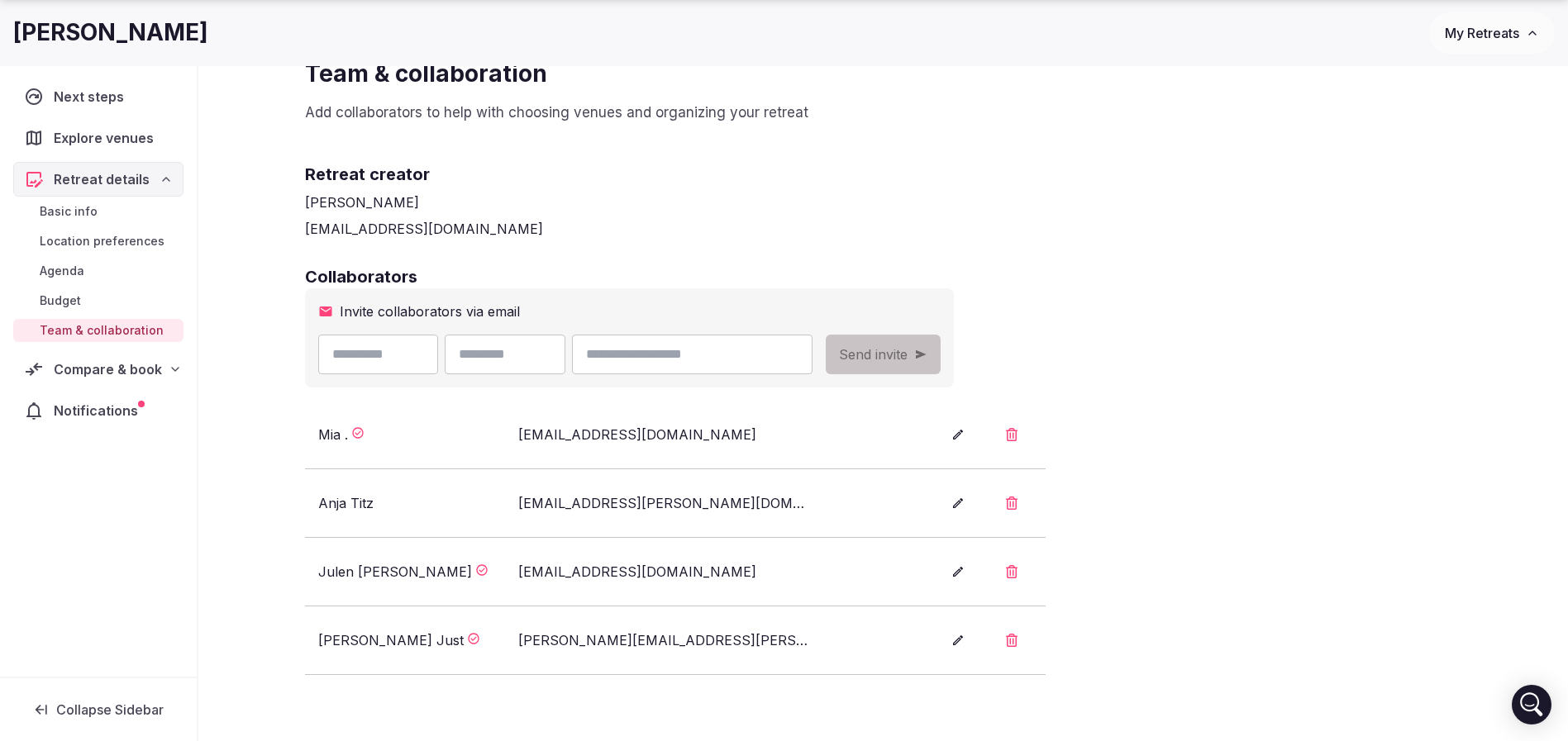
click at [1304, 275] on h2 "Collaborators" at bounding box center [883, 277] width 1157 height 23
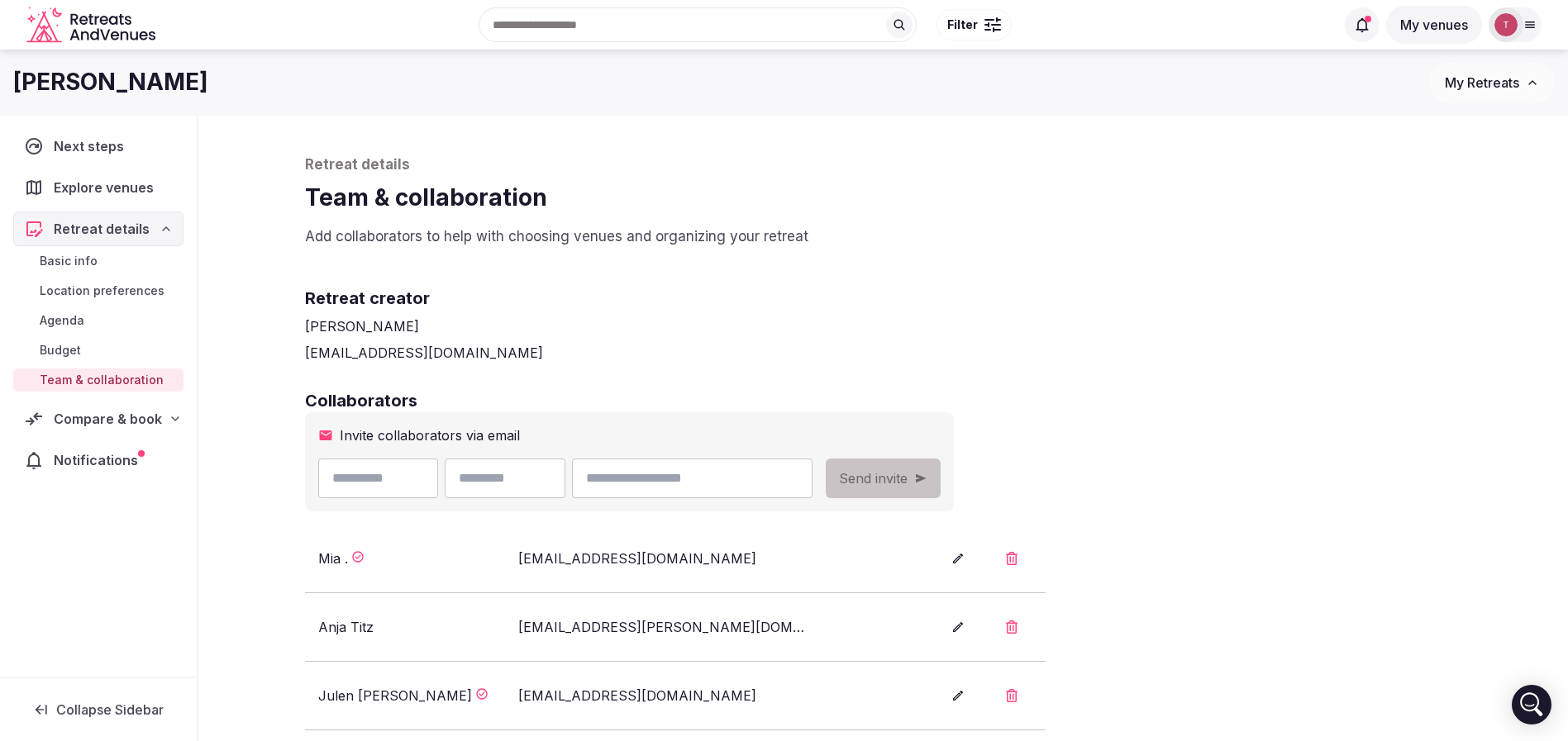
click at [703, 224] on div "Retreat details Team & collaboration Add collaborators to help with choosing ve…" at bounding box center [883, 201] width 1157 height 92
drag, startPoint x: 486, startPoint y: 187, endPoint x: 534, endPoint y: 193, distance: 48.4
click at [534, 193] on h1 "Team & collaboration" at bounding box center [883, 198] width 1157 height 32
click at [718, 189] on h1 "Team & collaboration" at bounding box center [883, 198] width 1157 height 32
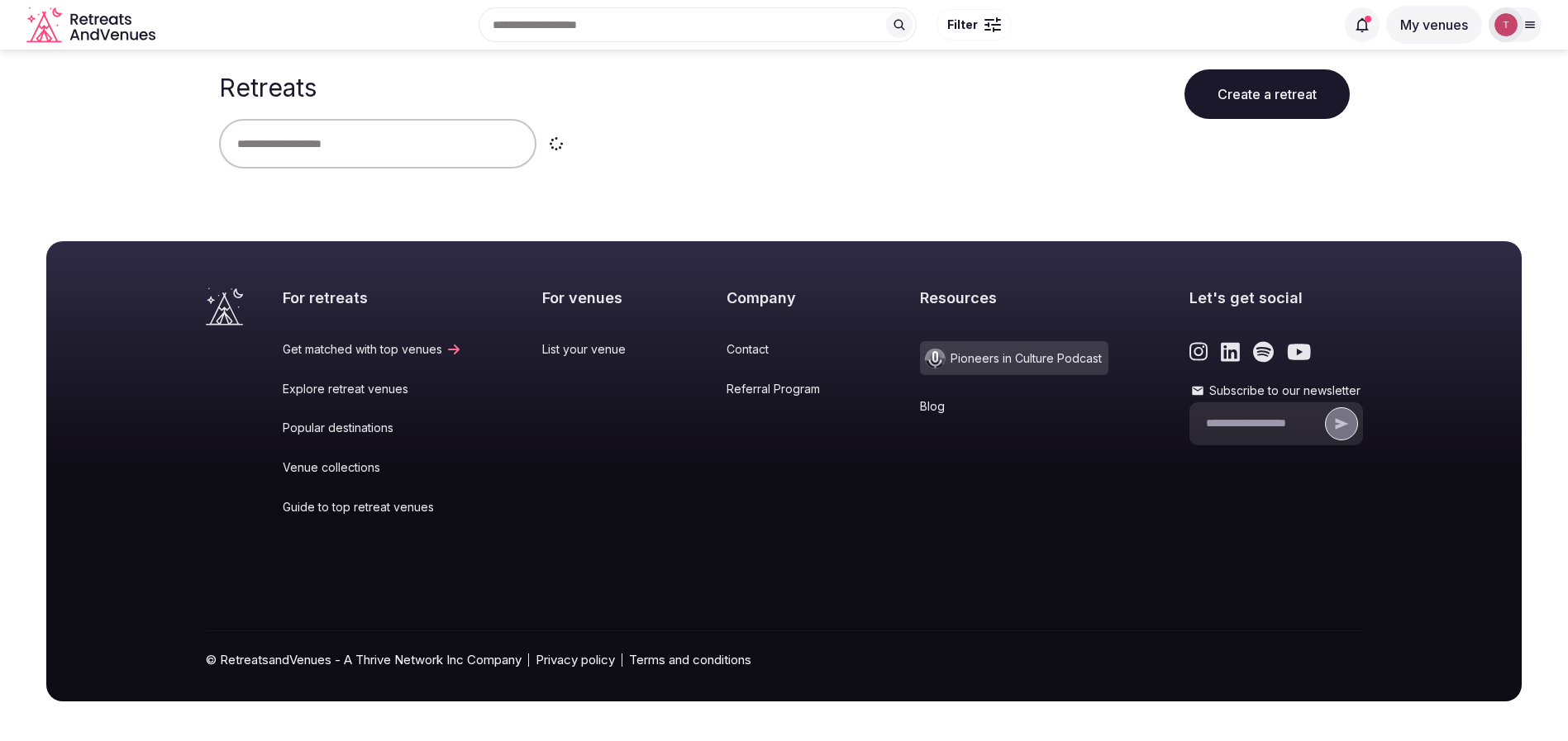
click at [332, 152] on input "text" at bounding box center [377, 144] width 317 height 50
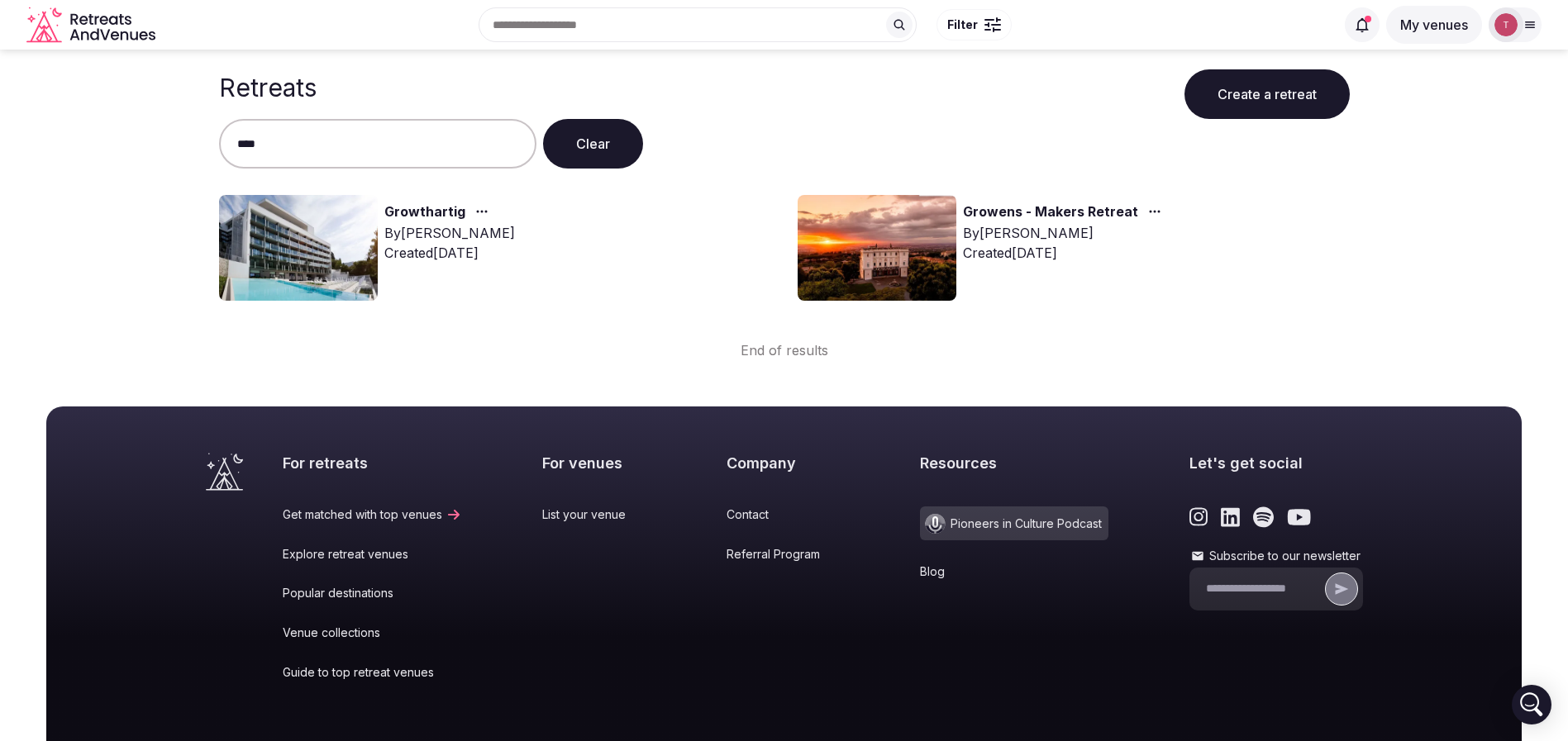
type input "****"
click at [407, 211] on link "Growthartig" at bounding box center [424, 213] width 81 height 22
click at [442, 214] on link "Growthartig" at bounding box center [424, 213] width 81 height 22
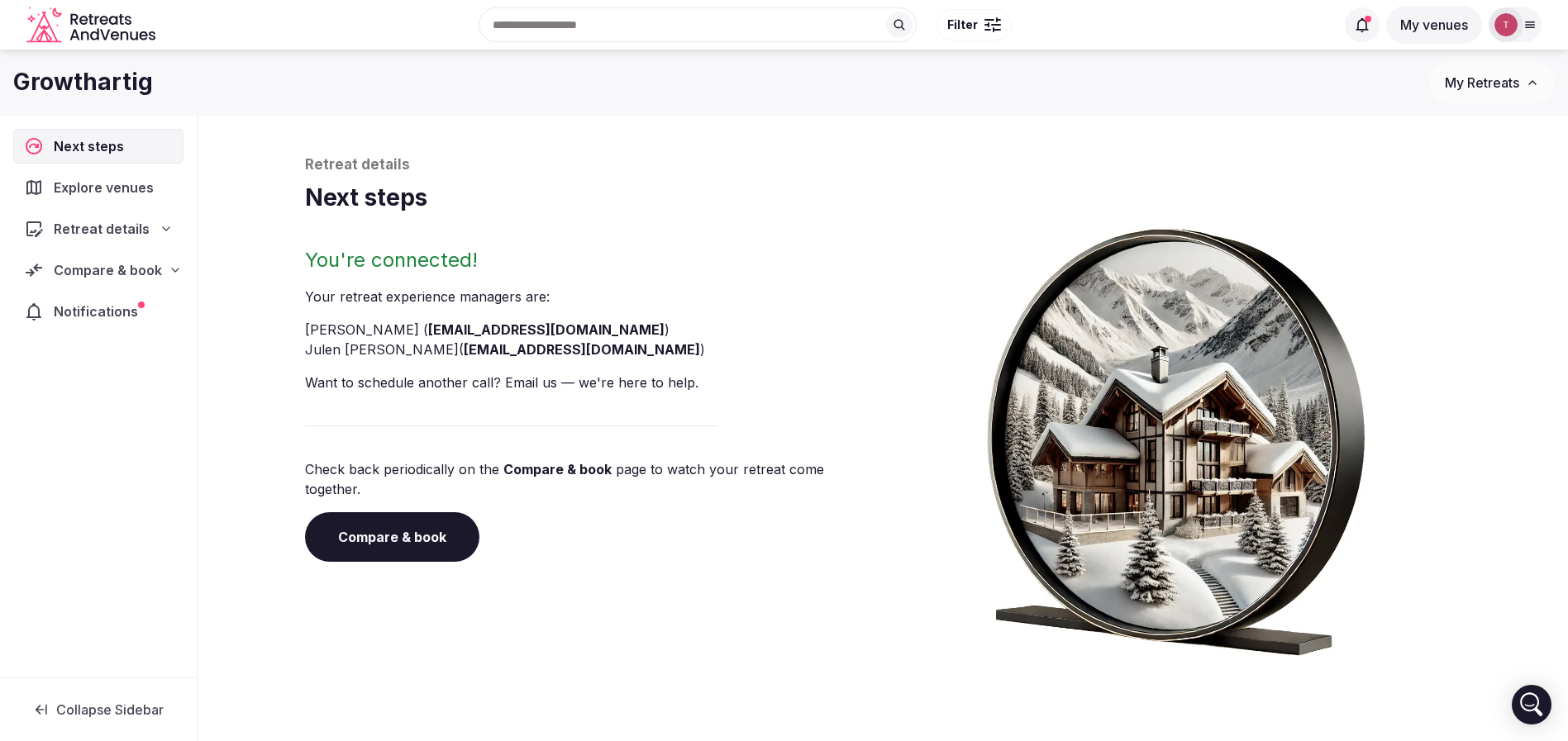
click at [421, 528] on link "Compare & book" at bounding box center [392, 537] width 174 height 50
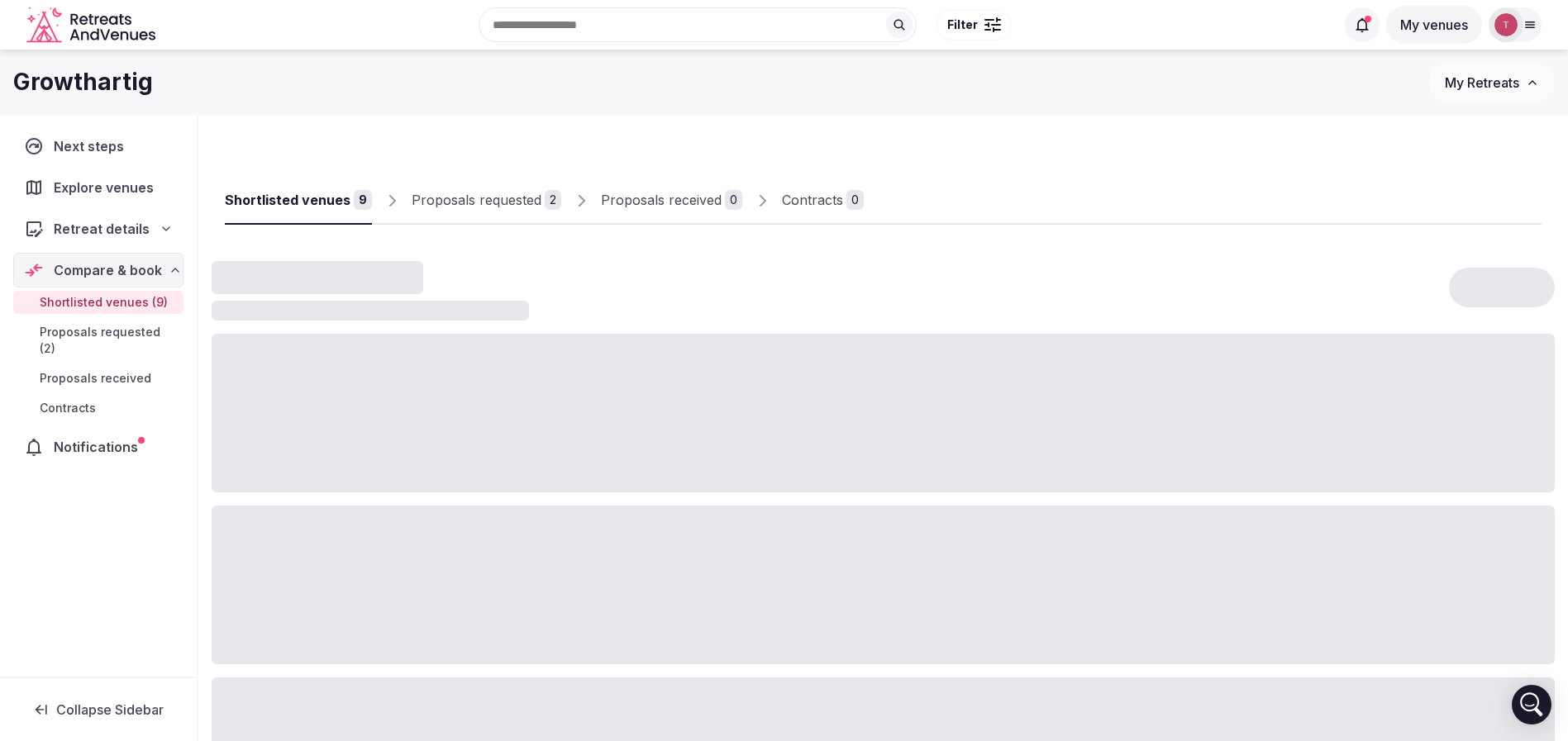
click at [1459, 199] on div at bounding box center [1202, 211] width 678 height 28
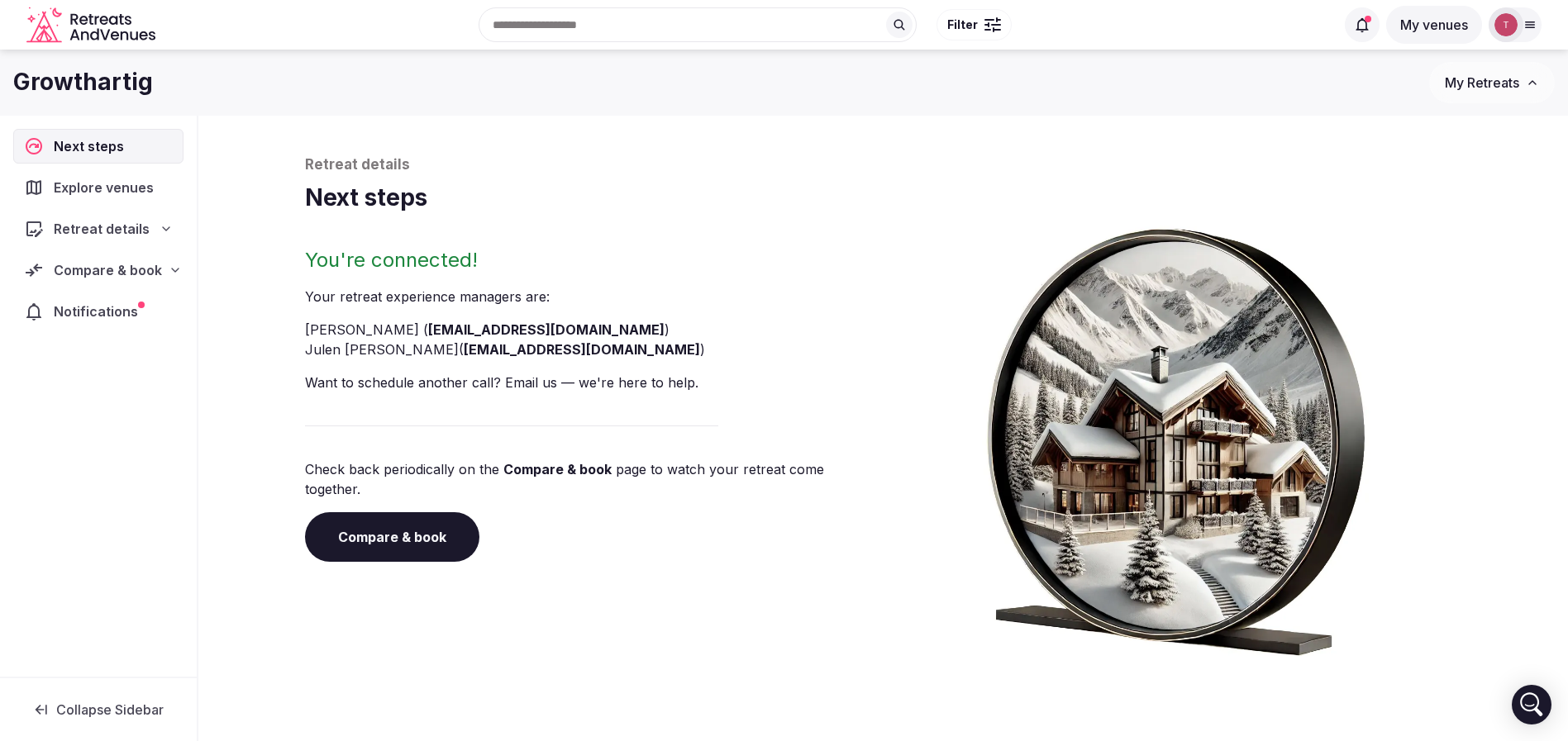
click at [416, 532] on link "Compare & book" at bounding box center [392, 537] width 174 height 50
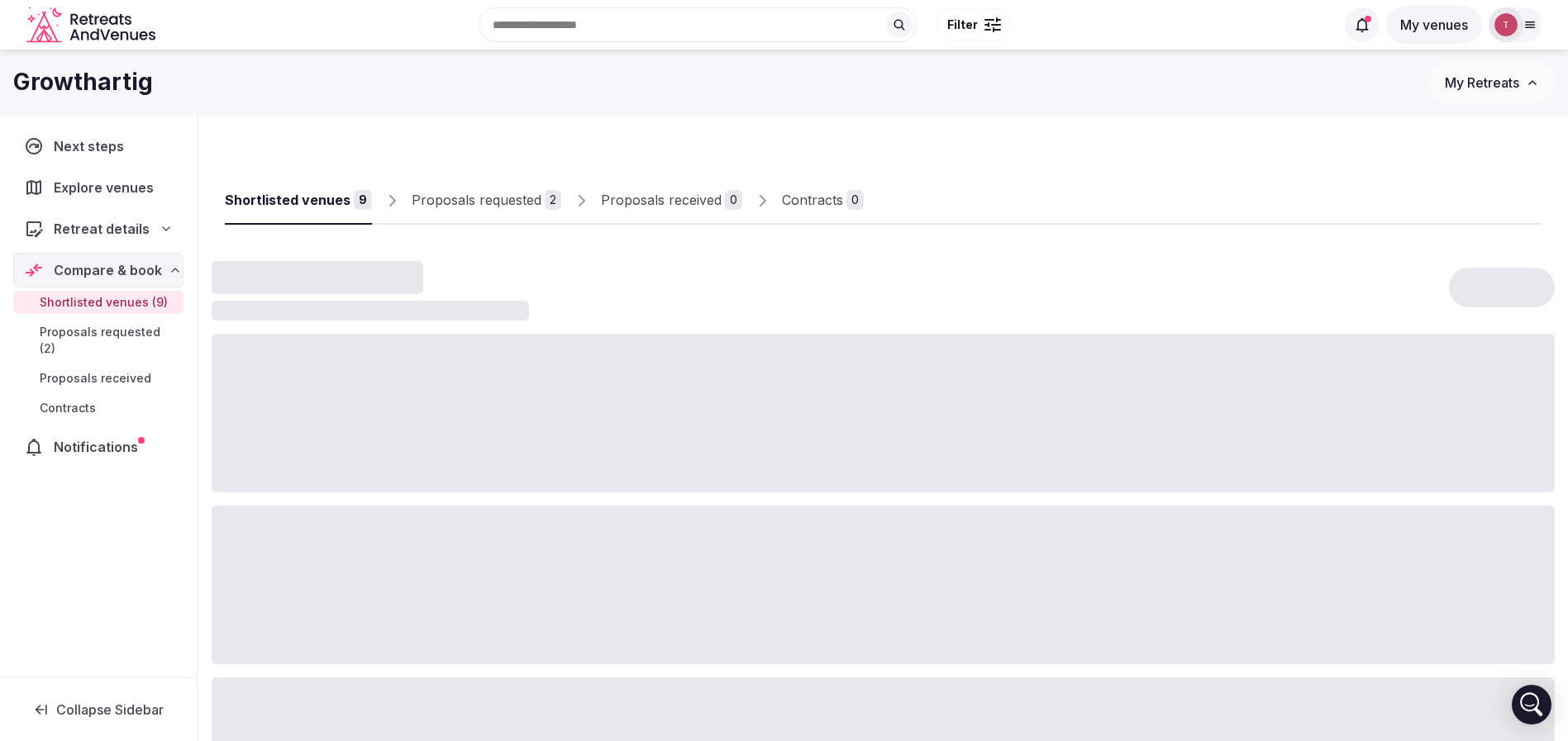
click at [417, 523] on div at bounding box center [883, 584] width 1343 height 158
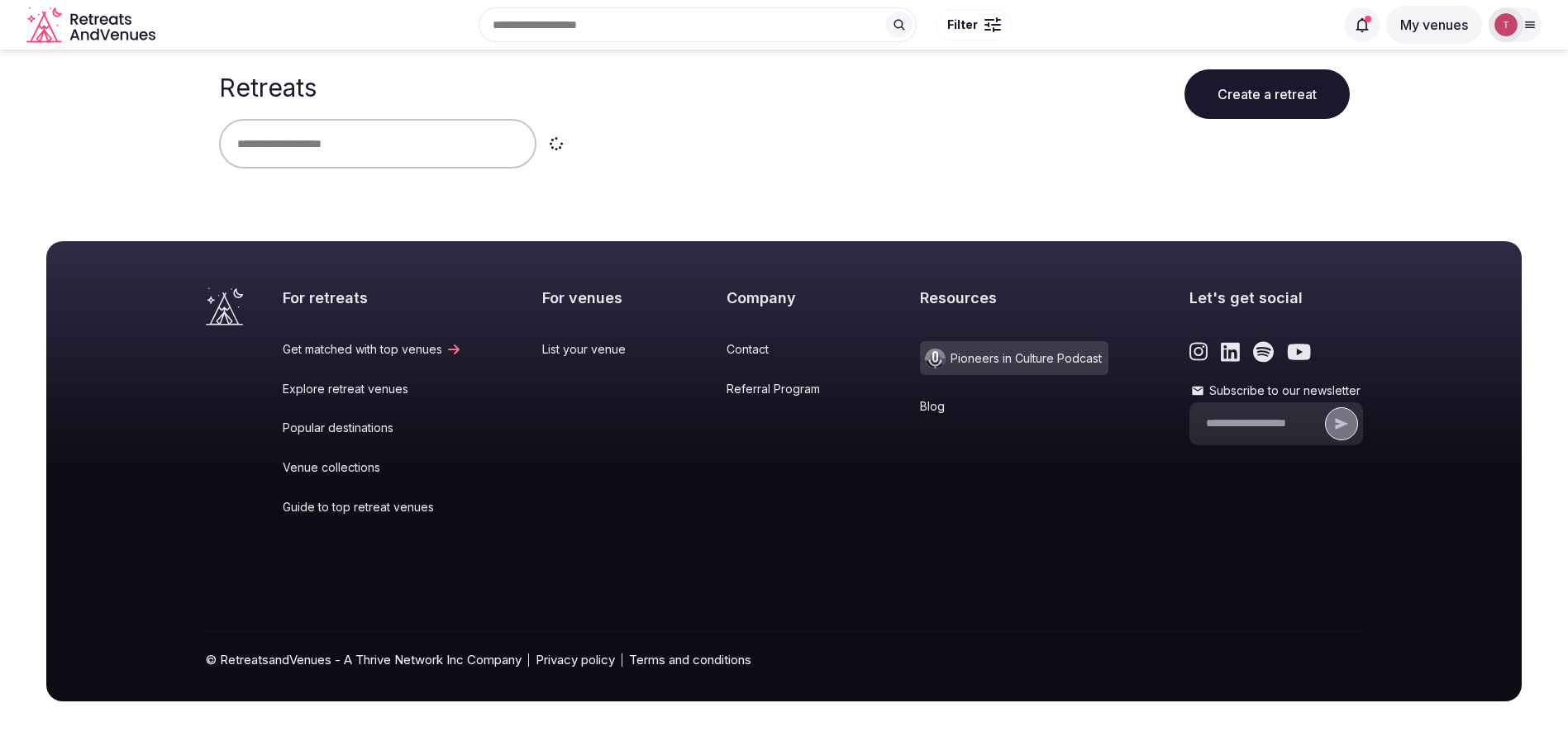
drag, startPoint x: 329, startPoint y: 155, endPoint x: 370, endPoint y: 138, distance: 44.4
click at [333, 153] on input "text" at bounding box center [377, 144] width 317 height 50
click at [370, 138] on input "text" at bounding box center [377, 144] width 317 height 50
click at [349, 159] on input "text" at bounding box center [377, 144] width 317 height 50
type input "***"
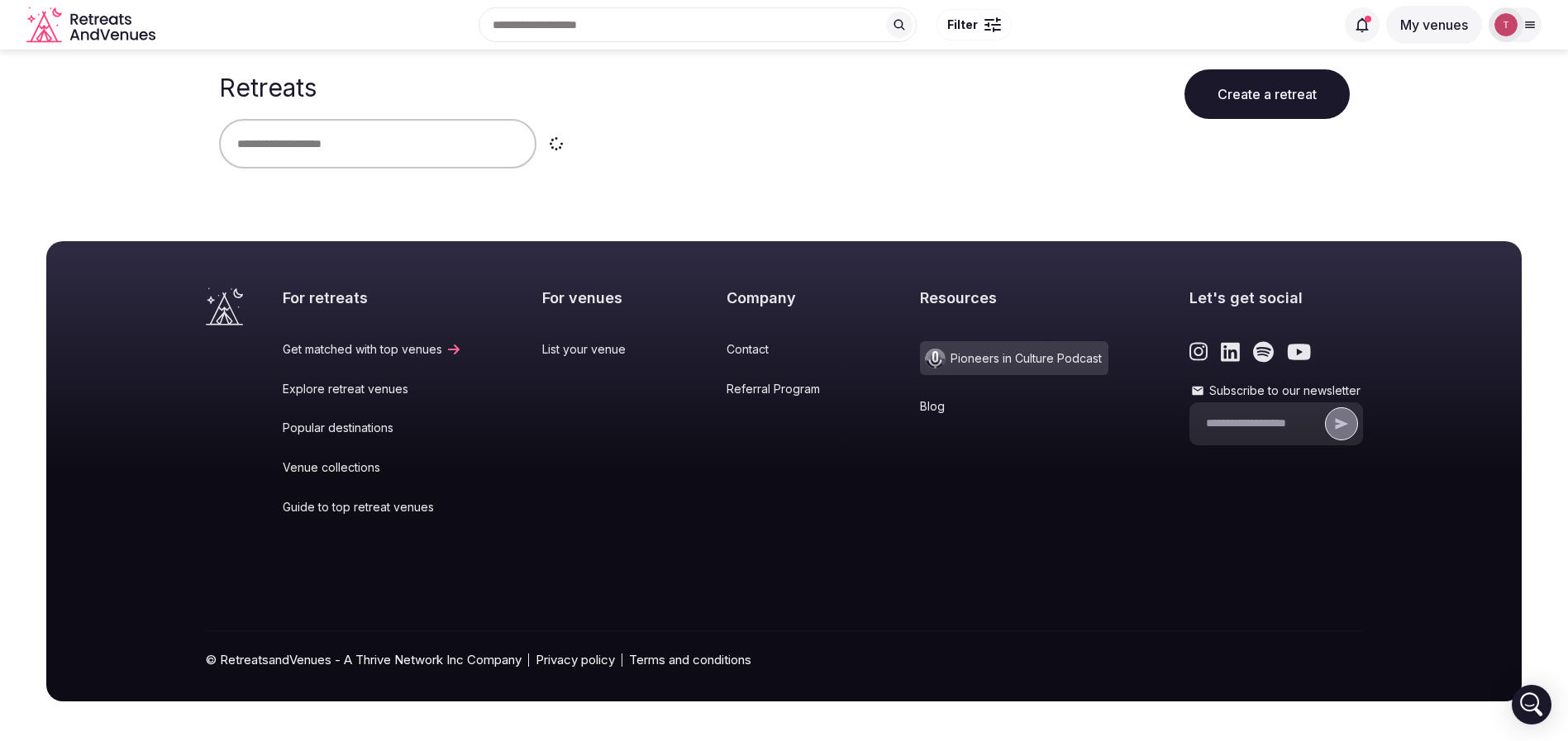
click at [385, 126] on input "text" at bounding box center [377, 144] width 317 height 50
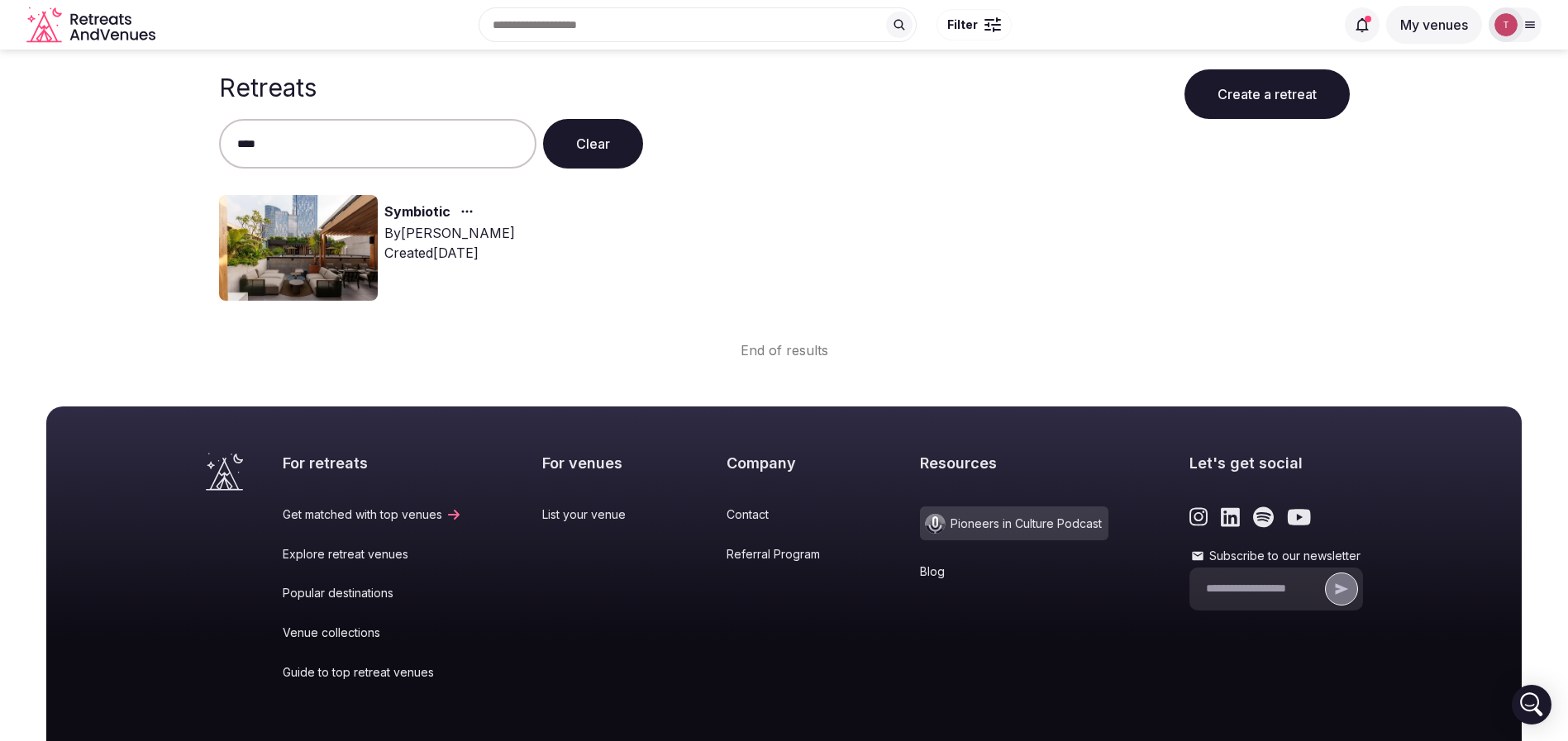
type input "****"
click at [311, 239] on img at bounding box center [297, 248] width 158 height 105
click at [387, 210] on link "Symbiotic" at bounding box center [417, 213] width 66 height 22
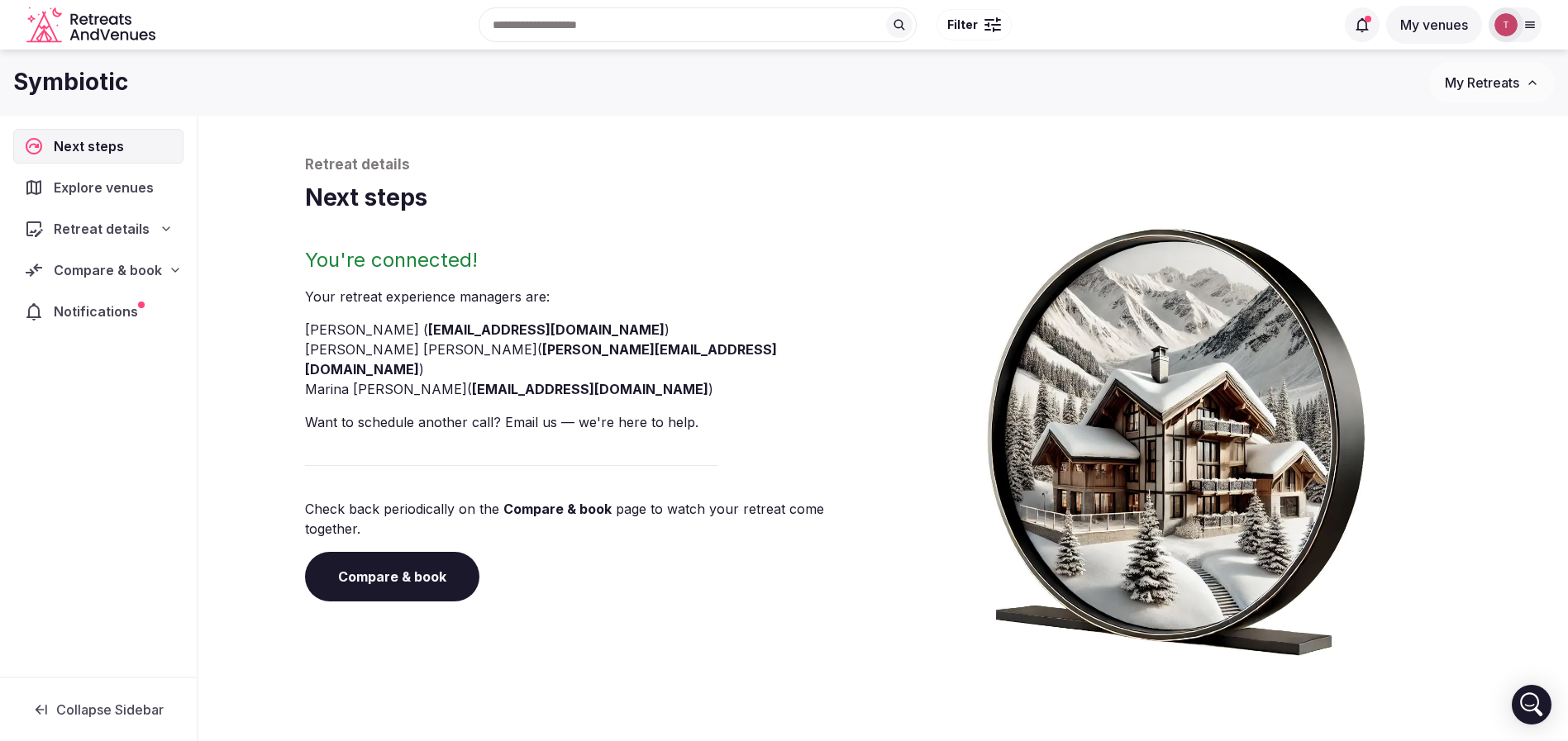
click at [417, 552] on link "Compare & book" at bounding box center [392, 577] width 174 height 50
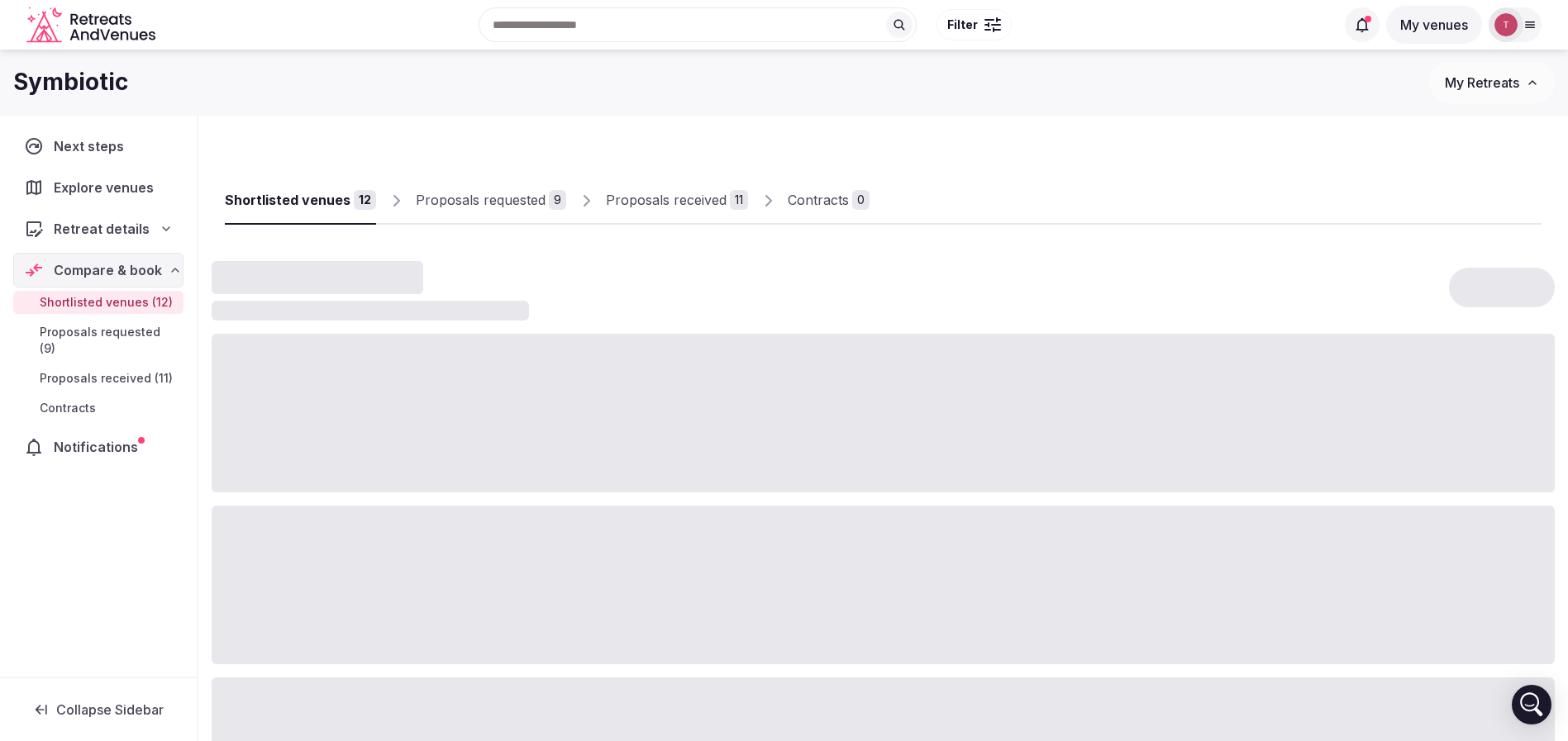
click at [671, 205] on div "Proposals received" at bounding box center [666, 200] width 120 height 20
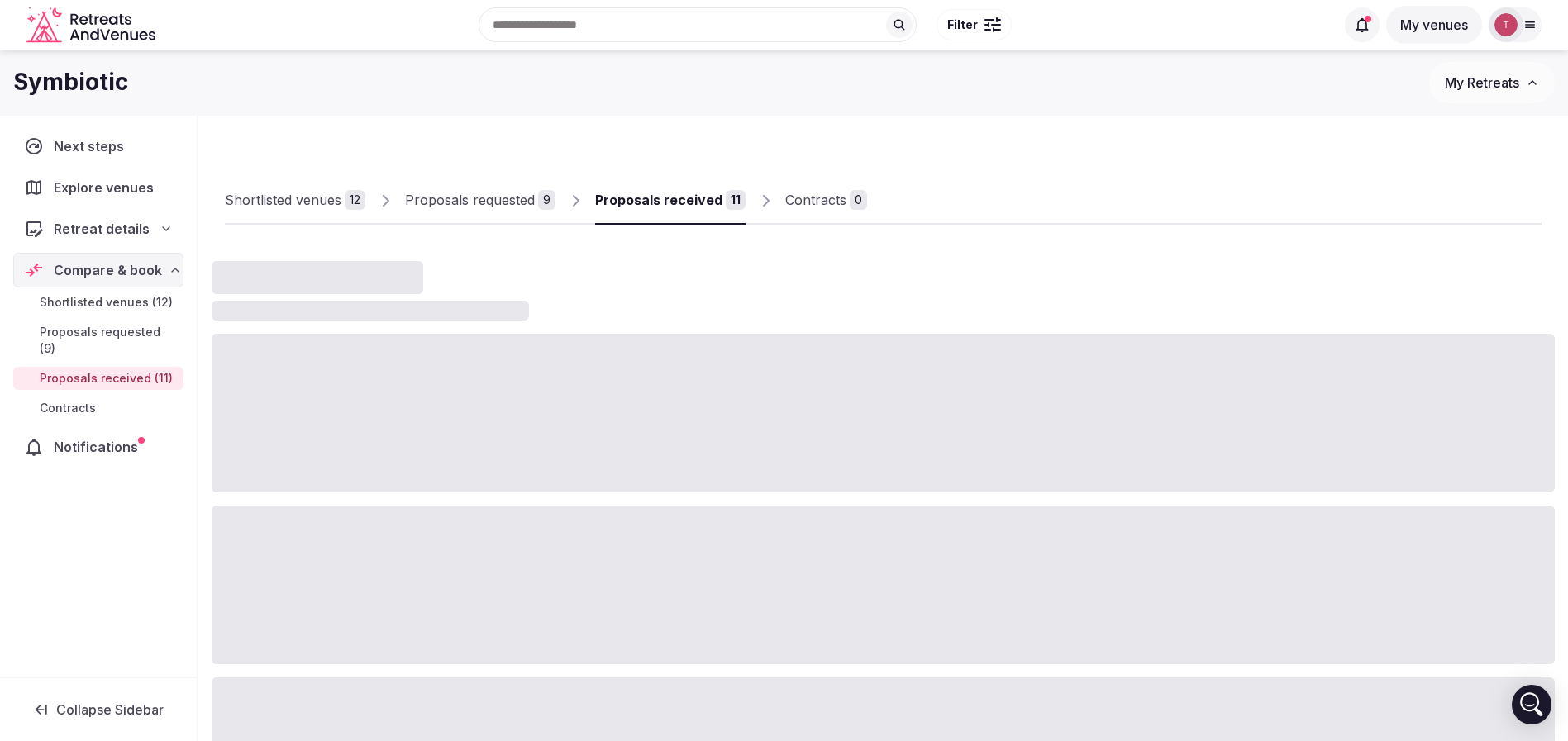
click at [671, 205] on div "Proposals received" at bounding box center [659, 200] width 127 height 20
click at [714, 209] on div "Proposals received" at bounding box center [659, 200] width 127 height 20
click at [716, 209] on div "Proposals received" at bounding box center [659, 200] width 127 height 20
click at [1109, 174] on div "Shortlisted venues 12 Proposals requested 9 Proposals received 11 Contracts 0" at bounding box center [882, 187] width 1316 height 76
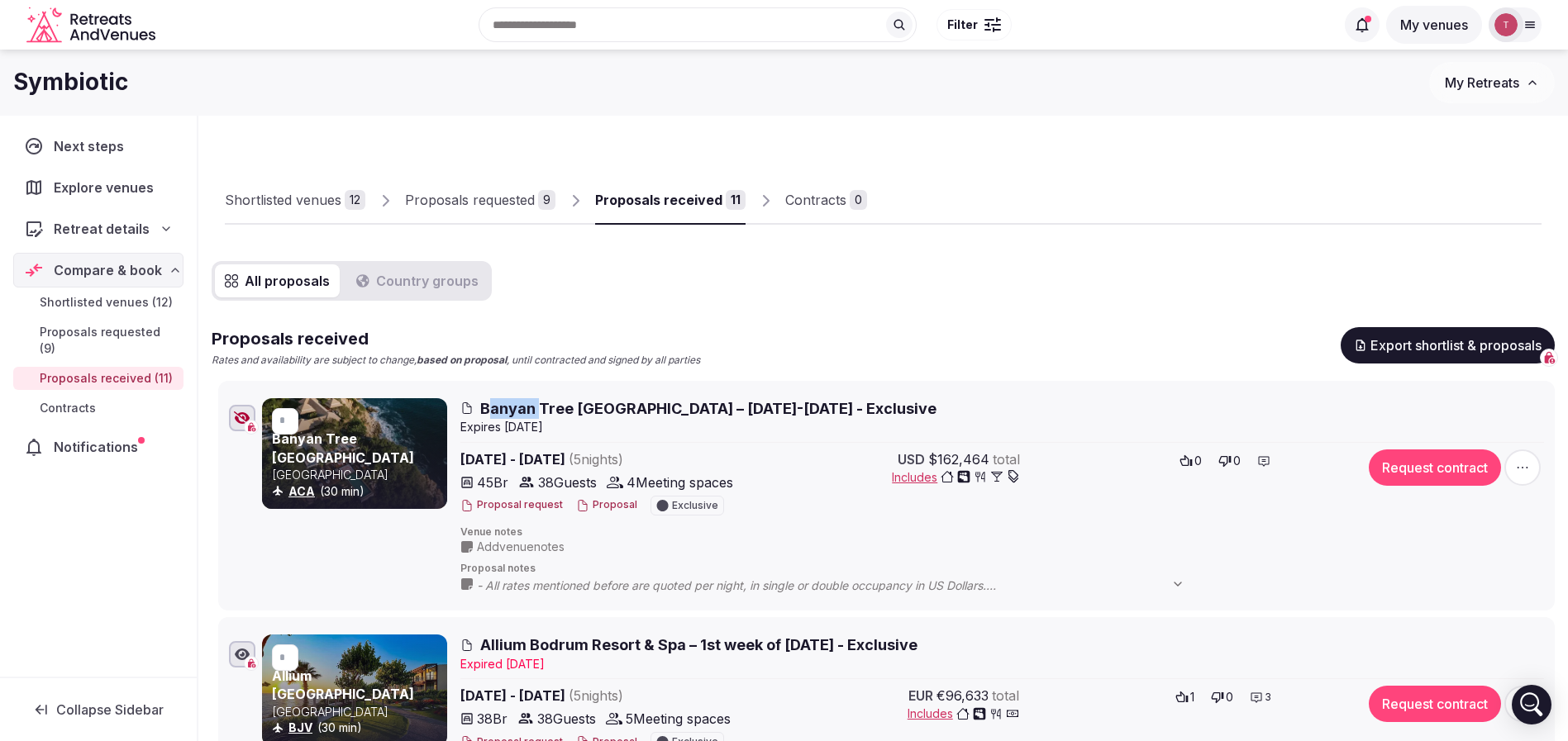
drag, startPoint x: 488, startPoint y: 412, endPoint x: 540, endPoint y: 407, distance: 52.2
click at [540, 407] on span "Banyan Tree [GEOGRAPHIC_DATA] – [DATE]-[DATE] - Exclusive" at bounding box center [708, 408] width 457 height 21
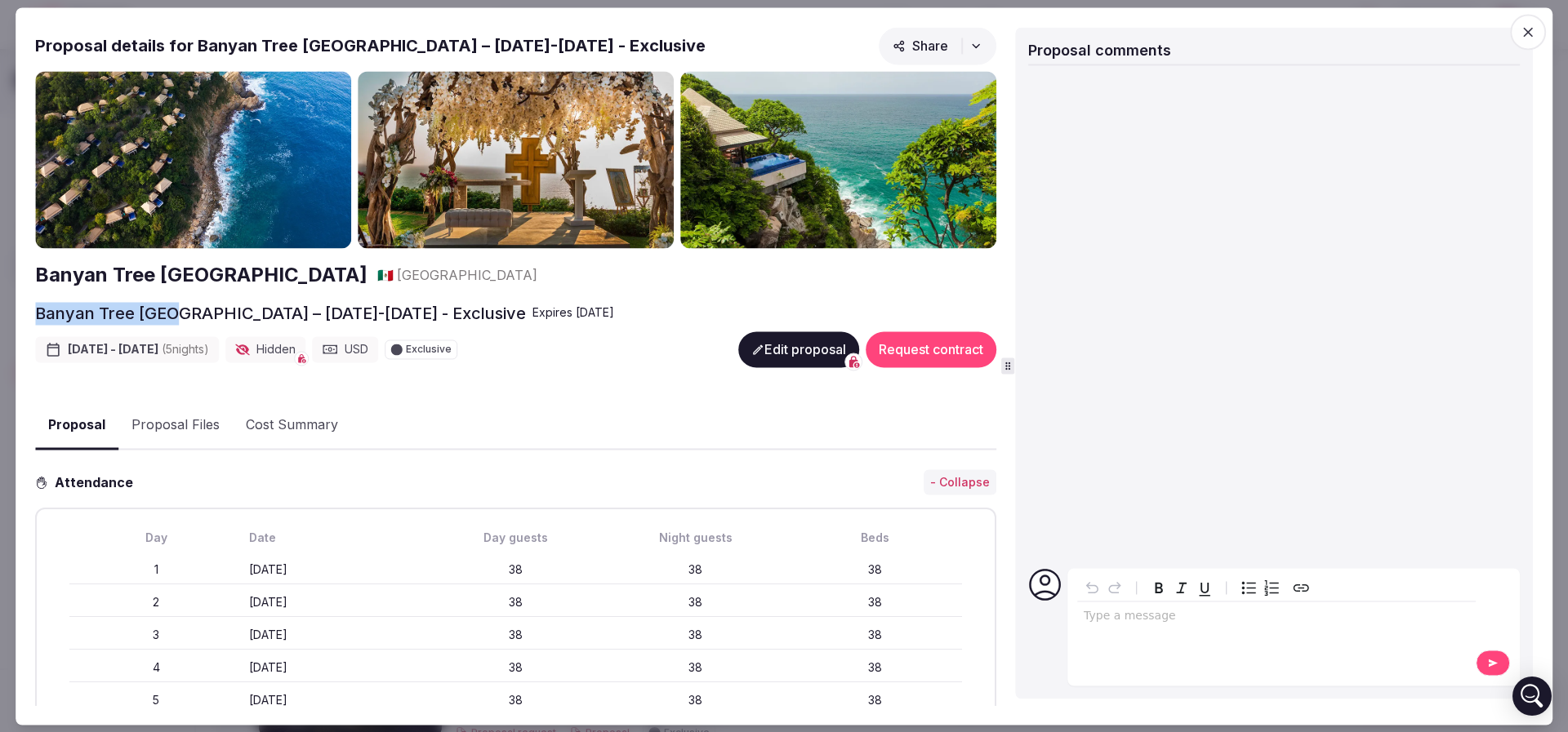
drag, startPoint x: 22, startPoint y: 311, endPoint x: 178, endPoint y: 307, distance: 156.1
click at [178, 307] on div "Proposal Proposal Proposal details for Banyan Tree [GEOGRAPHIC_DATA] – [DATE]-[…" at bounding box center [784, 366] width 1537 height 717
copy h2 "Banyan Tree Cabo"
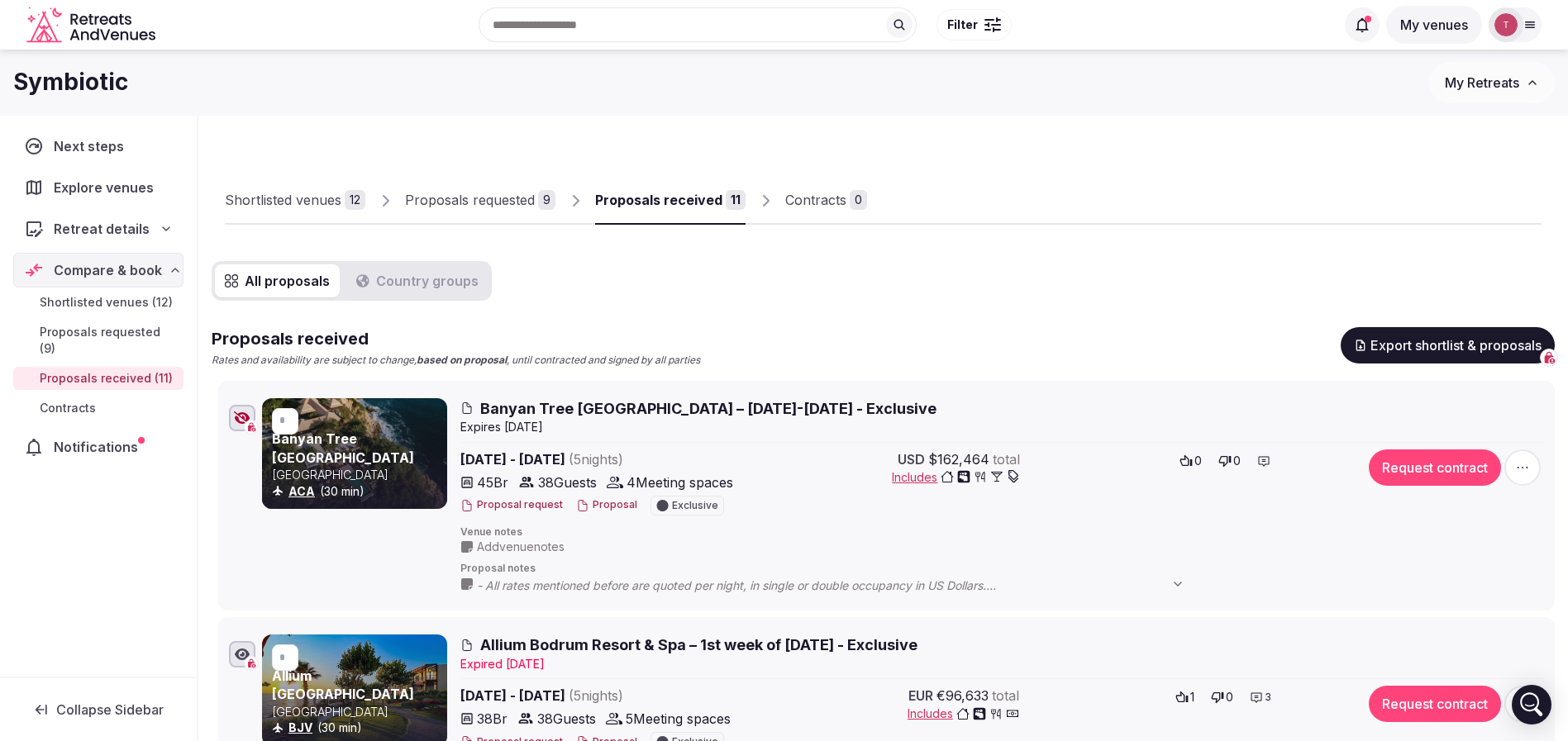
drag, startPoint x: 969, startPoint y: 209, endPoint x: 960, endPoint y: 208, distance: 9.1
click at [970, 209] on div at bounding box center [1204, 211] width 675 height 28
click at [518, 412] on span "Banyan Tree Cabo Marques – 6-11 April 2026 - Exclusive" at bounding box center [708, 408] width 457 height 21
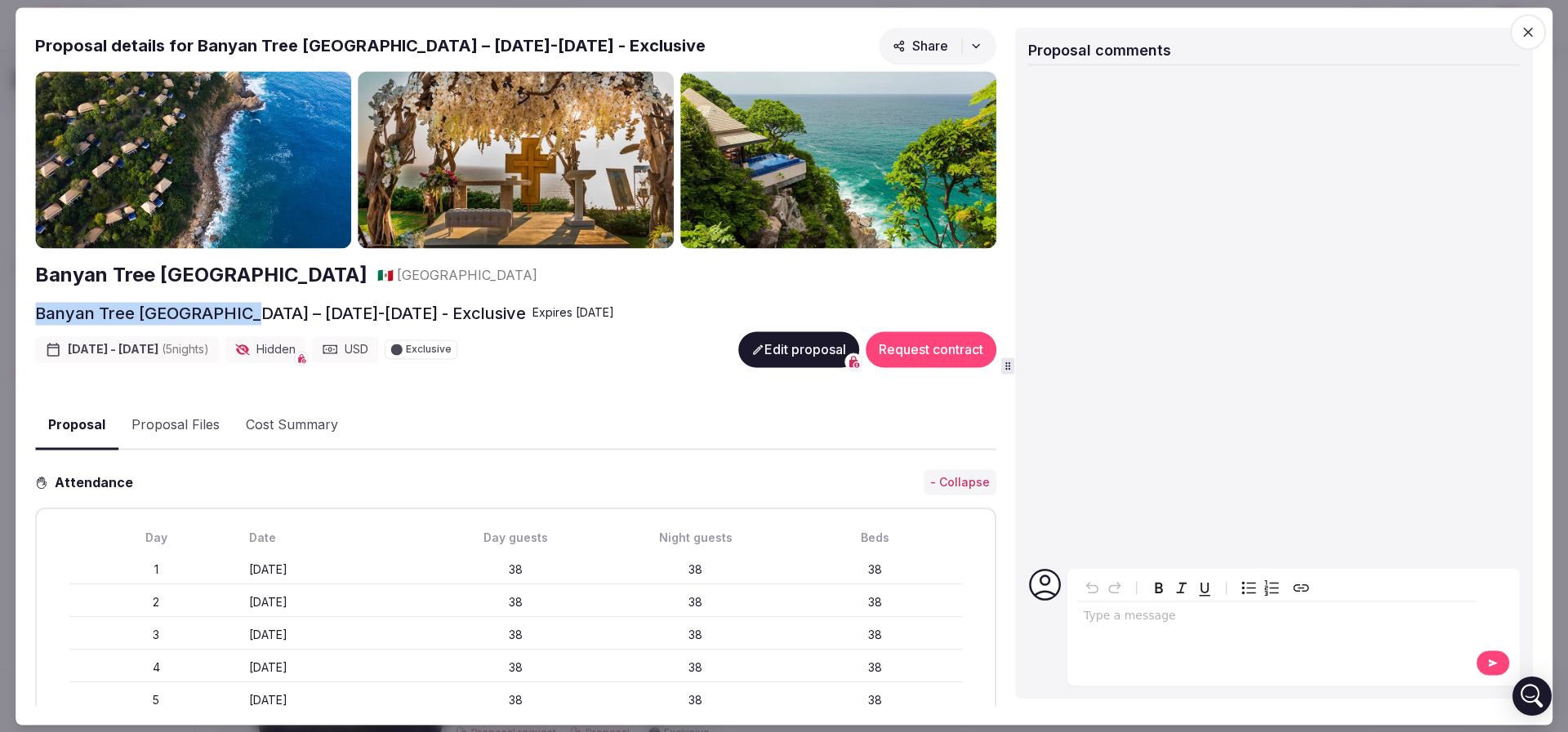
drag, startPoint x: 23, startPoint y: 309, endPoint x: 249, endPoint y: 312, distance: 226.0
click at [249, 312] on div "Proposal Proposal Proposal details for Banyan Tree Cabo Marques – 6-11 April 20…" at bounding box center [784, 366] width 1537 height 717
copy h2 "Banyan Tree Cabo Marques"
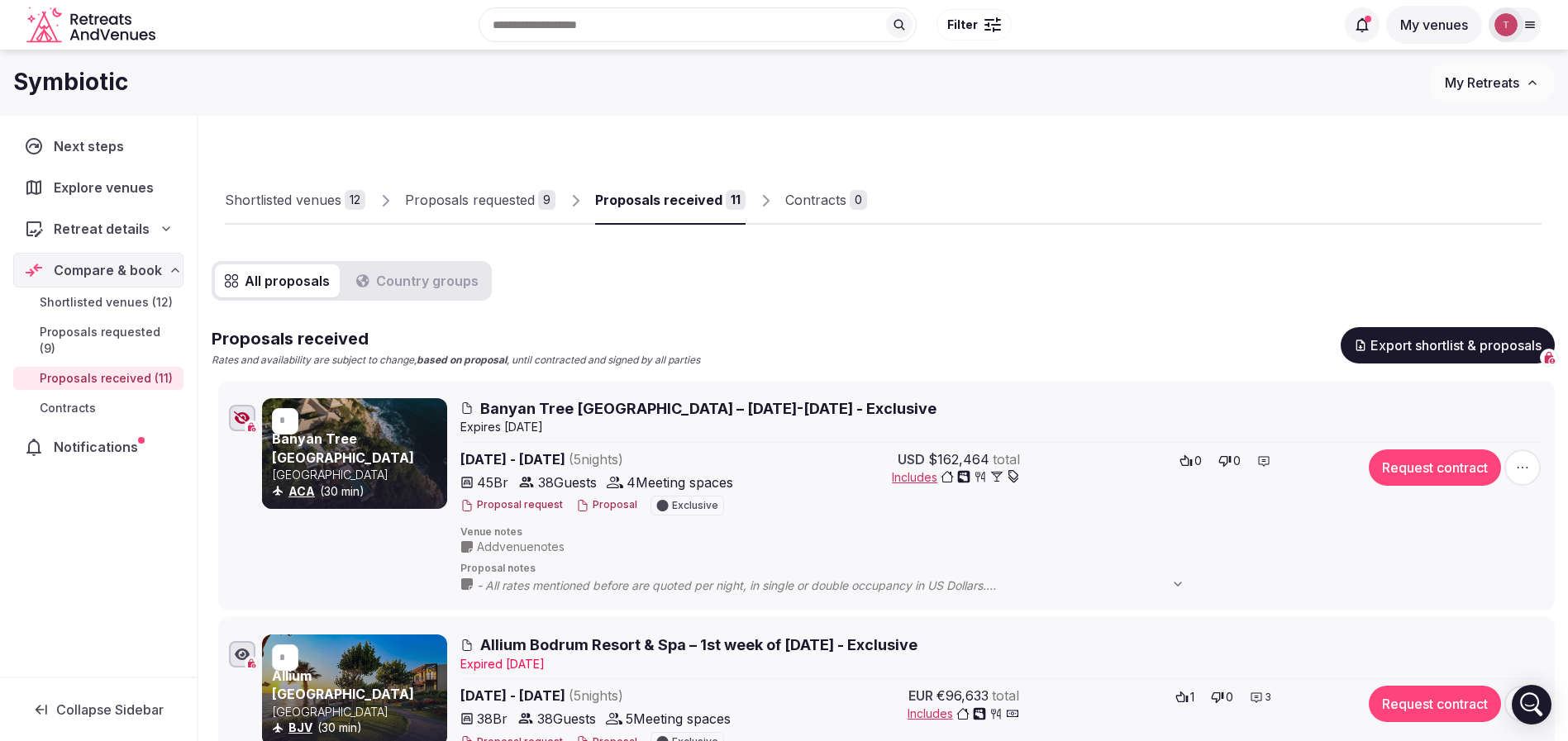
click at [1101, 186] on div "Shortlisted venues 12 Proposals requested 9 Proposals received 11 Contracts 0" at bounding box center [882, 187] width 1316 height 76
click at [1520, 18] on div at bounding box center [1505, 24] width 35 height 35
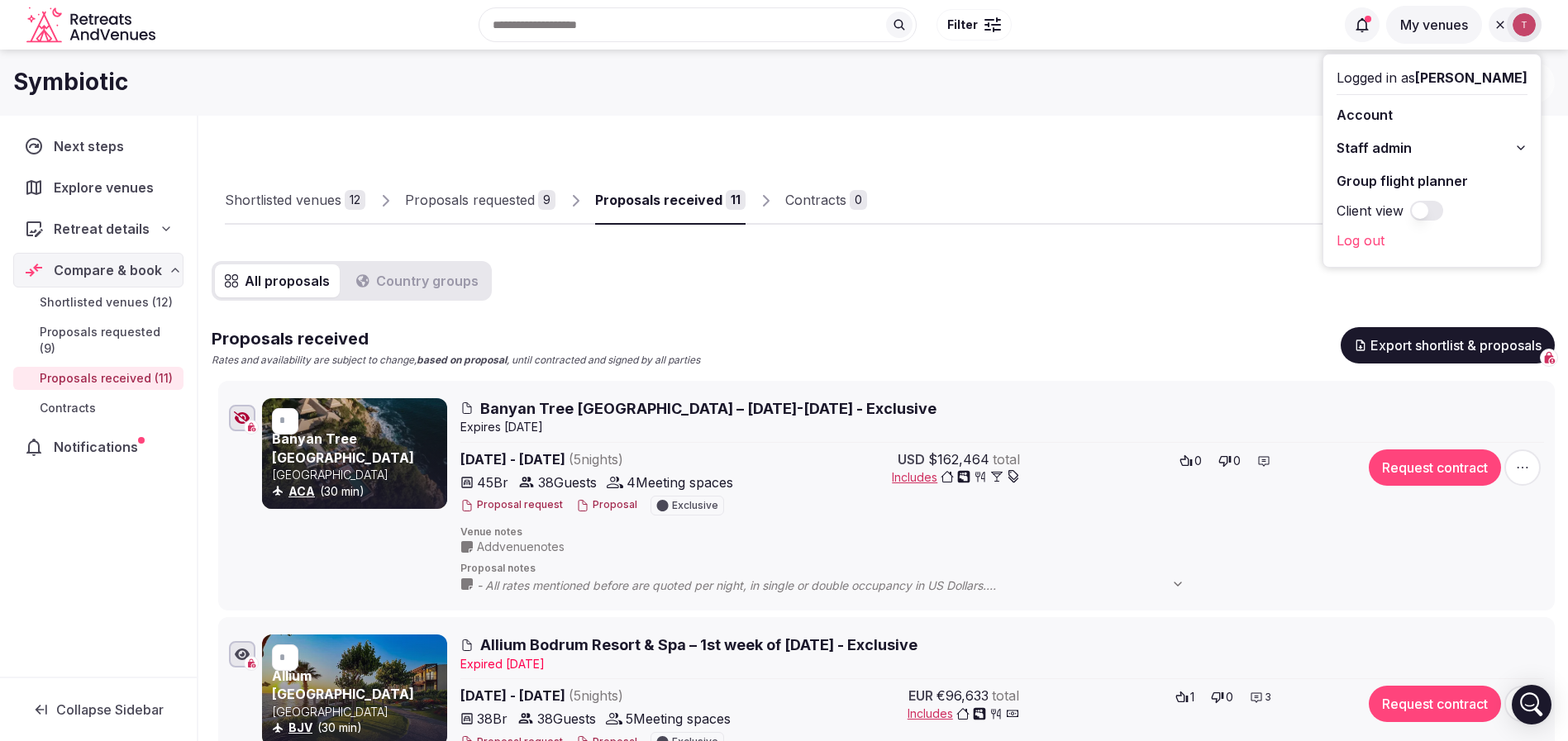
click at [1426, 182] on link "Group flight planner" at bounding box center [1432, 181] width 191 height 27
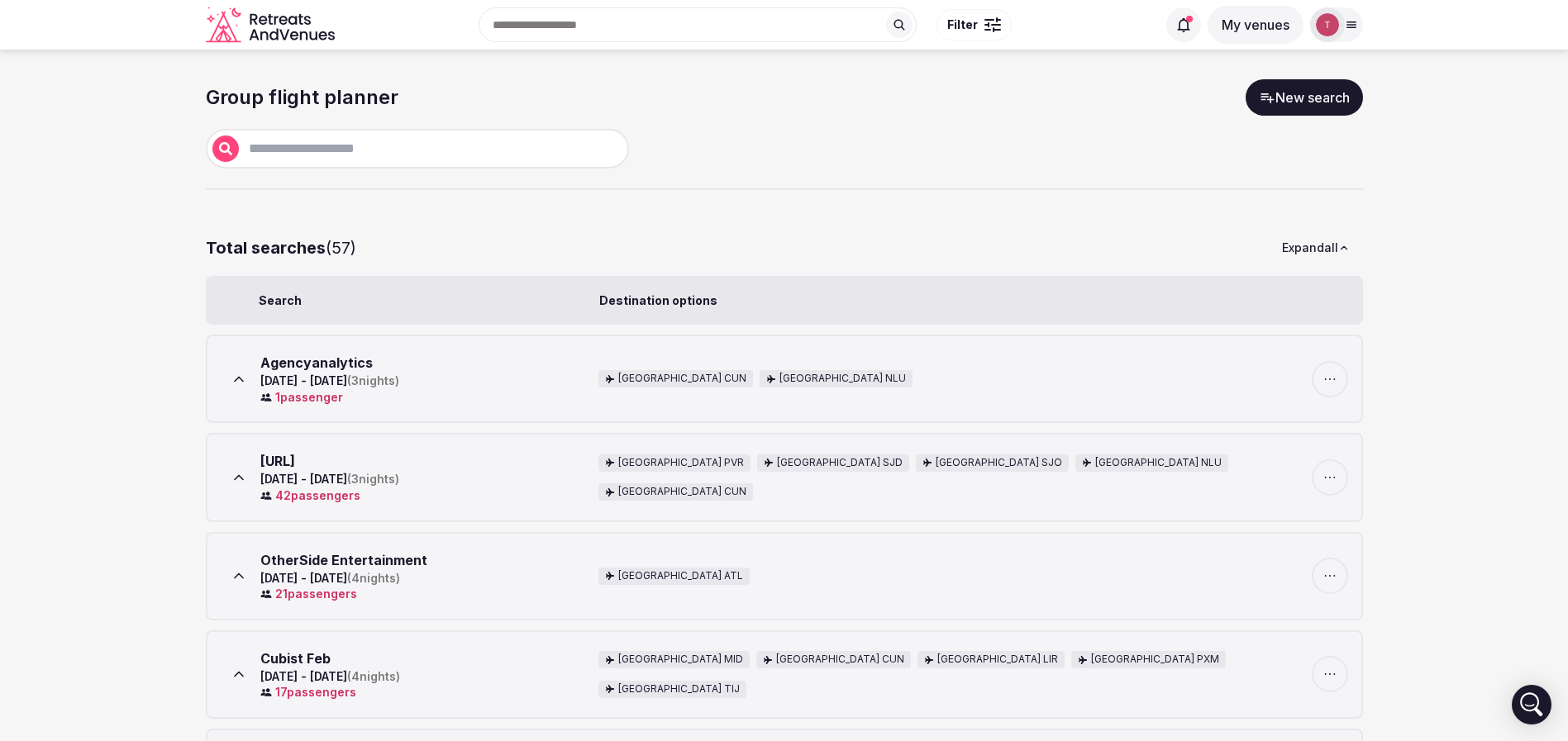
drag, startPoint x: 1308, startPoint y: 83, endPoint x: 1293, endPoint y: 88, distance: 15.8
click at [1308, 84] on link "New search" at bounding box center [1304, 97] width 117 height 37
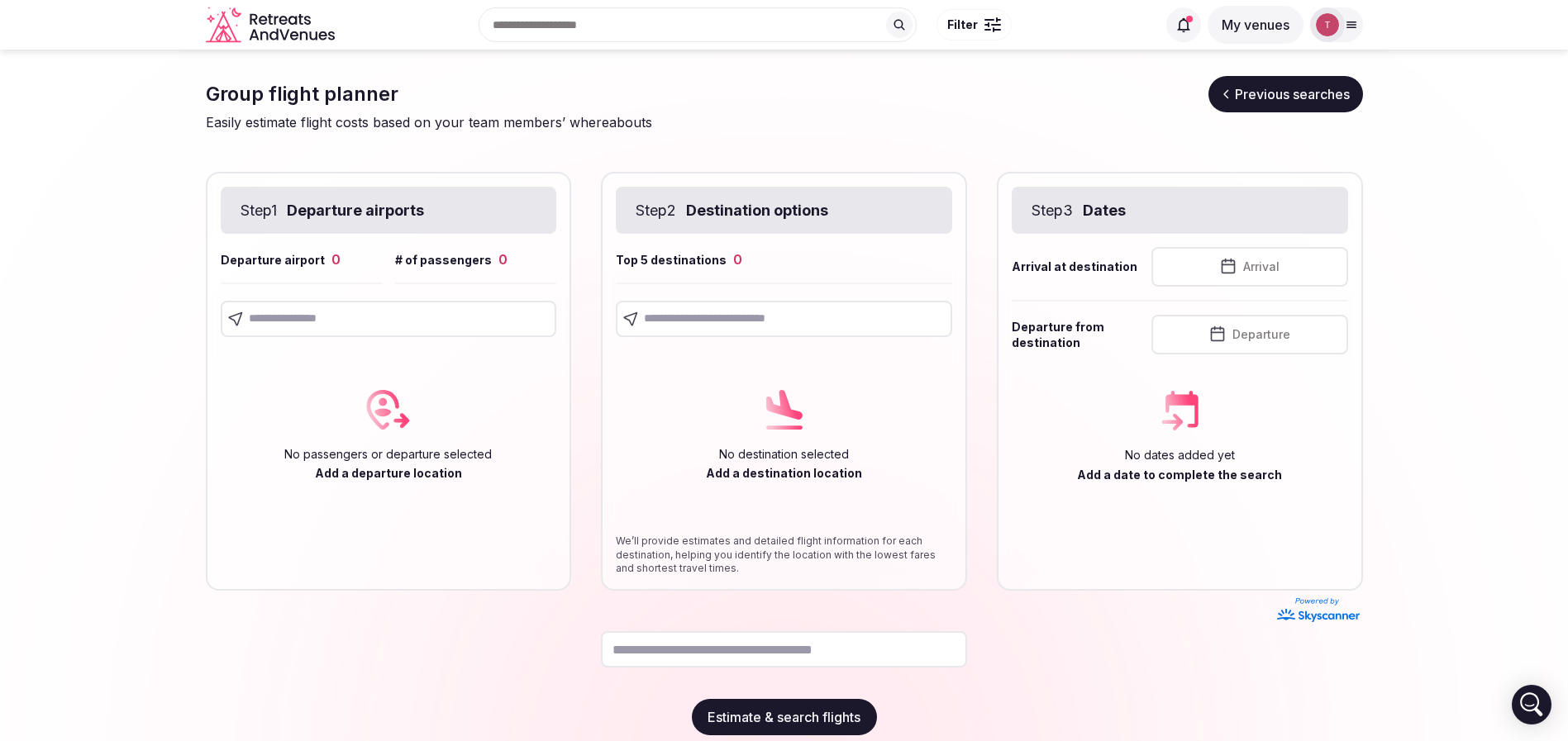
click at [793, 646] on input "text" at bounding box center [784, 649] width 366 height 37
paste input "**********"
type input "**********"
click at [413, 642] on div at bounding box center [389, 652] width 366 height 56
click at [121, 313] on section "**********" at bounding box center [784, 406] width 1568 height 712
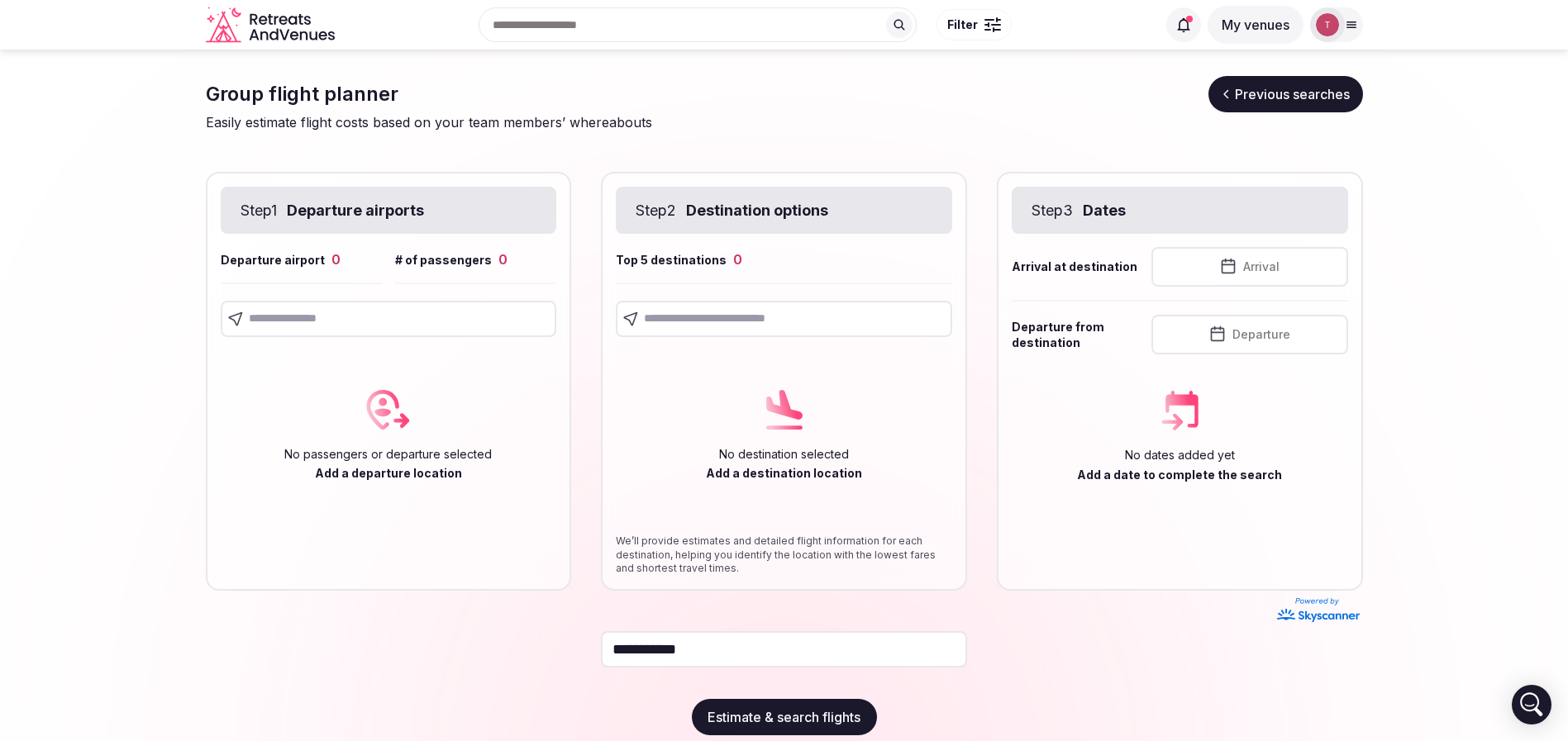
click at [377, 321] on input "text" at bounding box center [389, 318] width 336 height 37
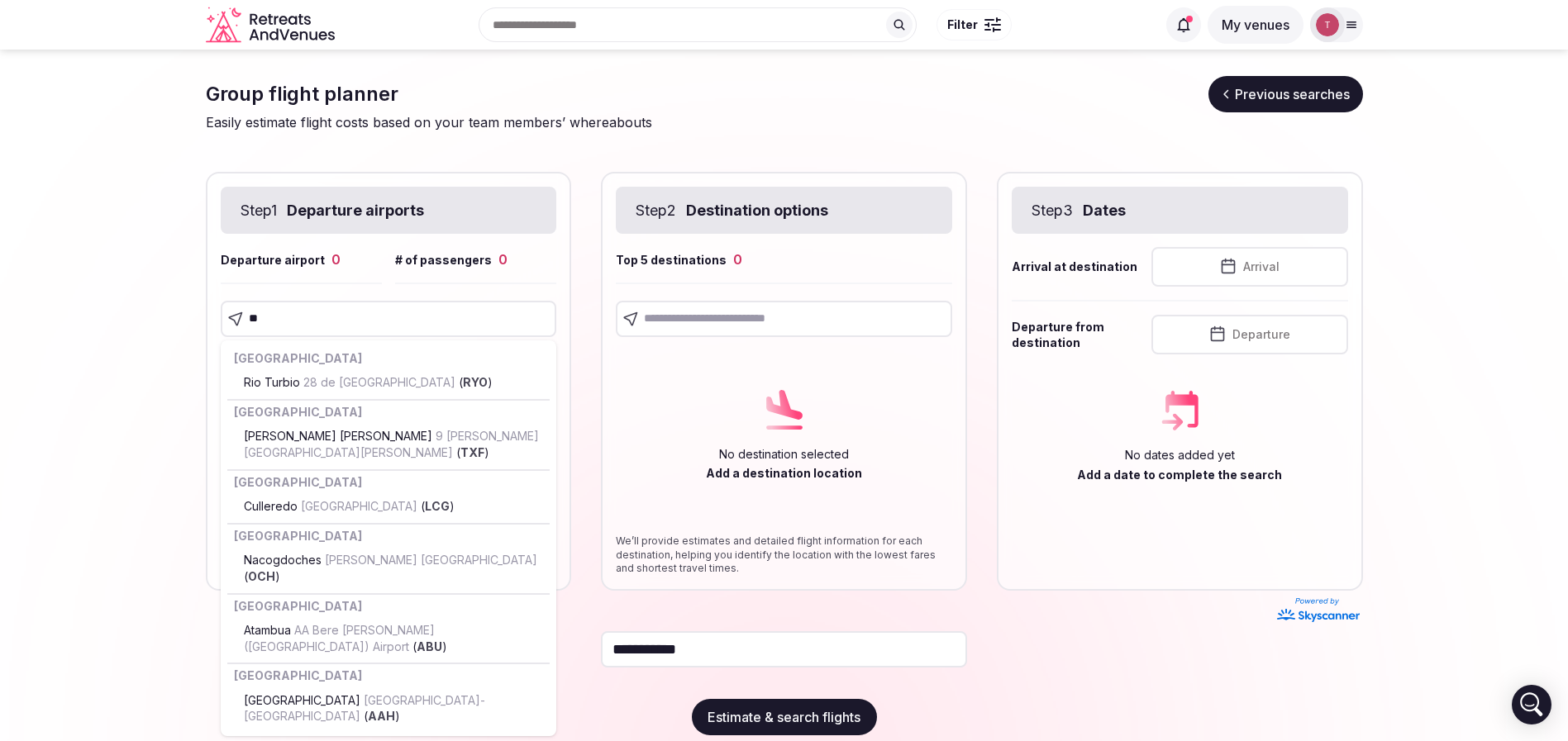
type input "***"
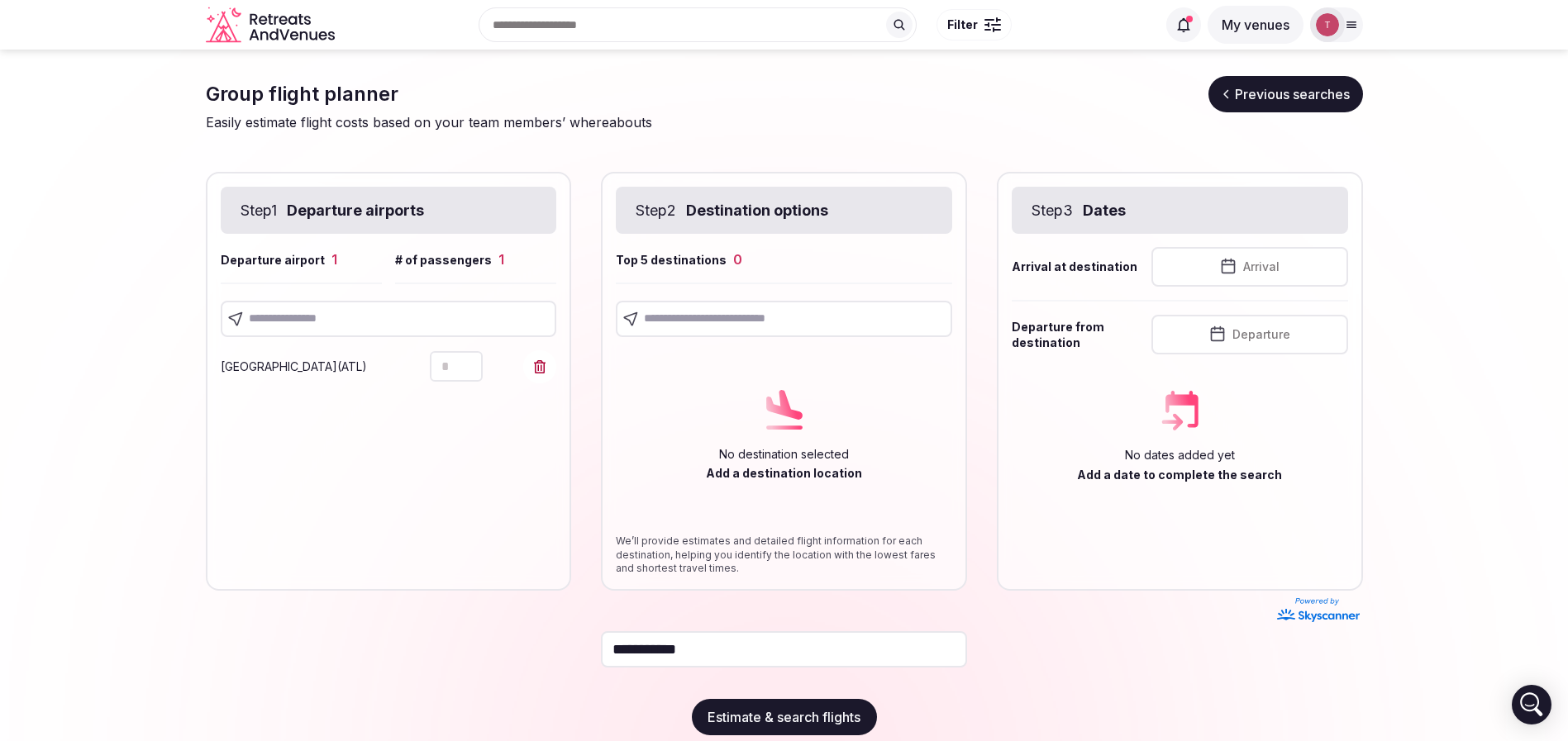
click at [469, 361] on icon "Increment" at bounding box center [469, 358] width 13 height 13
type input "*"
click at [469, 361] on icon "Increment" at bounding box center [469, 358] width 13 height 13
click at [402, 329] on input "text" at bounding box center [389, 318] width 336 height 37
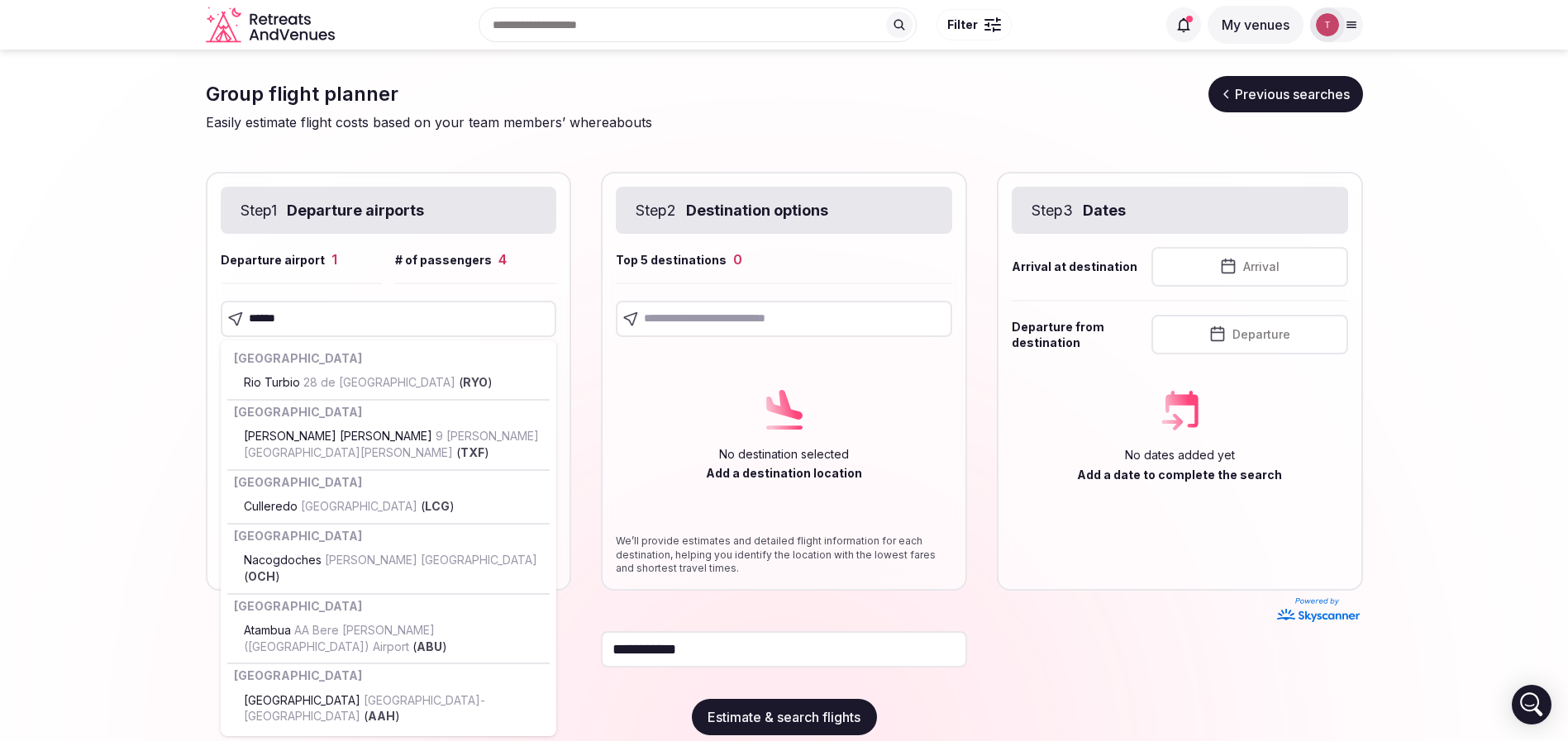
type input "*******"
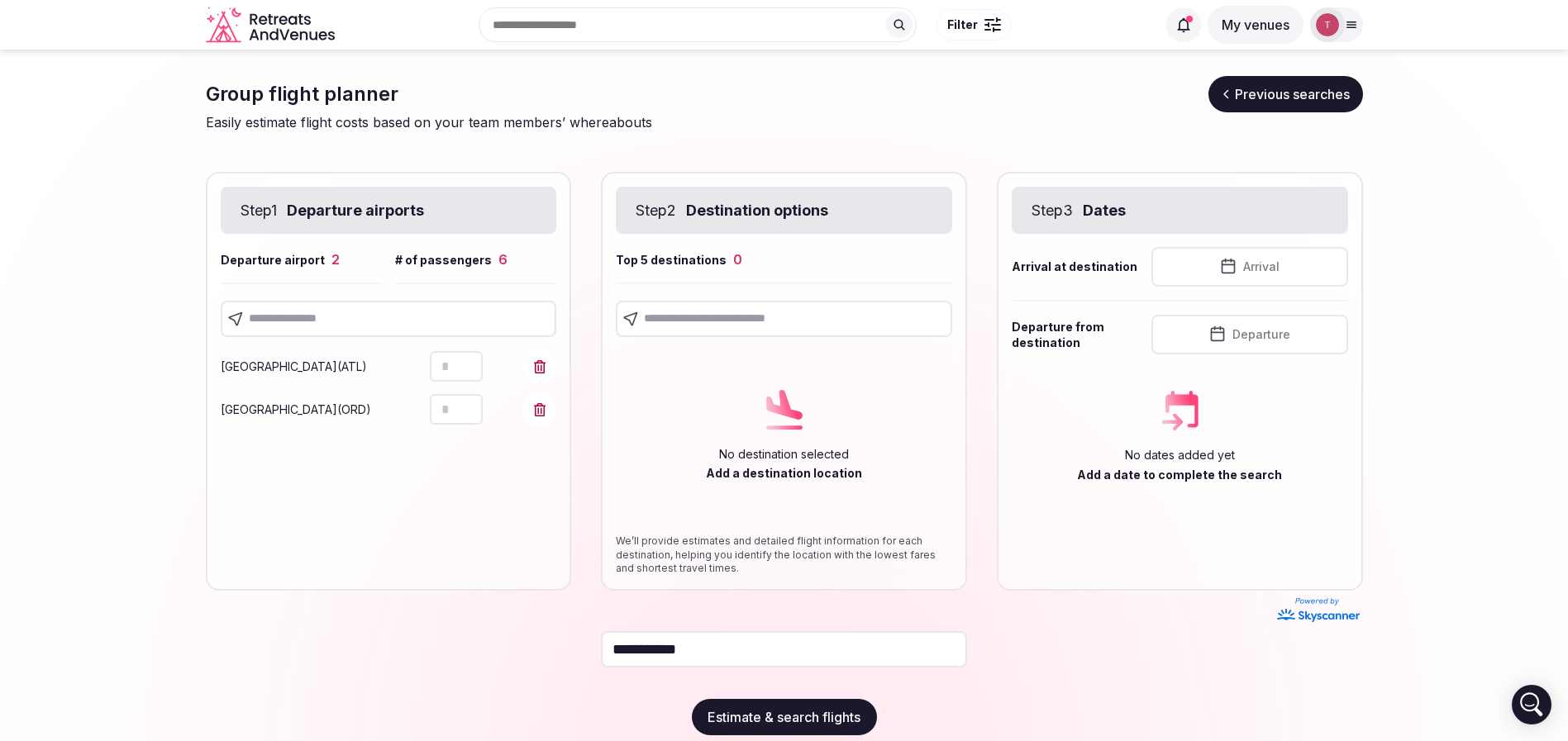
click at [466, 408] on icon "Increment" at bounding box center [469, 401] width 13 height 13
click at [469, 406] on icon "Increment" at bounding box center [469, 401] width 13 height 13
type input "*"
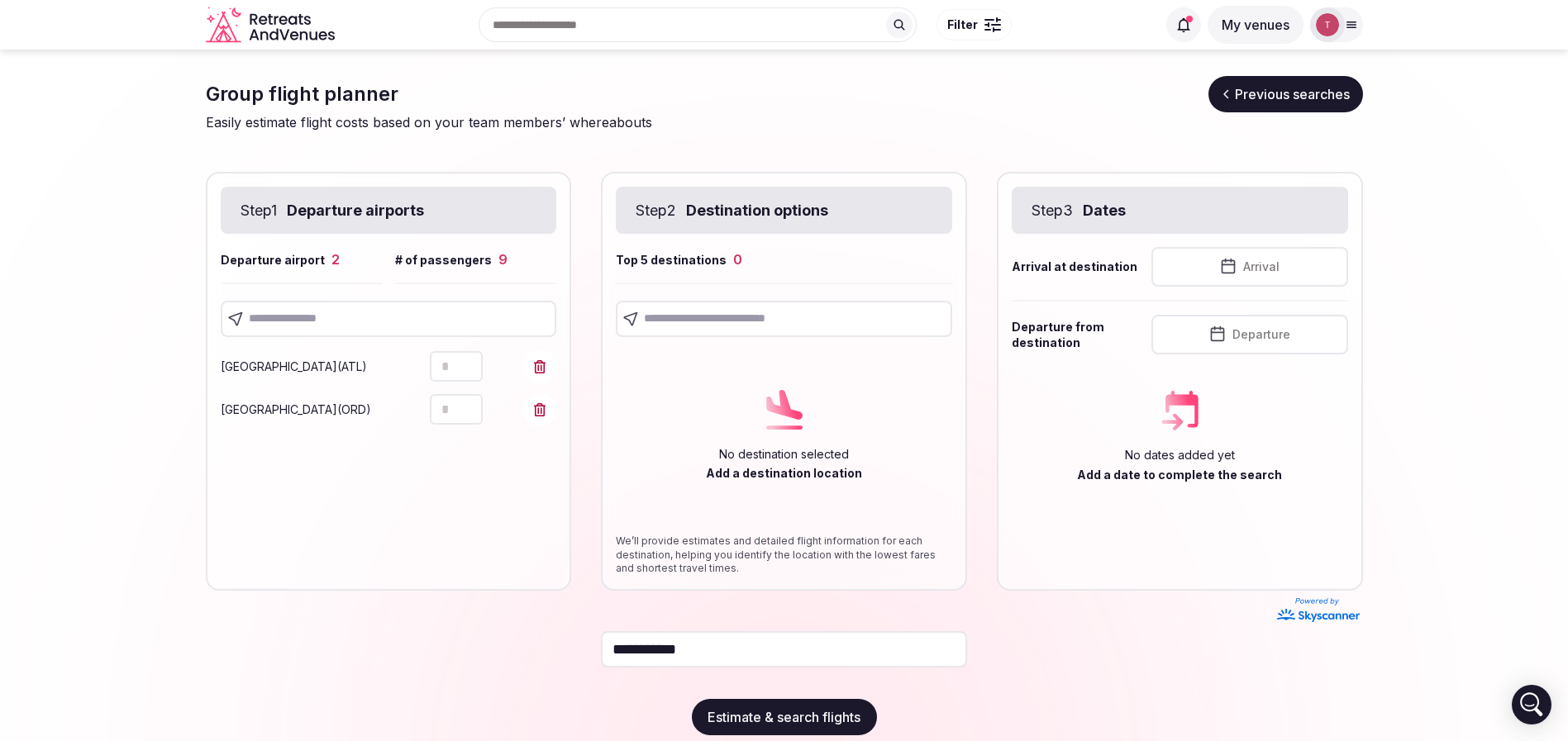
click at [470, 401] on icon "Increment" at bounding box center [469, 401] width 13 height 13
click at [221, 413] on span "Chicago ( ORD )" at bounding box center [295, 410] width 150 height 14
click at [398, 323] on input "text" at bounding box center [389, 318] width 336 height 37
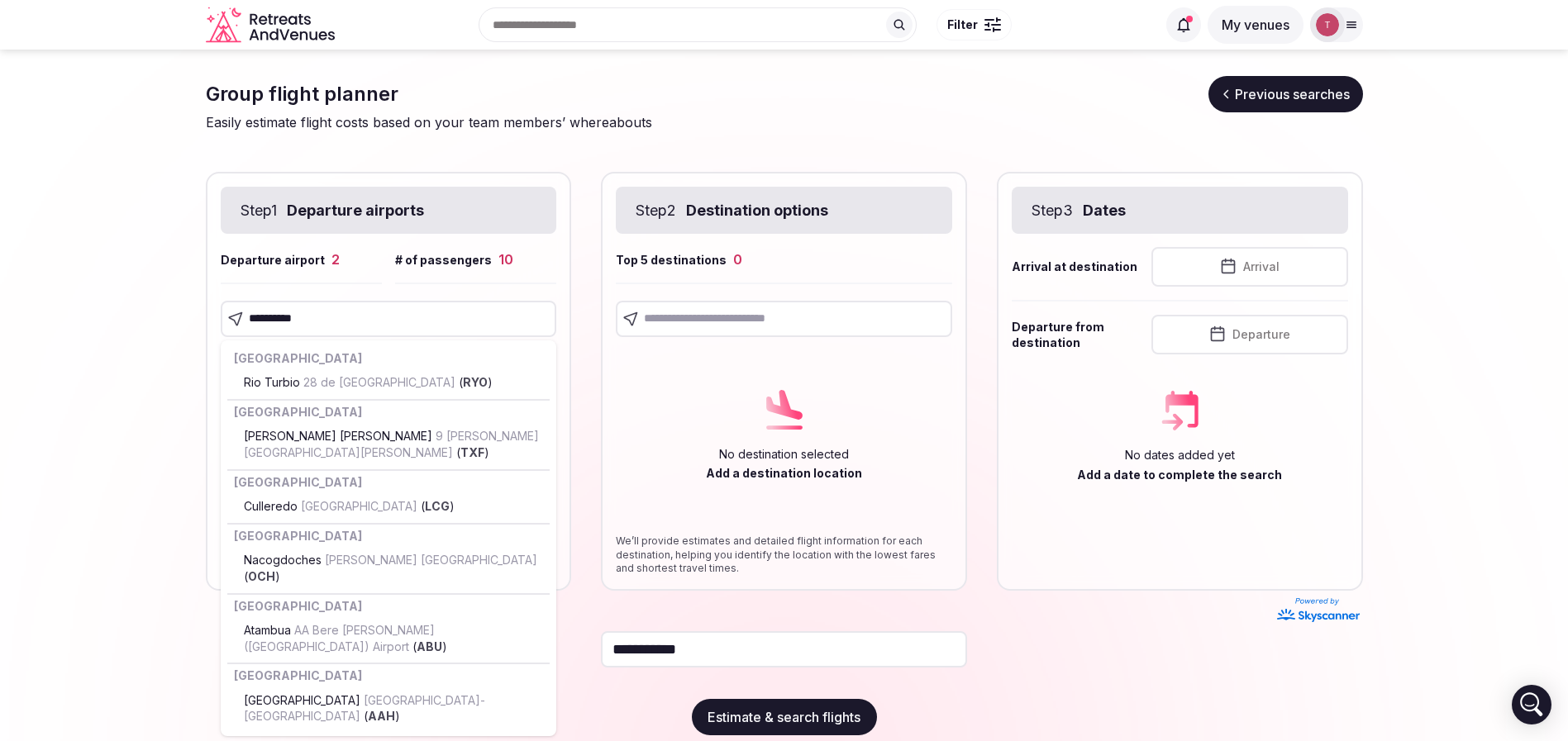
type input "**********"
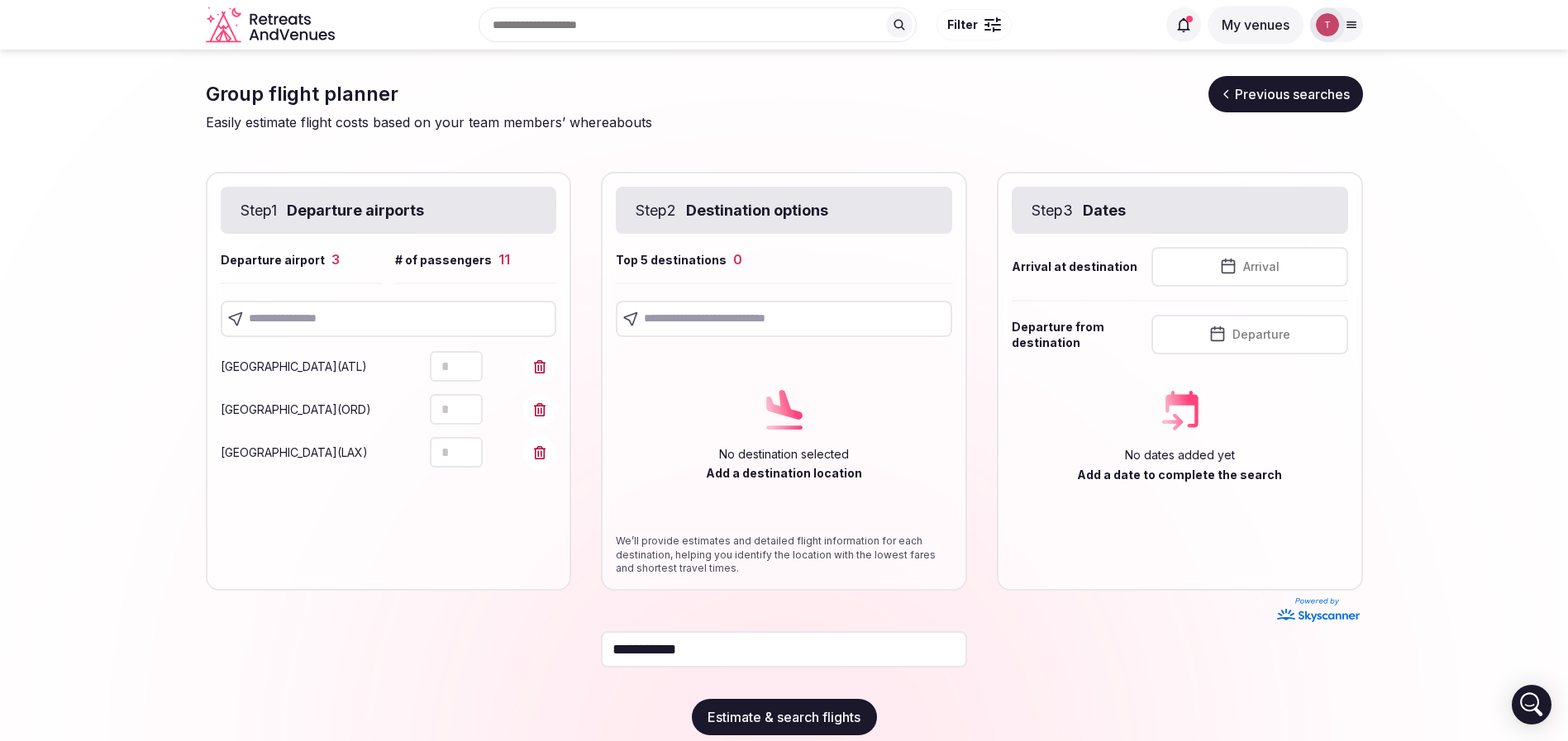
click at [339, 314] on input "text" at bounding box center [389, 318] width 336 height 37
type input "******"
click at [344, 313] on input "text" at bounding box center [389, 318] width 336 height 37
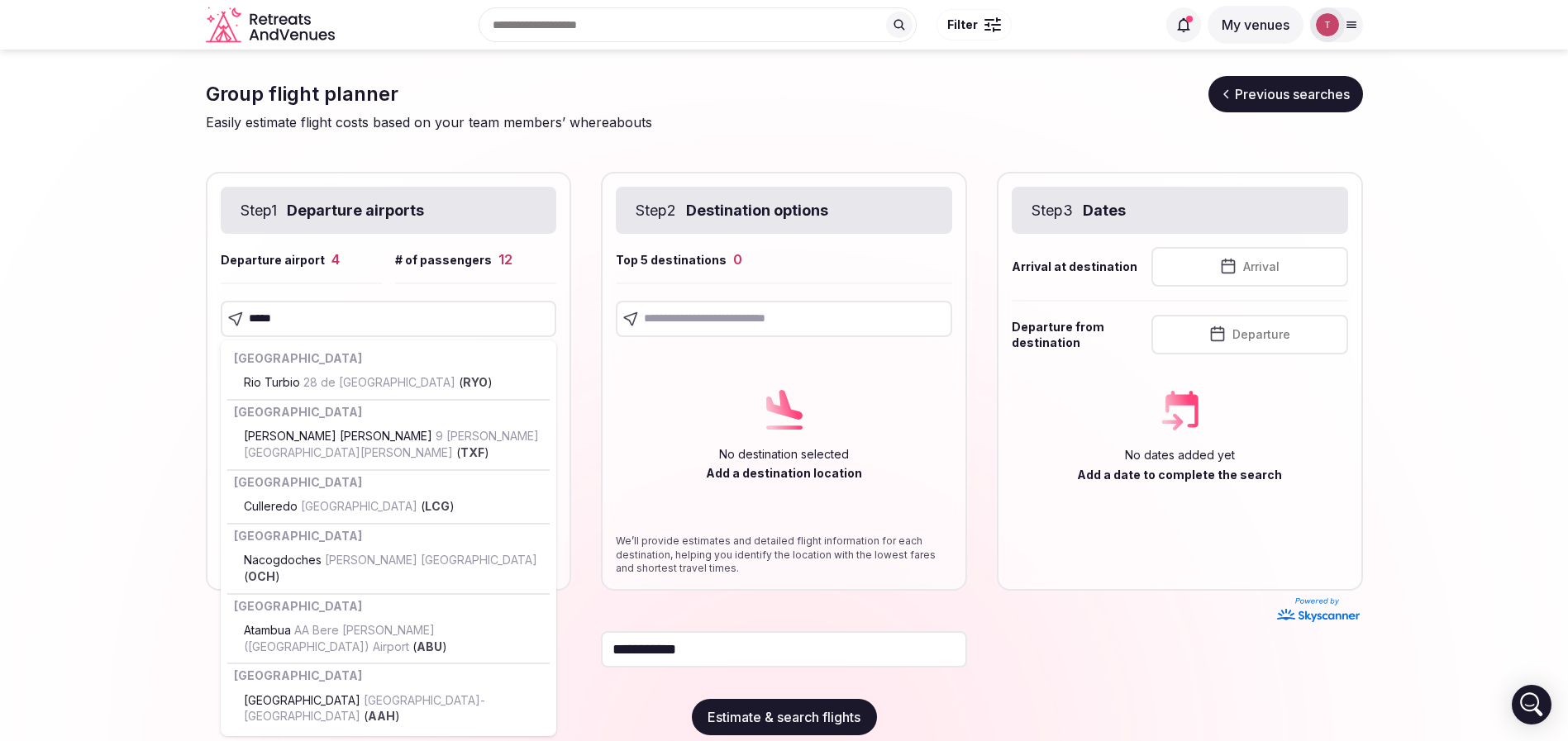
type input "******"
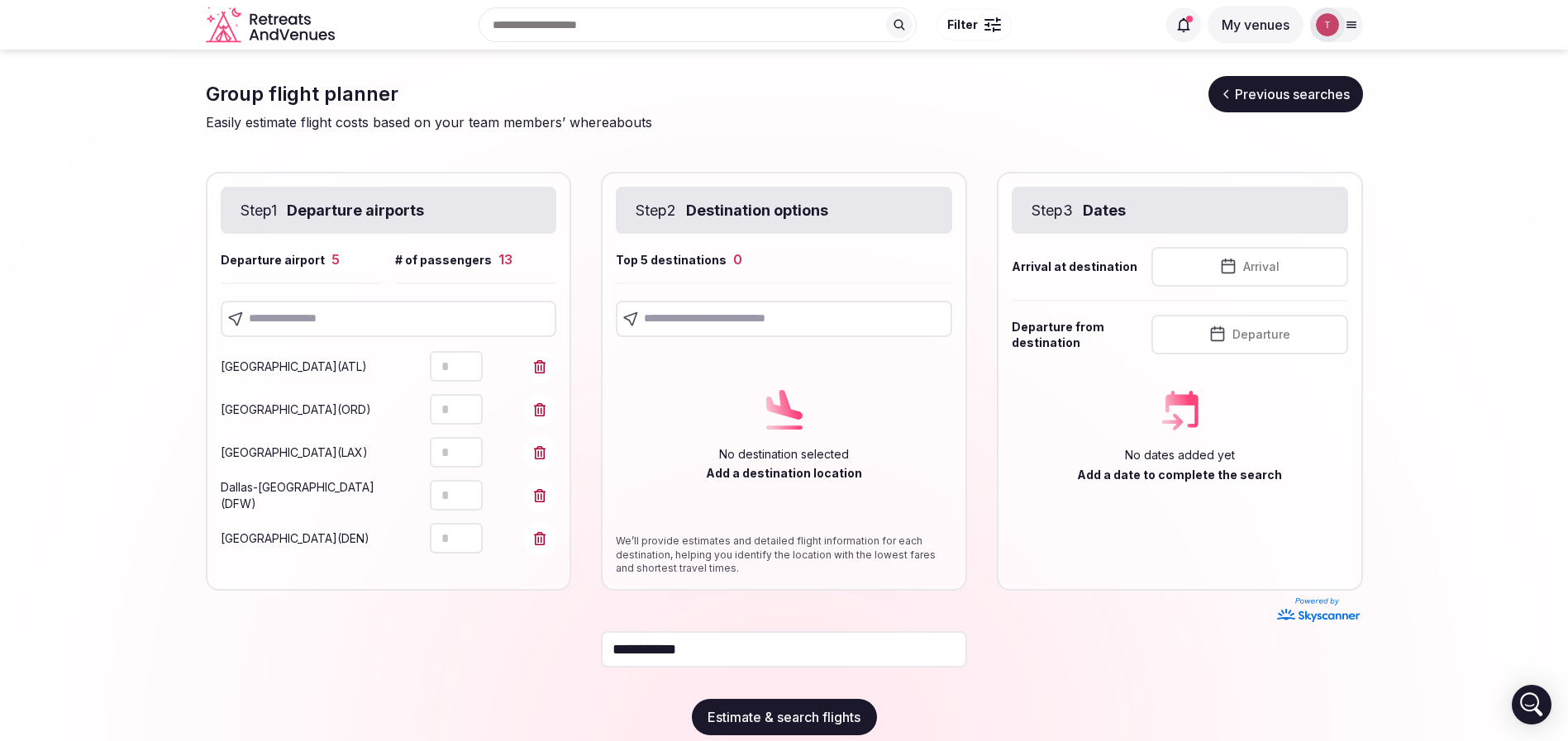
click at [26, 491] on section "**********" at bounding box center [784, 406] width 1568 height 712
click at [363, 307] on input "text" at bounding box center [389, 318] width 336 height 37
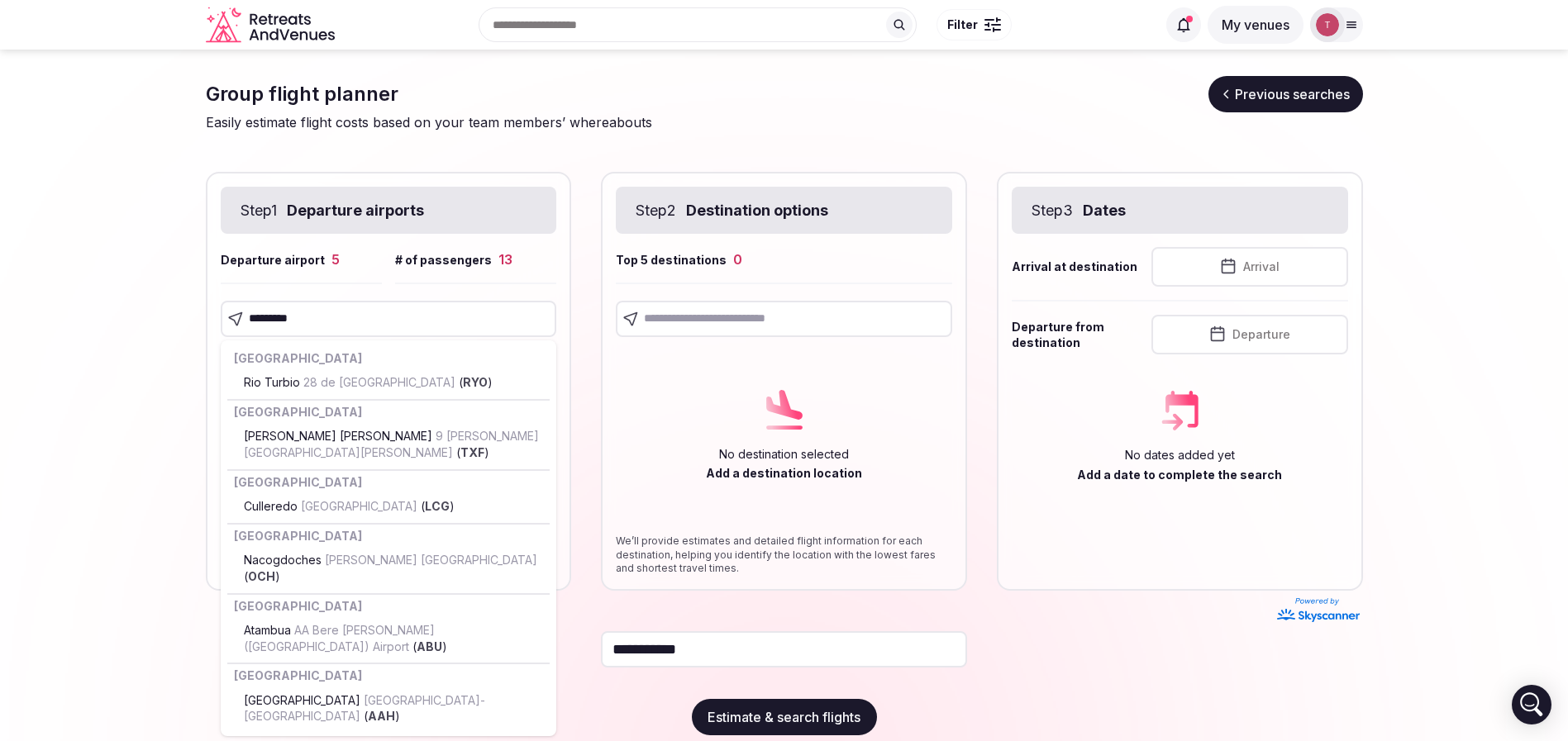
type input "**********"
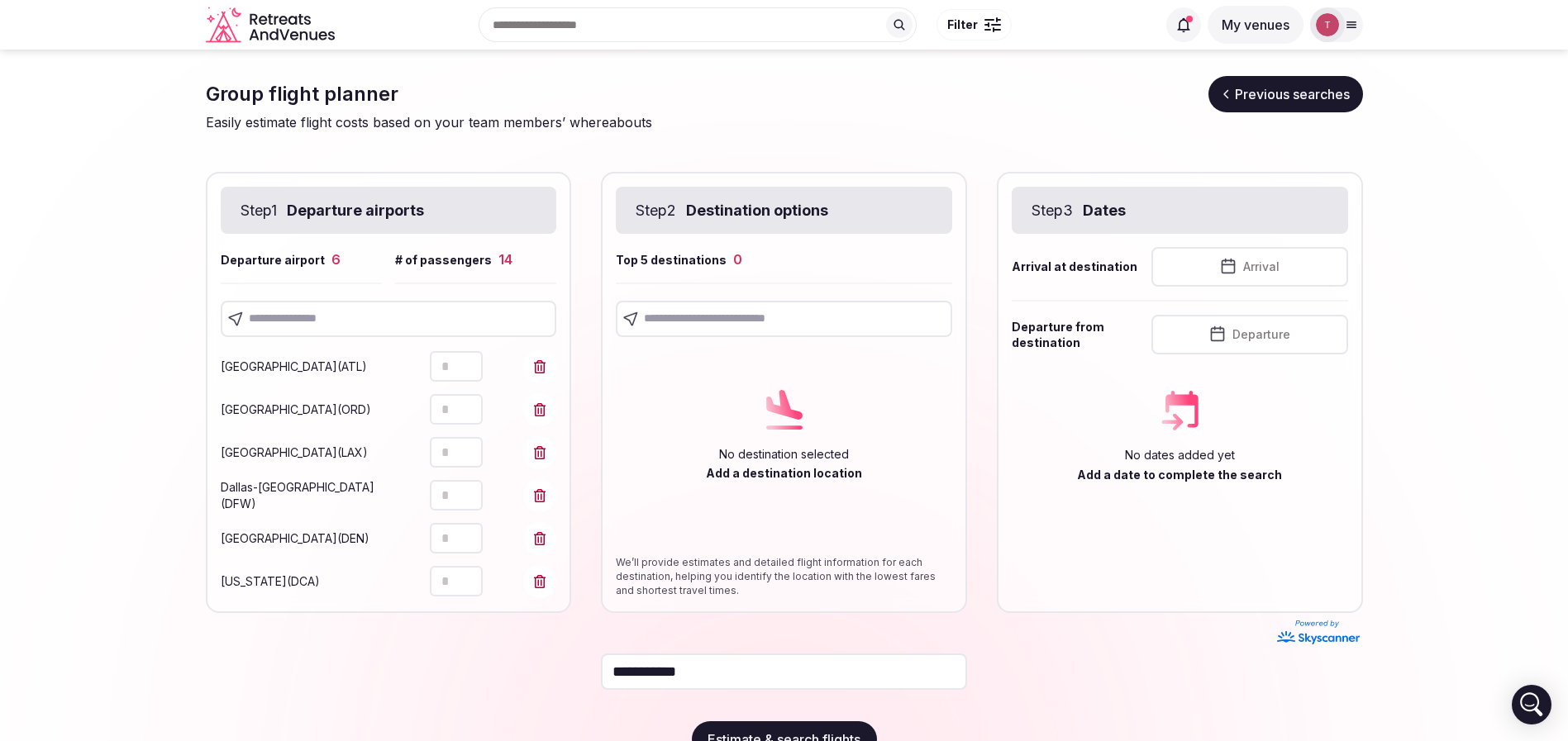
click at [474, 573] on icon "Increment" at bounding box center [469, 573] width 13 height 13
type input "*"
click at [474, 573] on icon "Increment" at bounding box center [469, 573] width 13 height 13
click at [0, 443] on section "**********" at bounding box center [784, 417] width 1568 height 734
click at [371, 313] on input "text" at bounding box center [389, 318] width 336 height 37
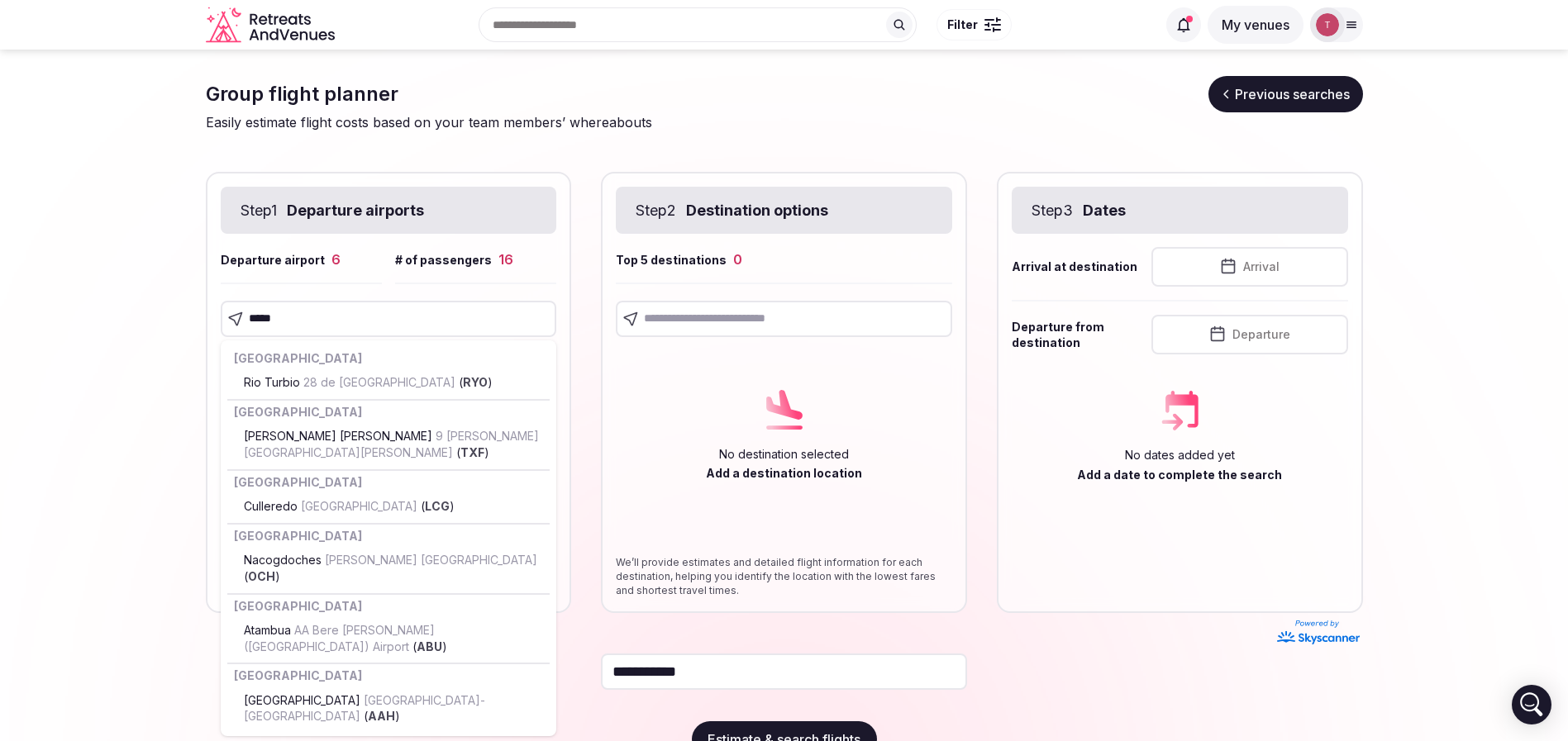
drag, startPoint x: 394, startPoint y: 321, endPoint x: 112, endPoint y: 318, distance: 282.0
click at [115, 318] on section "Group flight planner Previous searches Easily estimate flight costs based on yo…" at bounding box center [784, 417] width 1568 height 734
type input "*****"
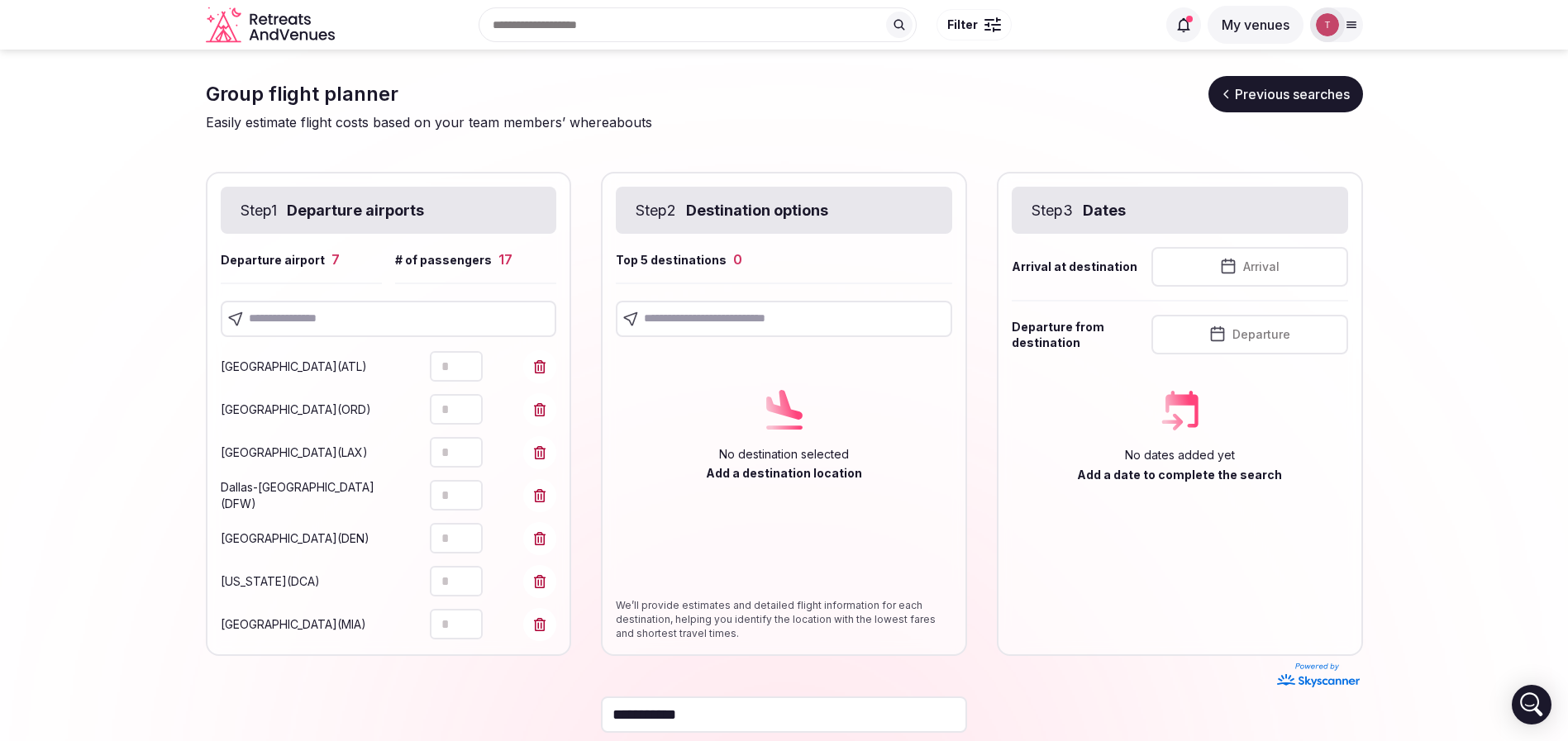
click at [320, 321] on input "text" at bounding box center [389, 318] width 336 height 37
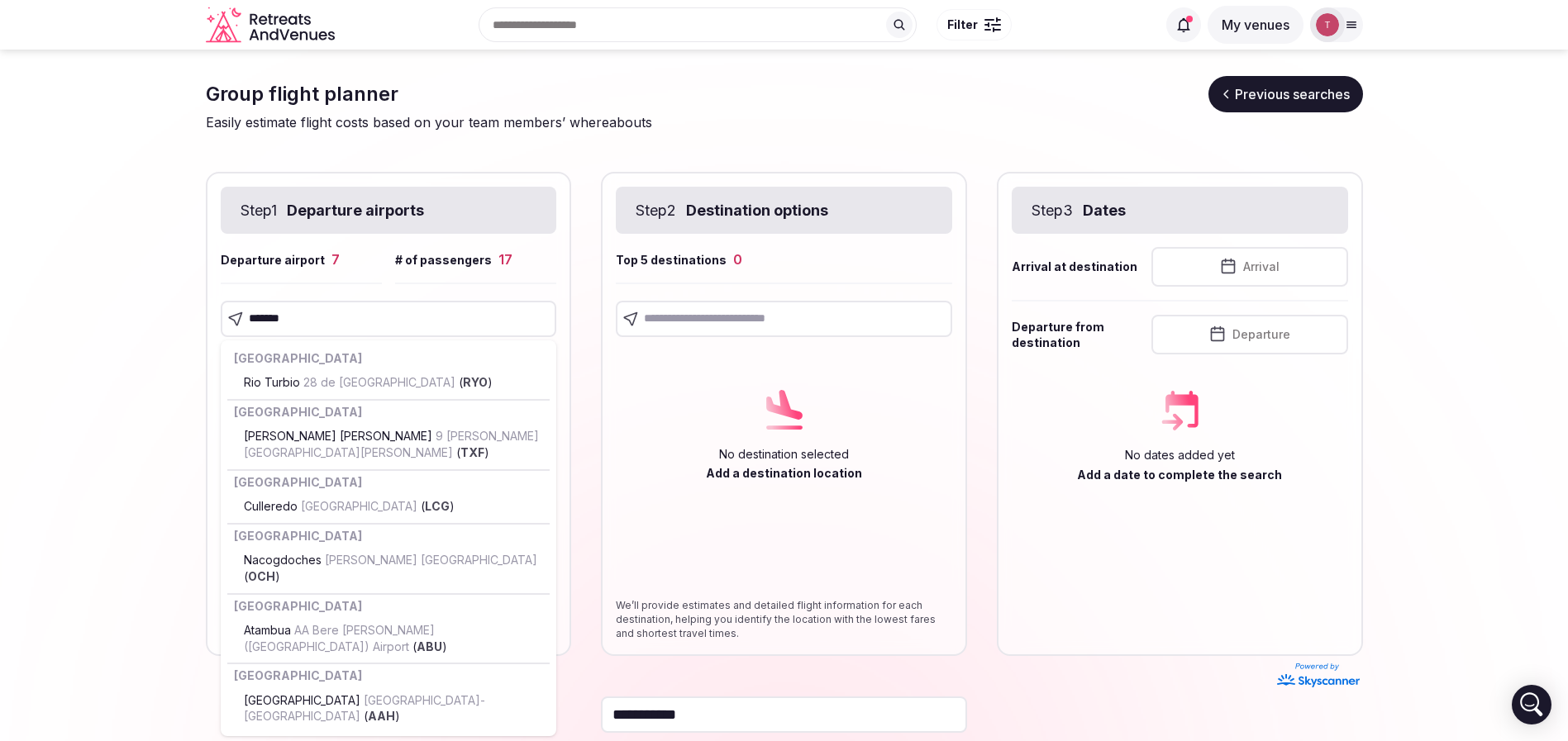
type input "*******"
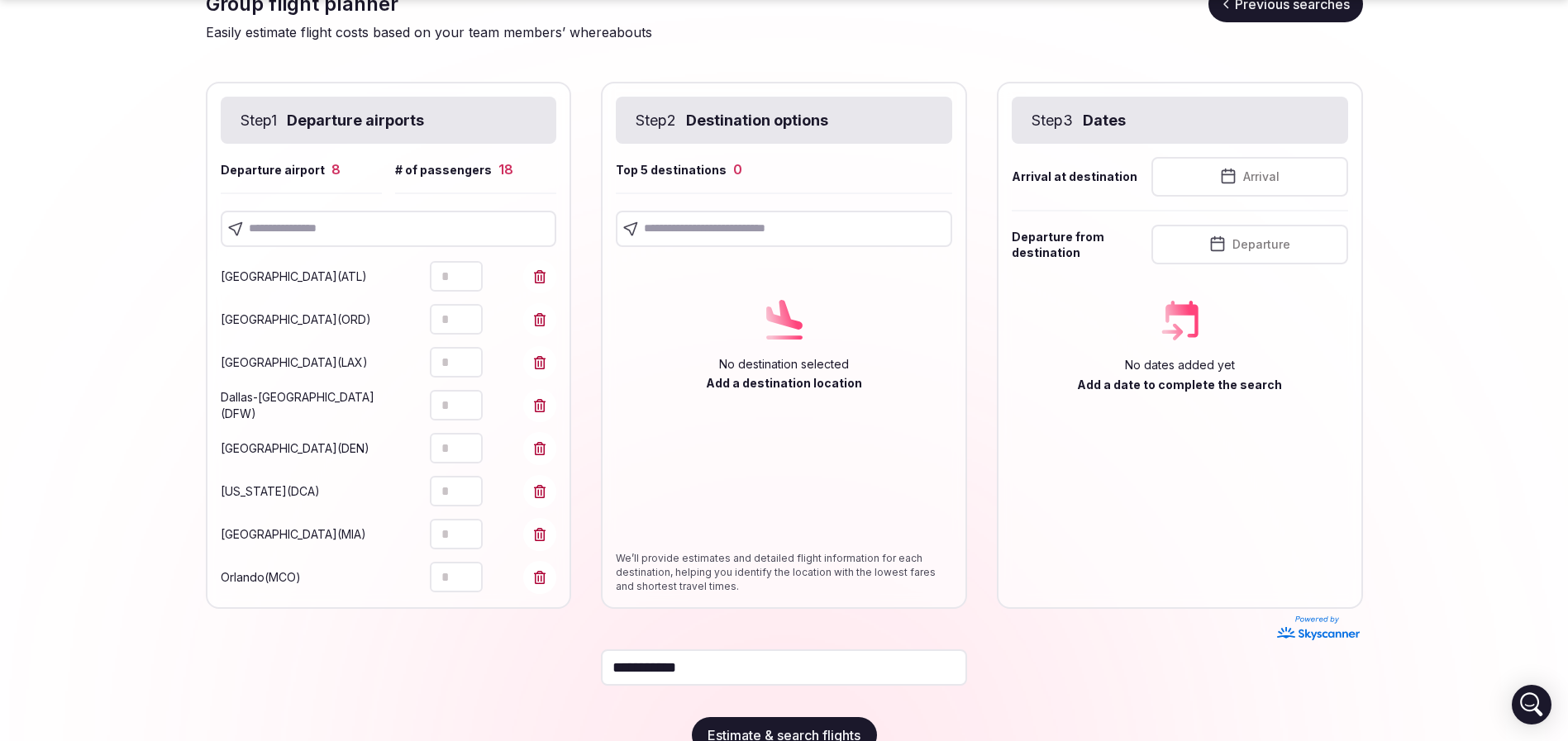
scroll to position [124, 0]
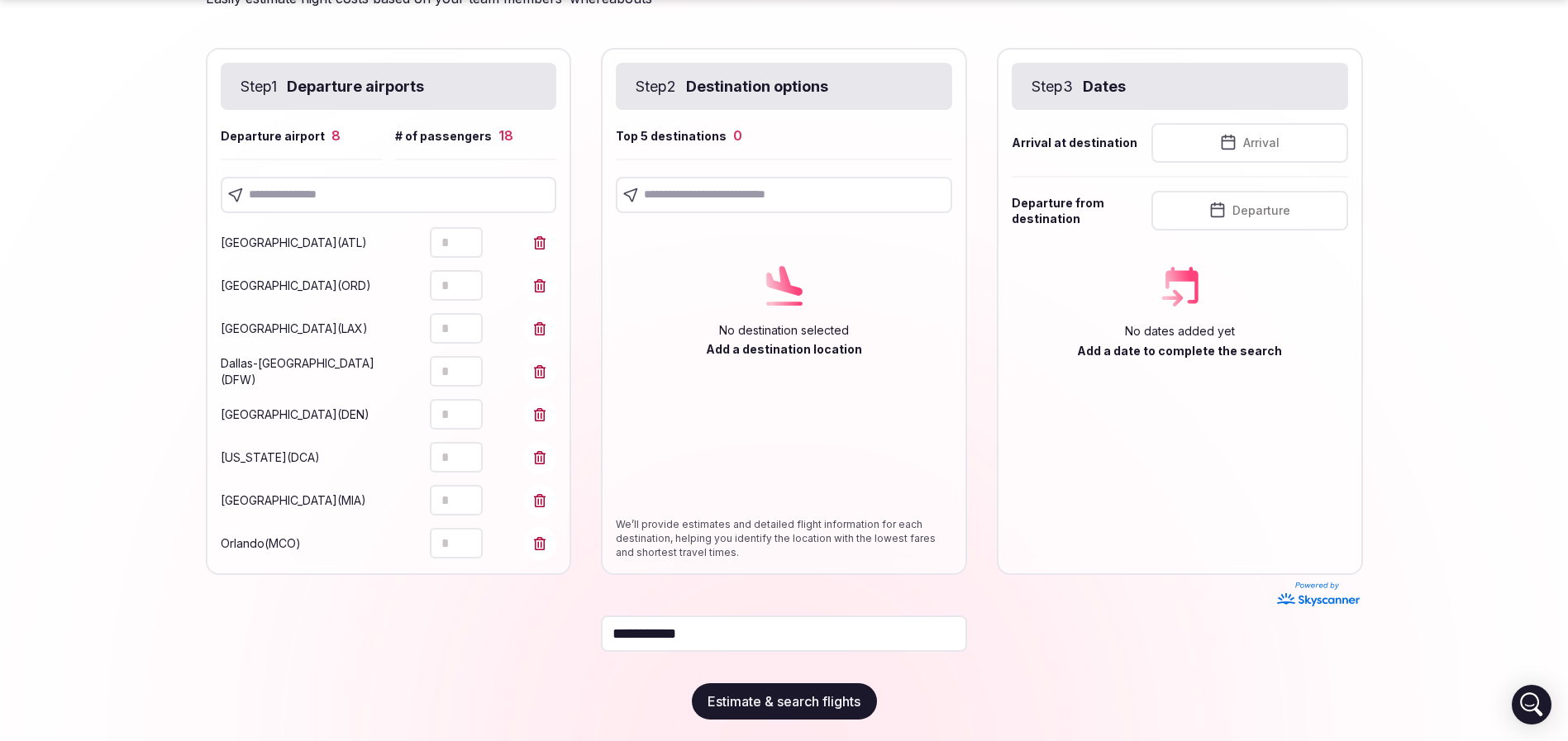
click at [468, 535] on icon "Increment" at bounding box center [469, 535] width 13 height 13
type input "*"
click at [468, 535] on icon "Increment" at bounding box center [469, 535] width 13 height 13
click at [63, 417] on section "**********" at bounding box center [784, 335] width 1568 height 821
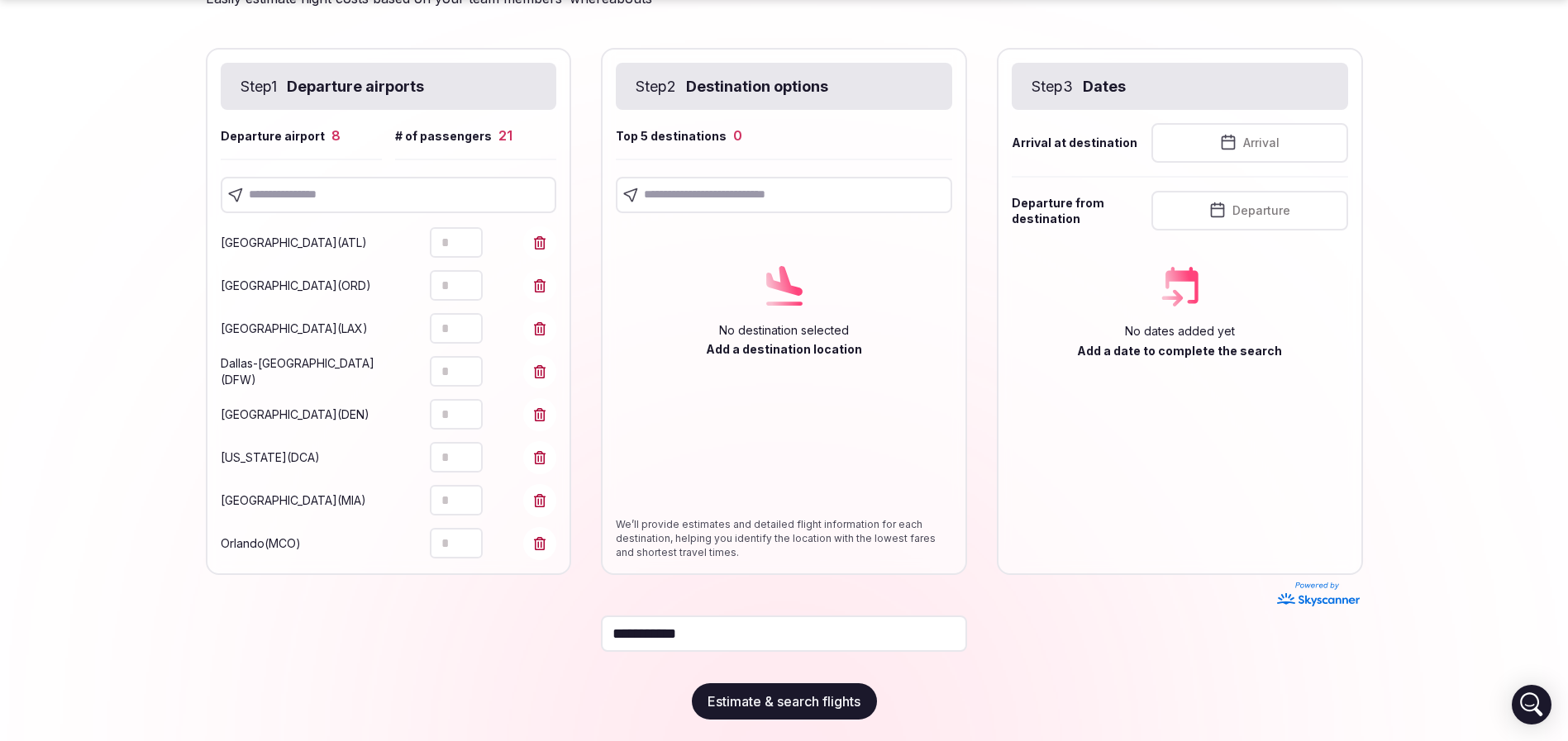
click at [329, 207] on input "text" at bounding box center [389, 195] width 336 height 37
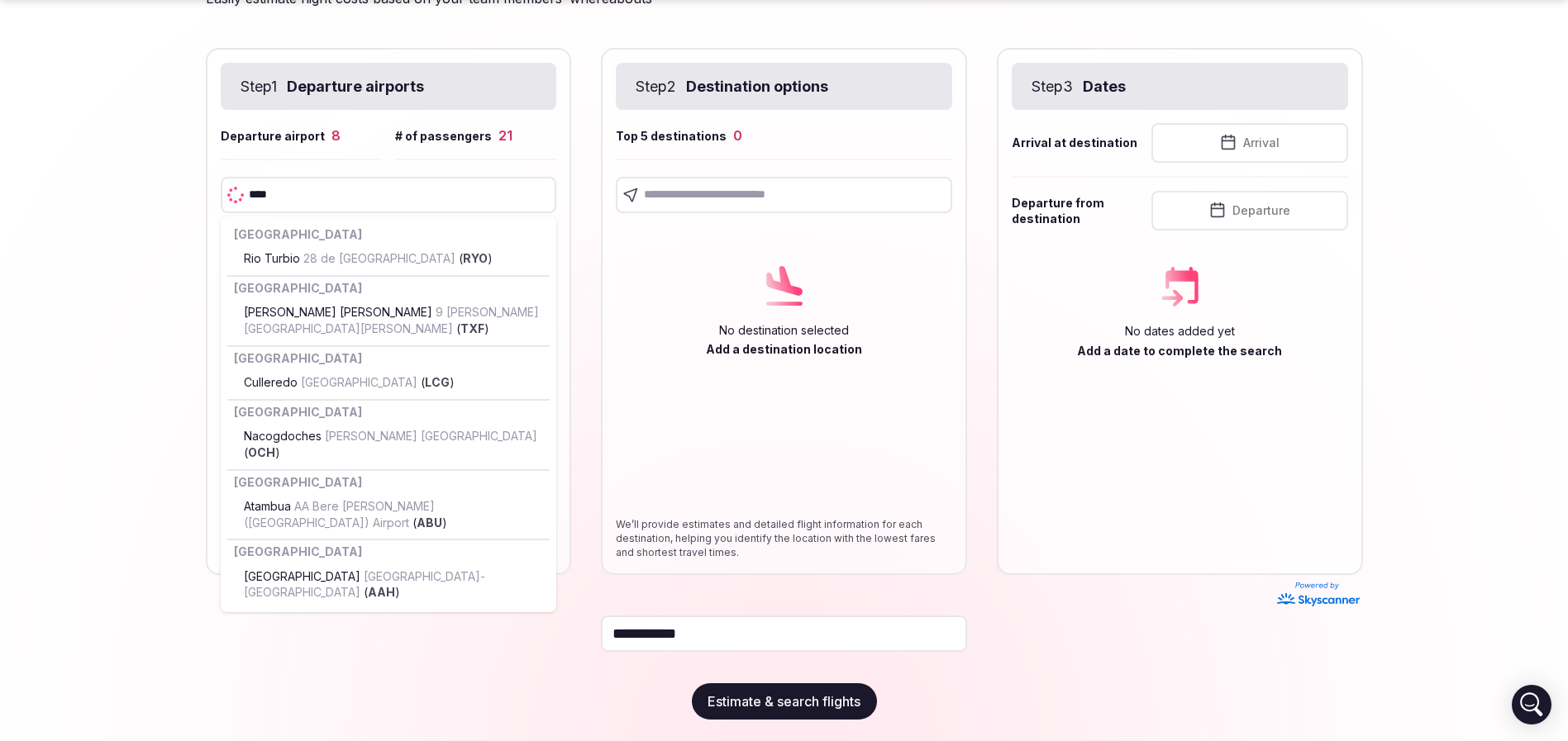
type input "*****"
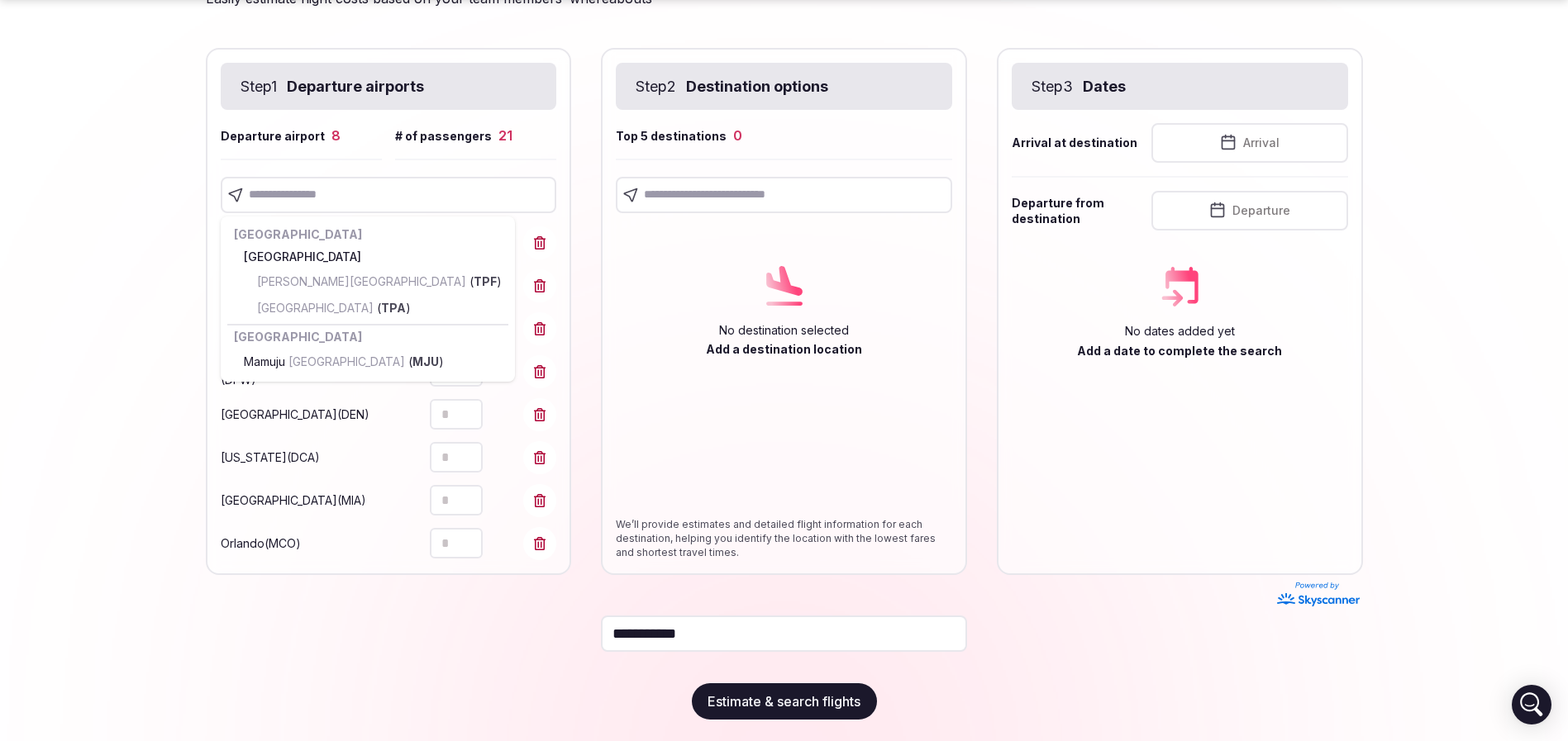
scroll to position [167, 0]
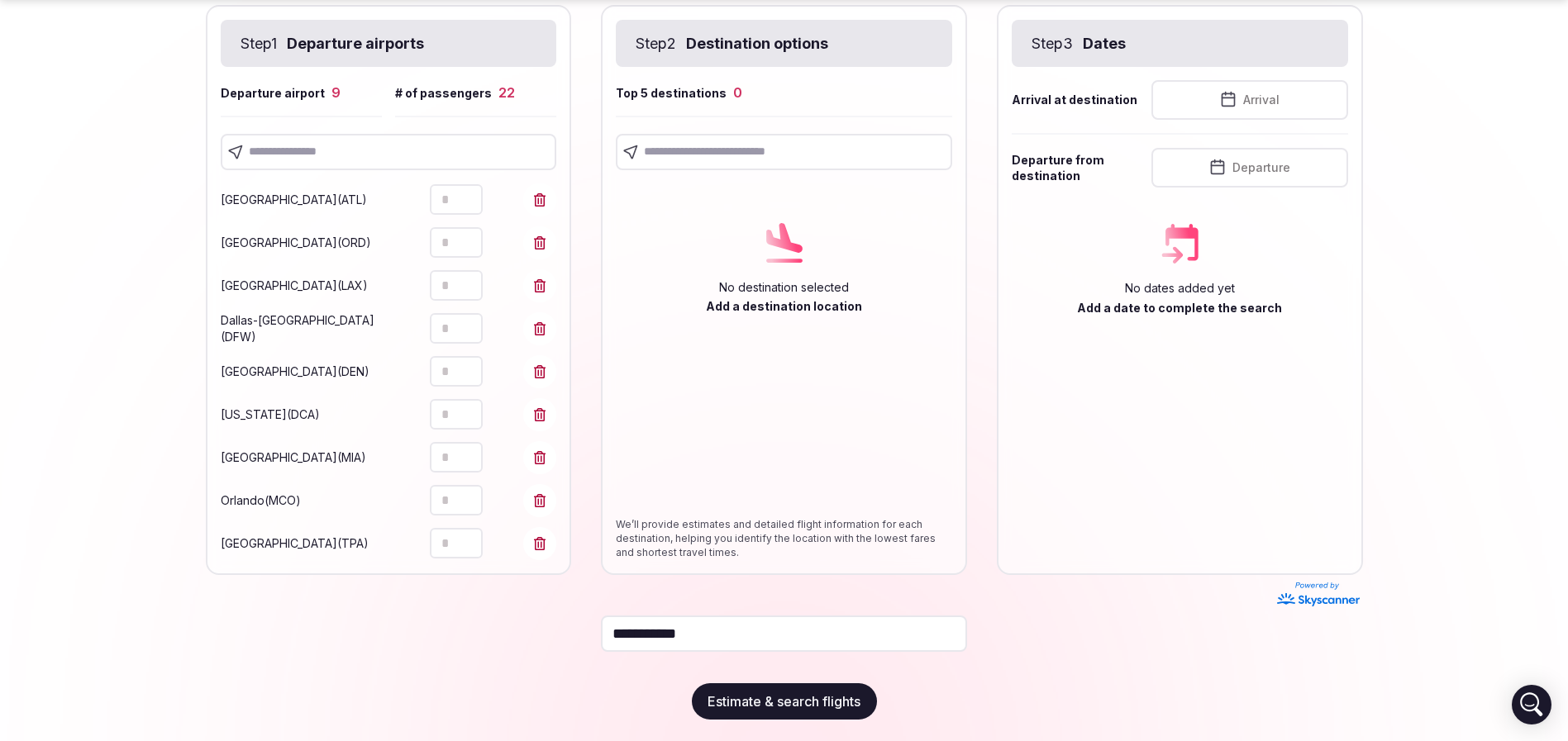
type input "*"
click at [471, 530] on icon "Increment" at bounding box center [469, 535] width 13 height 13
click at [109, 365] on section "**********" at bounding box center [784, 314] width 1568 height 863
click at [345, 142] on input "text" at bounding box center [389, 152] width 336 height 37
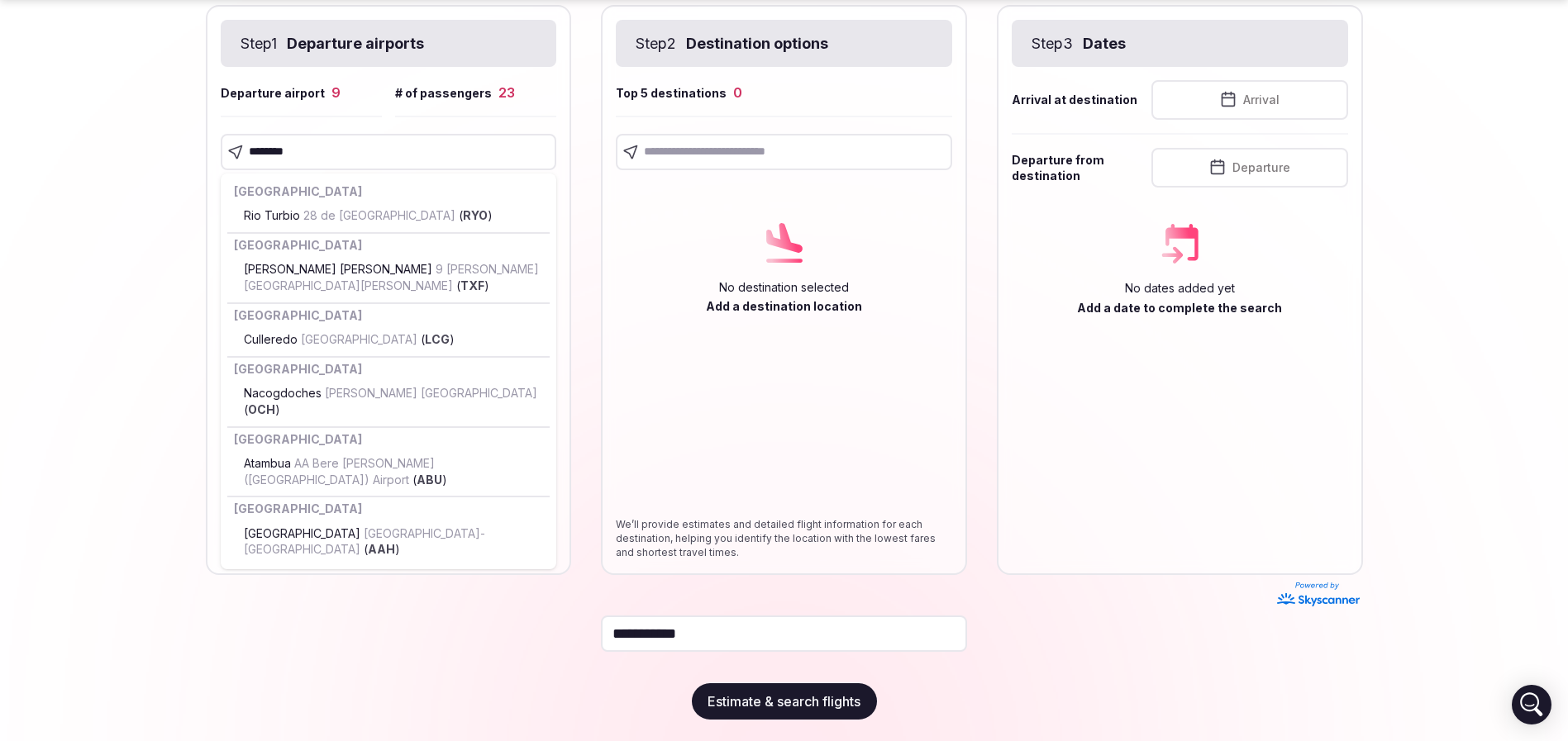
type input "*********"
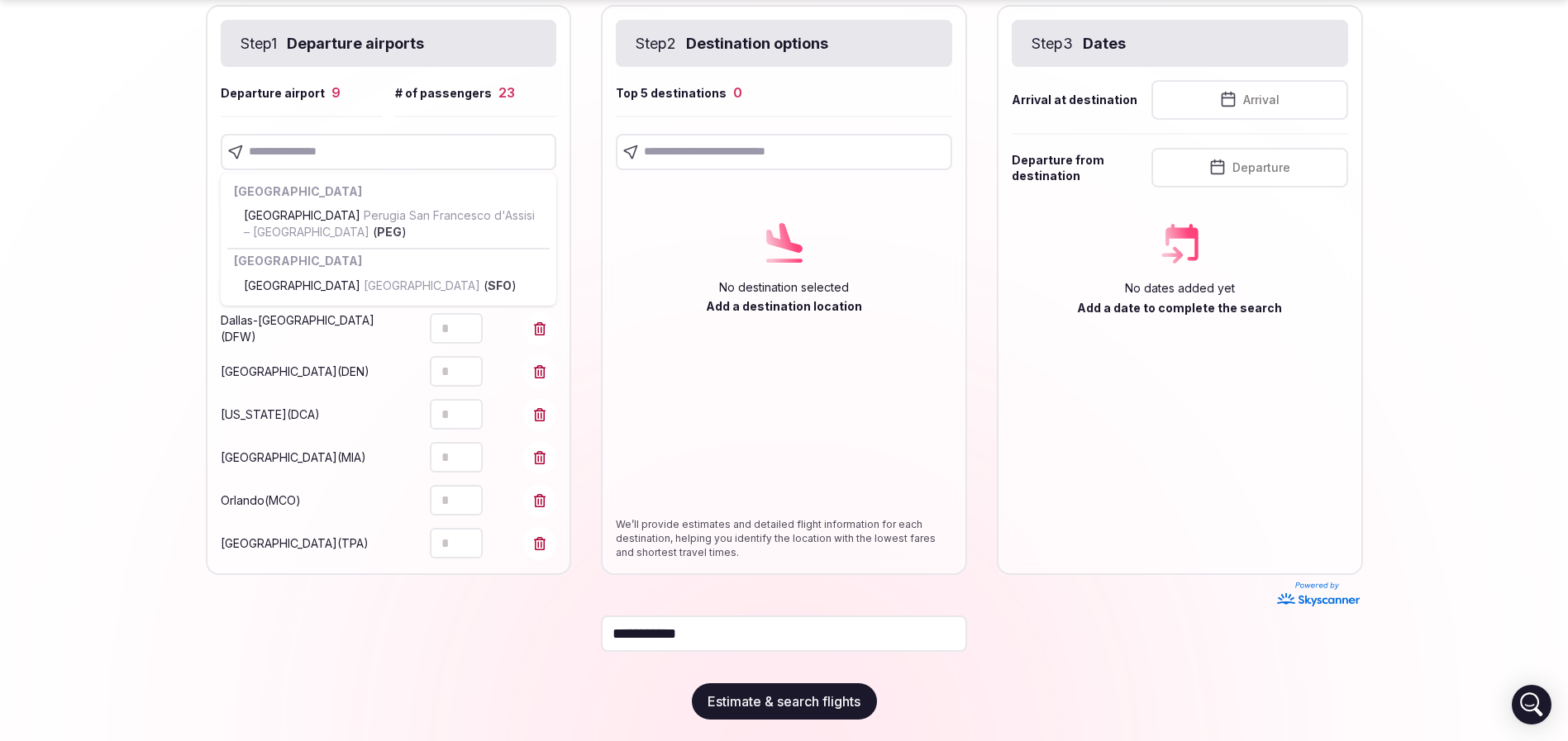
scroll to position [210, 0]
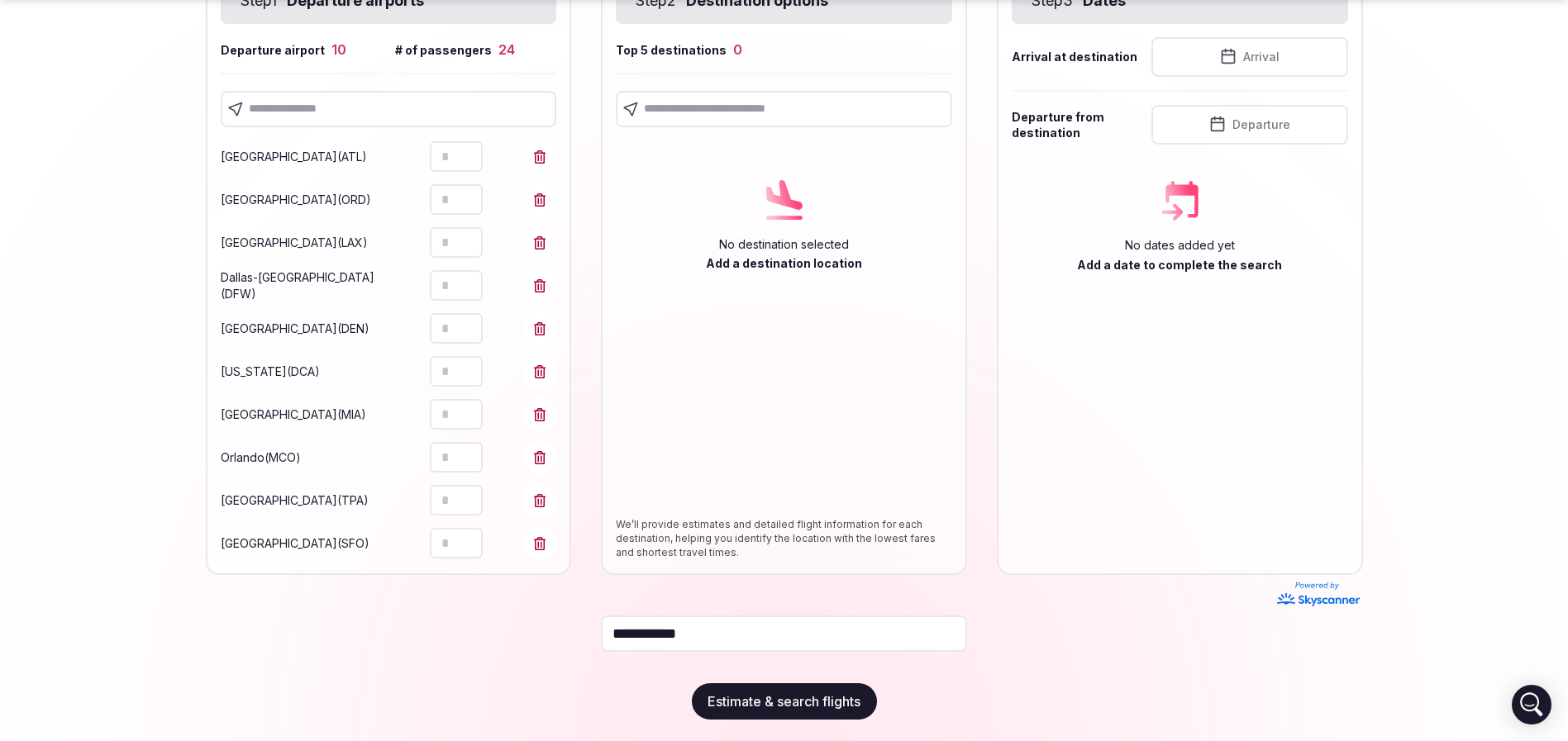
type input "*"
click at [478, 535] on button "Increment" at bounding box center [470, 536] width 27 height 16
click at [92, 451] on section "**********" at bounding box center [784, 292] width 1568 height 906
click at [311, 101] on input "text" at bounding box center [389, 108] width 336 height 37
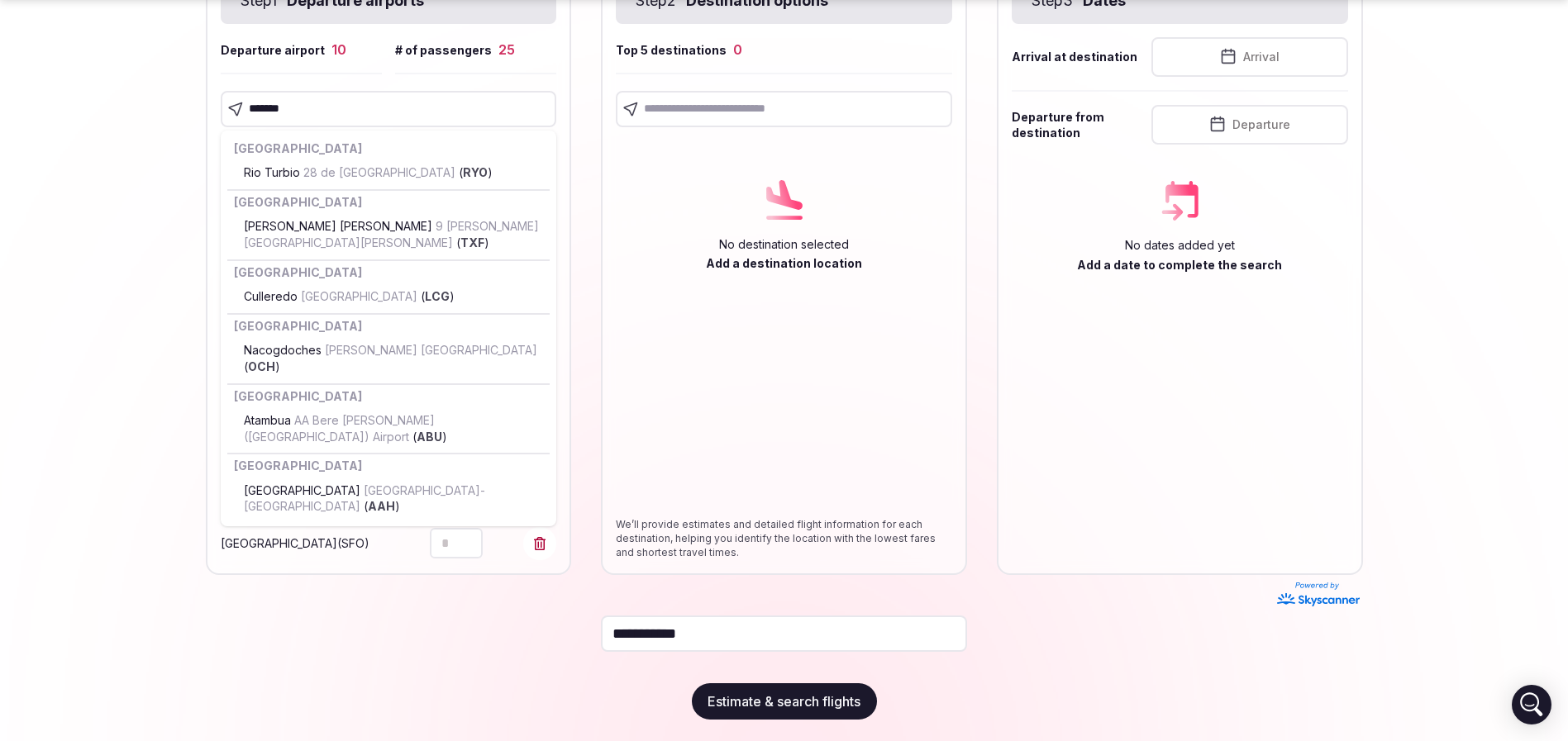
type input "********"
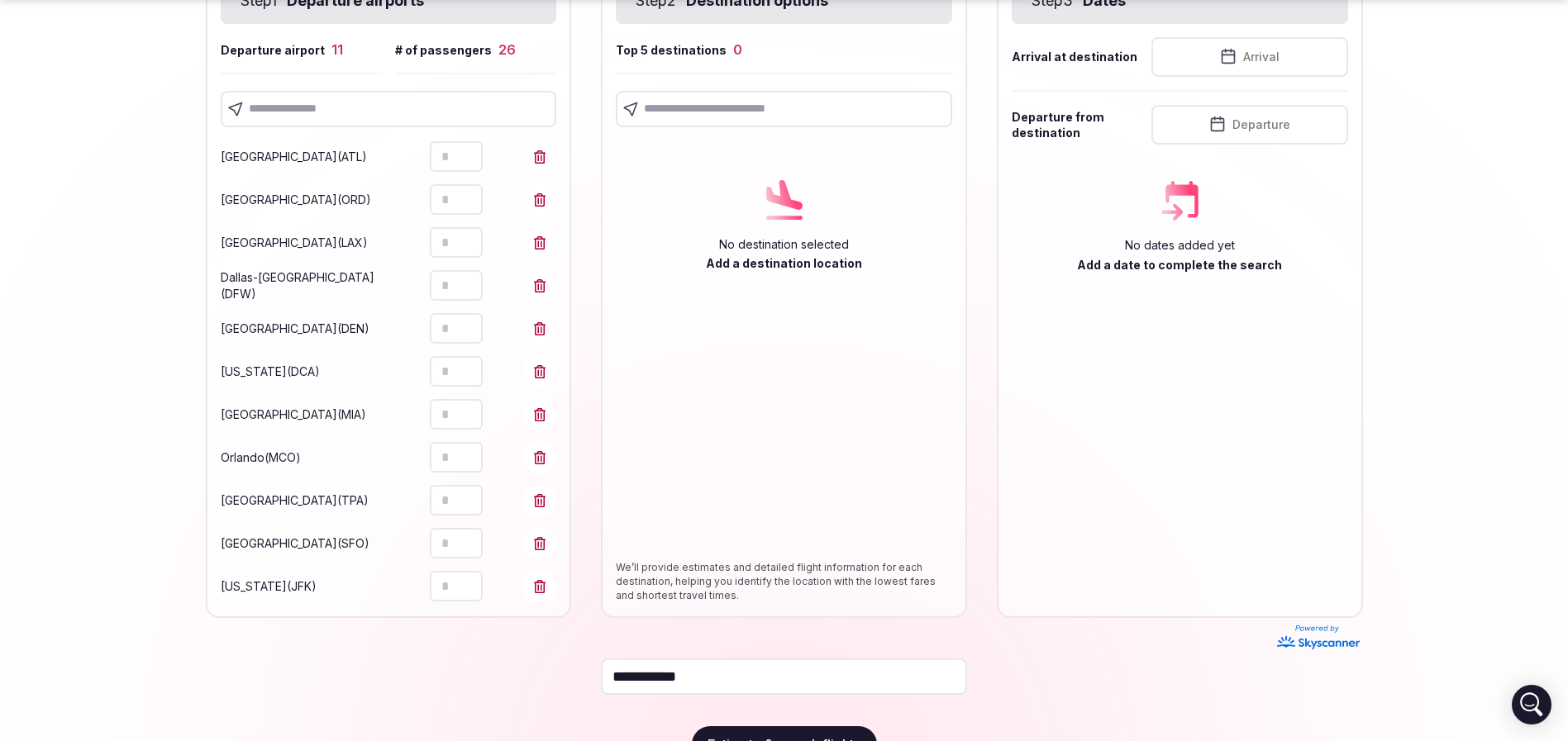
scroll to position [253, 0]
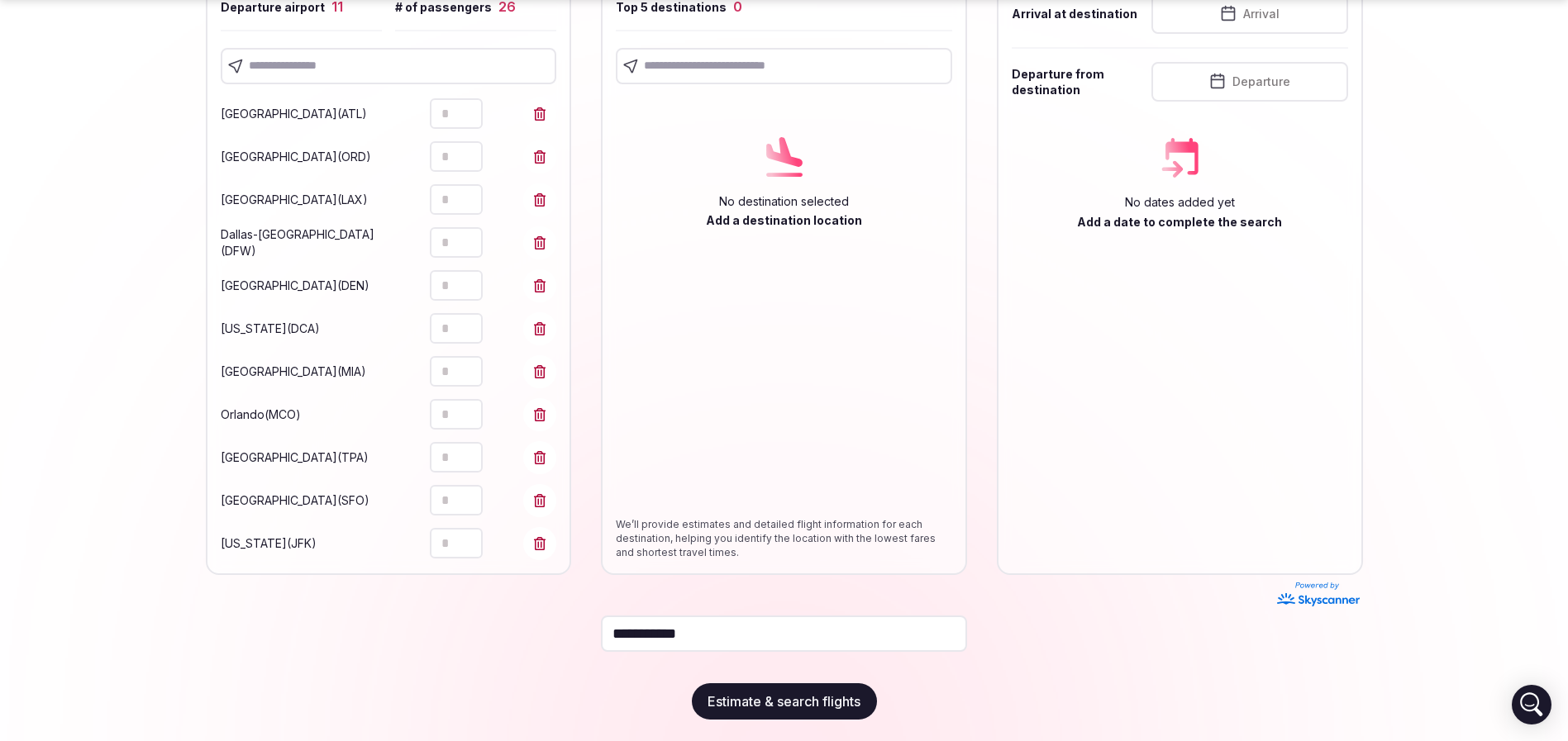
click at [480, 536] on button "Increment" at bounding box center [470, 536] width 27 height 16
click at [479, 536] on button "Increment" at bounding box center [470, 536] width 27 height 16
click at [477, 536] on button "Increment" at bounding box center [470, 536] width 27 height 16
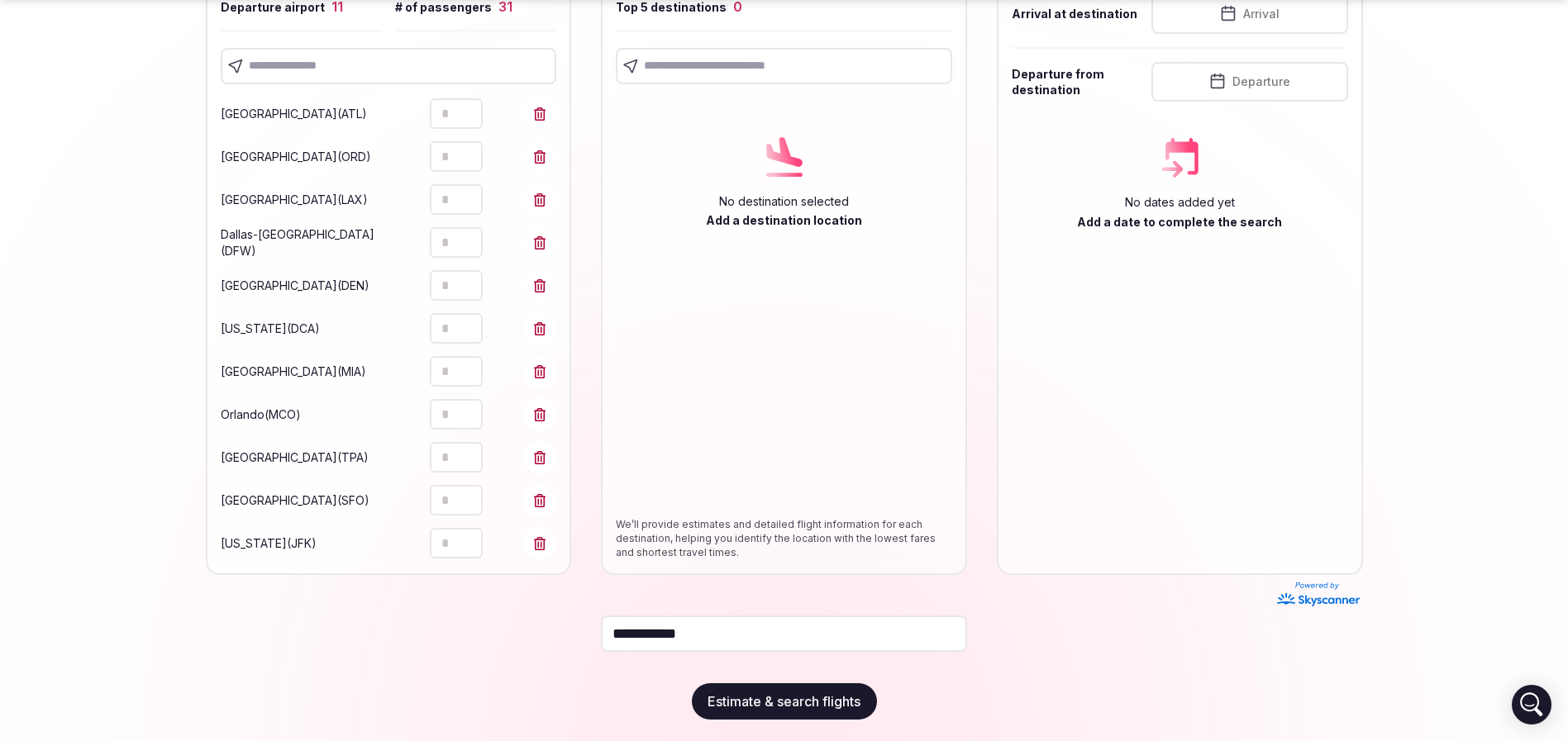
click at [477, 536] on button "Increment" at bounding box center [470, 536] width 27 height 16
click at [147, 465] on section "**********" at bounding box center [784, 272] width 1568 height 949
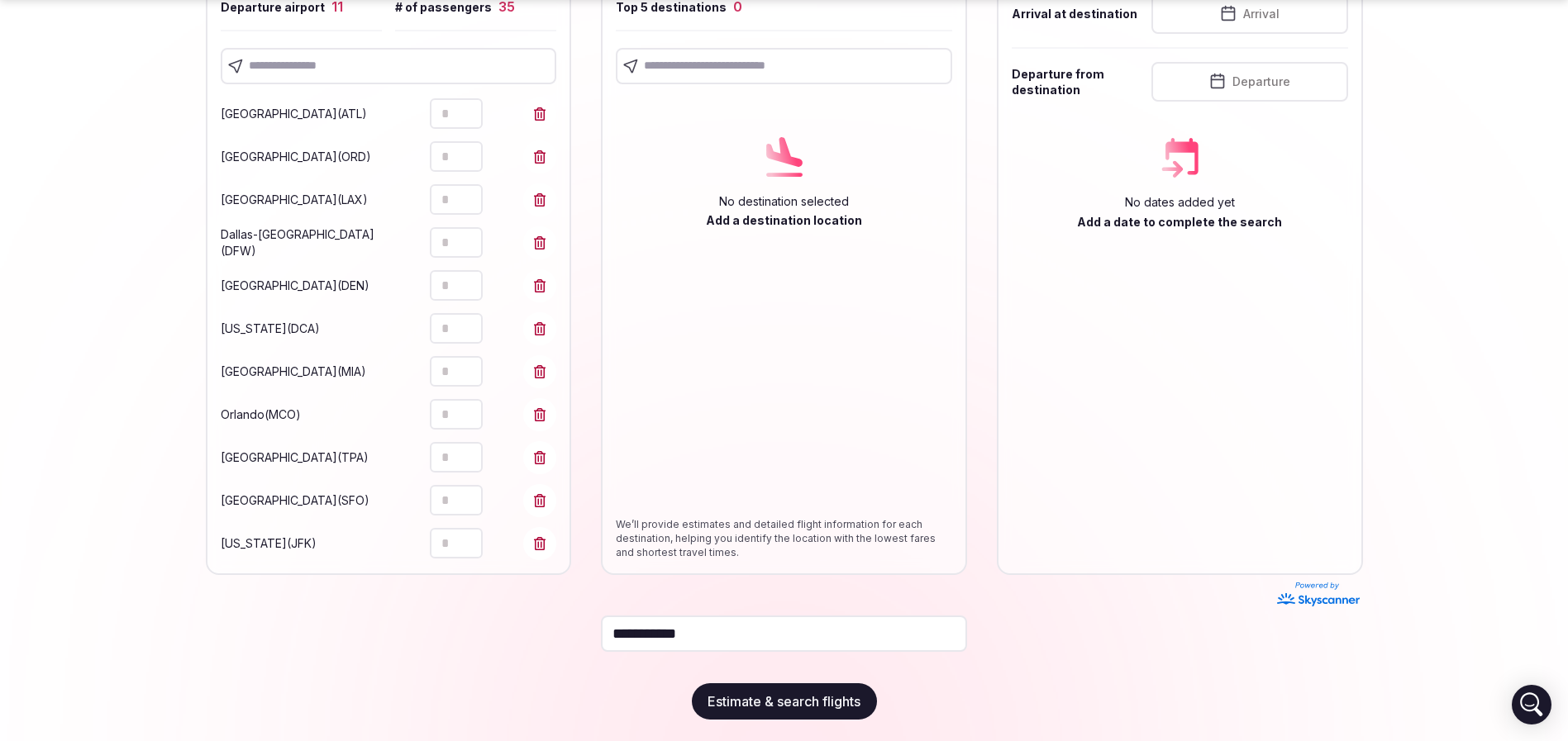
type input "*"
click at [468, 550] on icon "Decrement" at bounding box center [469, 550] width 13 height 13
click at [53, 417] on section "**********" at bounding box center [784, 272] width 1568 height 949
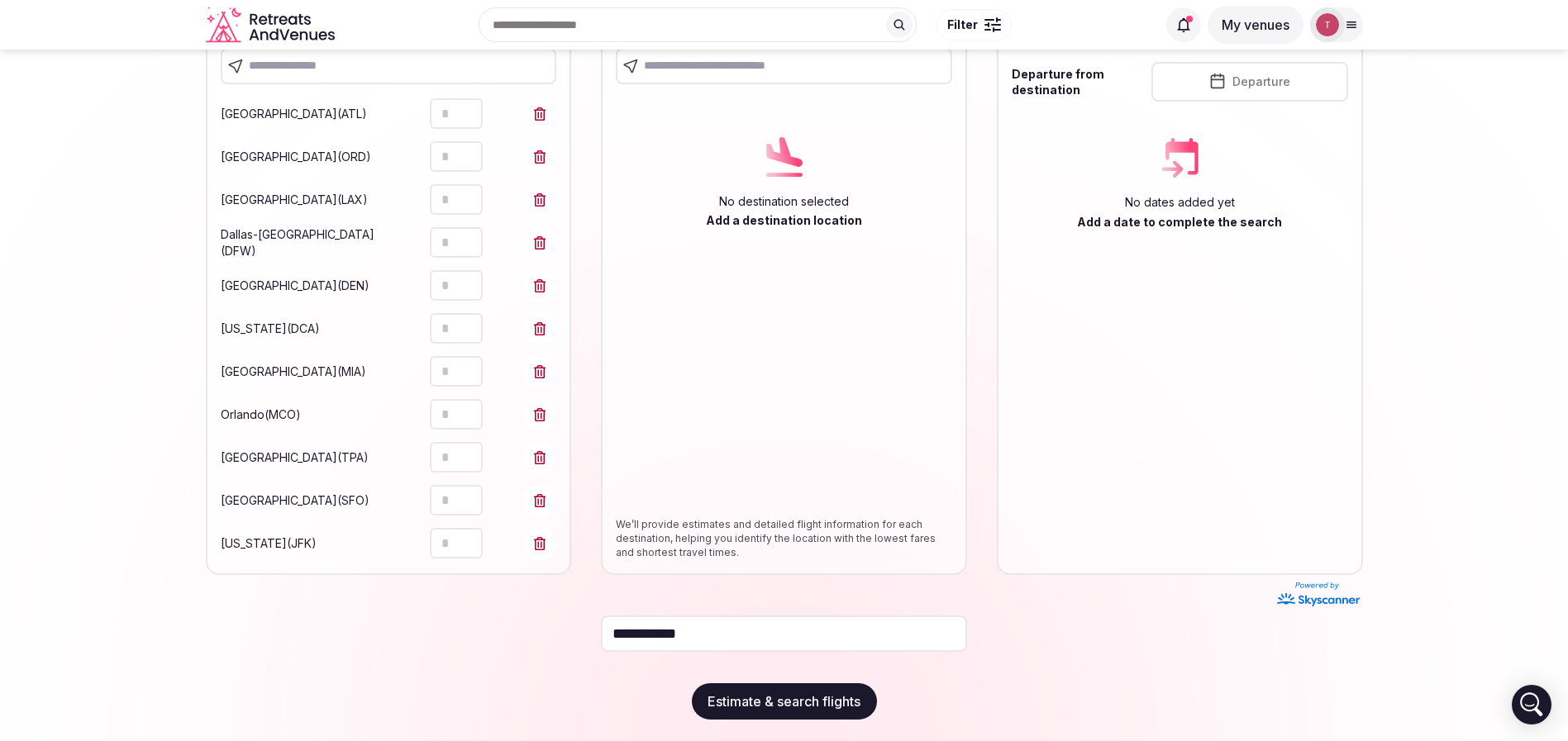
scroll to position [0, 0]
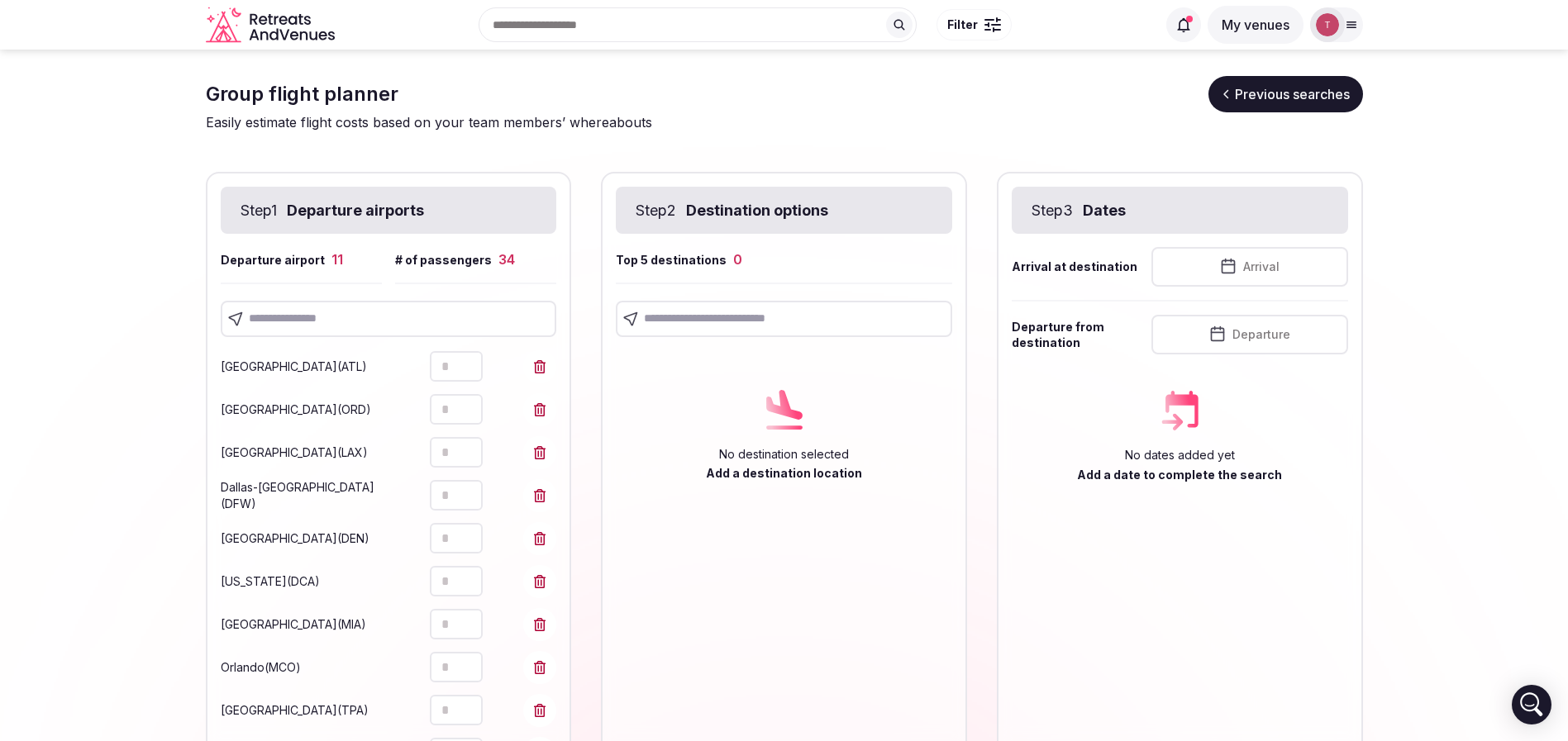
click at [360, 316] on input "text" at bounding box center [389, 318] width 336 height 37
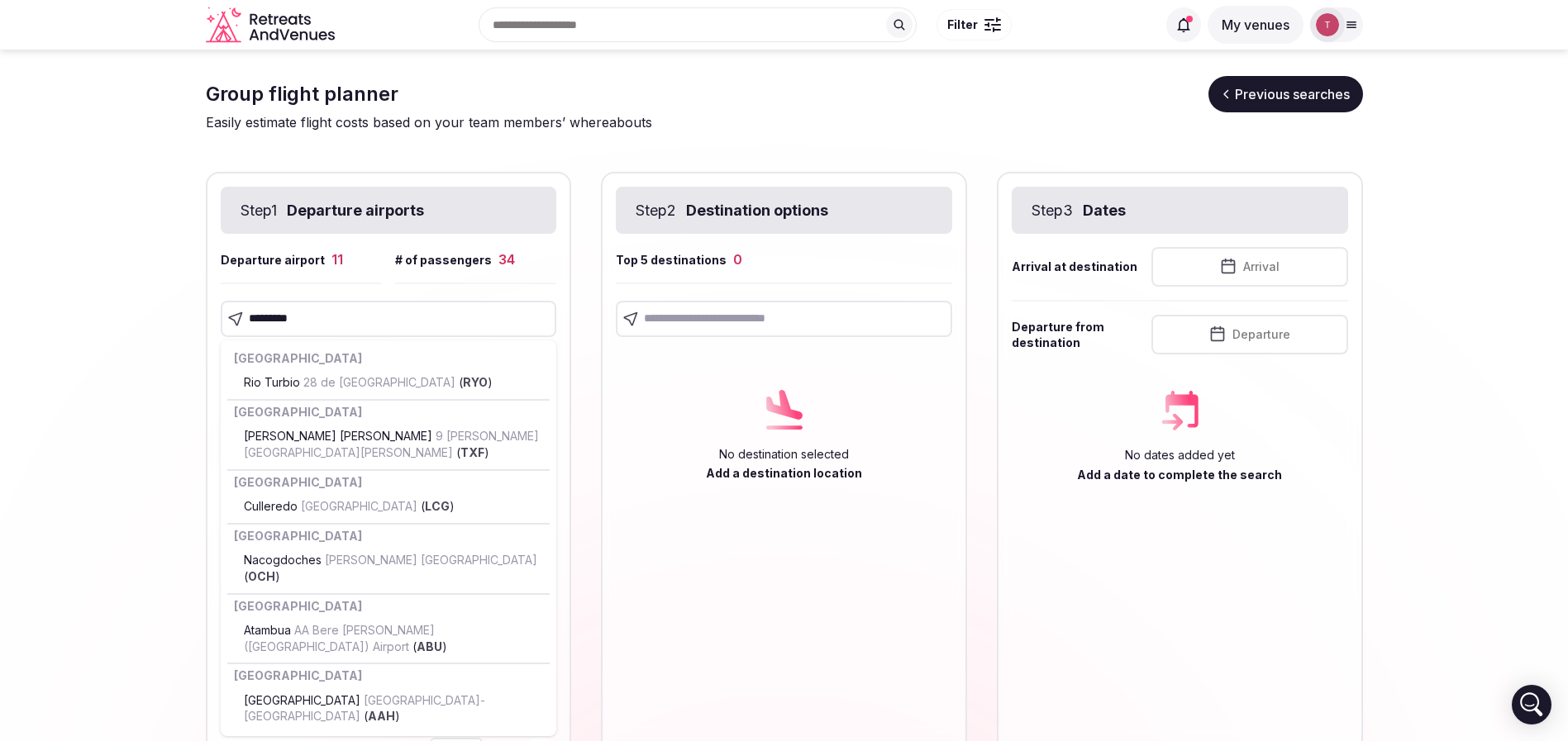
type input "**********"
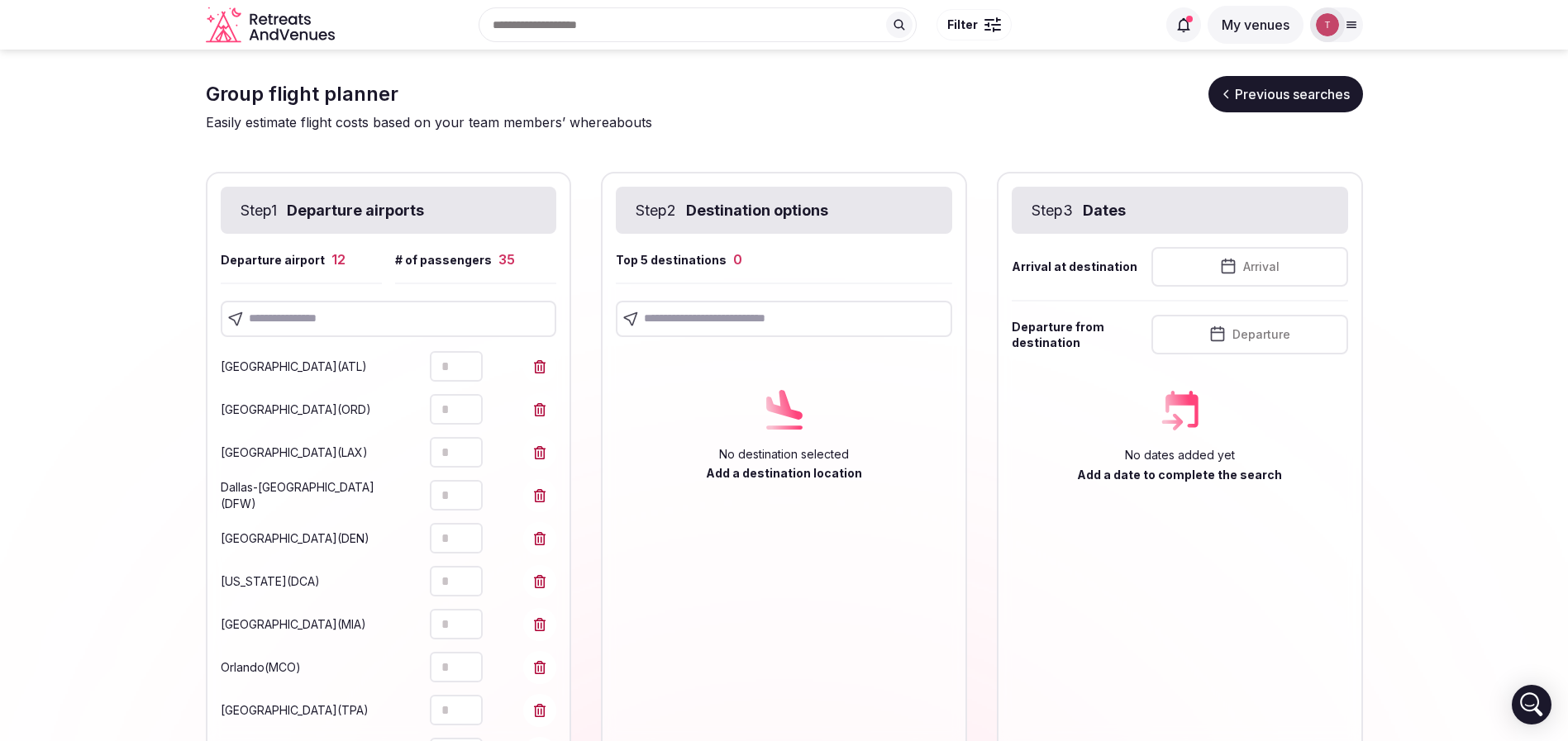
click at [361, 305] on input "text" at bounding box center [389, 318] width 336 height 37
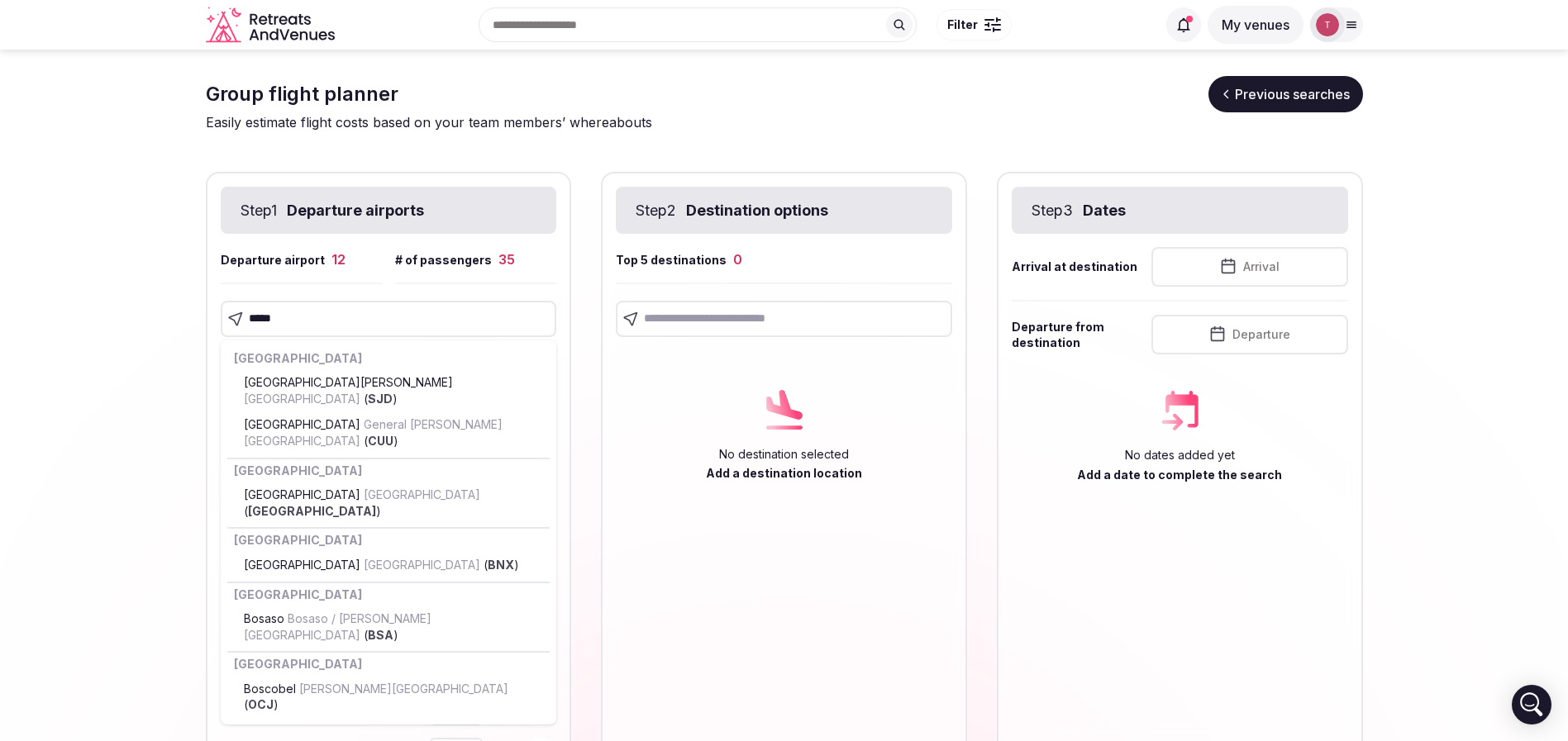
type input "******"
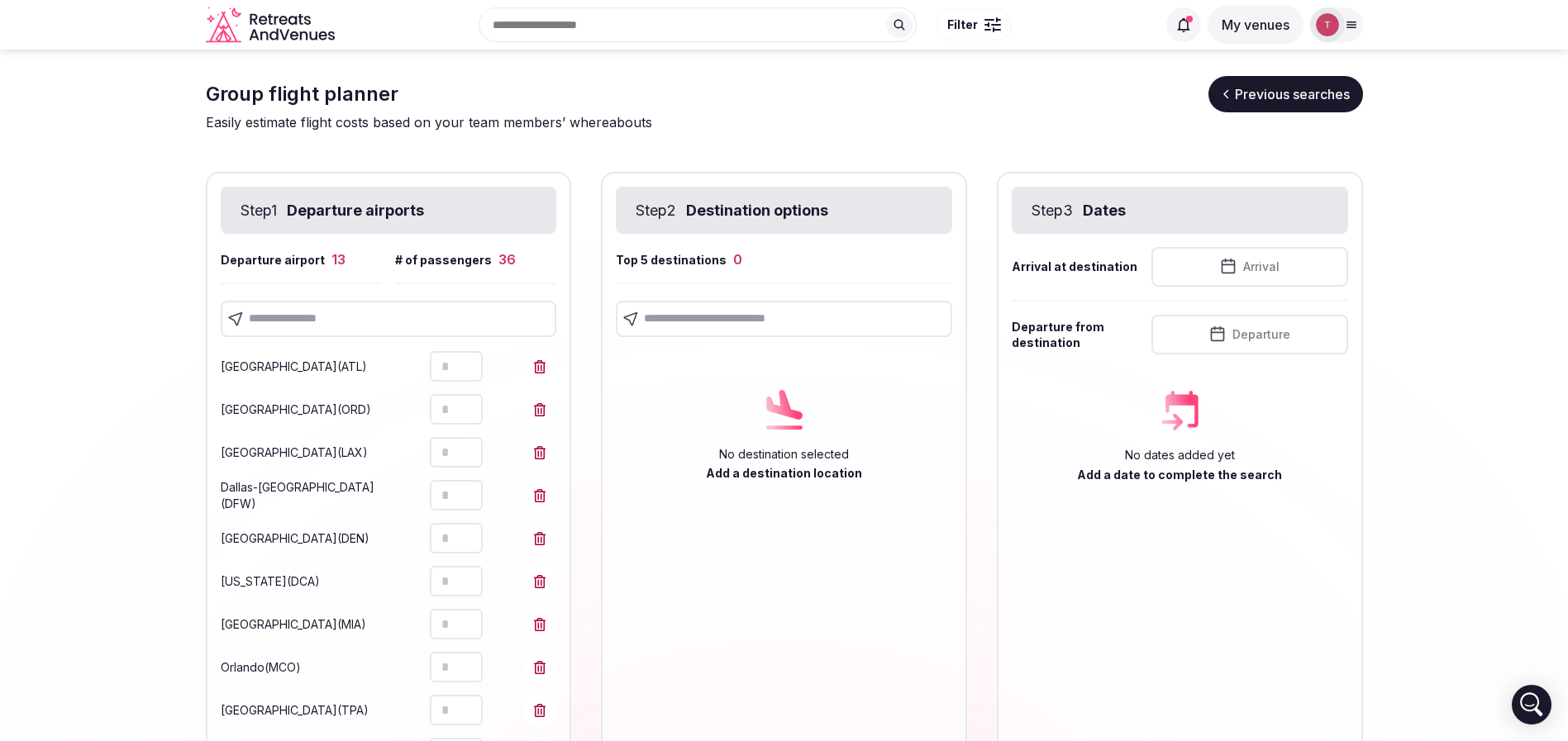
click at [139, 422] on section "**********" at bounding box center [784, 567] width 1568 height 1035
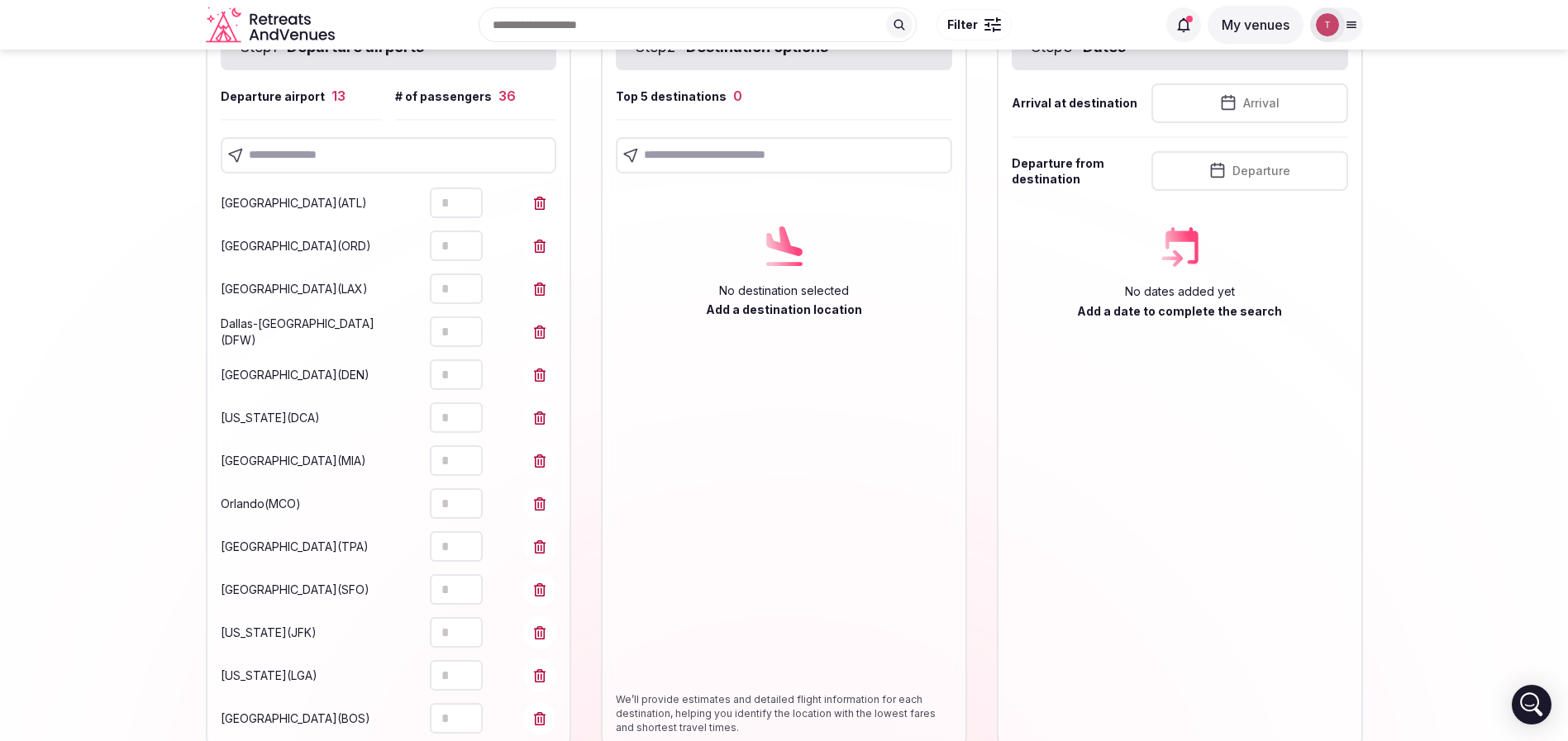
scroll to position [344, 0]
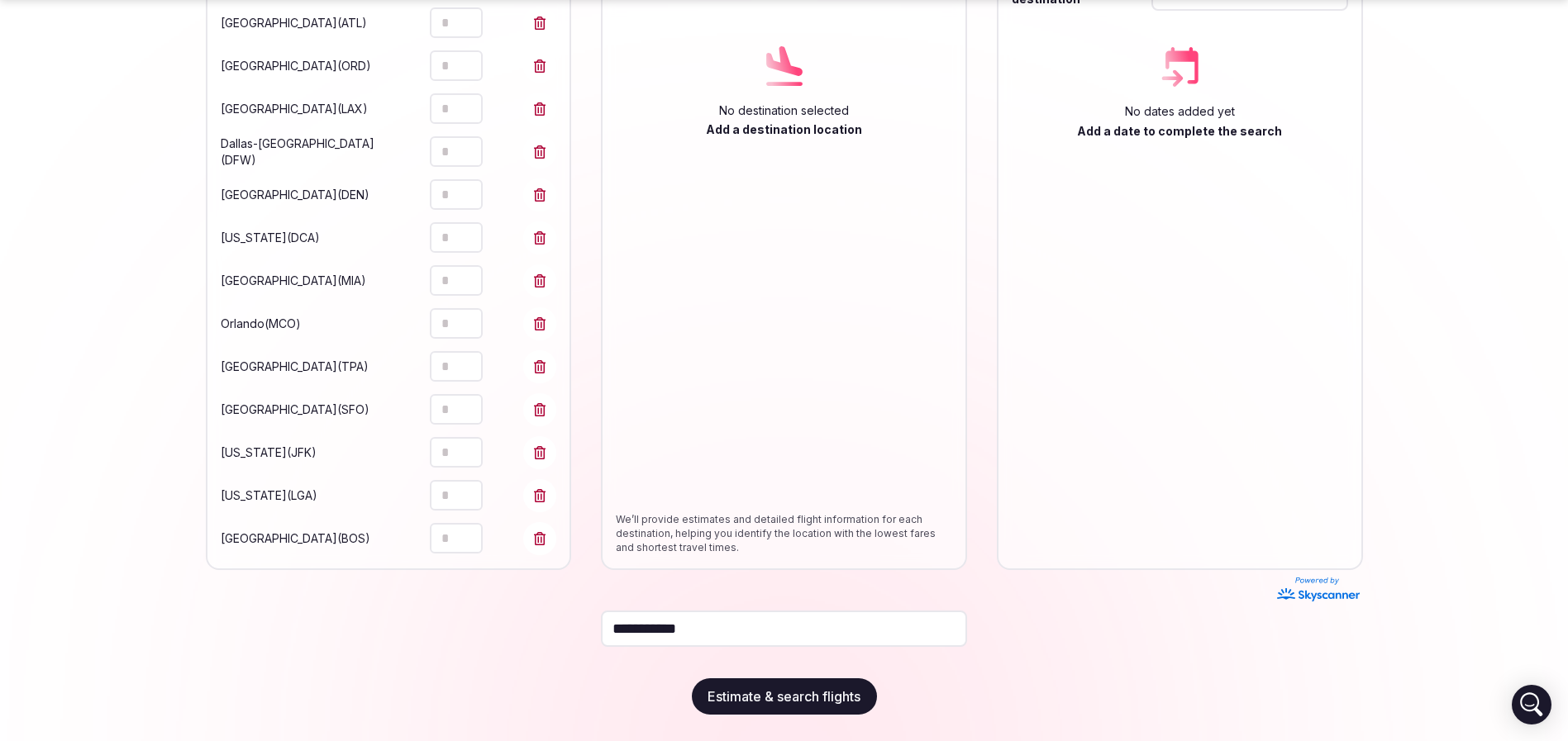
type input "*"
click at [463, 529] on icon "Increment" at bounding box center [469, 530] width 13 height 13
click at [0, 465] on section "**********" at bounding box center [784, 223] width 1568 height 1035
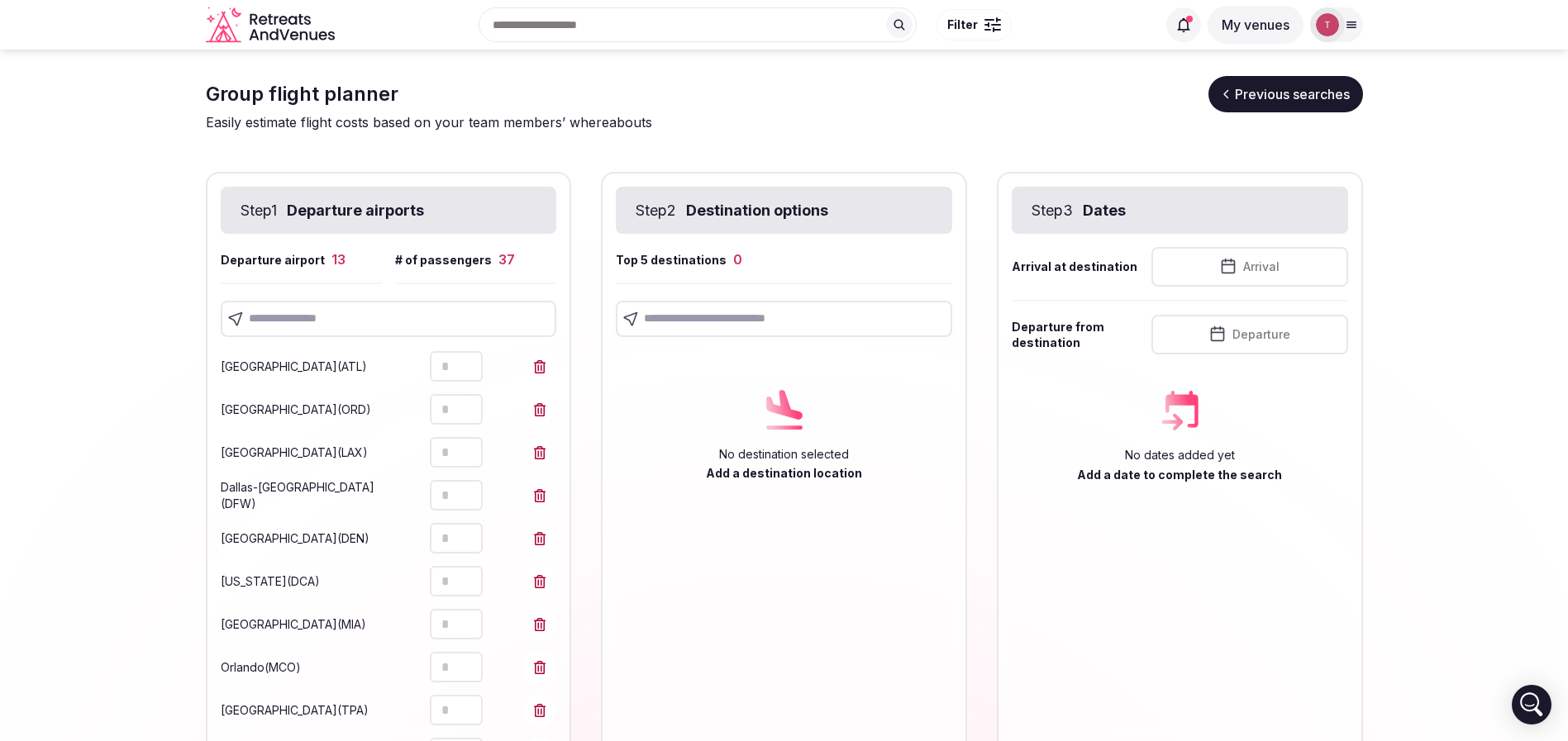
click at [320, 325] on input "text" at bounding box center [389, 318] width 336 height 37
type input "****"
click at [310, 320] on input "text" at bounding box center [389, 318] width 336 height 37
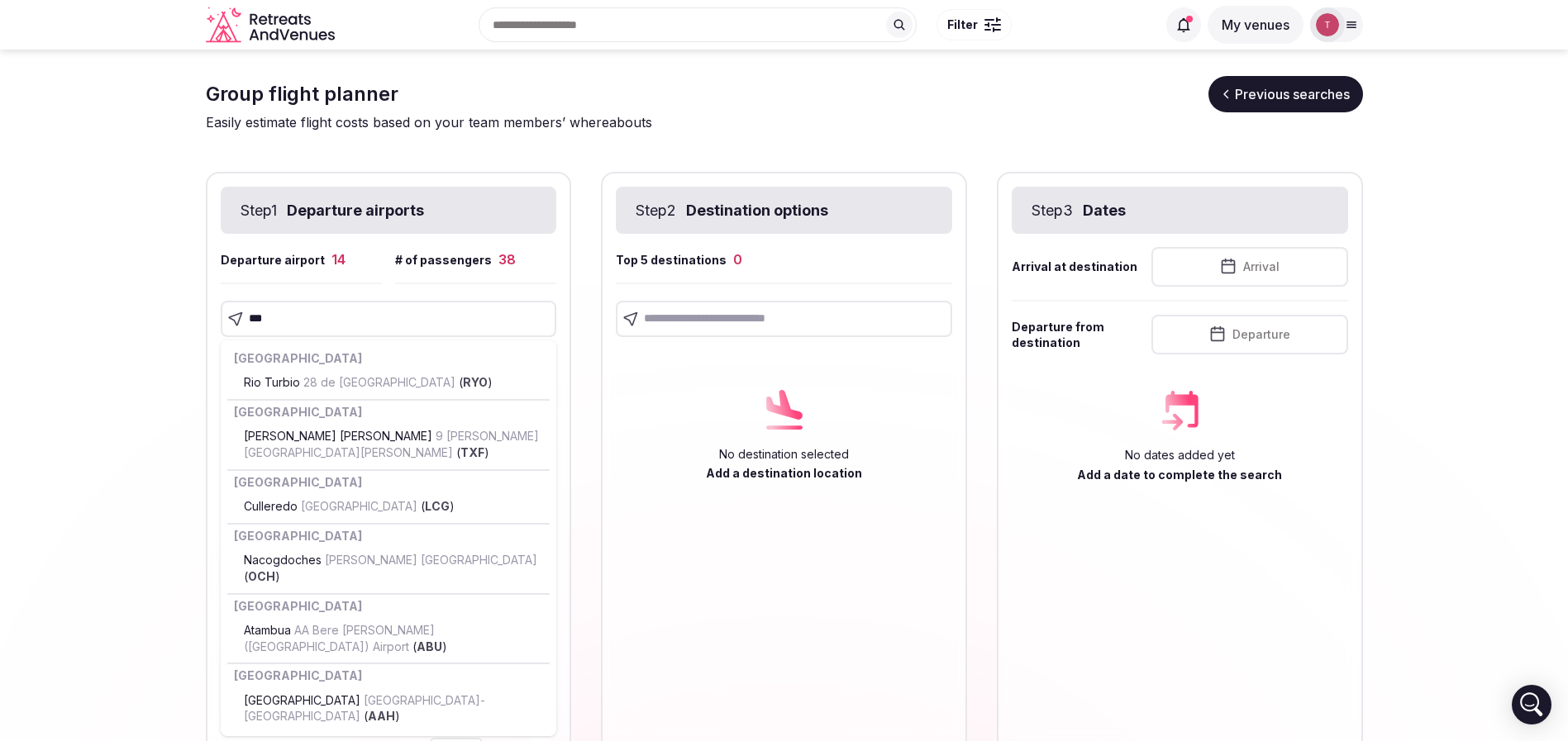
drag, startPoint x: 184, startPoint y: 309, endPoint x: 145, endPoint y: 305, distance: 39.2
click at [147, 305] on section "Group flight planner Previous searches Easily estimate flight costs based on yo…" at bounding box center [784, 589] width 1568 height 1078
type input "*****"
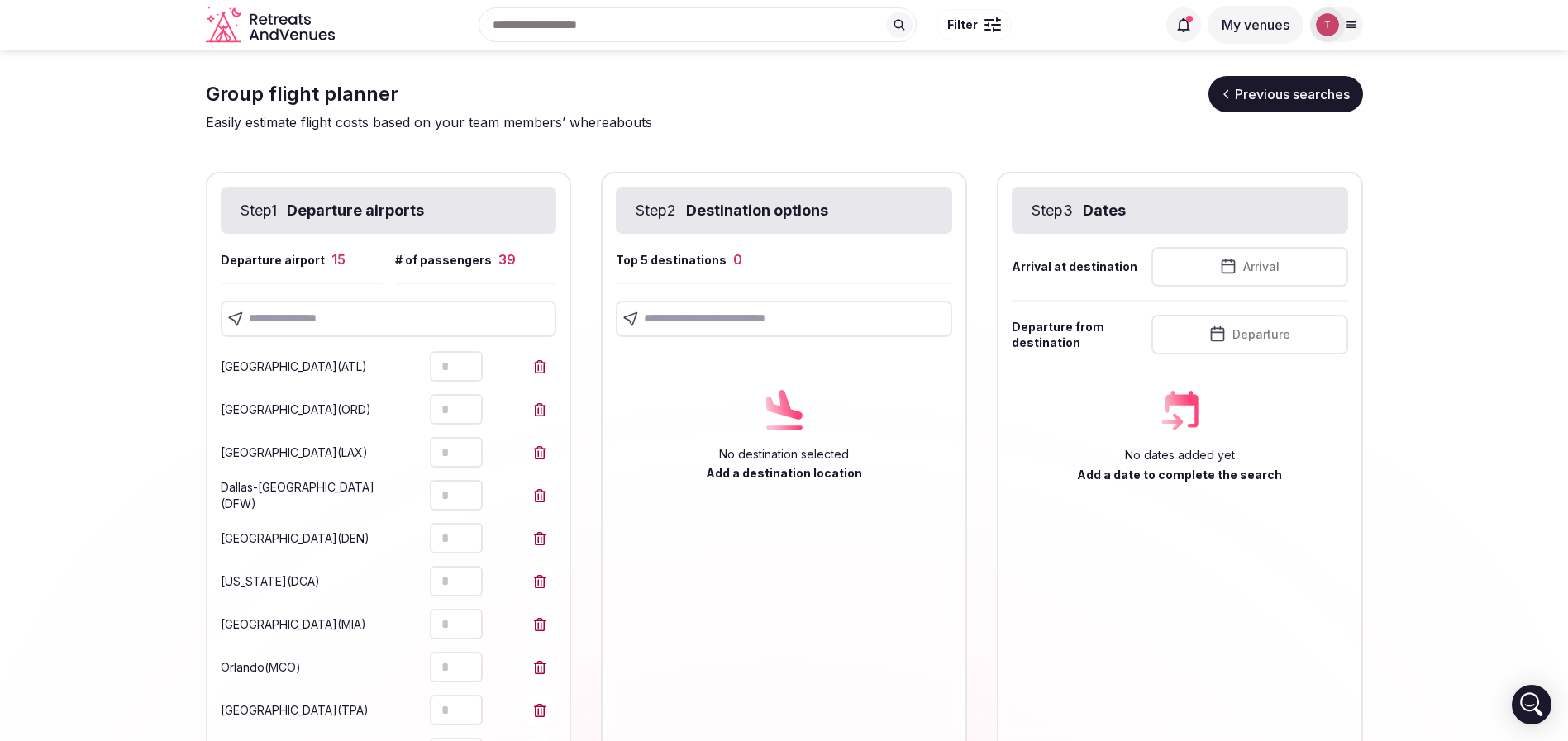
click at [57, 378] on section "**********" at bounding box center [784, 610] width 1568 height 1121
click at [317, 324] on input "text" at bounding box center [389, 318] width 336 height 37
drag, startPoint x: 234, startPoint y: 314, endPoint x: 47, endPoint y: 309, distance: 187.1
click at [47, 309] on section "**********" at bounding box center [784, 610] width 1568 height 1121
type input "******"
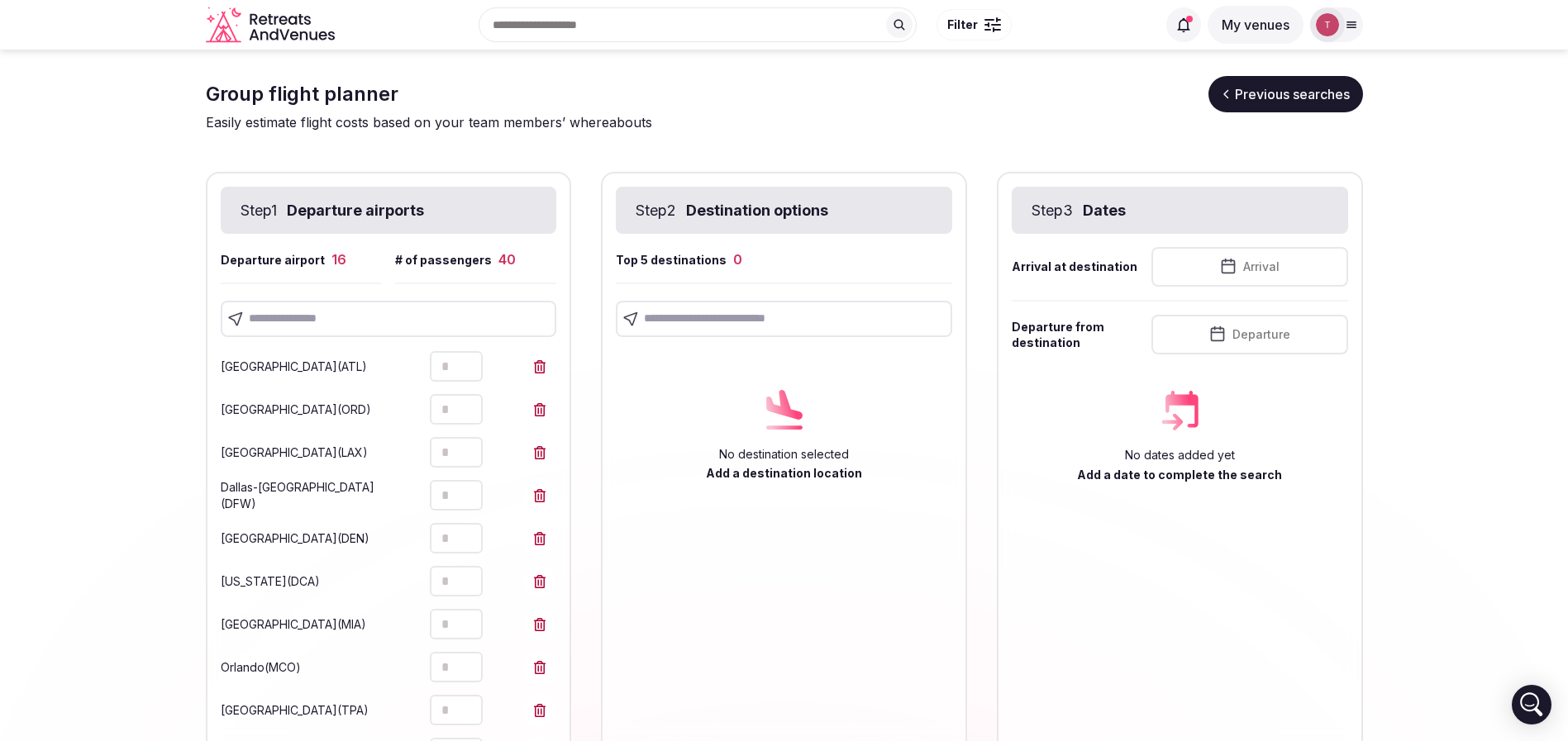
click at [0, 419] on section "**********" at bounding box center [784, 632] width 1568 height 1164
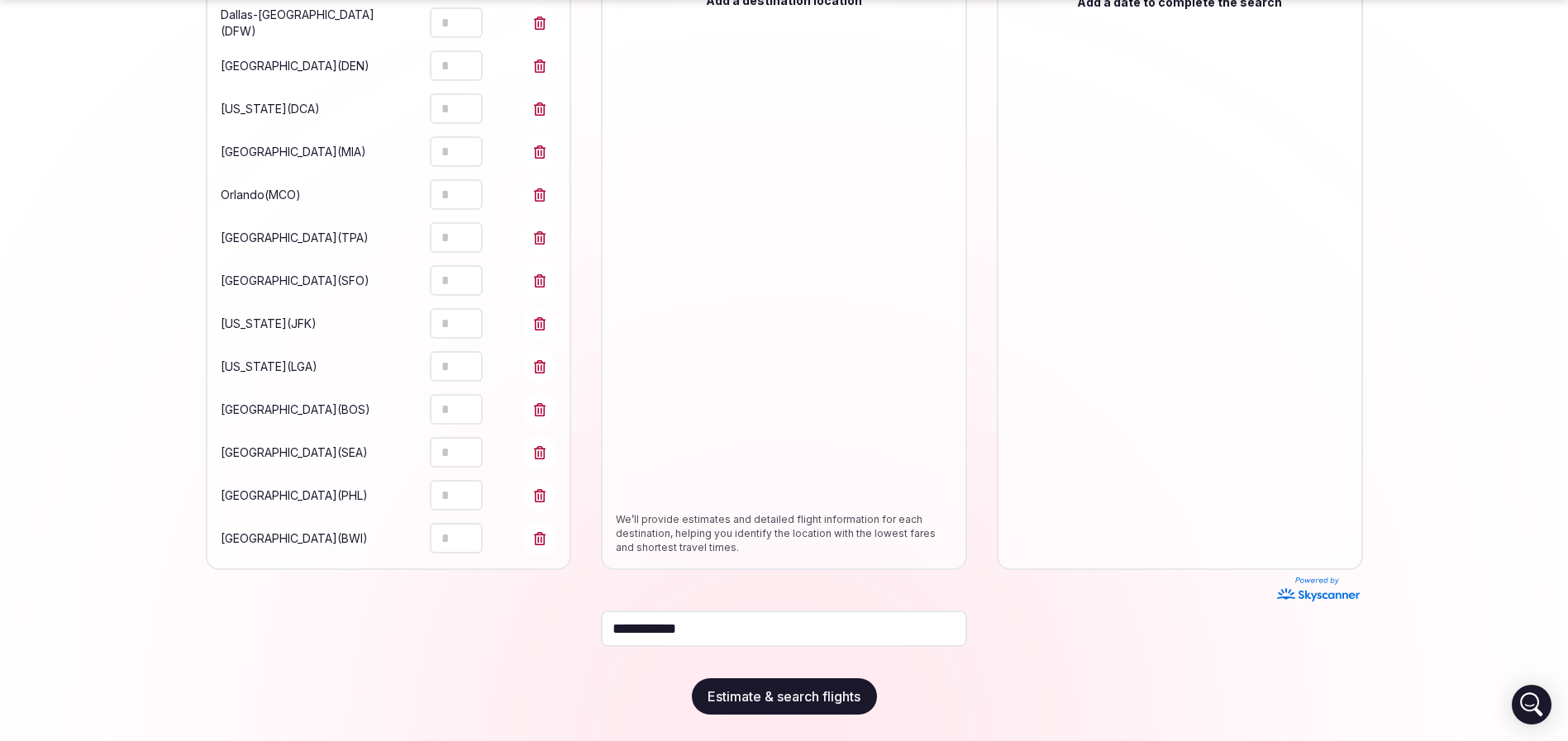
type input "*"
click at [52, 437] on section "**********" at bounding box center [784, 159] width 1568 height 1164
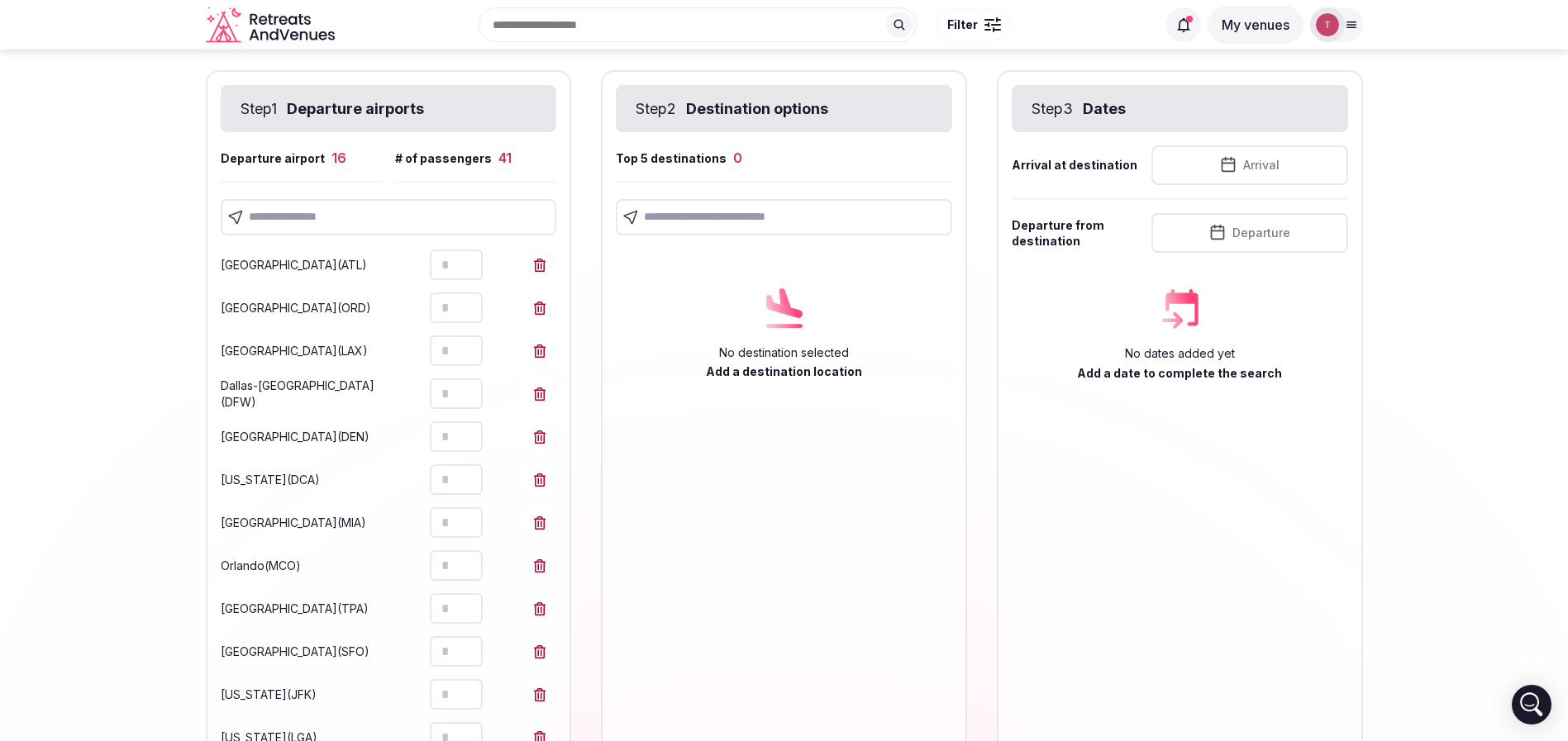
scroll to position [0, 0]
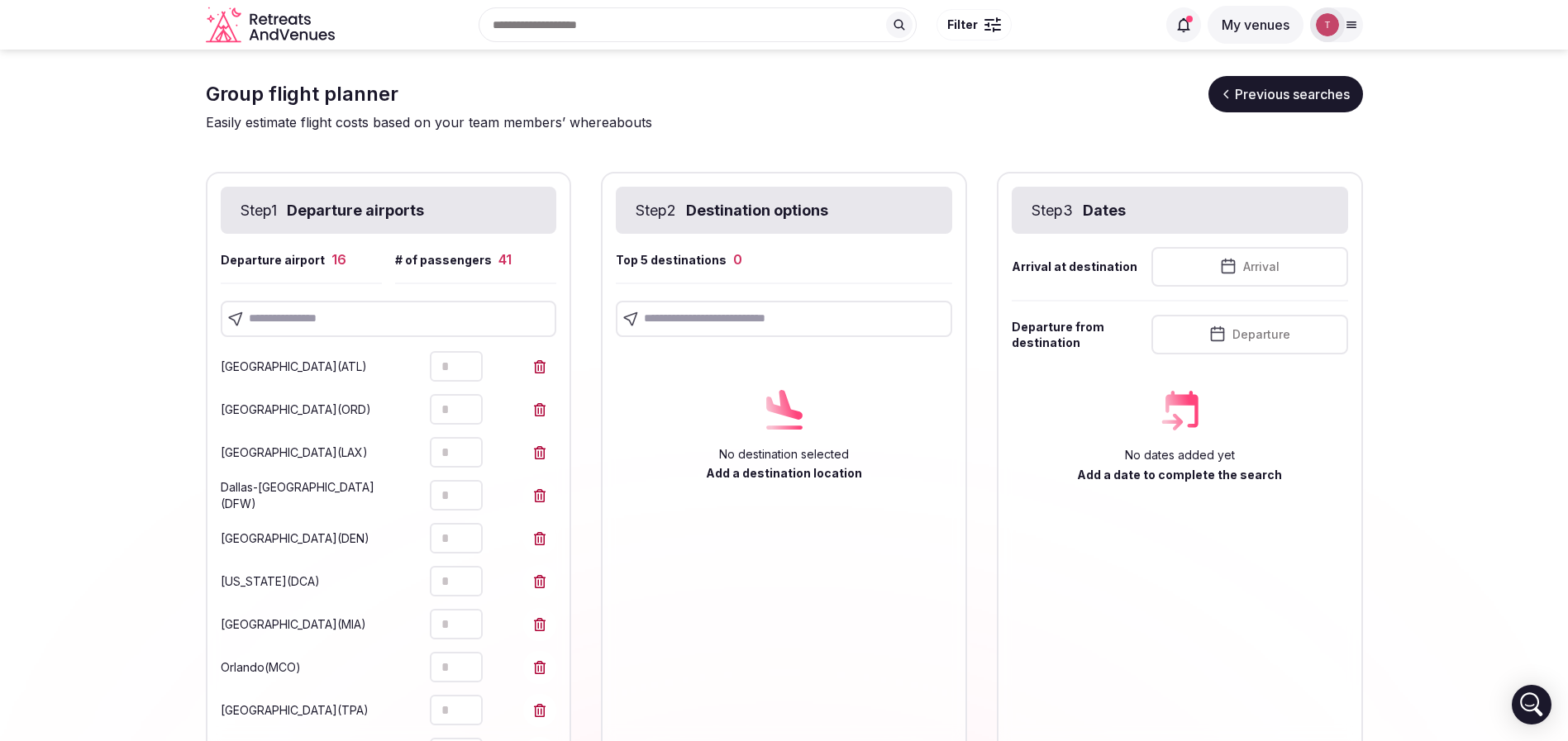
click at [288, 316] on input "text" at bounding box center [389, 318] width 336 height 37
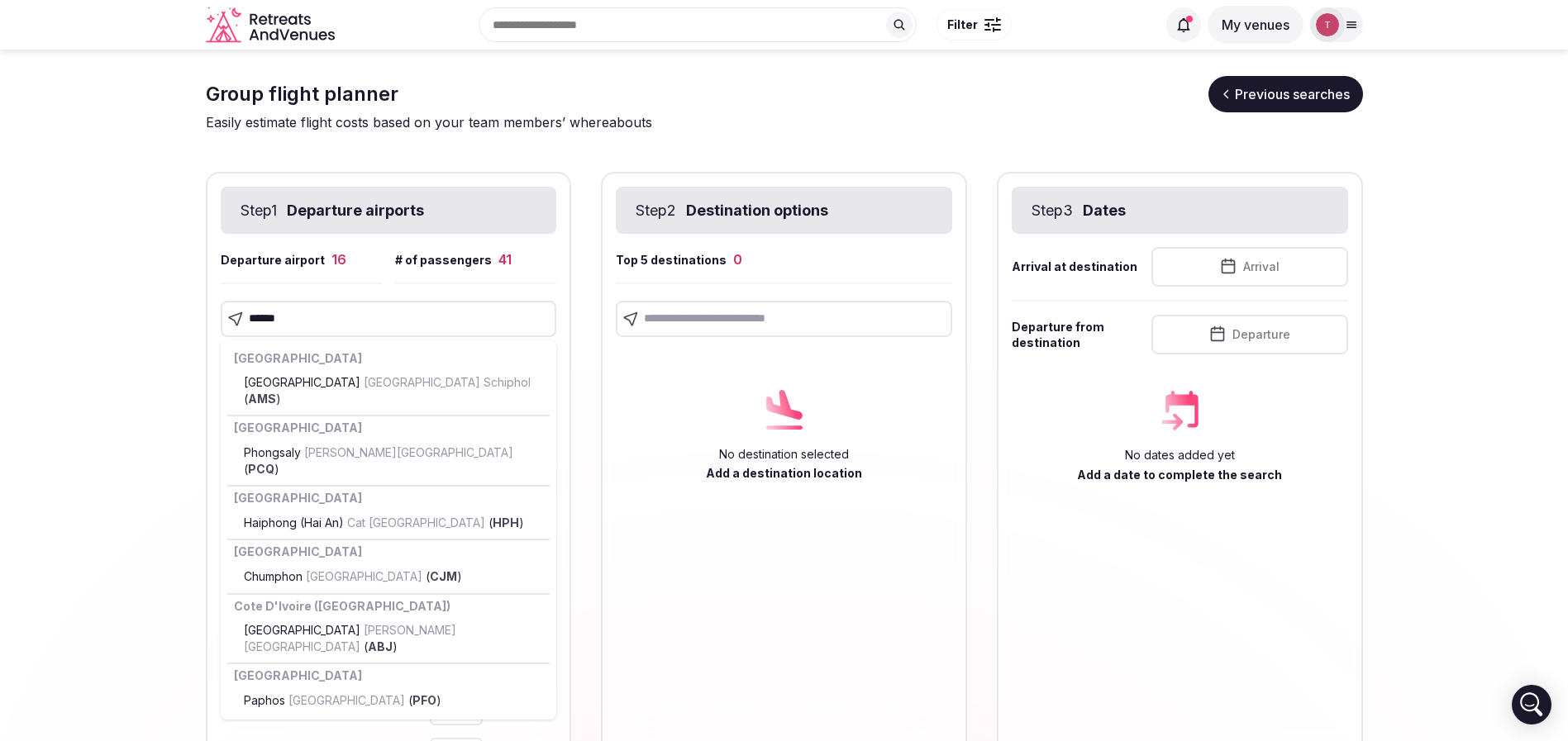
type input "*******"
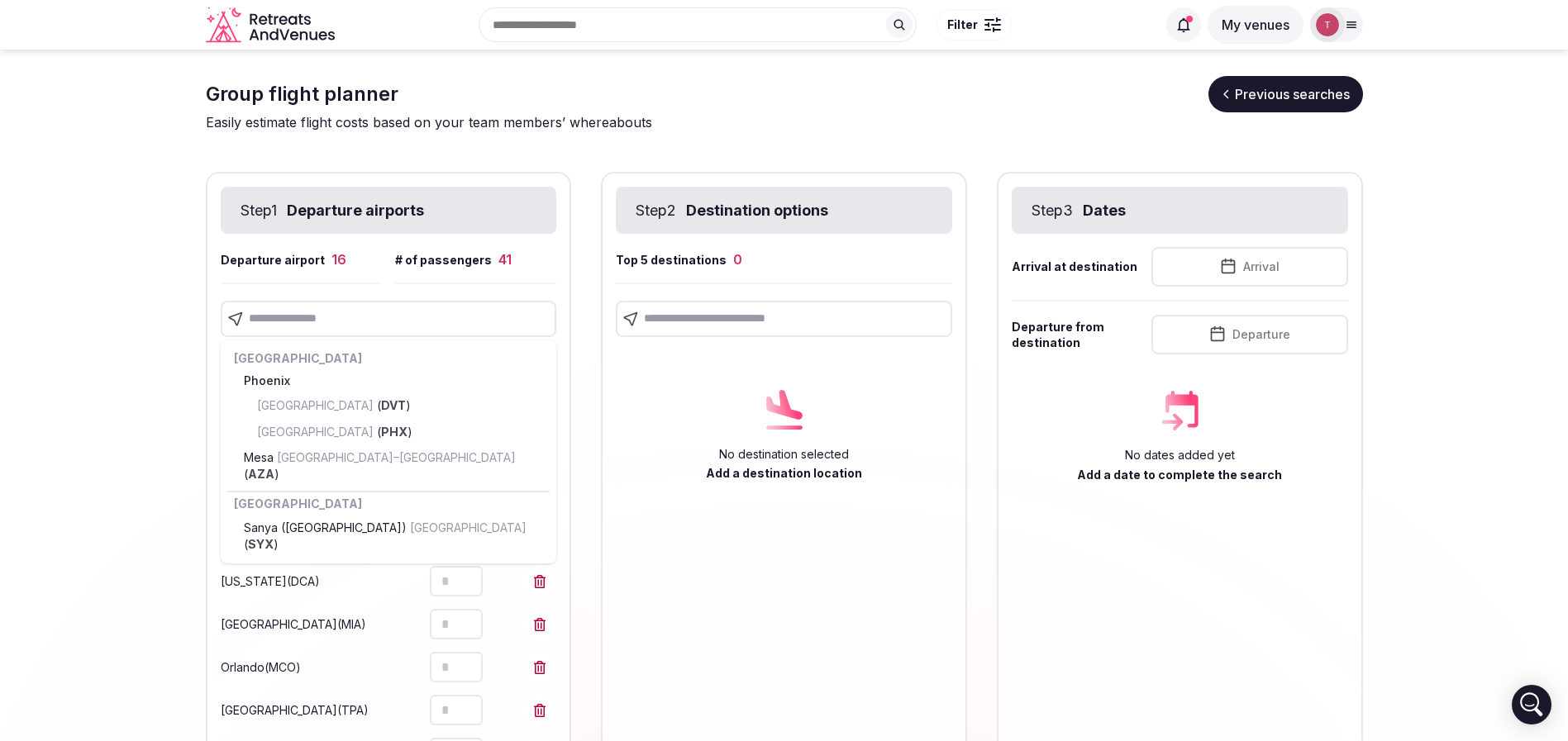
drag, startPoint x: 492, startPoint y: 433, endPoint x: 408, endPoint y: 430, distance: 84.1
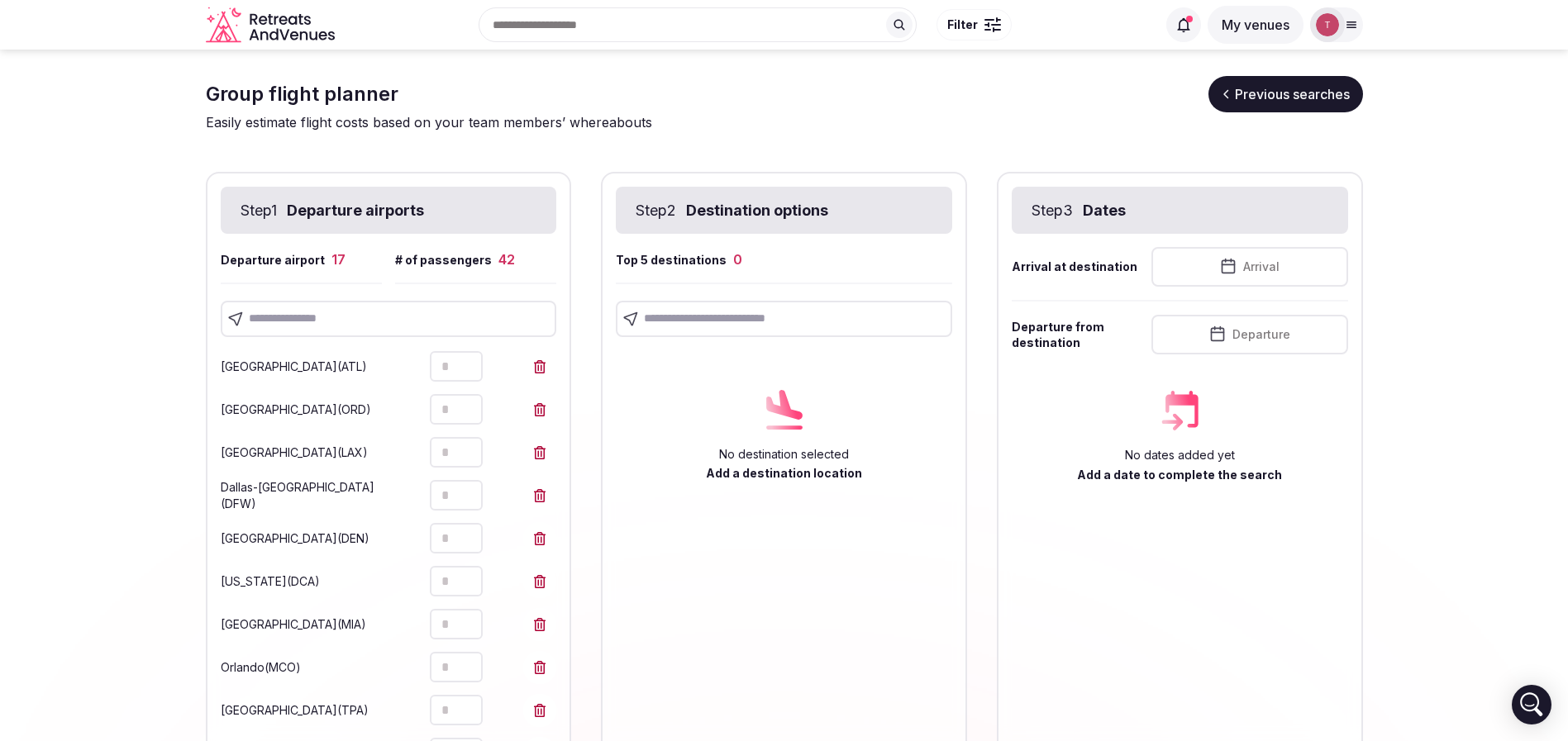
click at [2, 350] on section "**********" at bounding box center [784, 653] width 1568 height 1207
click at [382, 305] on input "text" at bounding box center [389, 318] width 336 height 37
type input "*******"
click at [145, 378] on section "**********" at bounding box center [784, 674] width 1568 height 1250
click at [389, 319] on input "text" at bounding box center [389, 318] width 336 height 37
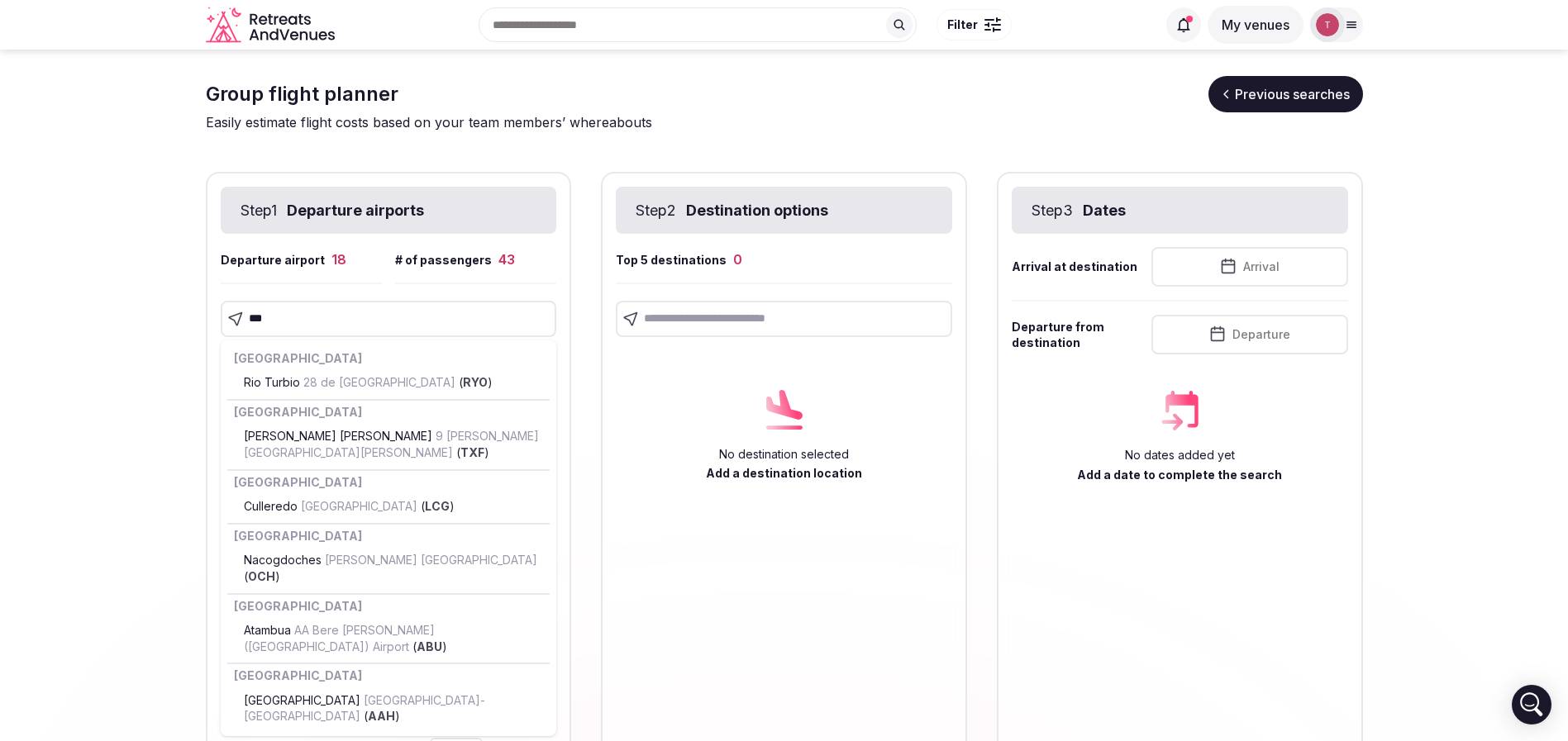
drag, startPoint x: 381, startPoint y: 316, endPoint x: 167, endPoint y: 305, distance: 214.3
click at [171, 305] on section "Group flight planner Previous searches Easily estimate flight costs based on yo…" at bounding box center [784, 674] width 1568 height 1250
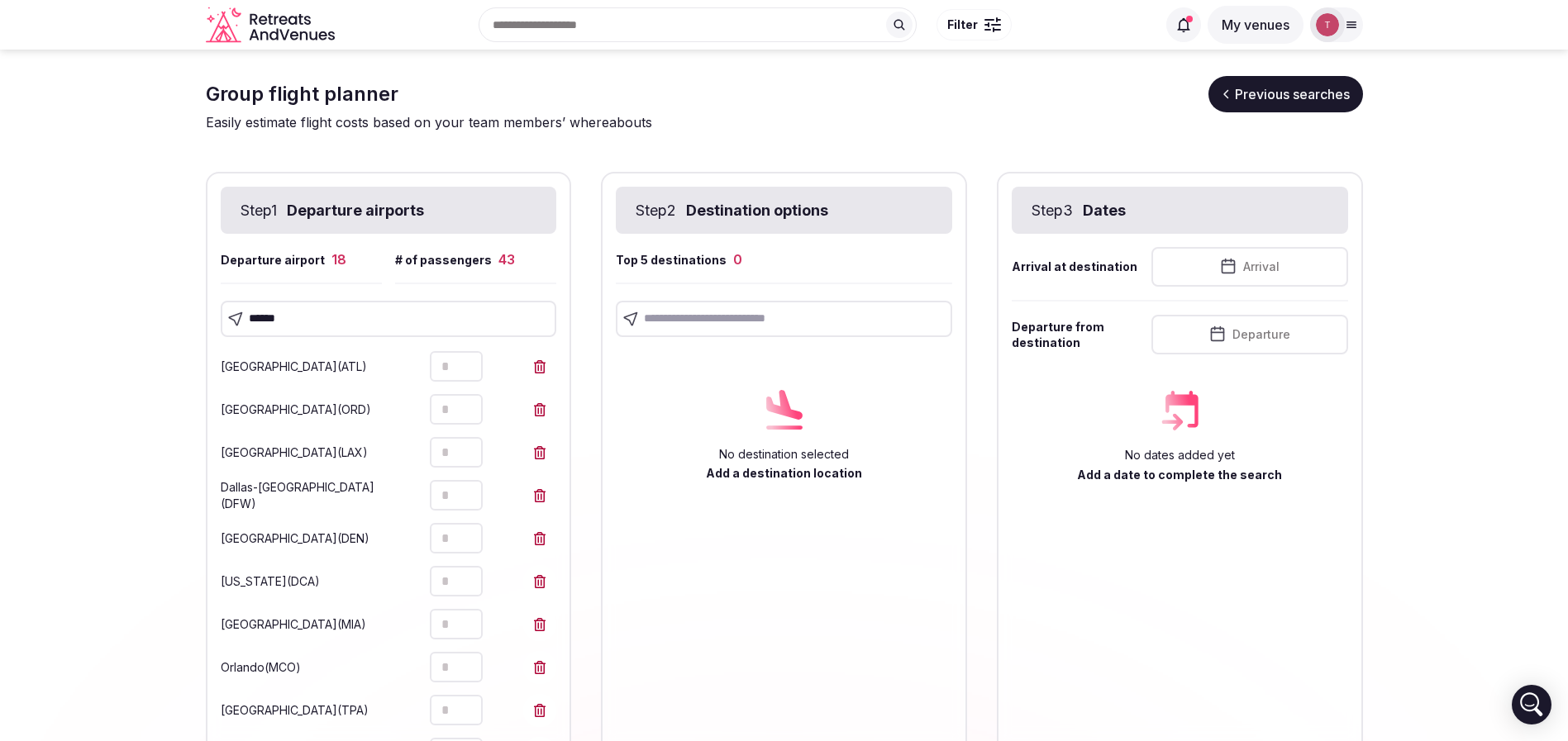
type input "*******"
click at [392, 310] on input "text" at bounding box center [389, 318] width 336 height 37
type input "*********"
click at [60, 461] on section "**********" at bounding box center [784, 717] width 1568 height 1336
click at [330, 318] on input "text" at bounding box center [389, 318] width 336 height 37
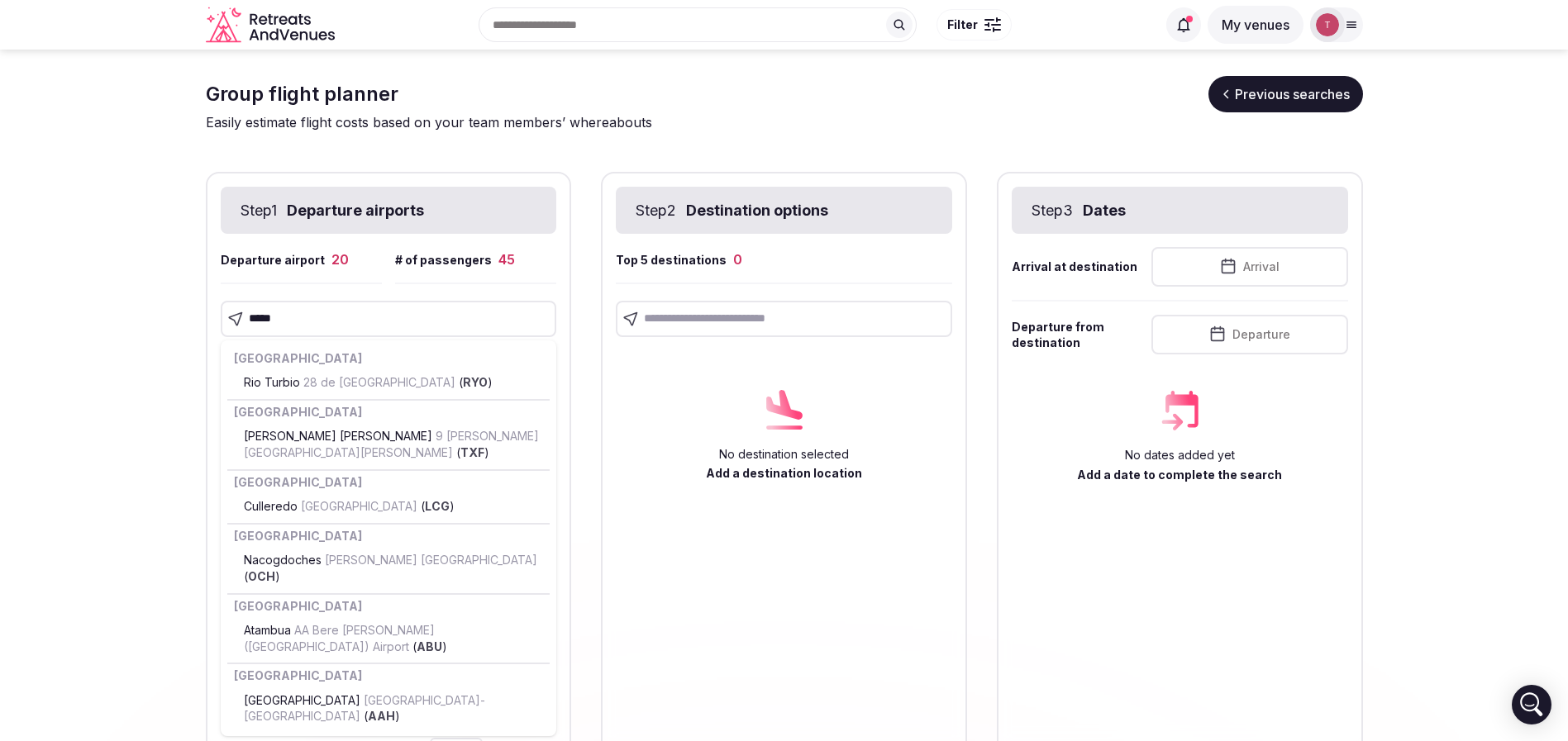
type input "******"
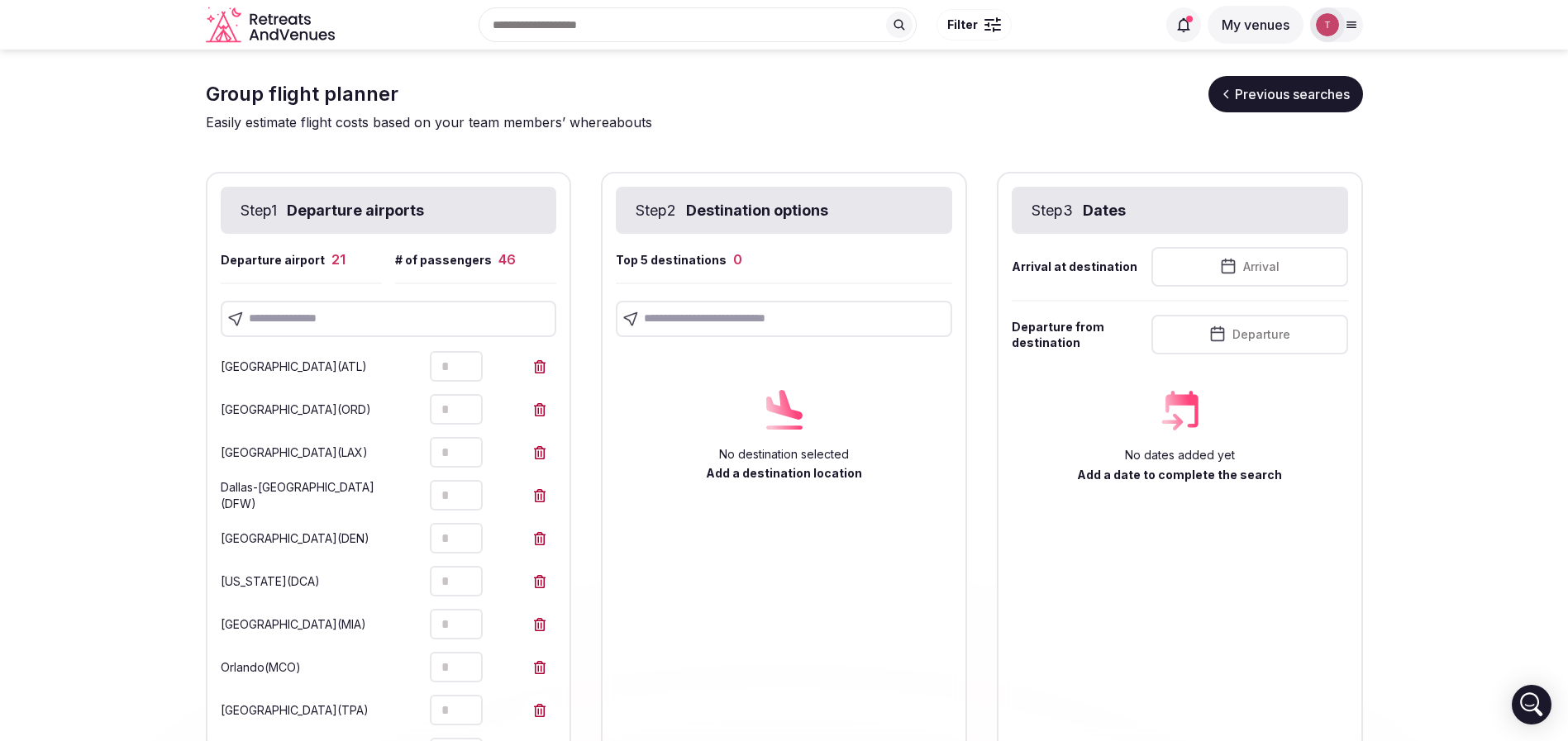
click at [35, 362] on section "Group flight planner Previous searches Easily estimate flight costs based on yo…" at bounding box center [784, 739] width 1568 height 1379
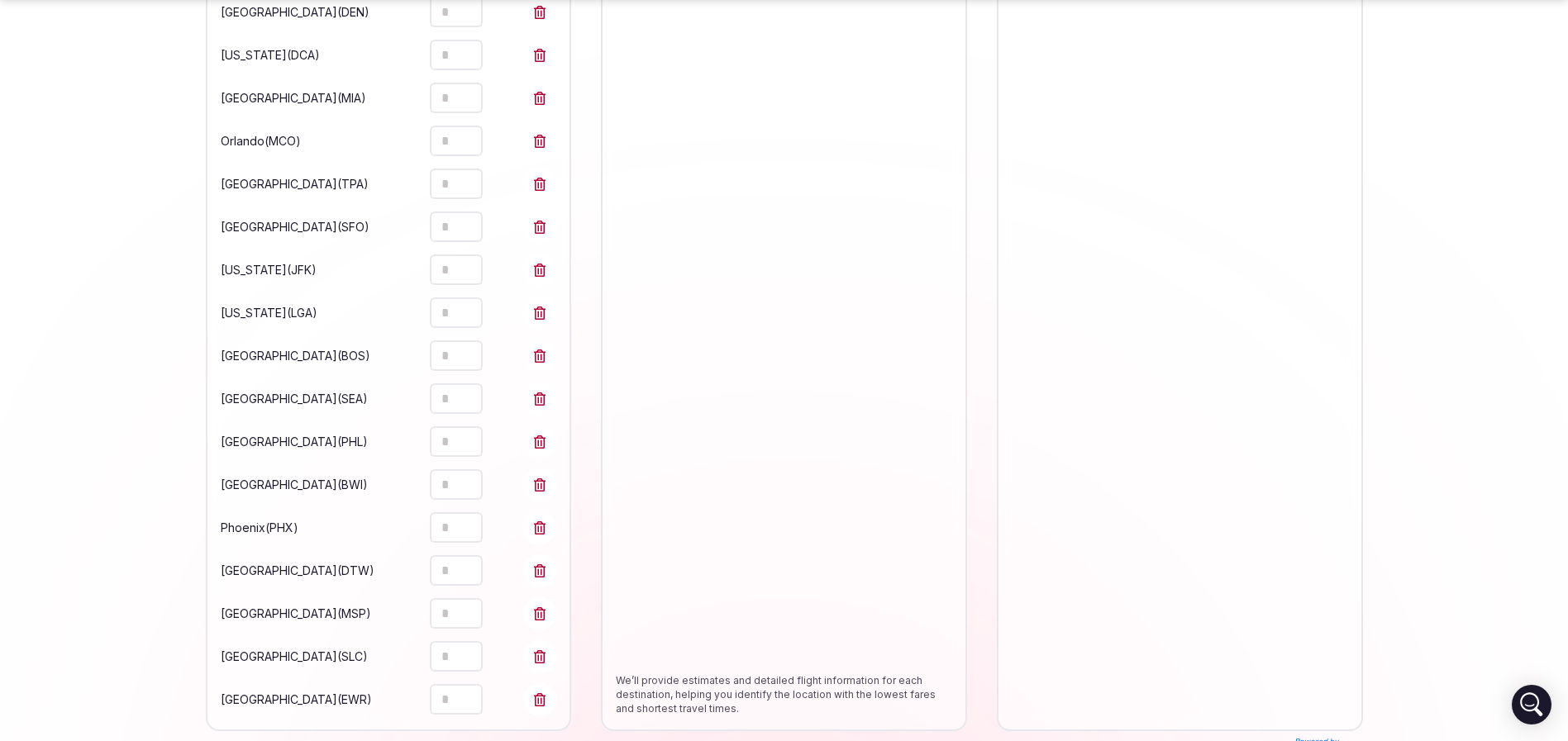
scroll to position [687, 0]
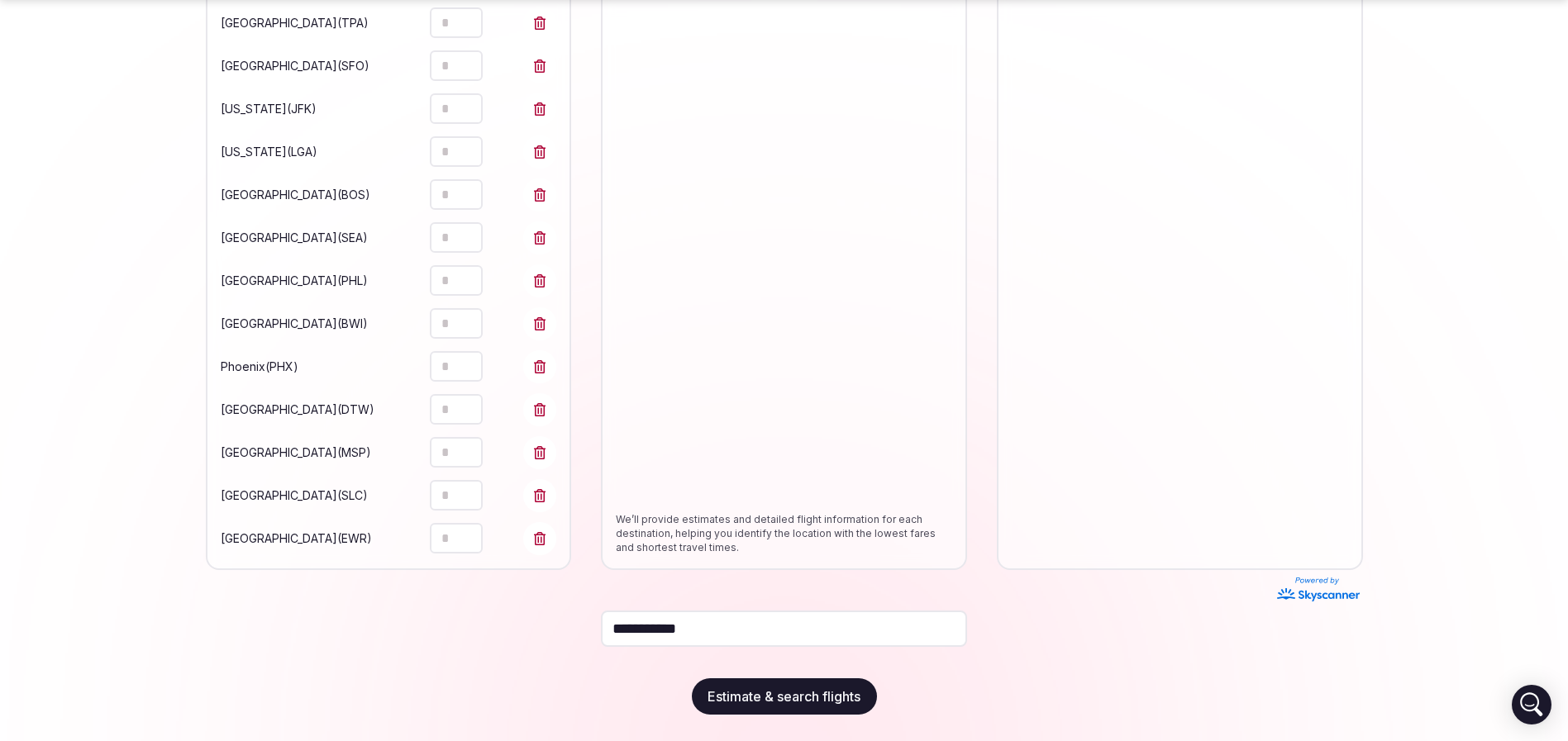
click at [477, 526] on button "Increment" at bounding box center [470, 531] width 27 height 16
type input "*"
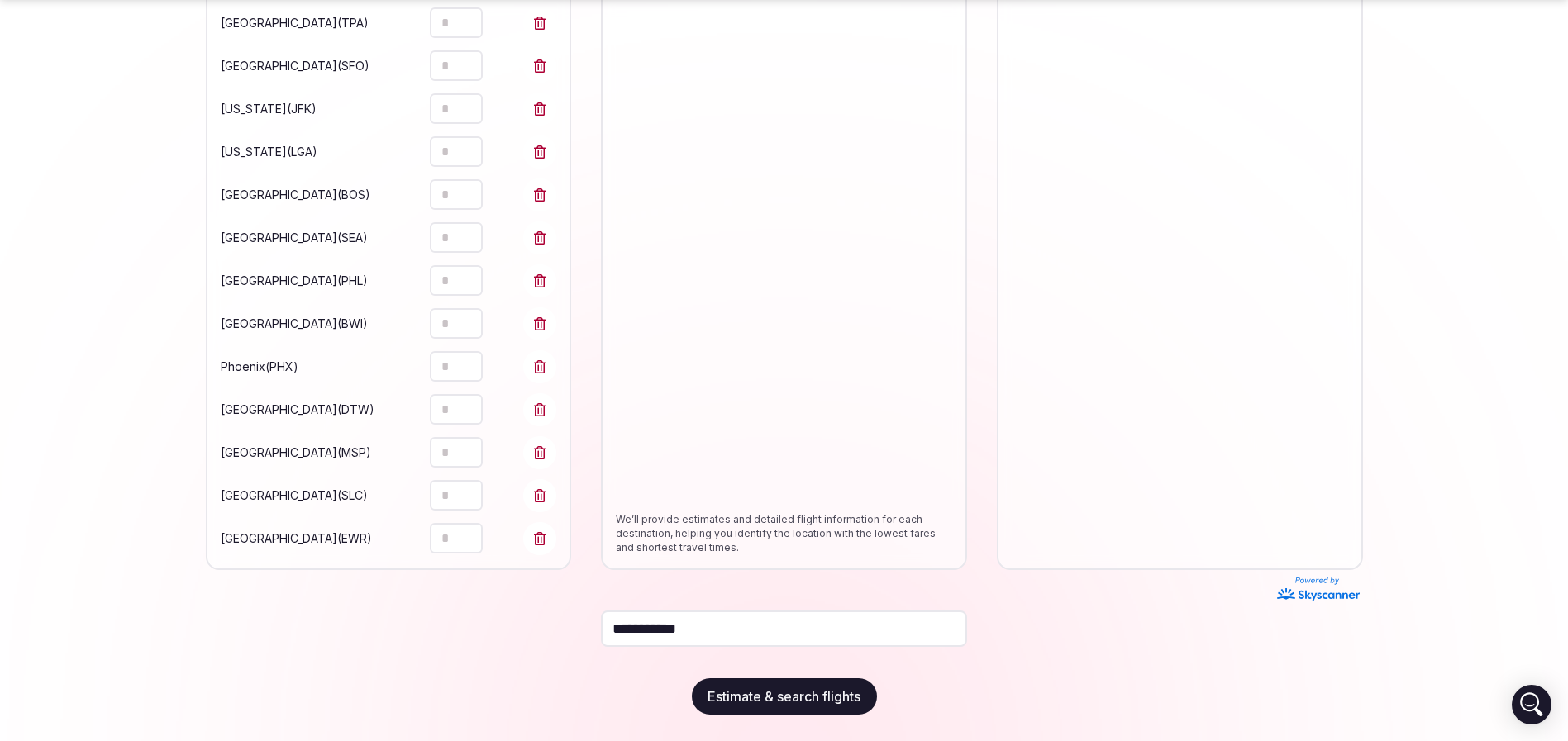
click at [477, 526] on button "Increment" at bounding box center [470, 531] width 27 height 16
click at [119, 393] on section "Group flight planner Previous searches Easily estimate flight costs based on yo…" at bounding box center [784, 52] width 1568 height 1379
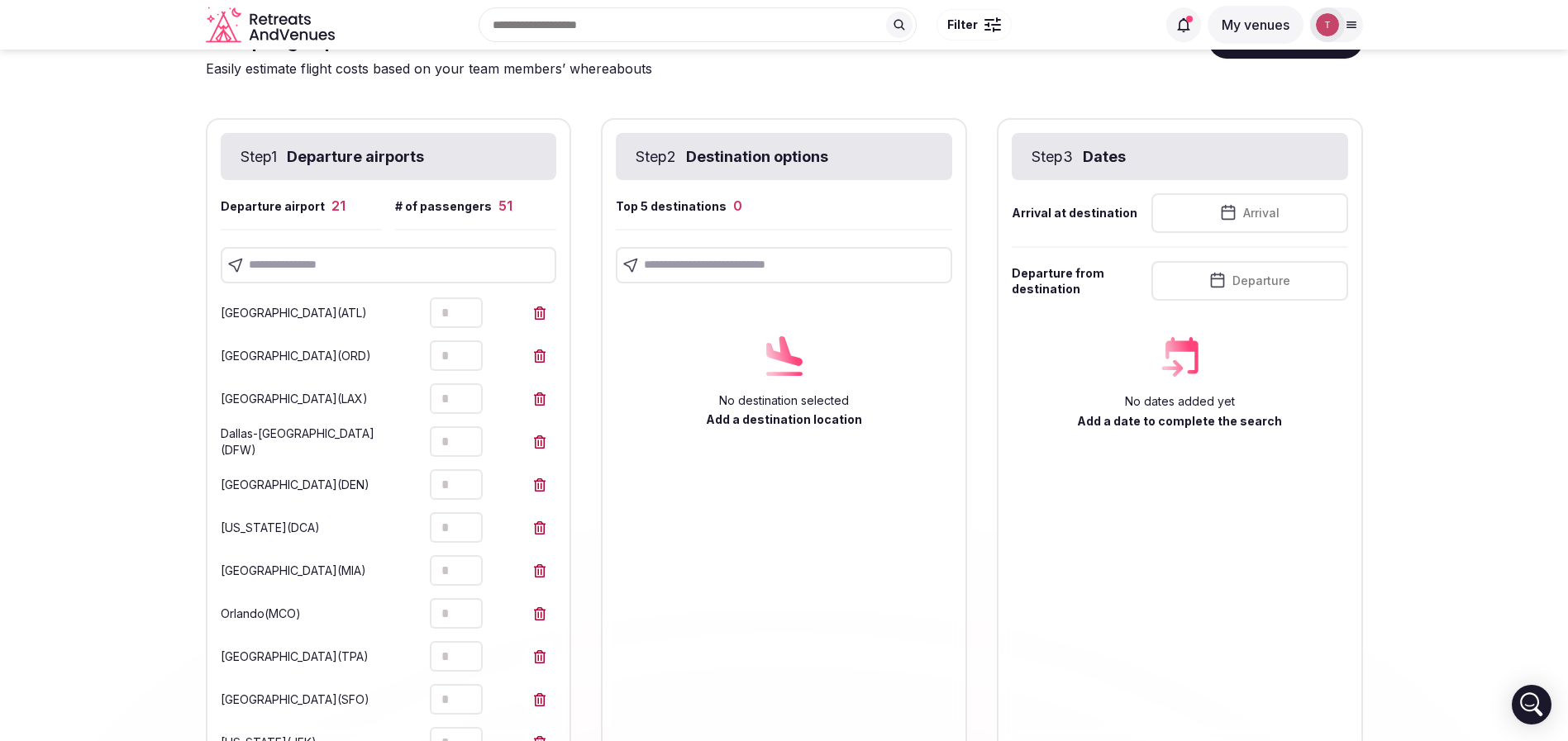
scroll to position [0, 0]
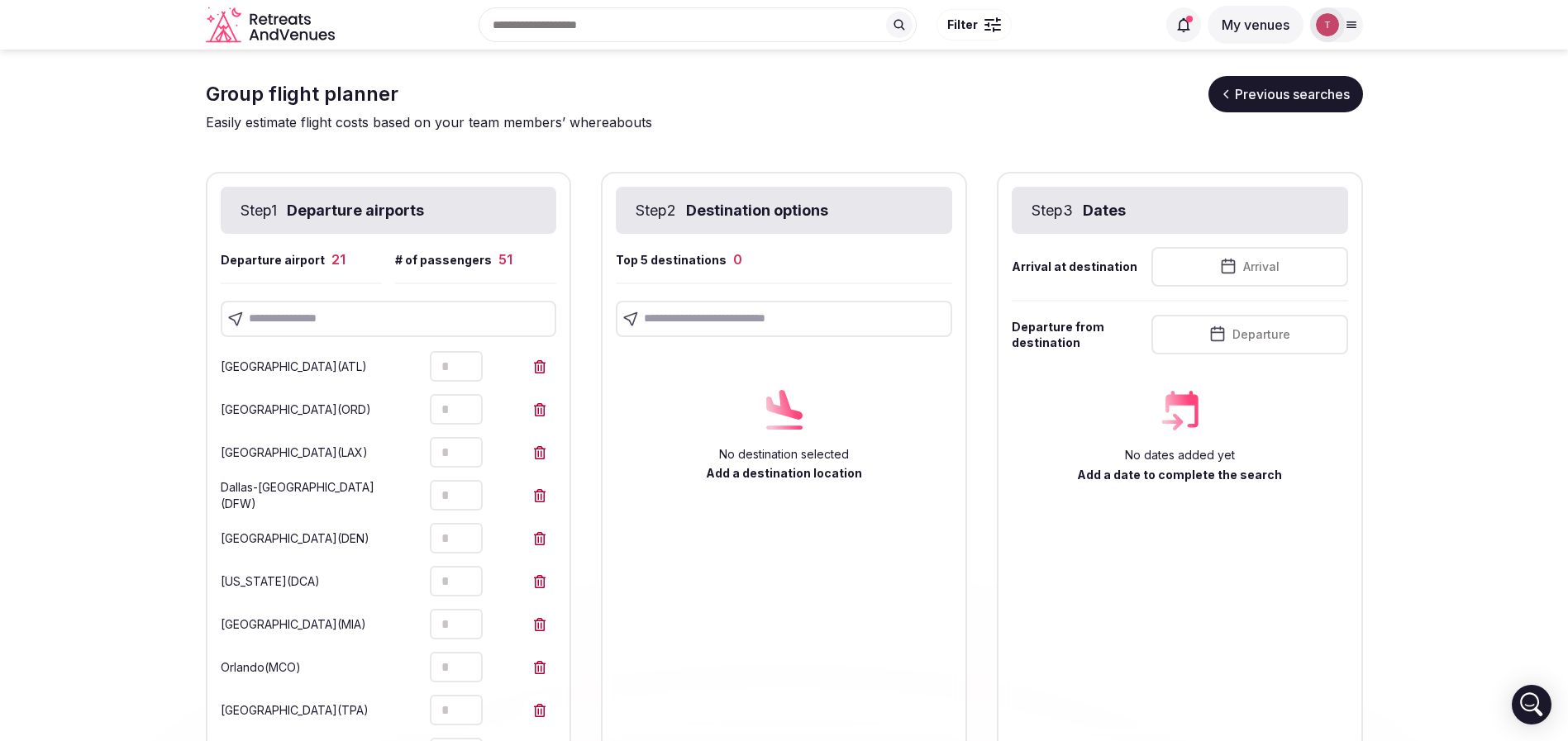
click at [296, 327] on input "text" at bounding box center [389, 318] width 336 height 37
type input "******"
click at [62, 381] on section "Group flight planner Previous searches Easily estimate flight costs based on yo…" at bounding box center [784, 739] width 1568 height 1379
click at [287, 308] on input "text" at bounding box center [389, 318] width 336 height 37
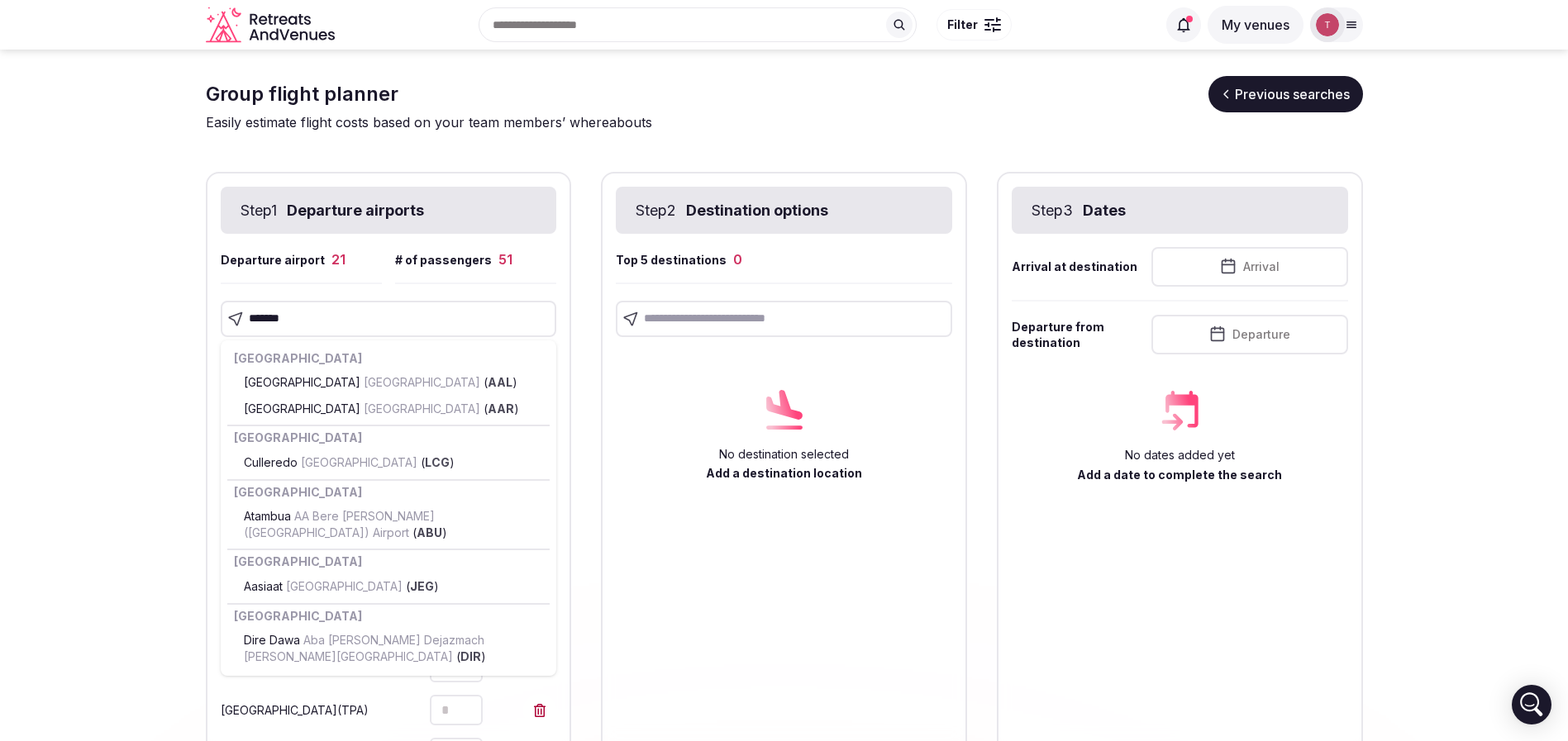
type input "********"
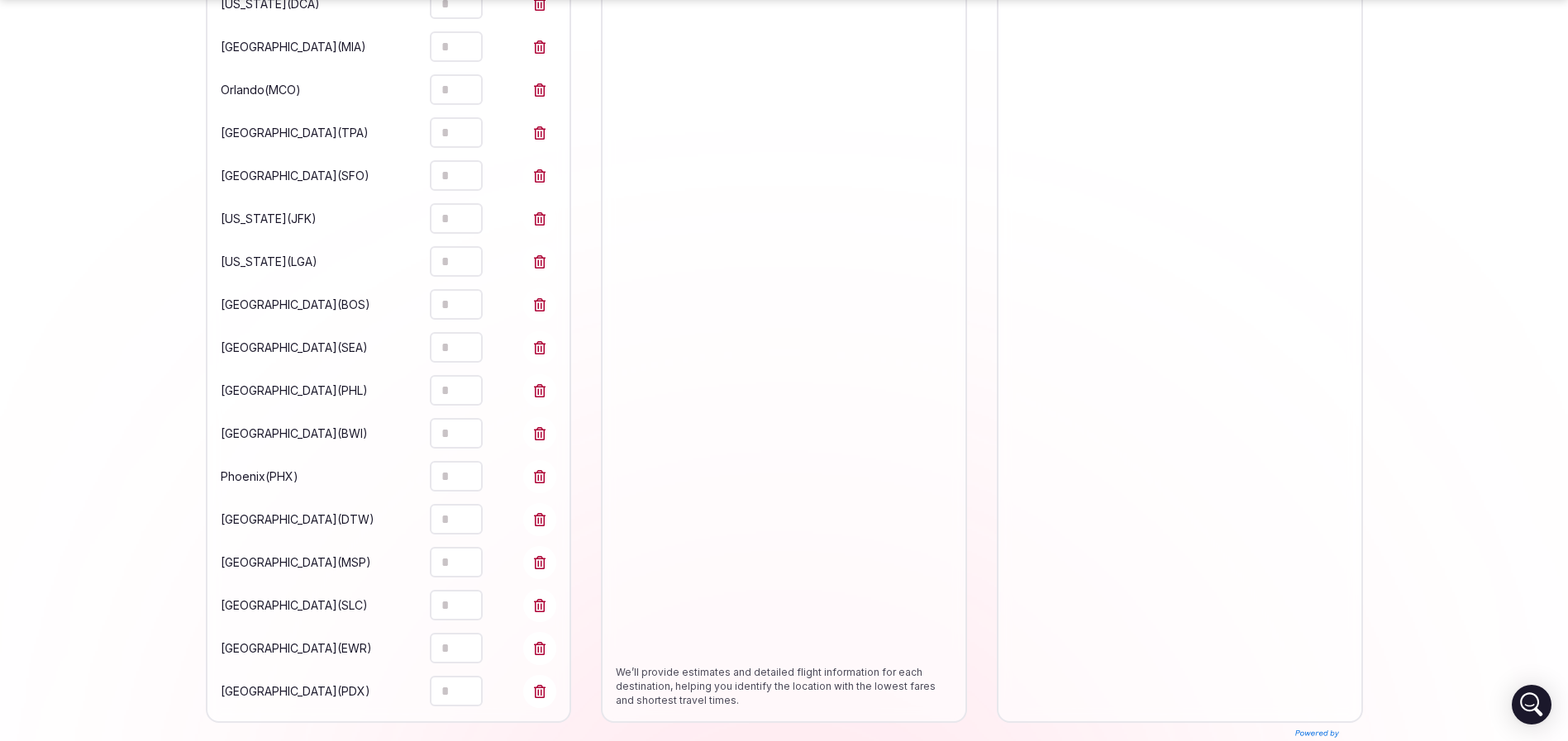
scroll to position [730, 0]
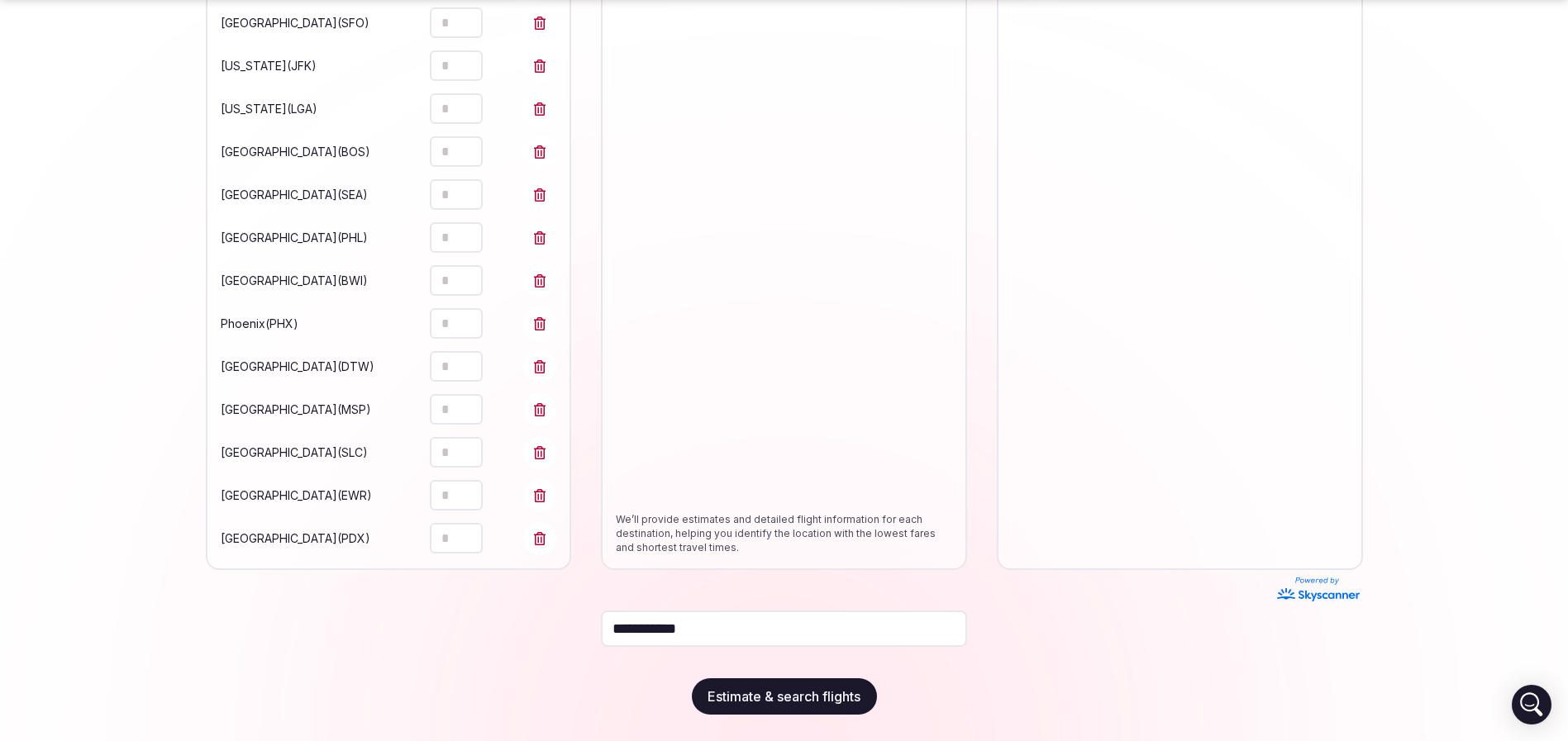
type input "*"
click at [71, 429] on section "**********" at bounding box center [784, 31] width 1568 height 1422
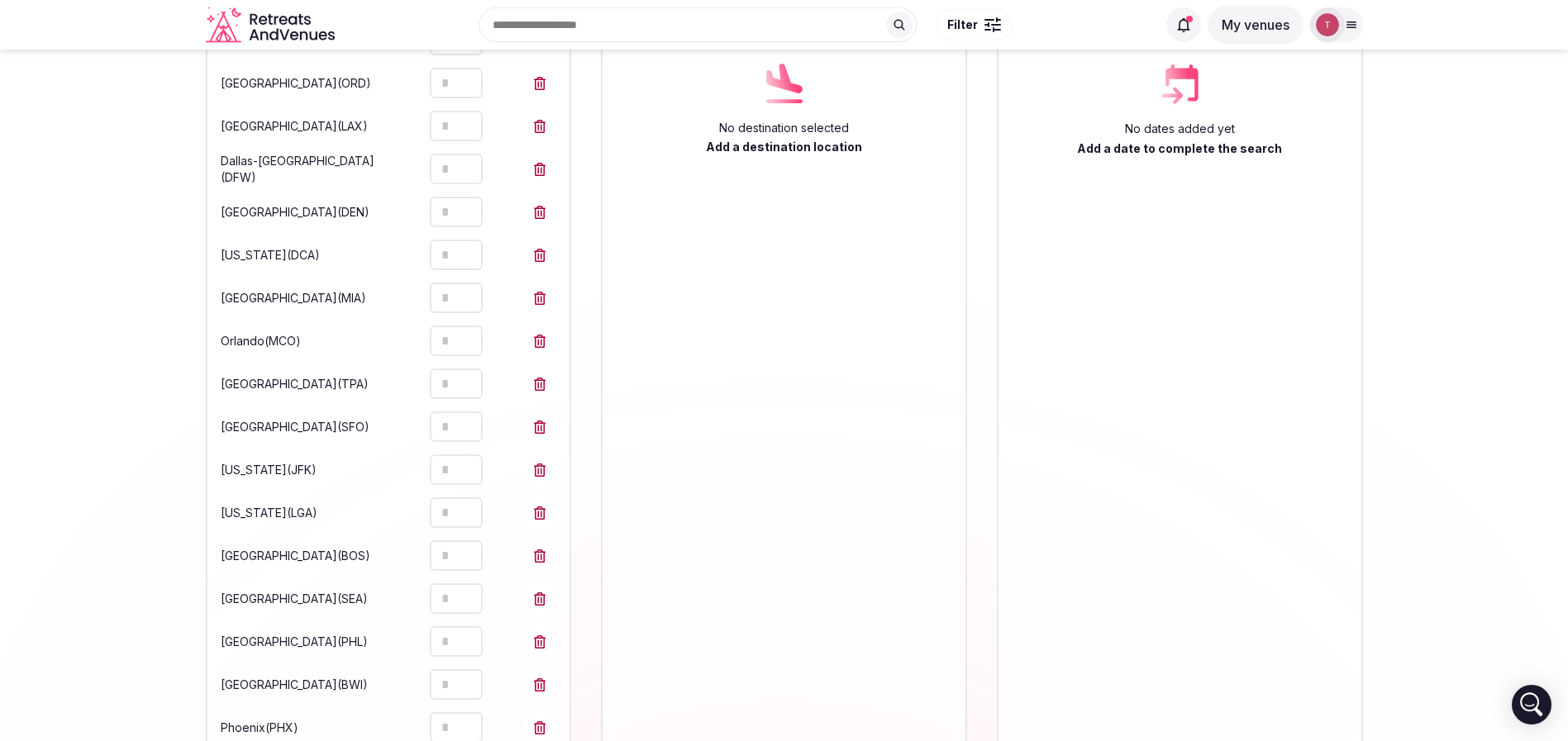
scroll to position [0, 0]
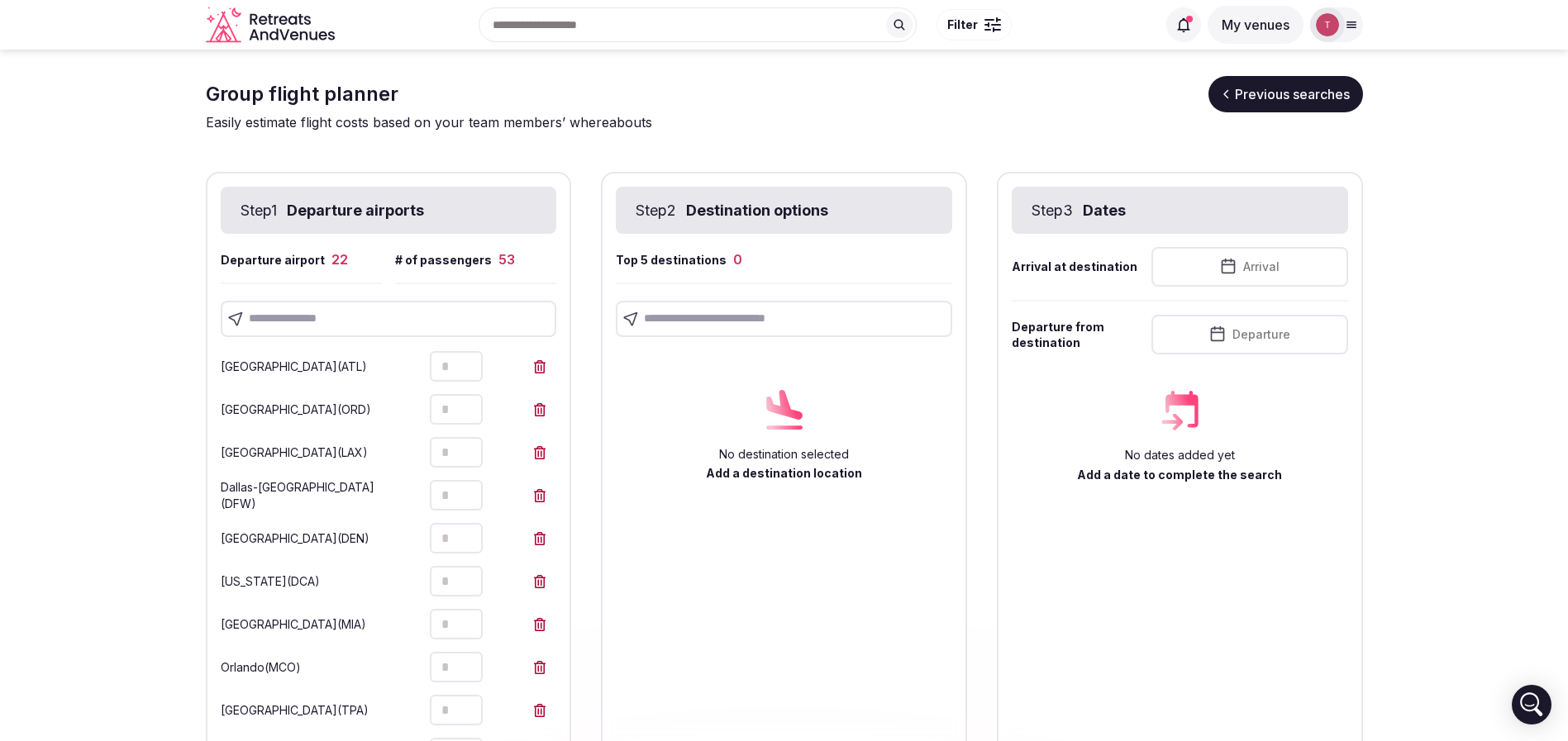
click at [287, 331] on input "text" at bounding box center [389, 318] width 336 height 37
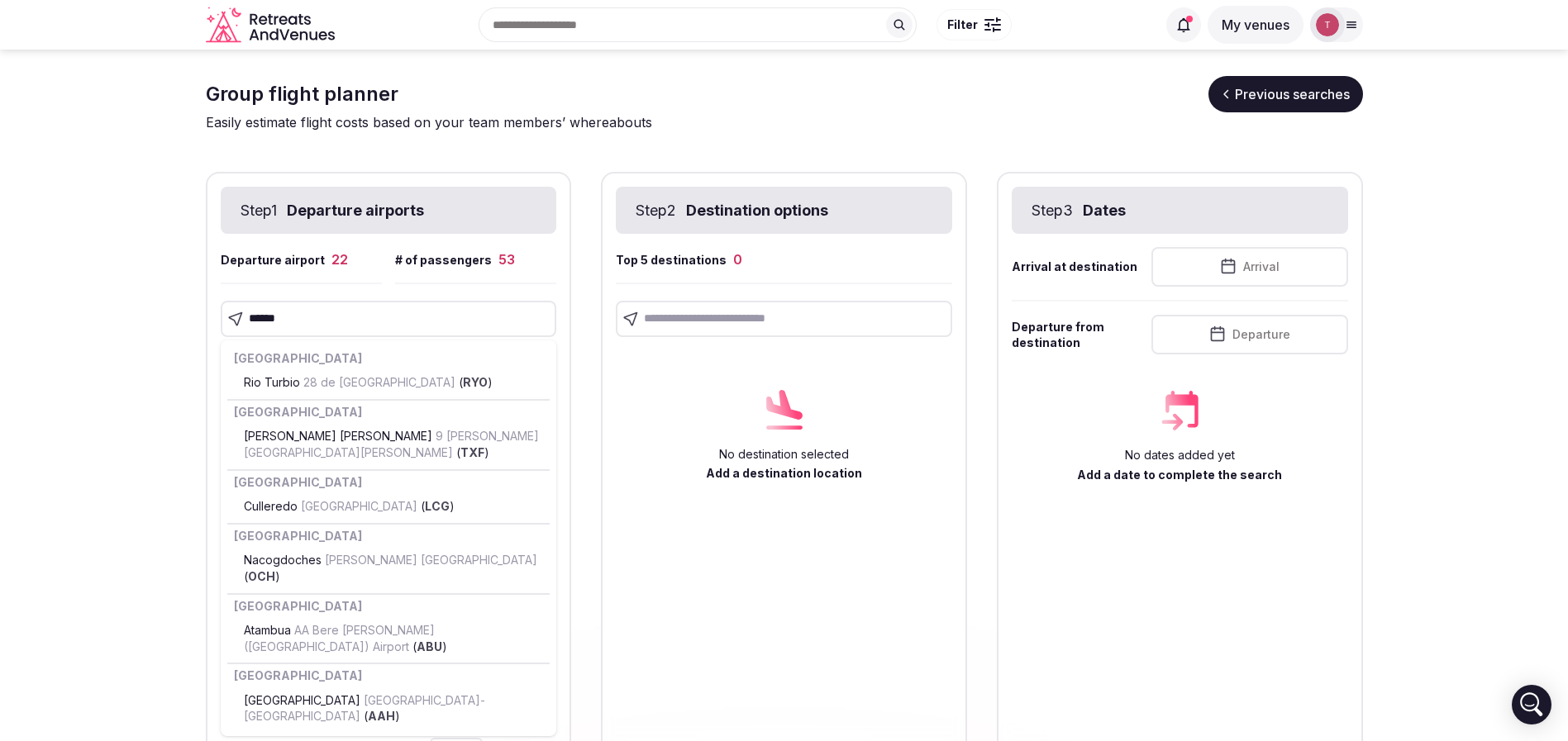
type input "*******"
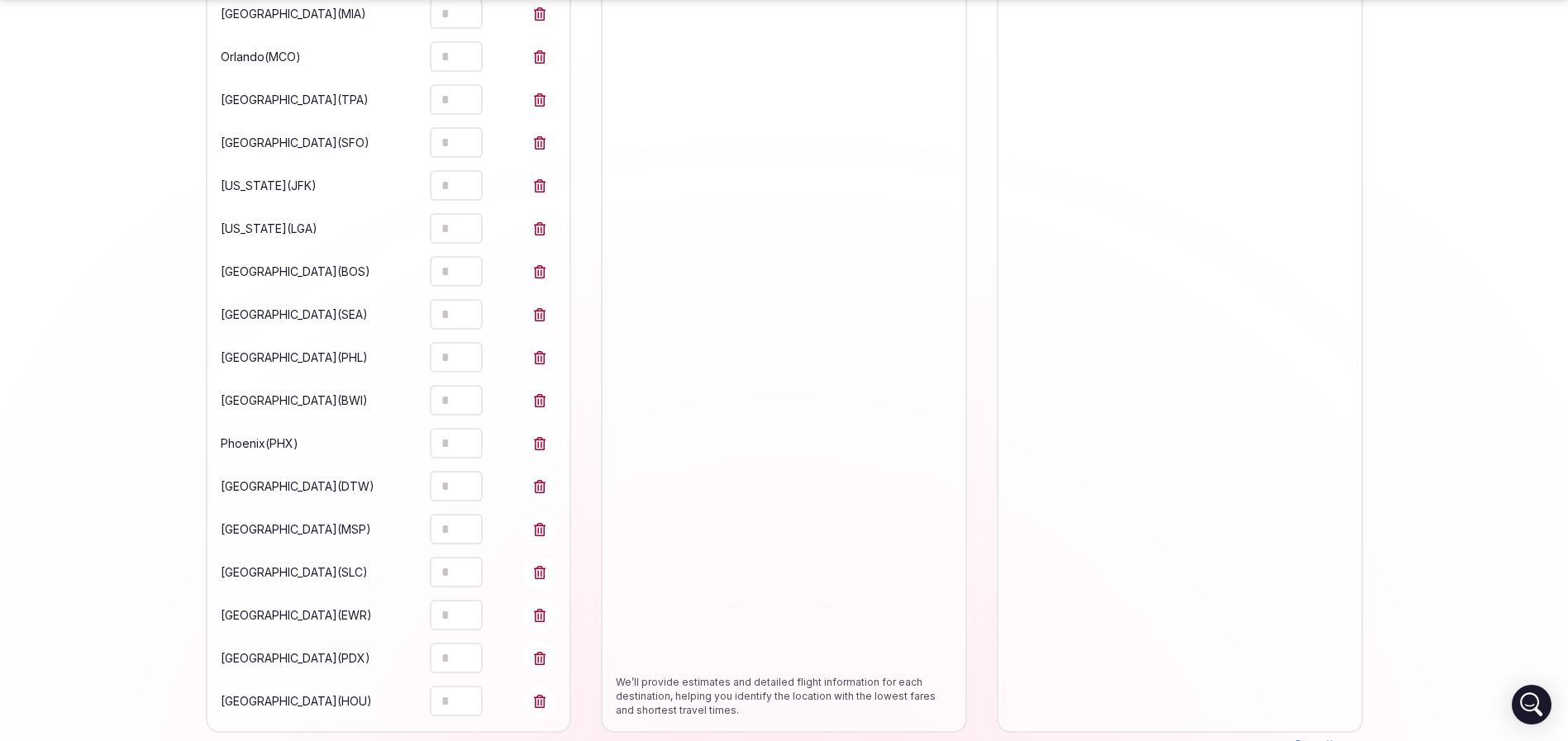
scroll to position [774, 0]
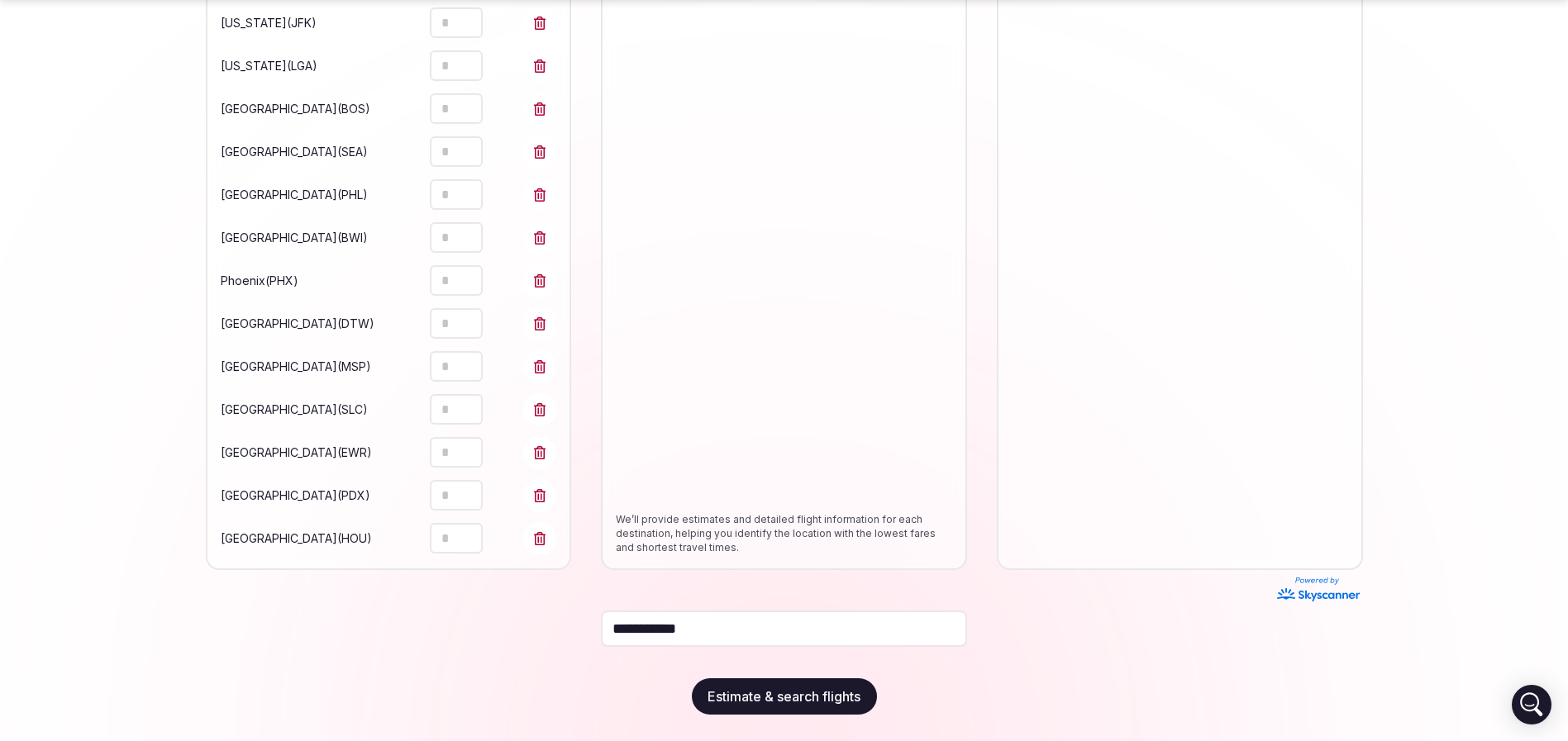
type input "*"
click at [466, 529] on icon "Increment" at bounding box center [469, 530] width 13 height 13
click at [118, 482] on section "Group flight planner Previous searches Easily estimate flight costs based on yo…" at bounding box center [784, 8] width 1568 height 1465
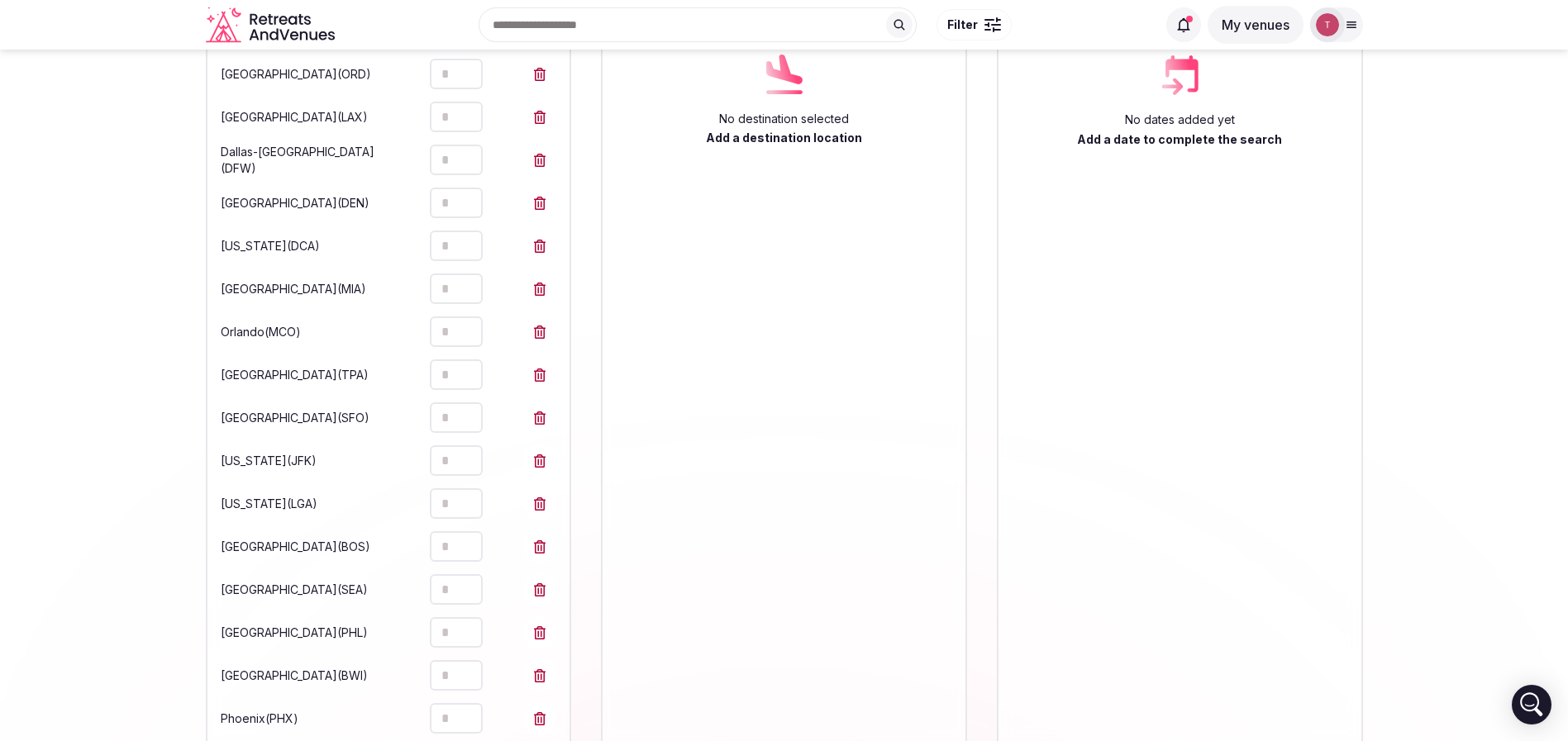
scroll to position [0, 0]
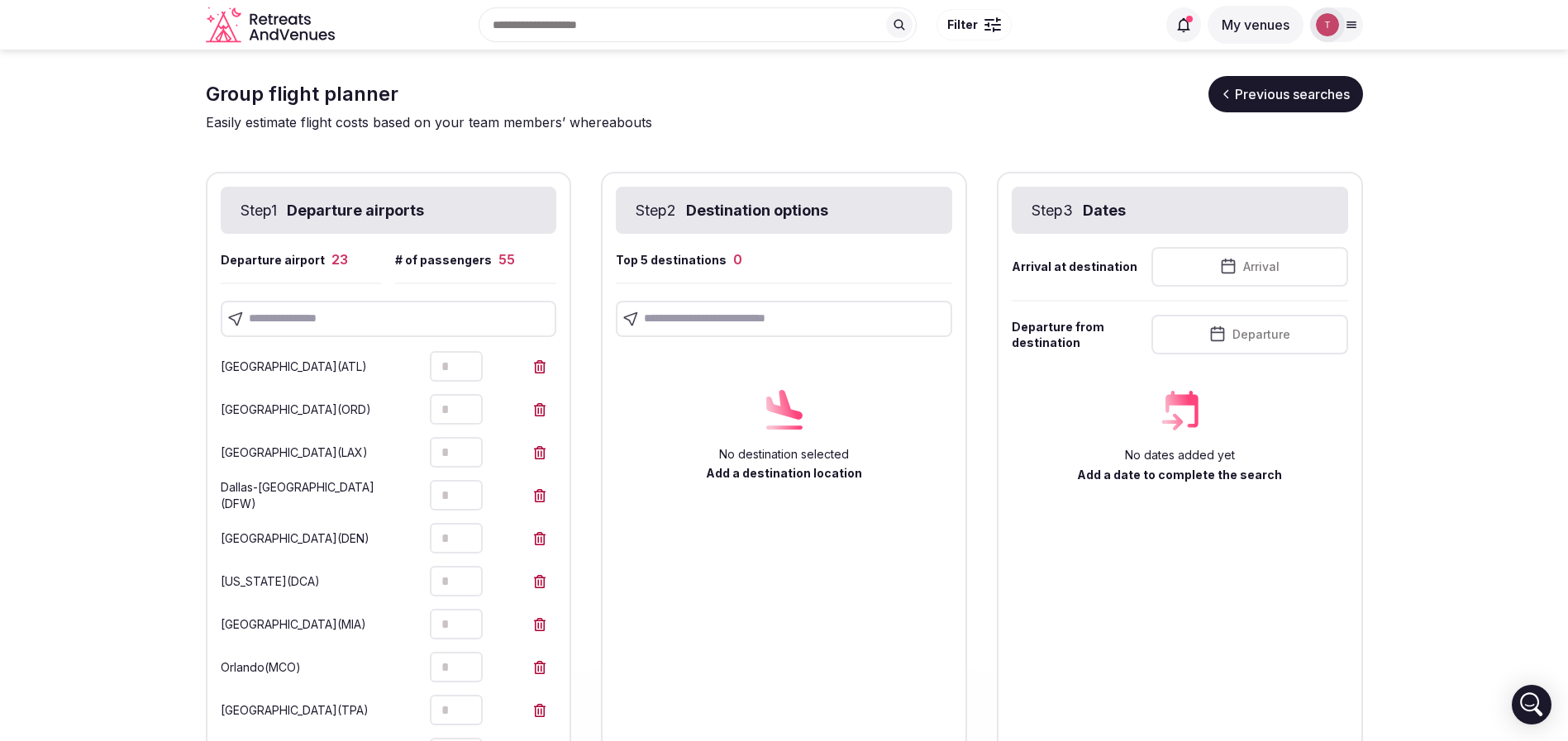
click at [363, 321] on input "text" at bounding box center [389, 318] width 336 height 37
paste input "*********"
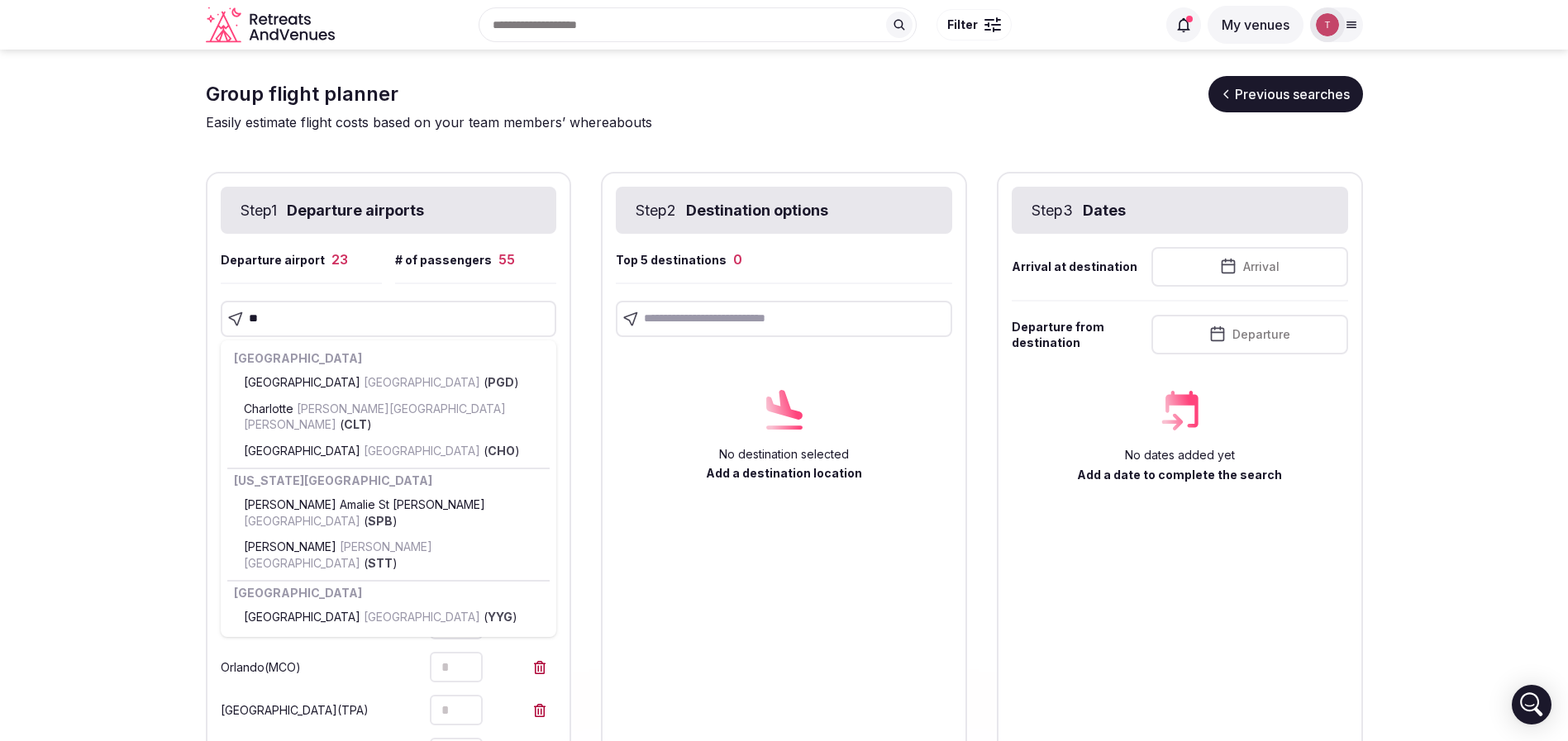
type input "*"
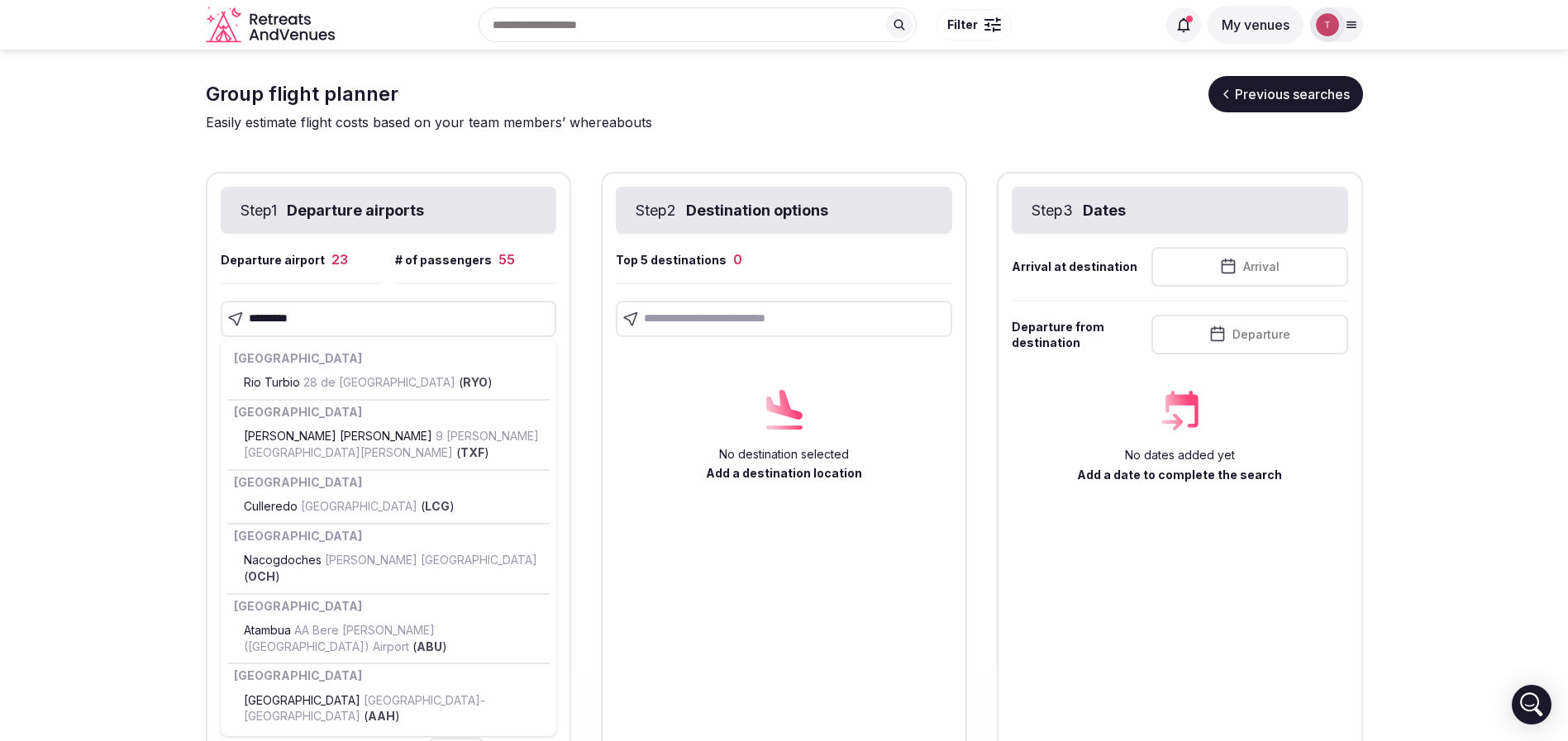
type input "*********"
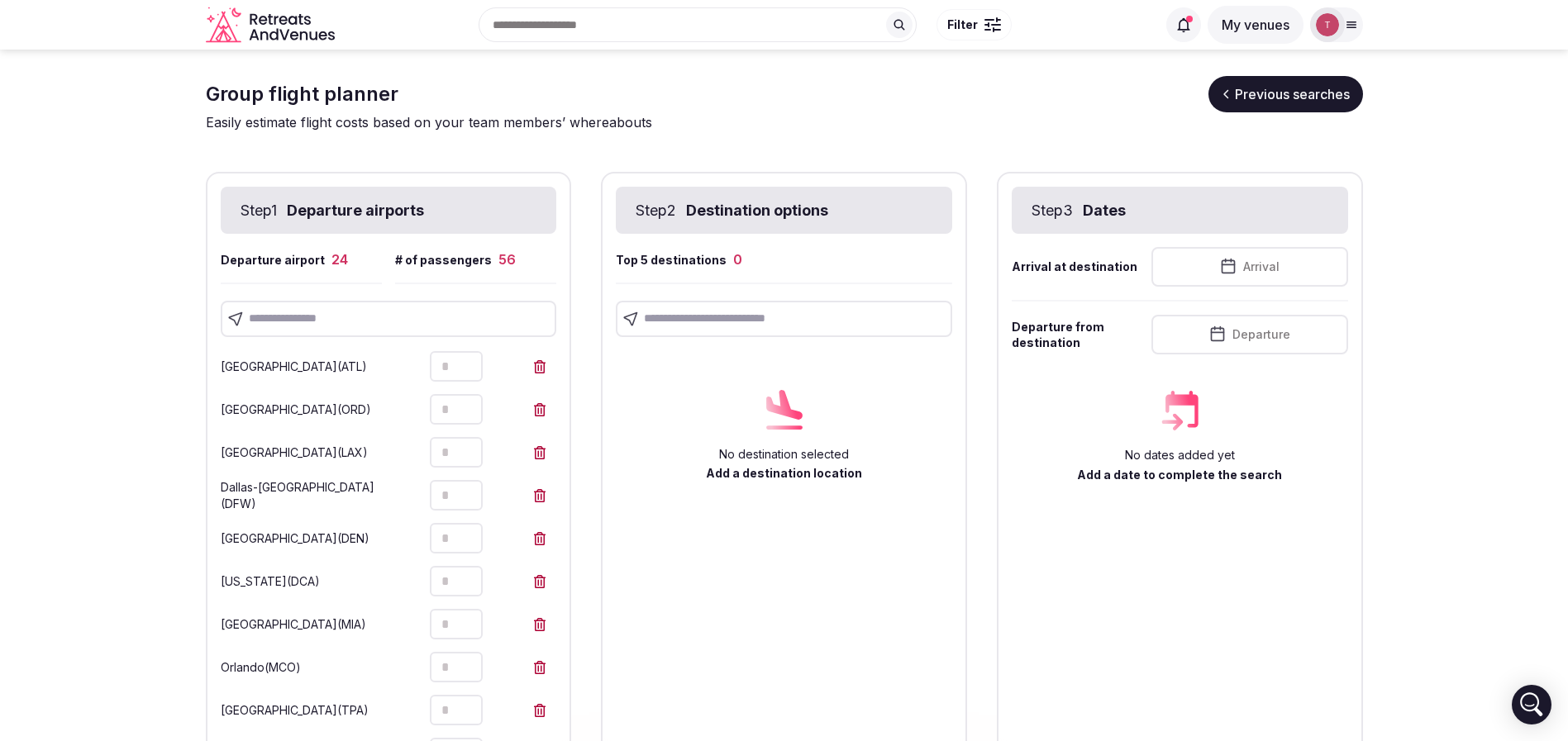
click at [336, 316] on input "text" at bounding box center [389, 318] width 336 height 37
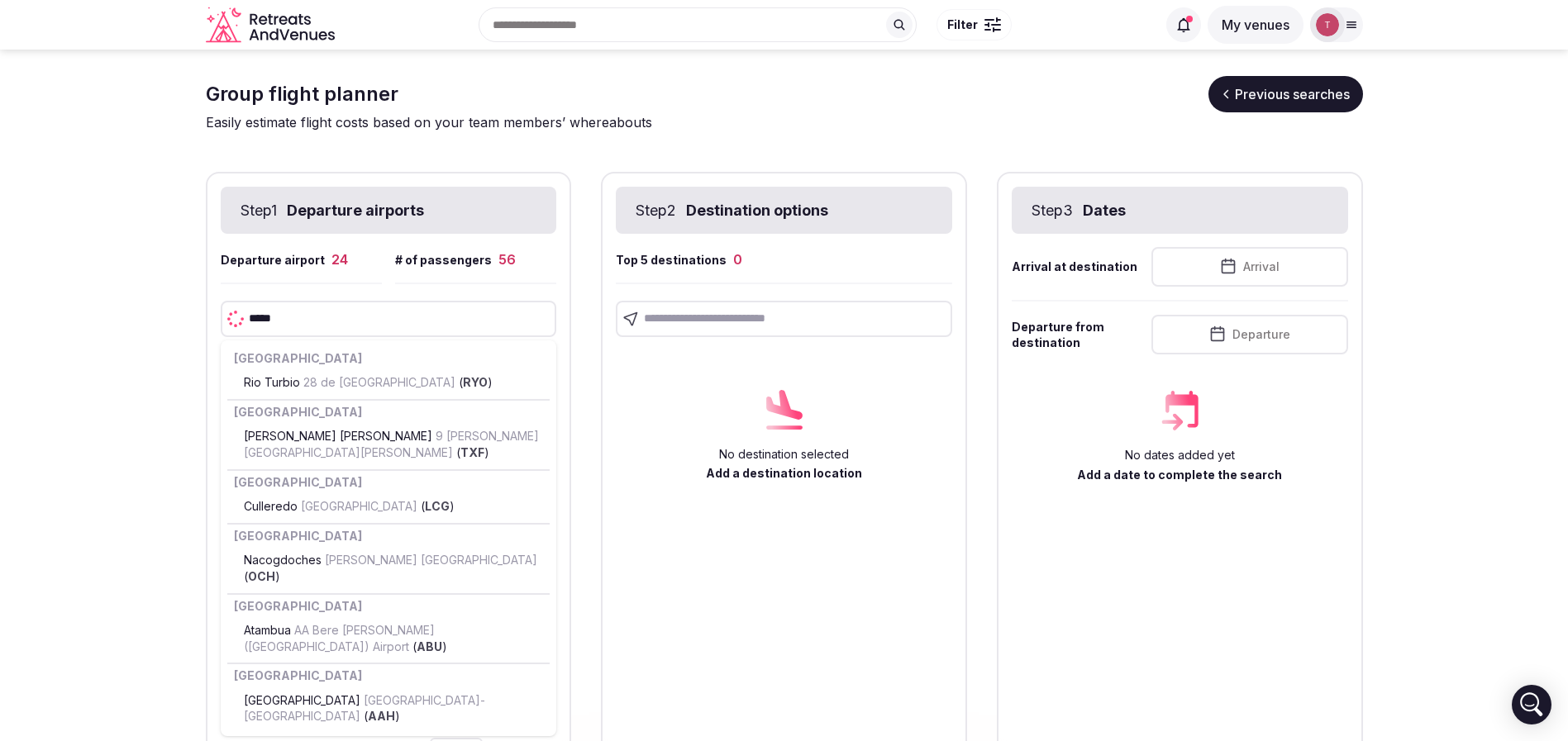
type input "******"
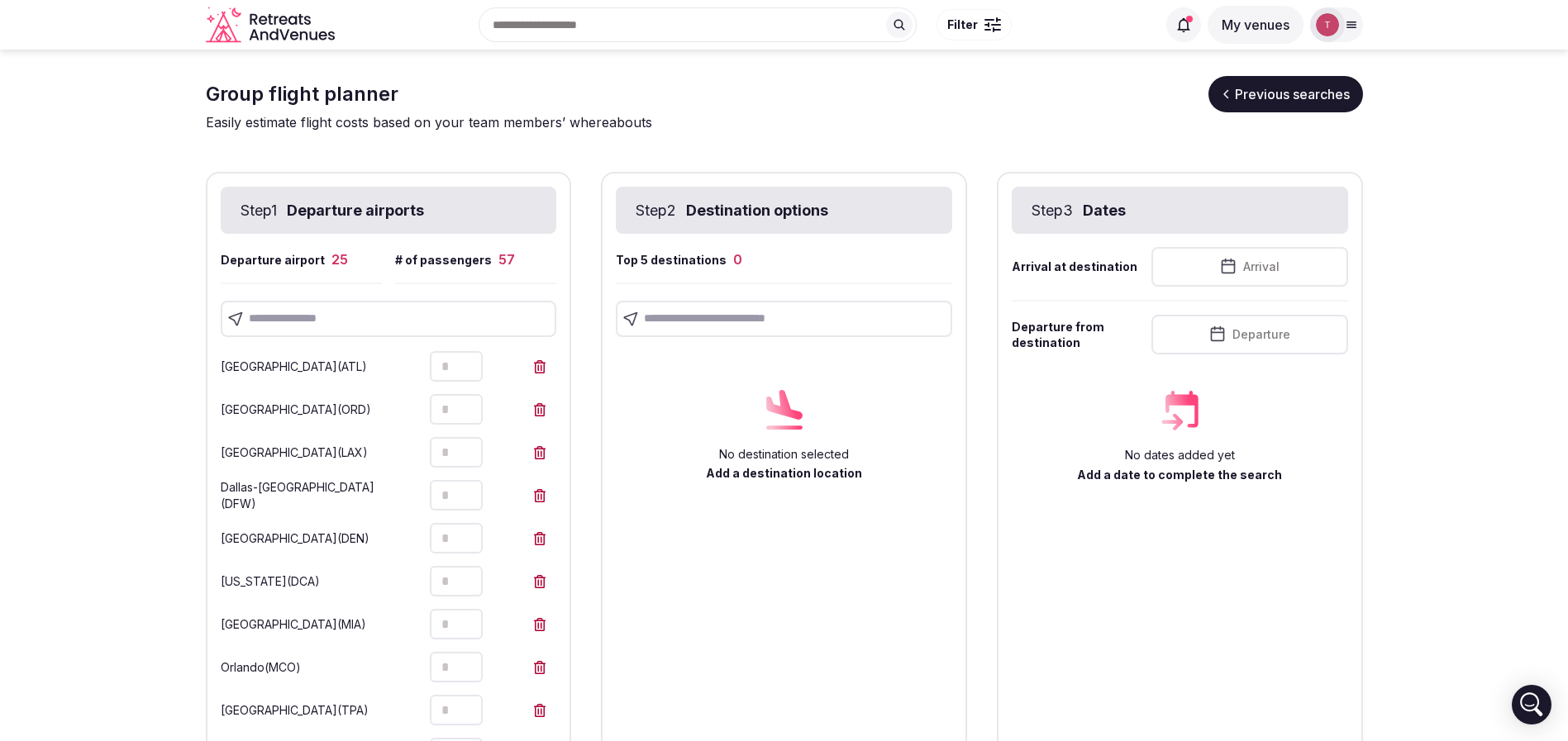
click at [337, 317] on input "text" at bounding box center [389, 318] width 336 height 37
type input "**********"
drag, startPoint x: 381, startPoint y: 378, endPoint x: 323, endPoint y: 375, distance: 58.1
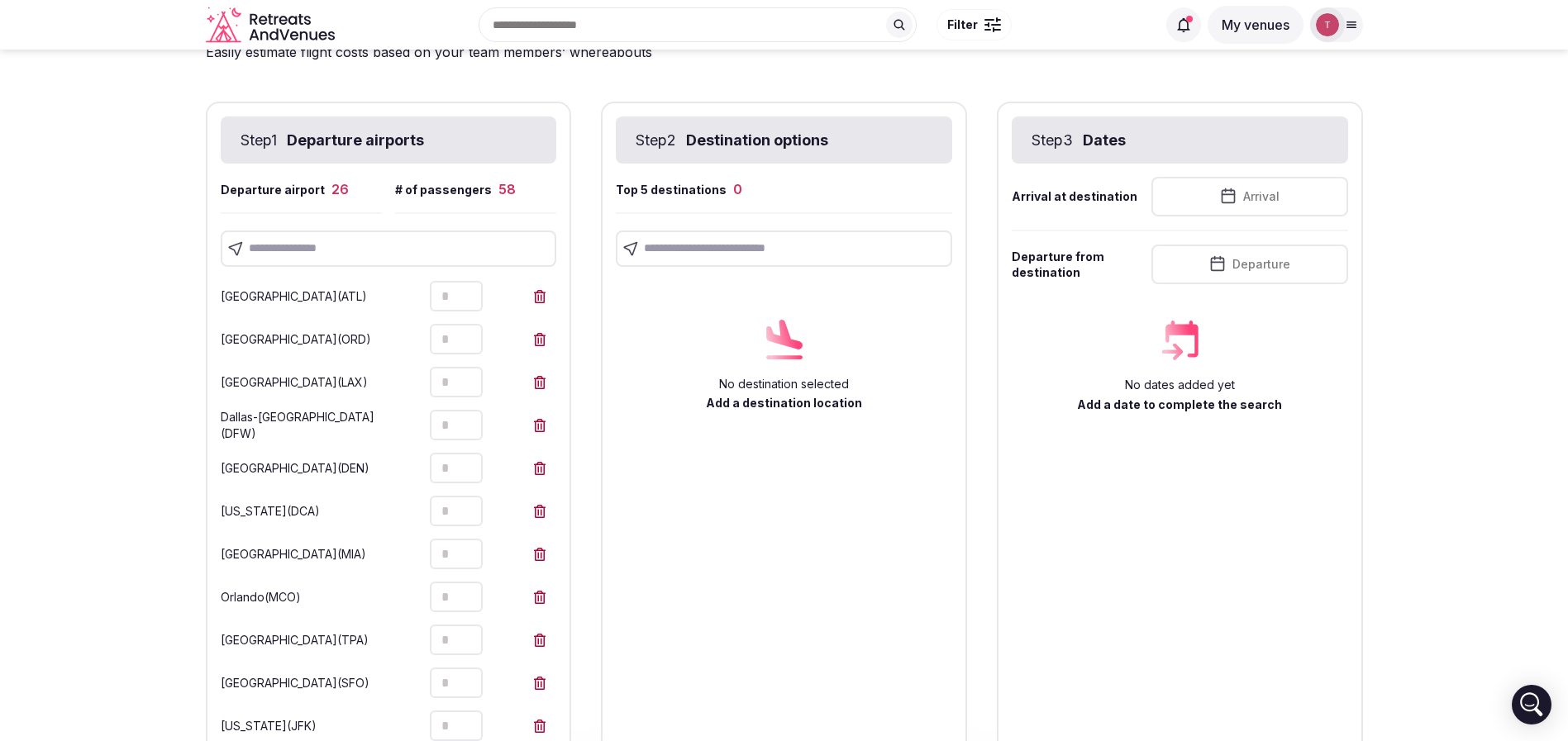
scroll to position [35, 0]
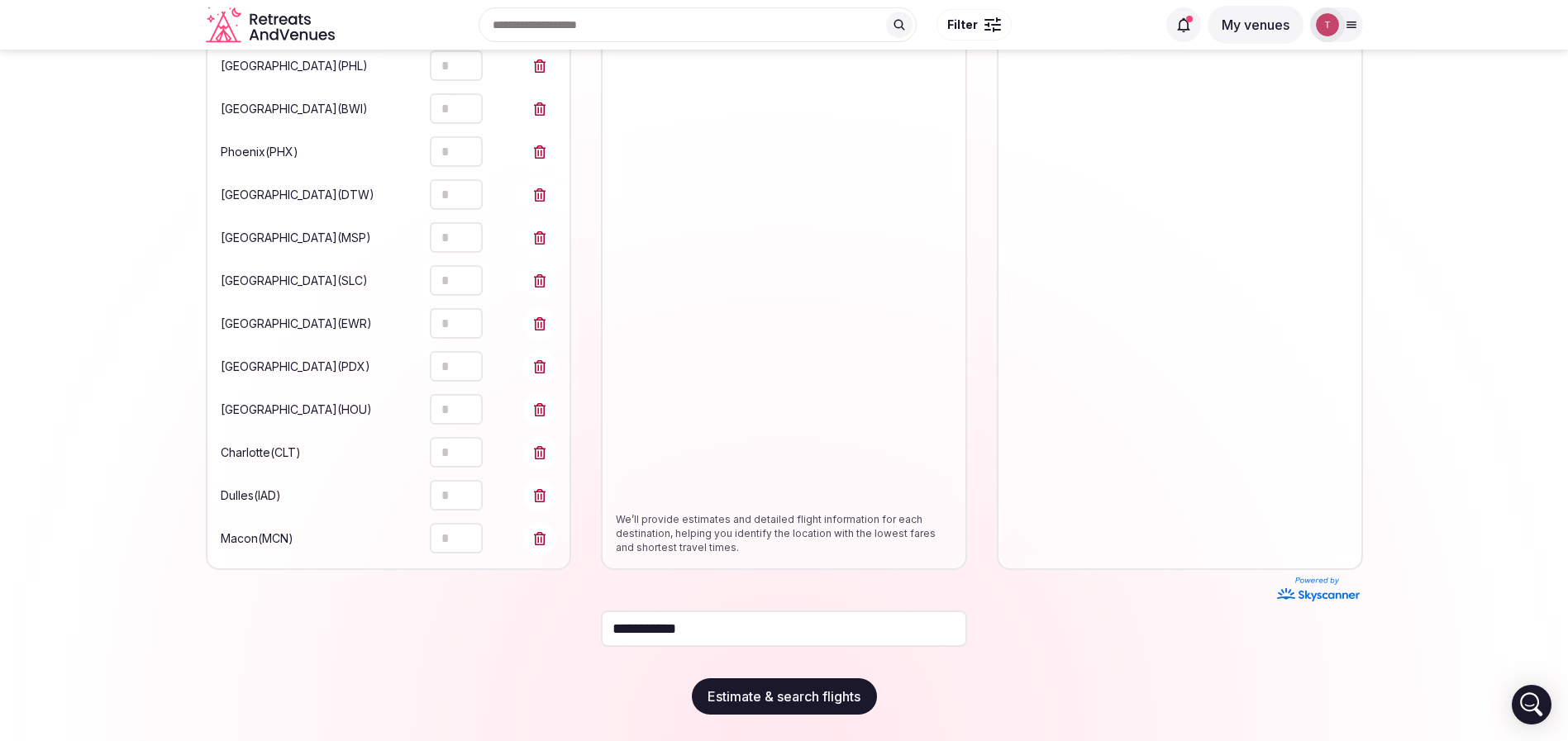
scroll to position [0, 0]
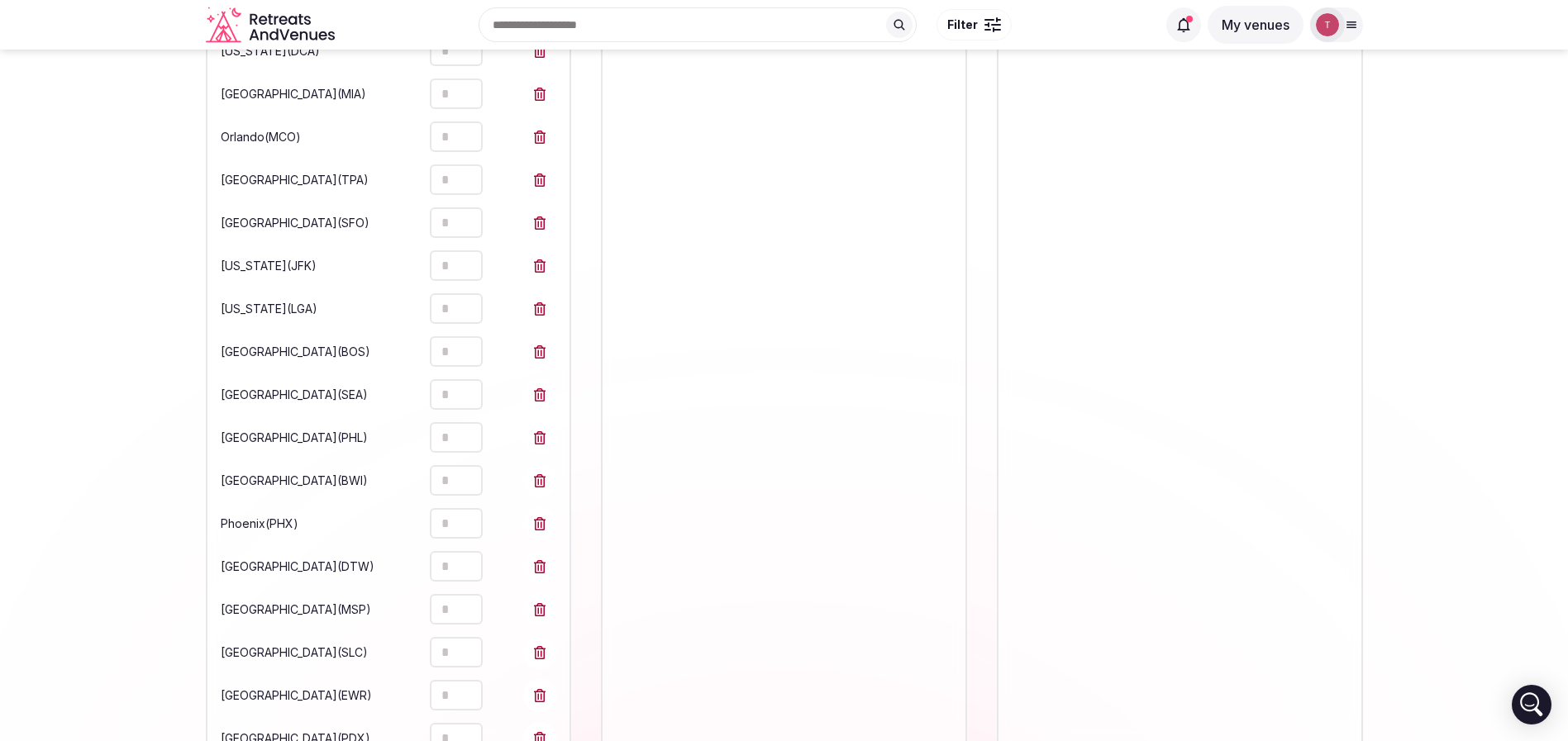
scroll to position [158, 0]
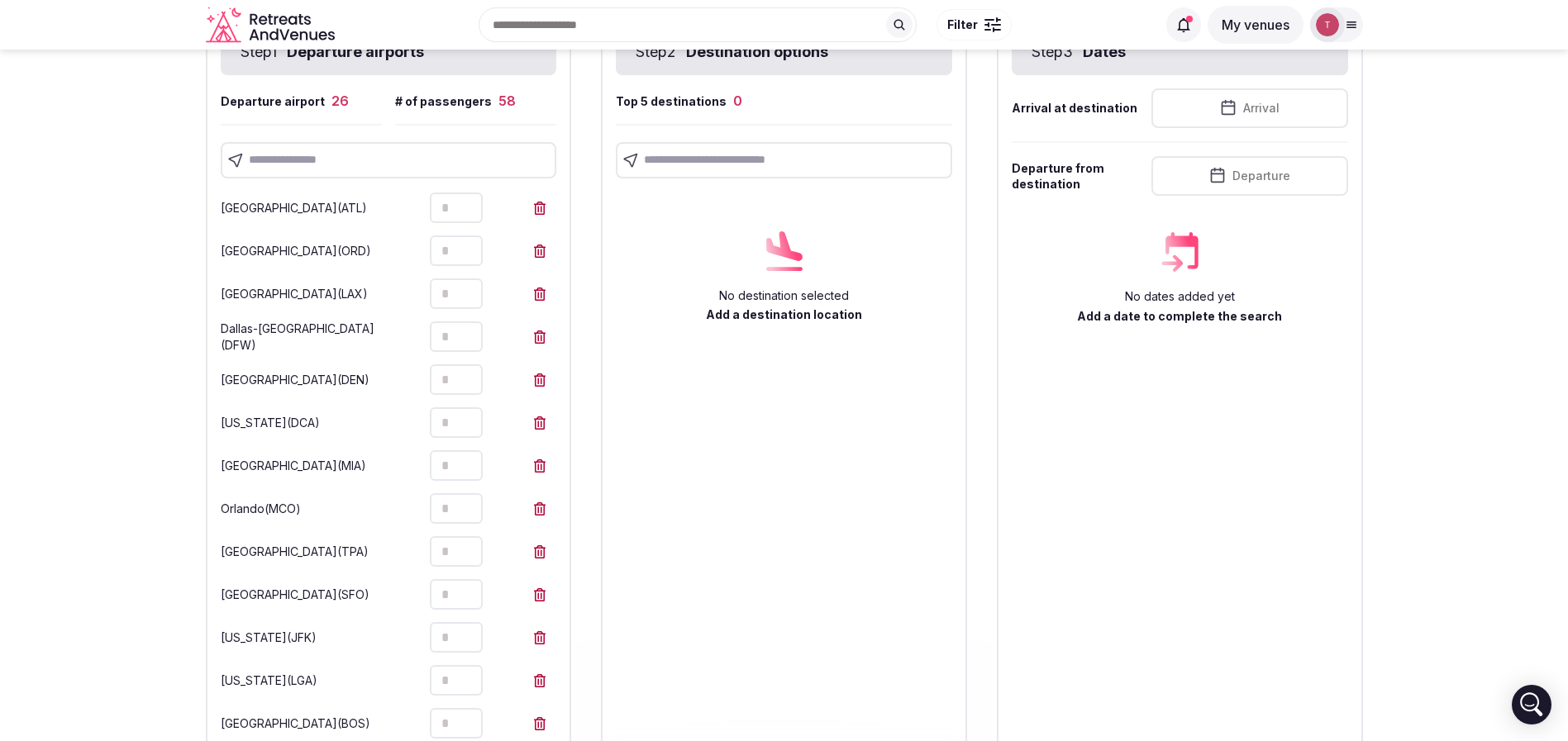
click at [544, 209] on icon at bounding box center [540, 208] width 12 height 13
type input "*"
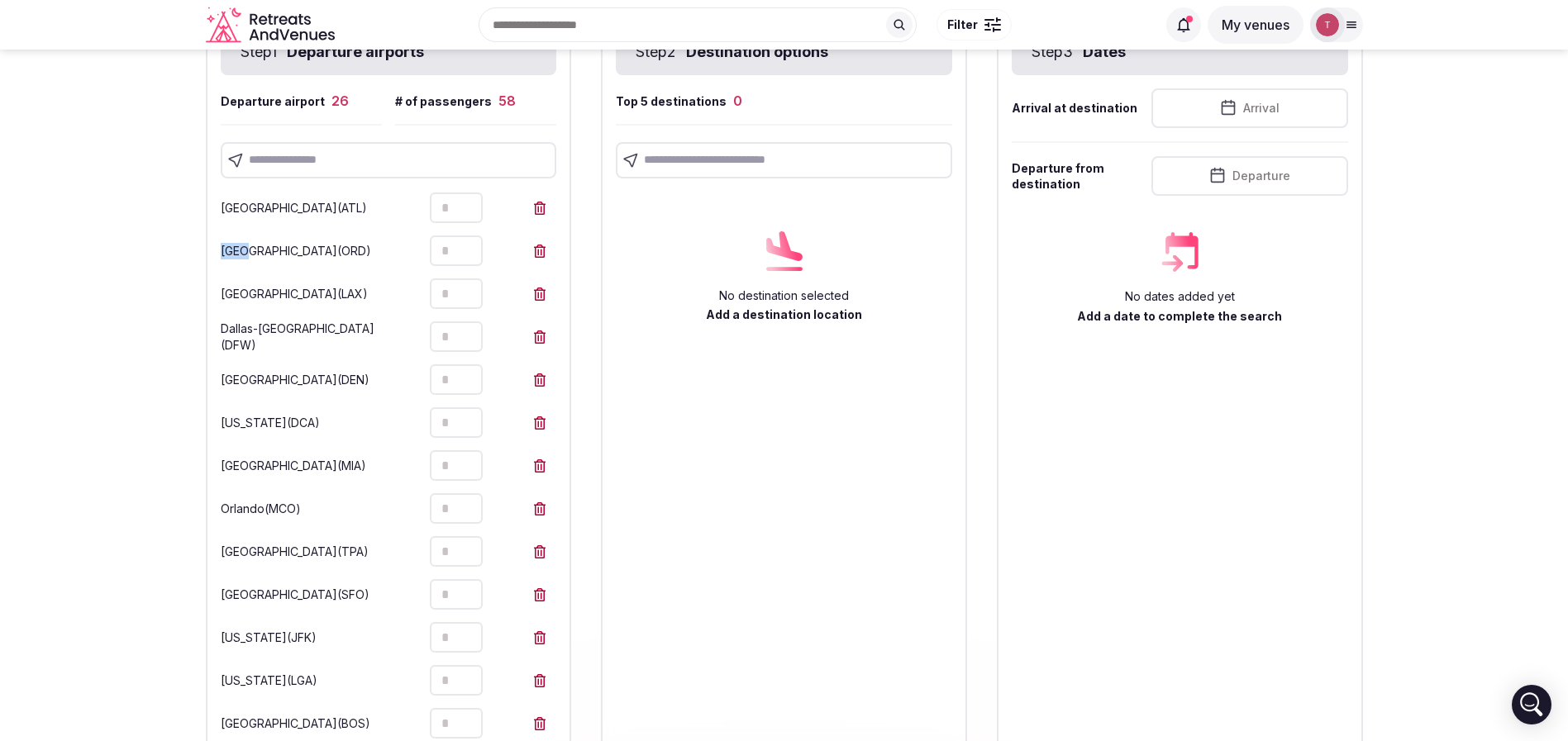
type input "*"
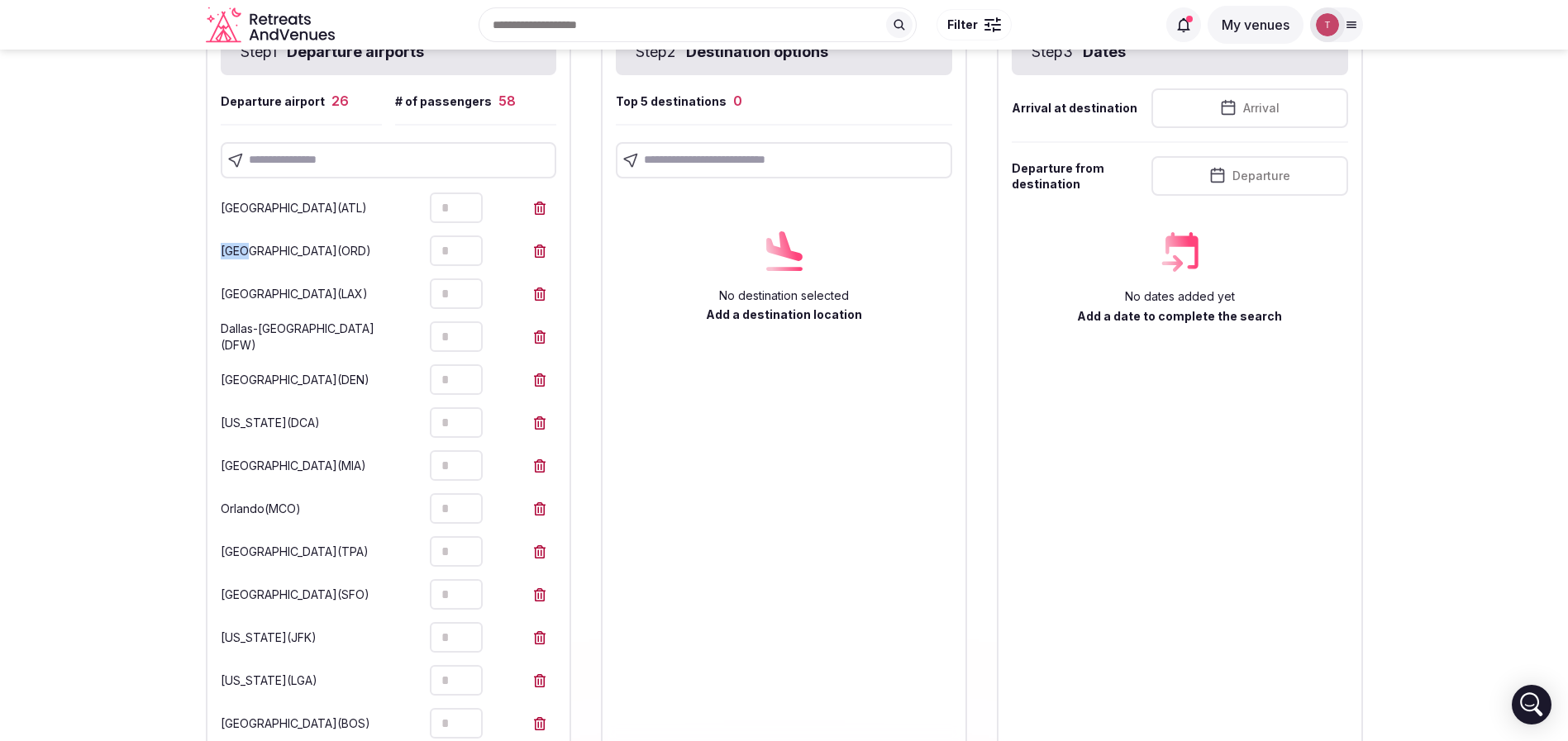
type input "*"
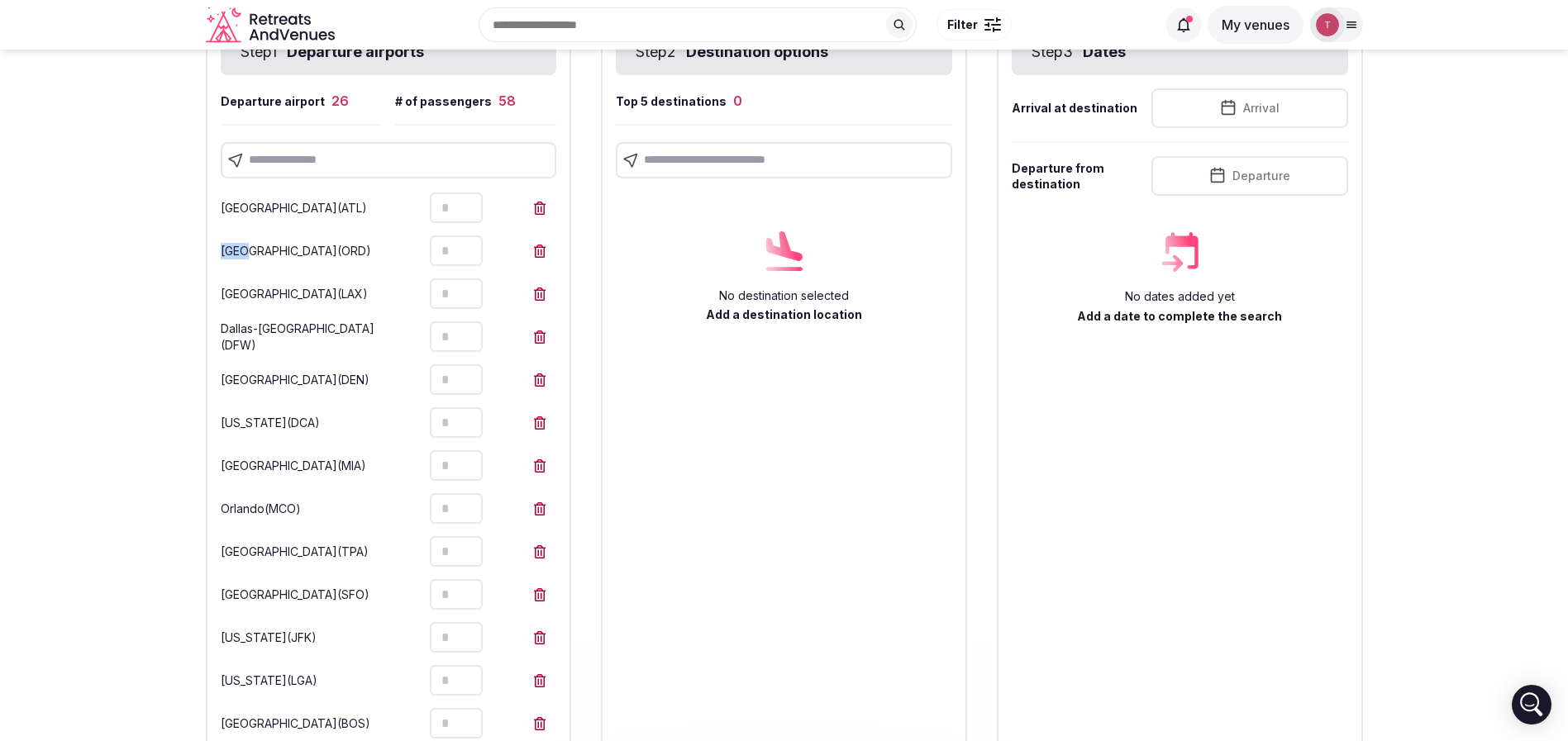
type input "*"
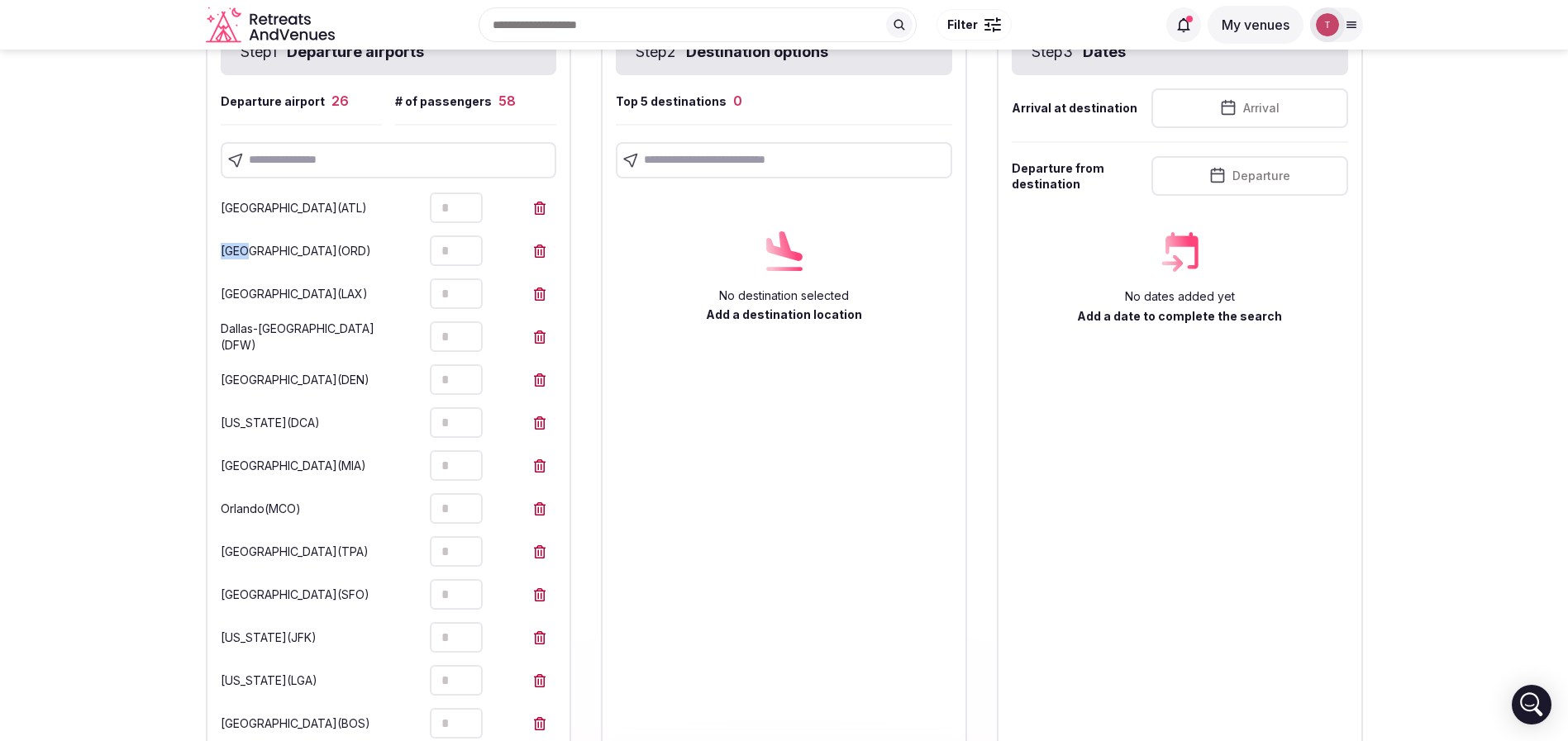
type input "*"
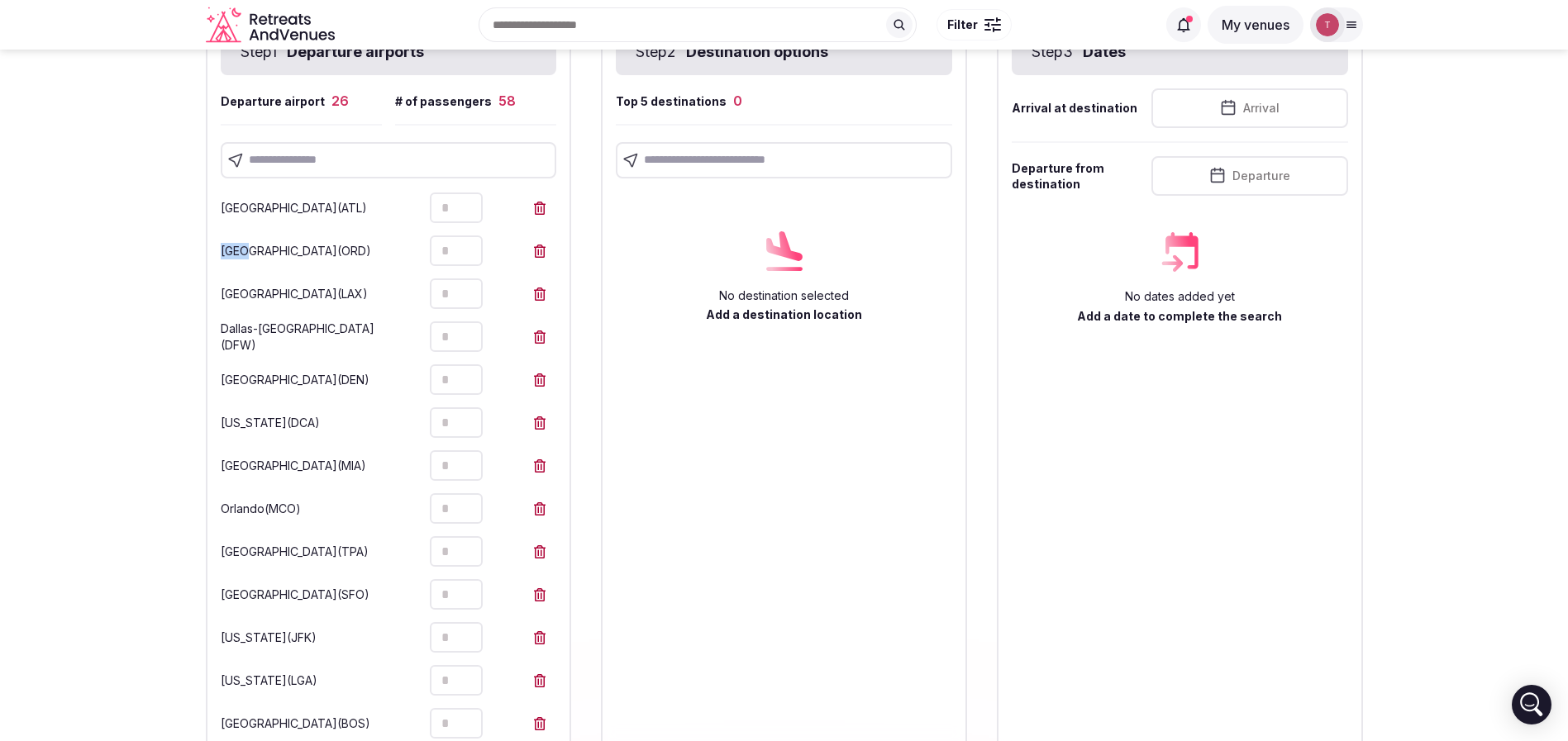
type input "*"
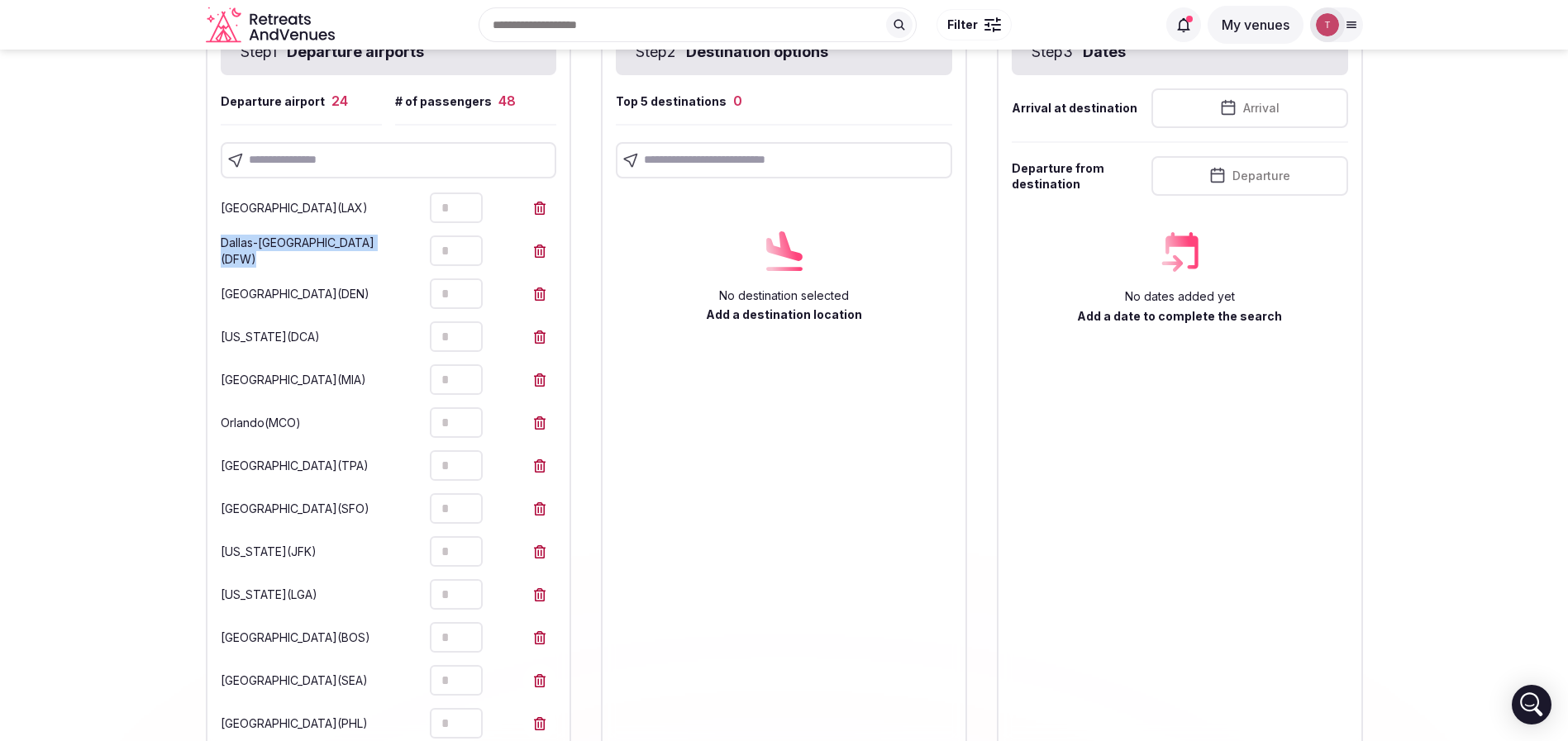
click at [544, 209] on icon at bounding box center [540, 208] width 12 height 13
type input "*"
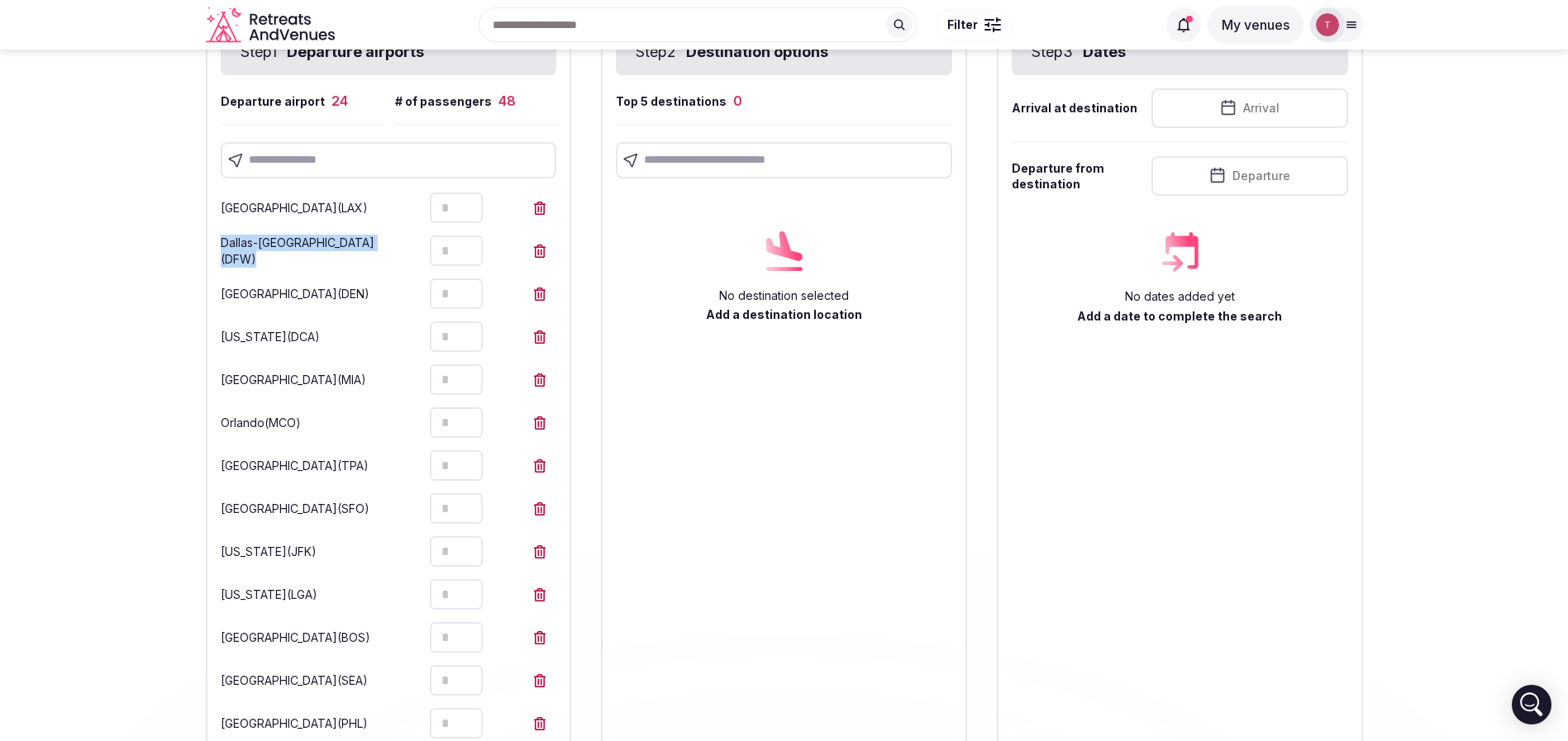
type input "*"
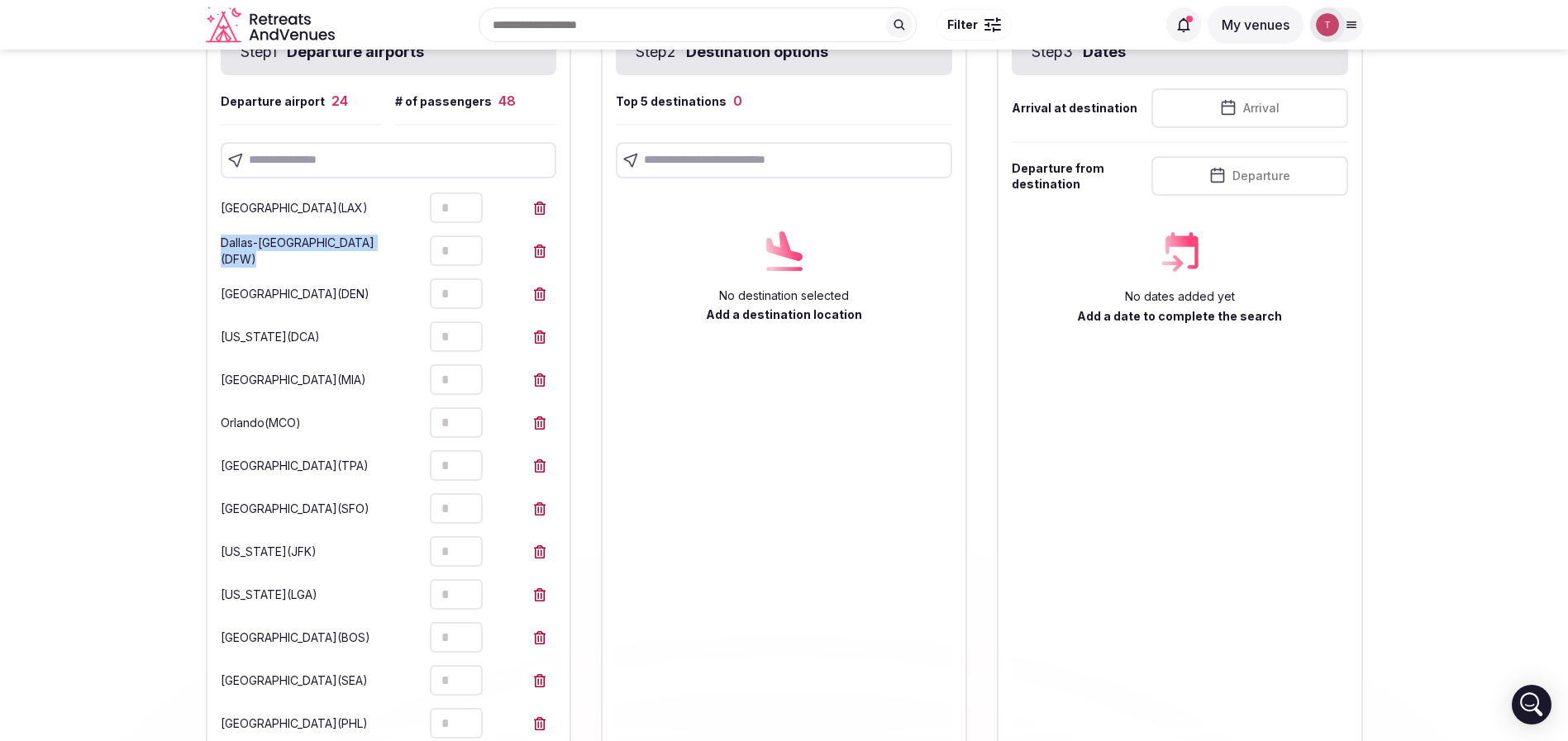
type input "*"
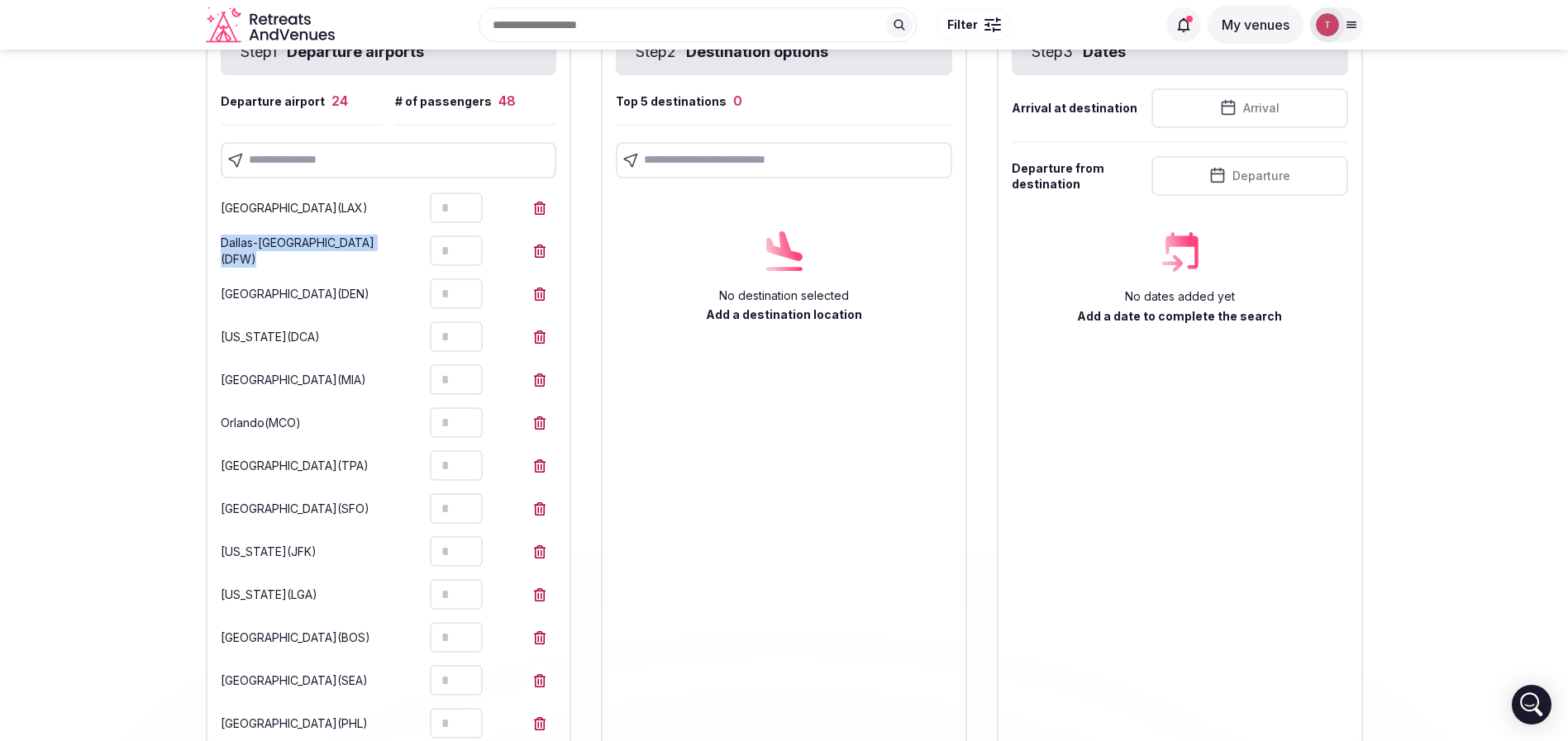
type input "*"
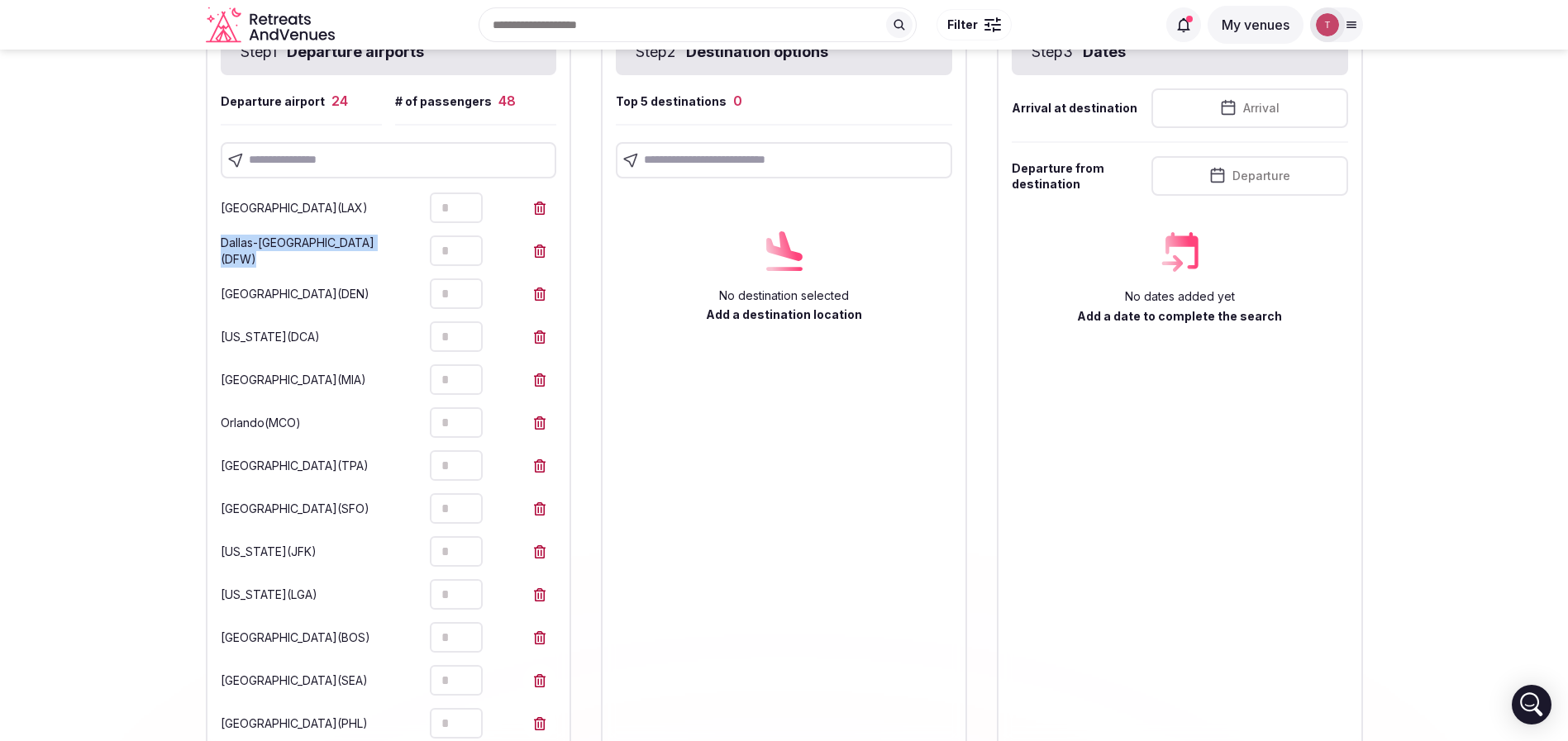
type input "*"
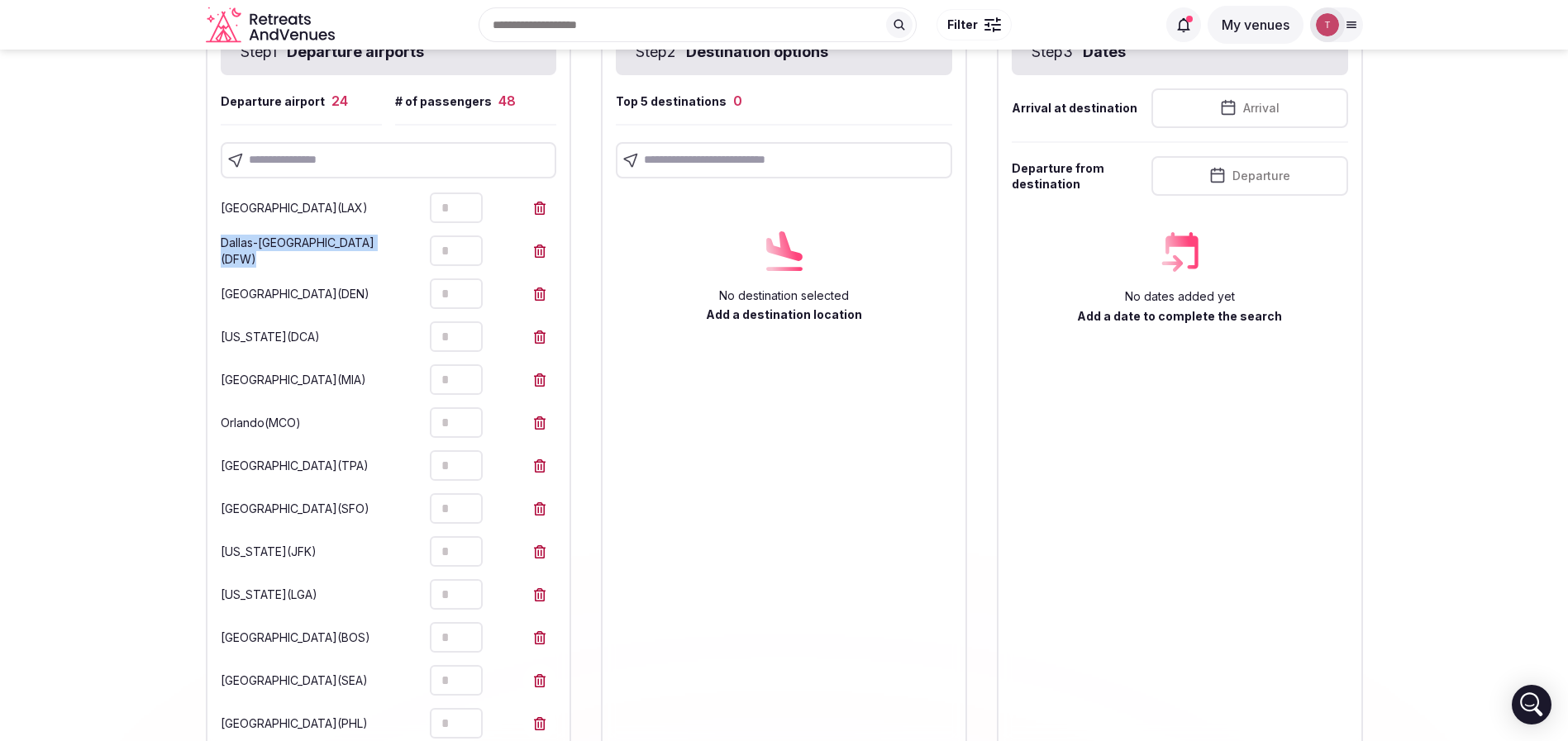
type input "*"
click at [544, 209] on icon at bounding box center [540, 208] width 12 height 13
type input "*"
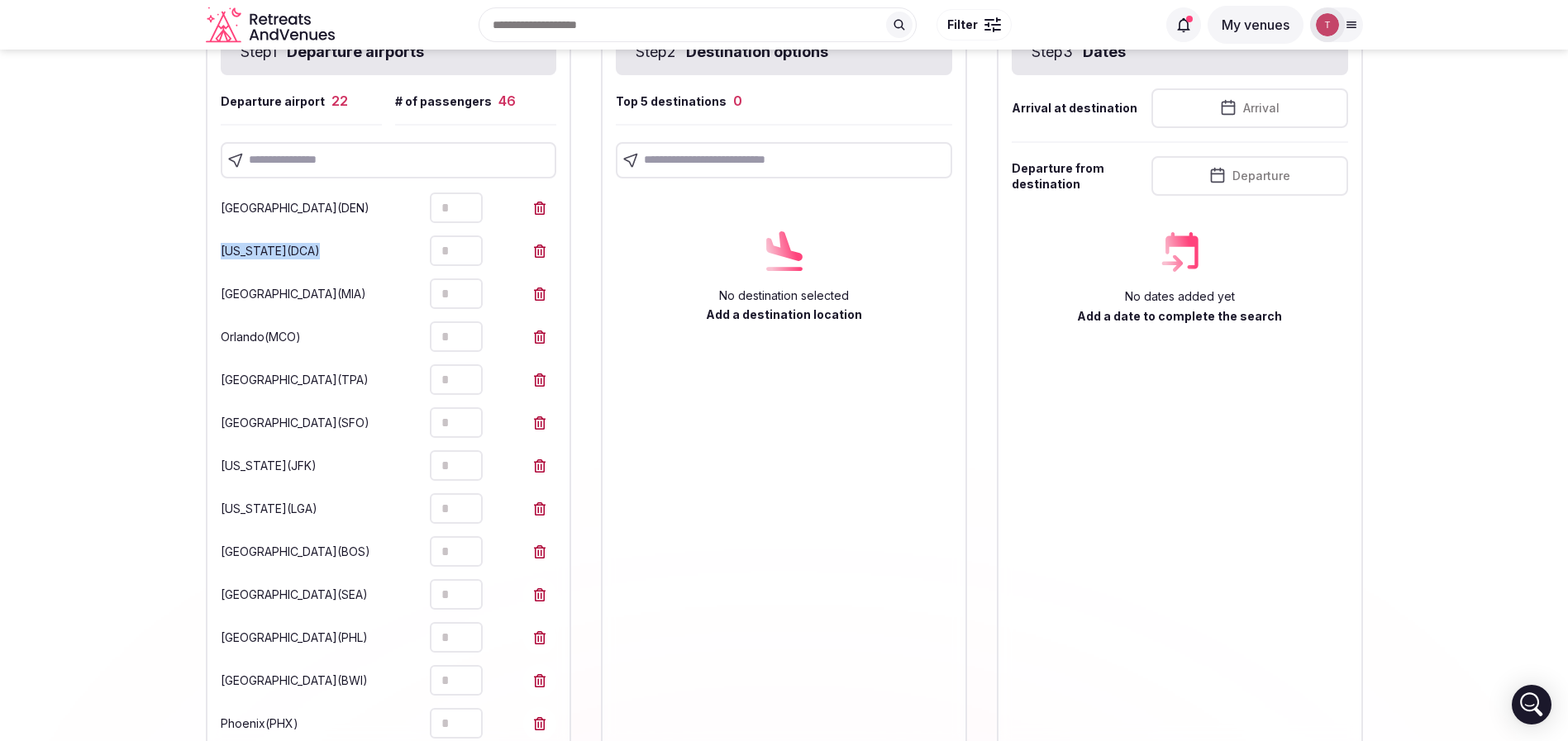
type input "*"
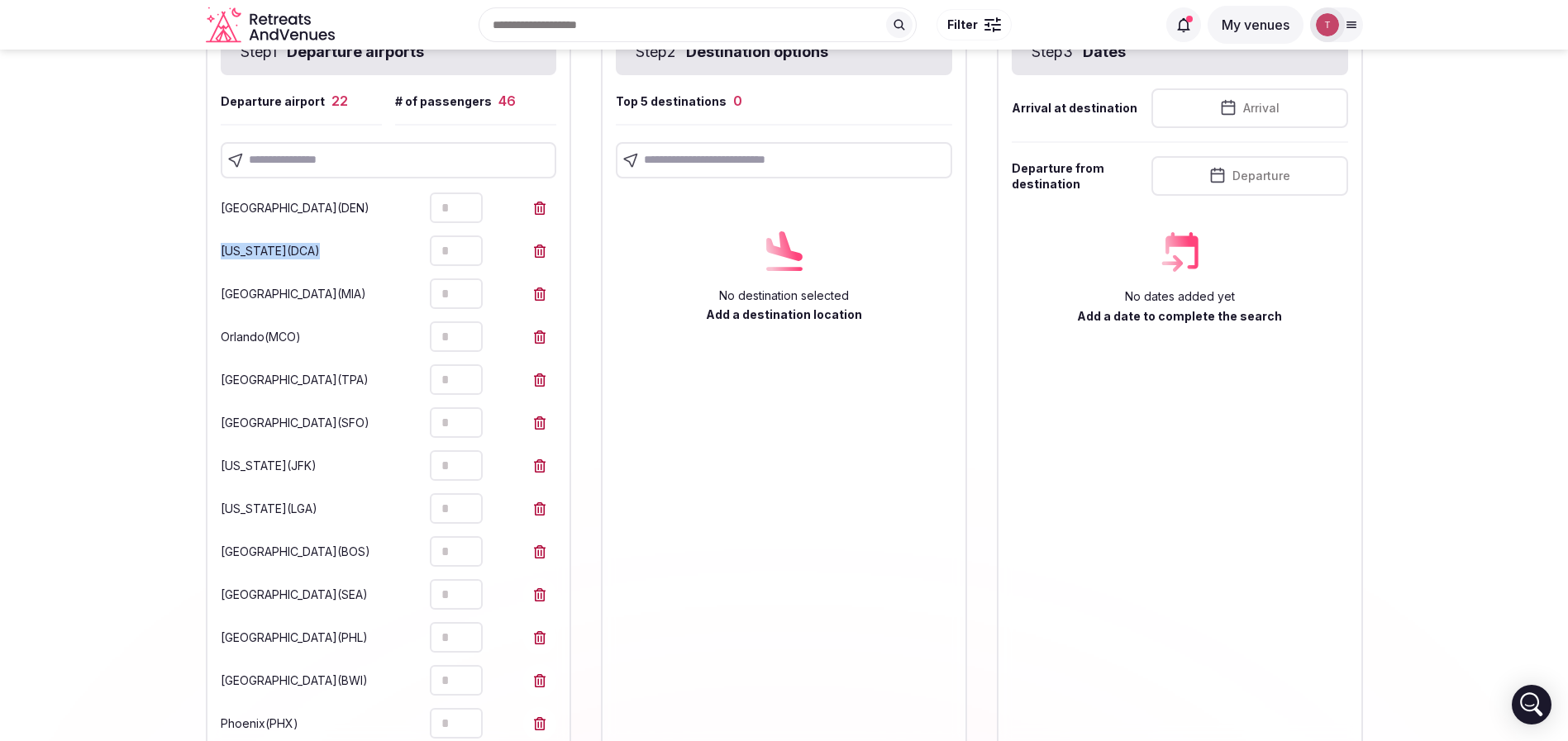
type input "*"
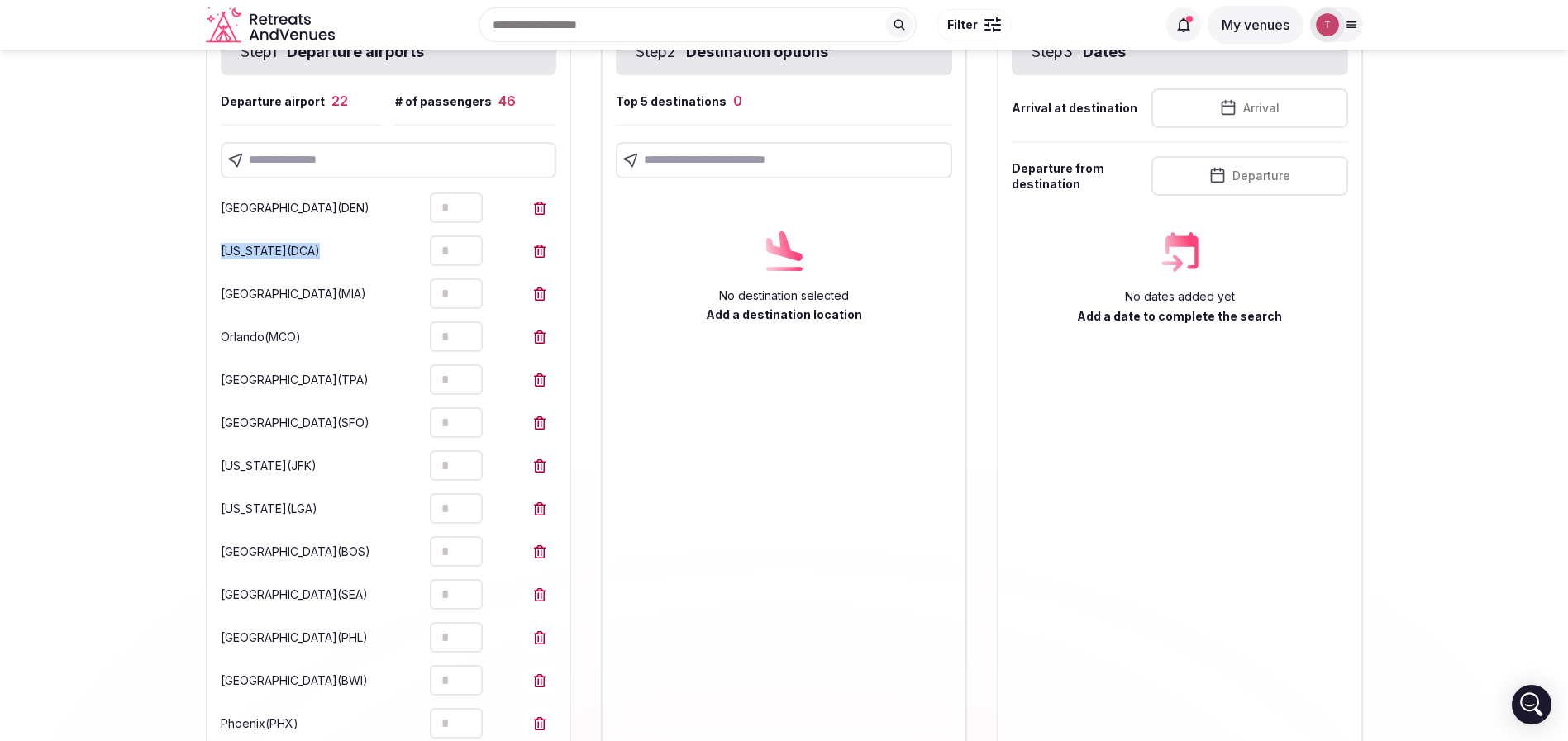
type input "*"
click at [544, 209] on icon at bounding box center [540, 208] width 12 height 13
type input "*"
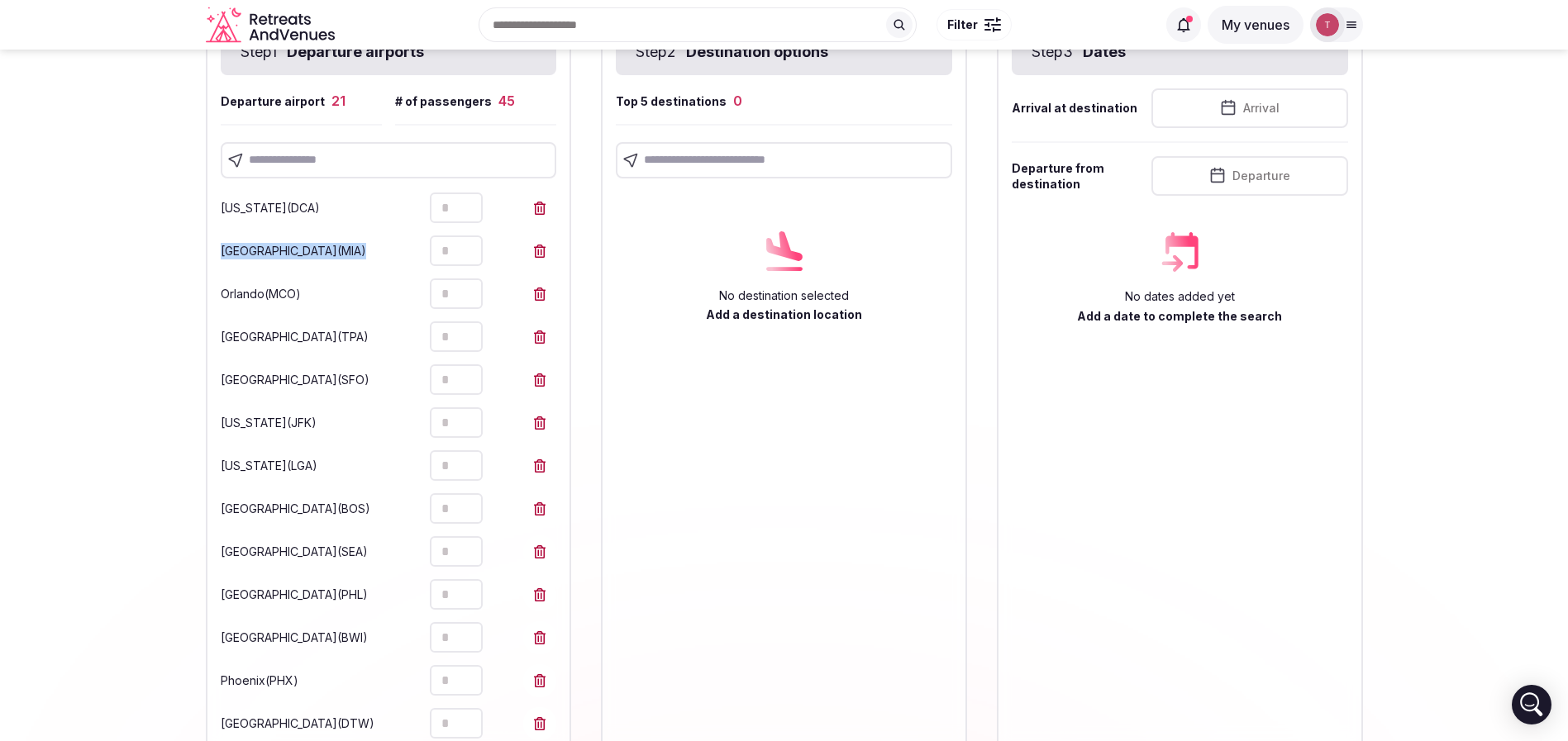
type input "*"
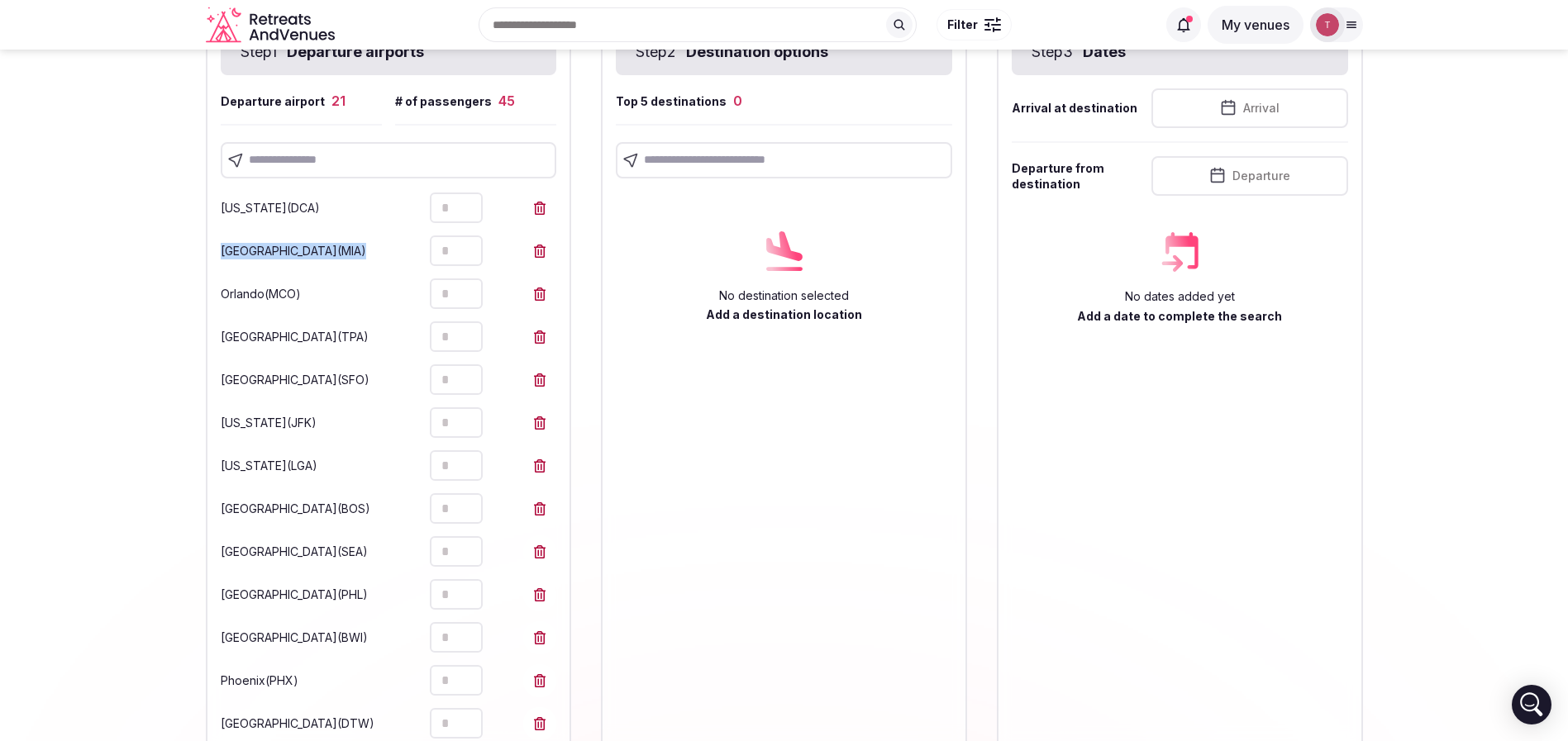
type input "*"
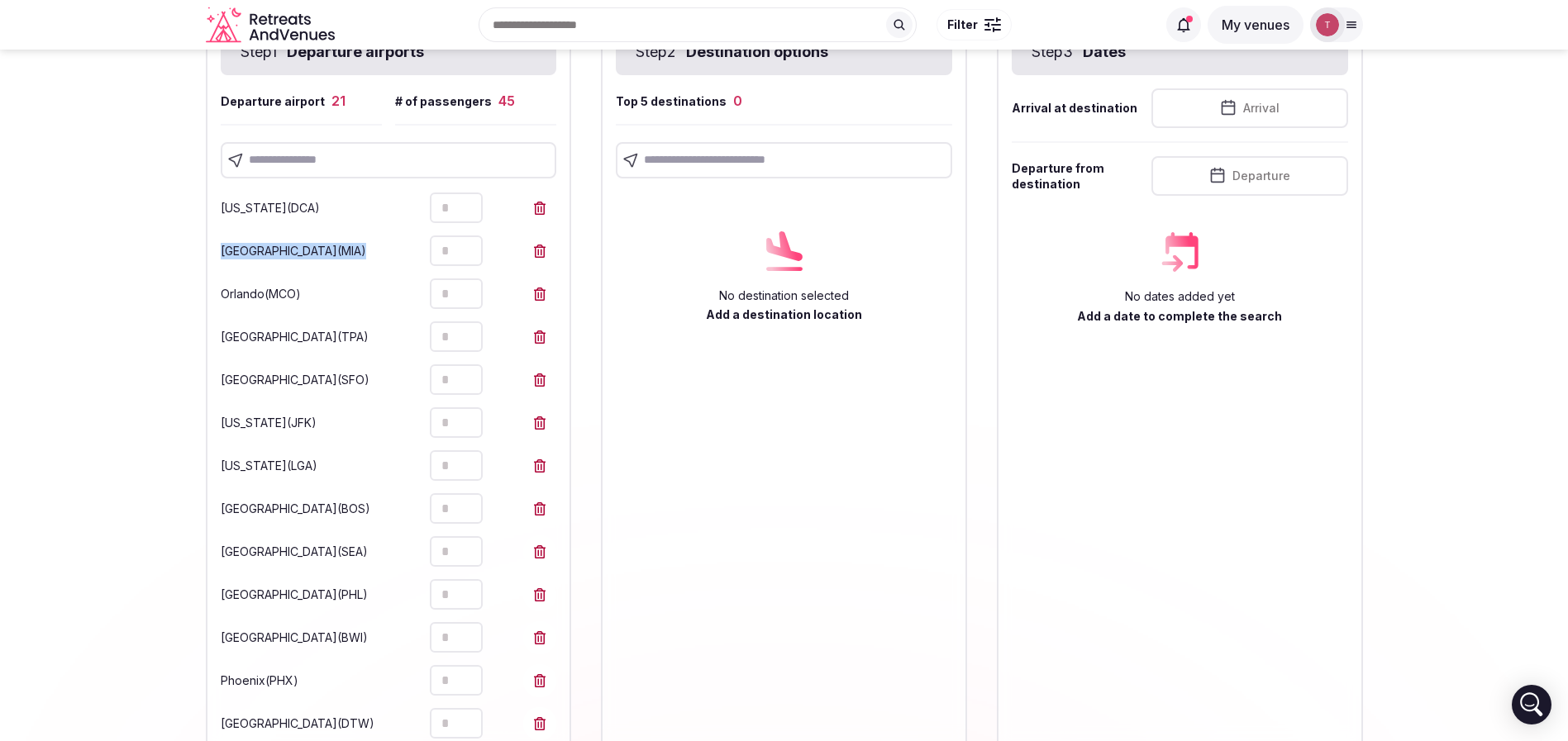
type input "*"
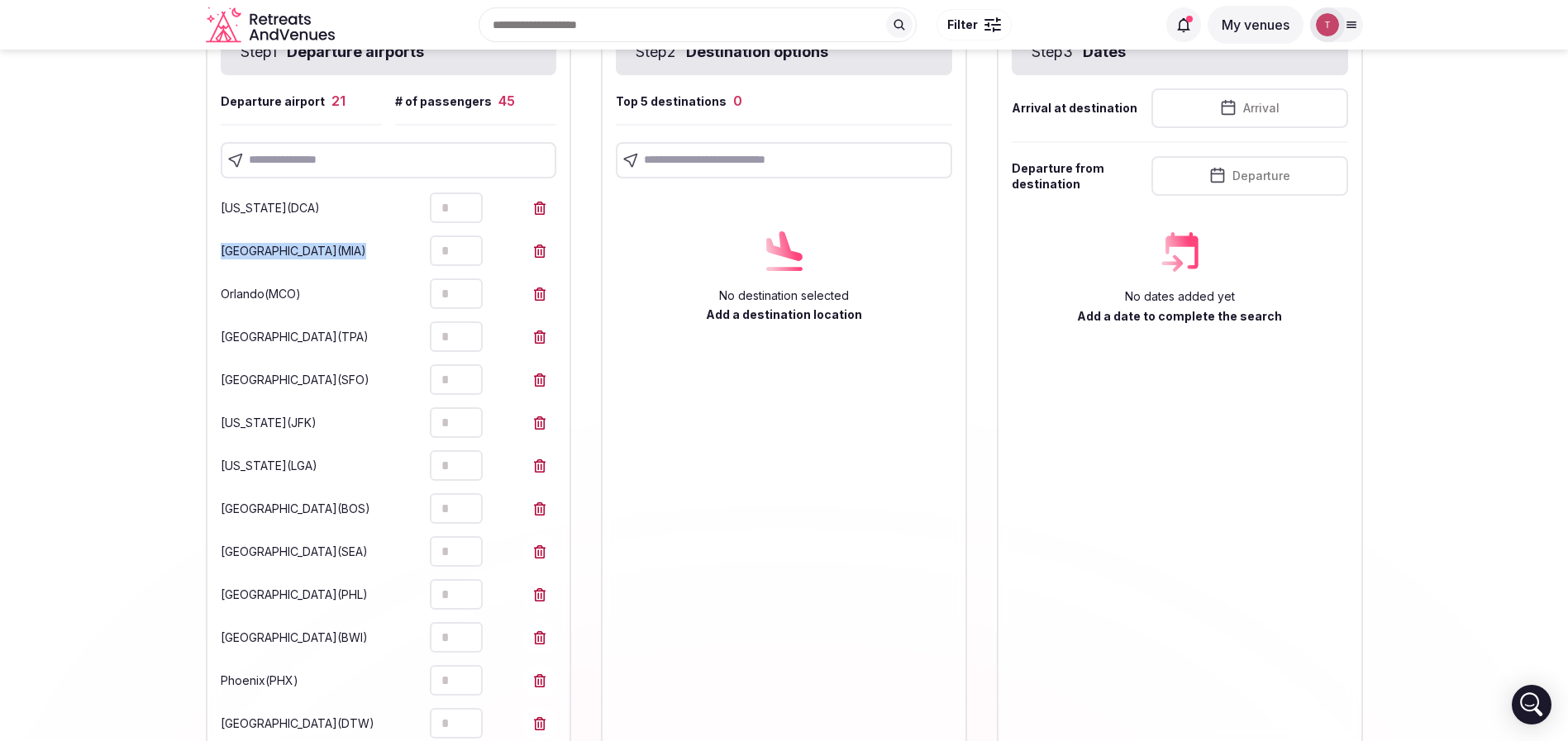
type input "*"
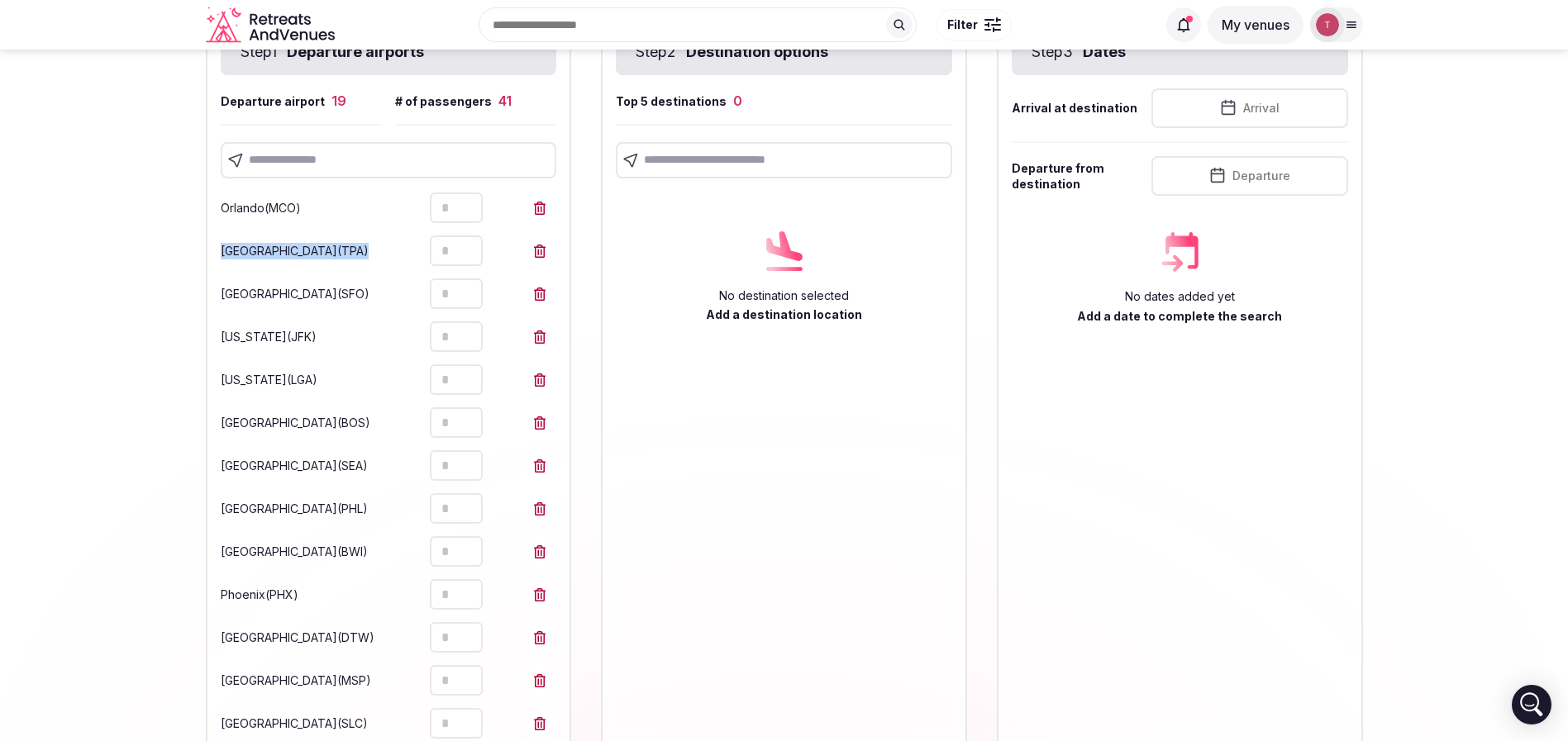
click at [544, 209] on icon at bounding box center [540, 208] width 12 height 13
type input "*"
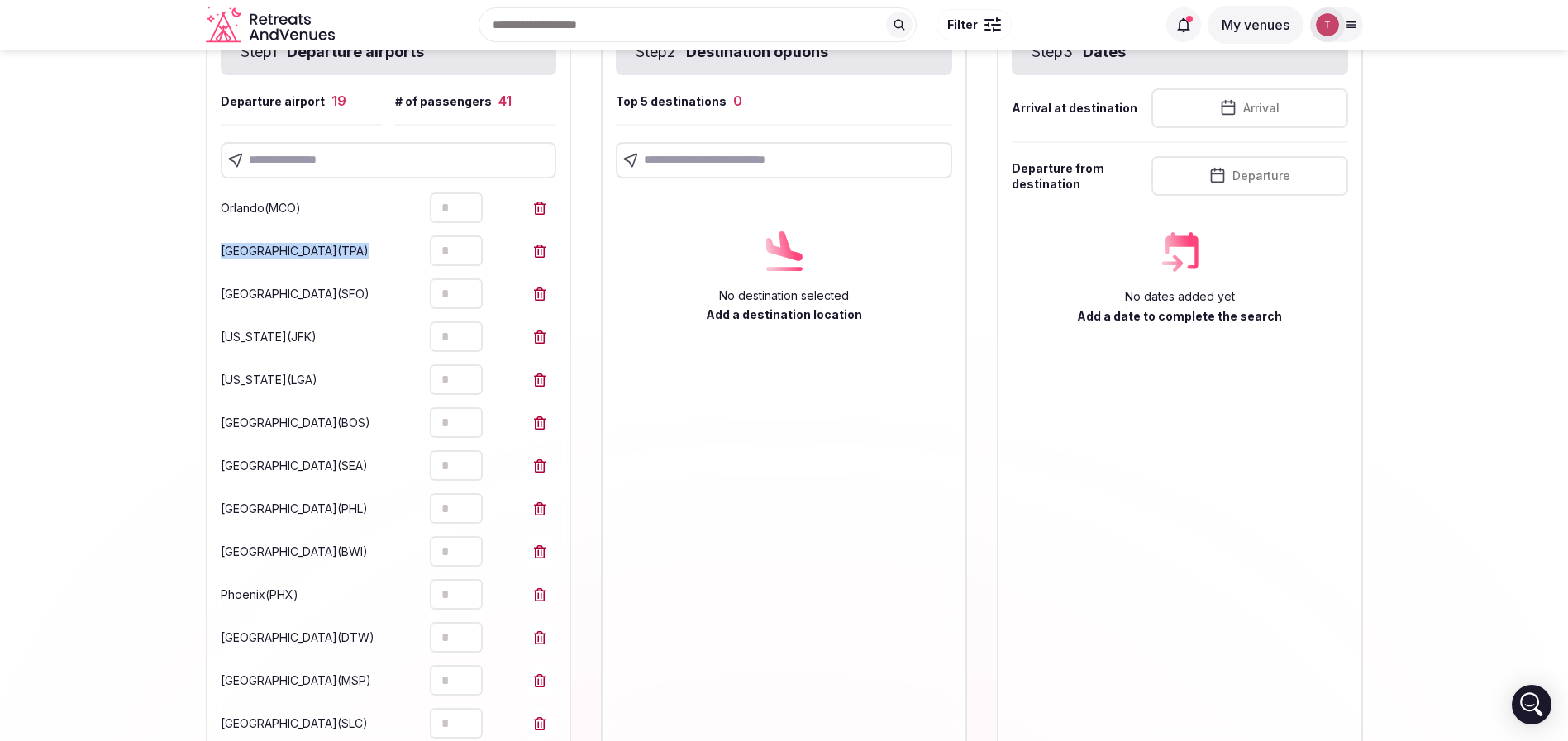
type input "*"
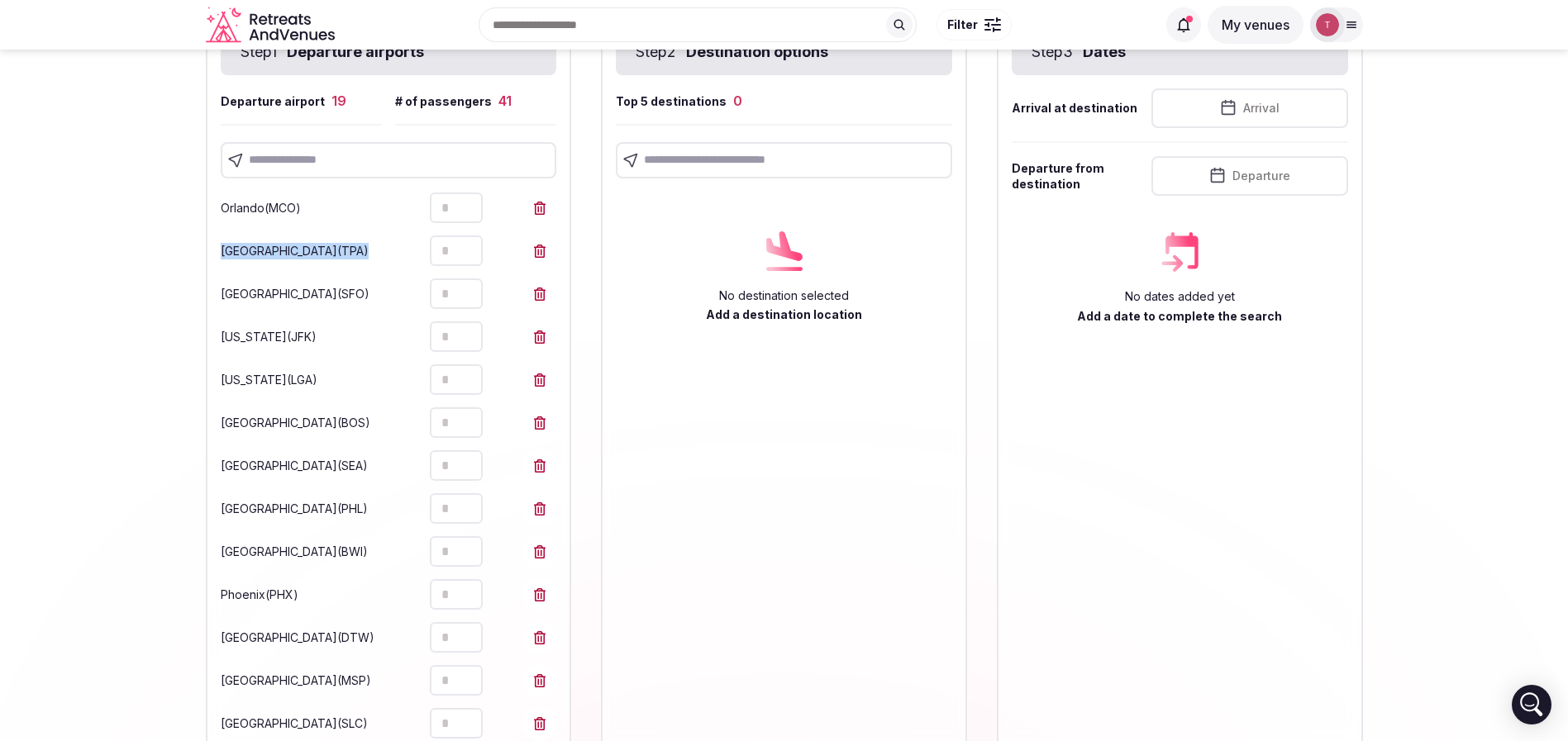
type input "*"
click at [543, 209] on icon at bounding box center [539, 208] width 13 height 13
type input "*"
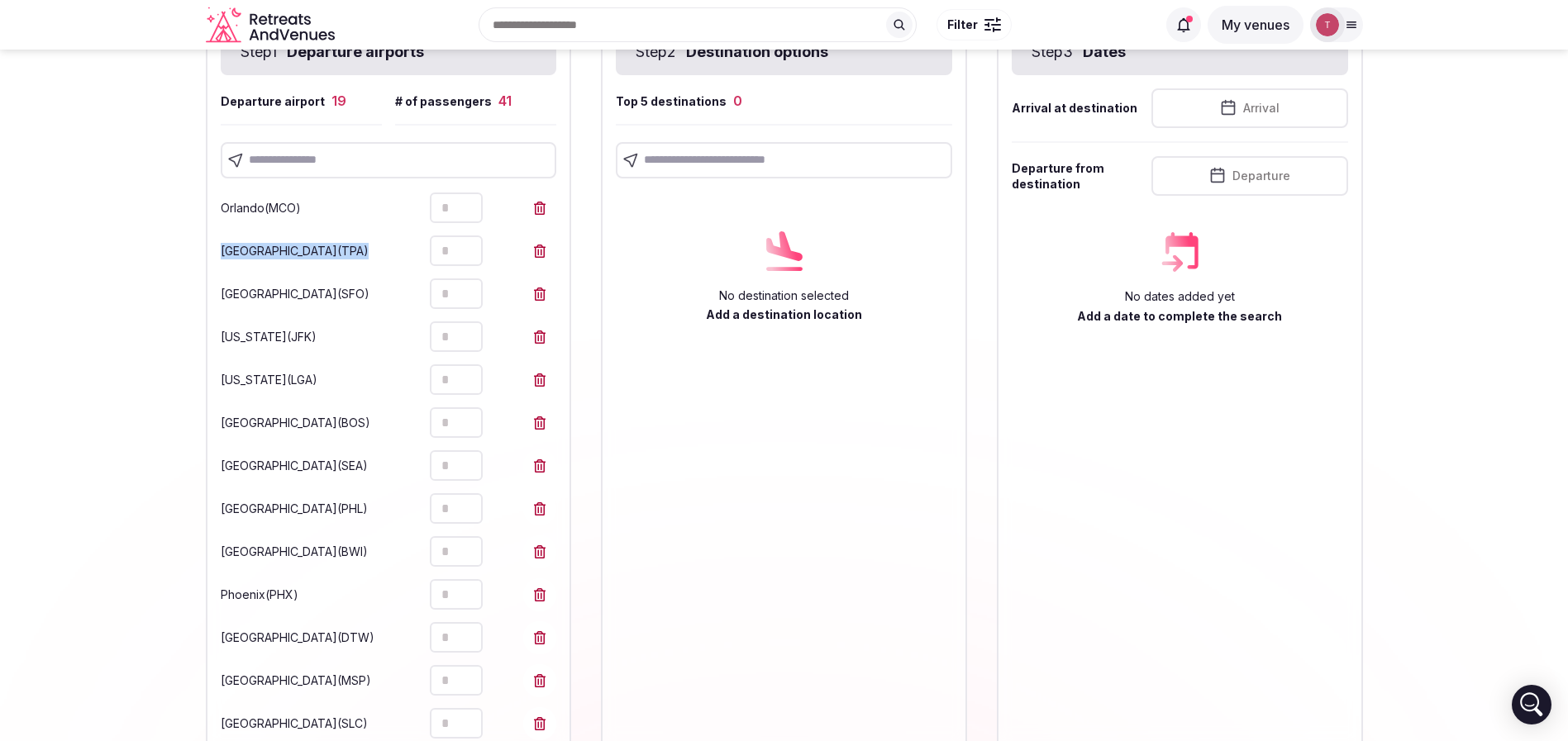
type input "*"
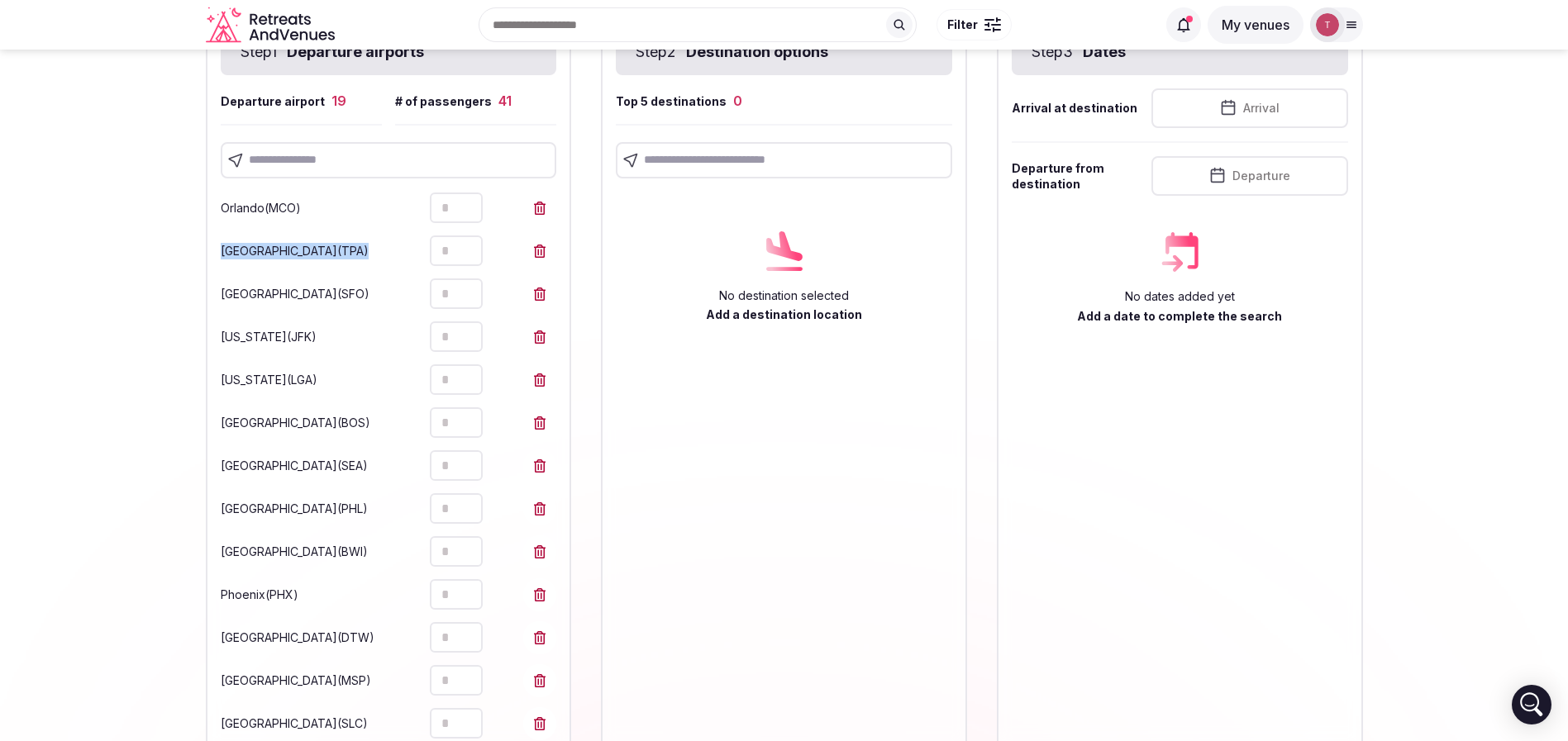
type input "*"
click at [543, 209] on icon at bounding box center [539, 208] width 13 height 13
type input "*"
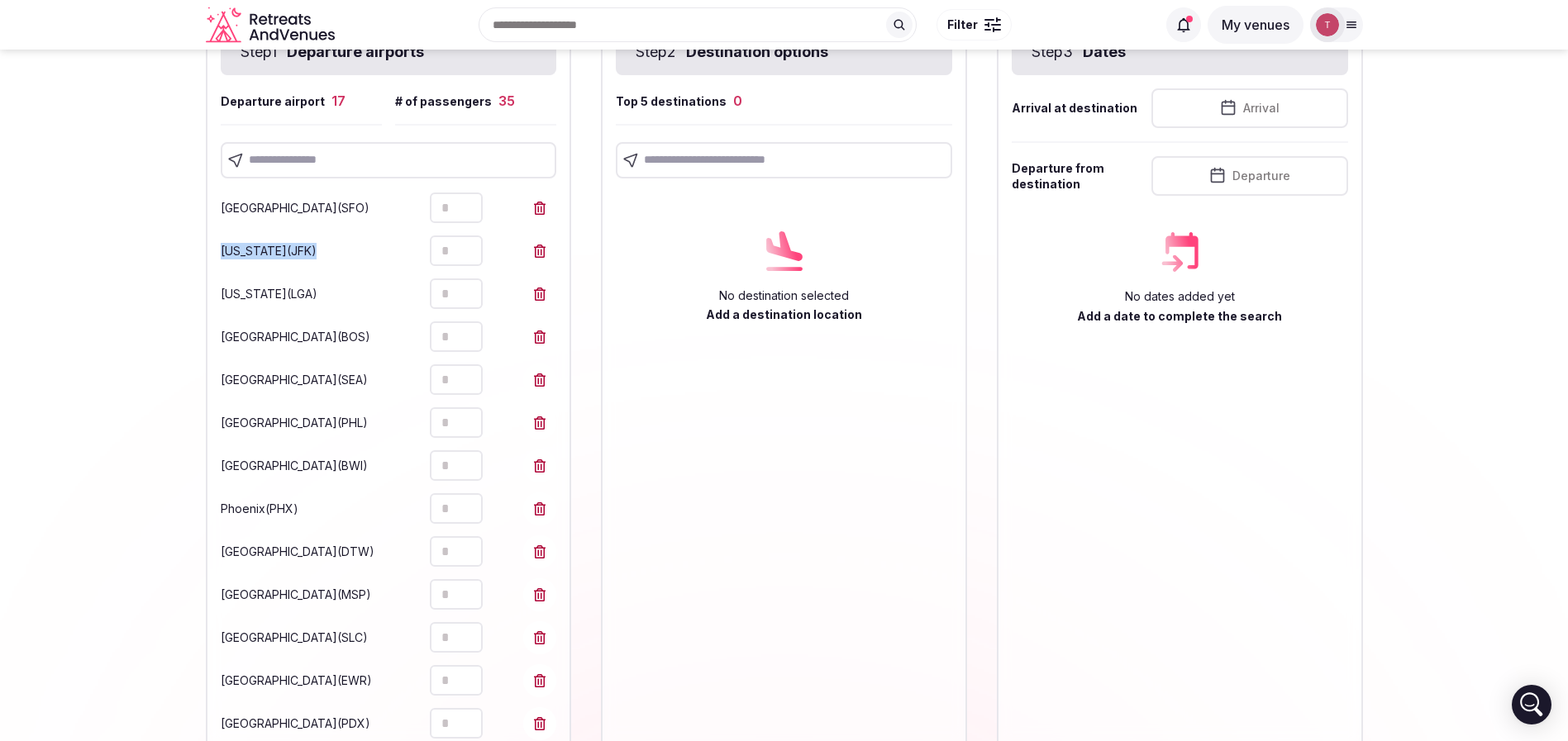
type input "*"
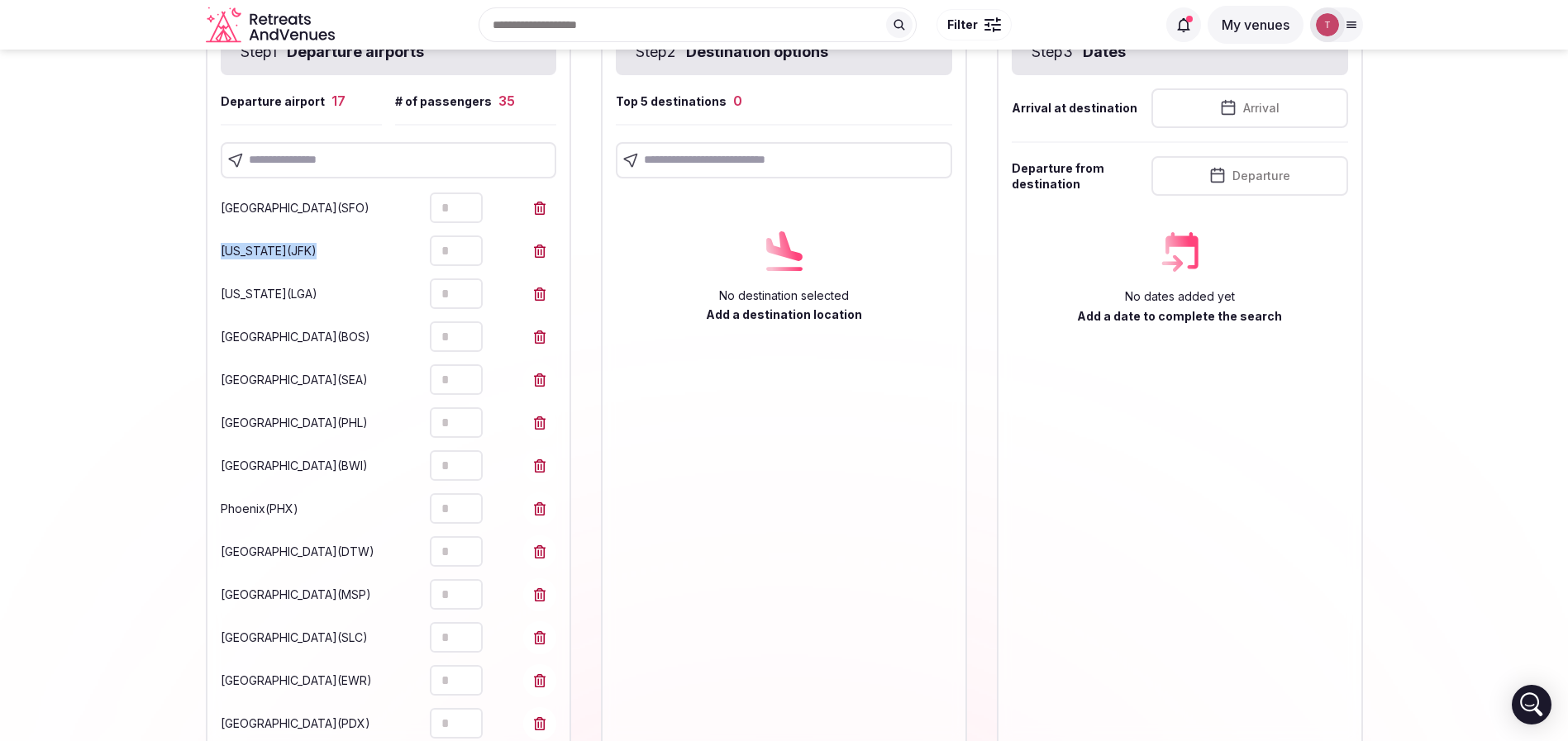
type input "*"
click at [541, 209] on icon at bounding box center [539, 208] width 13 height 13
type input "*"
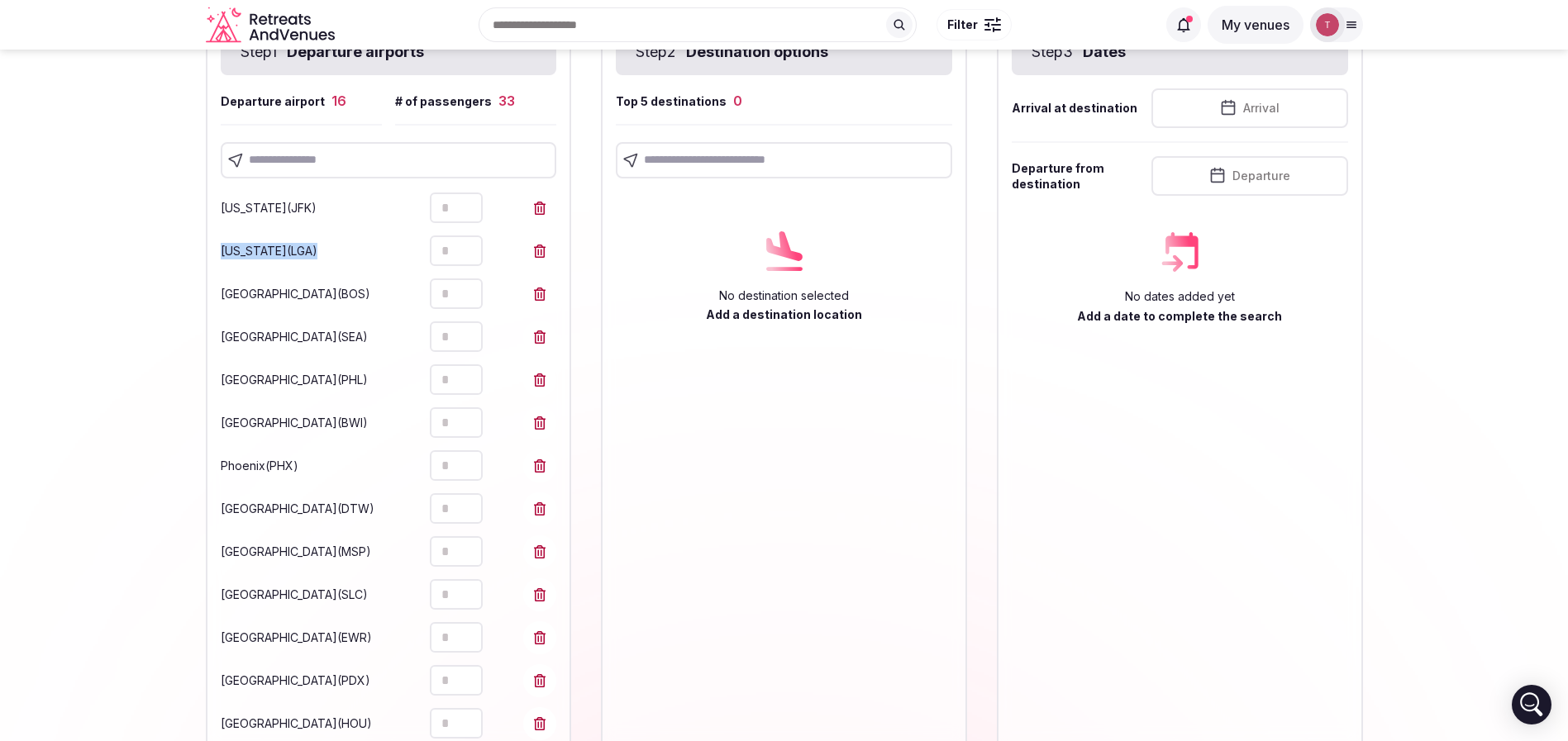
type input "*"
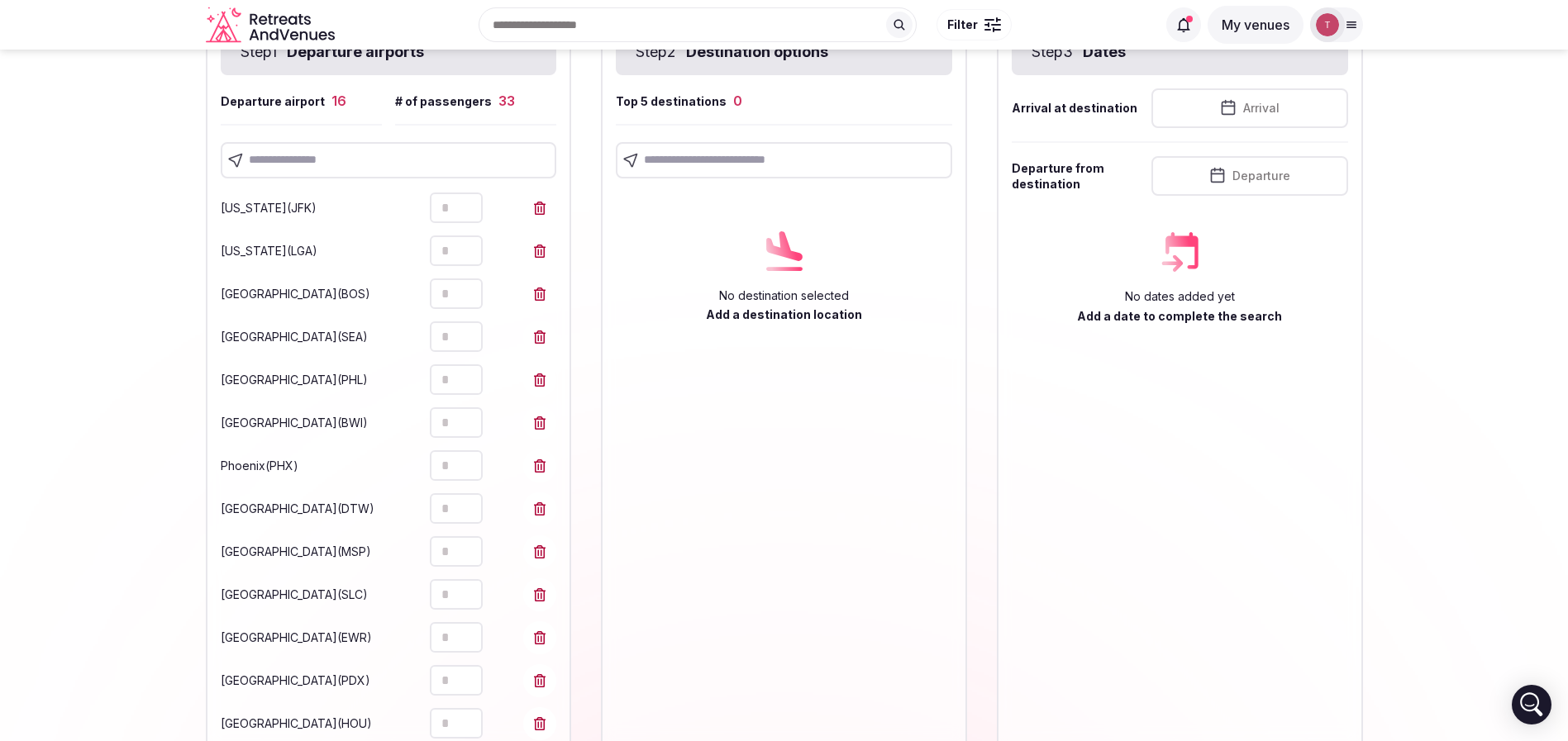
click at [540, 208] on icon at bounding box center [539, 208] width 13 height 13
type input "*"
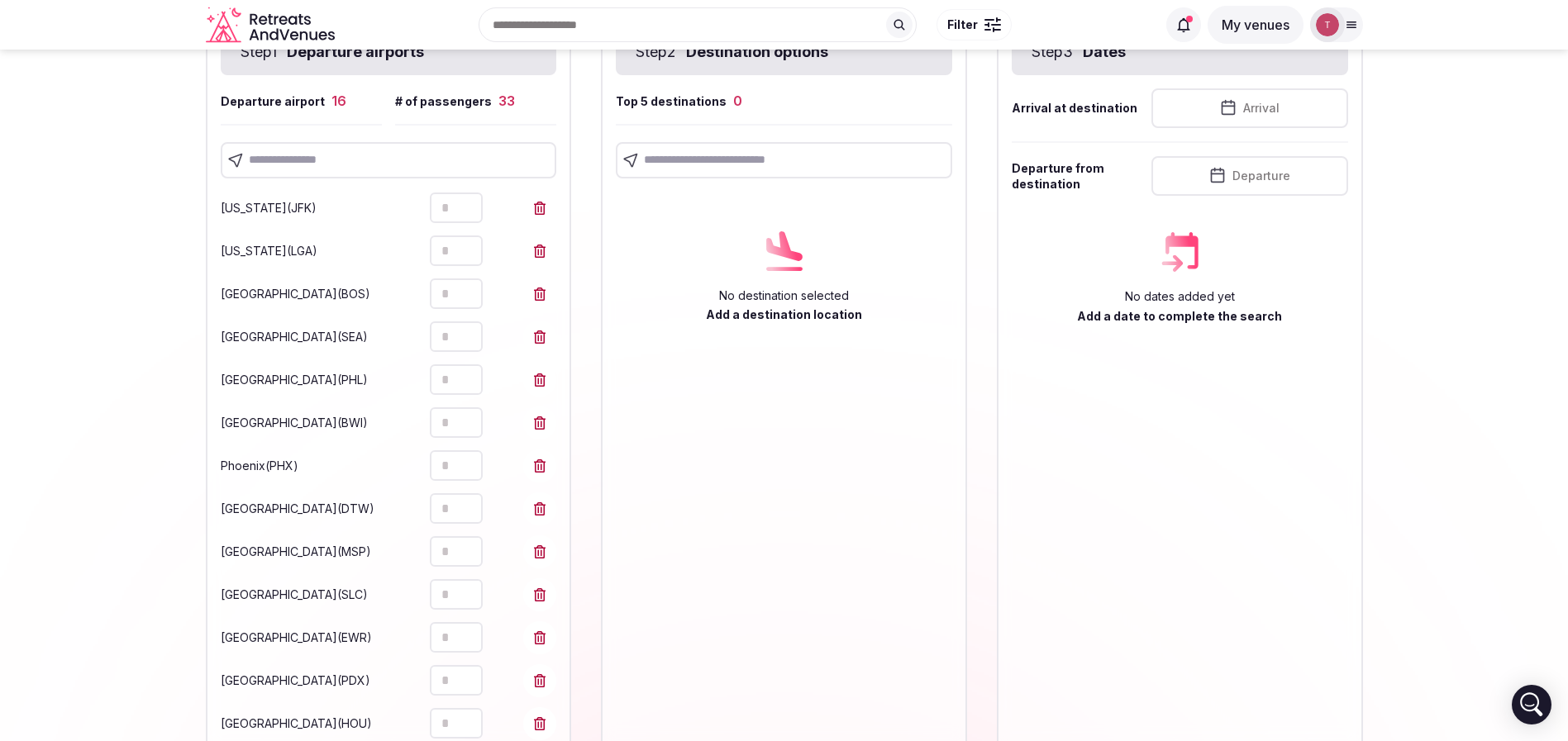
type input "*"
click at [540, 208] on icon at bounding box center [539, 208] width 13 height 13
type input "*"
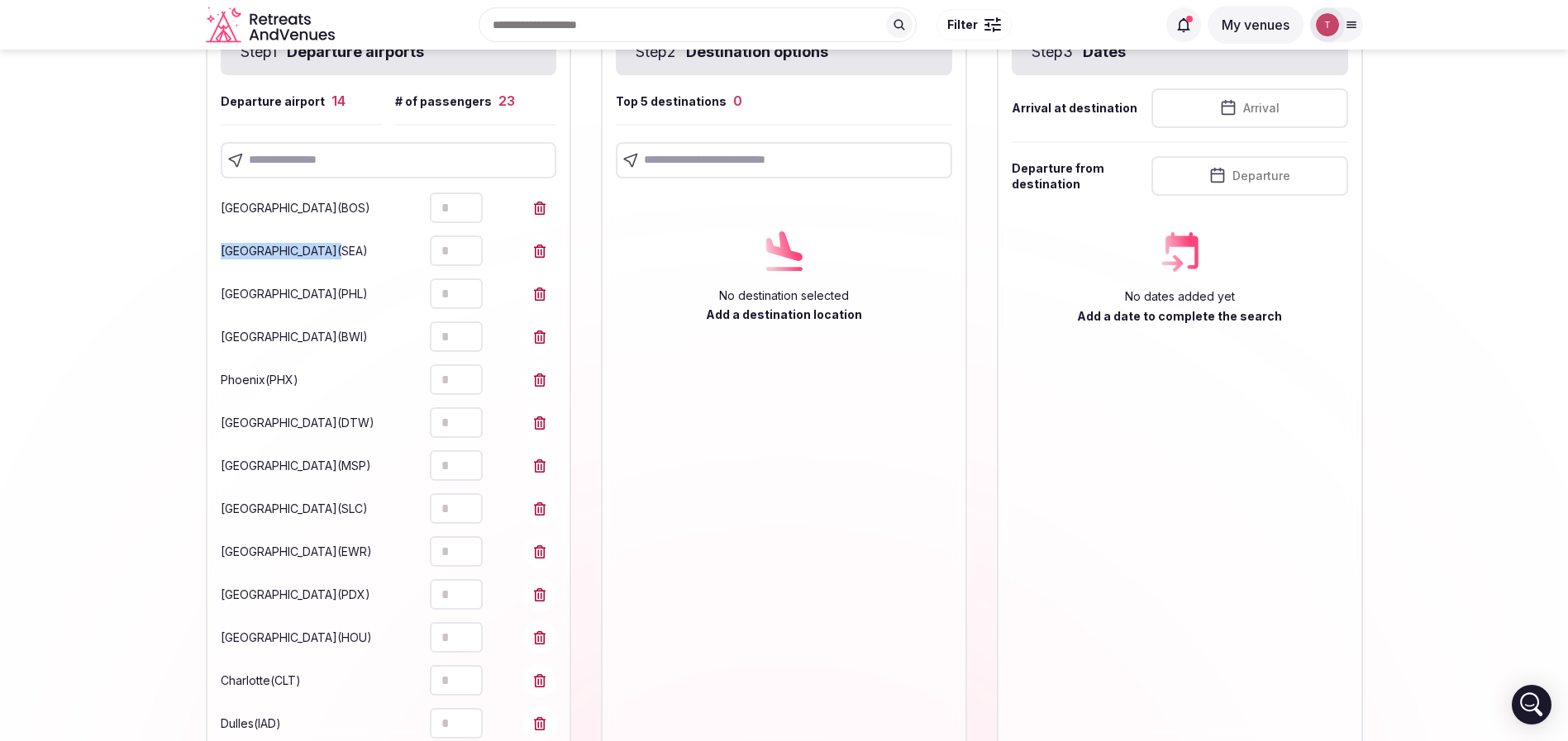
type input "*"
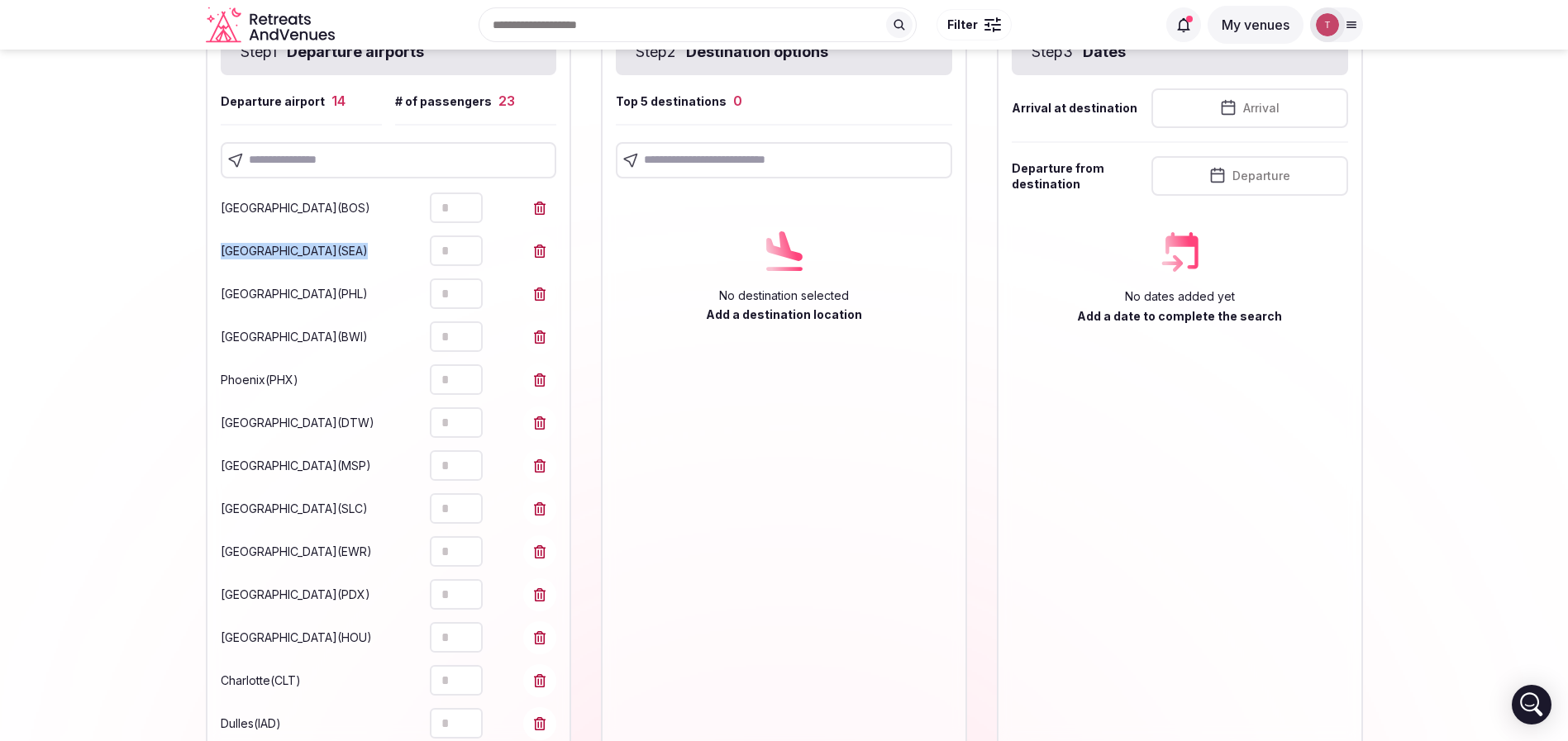
click at [540, 208] on icon at bounding box center [539, 208] width 13 height 13
type input "*"
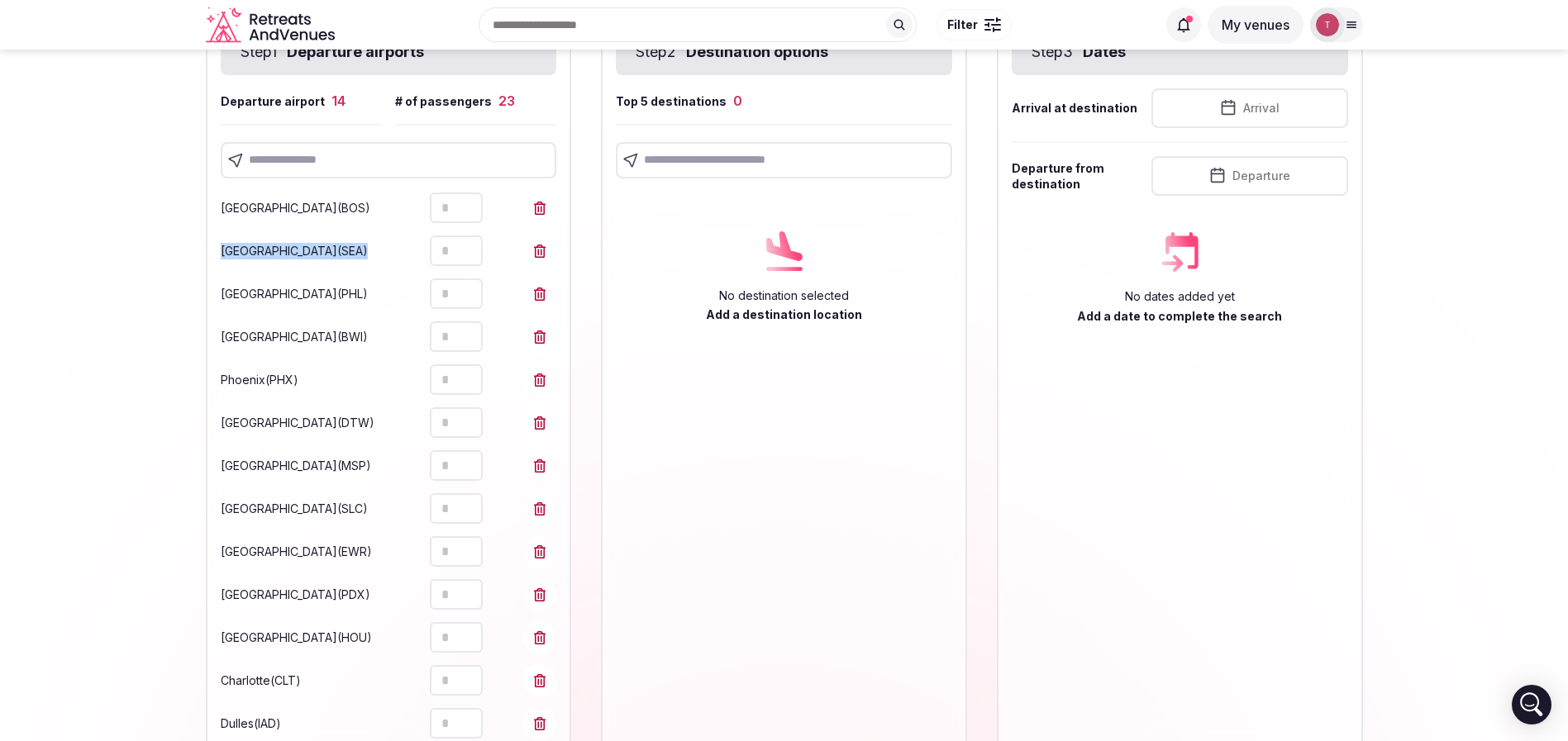
type input "*"
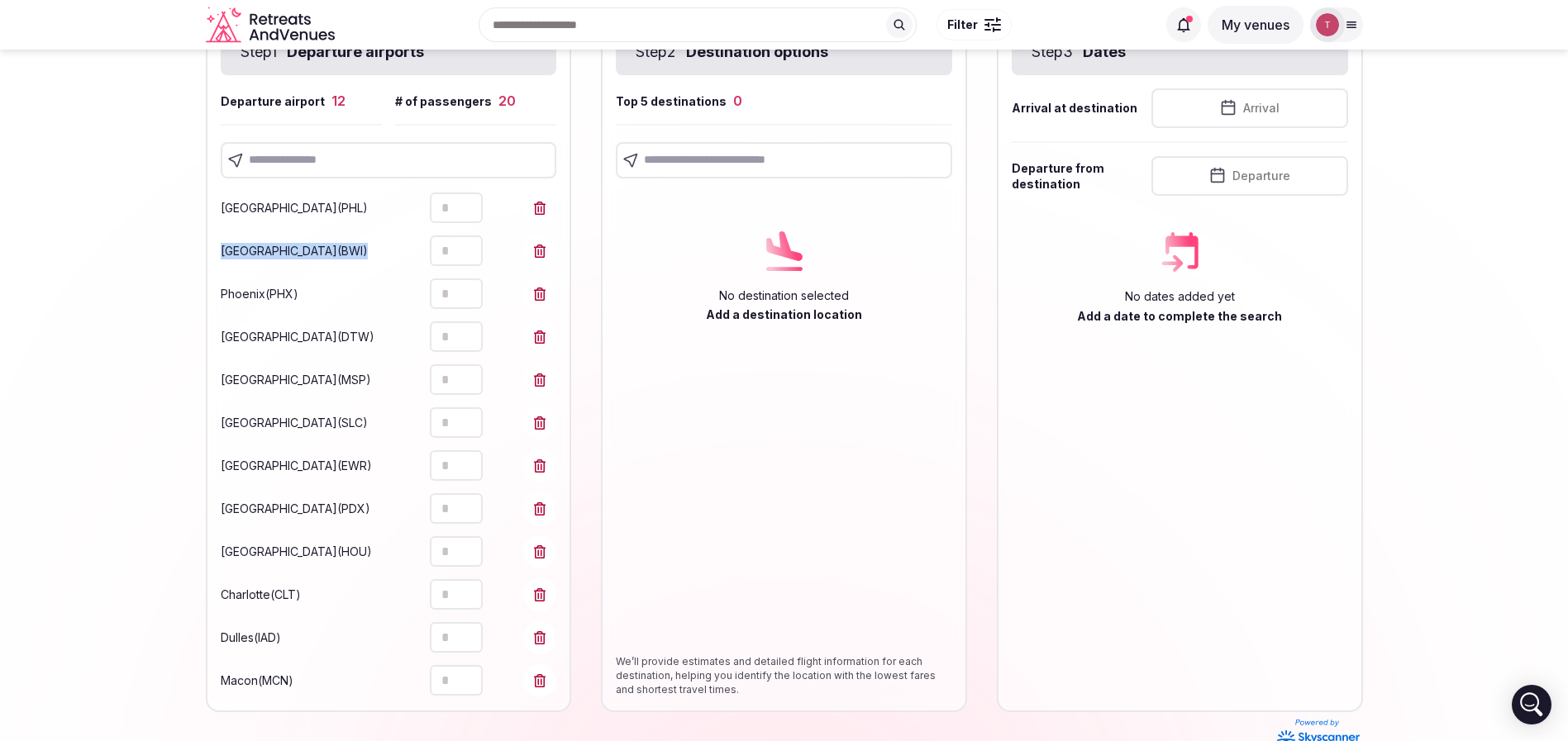
click at [540, 208] on icon at bounding box center [539, 208] width 13 height 13
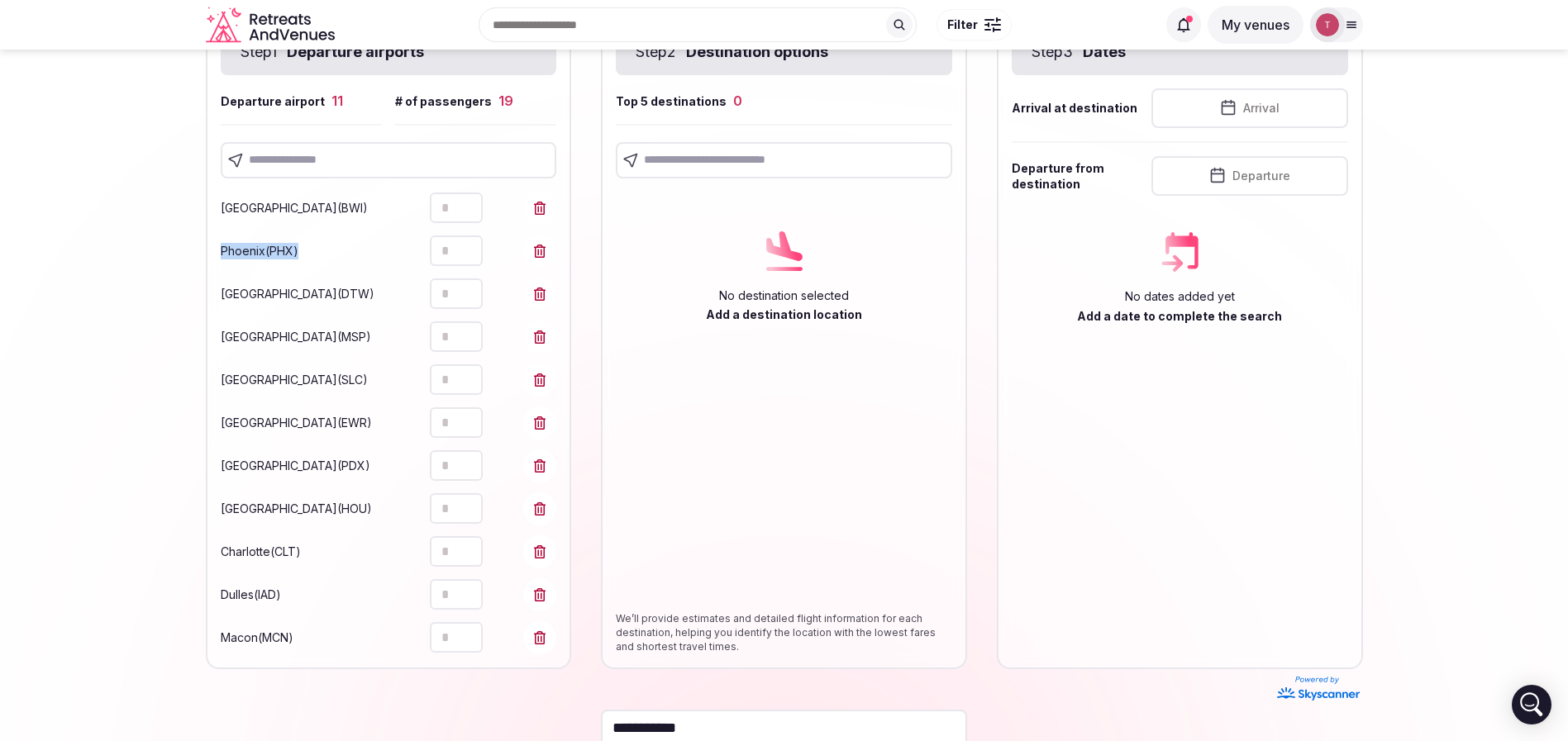
click at [540, 208] on icon at bounding box center [539, 208] width 13 height 13
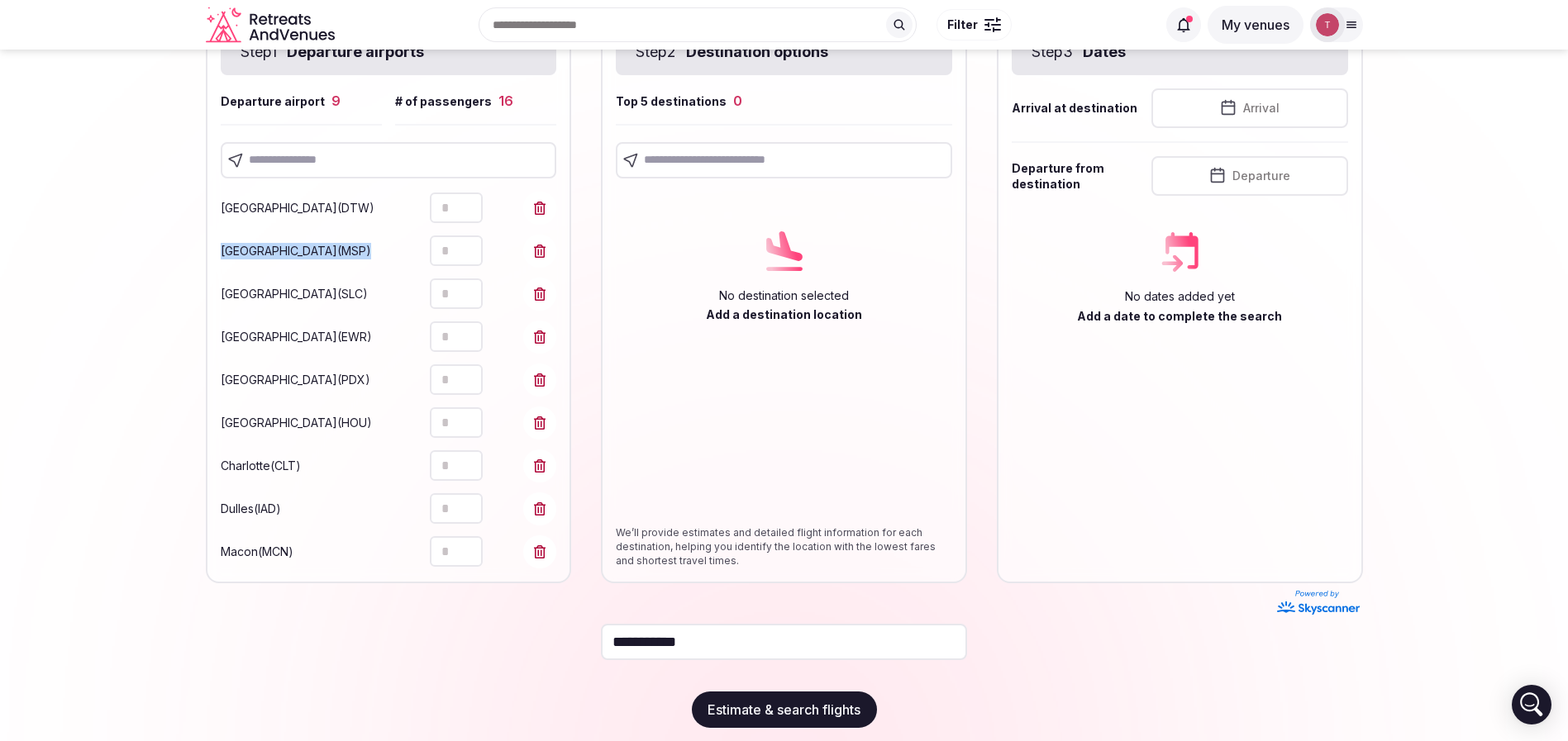
click at [540, 208] on icon at bounding box center [539, 208] width 13 height 13
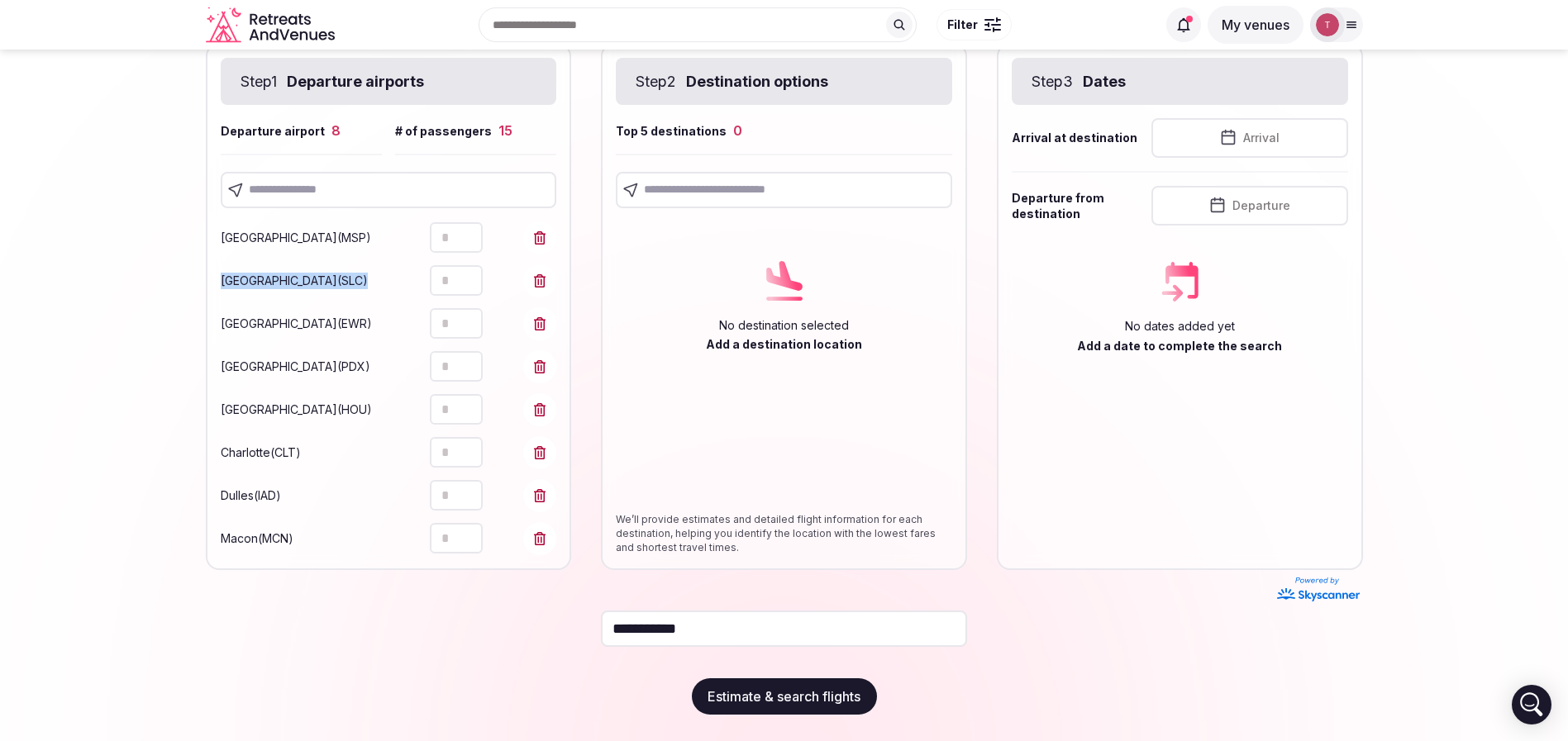
click at [540, 208] on div "Minneapolis ( MSP ) * Salt Lake City ( SLC ) * Newark ( EWR ) * Portland ( PDX …" at bounding box center [389, 381] width 336 height 347
click at [532, 236] on span at bounding box center [539, 238] width 33 height 33
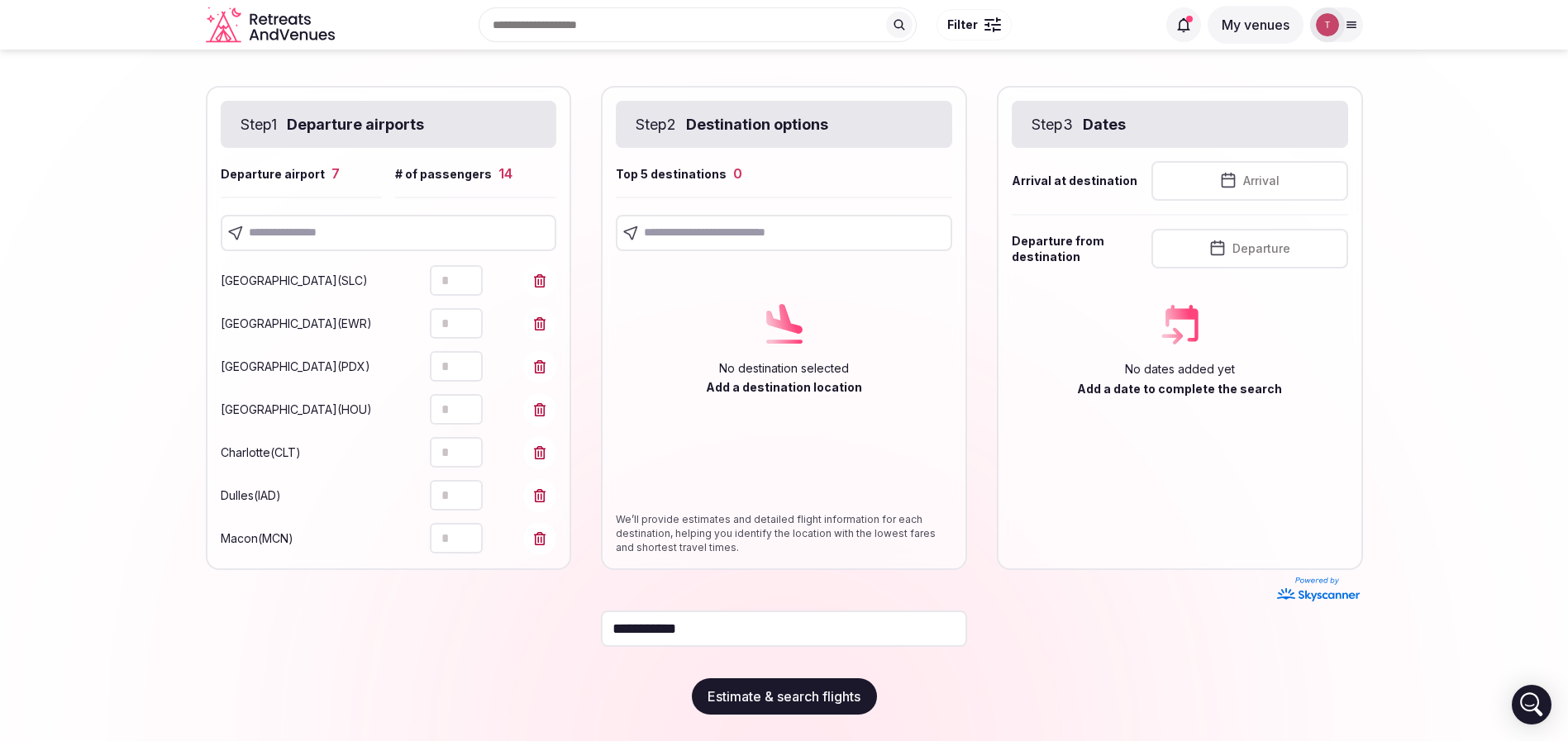
click at [538, 237] on input "text" at bounding box center [389, 233] width 336 height 37
click at [539, 276] on icon at bounding box center [539, 280] width 13 height 13
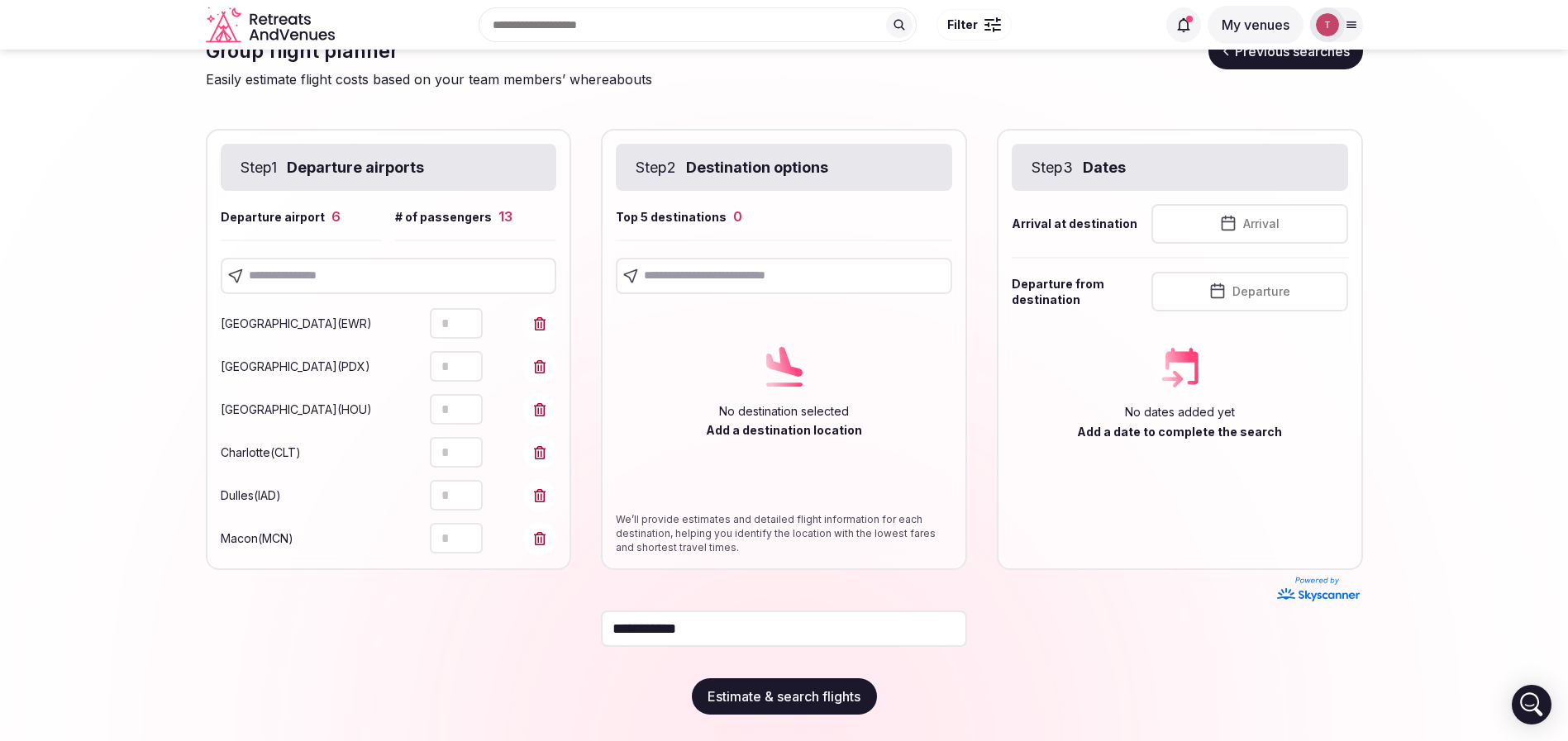
drag, startPoint x: 539, startPoint y: 298, endPoint x: 538, endPoint y: 313, distance: 15.0
click at [538, 304] on div "Newark ( EWR ) * Portland ( PDX ) * Houston ( HOU ) * Charlotte ( CLT ) * Dulle…" at bounding box center [389, 425] width 336 height 261
click at [538, 317] on icon at bounding box center [539, 323] width 13 height 13
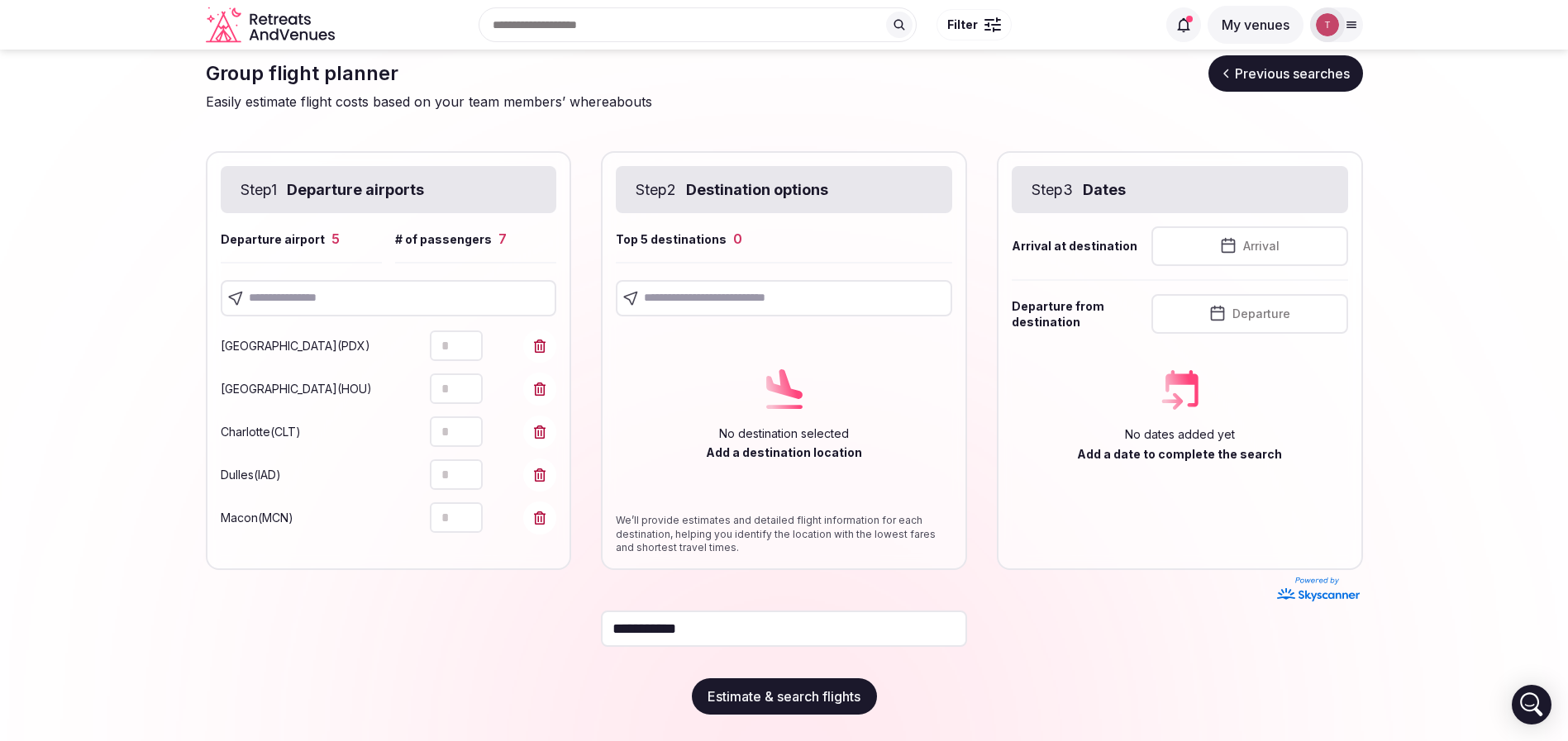
click at [540, 351] on icon at bounding box center [540, 345] width 12 height 13
drag, startPoint x: 540, startPoint y: 390, endPoint x: 540, endPoint y: 408, distance: 18.0
click at [540, 392] on icon at bounding box center [539, 389] width 13 height 13
click at [540, 422] on span at bounding box center [539, 432] width 33 height 33
click at [544, 393] on icon at bounding box center [540, 389] width 12 height 13
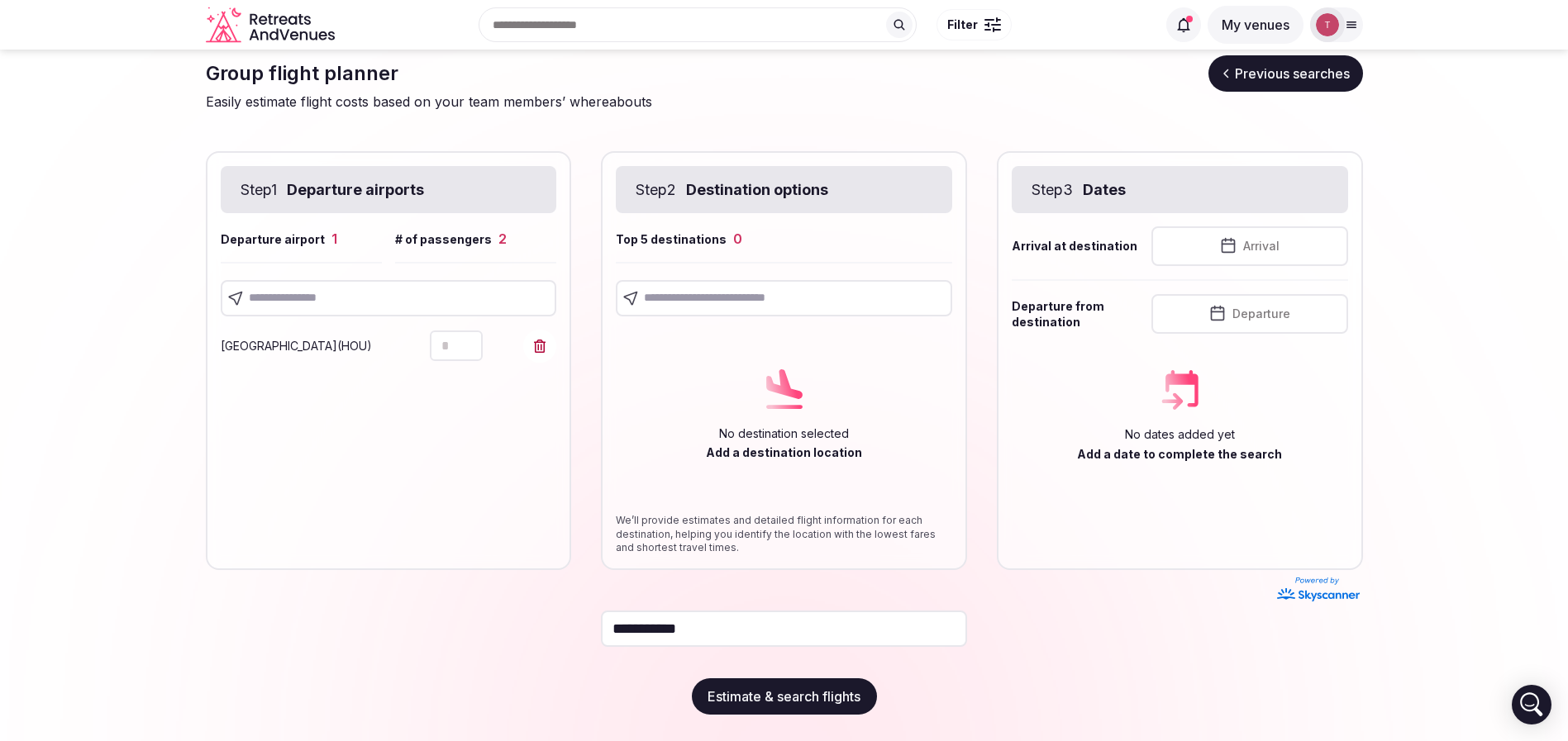
click at [542, 354] on span at bounding box center [539, 345] width 33 height 33
click at [314, 292] on input "text" at bounding box center [389, 298] width 336 height 37
click at [472, 340] on icon "Increment" at bounding box center [469, 337] width 13 height 13
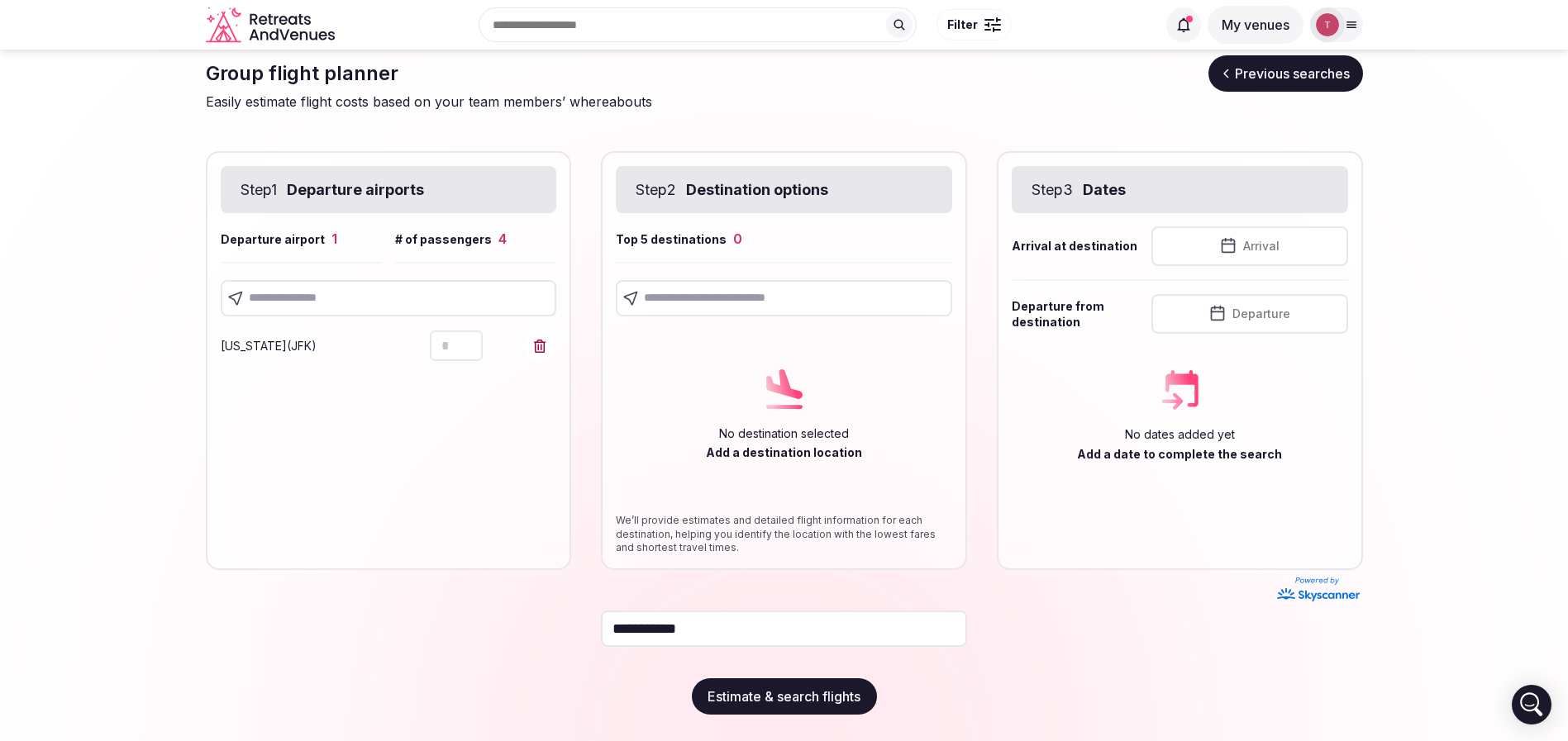
click at [472, 340] on icon "Increment" at bounding box center [469, 337] width 13 height 13
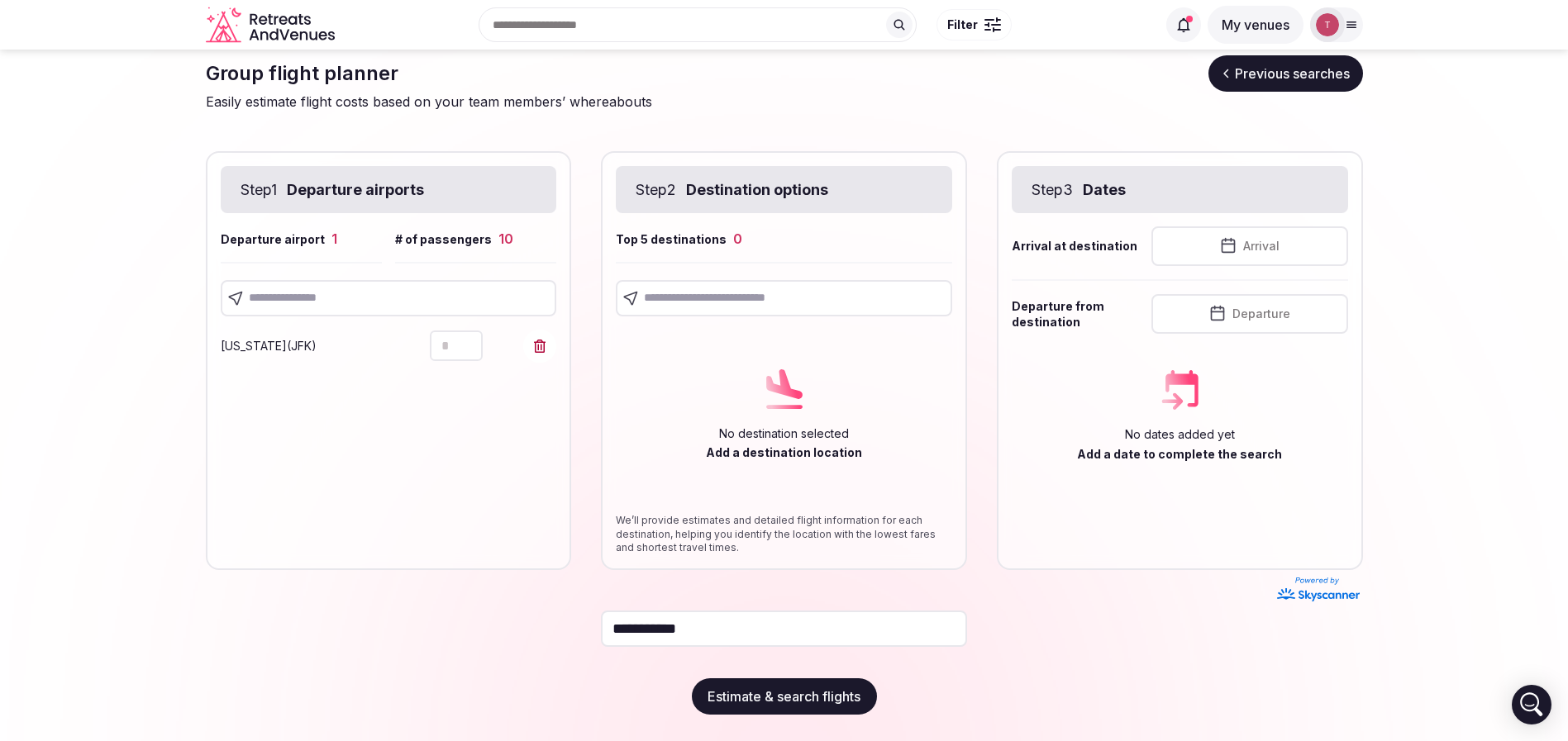
click at [472, 340] on icon "Increment" at bounding box center [469, 337] width 13 height 13
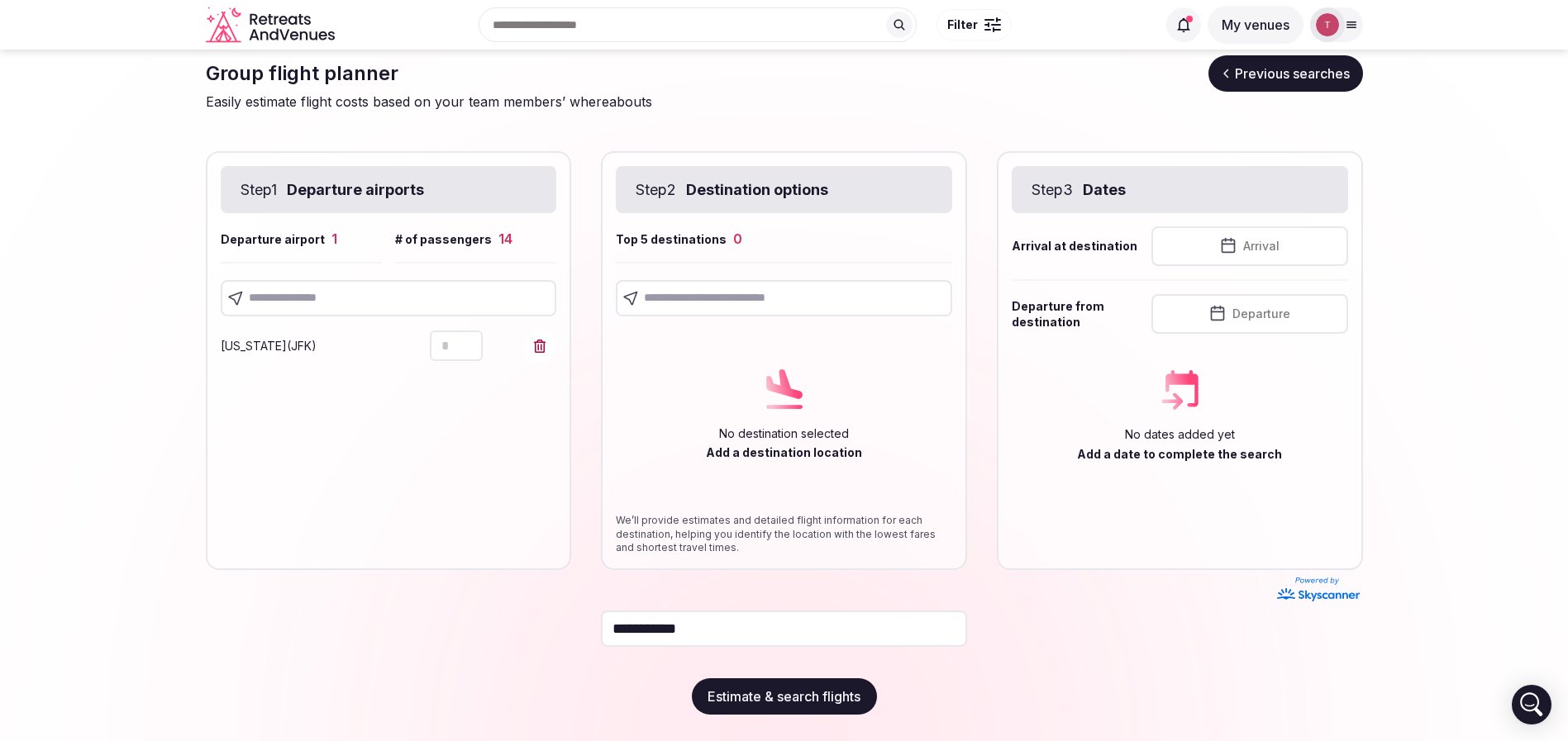
click at [472, 340] on icon "Increment" at bounding box center [469, 337] width 13 height 13
click at [457, 413] on div "Step 1 Departure airports Departure airport 1 # of passengers 15 New York ( JFK…" at bounding box center [389, 360] width 366 height 419
click at [409, 295] on input "text" at bounding box center [389, 298] width 336 height 37
click at [476, 379] on icon "Increment" at bounding box center [469, 380] width 13 height 13
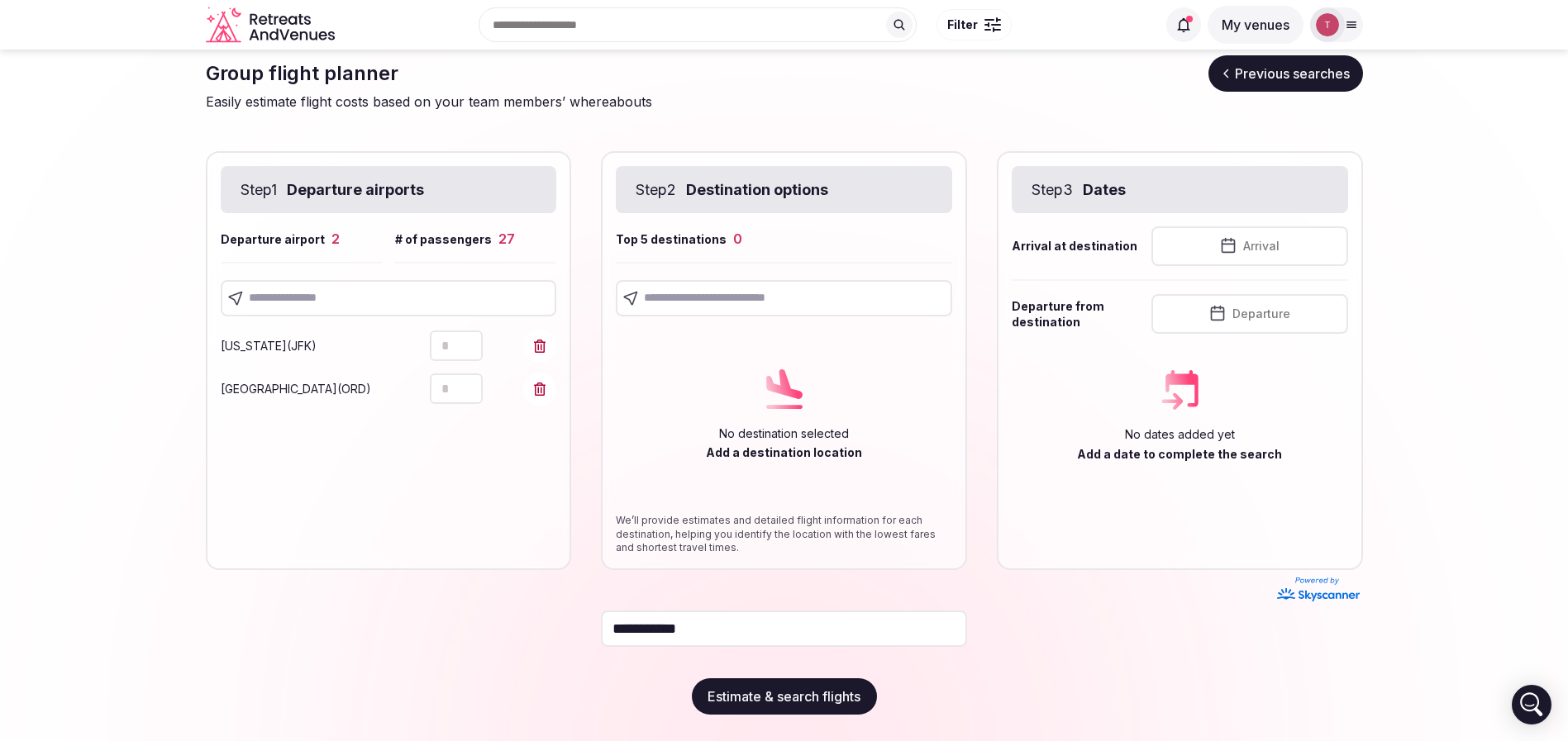
click at [476, 379] on icon "Increment" at bounding box center [469, 380] width 13 height 13
click at [471, 396] on icon "Decrement" at bounding box center [469, 396] width 13 height 13
click at [34, 362] on section "**********" at bounding box center [784, 385] width 1568 height 712
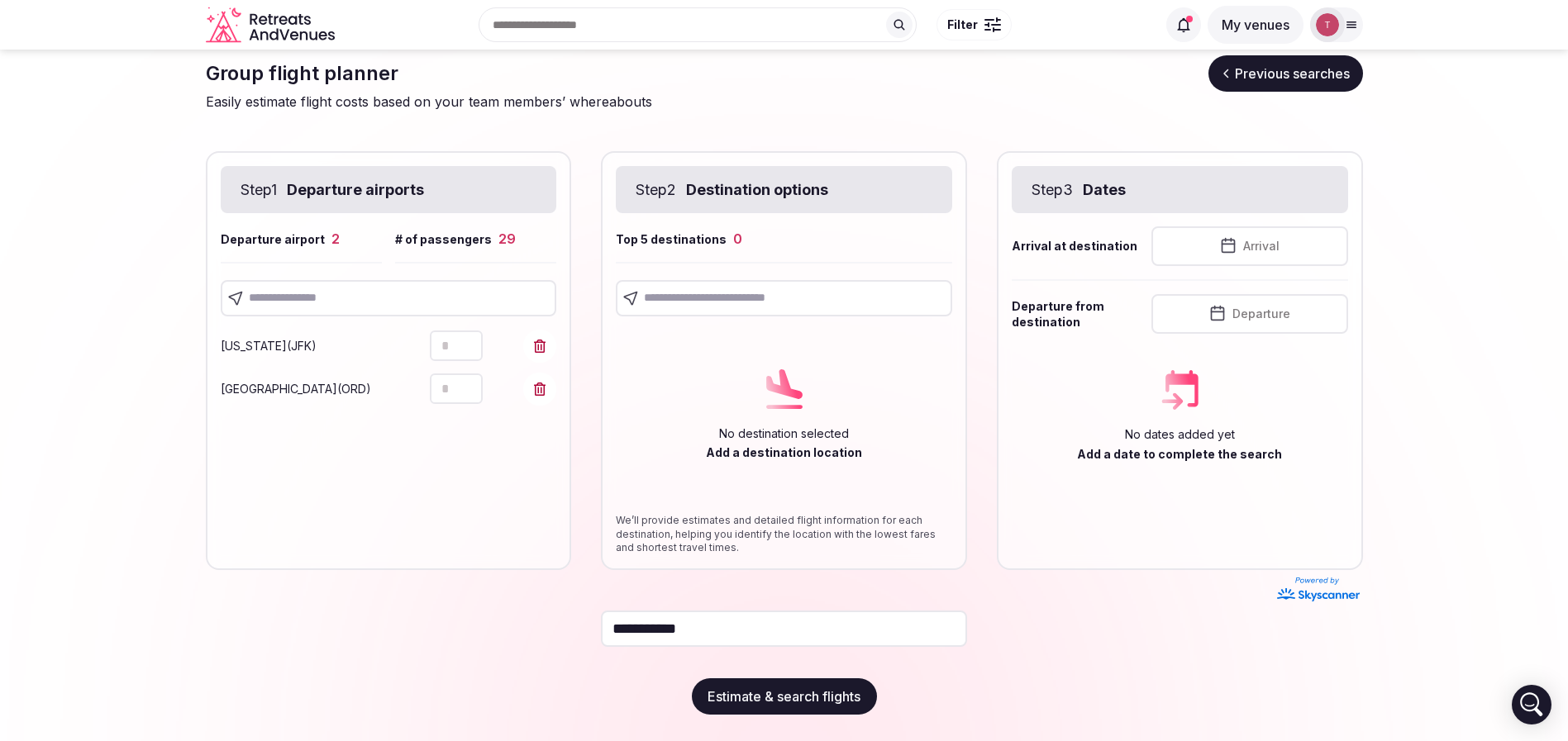
click at [403, 289] on input "text" at bounding box center [389, 298] width 336 height 37
click at [471, 424] on icon "Increment" at bounding box center [469, 423] width 13 height 13
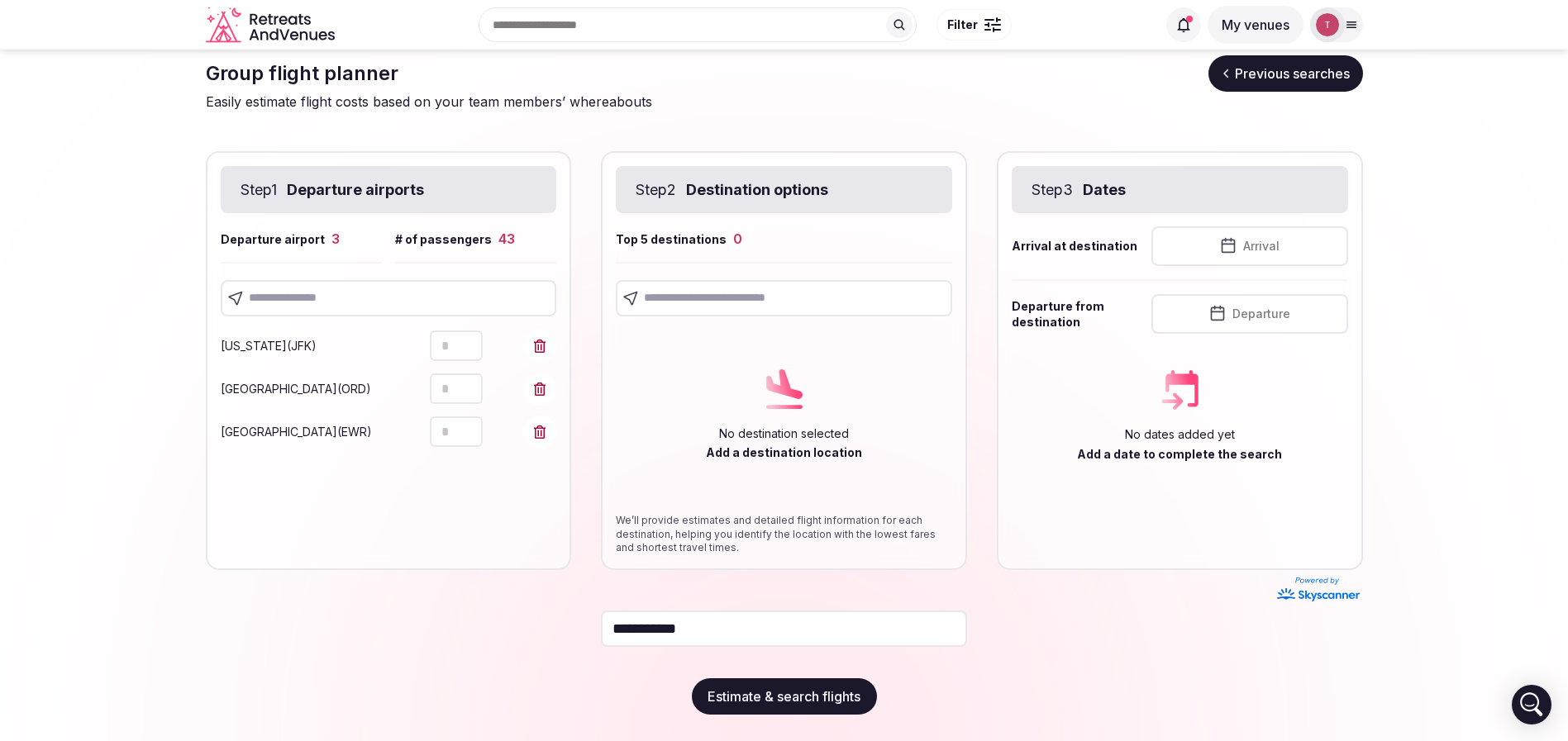
click at [476, 437] on button "Decrement" at bounding box center [470, 440] width 27 height 16
click at [410, 297] on input "text" at bounding box center [389, 298] width 336 height 37
click at [0, 363] on section "**********" at bounding box center [784, 385] width 1568 height 712
click at [473, 465] on icon "Increment" at bounding box center [469, 466] width 13 height 13
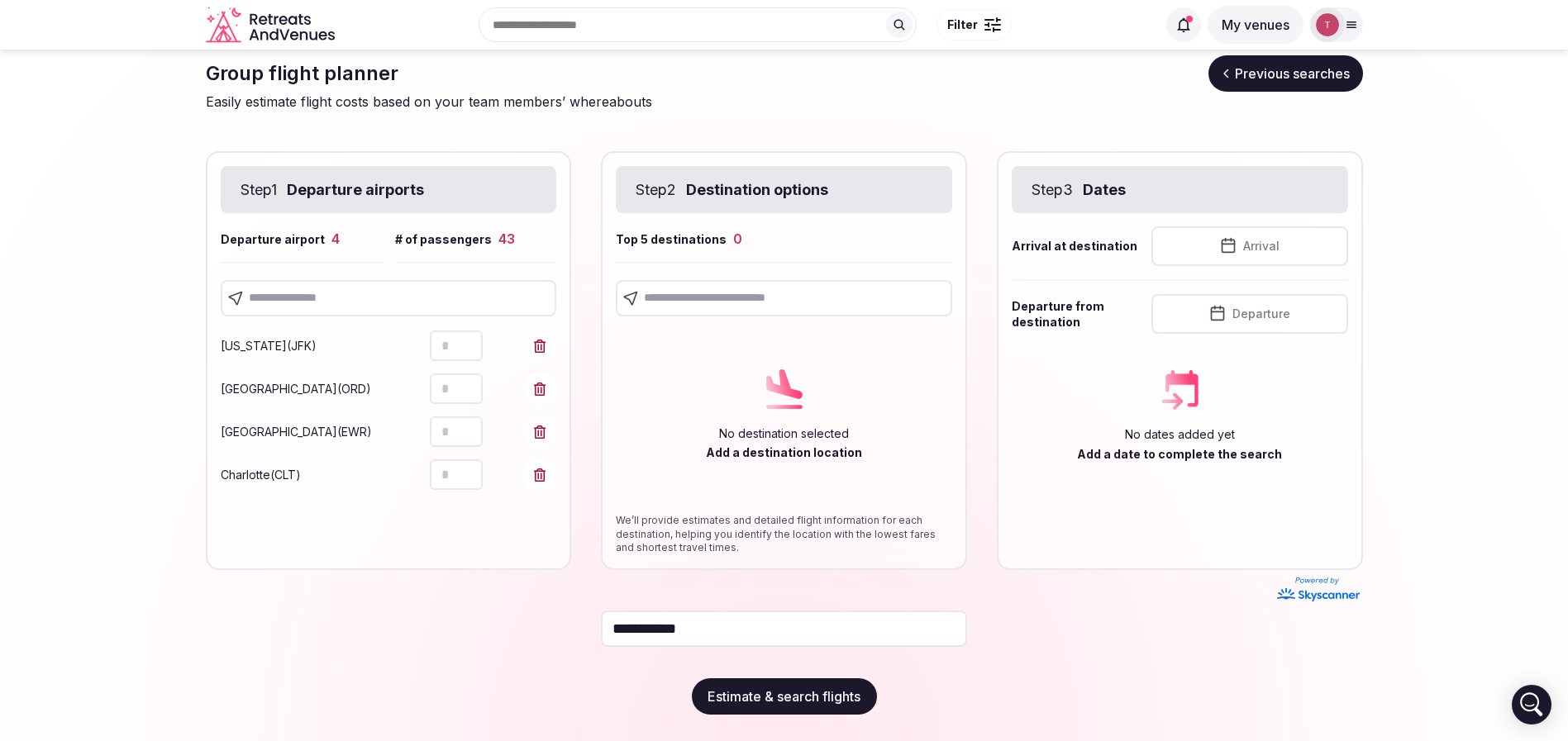
click at [473, 465] on icon "Increment" at bounding box center [469, 466] width 13 height 13
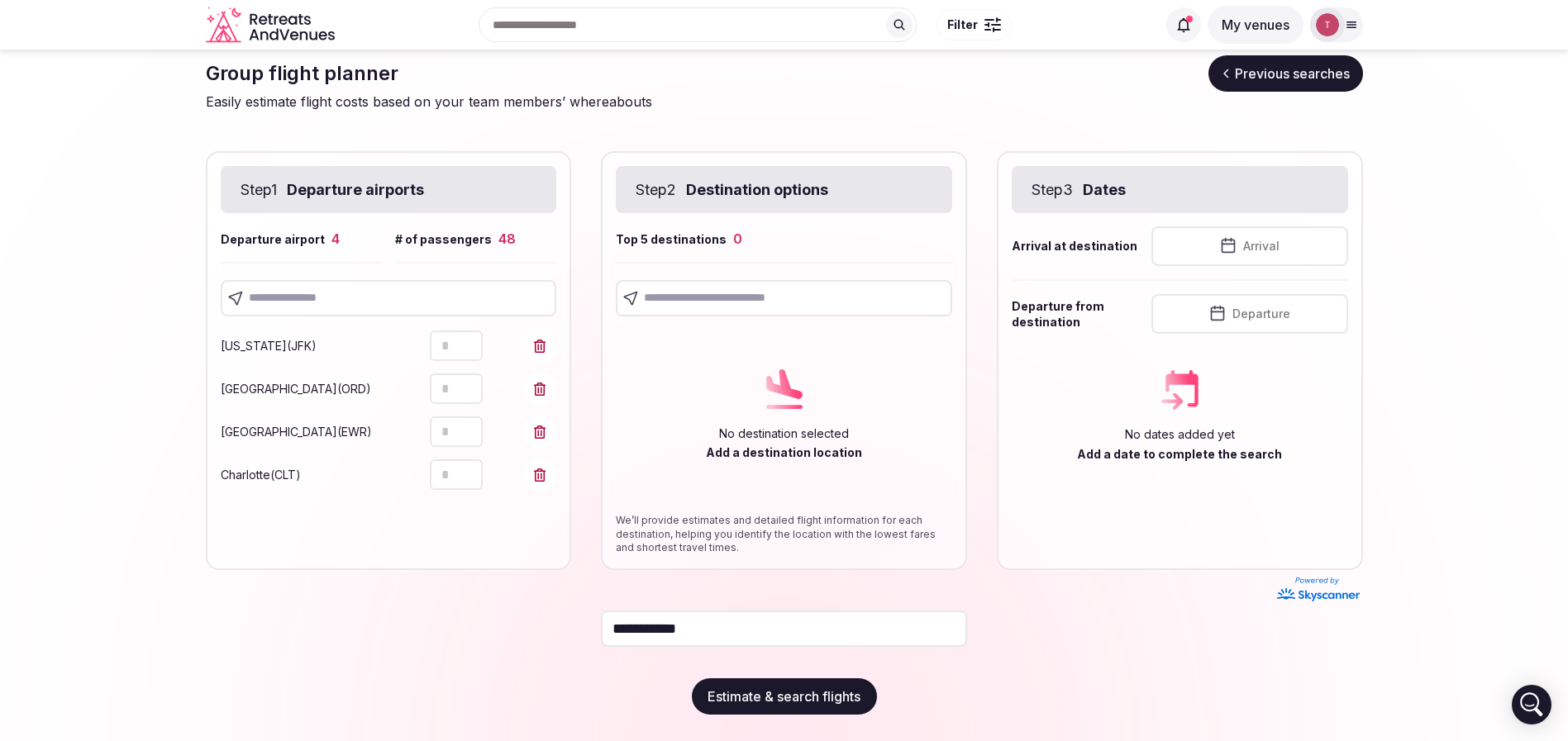
click at [473, 465] on icon "Increment" at bounding box center [469, 466] width 13 height 13
click at [291, 288] on input "text" at bounding box center [389, 298] width 336 height 37
click at [544, 519] on icon at bounding box center [540, 517] width 12 height 13
click at [344, 290] on input "text" at bounding box center [389, 298] width 336 height 37
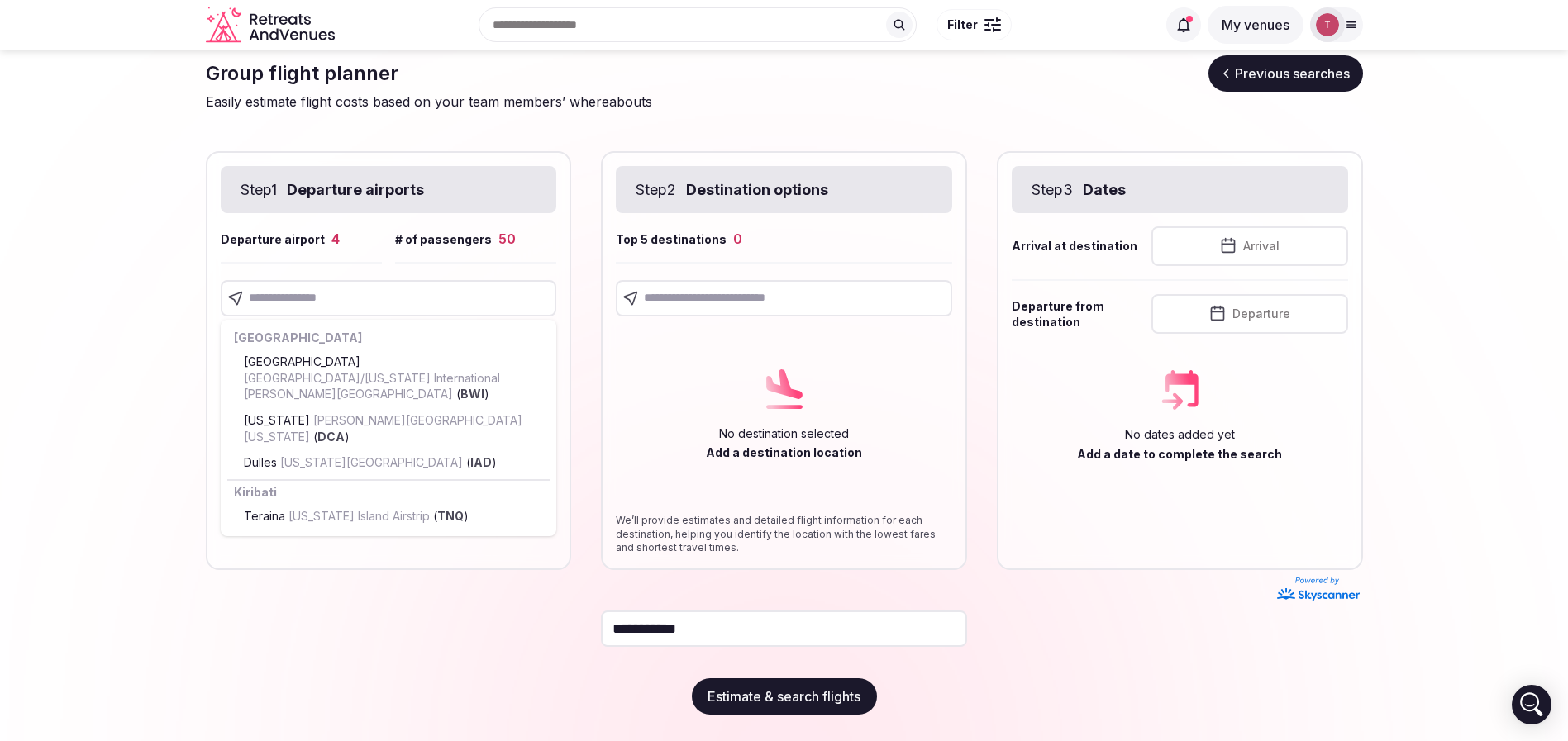
drag, startPoint x: 518, startPoint y: 448, endPoint x: 456, endPoint y: 445, distance: 62.1
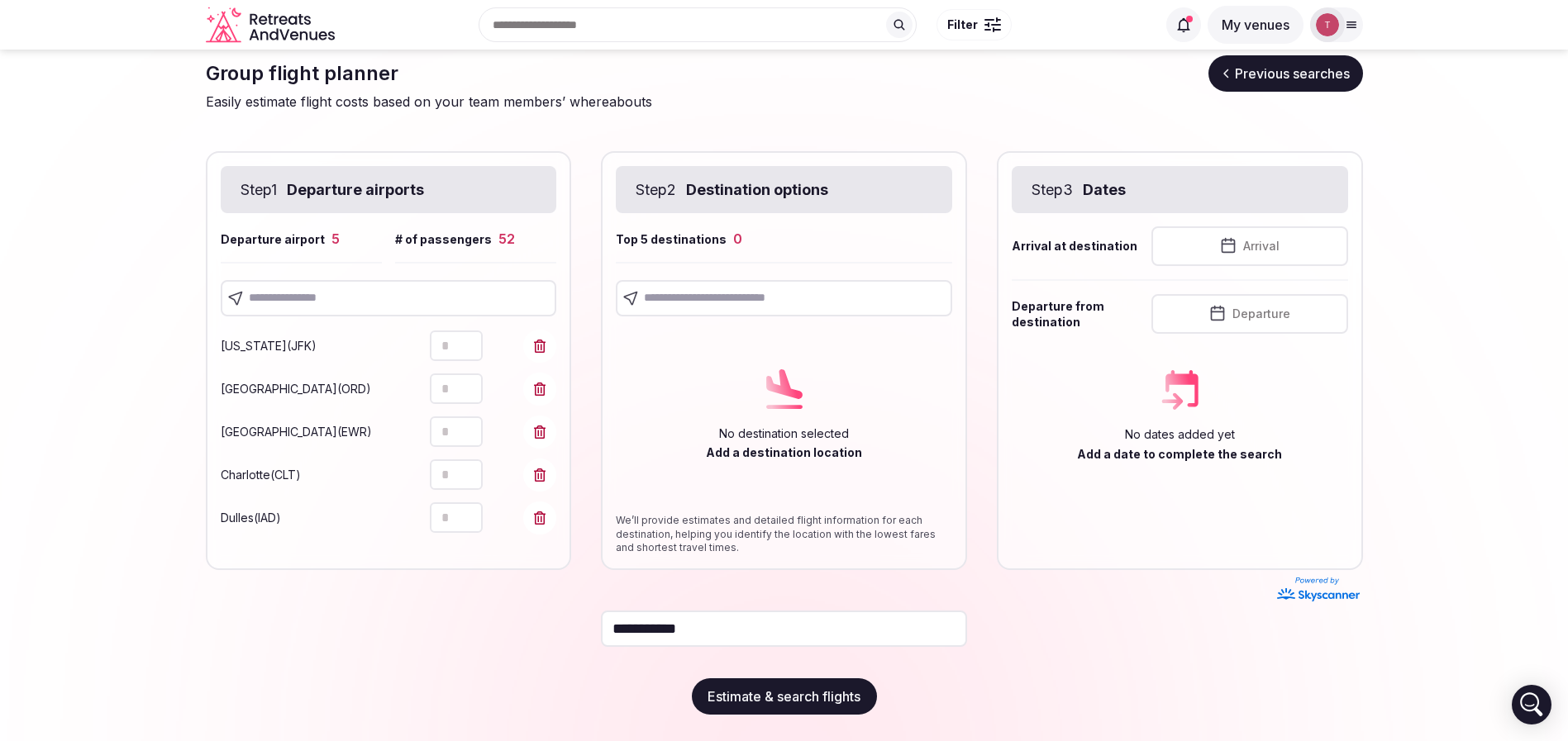
click at [471, 511] on icon "Increment" at bounding box center [469, 509] width 13 height 13
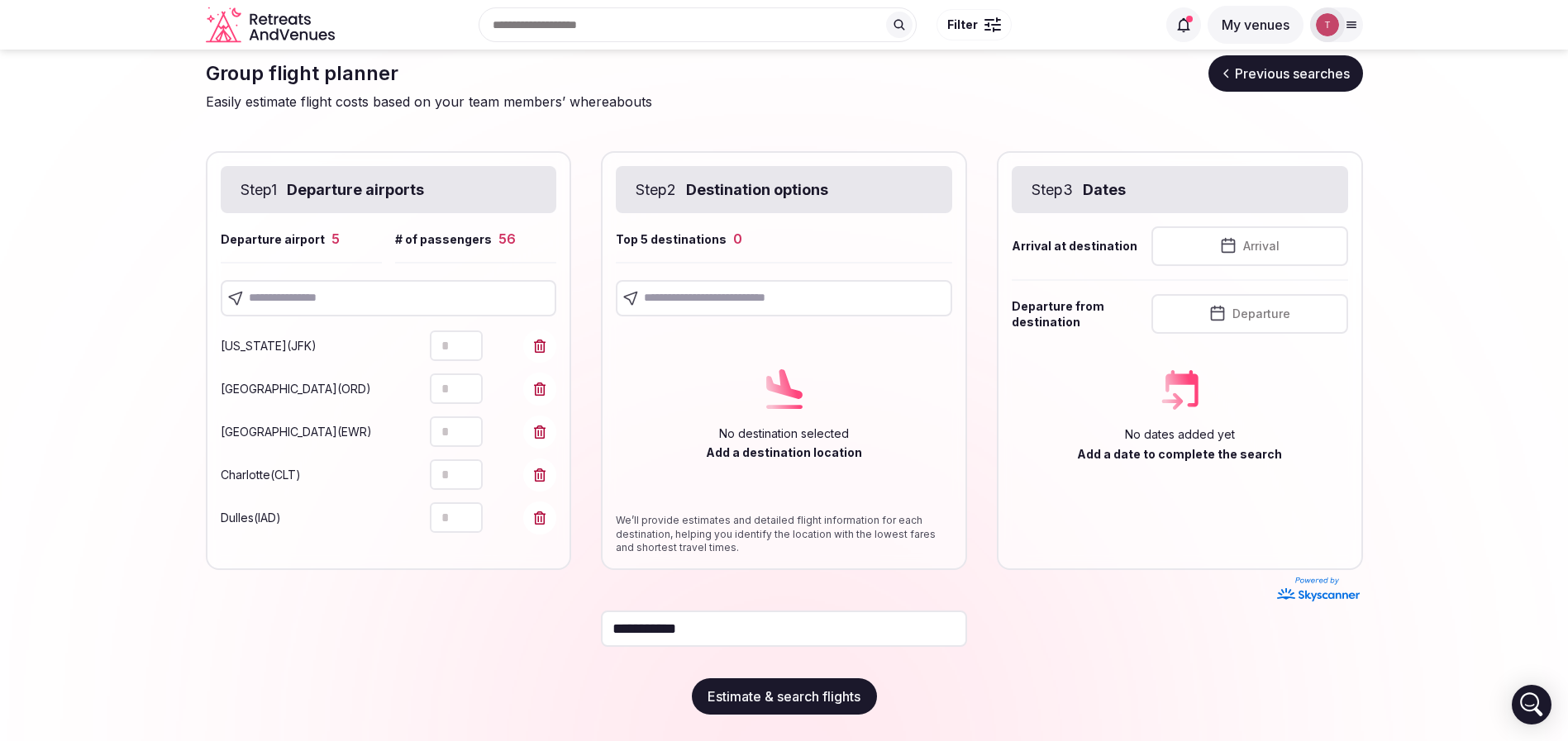
click at [471, 511] on icon "Increment" at bounding box center [469, 509] width 13 height 13
click at [447, 295] on input "text" at bounding box center [389, 298] width 336 height 37
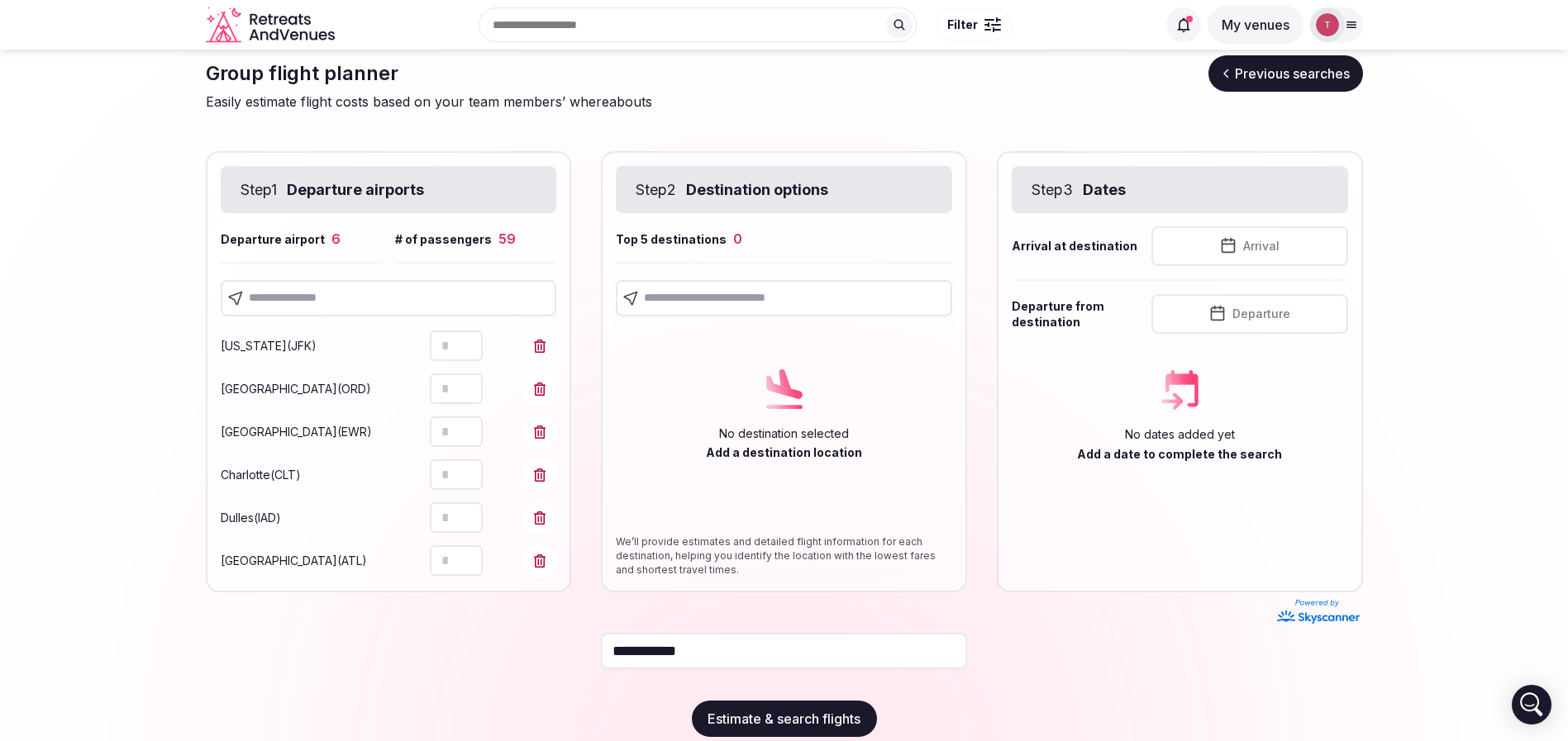
click at [466, 555] on icon "Increment" at bounding box center [469, 552] width 13 height 13
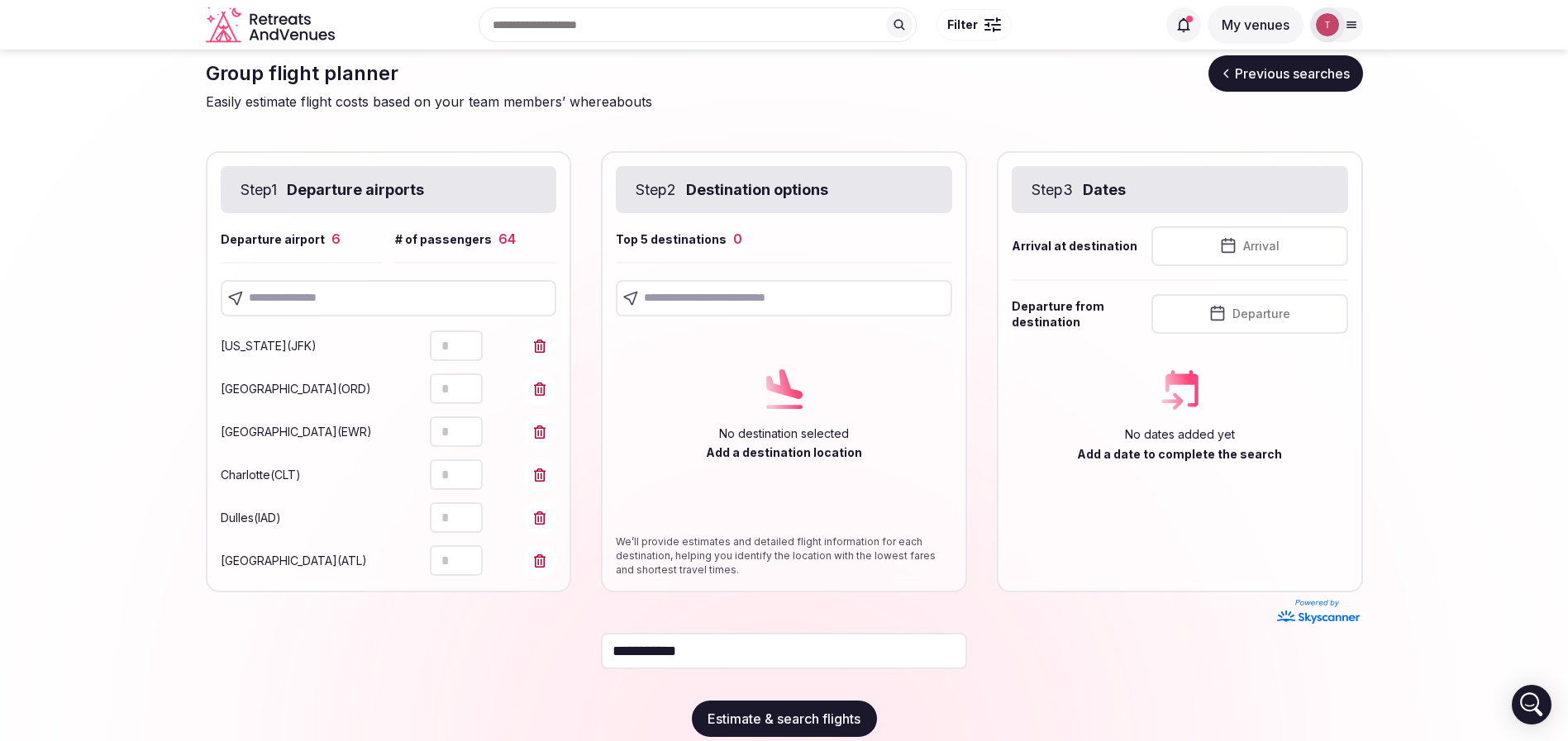
click at [466, 555] on icon "Increment" at bounding box center [469, 552] width 13 height 13
click at [350, 298] on input "text" at bounding box center [389, 298] width 336 height 37
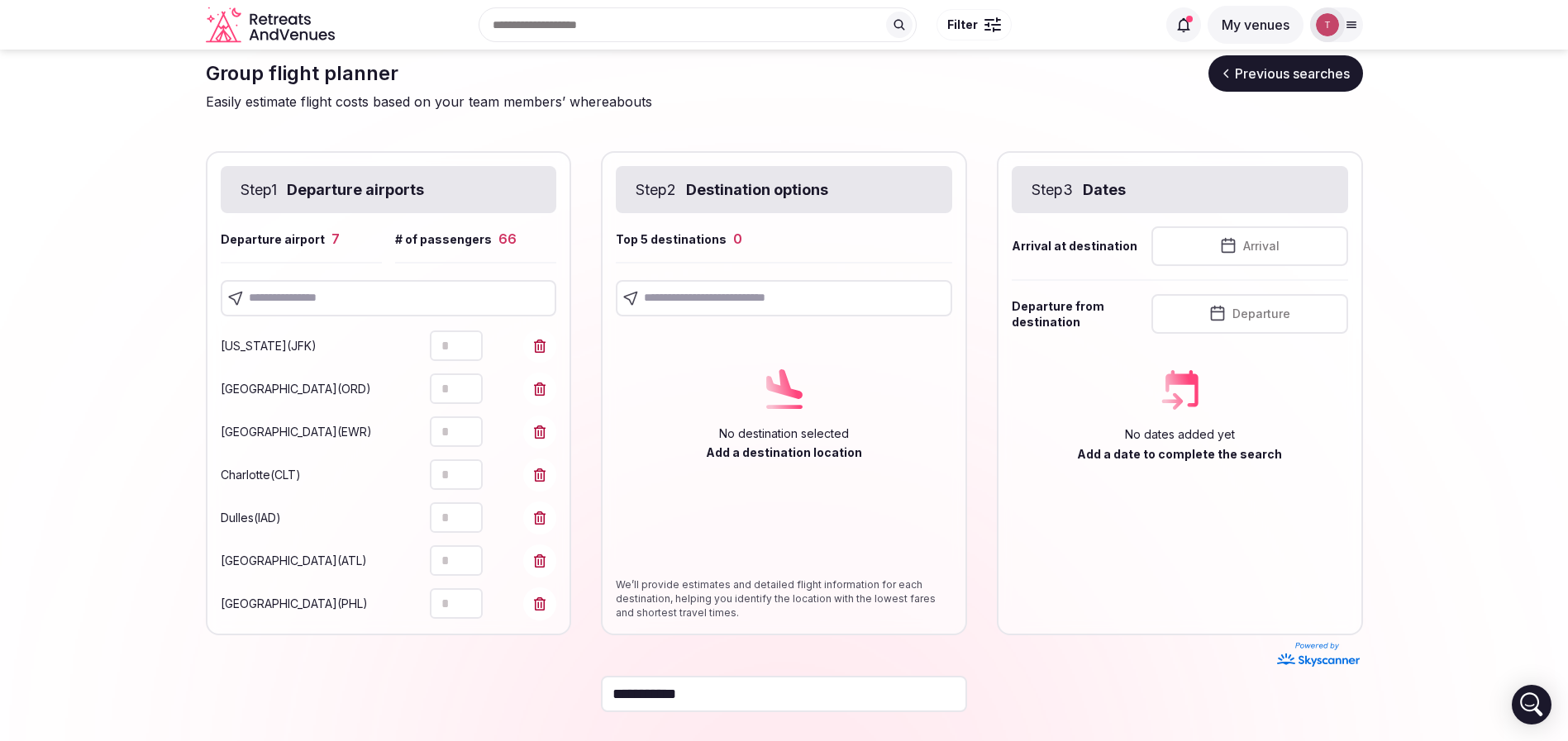
click at [469, 593] on icon "Increment" at bounding box center [469, 595] width 13 height 13
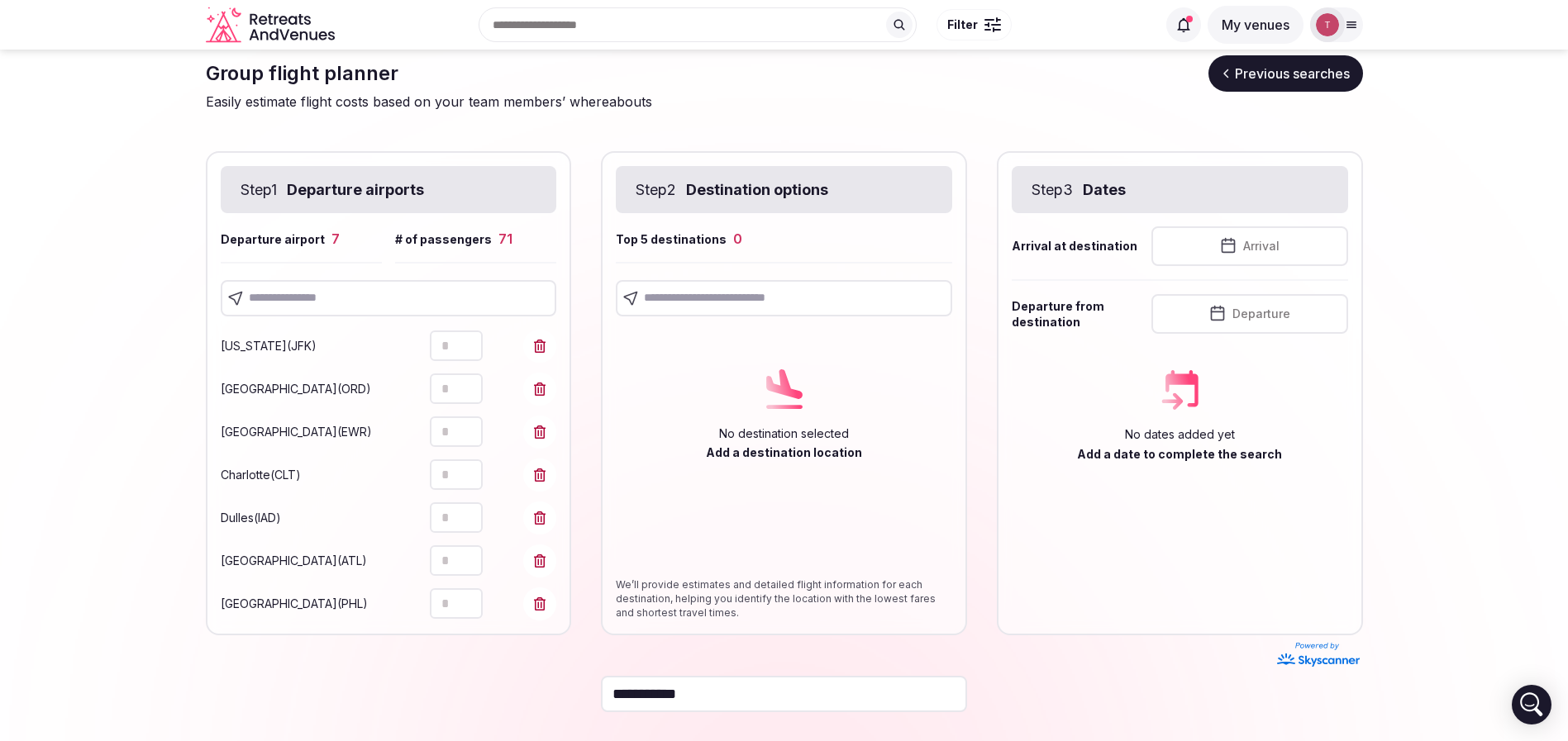
click at [469, 593] on icon "Increment" at bounding box center [469, 595] width 13 height 13
click at [137, 524] on section "**********" at bounding box center [784, 418] width 1568 height 778
click at [408, 295] on input "text" at bounding box center [389, 298] width 336 height 37
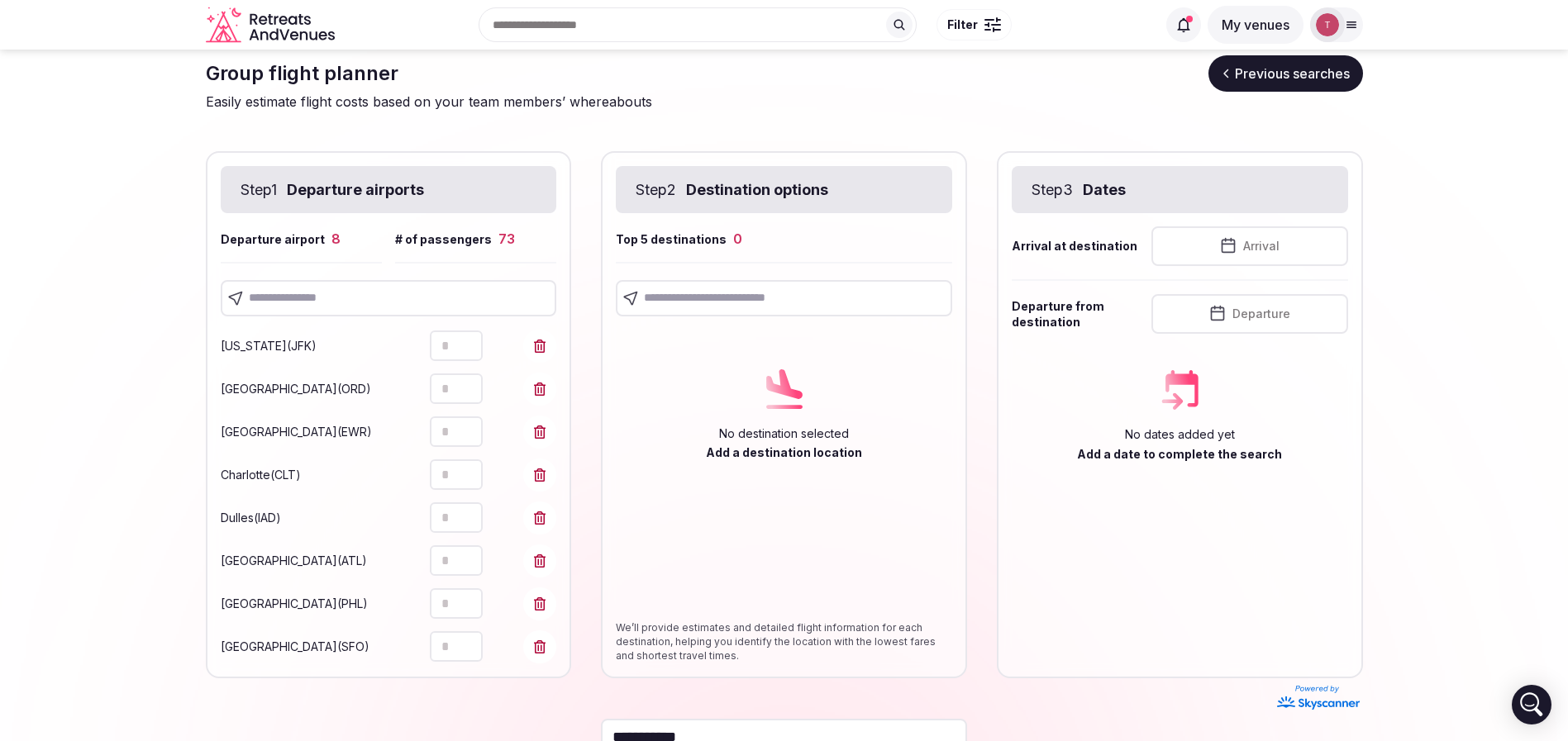
click at [474, 639] on icon "Increment" at bounding box center [469, 638] width 13 height 13
click at [476, 642] on button "Increment" at bounding box center [470, 640] width 27 height 16
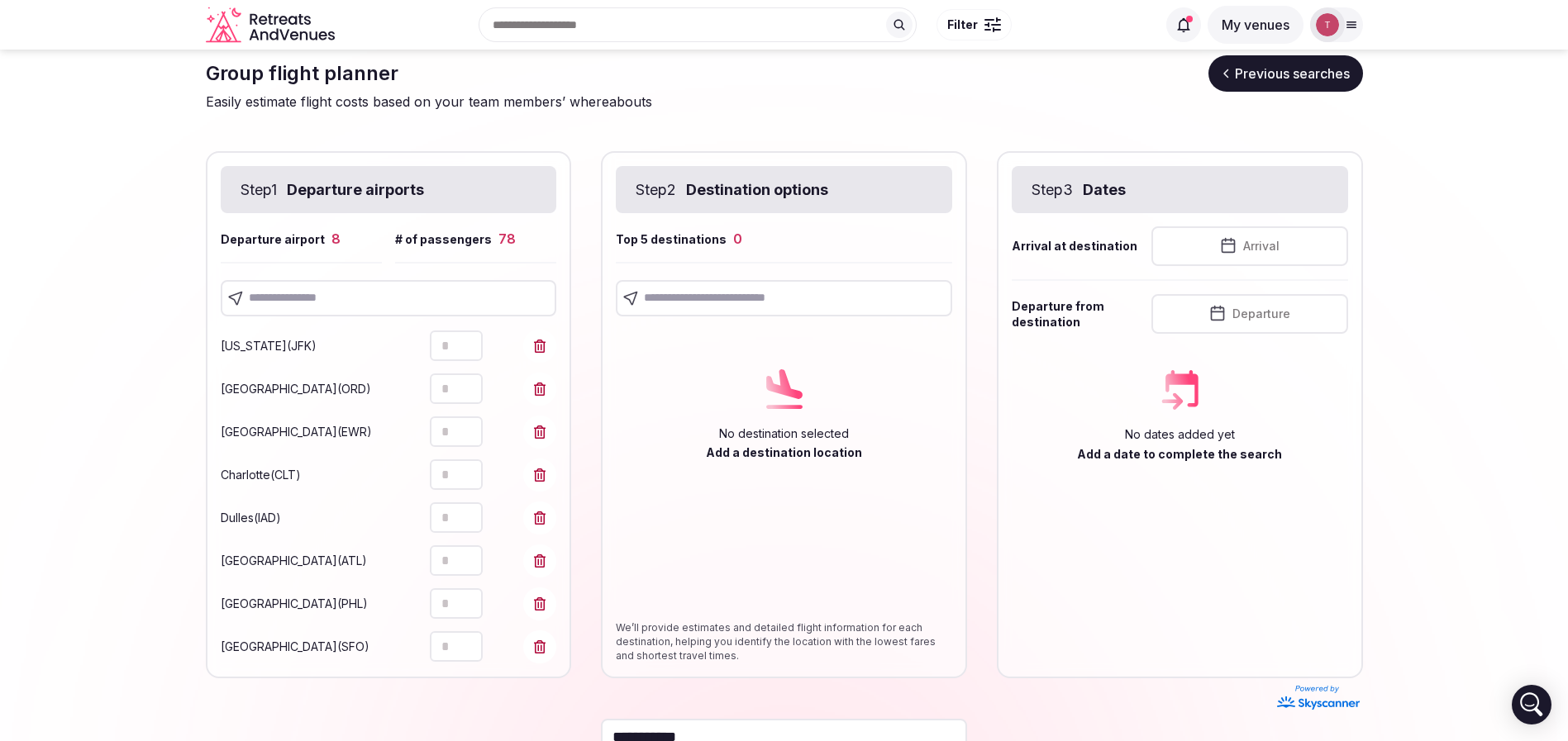
click at [164, 568] on section "**********" at bounding box center [784, 439] width 1568 height 821
click at [410, 296] on input "text" at bounding box center [389, 298] width 336 height 37
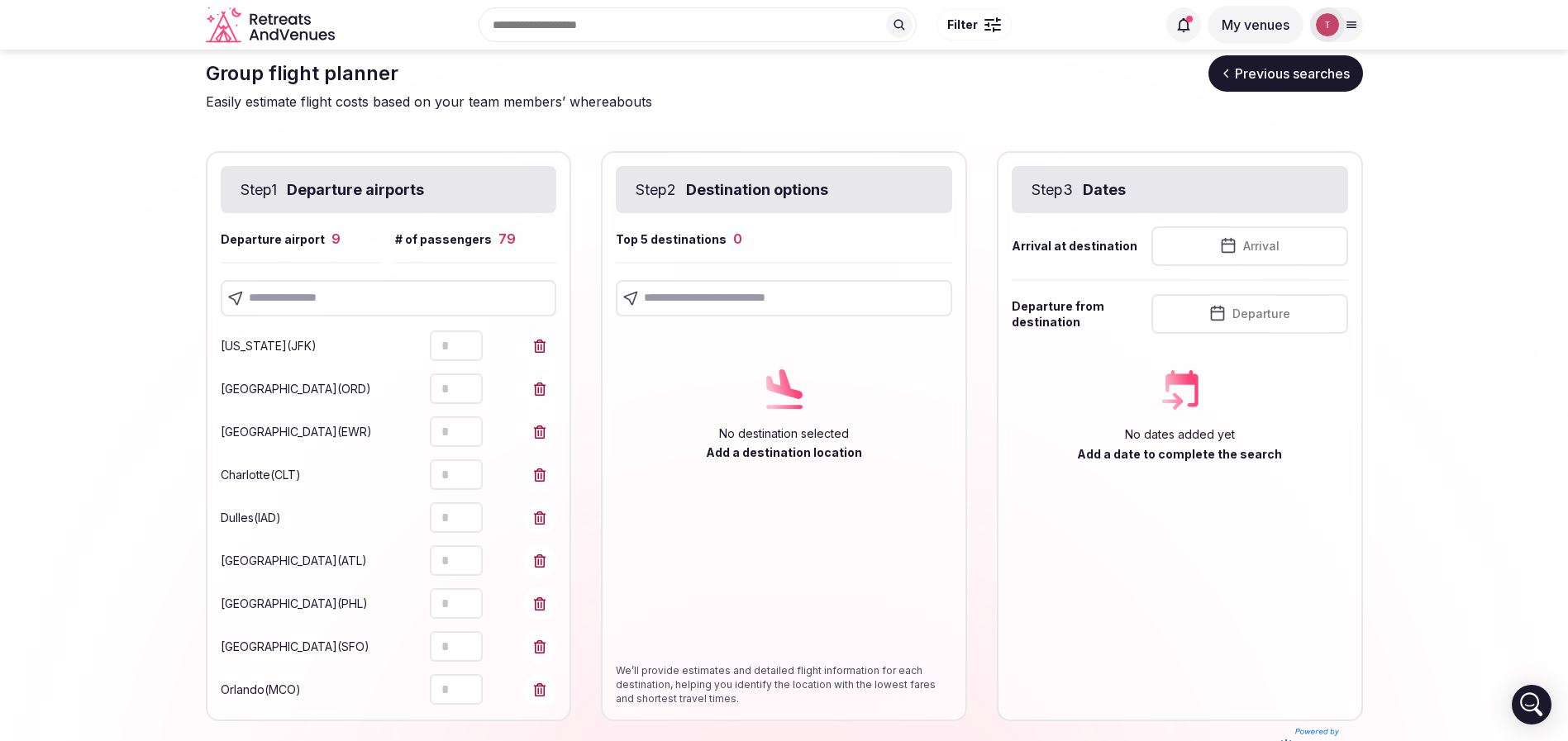
scroll to position [172, 0]
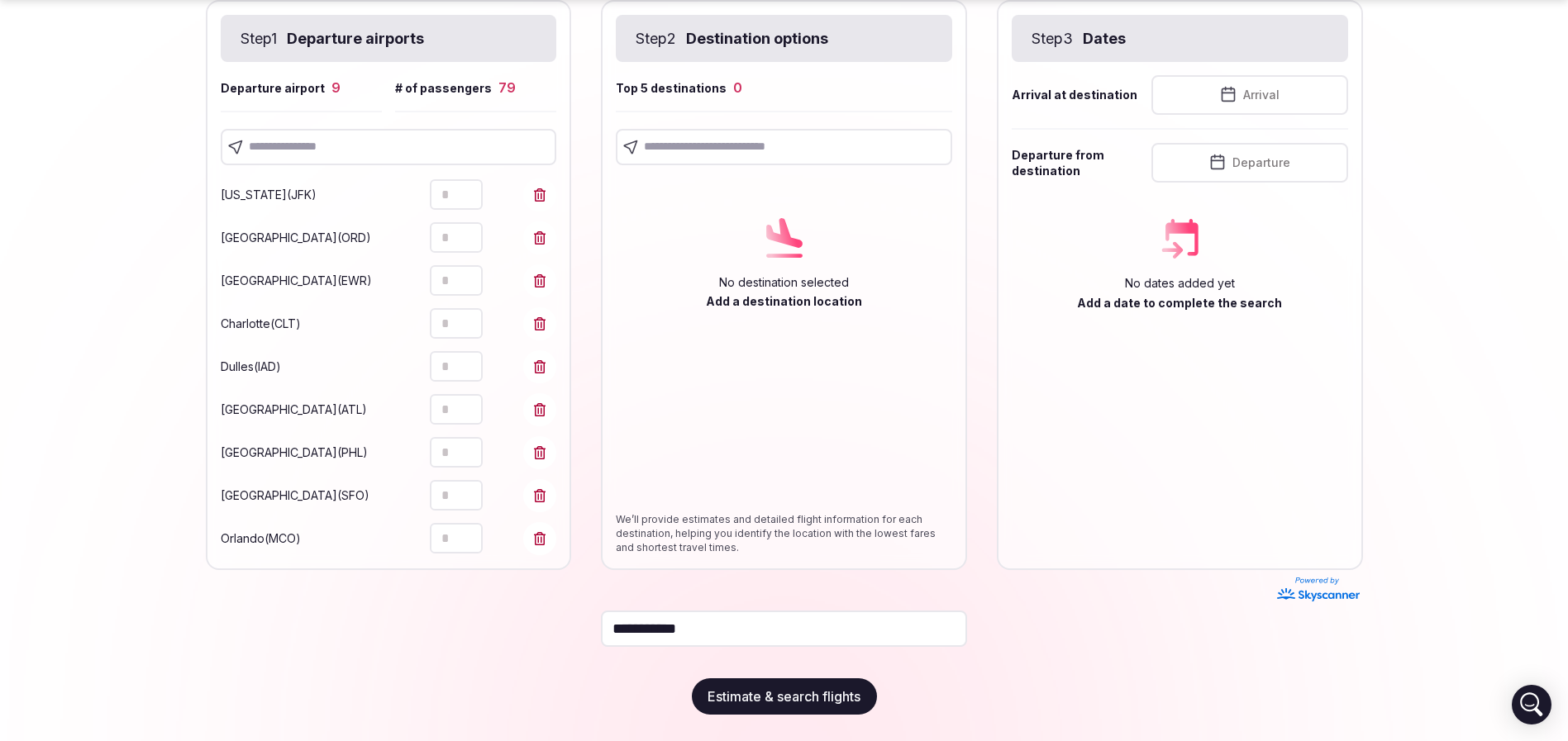
click at [476, 530] on icon "Increment" at bounding box center [469, 530] width 13 height 13
click at [339, 141] on input "text" at bounding box center [389, 147] width 336 height 37
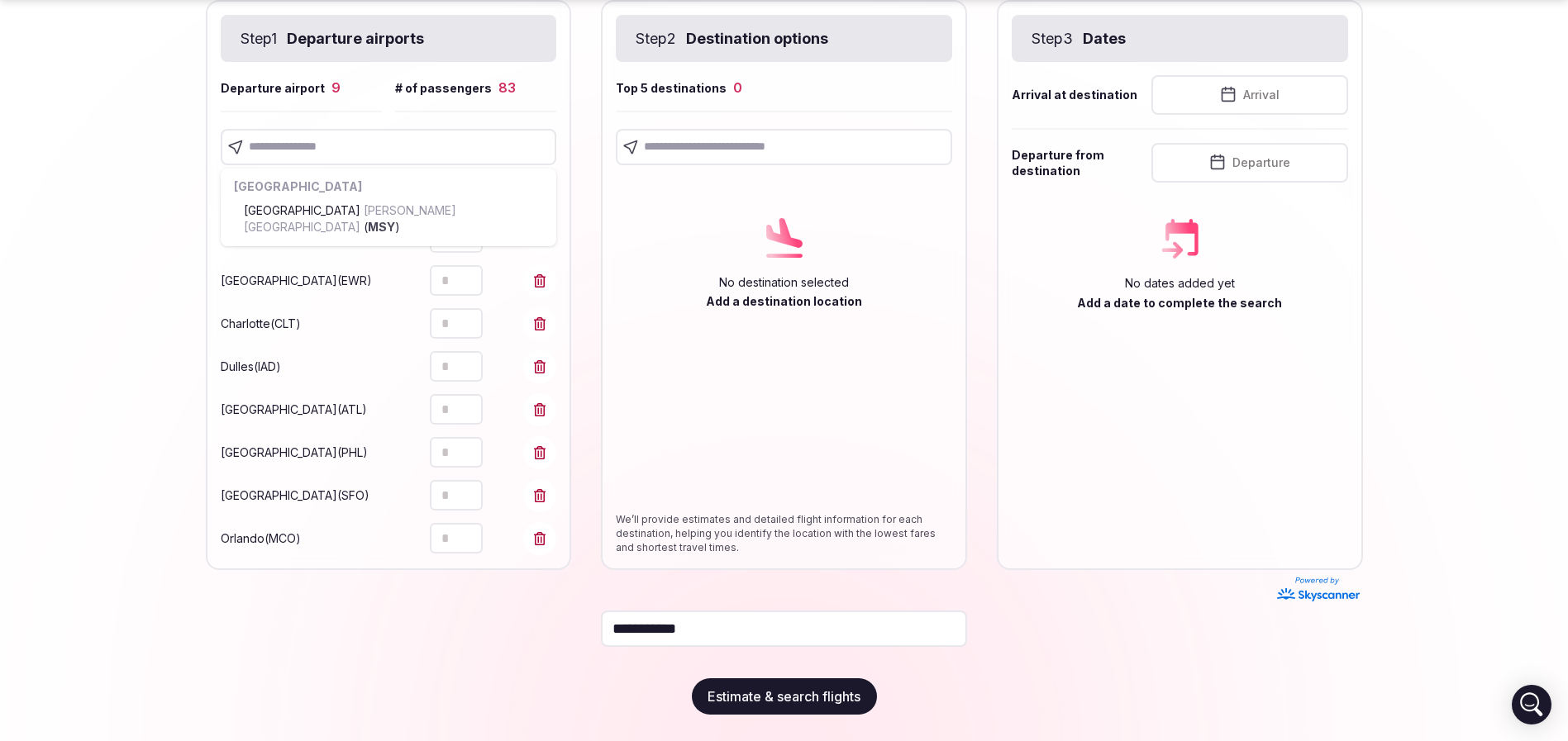
scroll to position [215, 0]
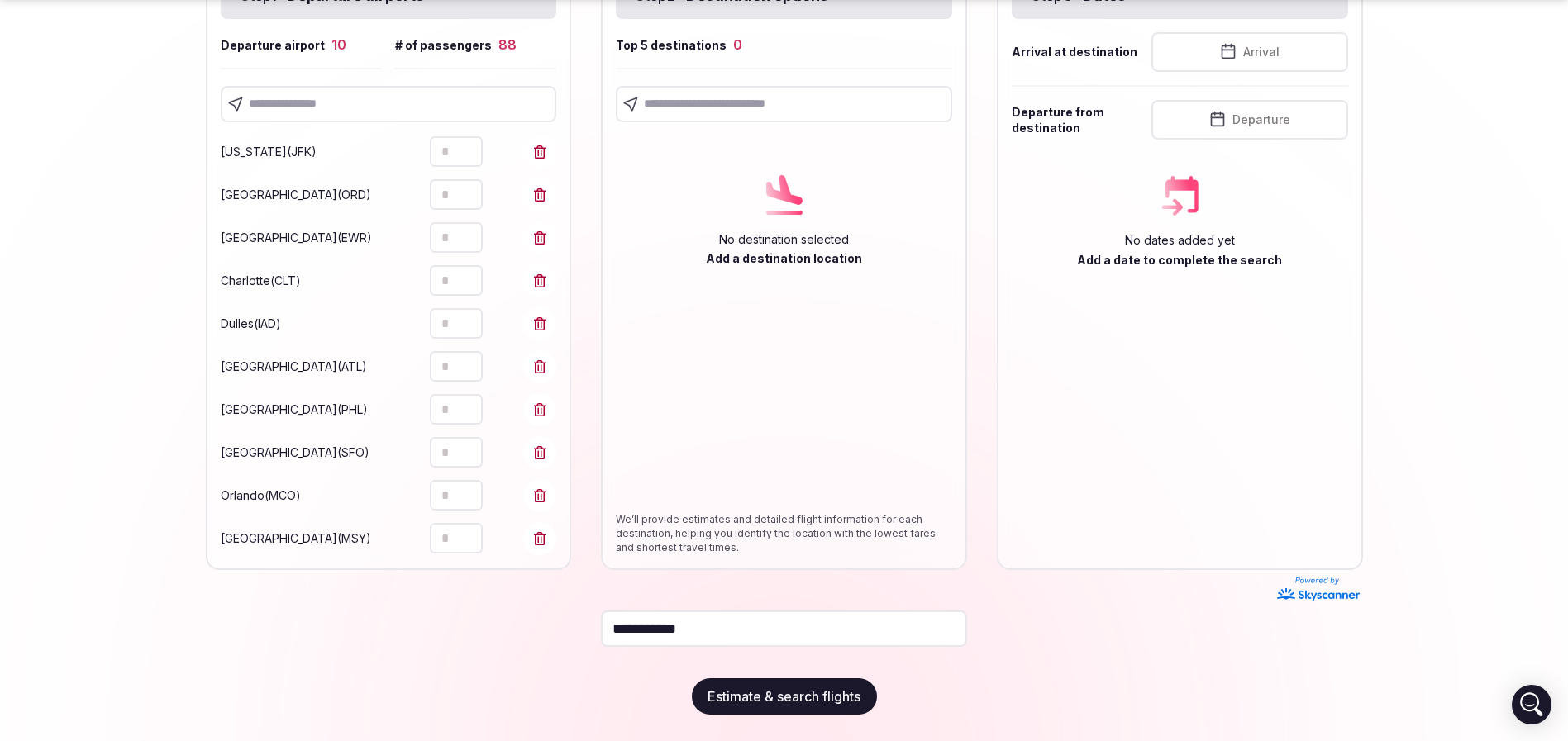
click at [124, 454] on section "**********" at bounding box center [784, 287] width 1568 height 906
click at [354, 103] on input "text" at bounding box center [389, 103] width 336 height 37
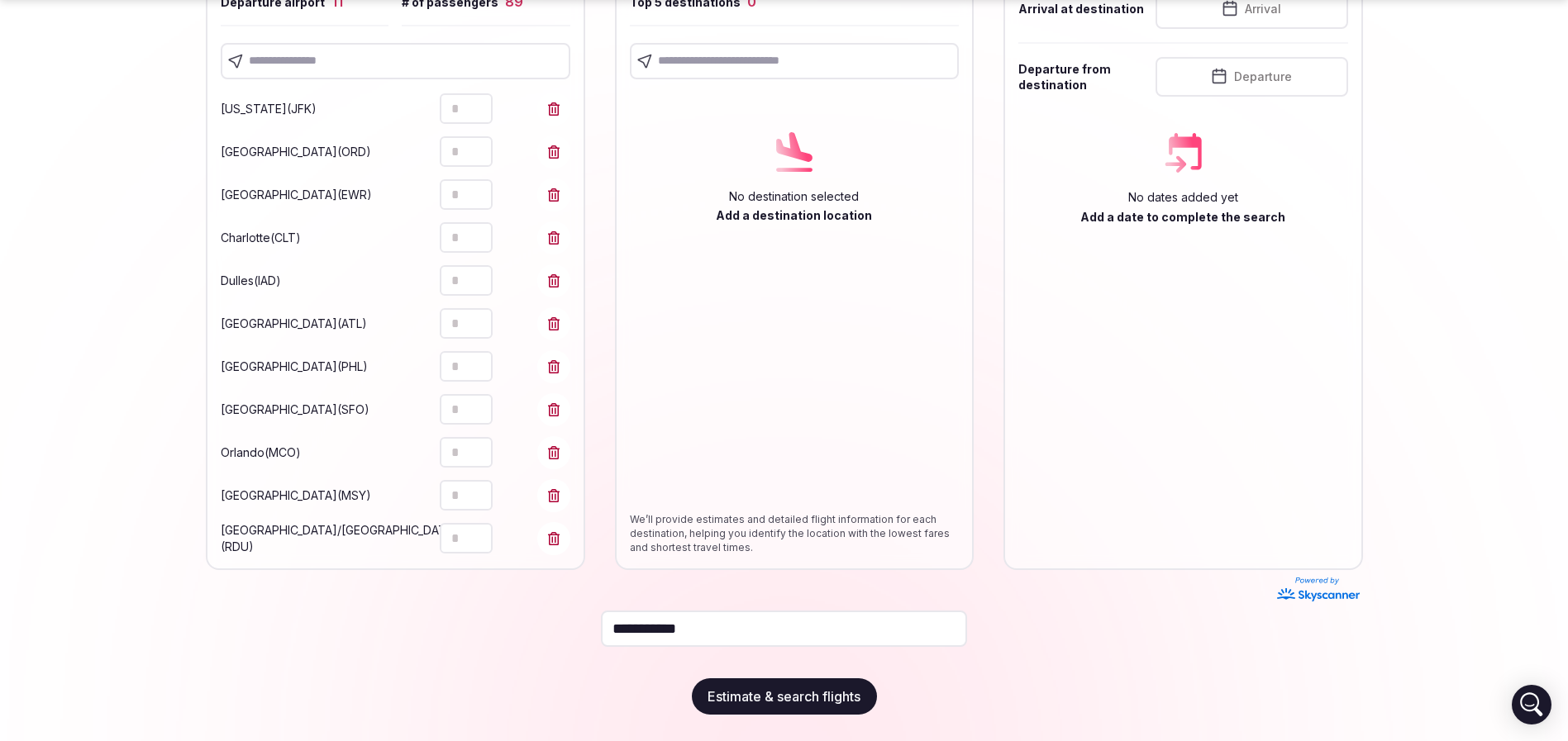
click at [476, 529] on button "Increment" at bounding box center [479, 531] width 27 height 16
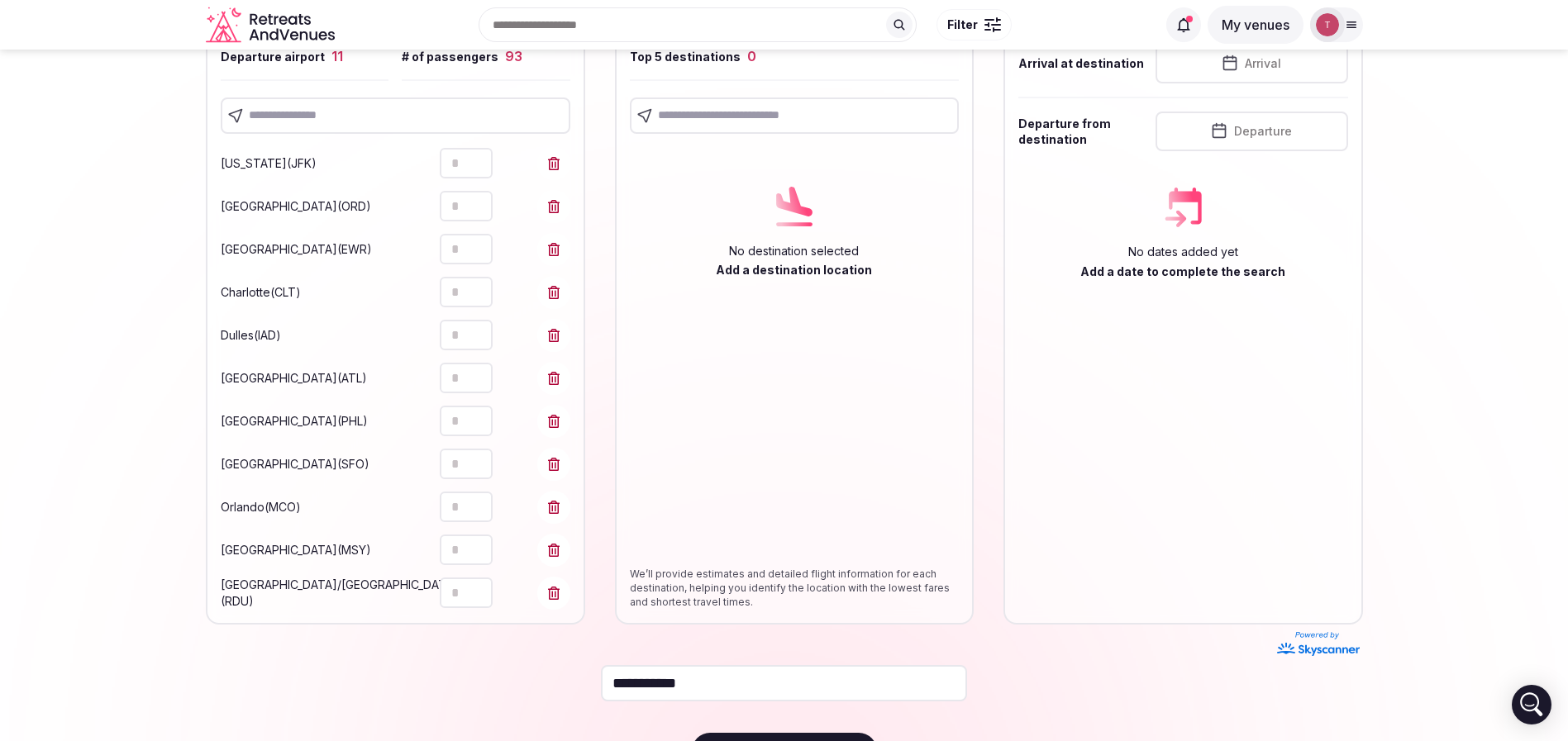
scroll to position [10, 0]
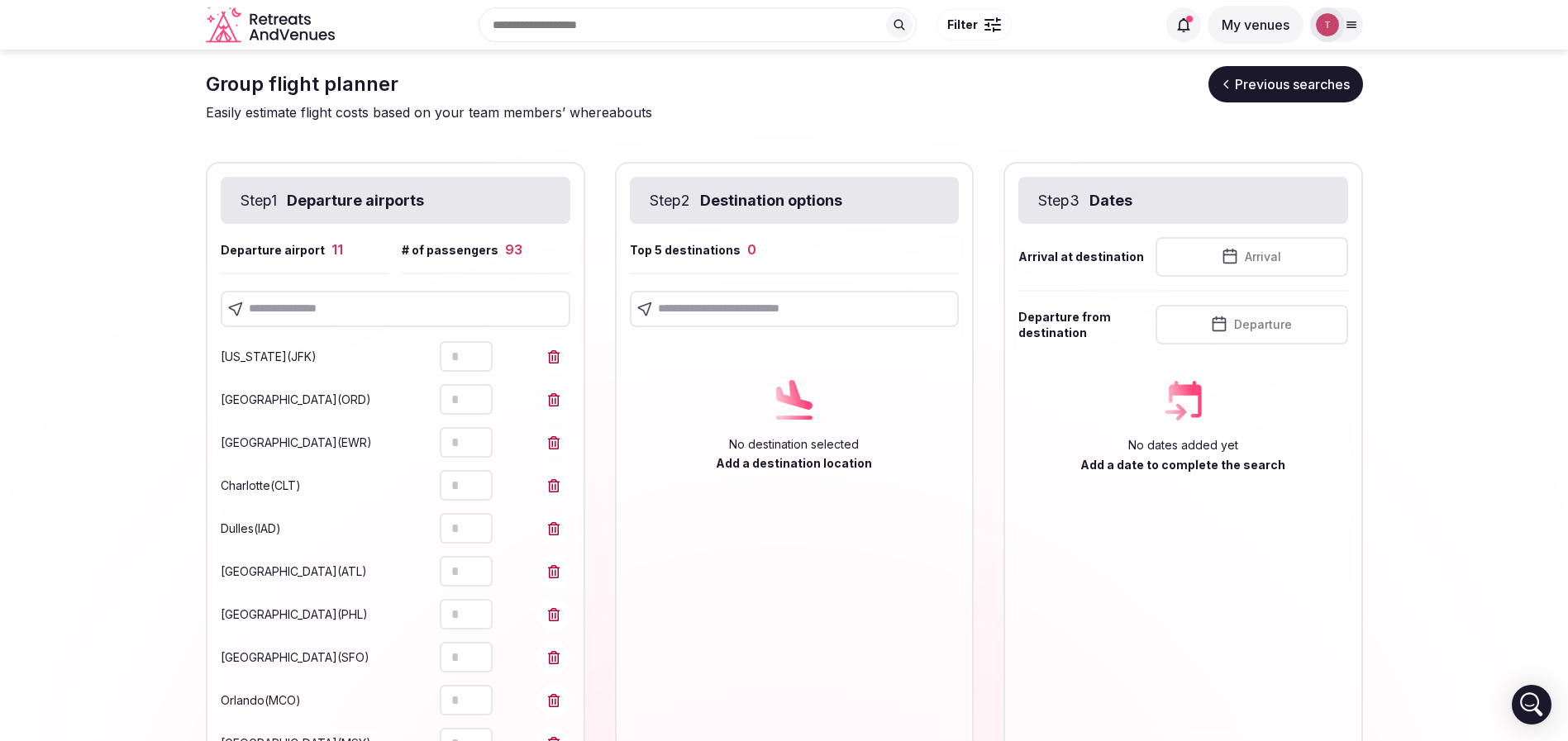
click at [329, 308] on input "text" at bounding box center [395, 308] width 349 height 37
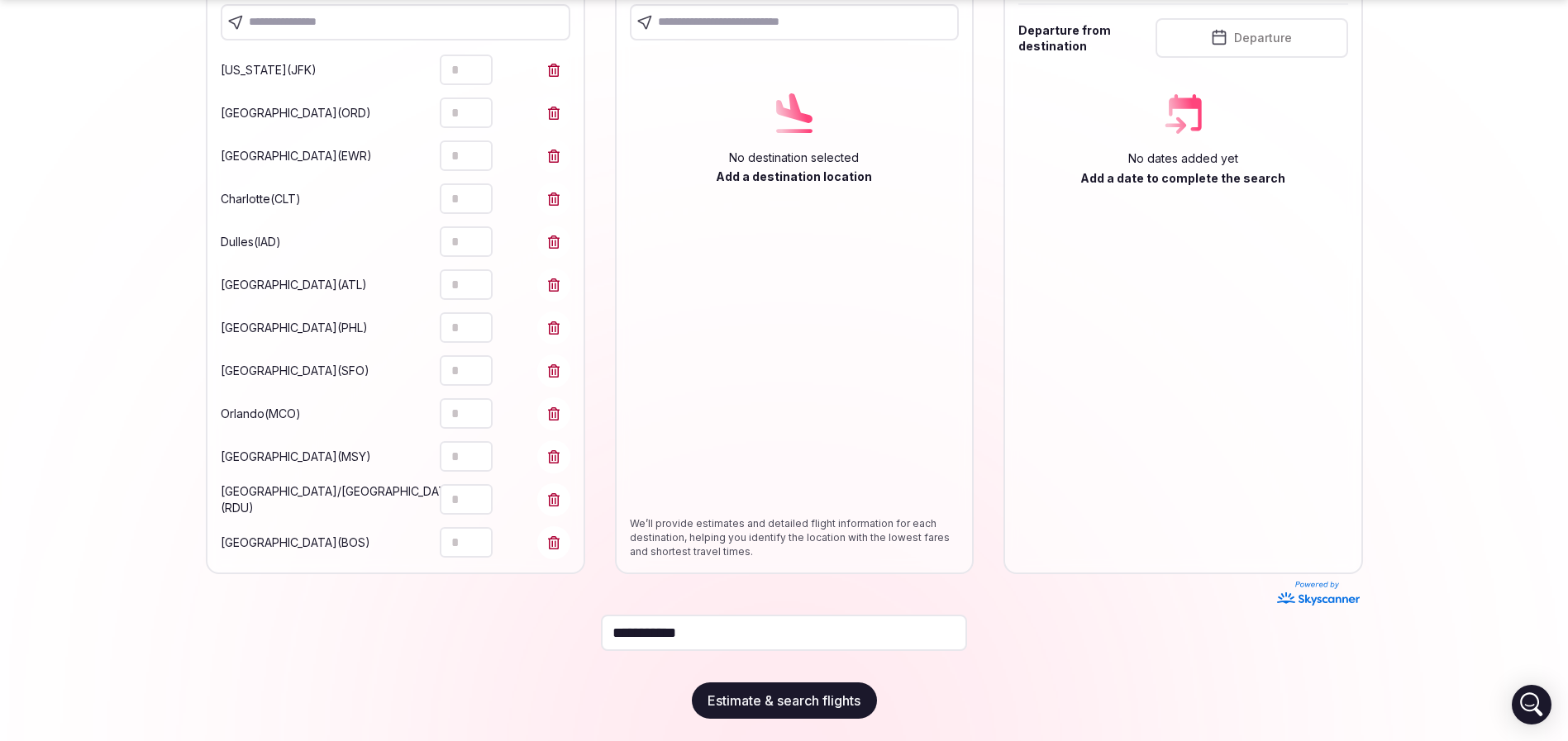
scroll to position [300, 0]
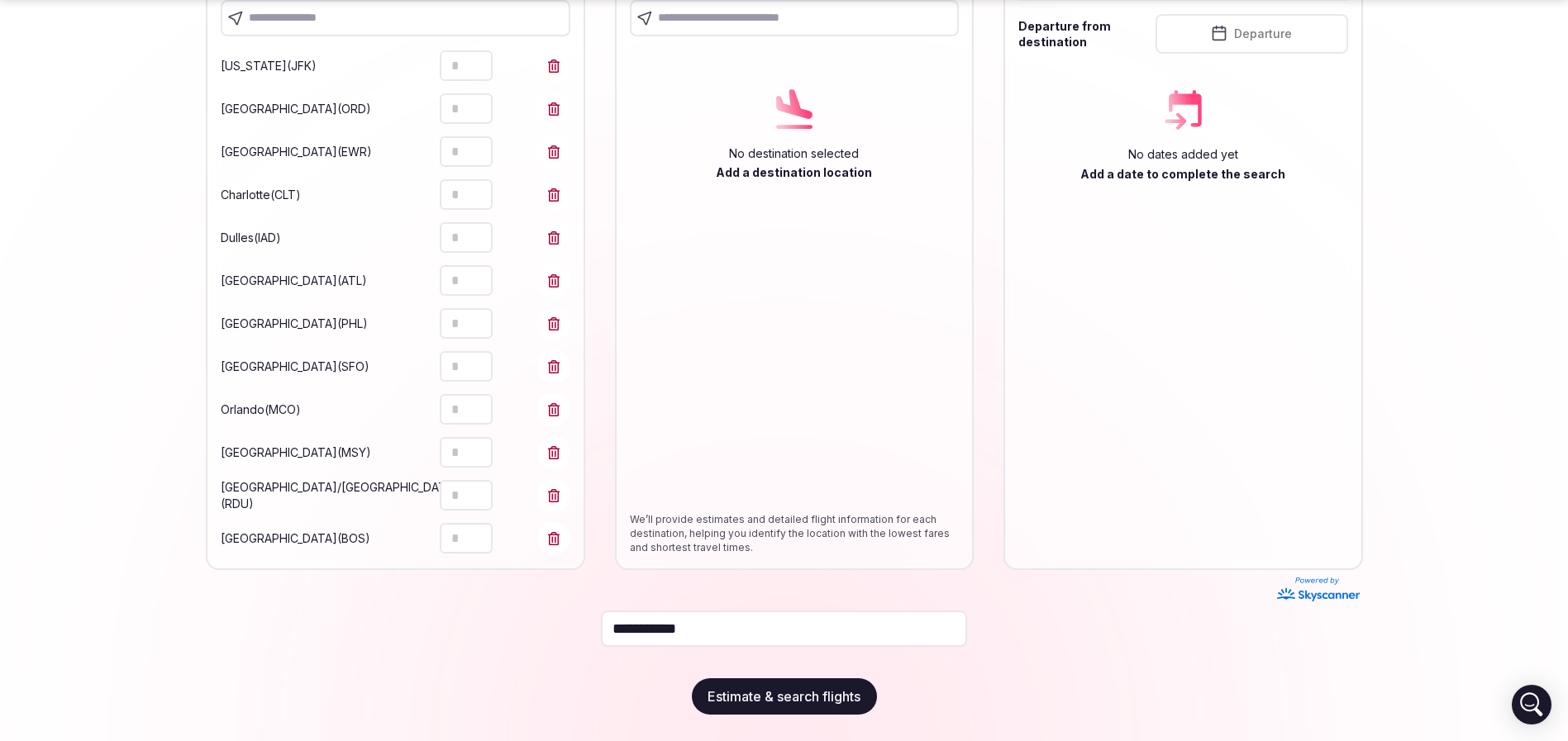
click at [473, 530] on icon "Increment" at bounding box center [479, 530] width 13 height 13
click at [473, 529] on icon "Increment" at bounding box center [479, 530] width 13 height 13
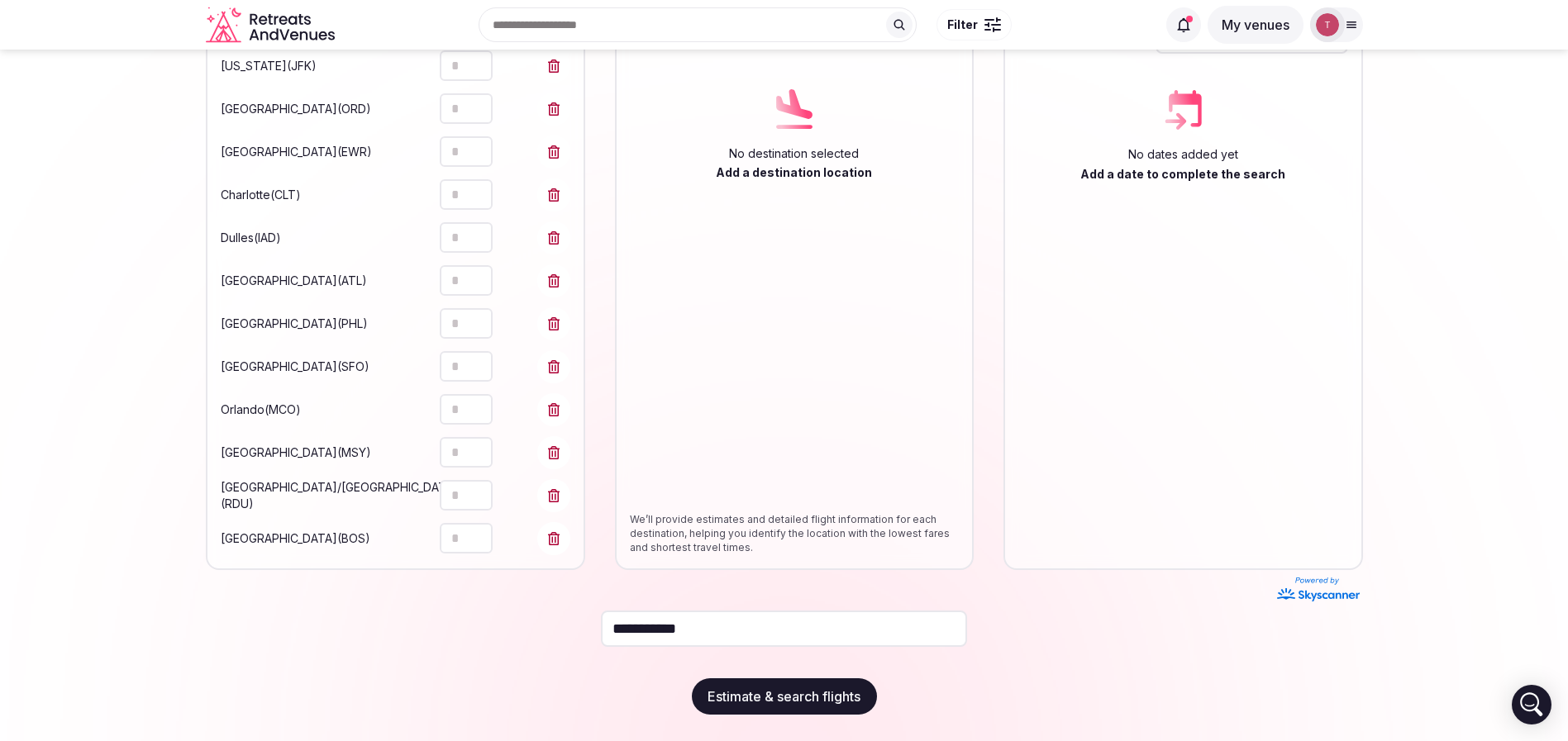
scroll to position [0, 0]
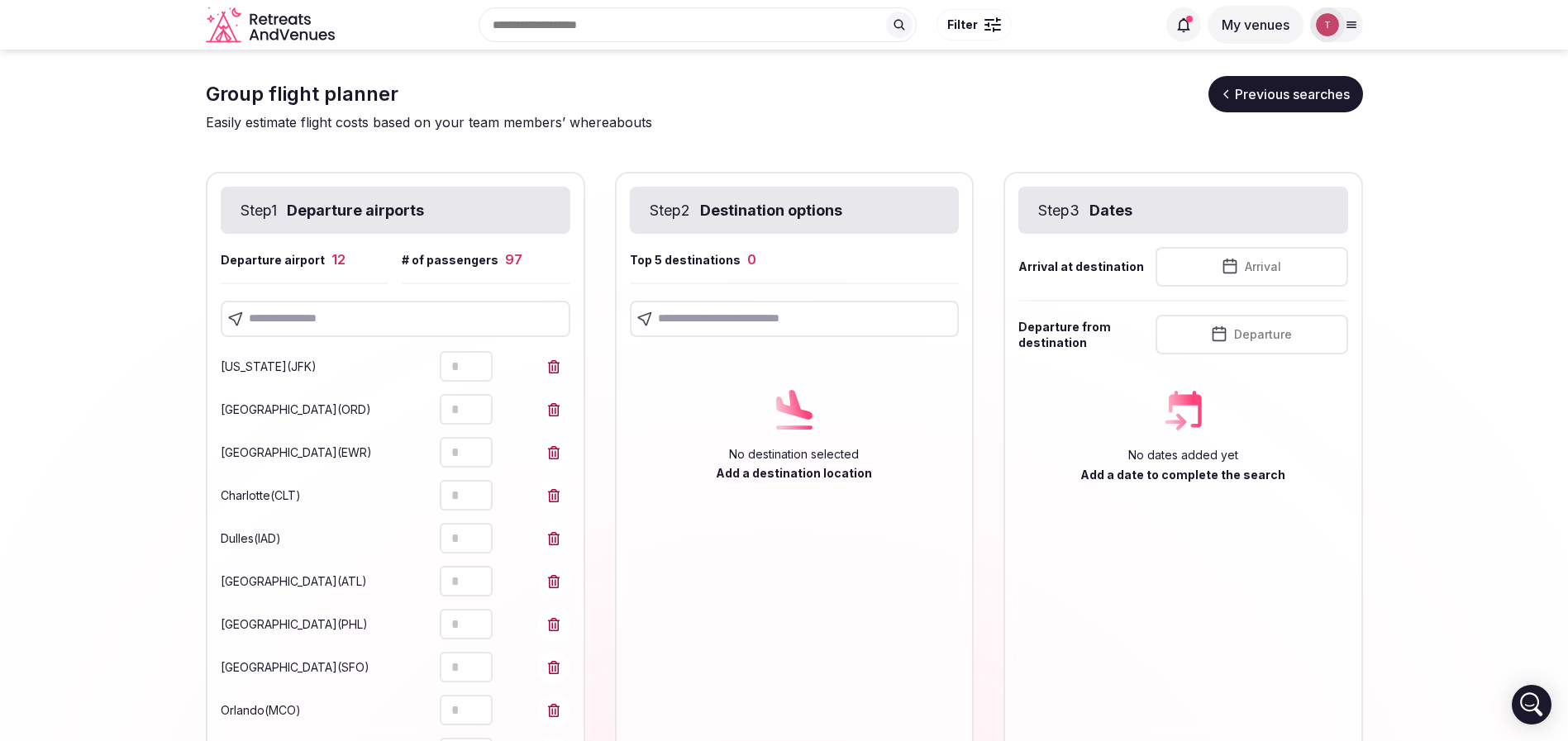
click at [351, 319] on input "text" at bounding box center [395, 318] width 349 height 37
drag, startPoint x: 488, startPoint y: 430, endPoint x: 233, endPoint y: 435, distance: 255.0
click at [0, 435] on section "**********" at bounding box center [784, 567] width 1568 height 1035
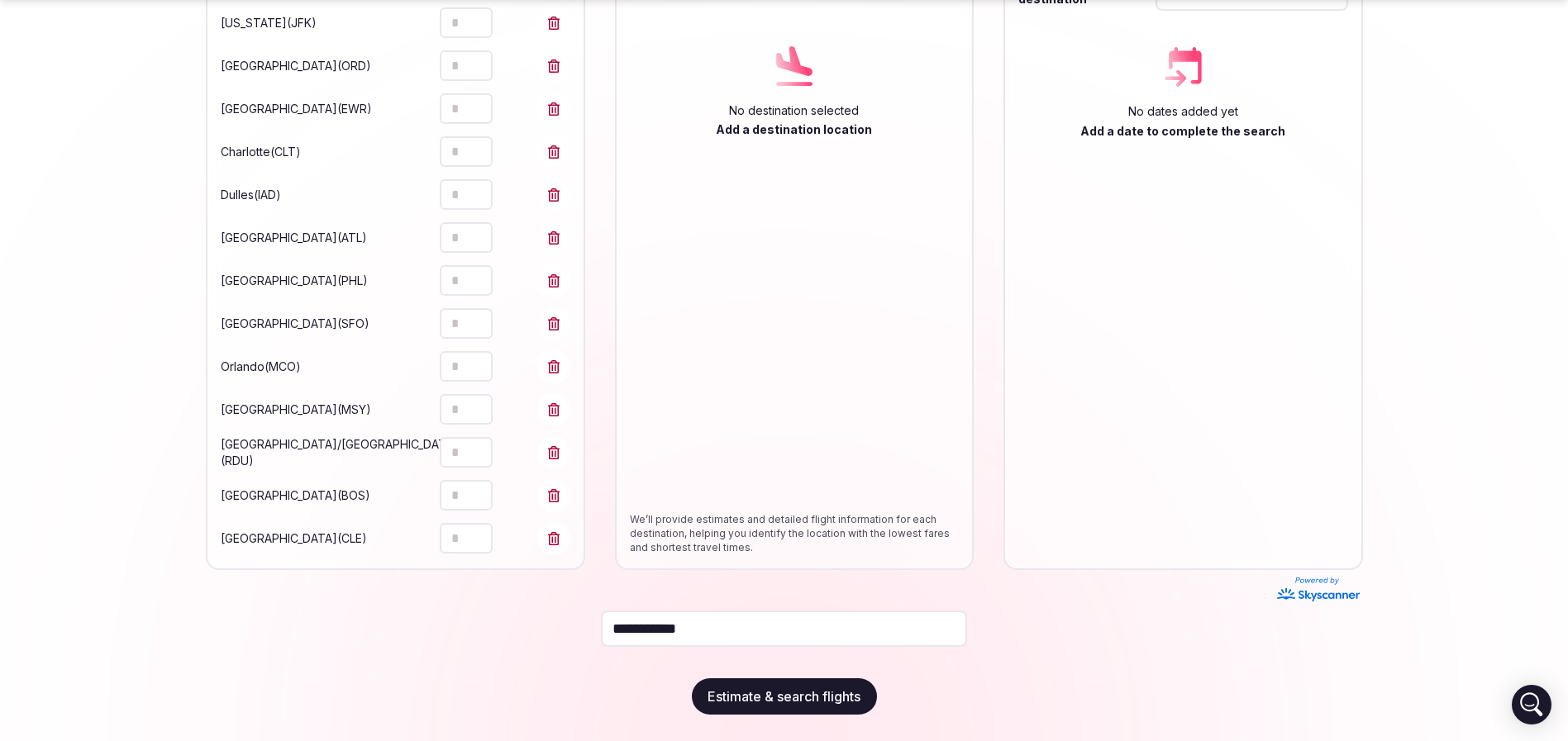
click at [473, 532] on icon "Increment" at bounding box center [479, 530] width 13 height 13
click at [26, 472] on section "**********" at bounding box center [784, 223] width 1568 height 1035
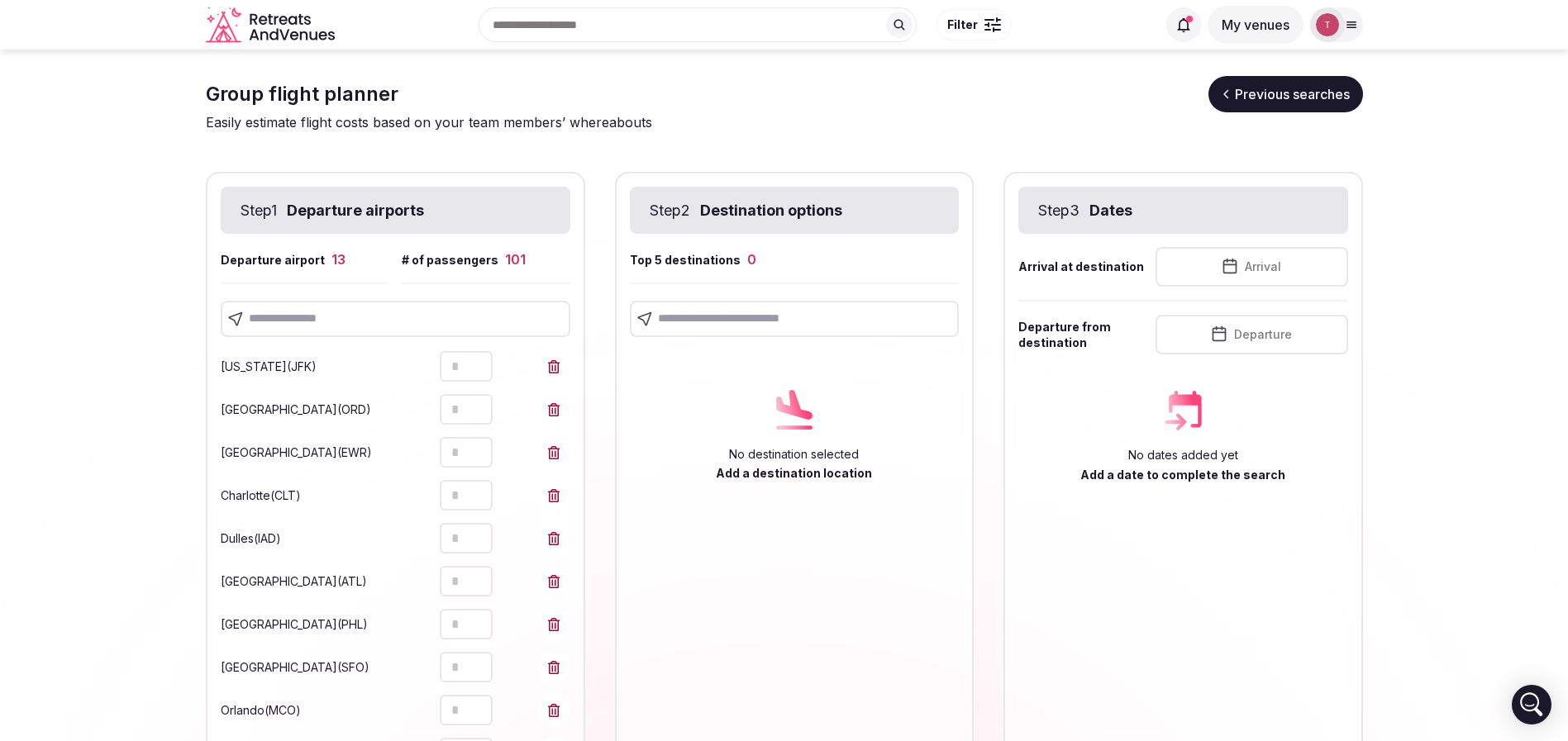
click at [360, 329] on input "text" at bounding box center [395, 318] width 349 height 37
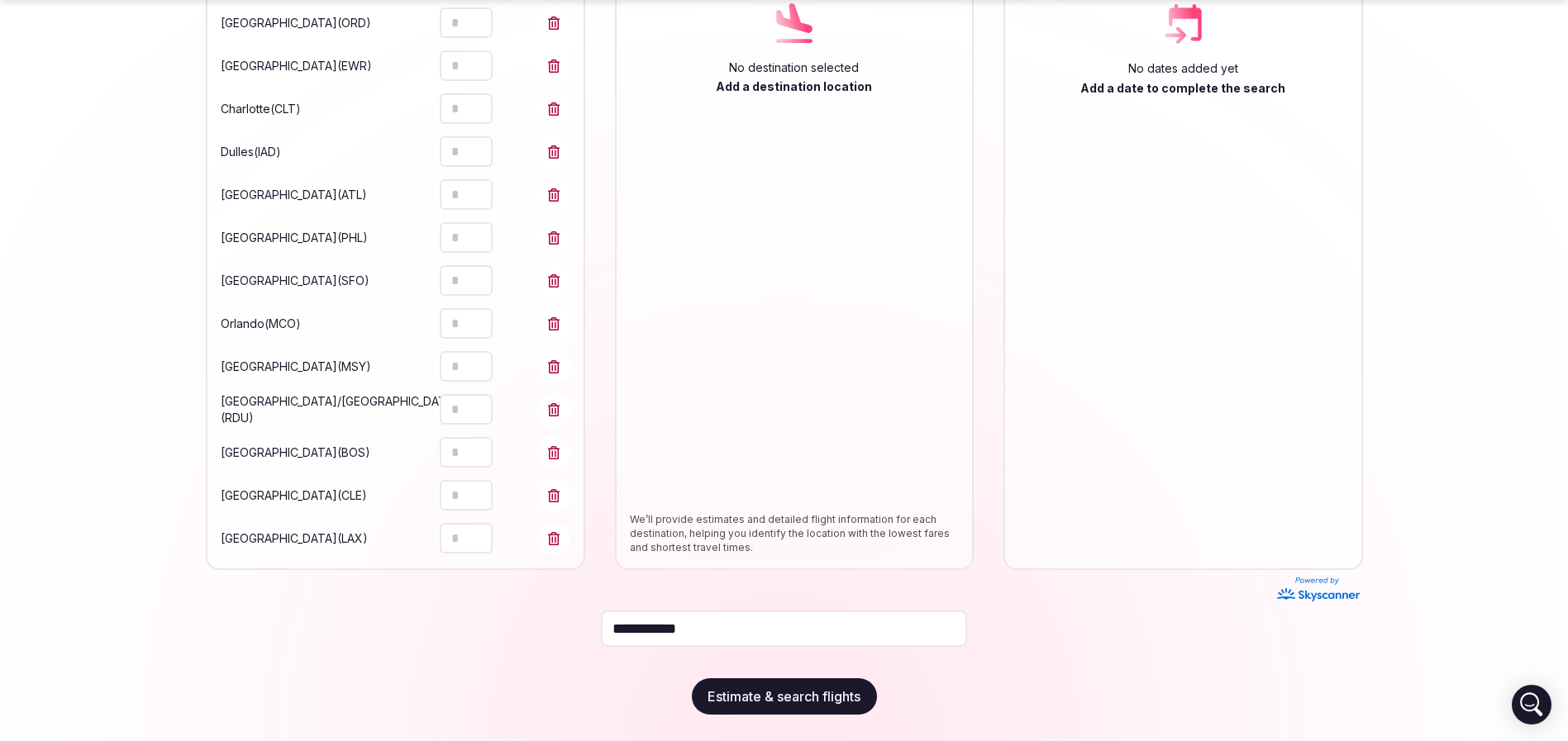
click at [84, 457] on section "**********" at bounding box center [784, 202] width 1568 height 1078
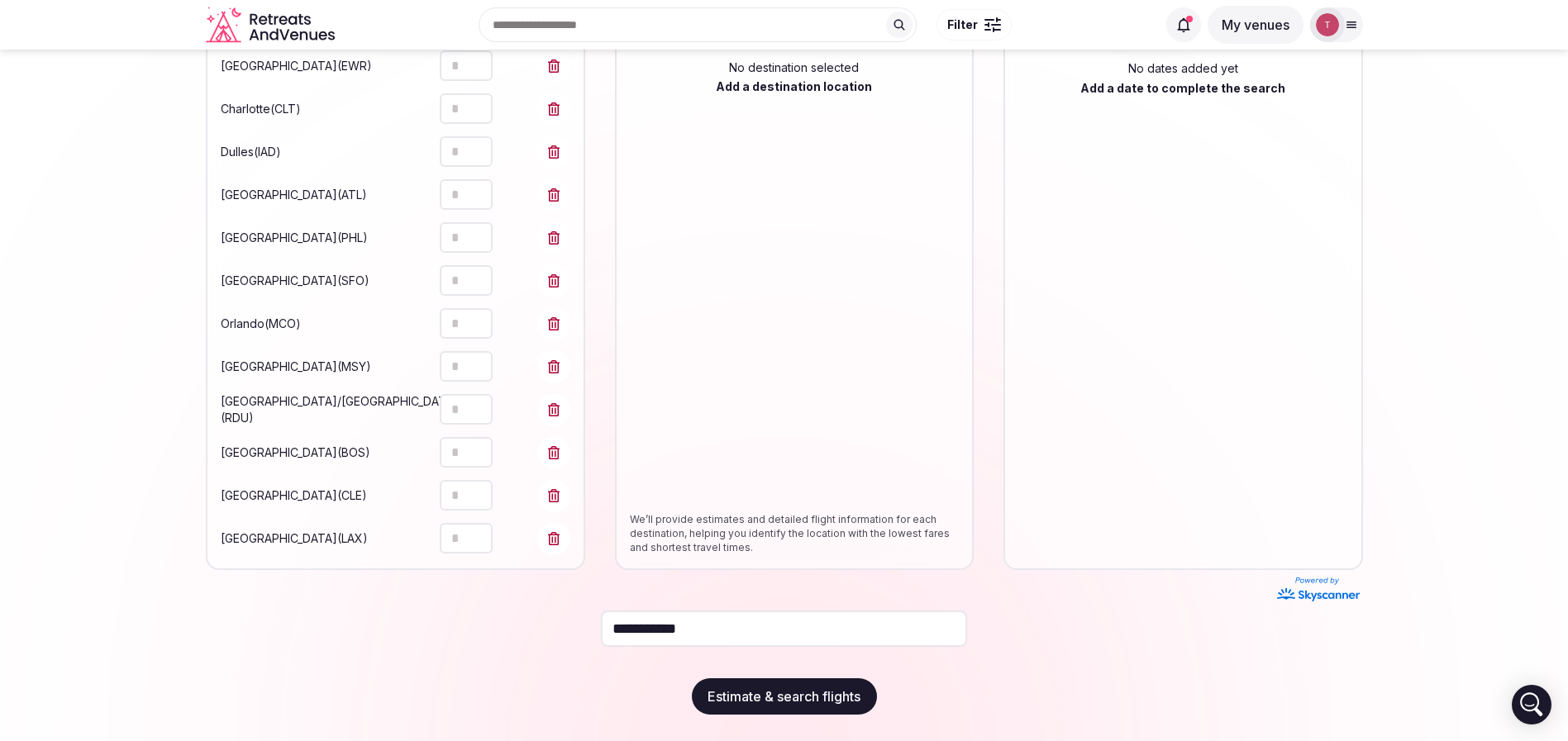
scroll to position [0, 0]
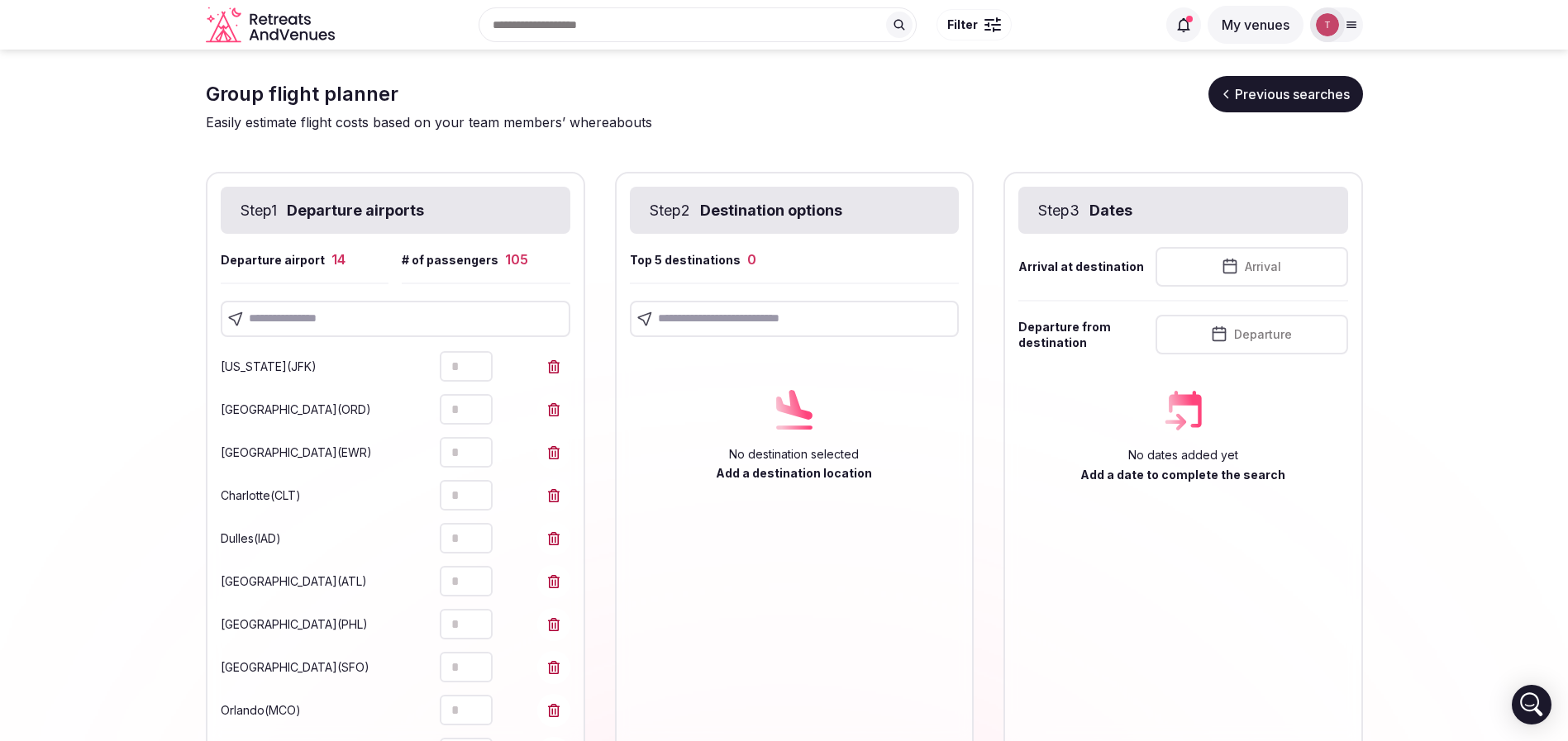
click at [360, 320] on input "text" at bounding box center [395, 318] width 349 height 37
click at [90, 405] on section "**********" at bounding box center [784, 610] width 1568 height 1121
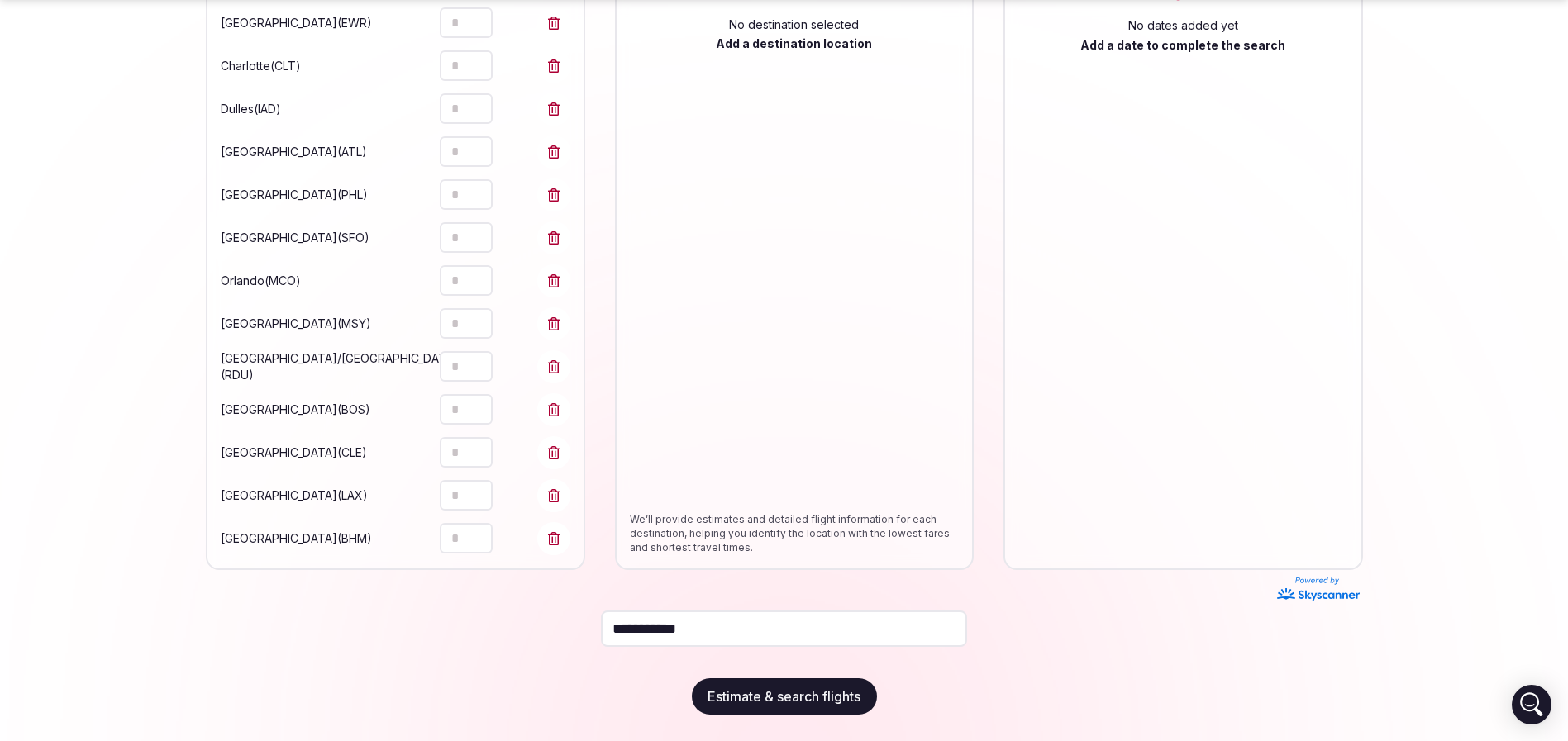
click at [473, 524] on icon "Increment" at bounding box center [479, 530] width 13 height 13
click at [128, 422] on section "**********" at bounding box center [784, 180] width 1568 height 1121
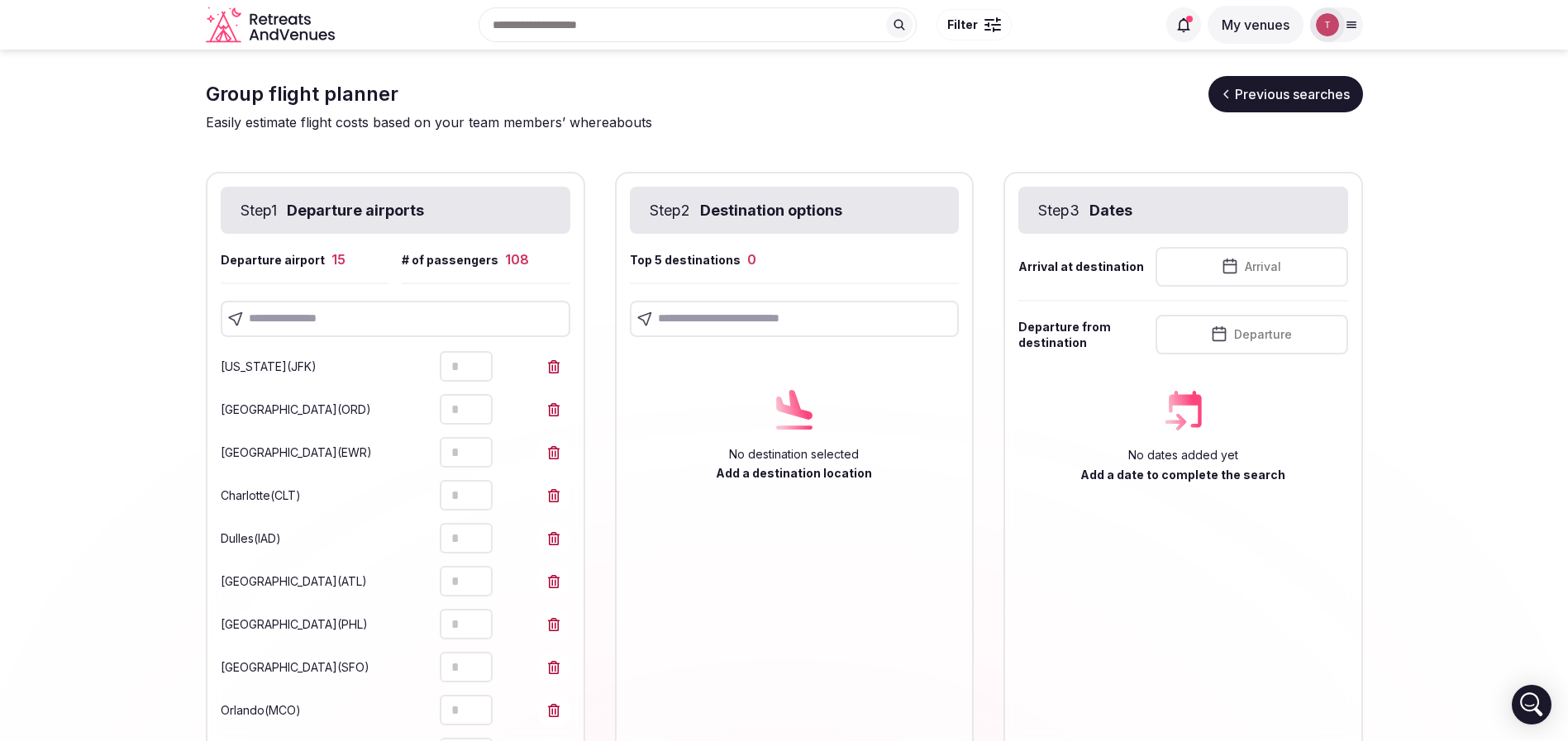
click at [368, 319] on input "text" at bounding box center [395, 318] width 349 height 37
click at [0, 386] on section "**********" at bounding box center [784, 632] width 1568 height 1164
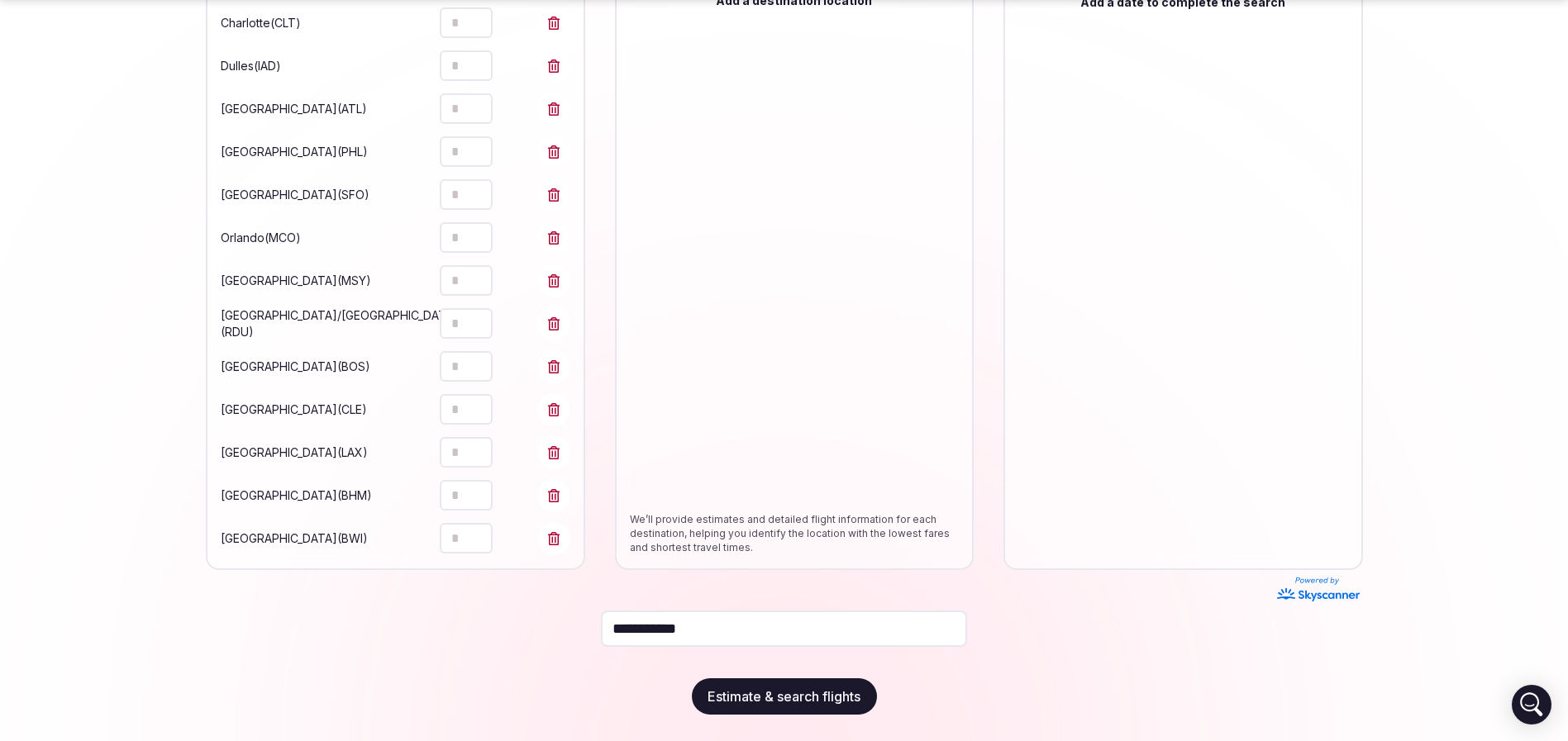
click at [473, 529] on icon "Increment" at bounding box center [479, 530] width 13 height 13
click at [41, 437] on section "**********" at bounding box center [784, 159] width 1568 height 1164
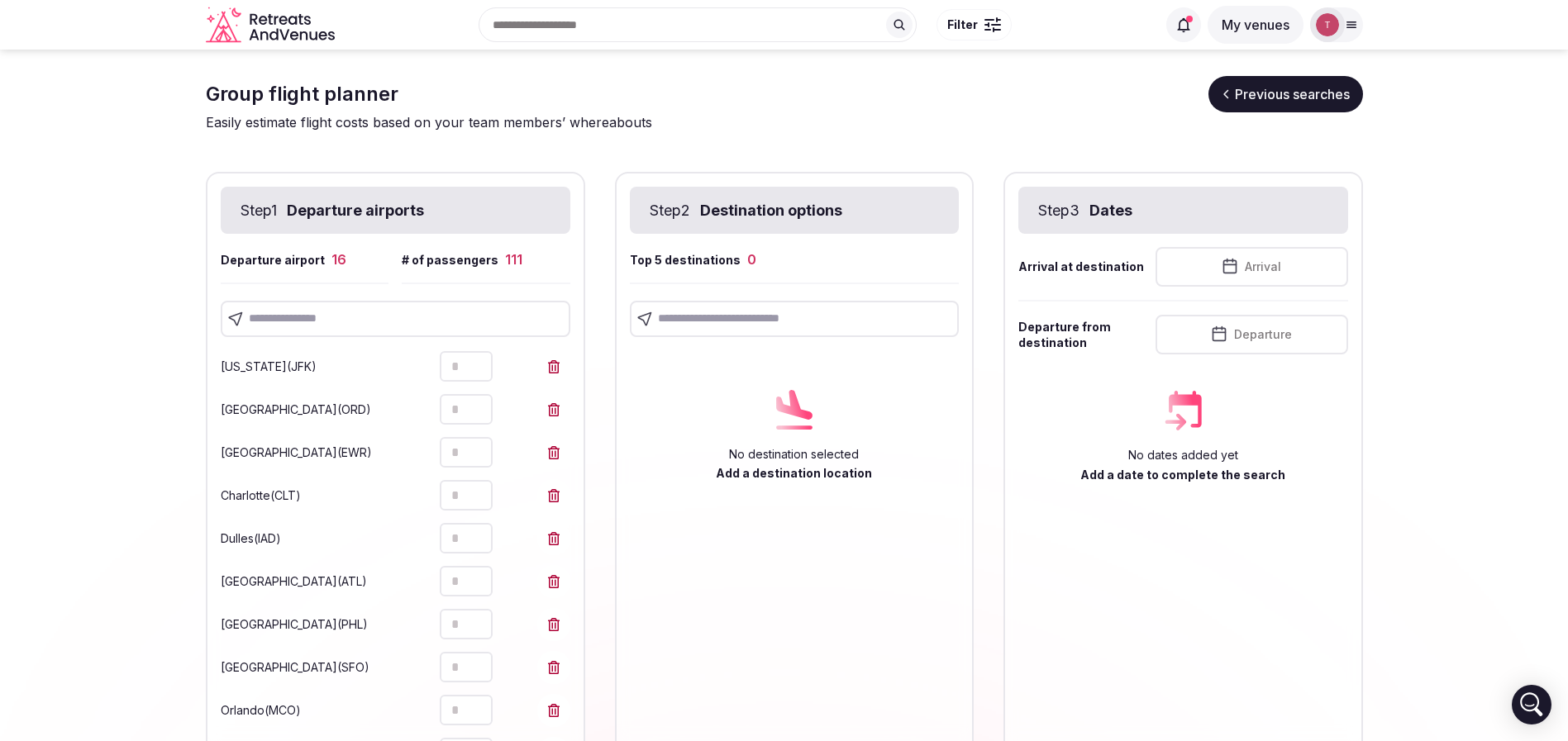
click at [378, 311] on input "text" at bounding box center [395, 318] width 349 height 37
click at [388, 319] on input "text" at bounding box center [395, 318] width 349 height 37
click at [316, 315] on input "text" at bounding box center [395, 318] width 349 height 37
click at [411, 322] on input "text" at bounding box center [395, 318] width 349 height 37
click at [29, 337] on section "**********" at bounding box center [784, 717] width 1568 height 1336
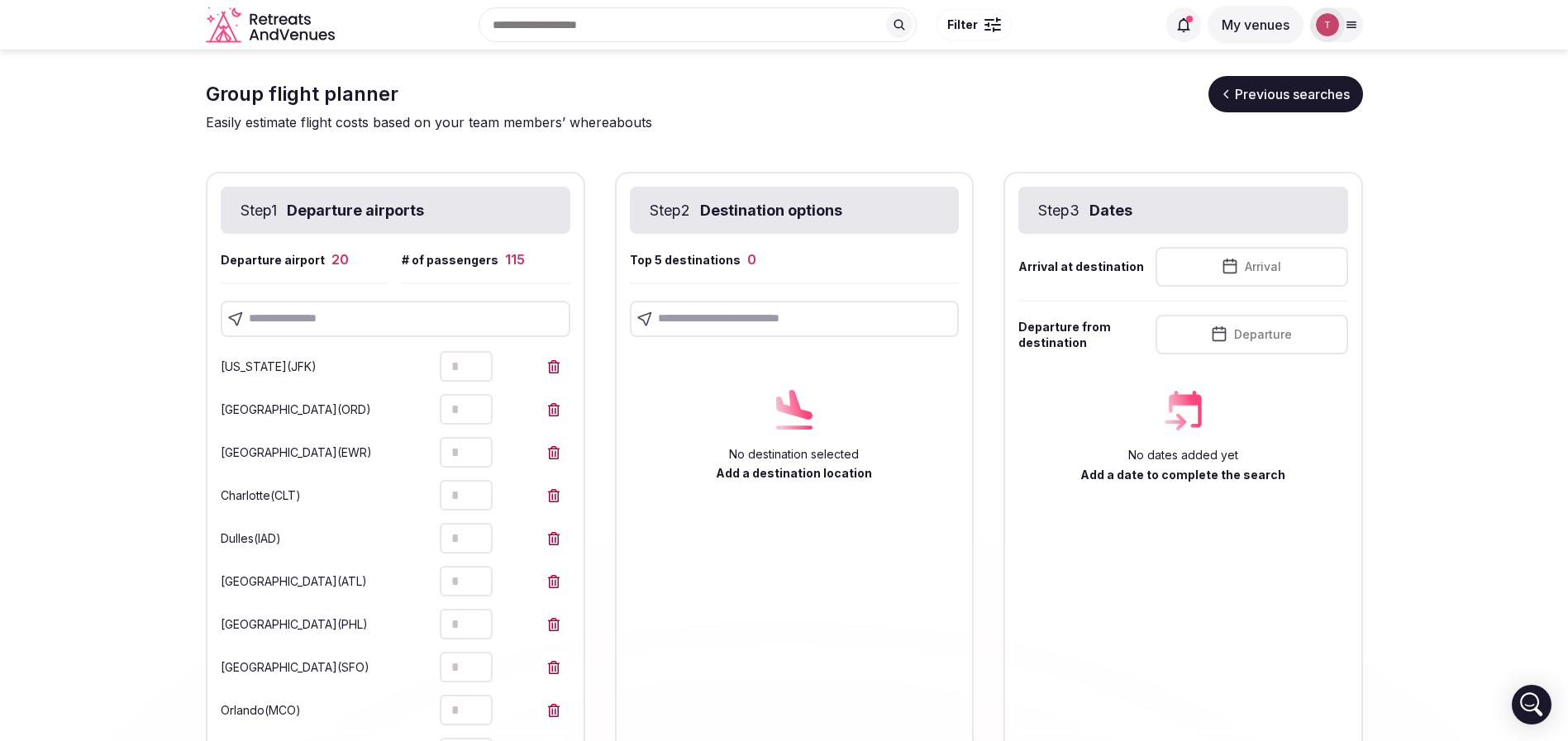
click at [417, 310] on input "text" at bounding box center [395, 318] width 349 height 37
click at [418, 305] on input "text" at bounding box center [395, 318] width 349 height 37
click at [391, 319] on input "text" at bounding box center [395, 318] width 349 height 37
click at [420, 324] on input "text" at bounding box center [395, 318] width 349 height 37
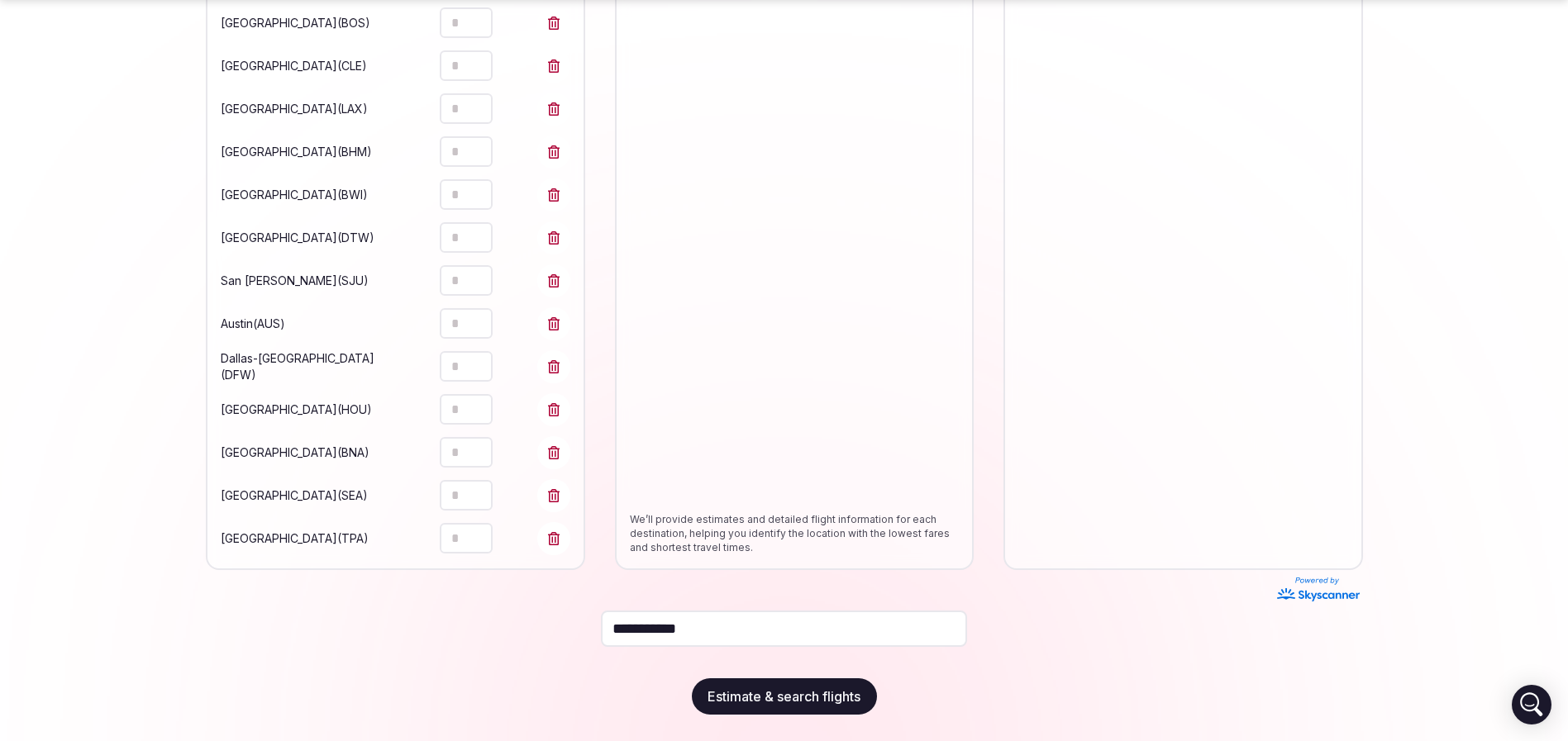
click at [473, 235] on icon "Increment" at bounding box center [479, 229] width 13 height 13
click at [473, 272] on icon "Increment" at bounding box center [479, 272] width 13 height 13
click at [473, 313] on icon "Increment" at bounding box center [479, 315] width 13 height 13
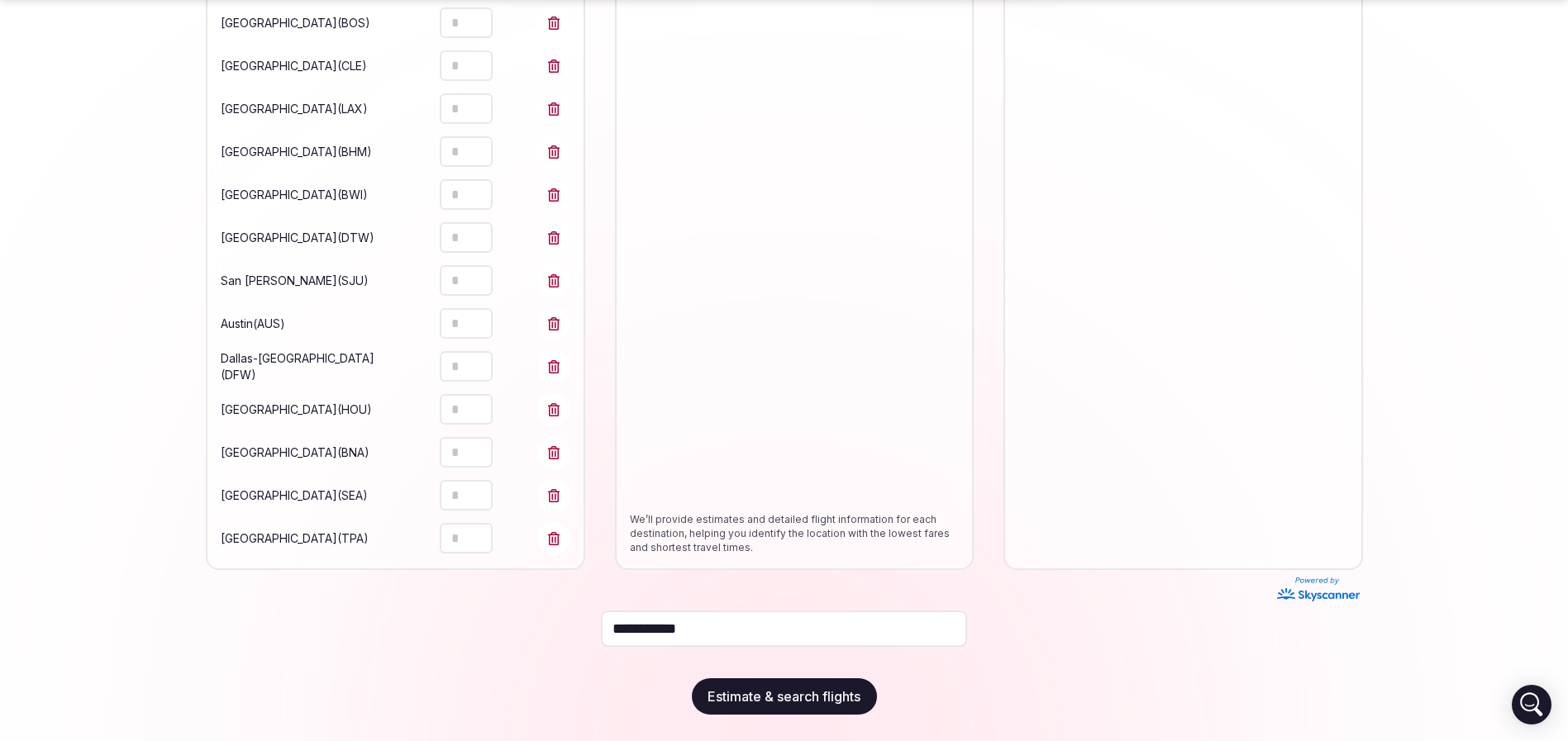
click at [473, 314] on icon "Increment" at bounding box center [479, 315] width 13 height 13
click at [473, 358] on icon "Increment" at bounding box center [479, 358] width 13 height 13
click at [473, 403] on icon "Increment" at bounding box center [479, 401] width 13 height 13
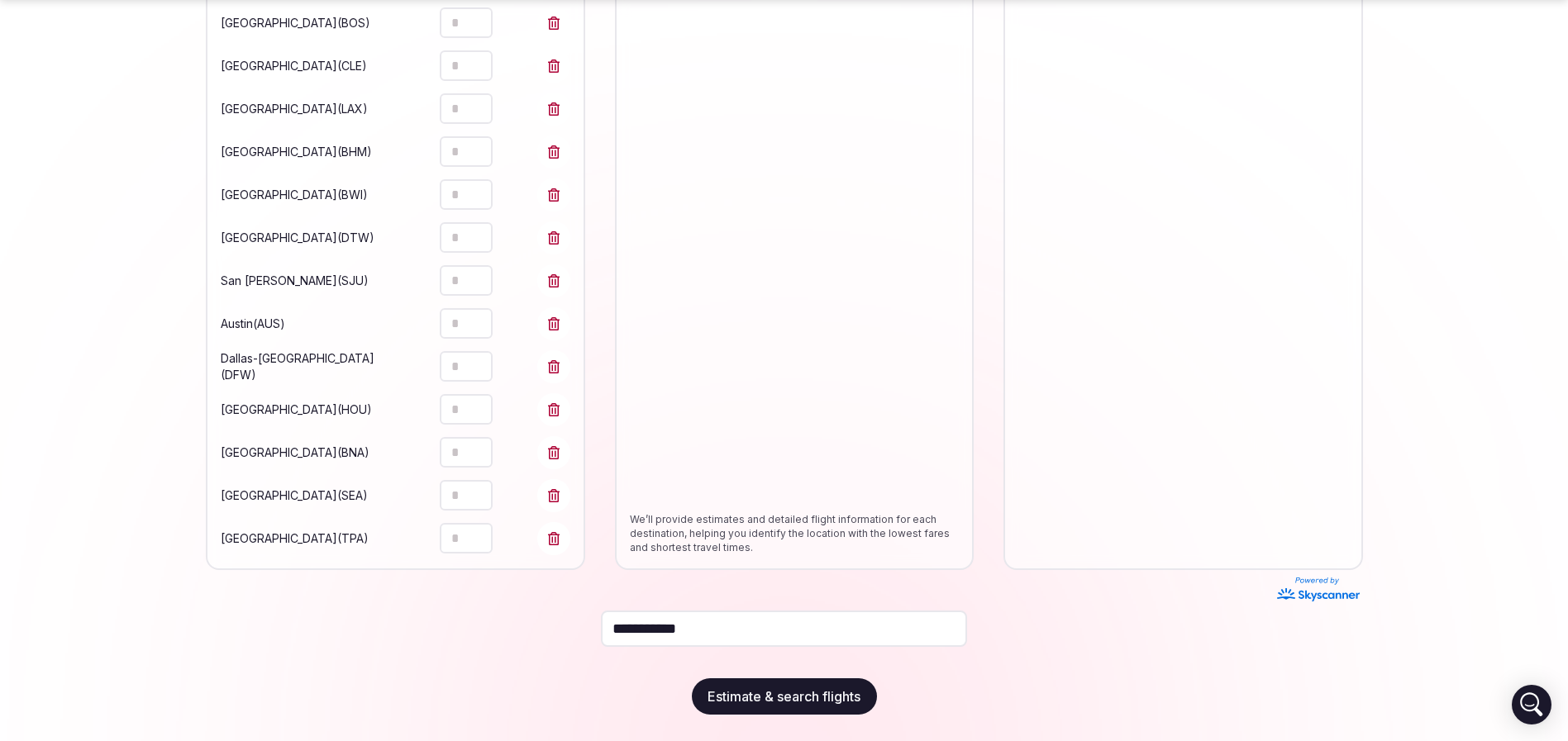
click at [473, 442] on icon "Increment" at bounding box center [479, 444] width 13 height 13
click at [466, 492] on button "Increment" at bounding box center [479, 488] width 27 height 16
click at [473, 530] on icon "Increment" at bounding box center [479, 530] width 13 height 13
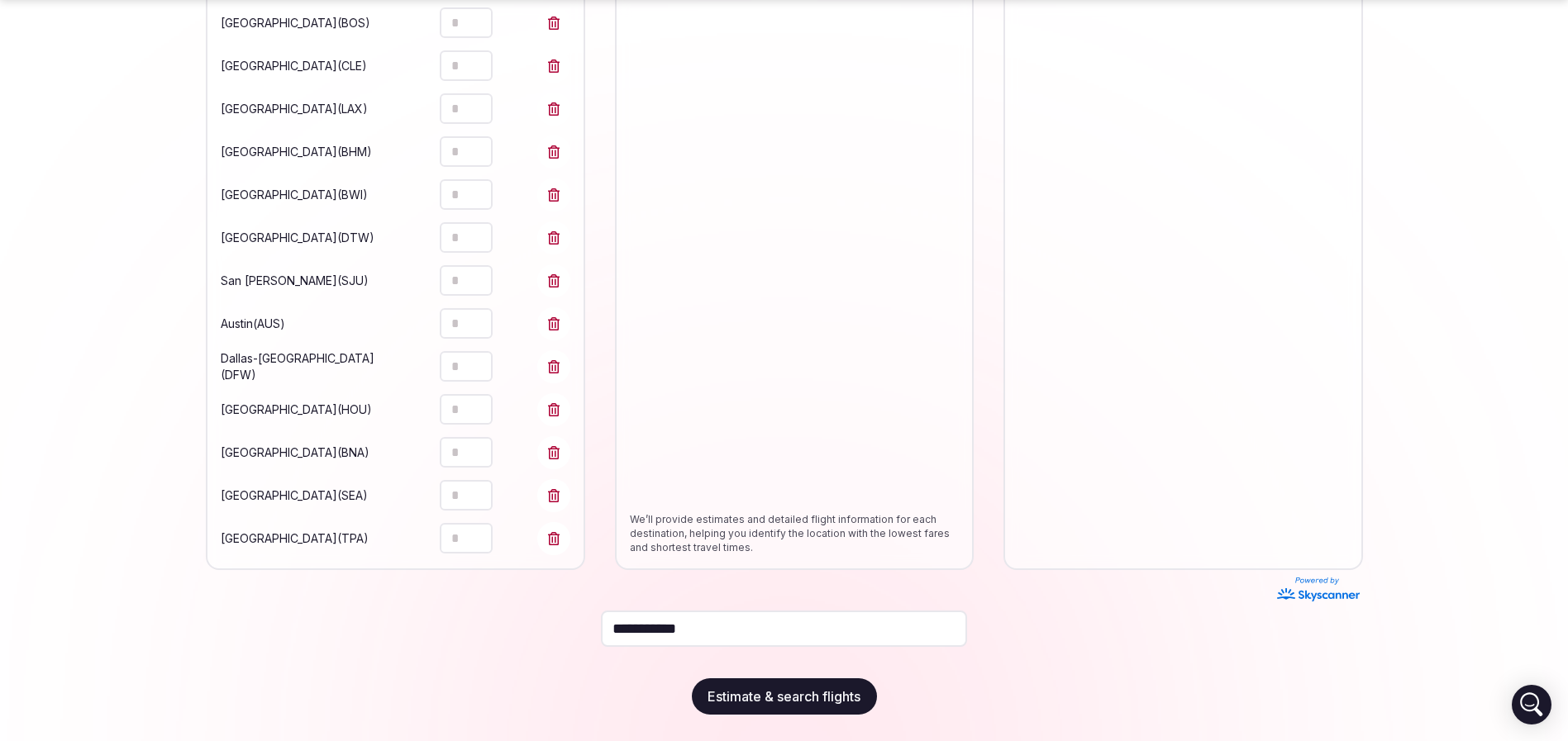
click at [473, 530] on icon "Increment" at bounding box center [479, 530] width 13 height 13
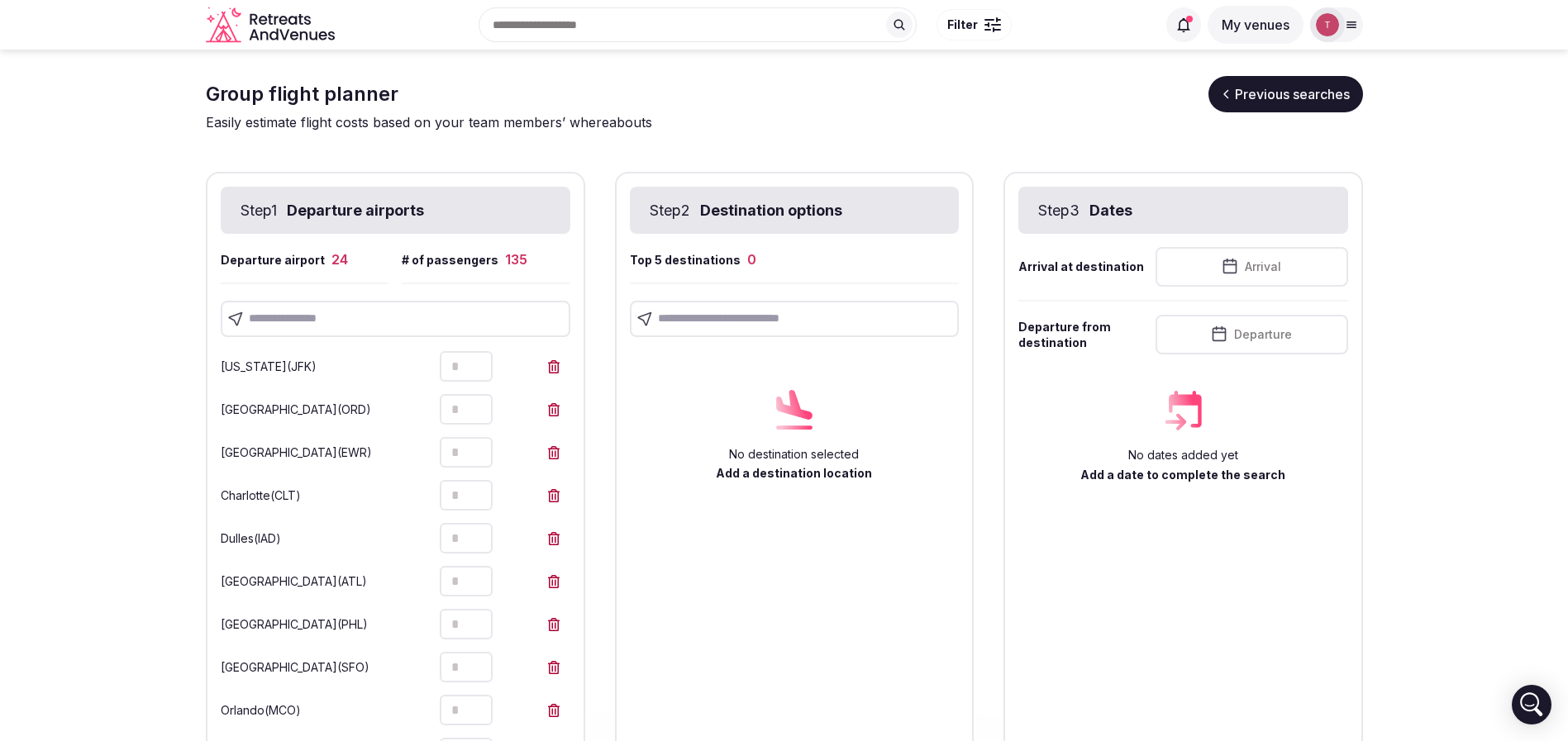
click at [334, 315] on input "text" at bounding box center [395, 318] width 349 height 37
click at [328, 329] on input "text" at bounding box center [395, 318] width 349 height 37
click at [399, 307] on input "text" at bounding box center [395, 318] width 349 height 37
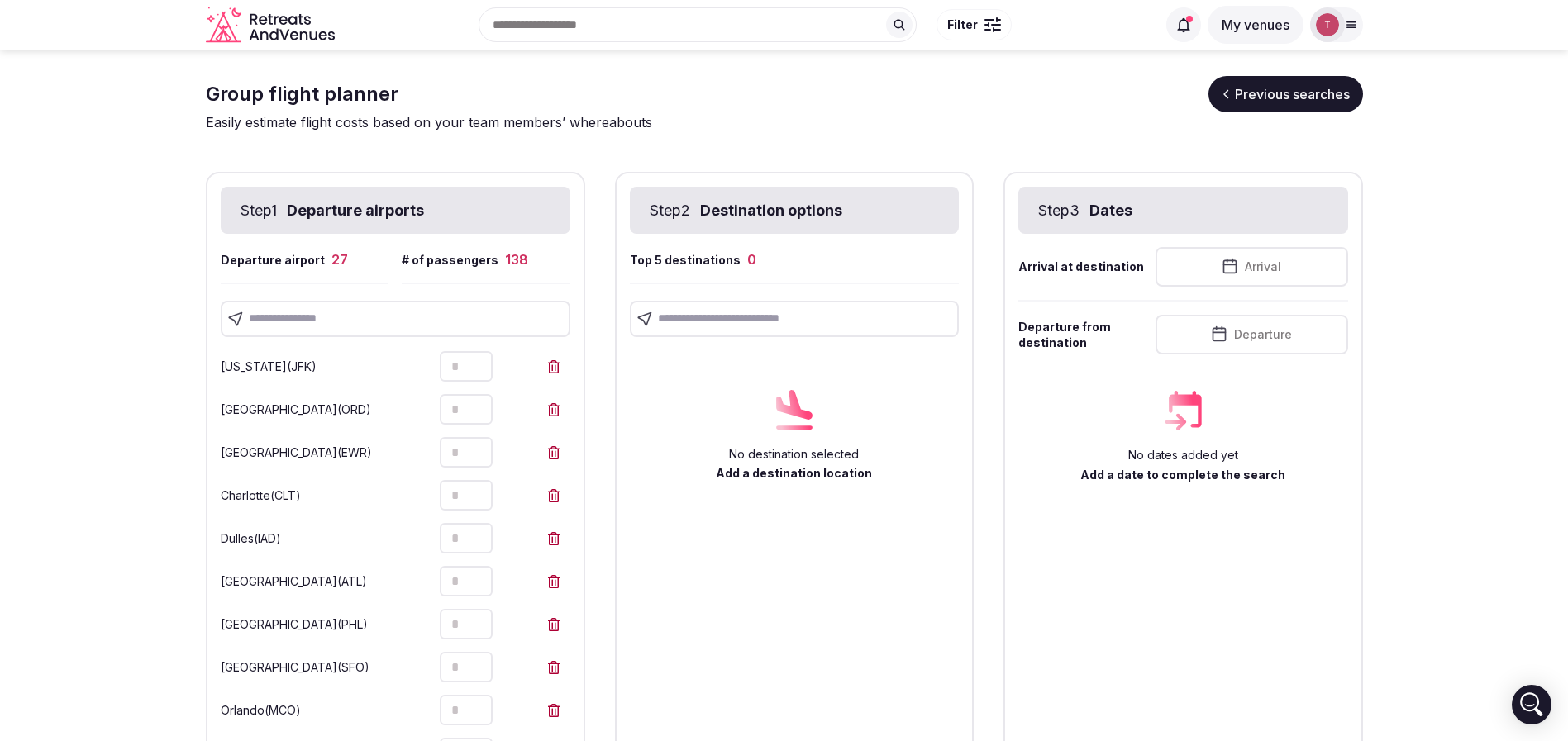
click at [406, 320] on input "text" at bounding box center [395, 318] width 349 height 37
click at [298, 328] on input "text" at bounding box center [395, 318] width 349 height 37
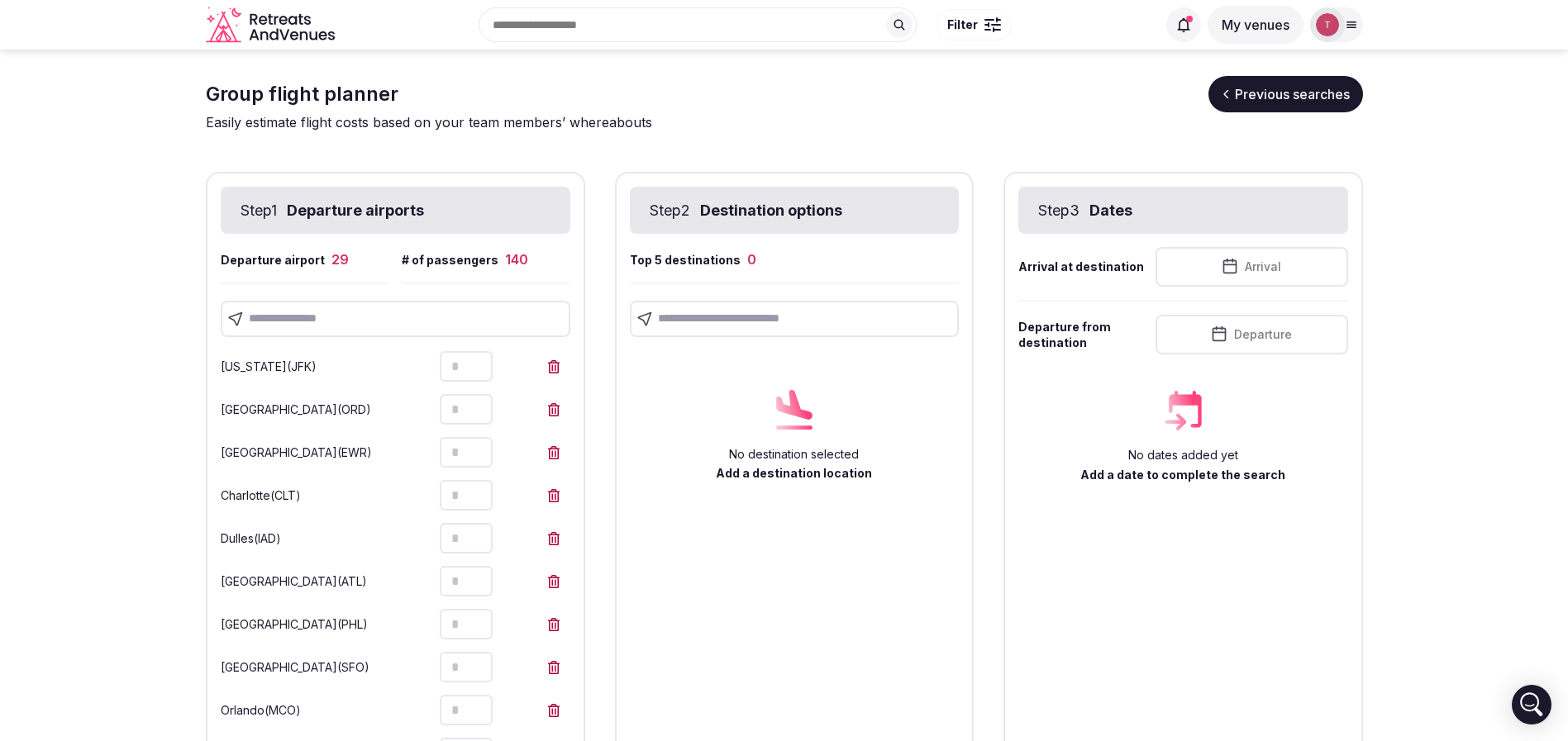
click at [413, 300] on input "text" at bounding box center [395, 318] width 349 height 37
click at [298, 321] on input "text" at bounding box center [395, 318] width 349 height 37
click at [377, 310] on input "text" at bounding box center [395, 318] width 349 height 37
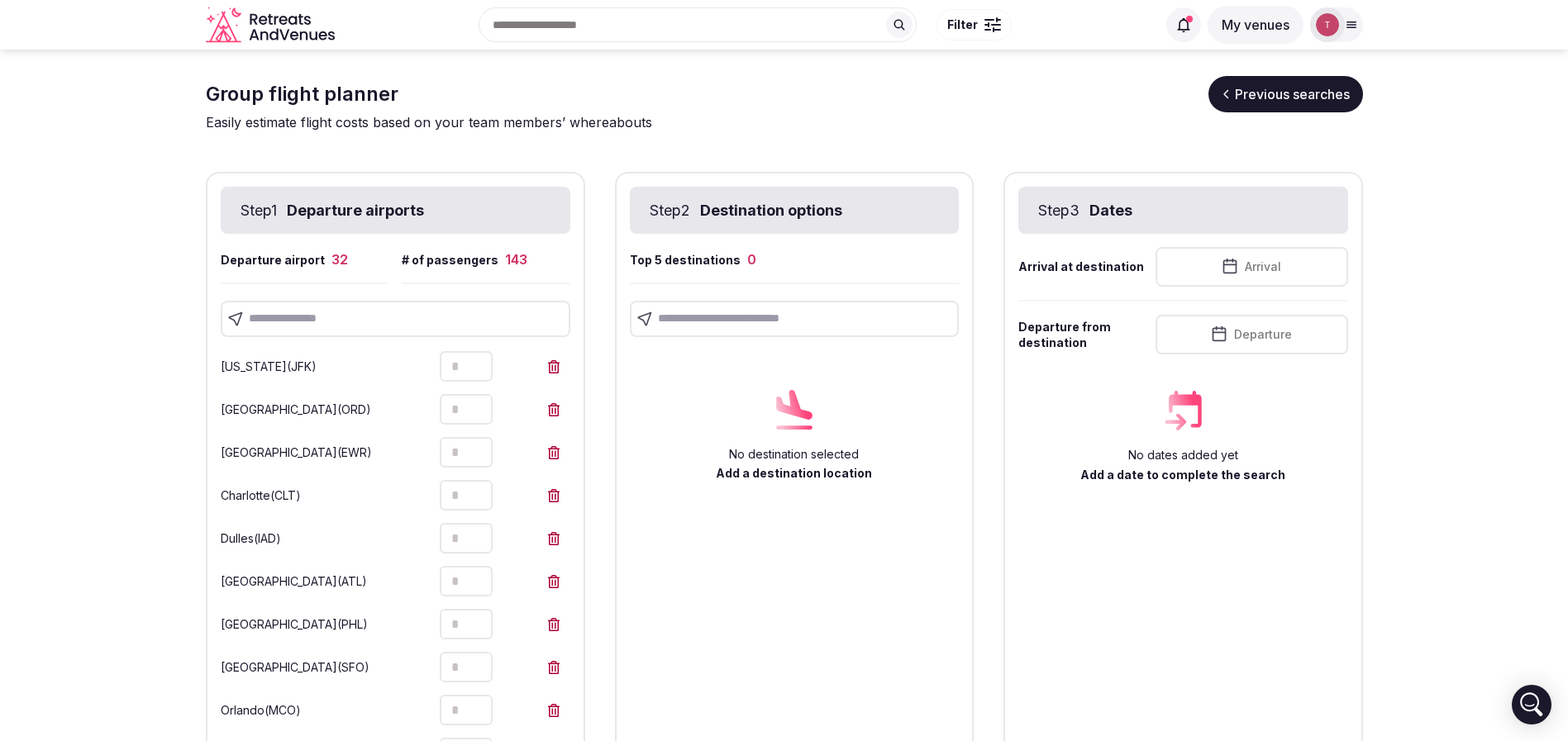
click at [336, 330] on input "text" at bounding box center [395, 318] width 349 height 37
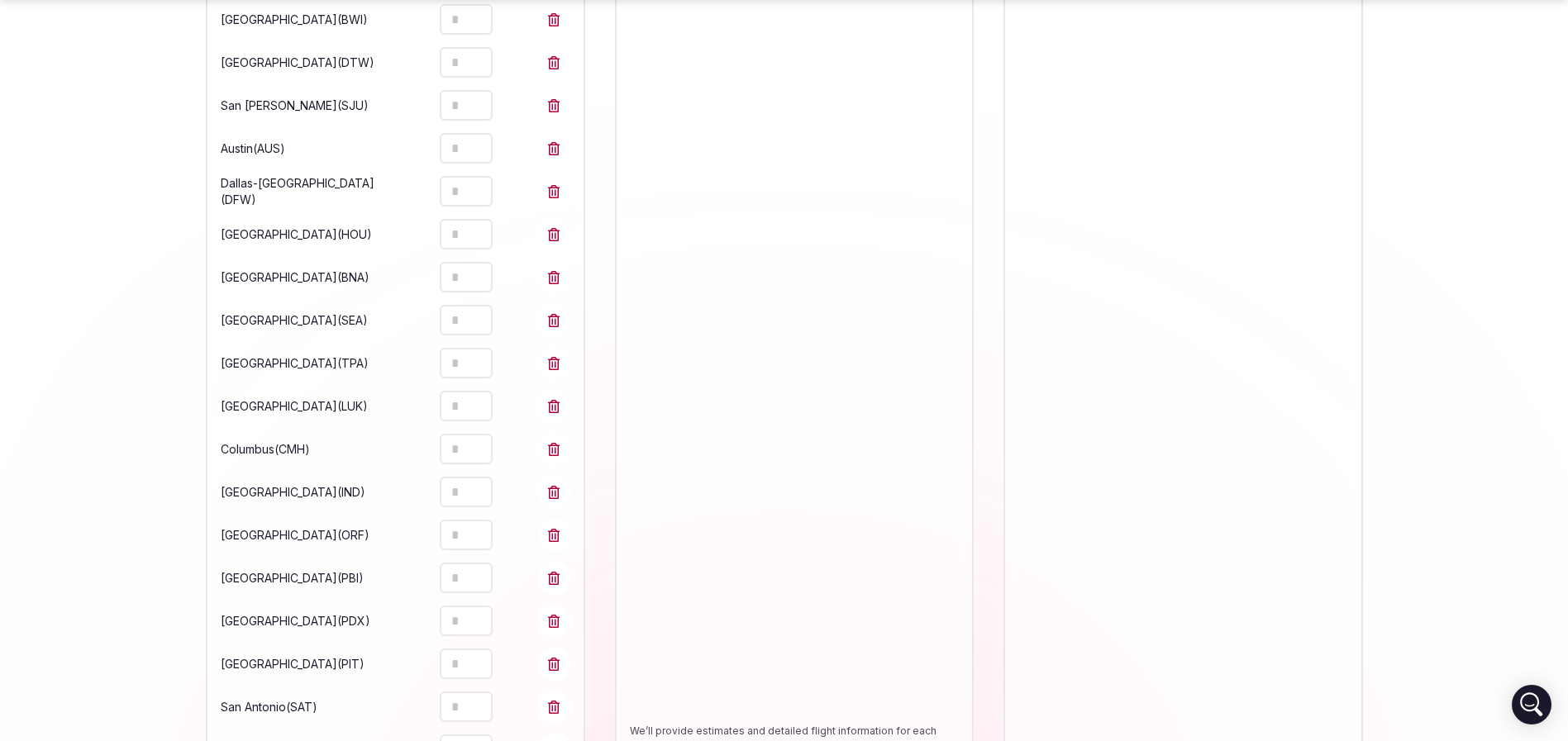
scroll to position [1203, 0]
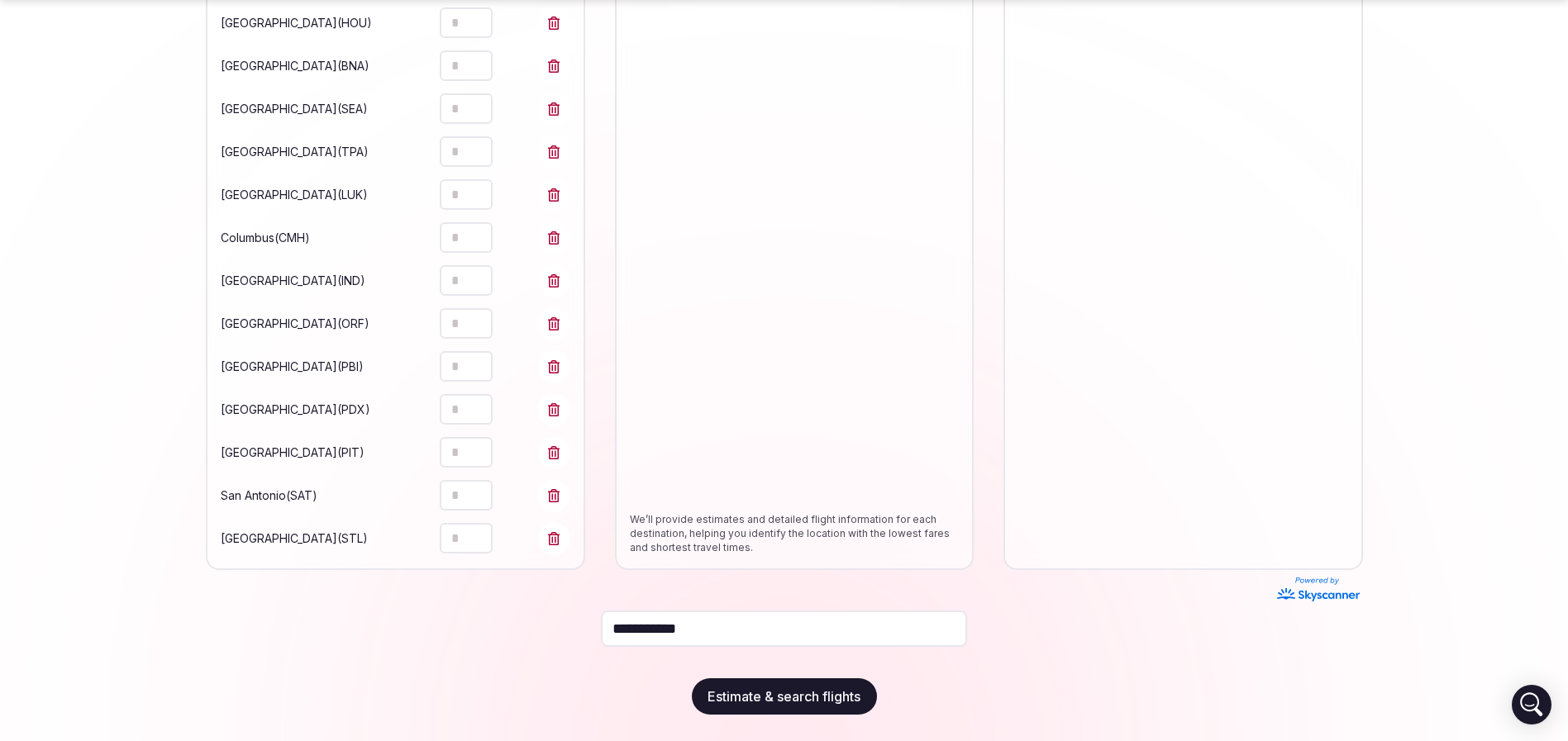
click at [473, 188] on icon "Increment" at bounding box center [479, 186] width 13 height 13
click at [473, 235] on icon "Increment" at bounding box center [479, 229] width 13 height 13
click at [473, 269] on icon "Increment" at bounding box center [479, 272] width 13 height 13
click at [473, 315] on icon "Increment" at bounding box center [479, 315] width 13 height 13
click at [473, 359] on icon "Increment" at bounding box center [479, 358] width 13 height 13
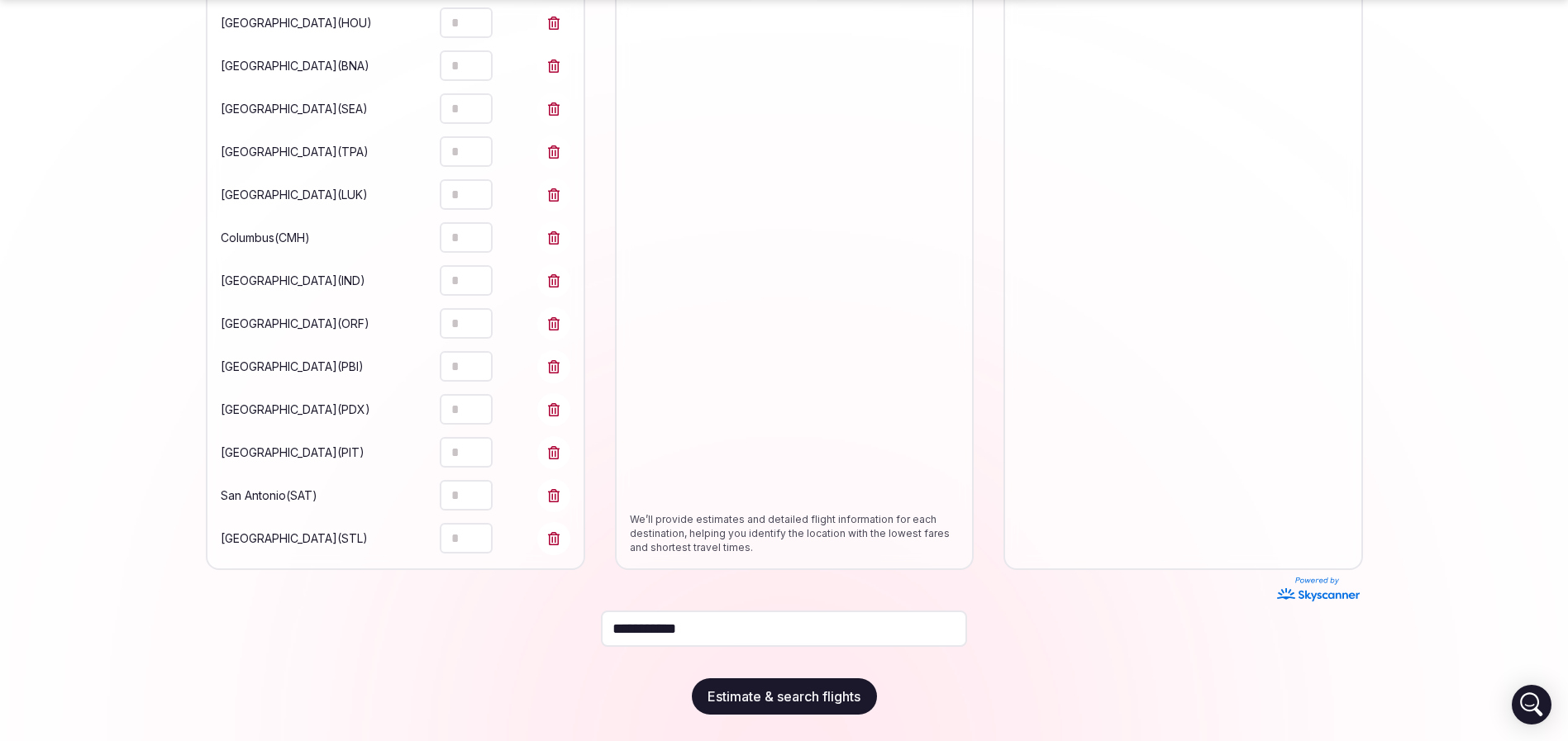
click at [474, 401] on icon "Increment" at bounding box center [479, 401] width 13 height 13
click at [473, 449] on icon "Increment" at bounding box center [479, 444] width 13 height 13
click at [473, 492] on icon "Increment" at bounding box center [479, 486] width 13 height 13
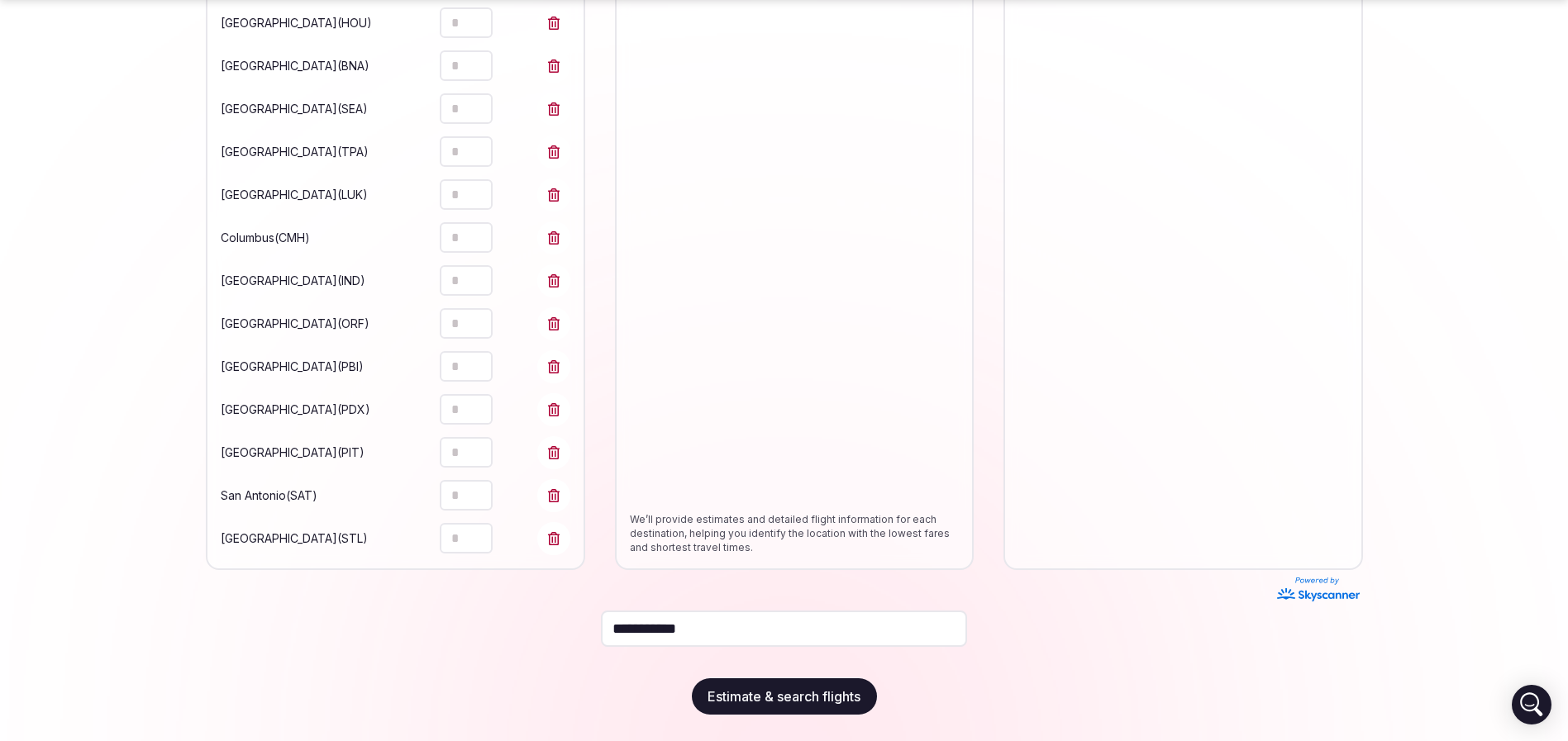
click at [473, 526] on icon "Increment" at bounding box center [479, 530] width 13 height 13
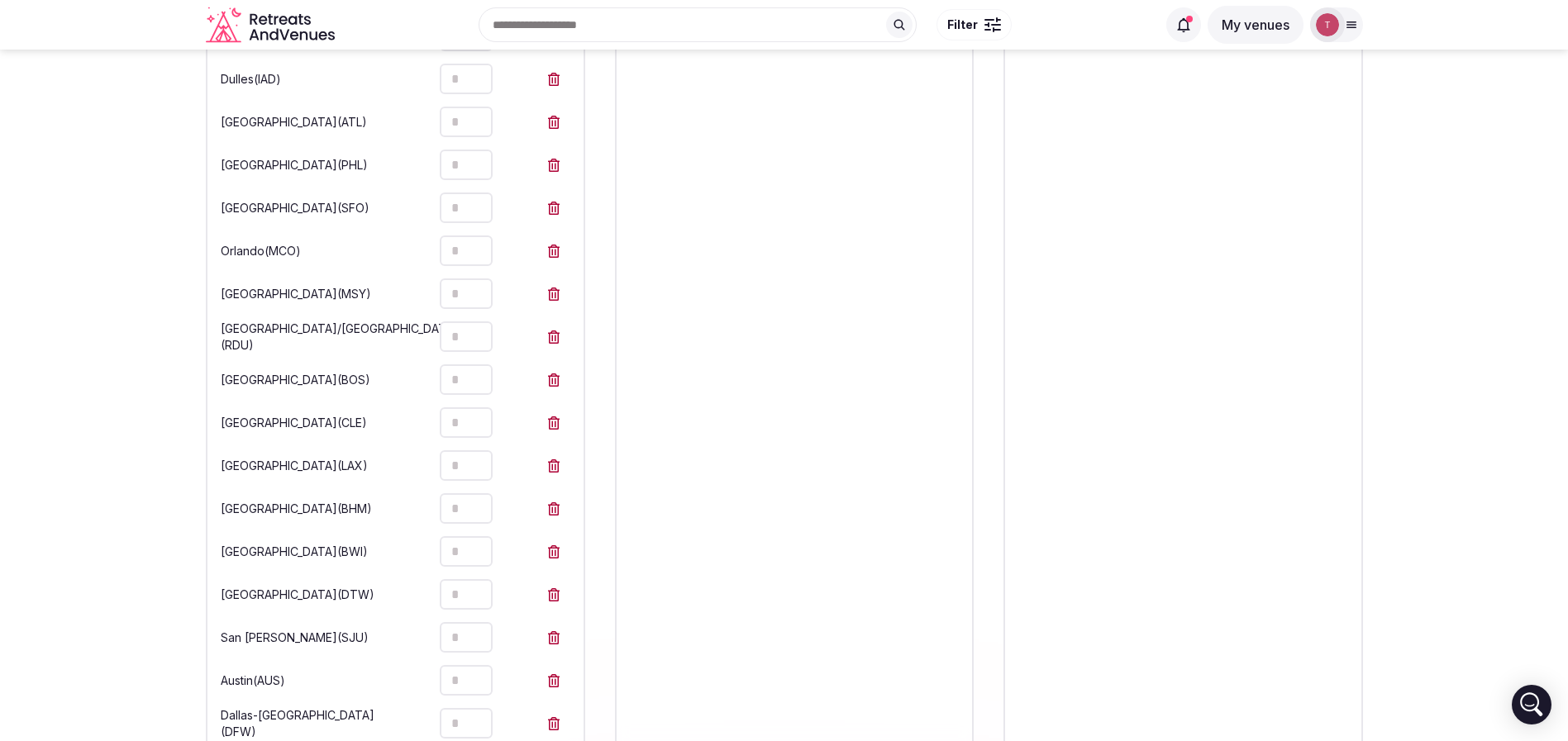
scroll to position [0, 0]
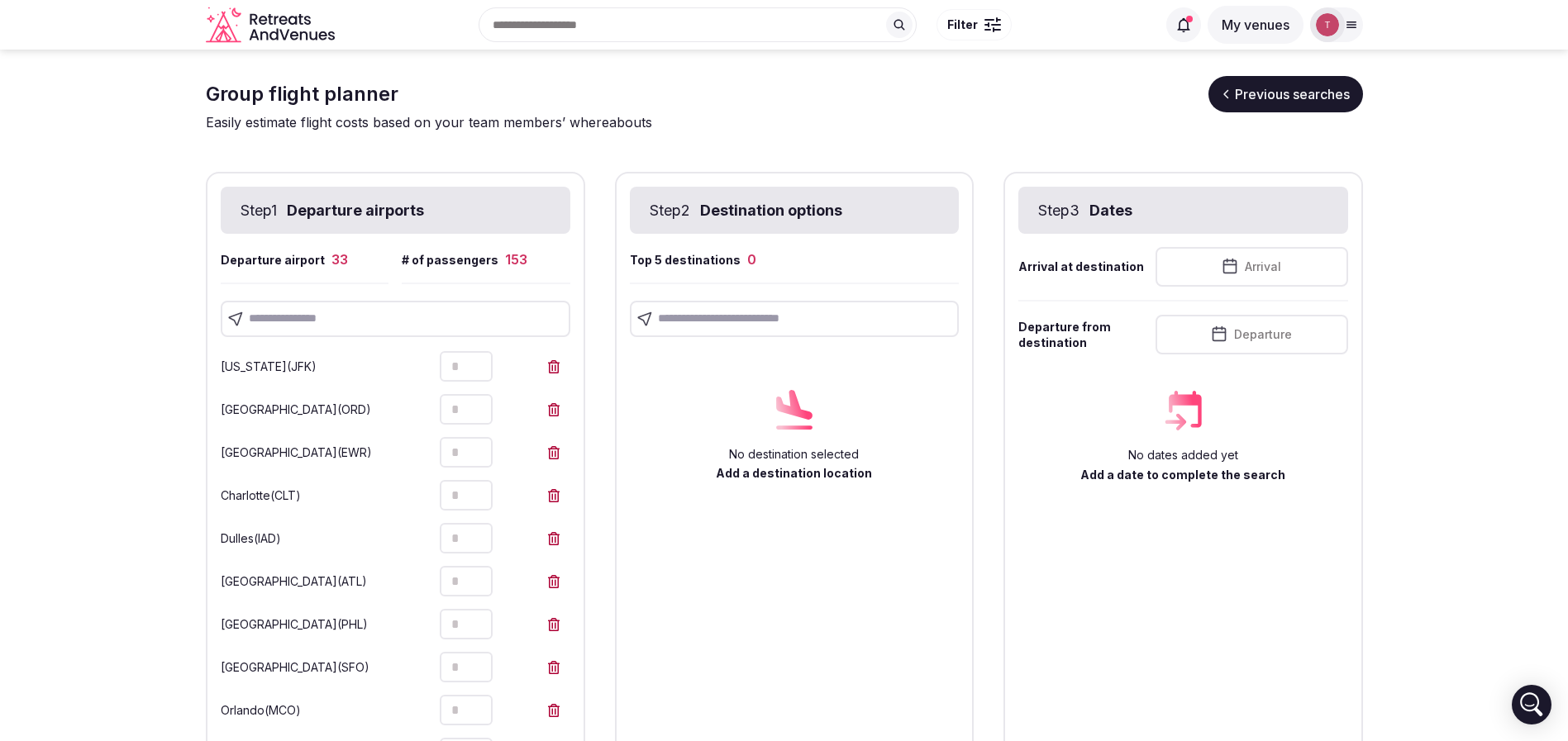
click at [323, 310] on input "text" at bounding box center [395, 318] width 349 height 37
click at [320, 323] on input "text" at bounding box center [395, 318] width 349 height 37
click at [405, 305] on input "text" at bounding box center [395, 318] width 349 height 37
click at [396, 324] on input "text" at bounding box center [395, 318] width 349 height 37
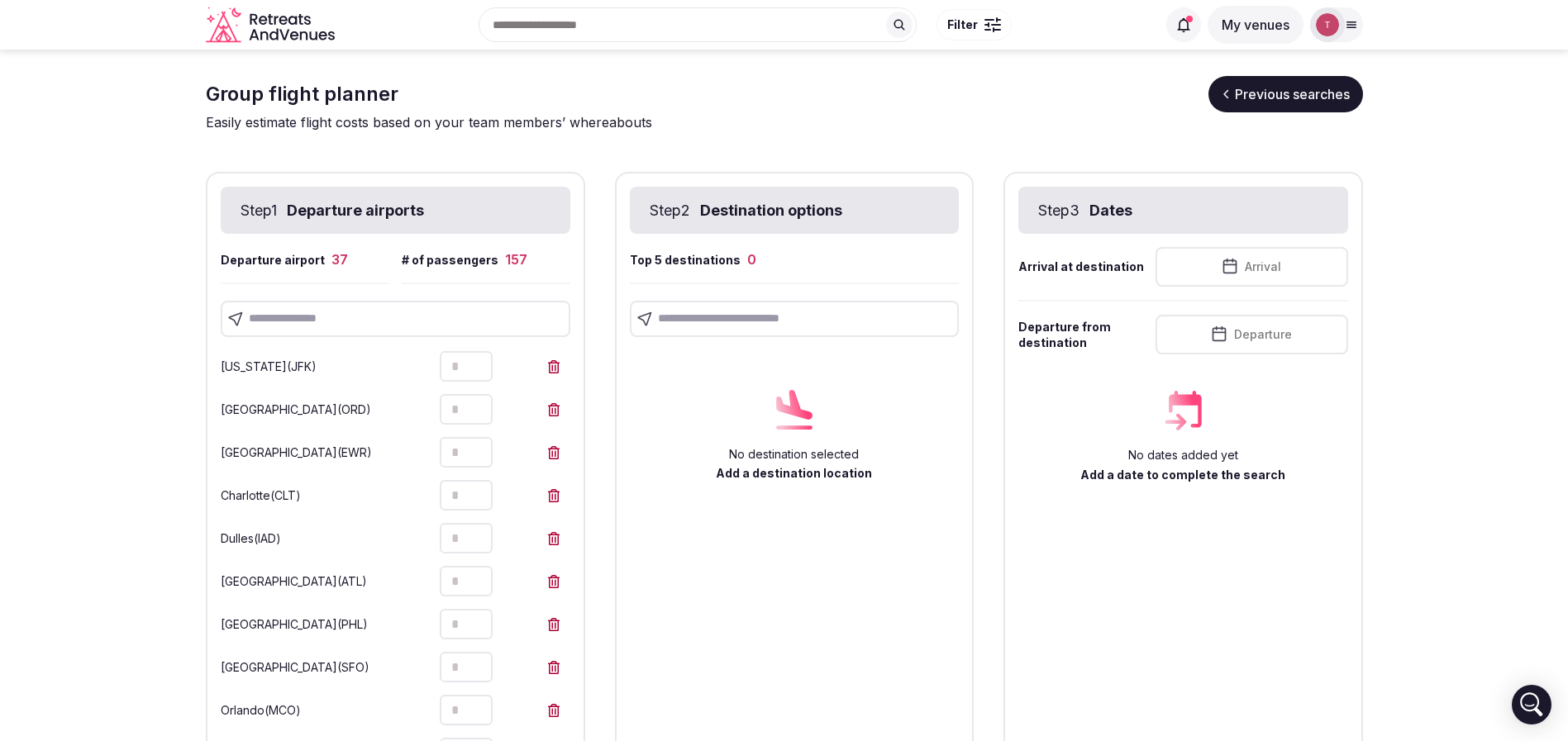
click at [433, 333] on input "text" at bounding box center [395, 318] width 349 height 37
drag, startPoint x: 353, startPoint y: 320, endPoint x: 334, endPoint y: 320, distance: 19.0
click at [334, 320] on input "*******" at bounding box center [395, 318] width 349 height 37
drag, startPoint x: 90, startPoint y: 371, endPoint x: 98, endPoint y: 371, distance: 8.0
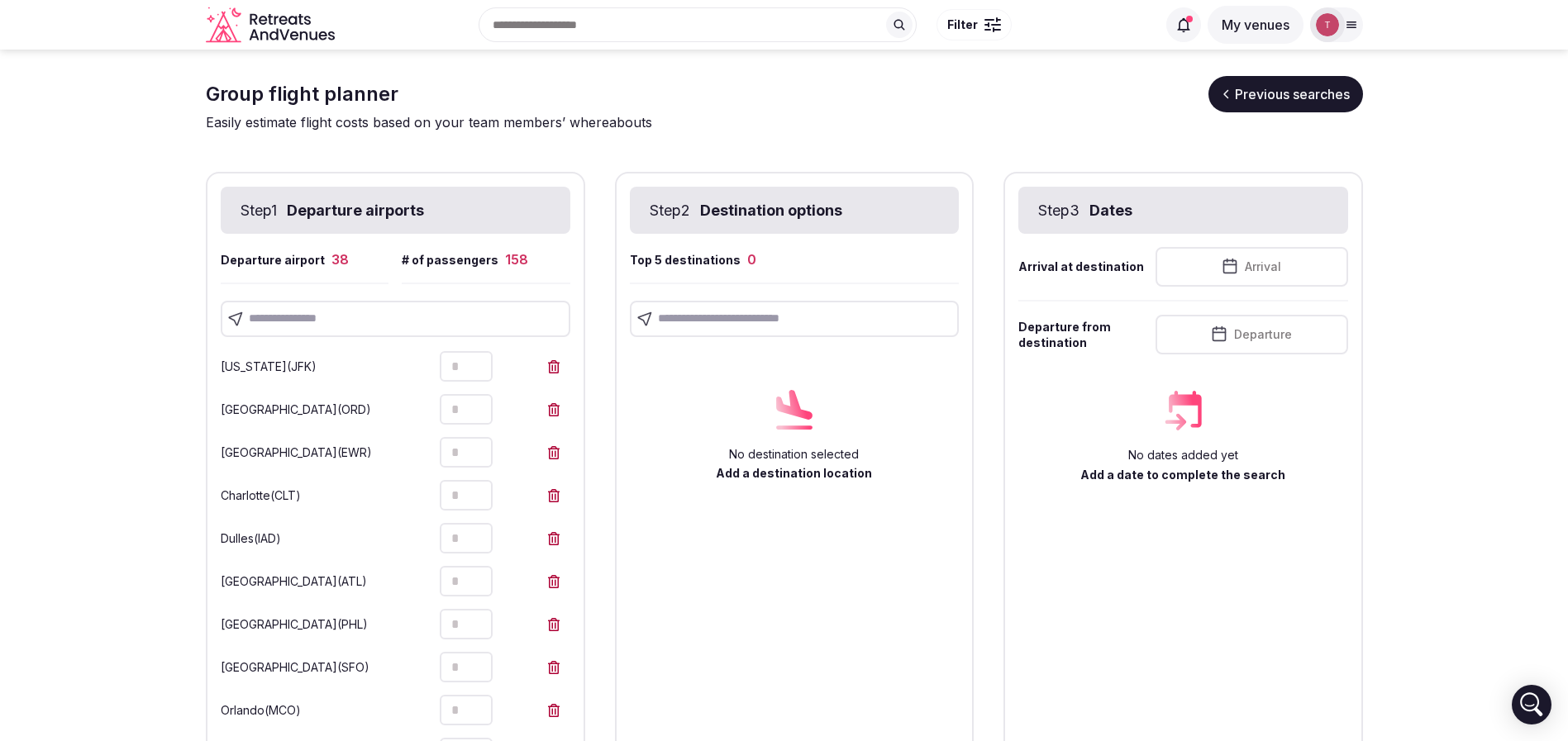
click at [286, 324] on input "text" at bounding box center [395, 318] width 349 height 37
click at [395, 322] on input "text" at bounding box center [395, 318] width 349 height 37
click at [416, 302] on input "text" at bounding box center [395, 318] width 349 height 37
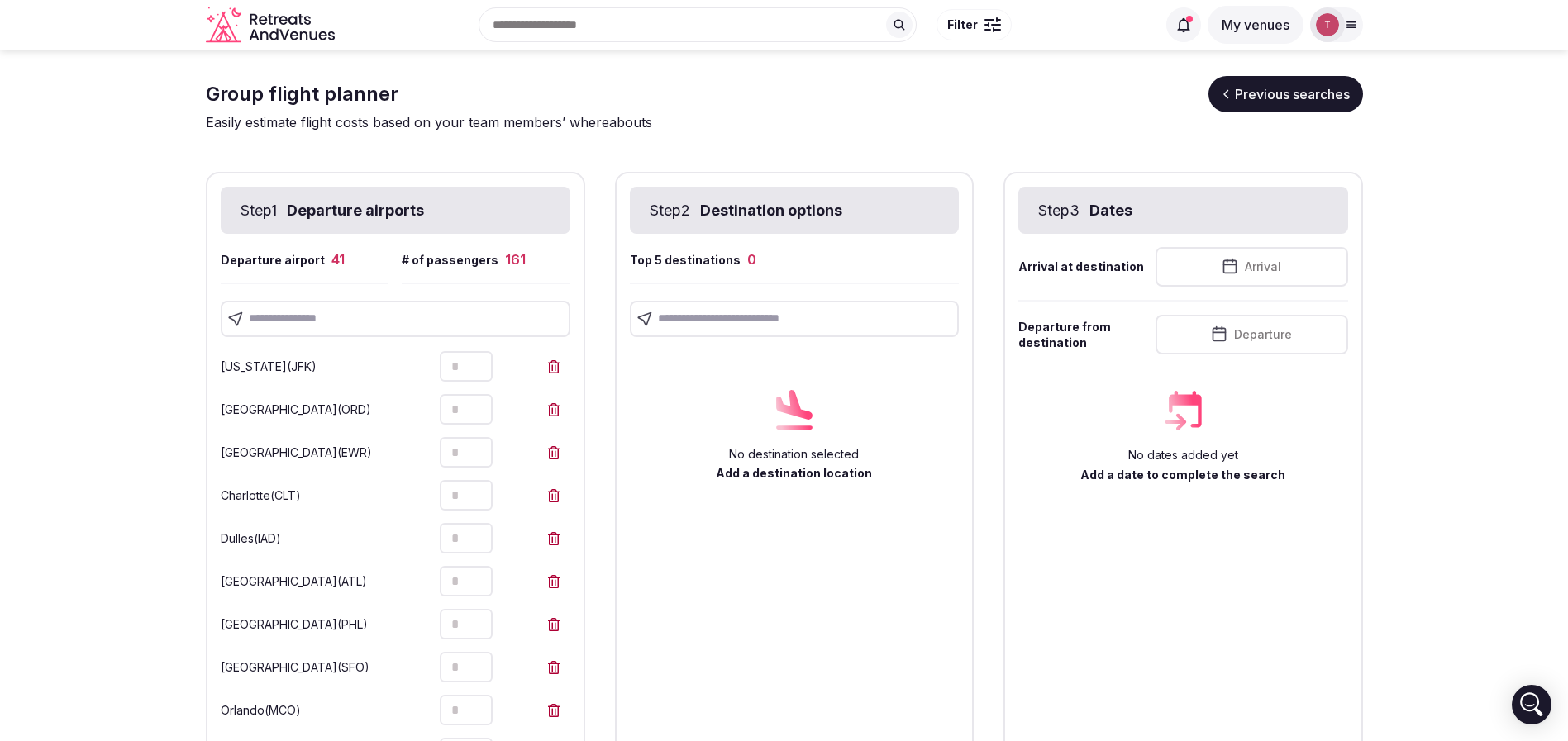
click at [300, 308] on input "text" at bounding box center [395, 318] width 349 height 37
drag, startPoint x: 294, startPoint y: 308, endPoint x: 257, endPoint y: 383, distance: 83.6
click at [306, 333] on input "text" at bounding box center [395, 318] width 349 height 37
click at [382, 314] on input "text" at bounding box center [395, 318] width 349 height 37
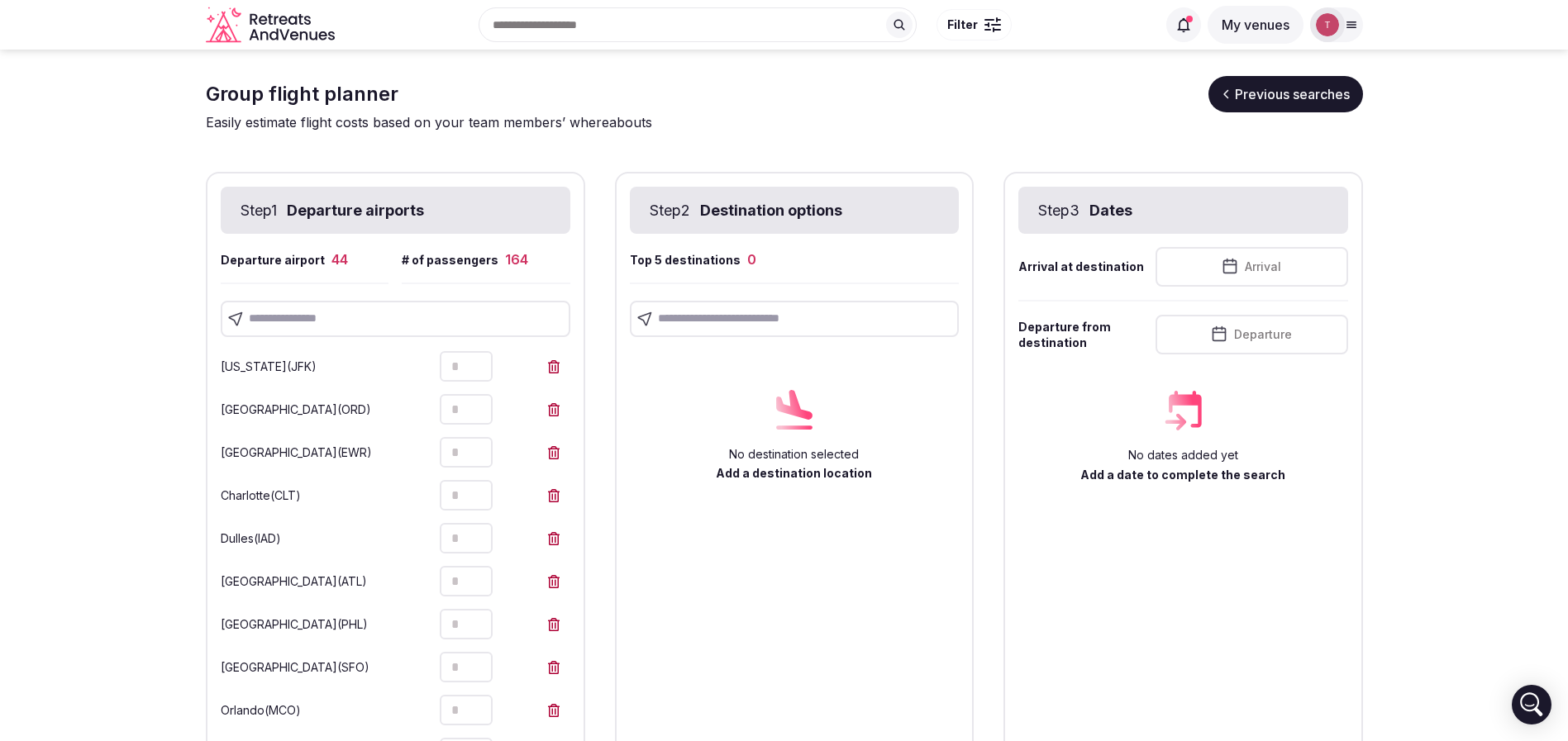
click at [362, 318] on input "text" at bounding box center [395, 318] width 349 height 37
click at [437, 324] on input "text" at bounding box center [395, 318] width 349 height 37
click at [466, 326] on input "text" at bounding box center [395, 318] width 349 height 37
click at [309, 315] on input "text" at bounding box center [395, 318] width 349 height 37
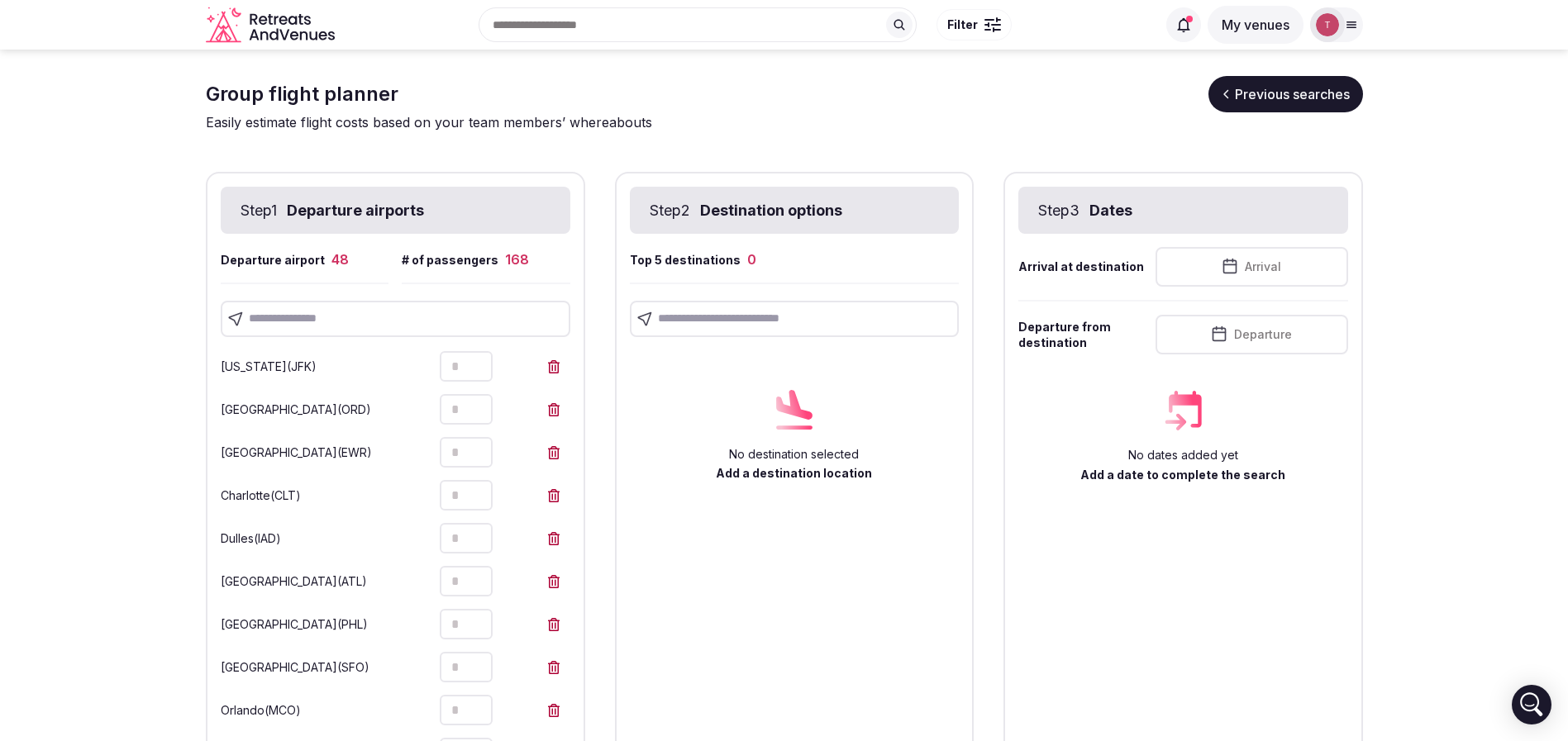
click at [466, 312] on input "text" at bounding box center [395, 318] width 349 height 37
click at [436, 322] on input "text" at bounding box center [395, 318] width 349 height 37
drag, startPoint x: 412, startPoint y: 374, endPoint x: 381, endPoint y: 373, distance: 31.0
click at [333, 314] on input "text" at bounding box center [395, 318] width 349 height 37
click at [322, 329] on p "John F Kennedy International Airport" at bounding box center [264, 333] width 185 height 33
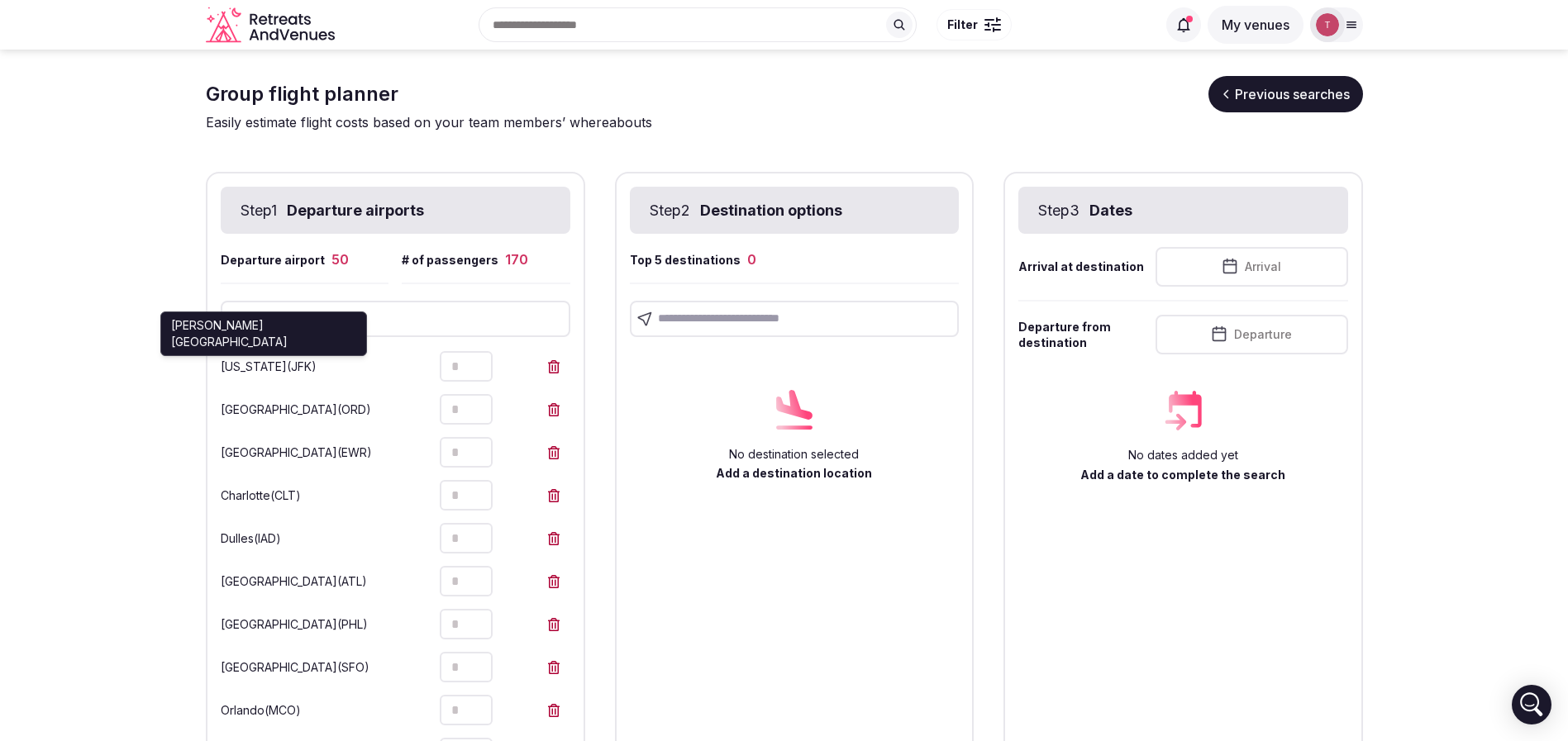
click at [348, 317] on p "John F Kennedy International Airport" at bounding box center [264, 333] width 185 height 33
click at [457, 326] on input "text" at bounding box center [395, 318] width 349 height 37
click at [332, 319] on input "text" at bounding box center [395, 318] width 349 height 37
click at [306, 316] on input "text" at bounding box center [395, 318] width 349 height 37
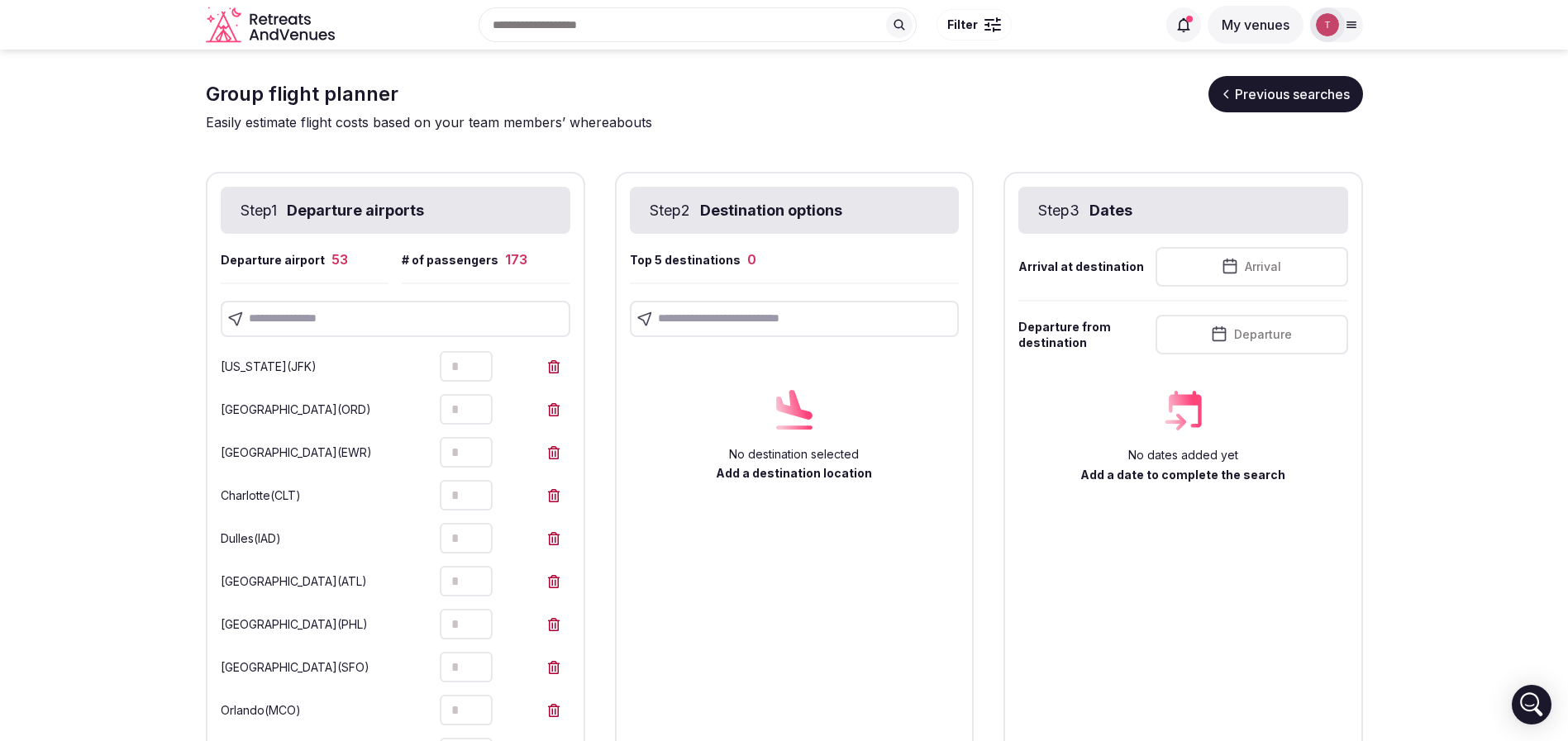
click at [416, 324] on input "text" at bounding box center [395, 318] width 349 height 37
click at [410, 319] on input "text" at bounding box center [395, 318] width 349 height 37
click at [328, 317] on input "text" at bounding box center [395, 318] width 349 height 37
click at [347, 322] on input "text" at bounding box center [395, 318] width 349 height 37
click at [403, 316] on input "text" at bounding box center [395, 318] width 349 height 37
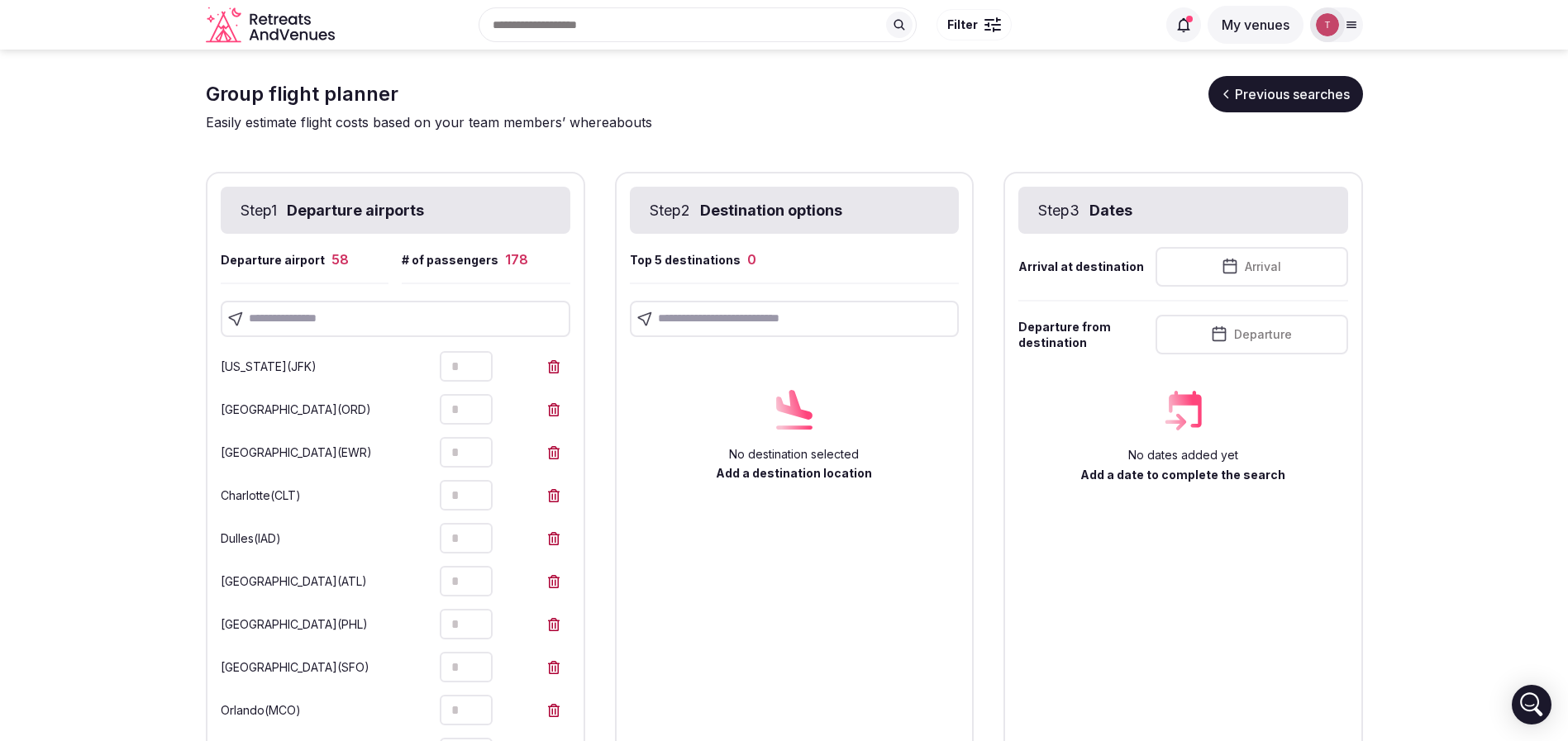
click at [451, 321] on input "text" at bounding box center [395, 318] width 349 height 37
click at [334, 311] on input "text" at bounding box center [395, 318] width 349 height 37
click at [288, 303] on input "text" at bounding box center [395, 318] width 349 height 37
click at [399, 322] on input "text" at bounding box center [395, 318] width 349 height 37
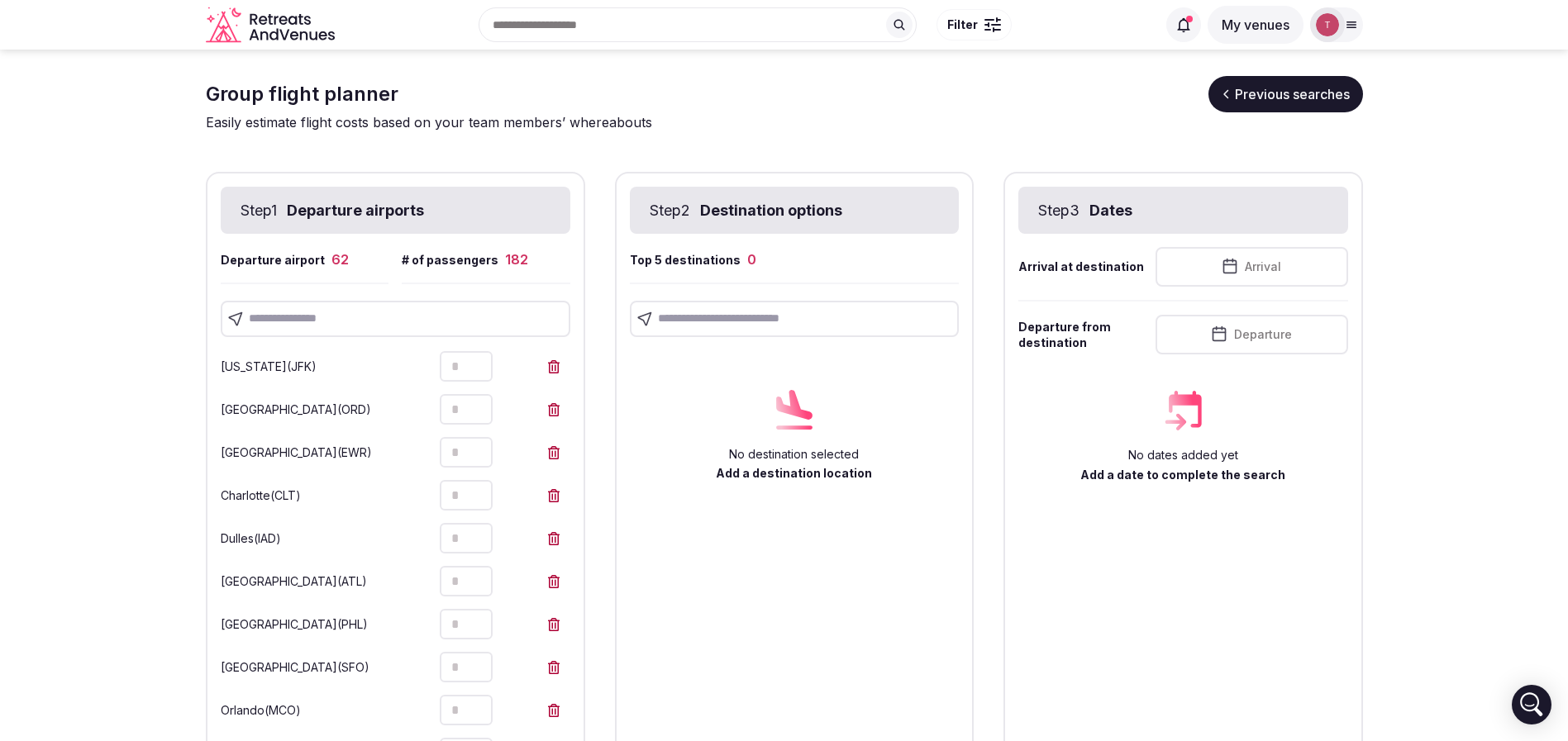
click at [420, 322] on input "text" at bounding box center [395, 318] width 349 height 37
click at [736, 316] on input "text" at bounding box center [794, 318] width 329 height 37
click at [741, 328] on input "text" at bounding box center [794, 318] width 329 height 37
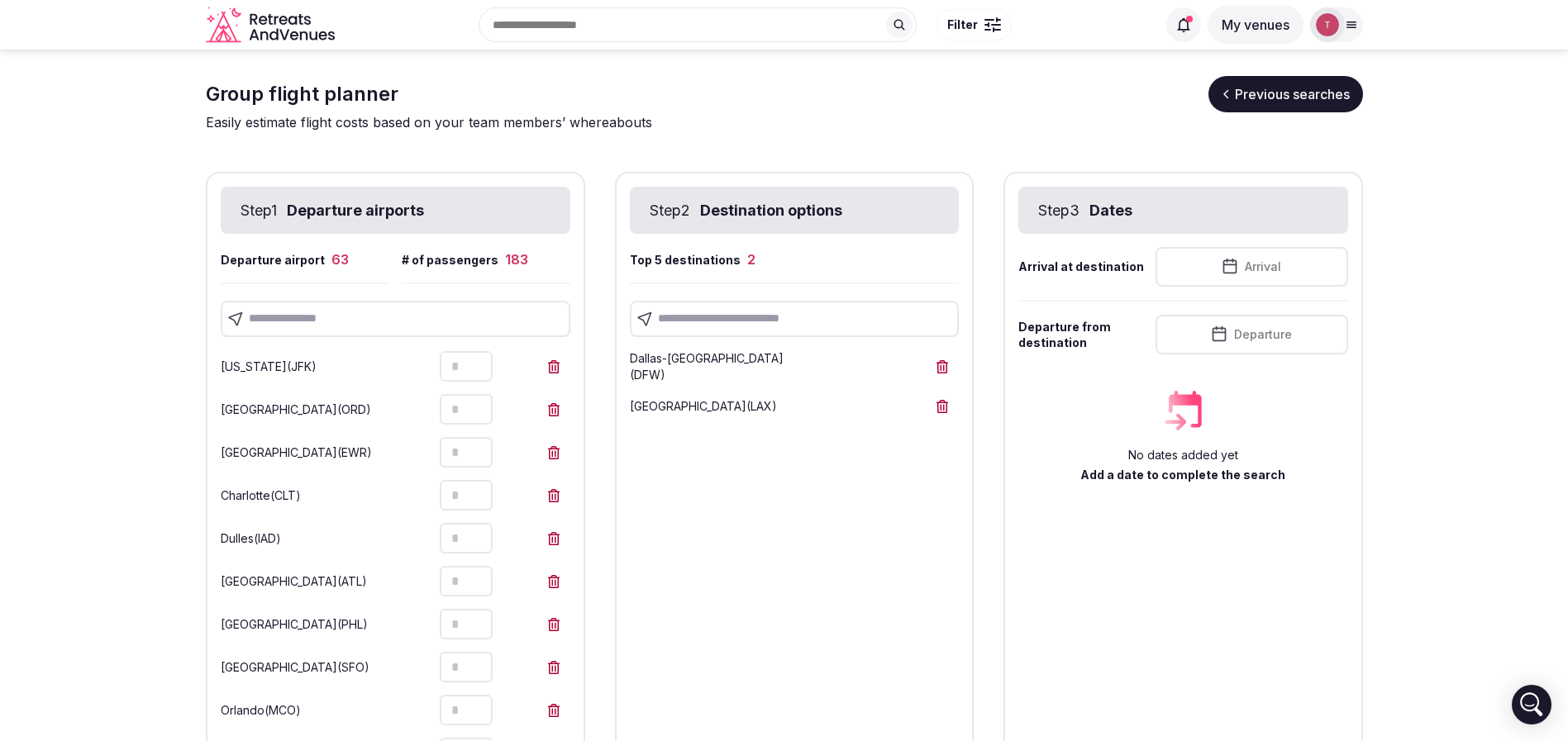
click at [802, 324] on input "text" at bounding box center [794, 318] width 329 height 37
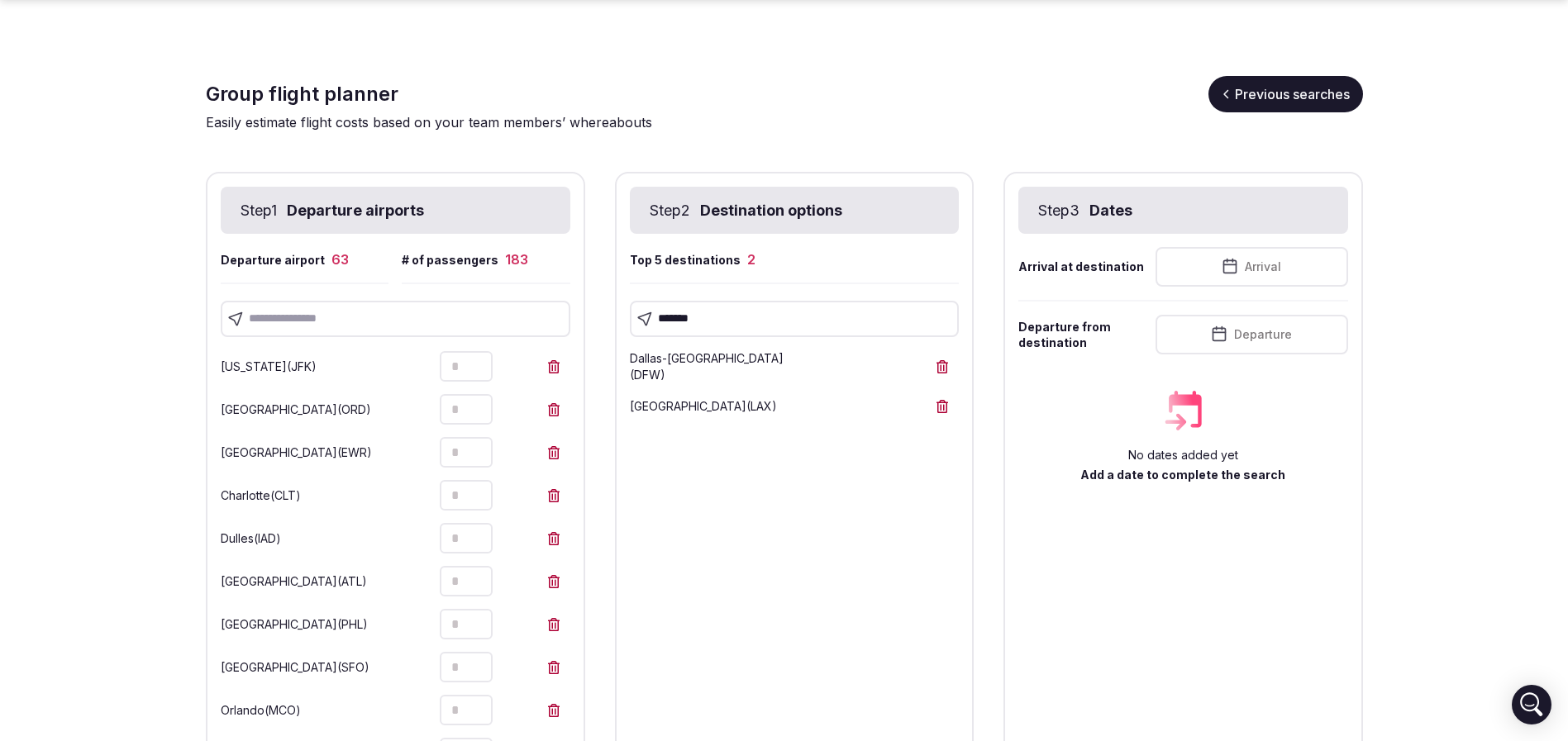
scroll to position [855, 0]
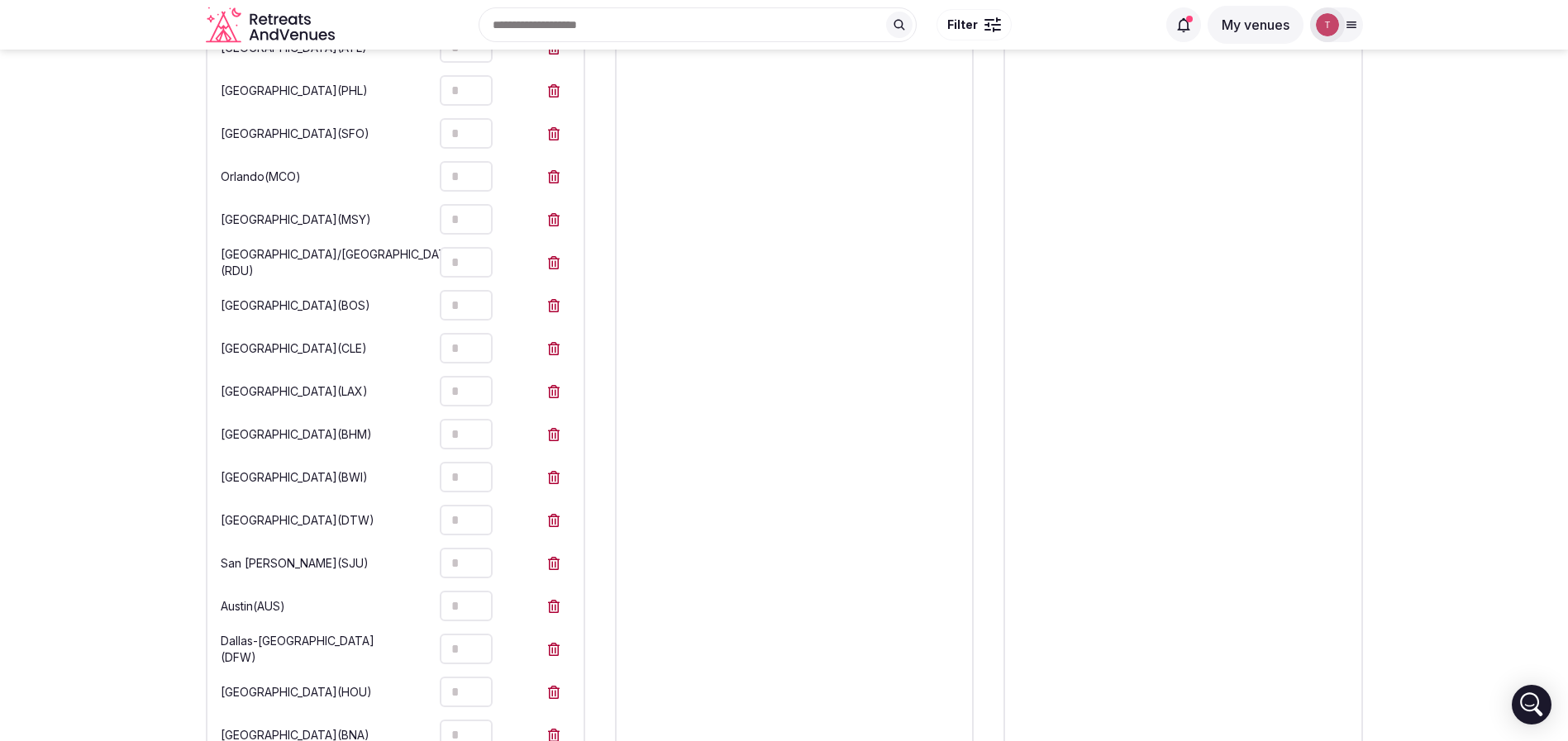
scroll to position [0, 0]
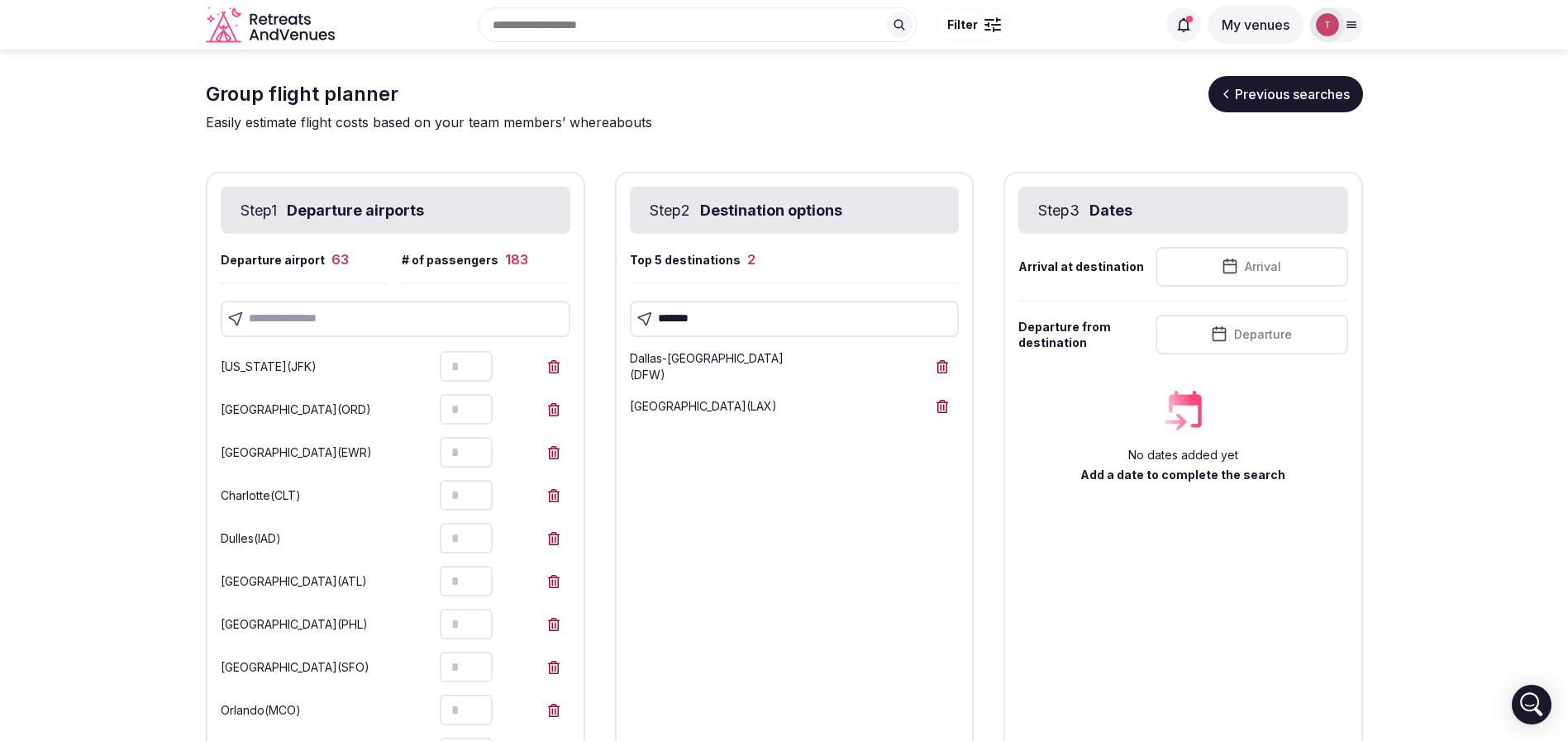
click at [703, 314] on input "*******" at bounding box center [794, 318] width 329 height 37
click at [731, 319] on input "text" at bounding box center [794, 318] width 329 height 37
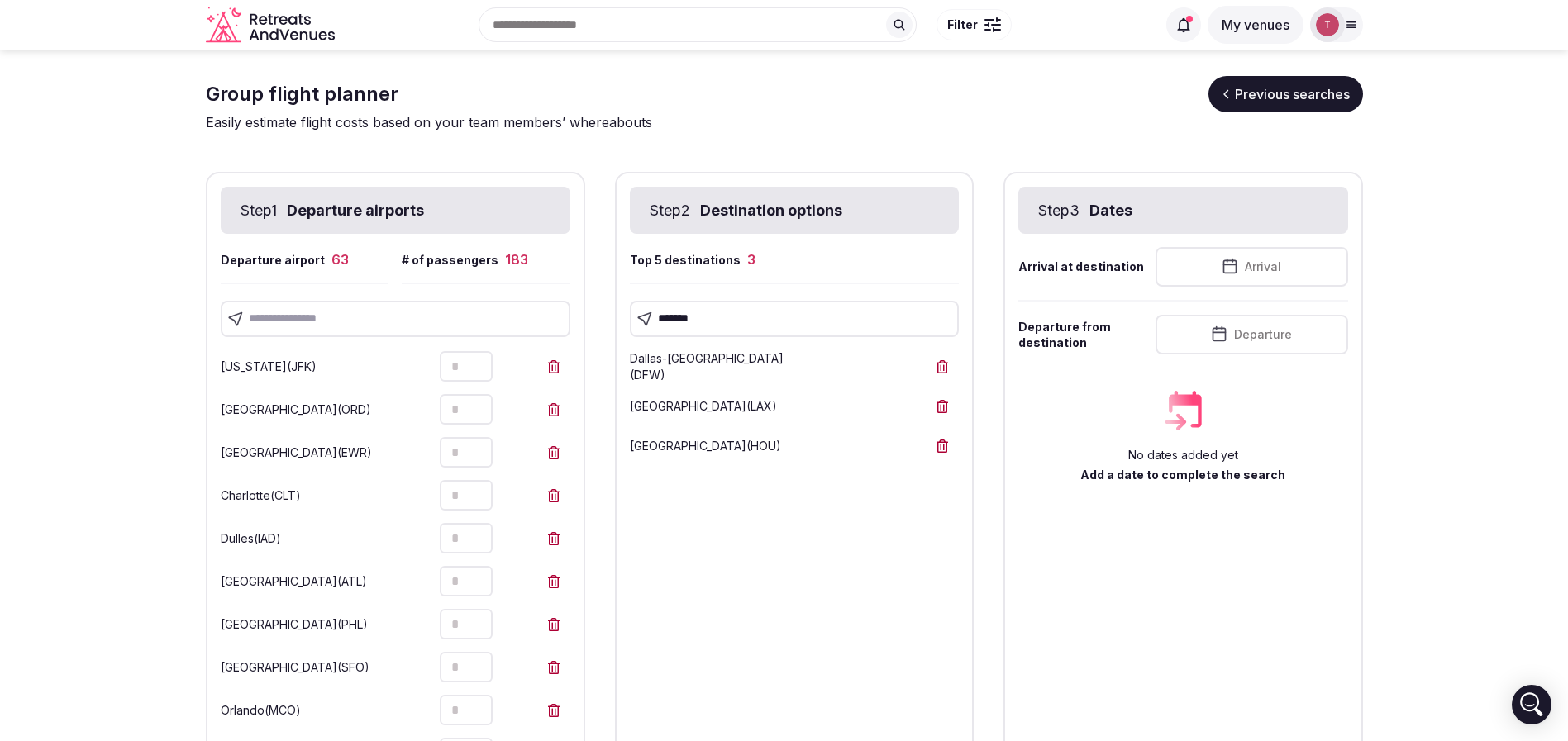
drag, startPoint x: 932, startPoint y: 440, endPoint x: 902, endPoint y: 400, distance: 50.0
click at [935, 441] on icon at bounding box center [941, 446] width 13 height 13
click at [783, 316] on input "*******" at bounding box center [794, 318] width 329 height 37
drag, startPoint x: 784, startPoint y: 315, endPoint x: 627, endPoint y: 321, distance: 157.1
click at [630, 321] on div "**********" at bounding box center [794, 318] width 329 height 37
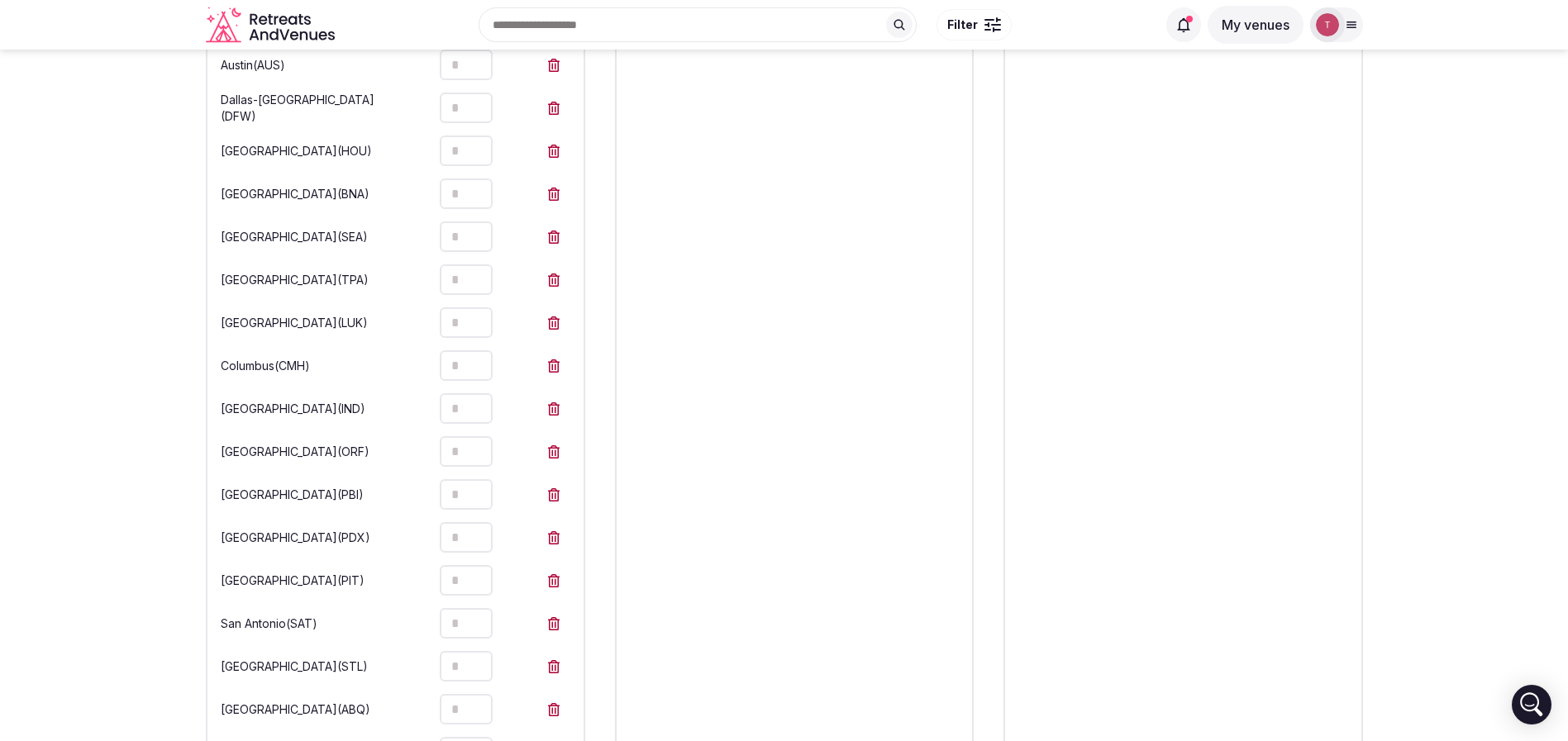
scroll to position [867, 0]
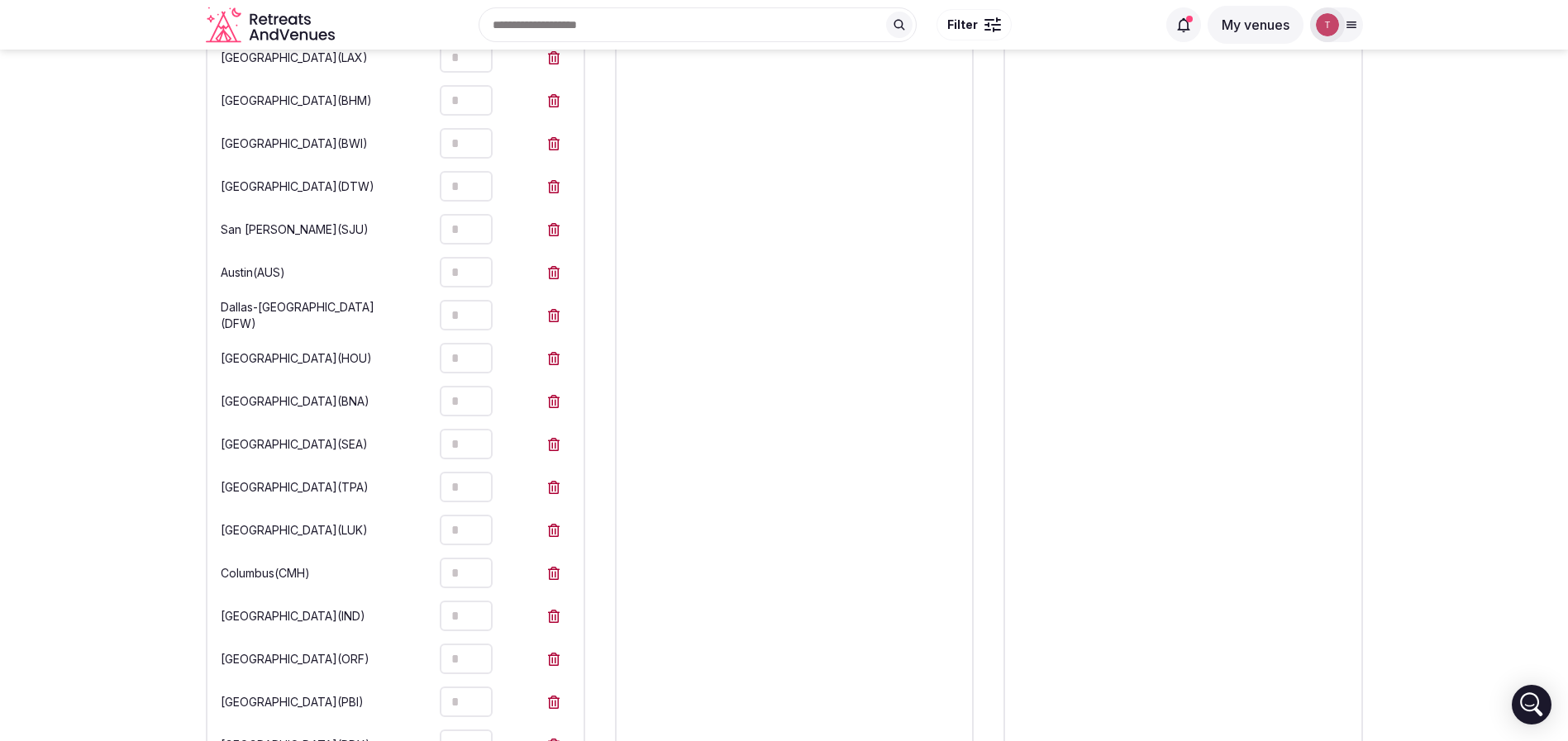
click at [315, 348] on div "Houston ( HOU ) *" at bounding box center [395, 358] width 349 height 33
click at [547, 357] on icon at bounding box center [553, 358] width 13 height 13
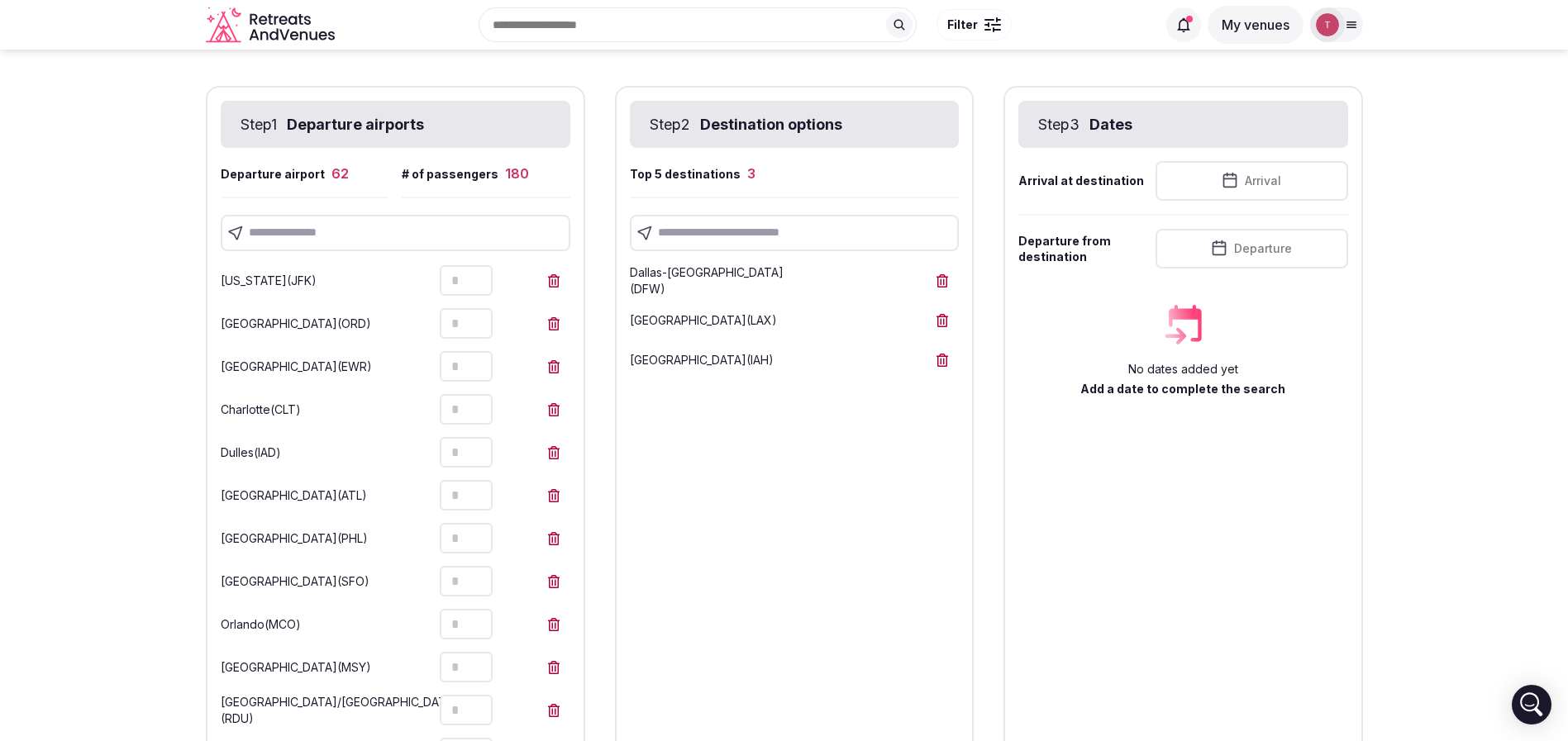
scroll to position [0, 0]
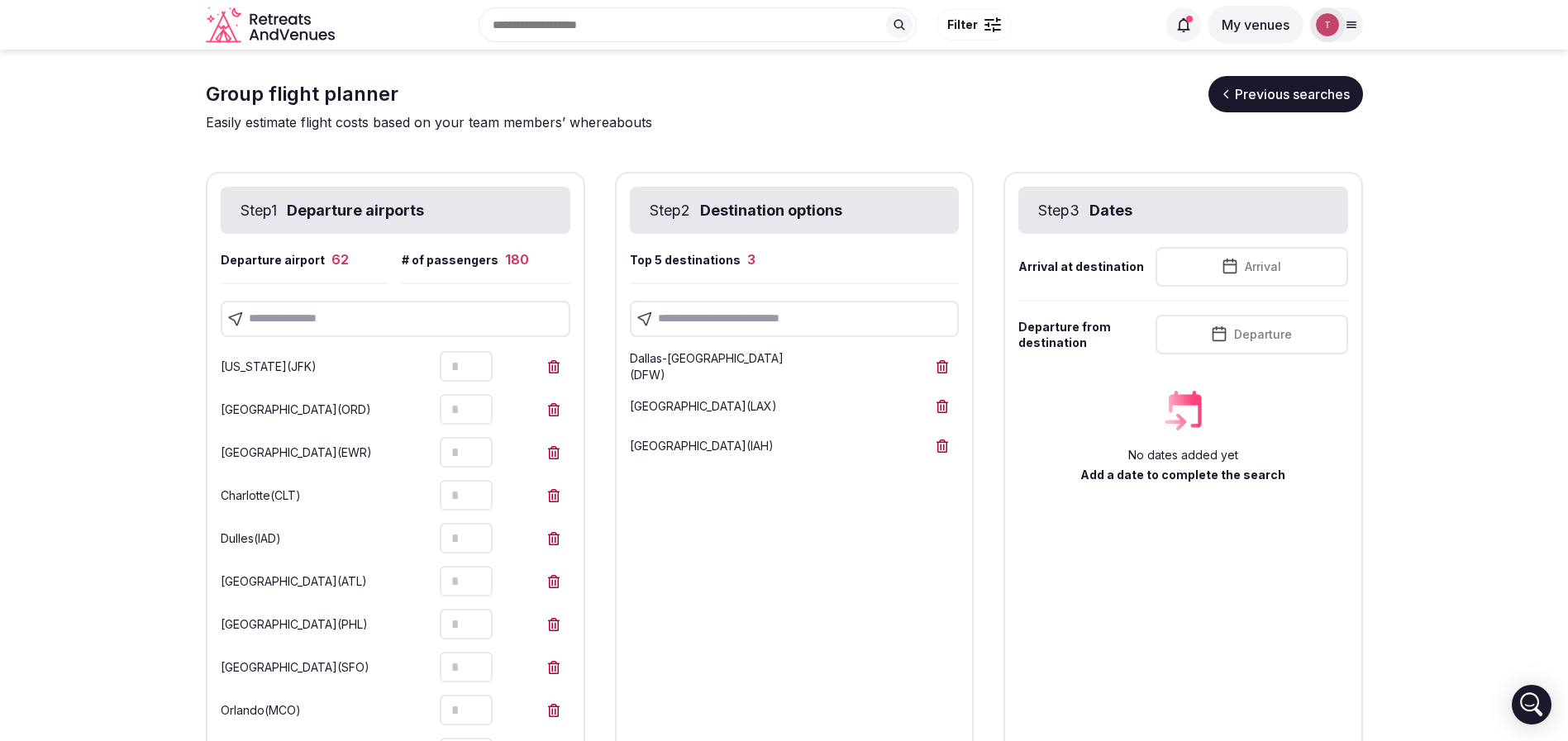
click at [355, 323] on input "text" at bounding box center [395, 318] width 349 height 37
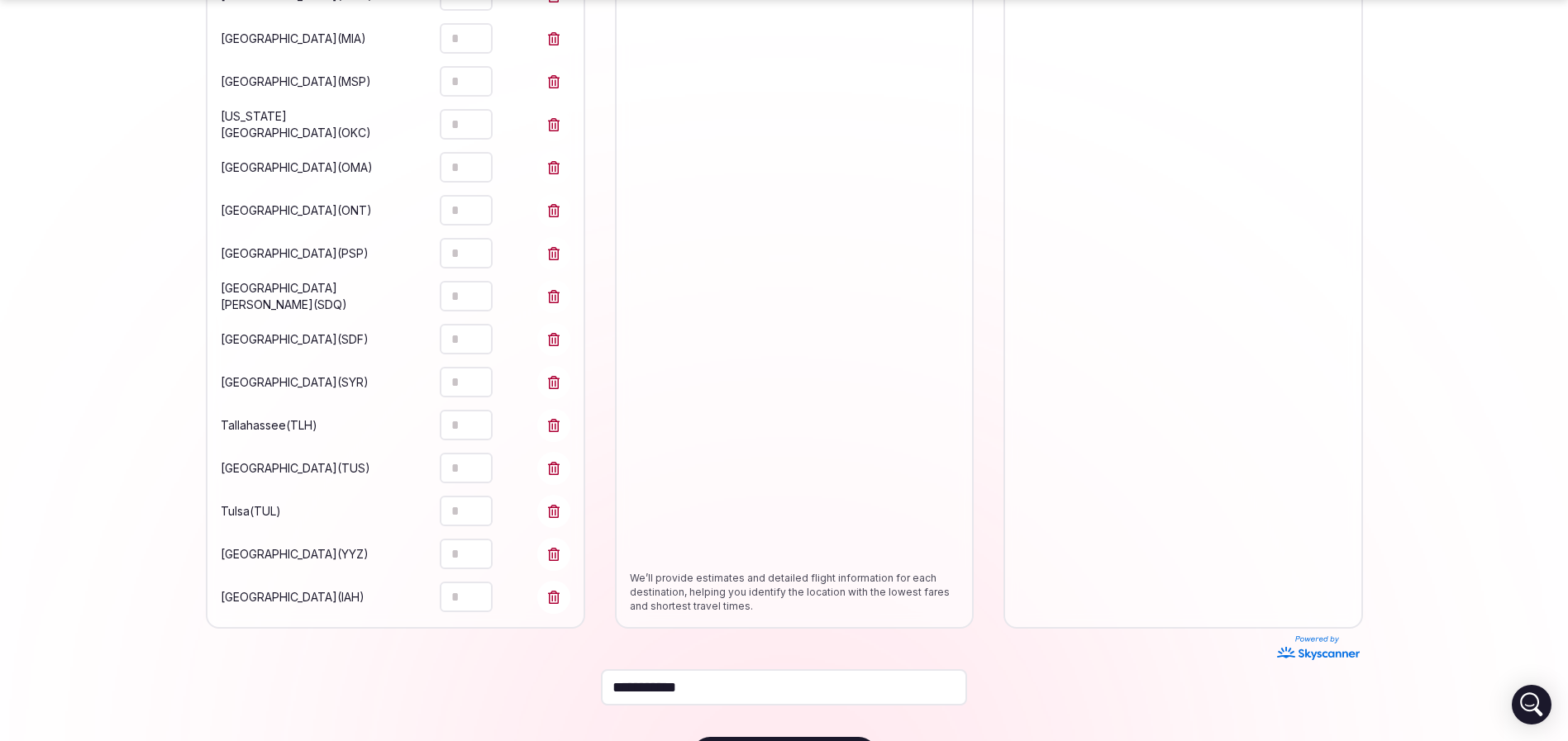
scroll to position [2492, 0]
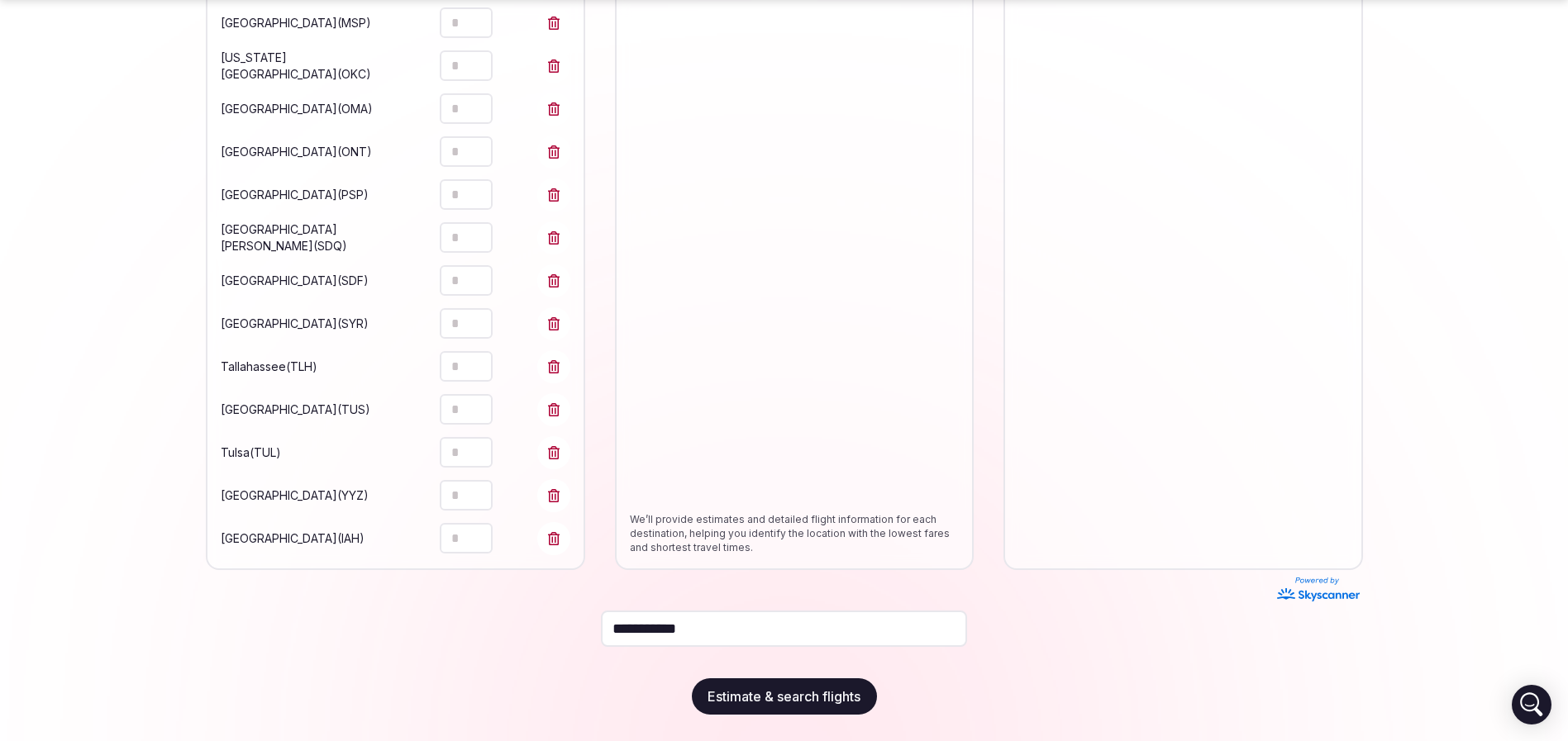
click at [473, 527] on icon "Increment" at bounding box center [479, 530] width 13 height 13
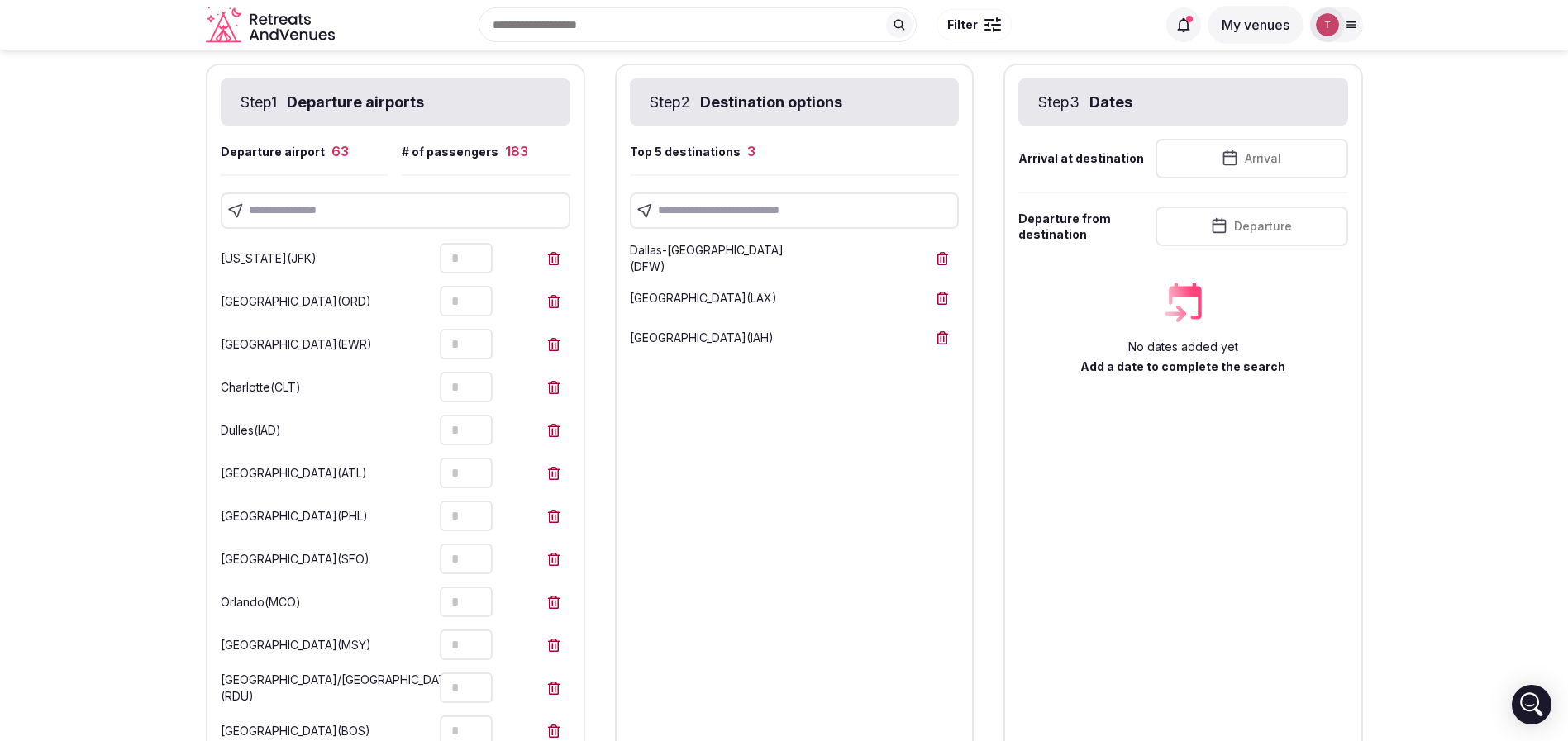
scroll to position [0, 0]
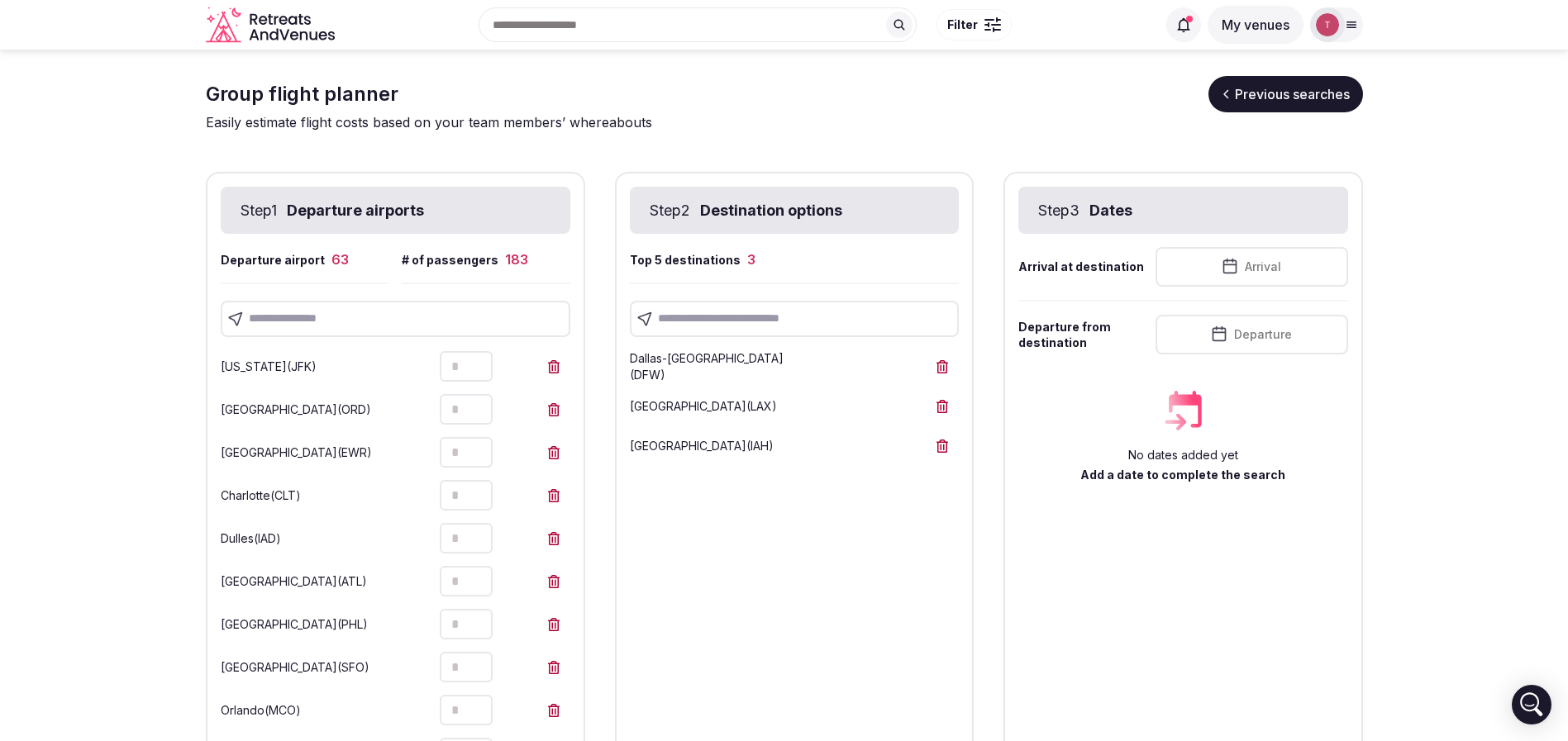
click at [697, 334] on input "text" at bounding box center [794, 318] width 329 height 37
click at [759, 319] on input "text" at bounding box center [794, 318] width 329 height 37
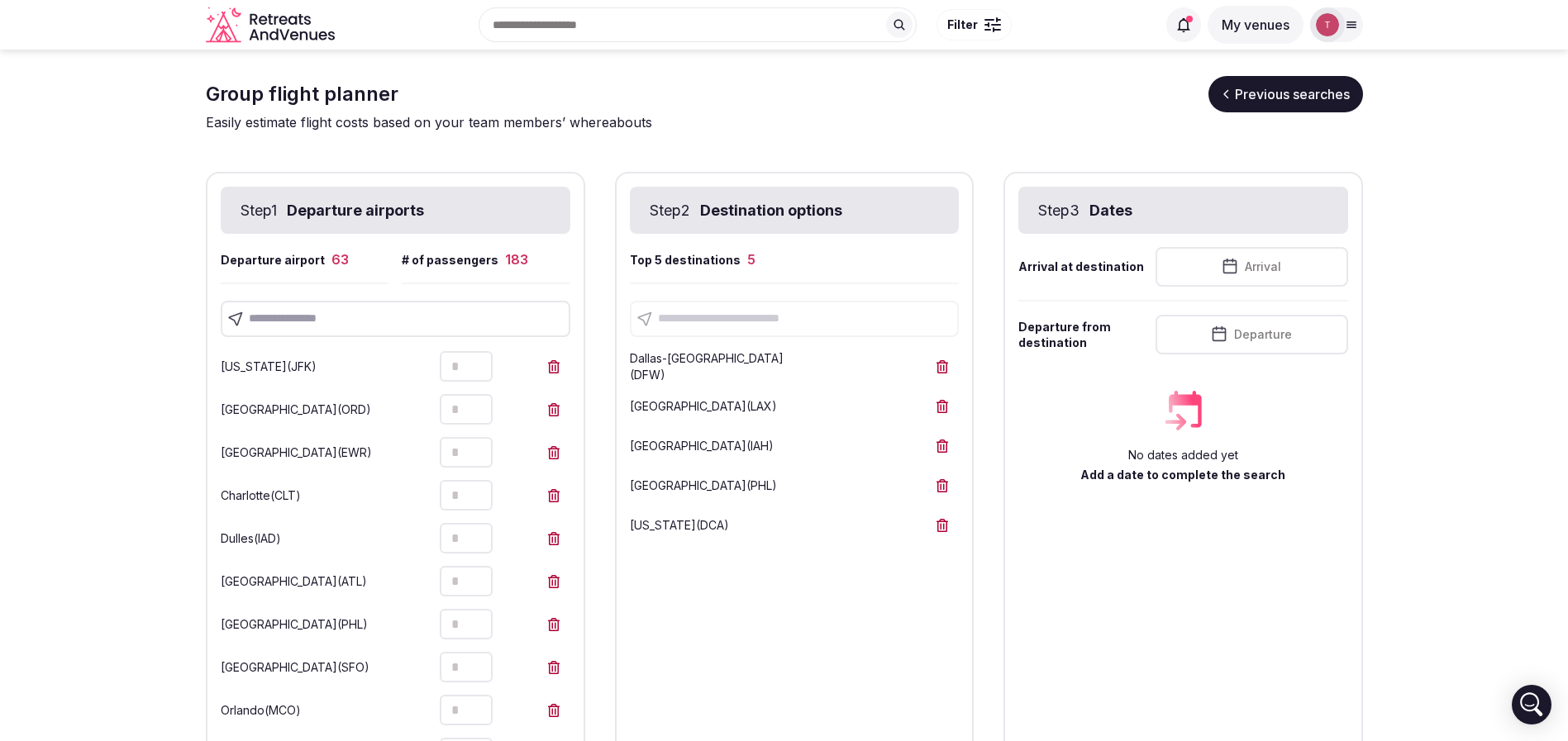
click at [939, 529] on icon at bounding box center [942, 525] width 12 height 13
click at [769, 316] on input "text" at bounding box center [794, 318] width 329 height 37
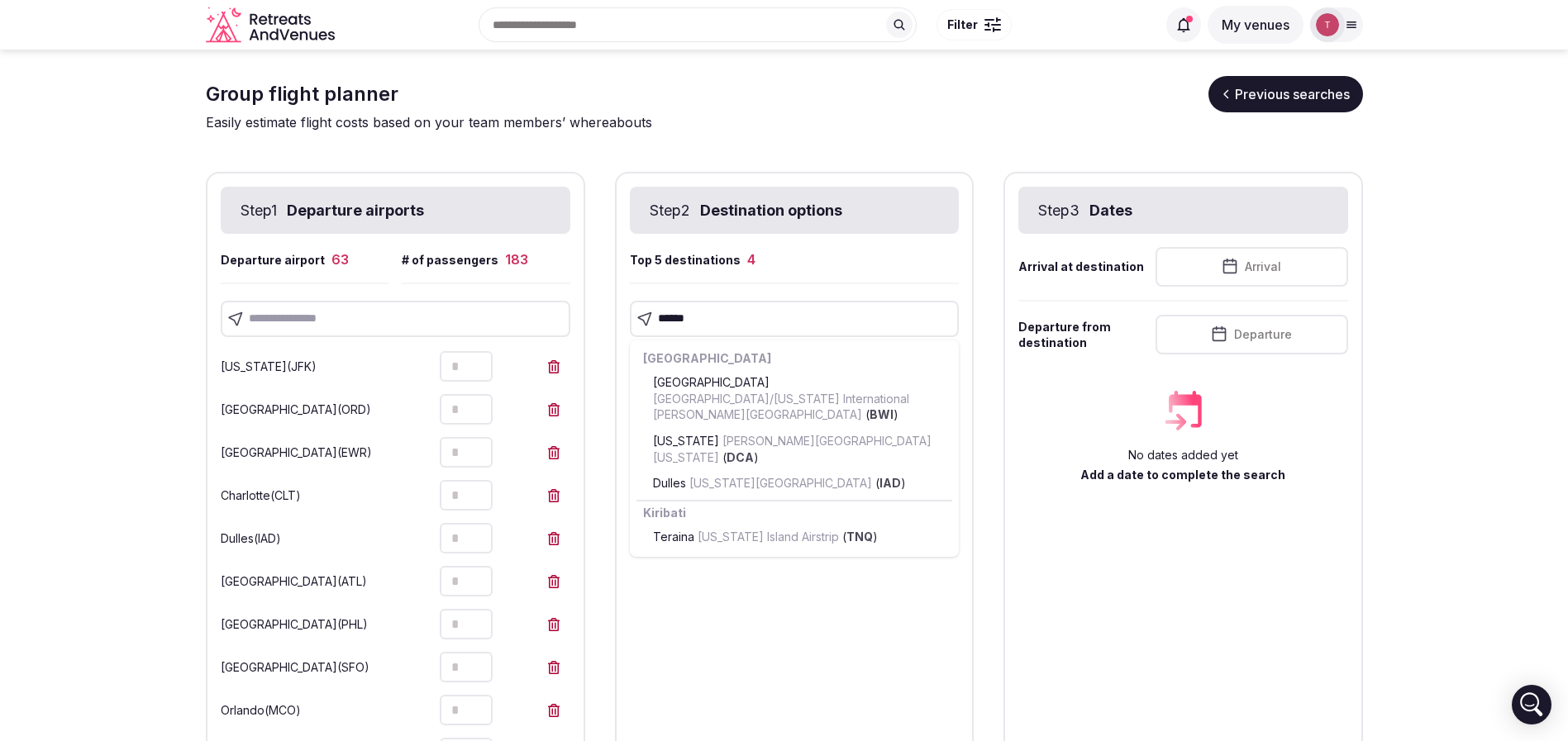
drag, startPoint x: 762, startPoint y: 319, endPoint x: 495, endPoint y: 309, distance: 267.2
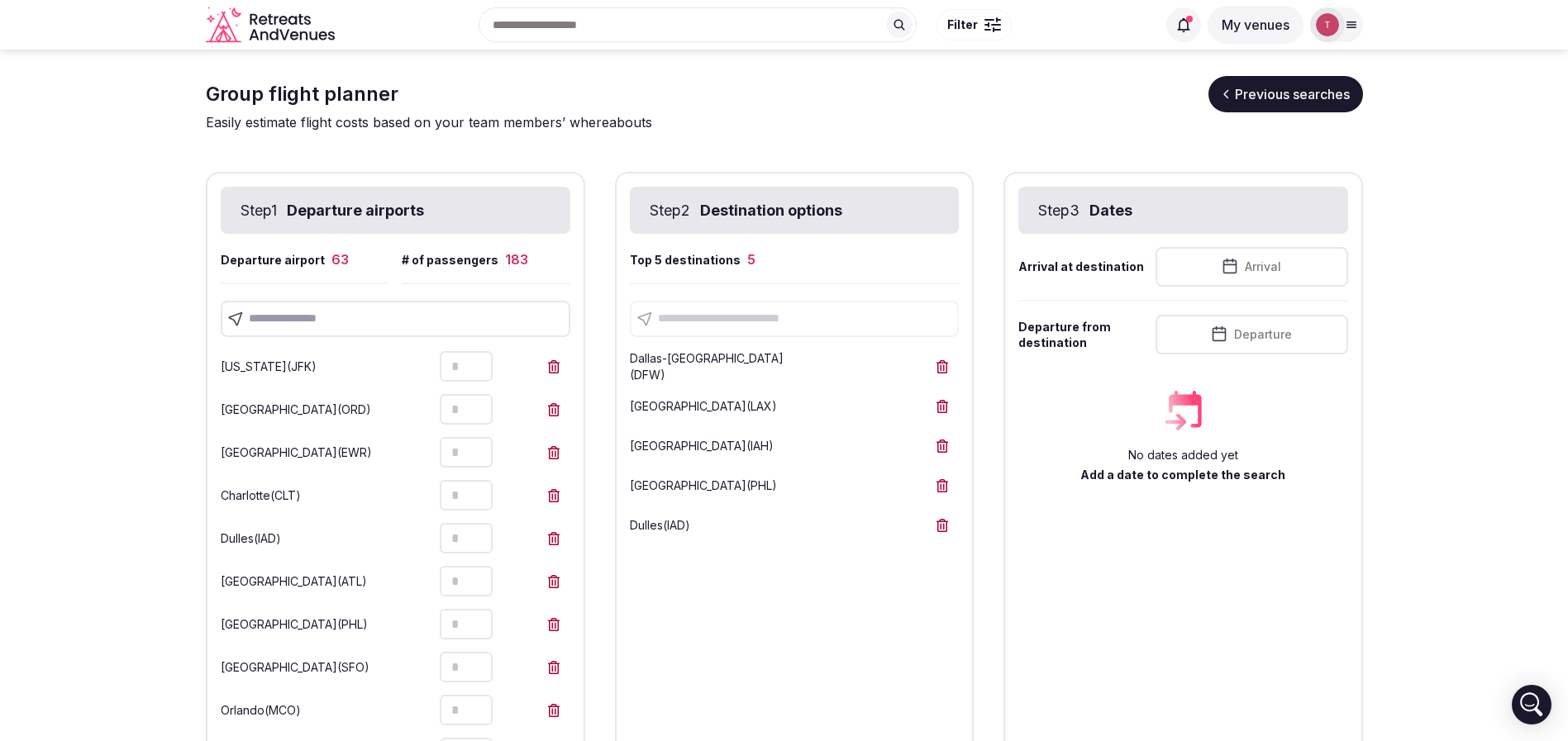
drag, startPoint x: 951, startPoint y: 48, endPoint x: 1451, endPoint y: 371, distance: 595.3
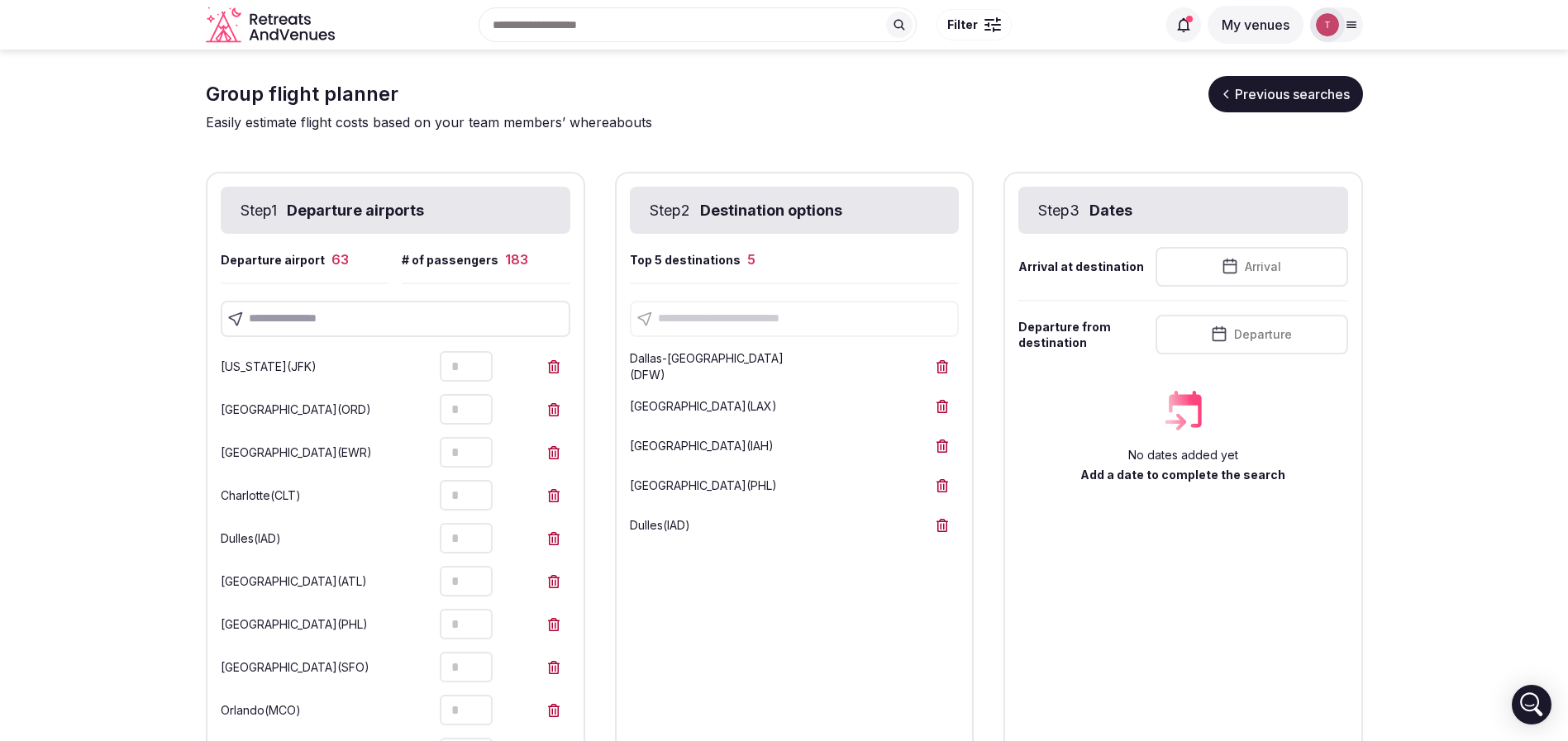
drag, startPoint x: 1472, startPoint y: 146, endPoint x: 1370, endPoint y: 209, distance: 119.9
click at [1215, 270] on button "Arrival" at bounding box center [1251, 267] width 192 height 40
click at [1364, 305] on button at bounding box center [1370, 307] width 23 height 23
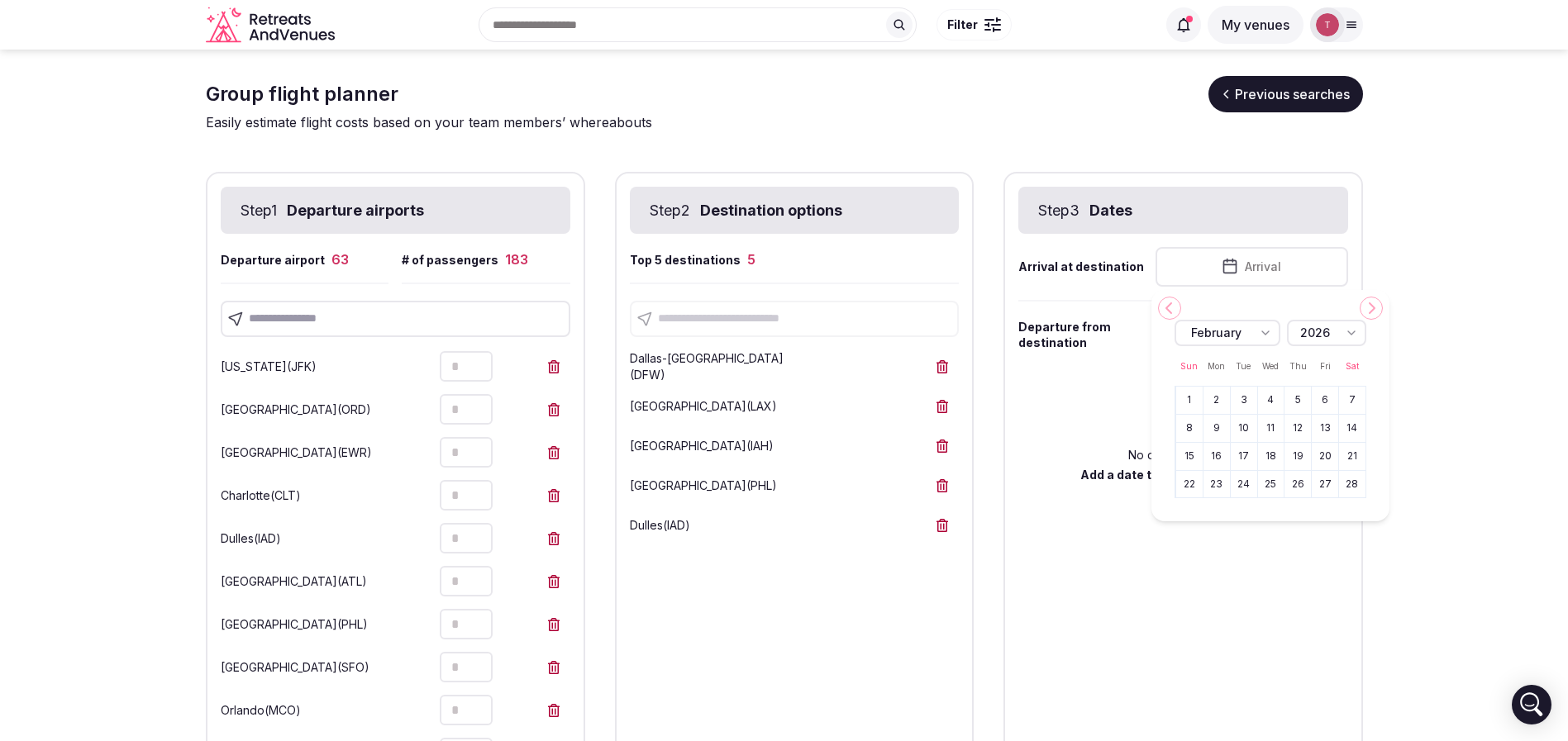
click at [1364, 305] on button at bounding box center [1370, 307] width 23 height 23
click at [1174, 305] on icon at bounding box center [1169, 307] width 13 height 13
click at [1251, 459] on button "13" at bounding box center [1244, 457] width 23 height 24
click at [1263, 335] on button "January 13th, 2026" at bounding box center [1251, 334] width 192 height 40
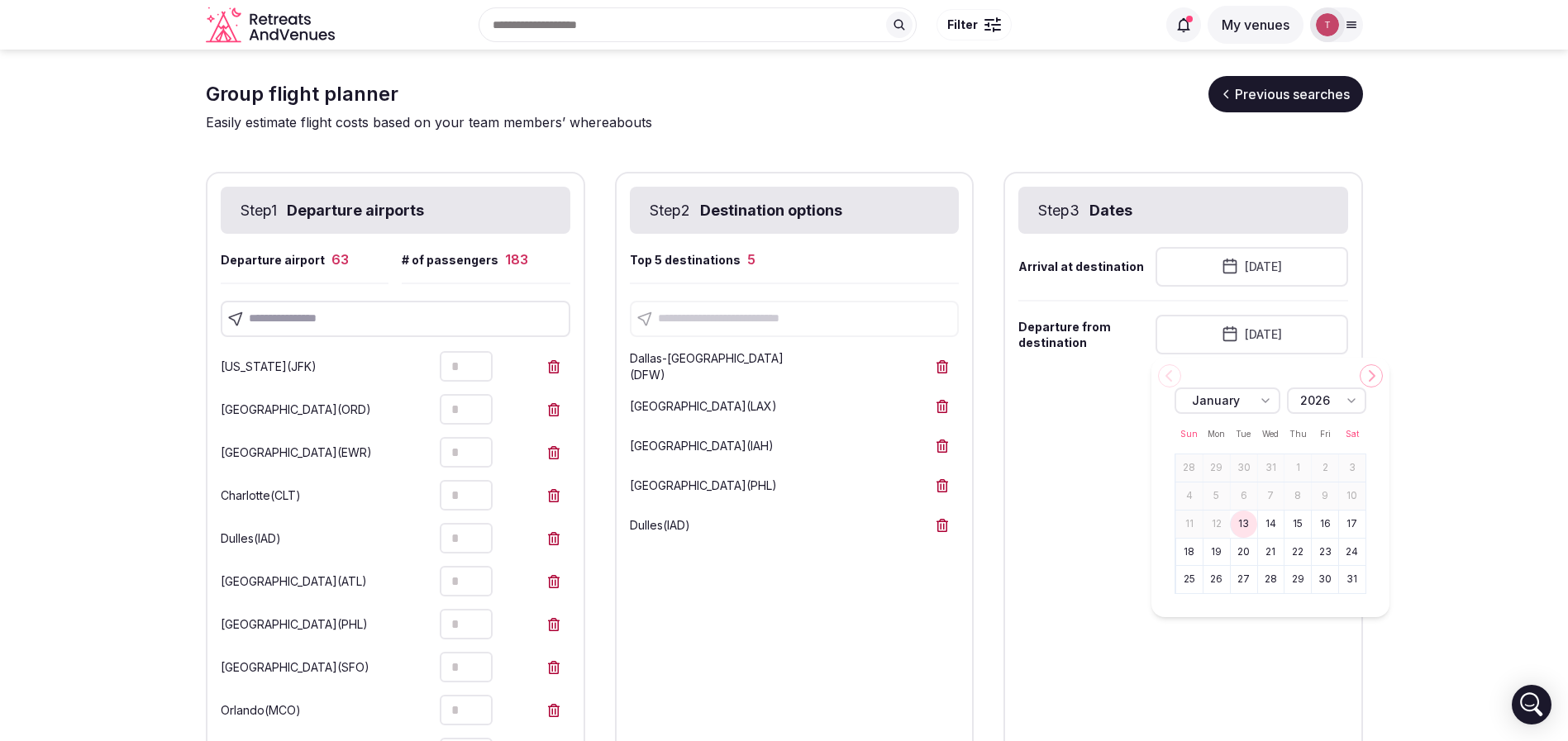
click at [1331, 519] on button "16" at bounding box center [1324, 524] width 23 height 24
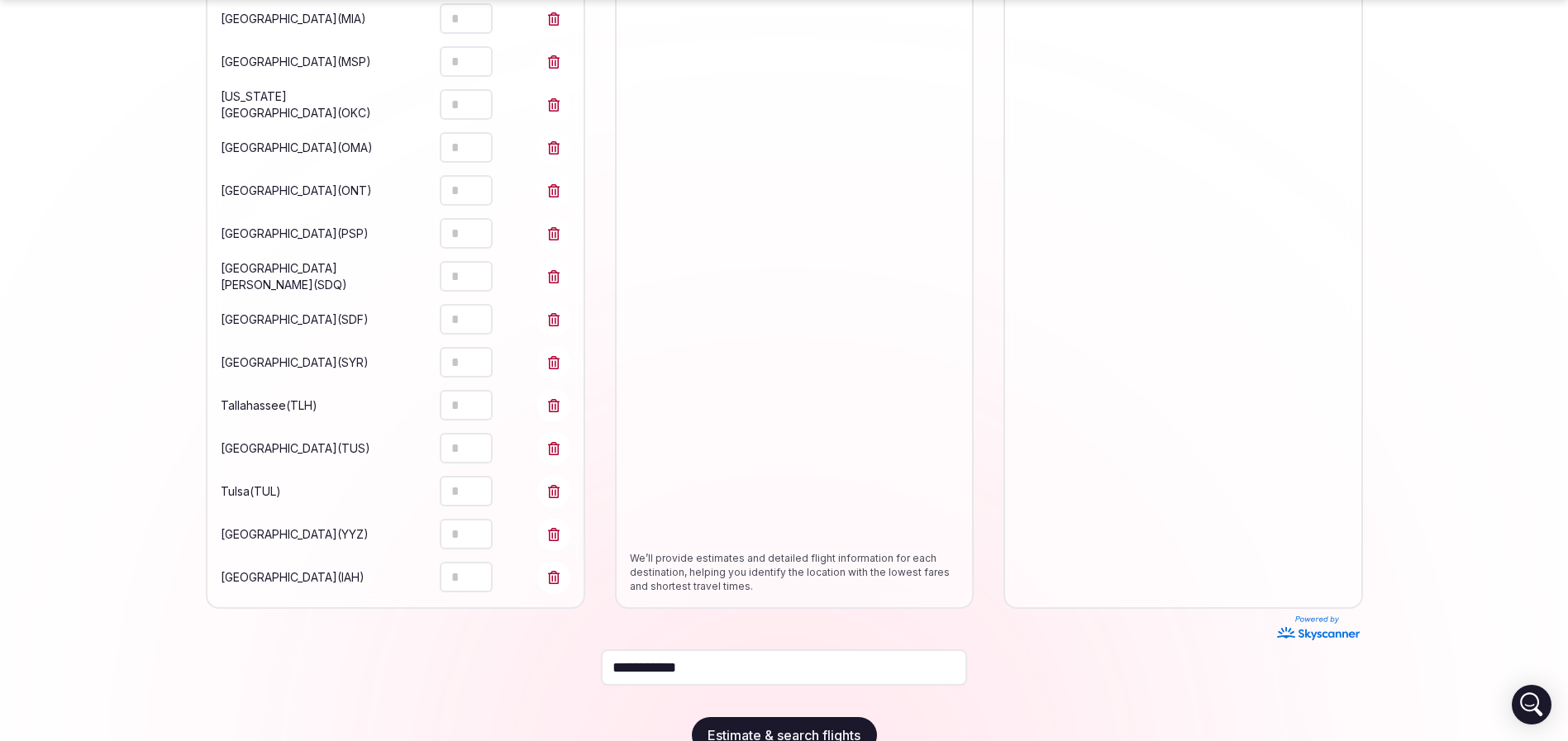
scroll to position [2492, 0]
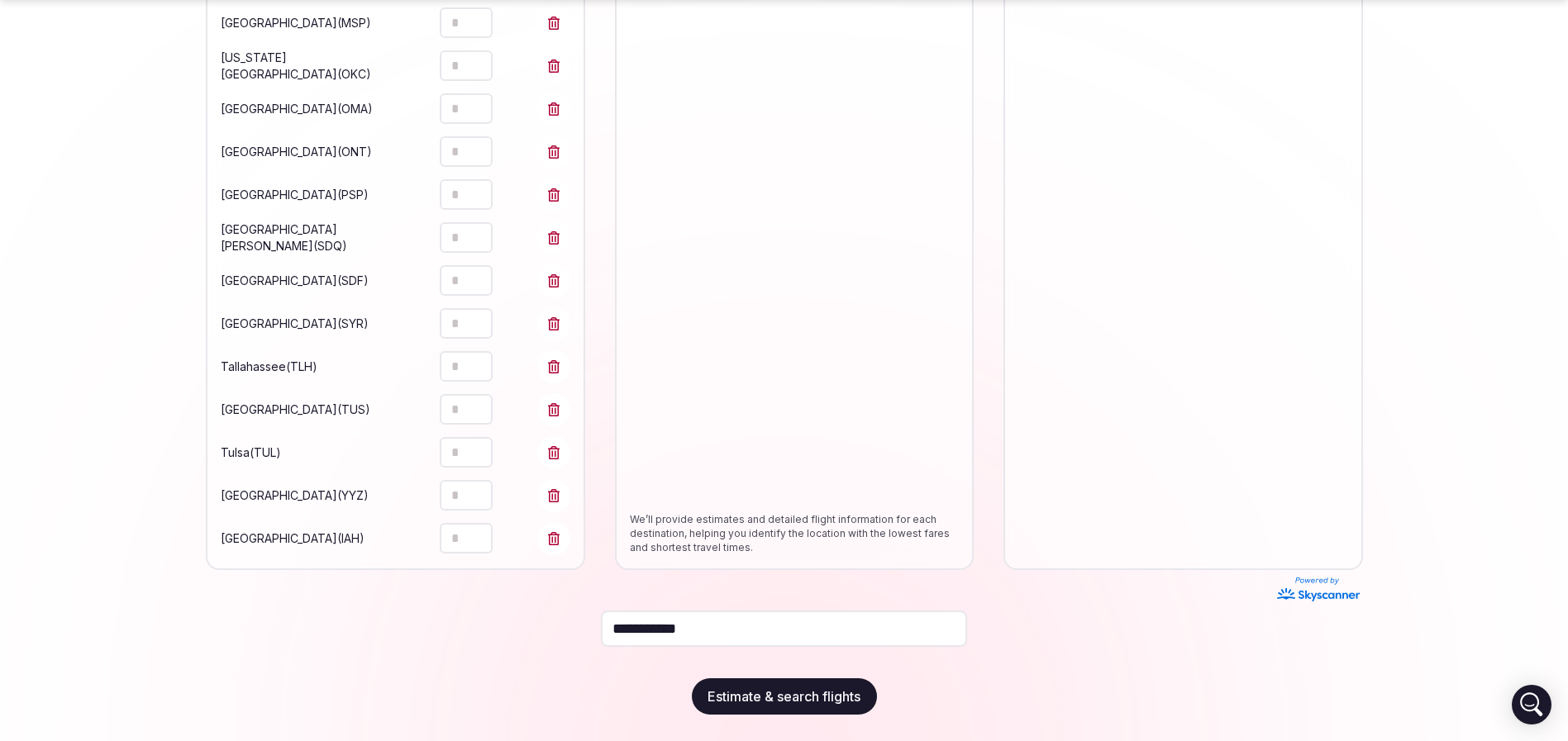
click at [838, 691] on button "Estimate & search flights" at bounding box center [784, 696] width 185 height 37
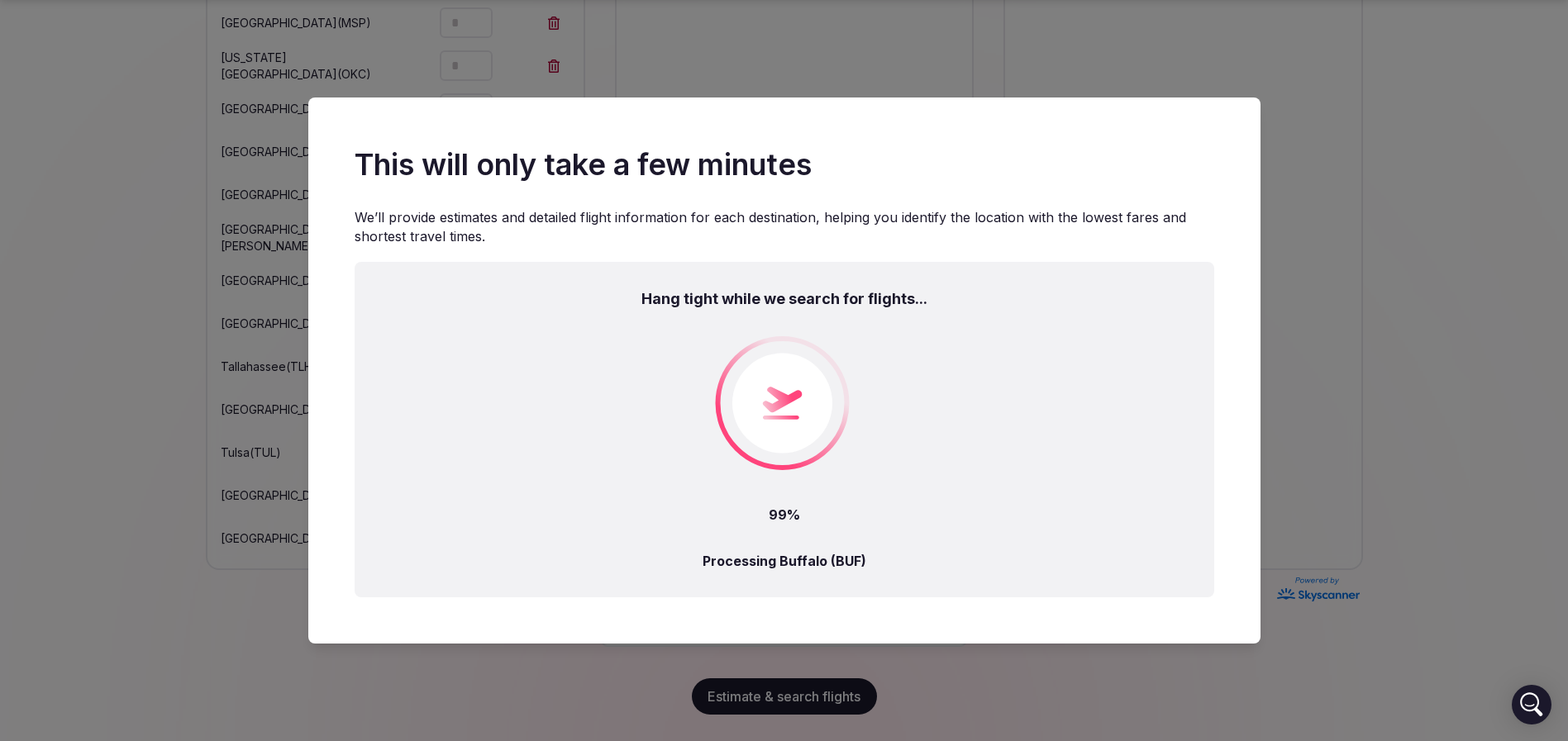
click at [914, 468] on div "Hang tight while we search for flights... 99% Processing Buffalo (BUF)" at bounding box center [784, 429] width 860 height 335
click at [914, 467] on div "Hang tight while we search for flights... 99% Processing Buffalo (BUF)" at bounding box center [784, 429] width 860 height 335
click at [997, 388] on div "Hang tight while we search for flights... 99% Processing Buffalo (BUF)" at bounding box center [784, 429] width 860 height 335
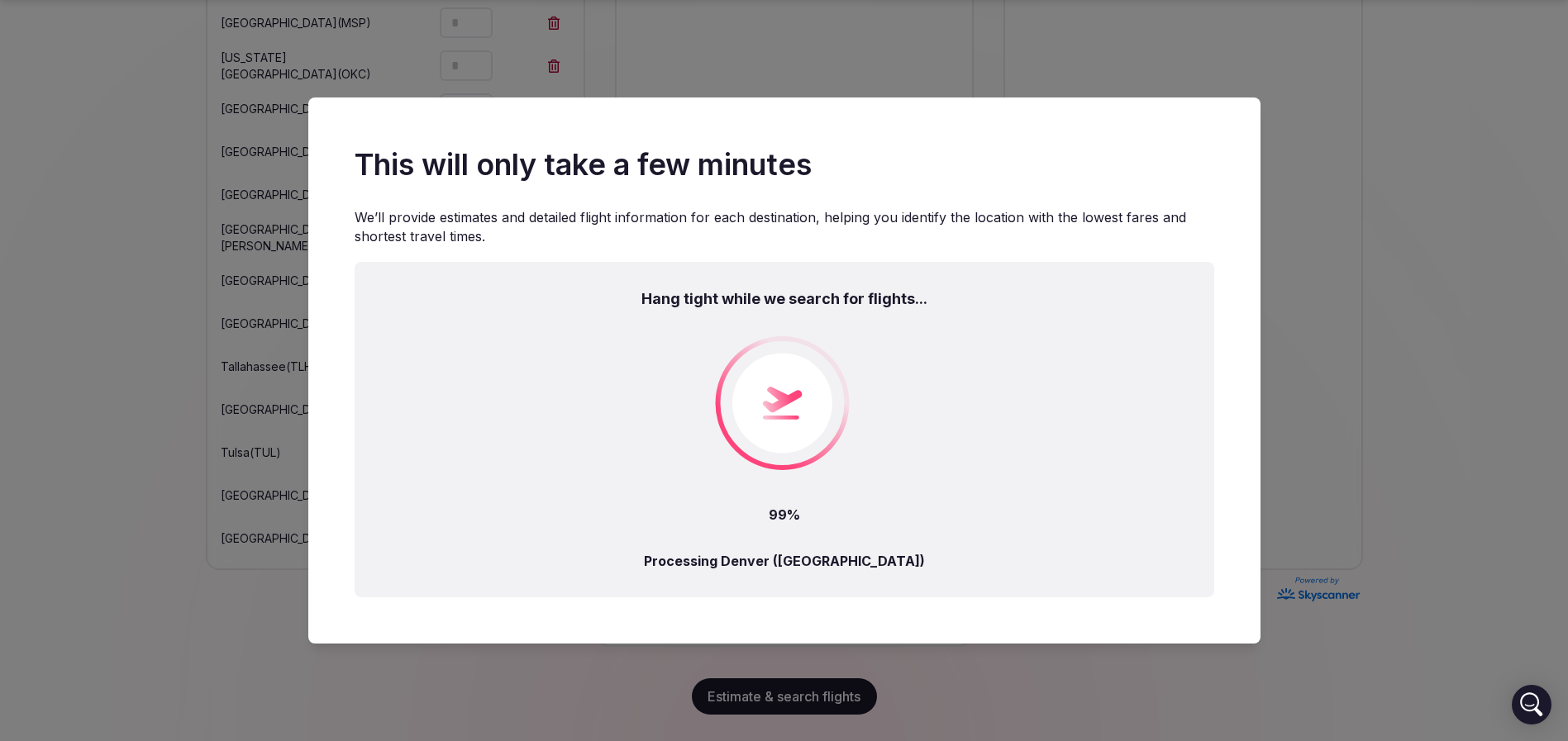
click at [1011, 361] on div "Hang tight while we search for flights... 99% Processing Denver (DEN)" at bounding box center [784, 429] width 860 height 335
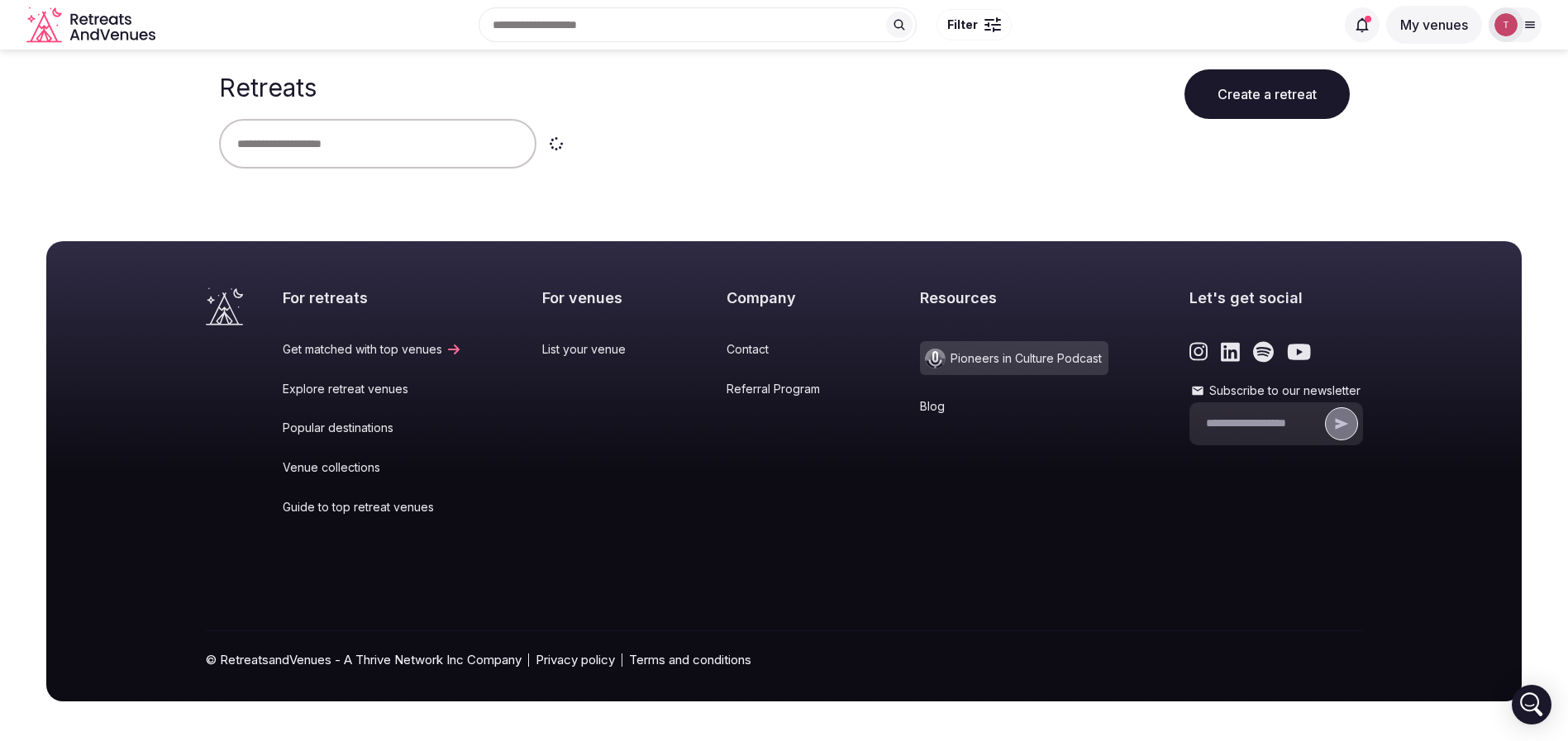
click at [368, 151] on input "text" at bounding box center [377, 144] width 317 height 50
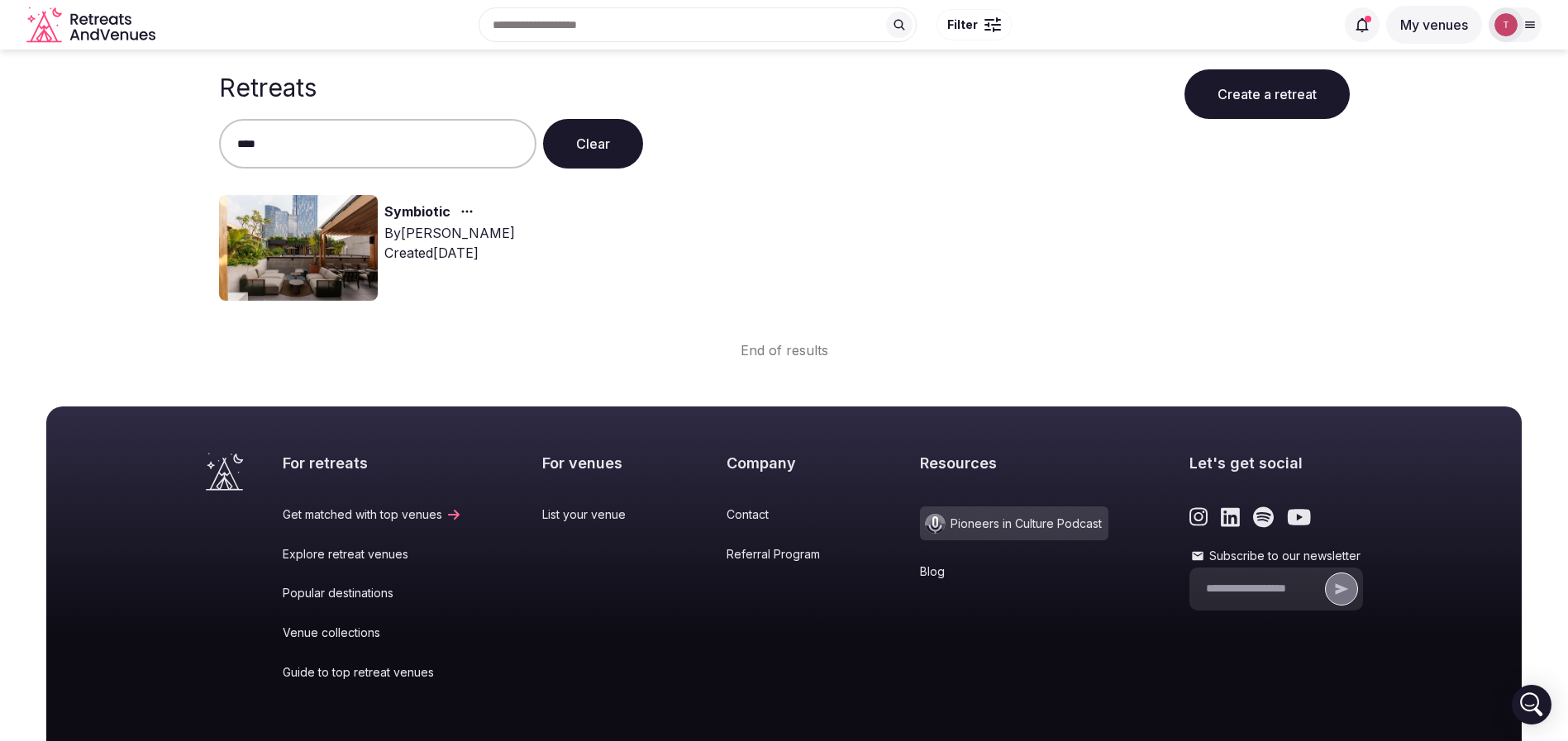
type input "****"
click at [444, 212] on link "Symbiotic" at bounding box center [417, 213] width 66 height 22
click at [443, 212] on link "Symbiotic" at bounding box center [417, 213] width 66 height 22
click at [422, 210] on link "Symbiotic" at bounding box center [417, 213] width 66 height 22
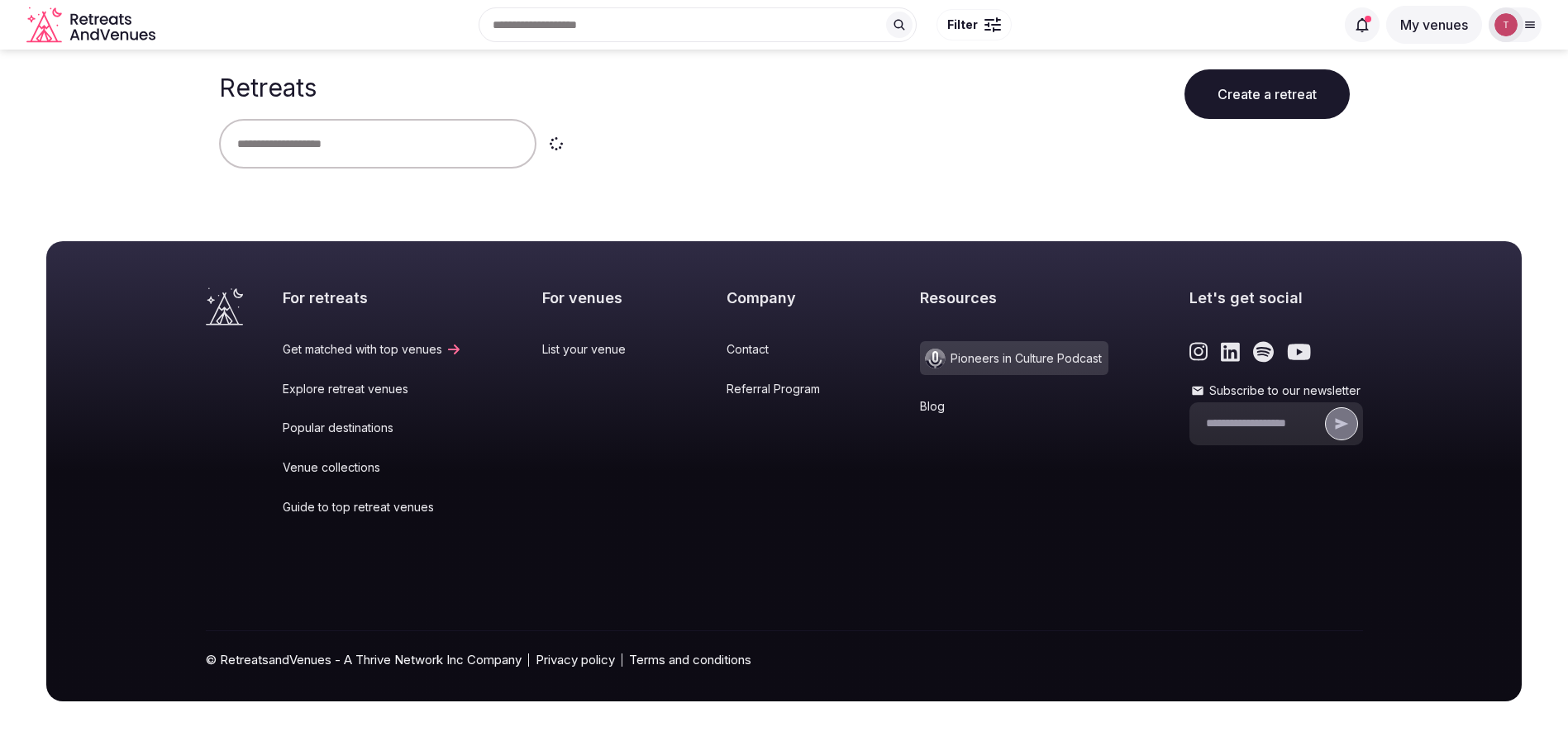
click at [282, 159] on input "text" at bounding box center [377, 144] width 317 height 50
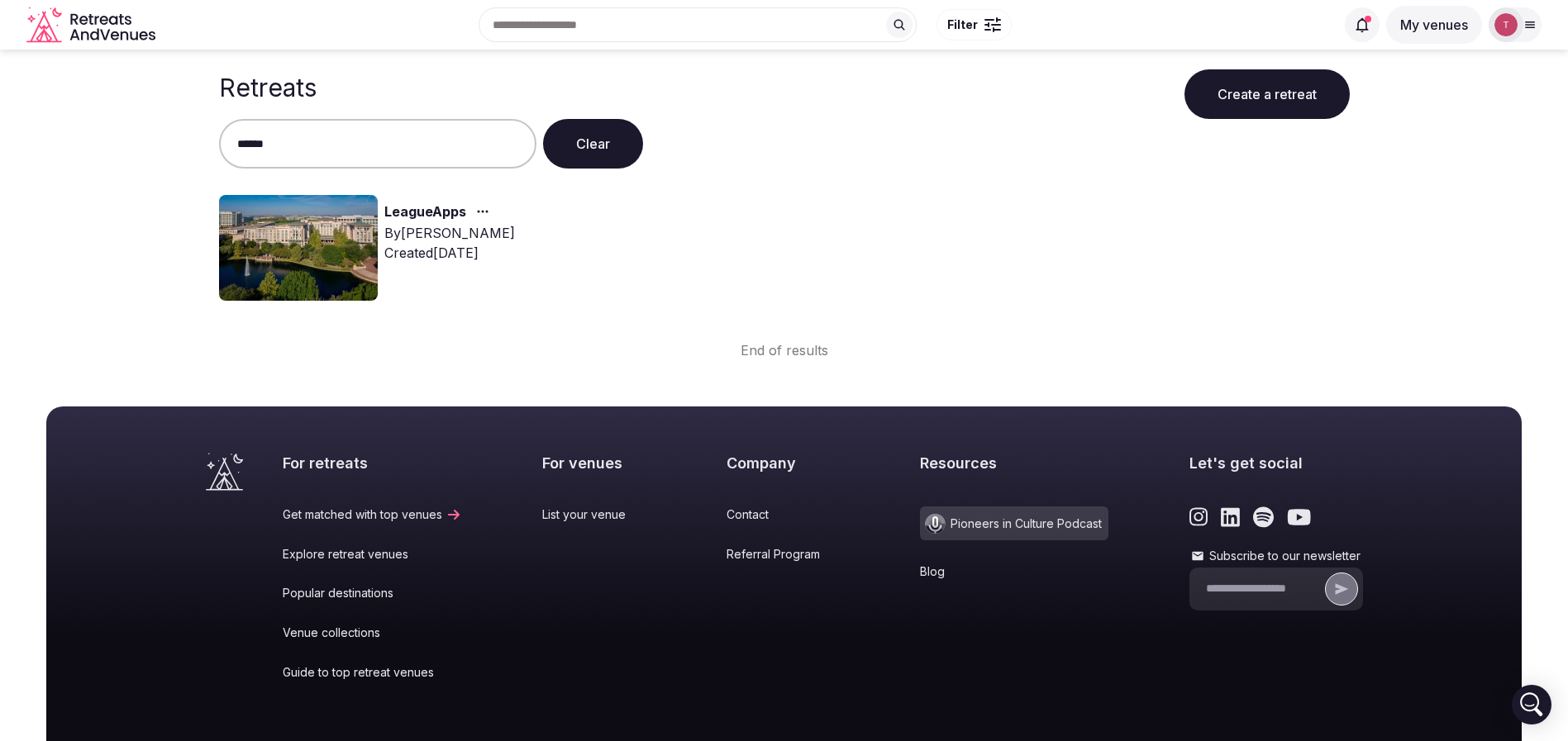
type input "******"
click at [437, 211] on link "LeagueApps" at bounding box center [425, 213] width 82 height 22
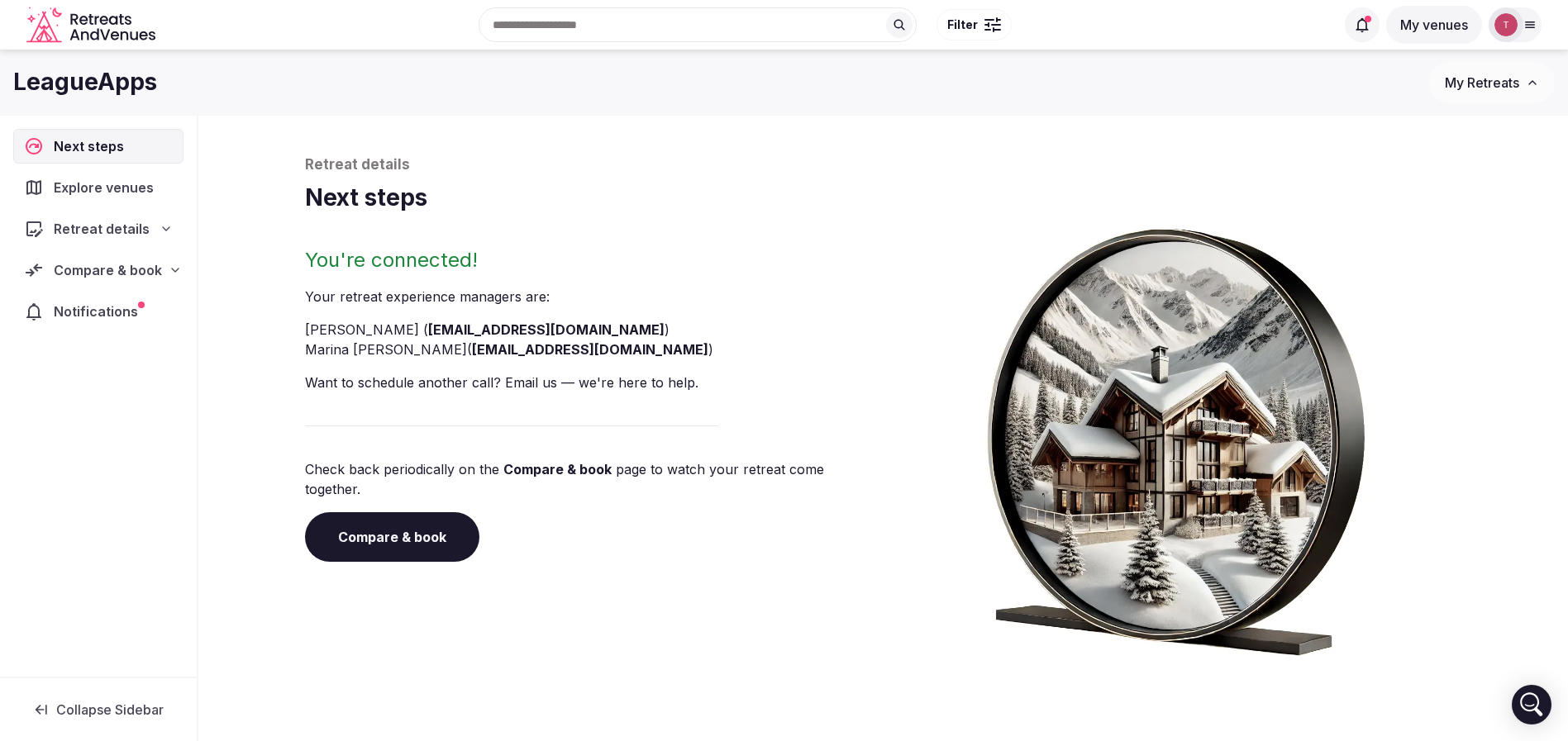
click at [402, 512] on link "Compare & book" at bounding box center [392, 537] width 174 height 50
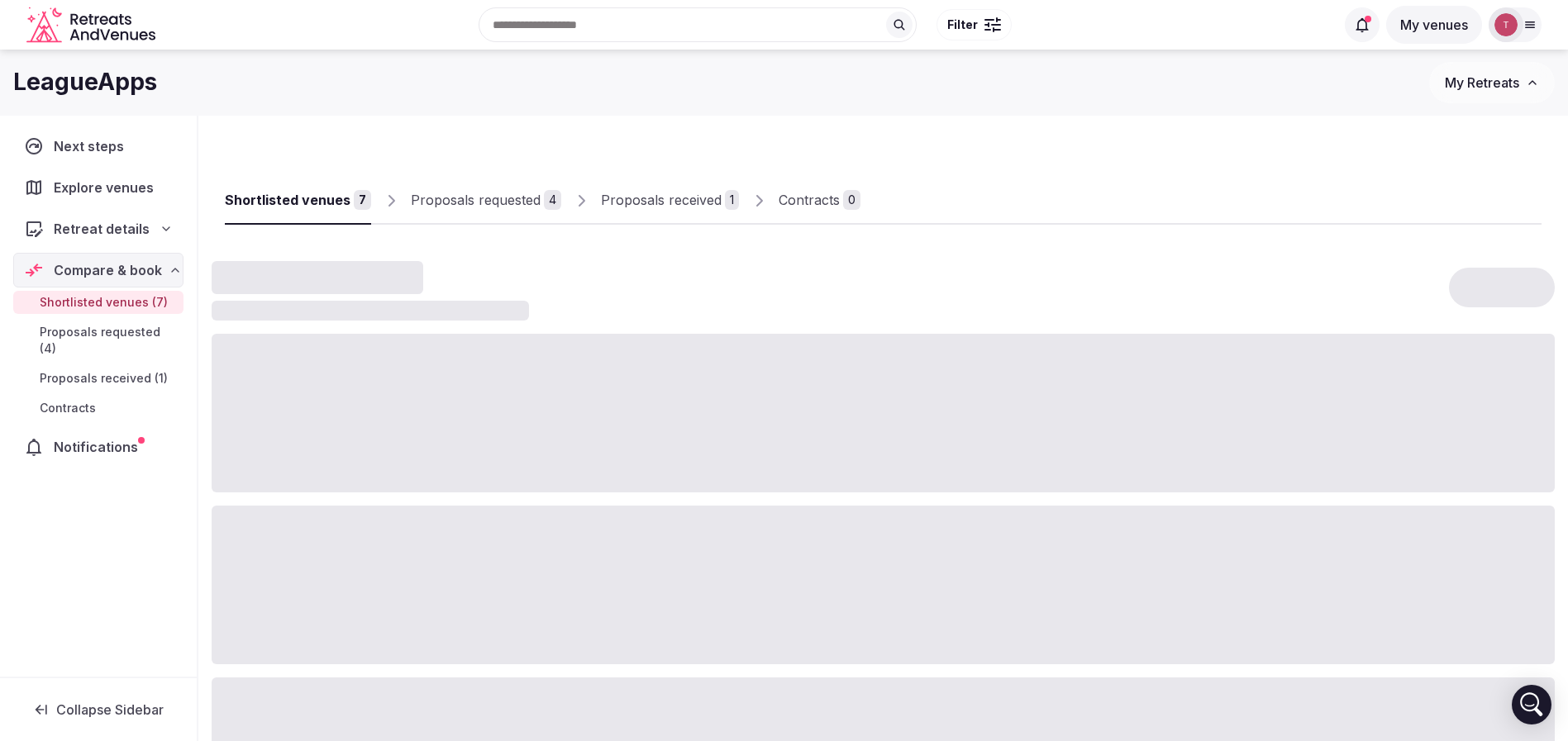
click at [699, 196] on div "Proposals received" at bounding box center [661, 200] width 120 height 20
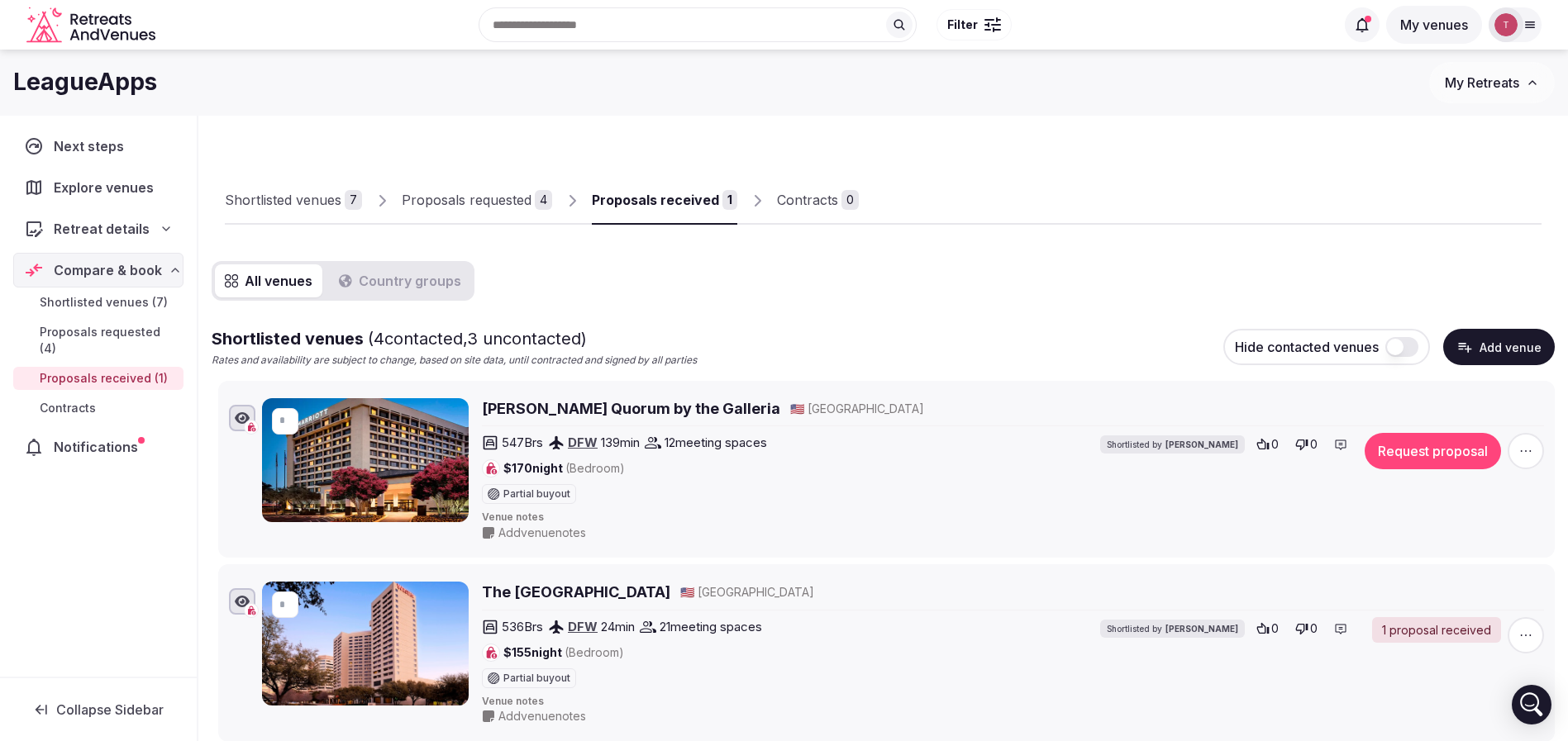
scroll to position [124, 0]
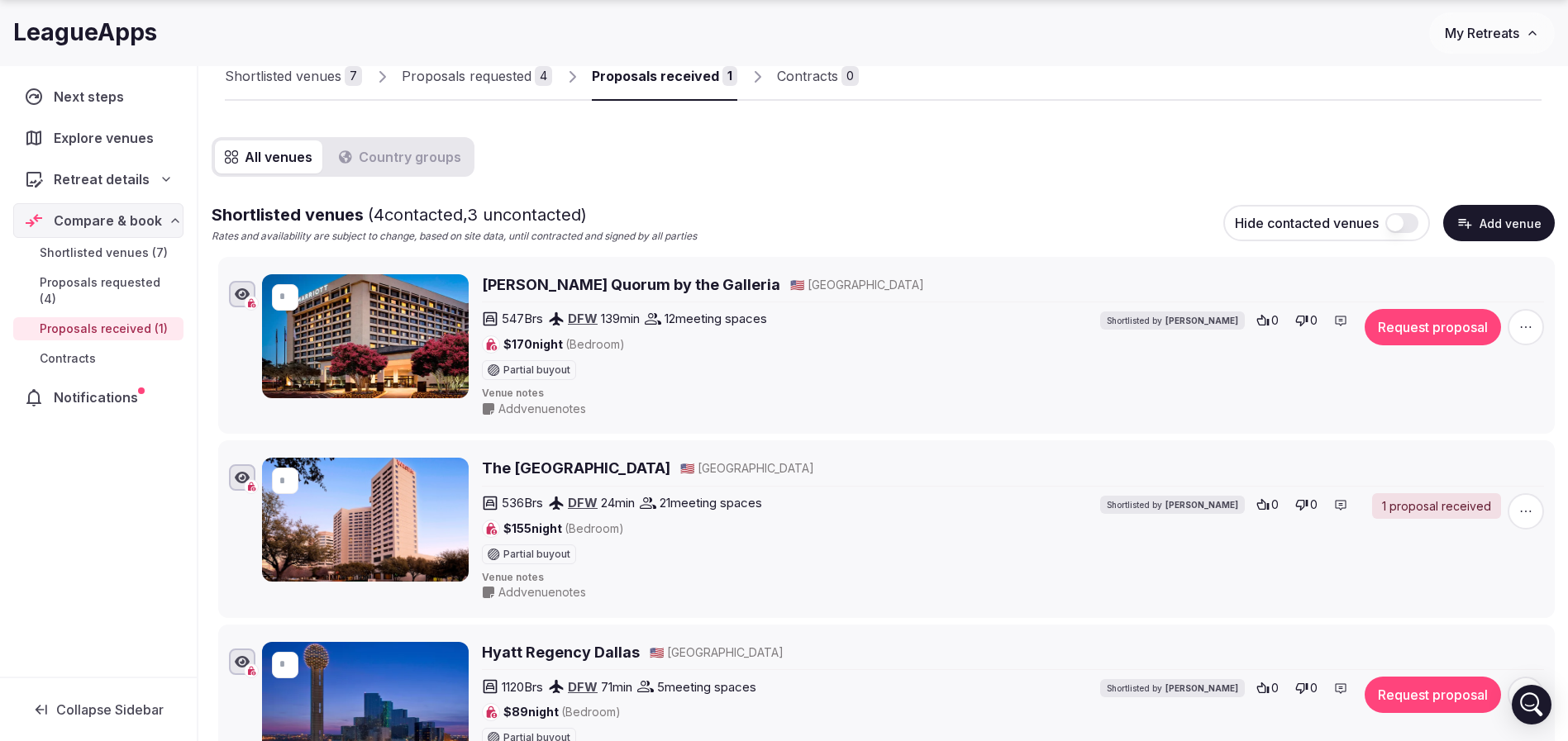
click at [675, 83] on div "Proposals received" at bounding box center [656, 76] width 127 height 20
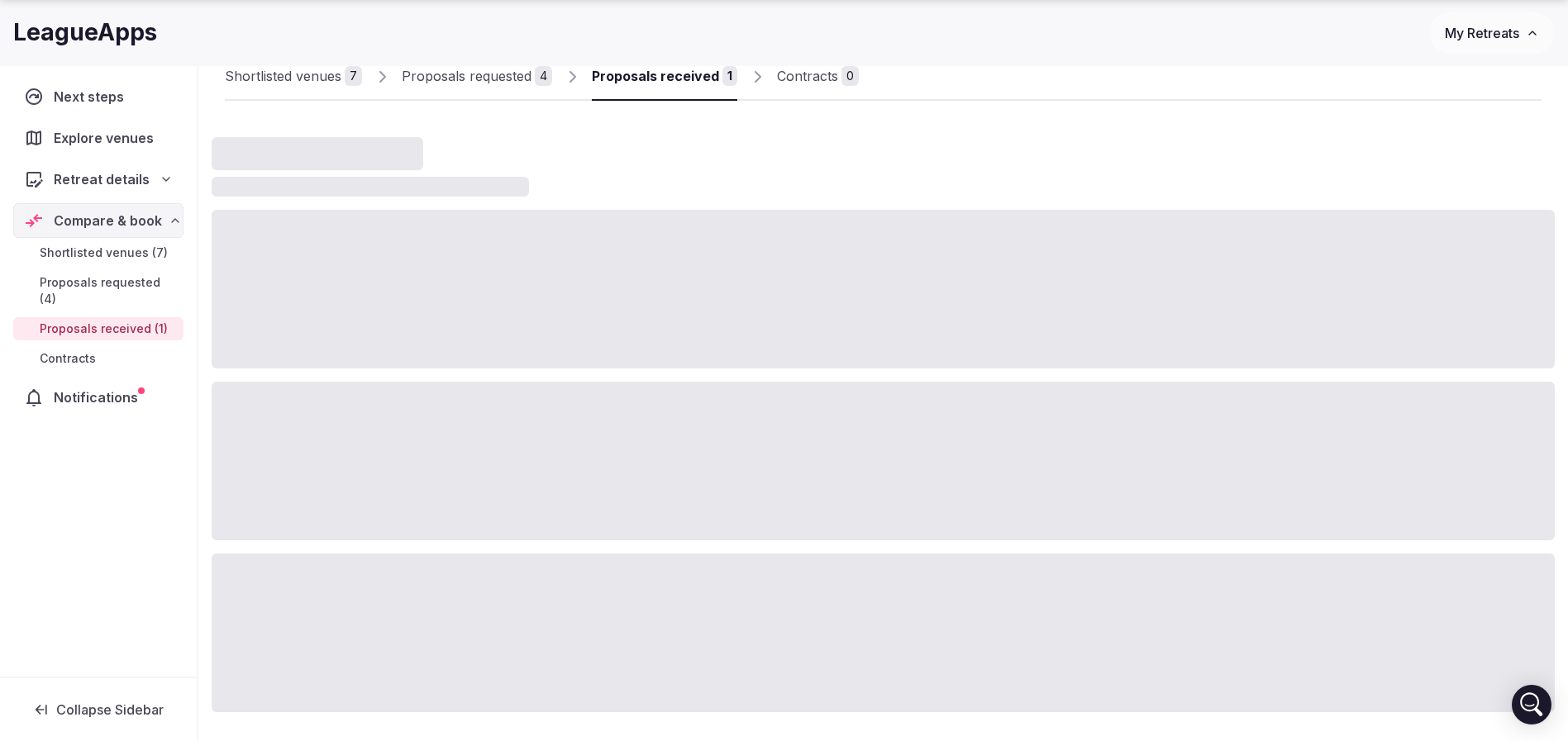
click at [675, 83] on div "Proposals received" at bounding box center [656, 76] width 127 height 20
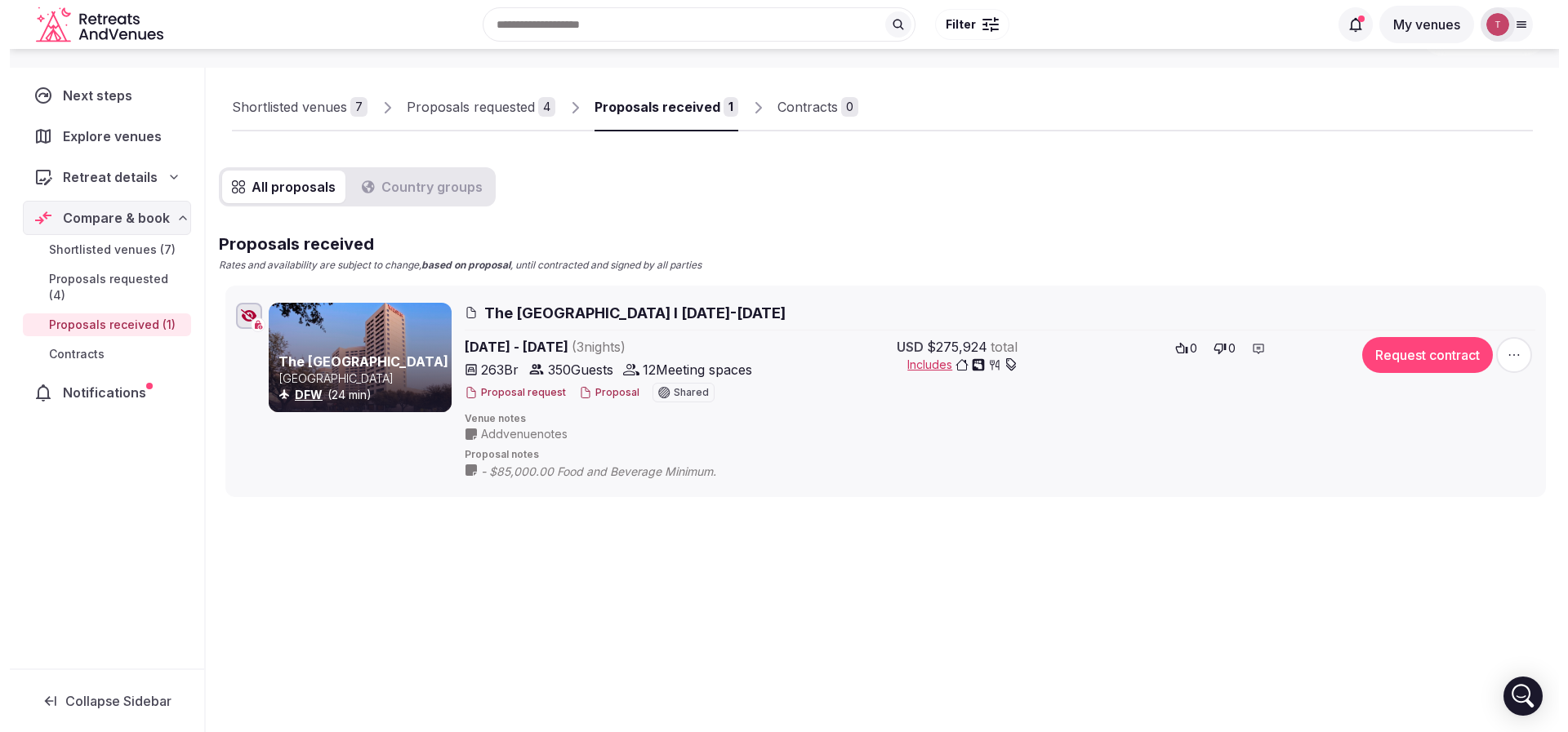
scroll to position [90, 0]
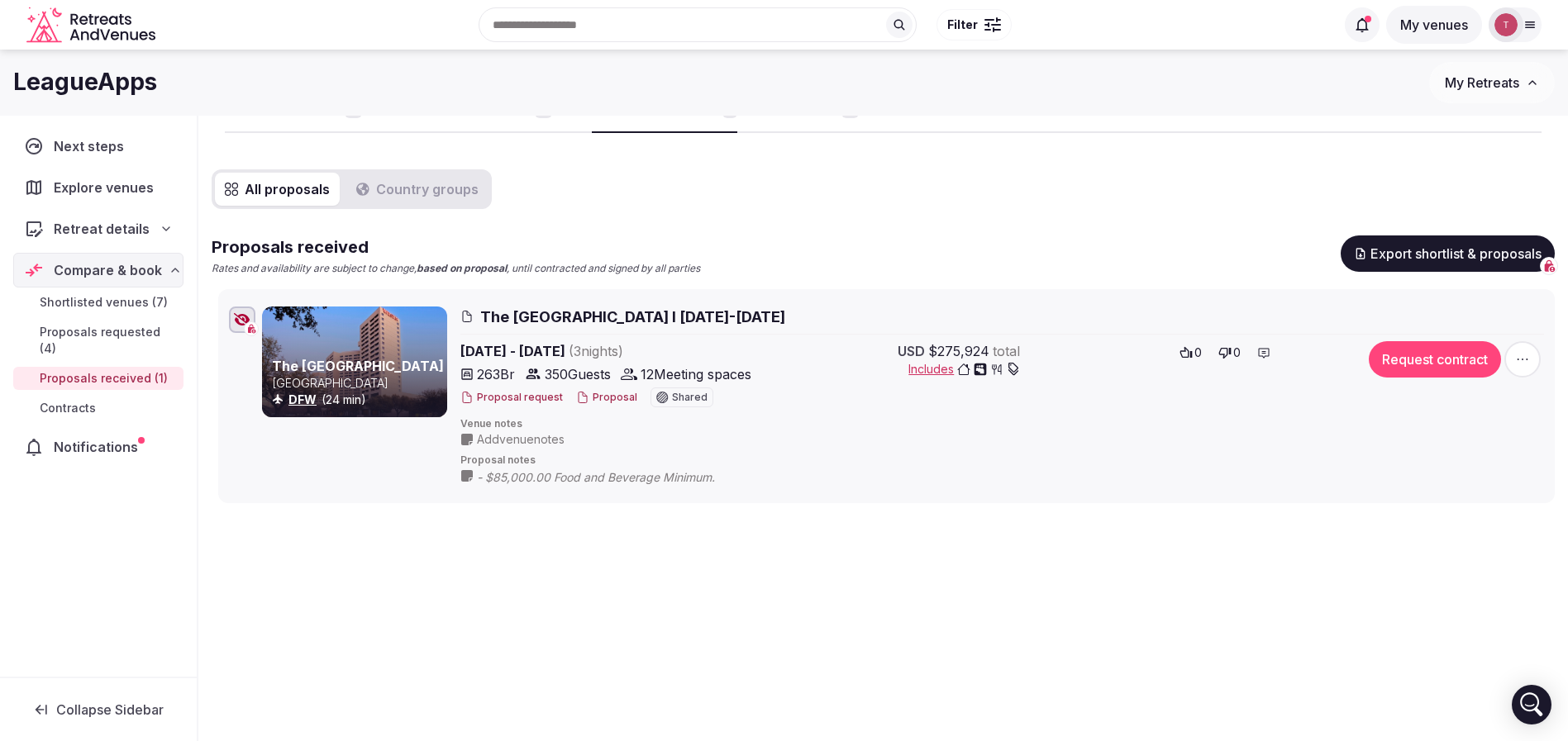
click at [354, 358] on link "The Westin Dallas Park Central" at bounding box center [357, 366] width 172 height 17
click at [610, 400] on button "Proposal" at bounding box center [606, 398] width 61 height 14
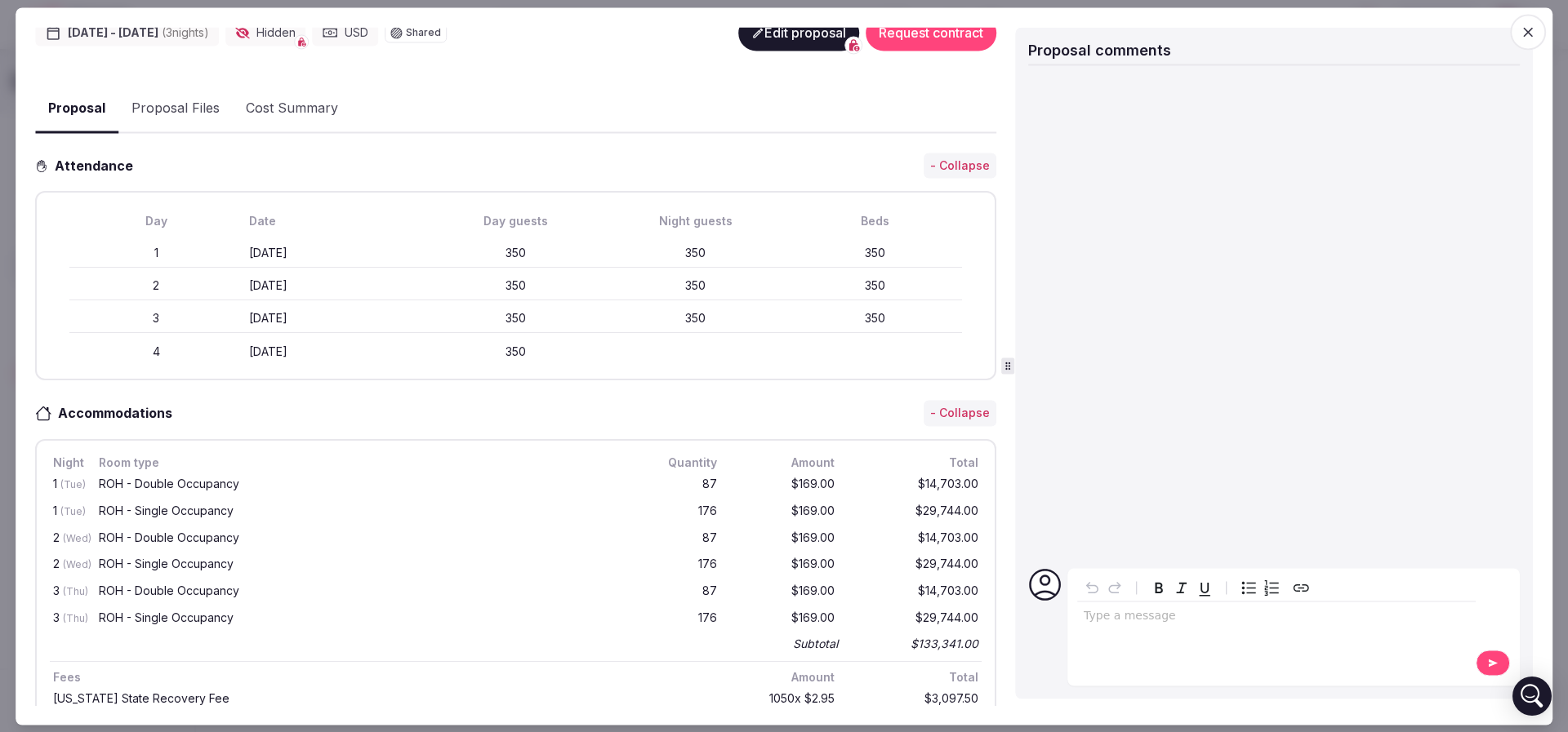
scroll to position [367, 0]
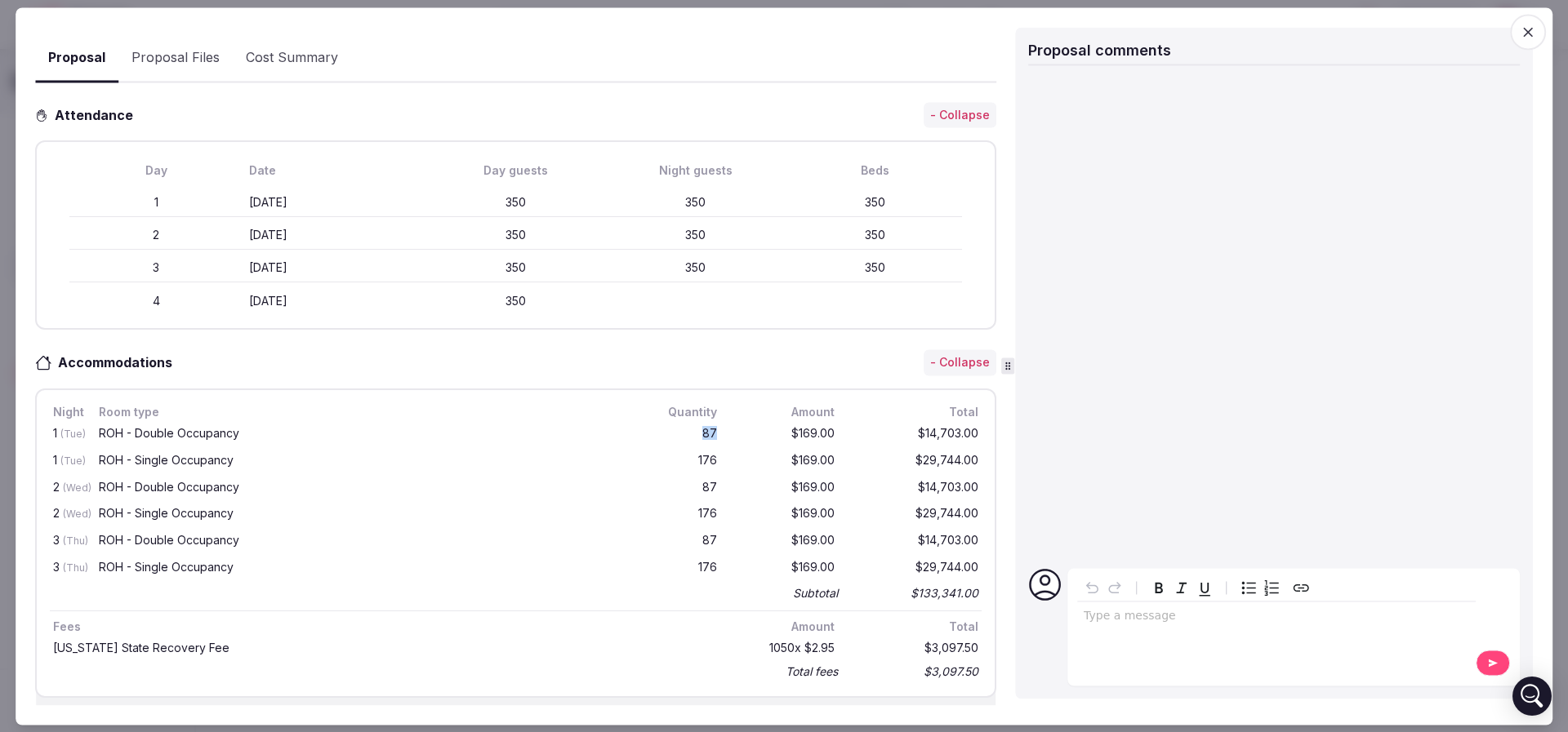
click at [707, 431] on div "1 (Tue) ROH - Double Occupancy 87 $169.00 $14,703.00" at bounding box center [516, 434] width 932 height 27
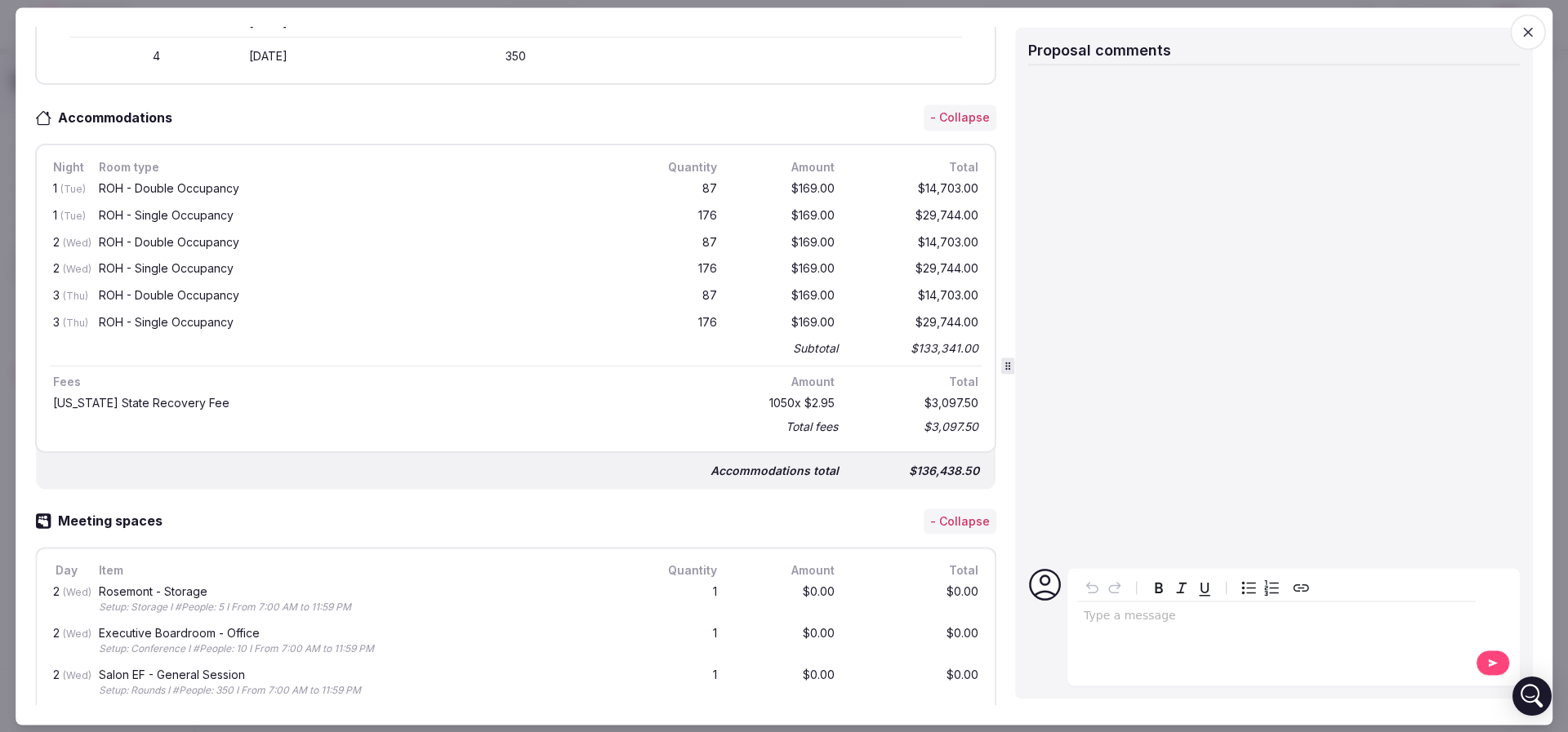
scroll to position [735, 0]
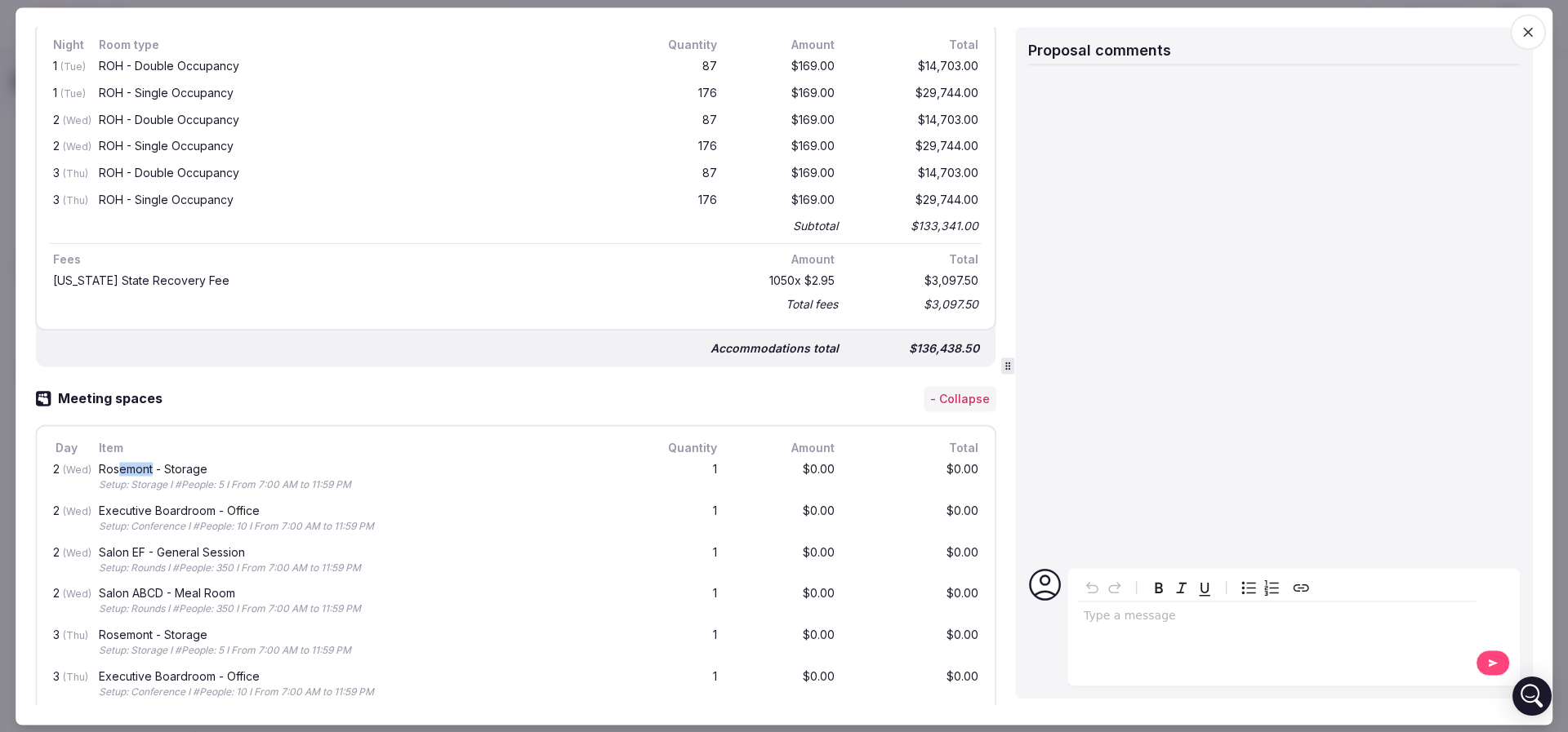
drag, startPoint x: 117, startPoint y: 460, endPoint x: 168, endPoint y: 460, distance: 51.0
click at [163, 465] on div "Rosemont - Storage" at bounding box center [363, 471] width 527 height 12
click at [169, 465] on div "Rosemont - Storage" at bounding box center [363, 471] width 527 height 12
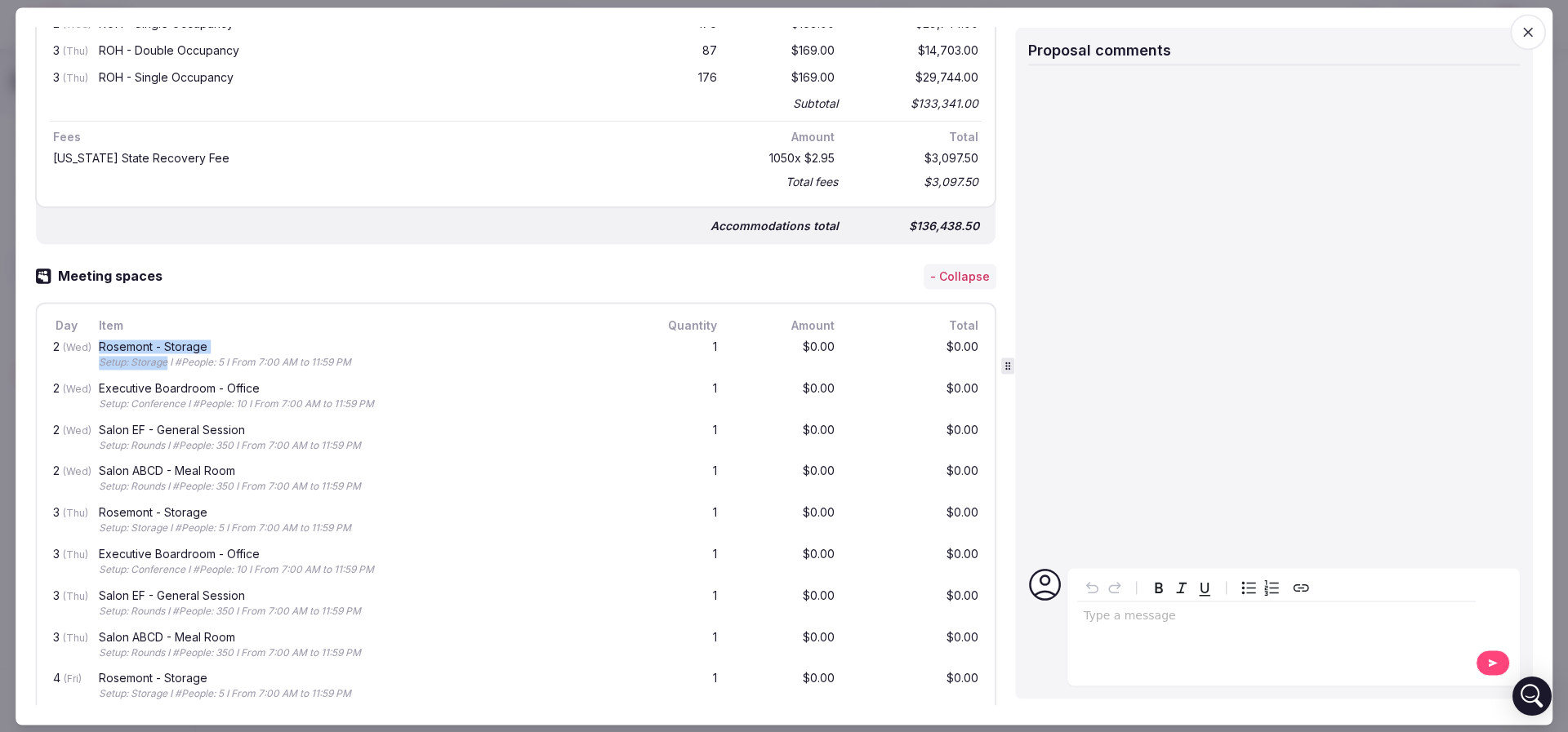
drag, startPoint x: 98, startPoint y: 345, endPoint x: 173, endPoint y: 351, distance: 75.2
click at [173, 351] on div "Rosemont - Storage Setup: Storage I #People: 5 I From 7:00 AM to 11:59 PM" at bounding box center [362, 357] width 533 height 35
drag, startPoint x: 147, startPoint y: 335, endPoint x: 201, endPoint y: 340, distance: 54.2
click at [201, 340] on div "Rosemont - Storage Setup: Storage I #People: 5 I From 7:00 AM to 11:59 PM" at bounding box center [362, 357] width 533 height 35
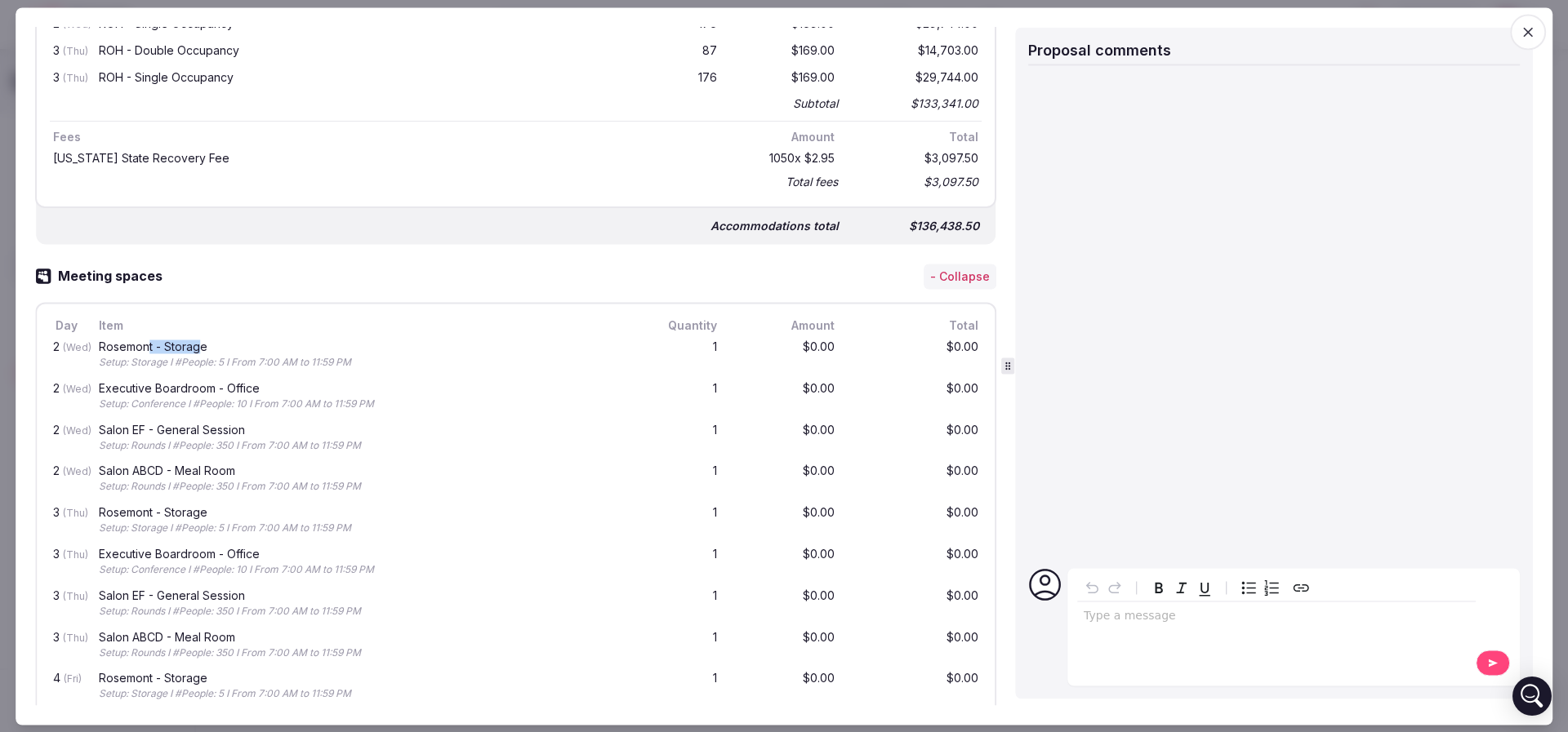
click at [201, 342] on div "Rosemont - Storage" at bounding box center [363, 348] width 527 height 12
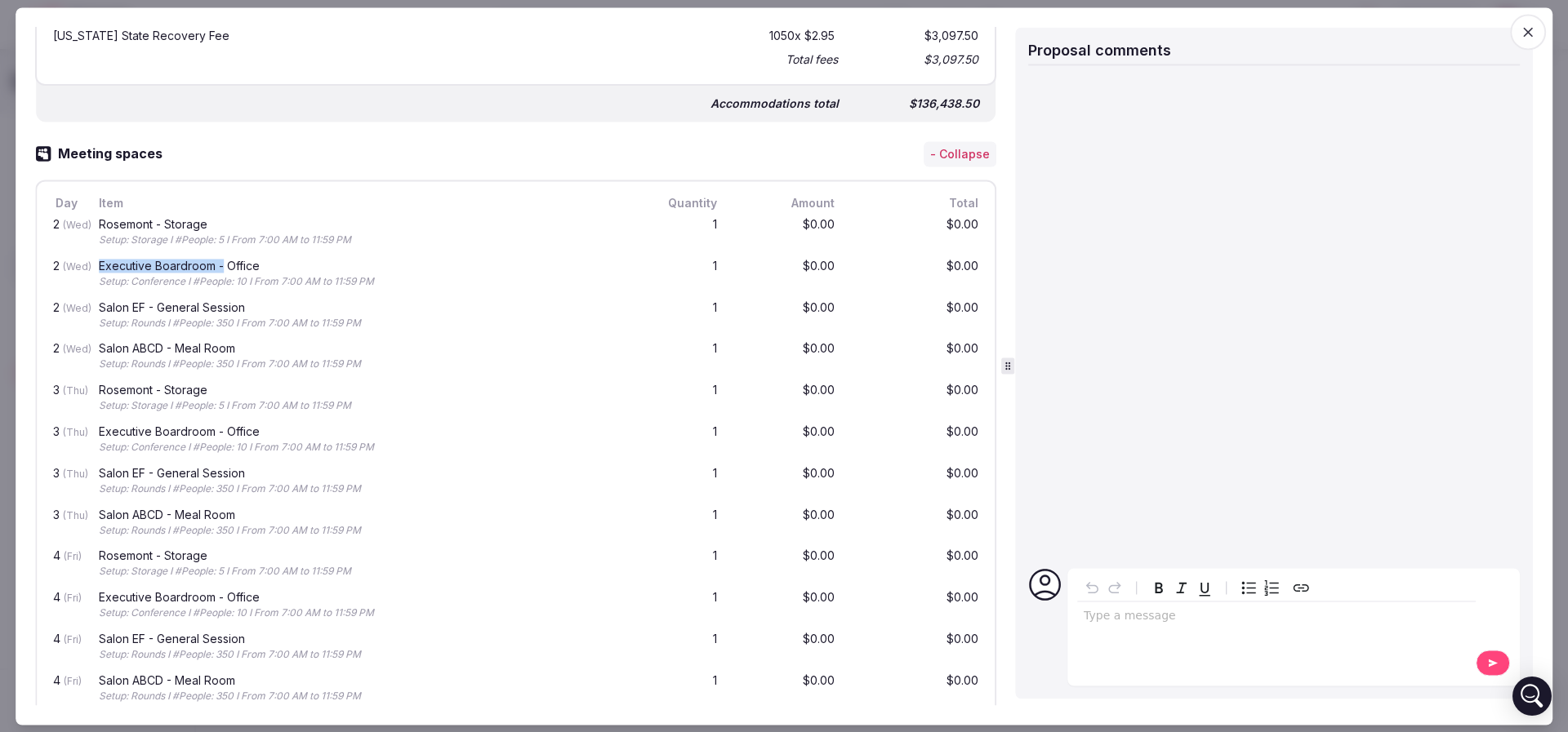
drag, startPoint x: 99, startPoint y: 256, endPoint x: 221, endPoint y: 253, distance: 122.0
click at [221, 253] on div "2 (Wed) Executive Boardroom - Office Setup: Conference I #People: 10 I From 7:0…" at bounding box center [516, 274] width 932 height 41
drag, startPoint x: 176, startPoint y: 264, endPoint x: 242, endPoint y: 267, distance: 66.1
click at [239, 266] on div "Executive Boardroom - Office" at bounding box center [363, 266] width 527 height 12
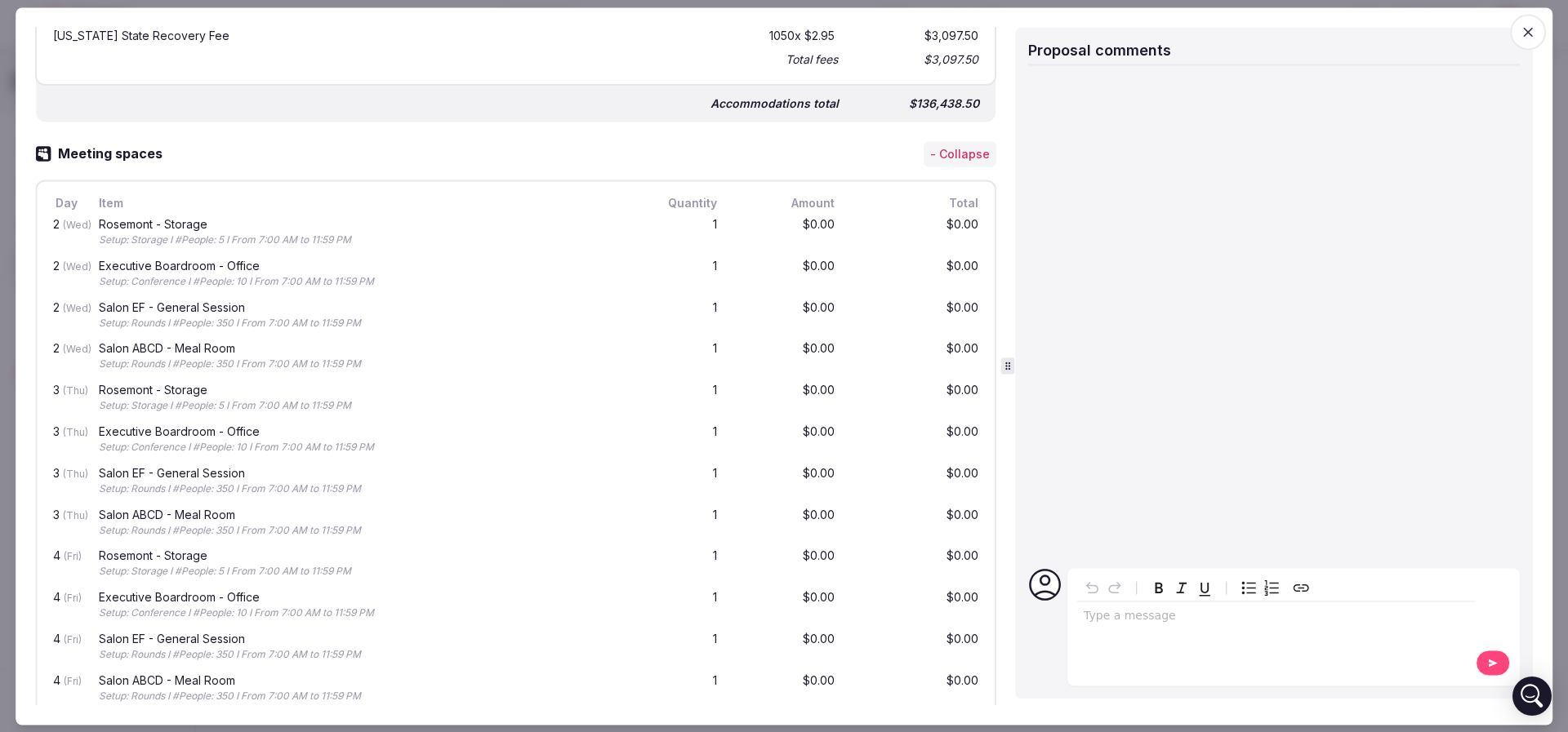
click at [242, 267] on div "Executive Boardroom - Office" at bounding box center [363, 266] width 527 height 12
drag, startPoint x: 128, startPoint y: 277, endPoint x: 393, endPoint y: 278, distance: 265.0
click at [393, 278] on div "Setup: Conference I #People: 10 I From 7:00 AM to 11:59 PM" at bounding box center [363, 282] width 527 height 14
drag, startPoint x: 272, startPoint y: 278, endPoint x: 175, endPoint y: 277, distance: 97.0
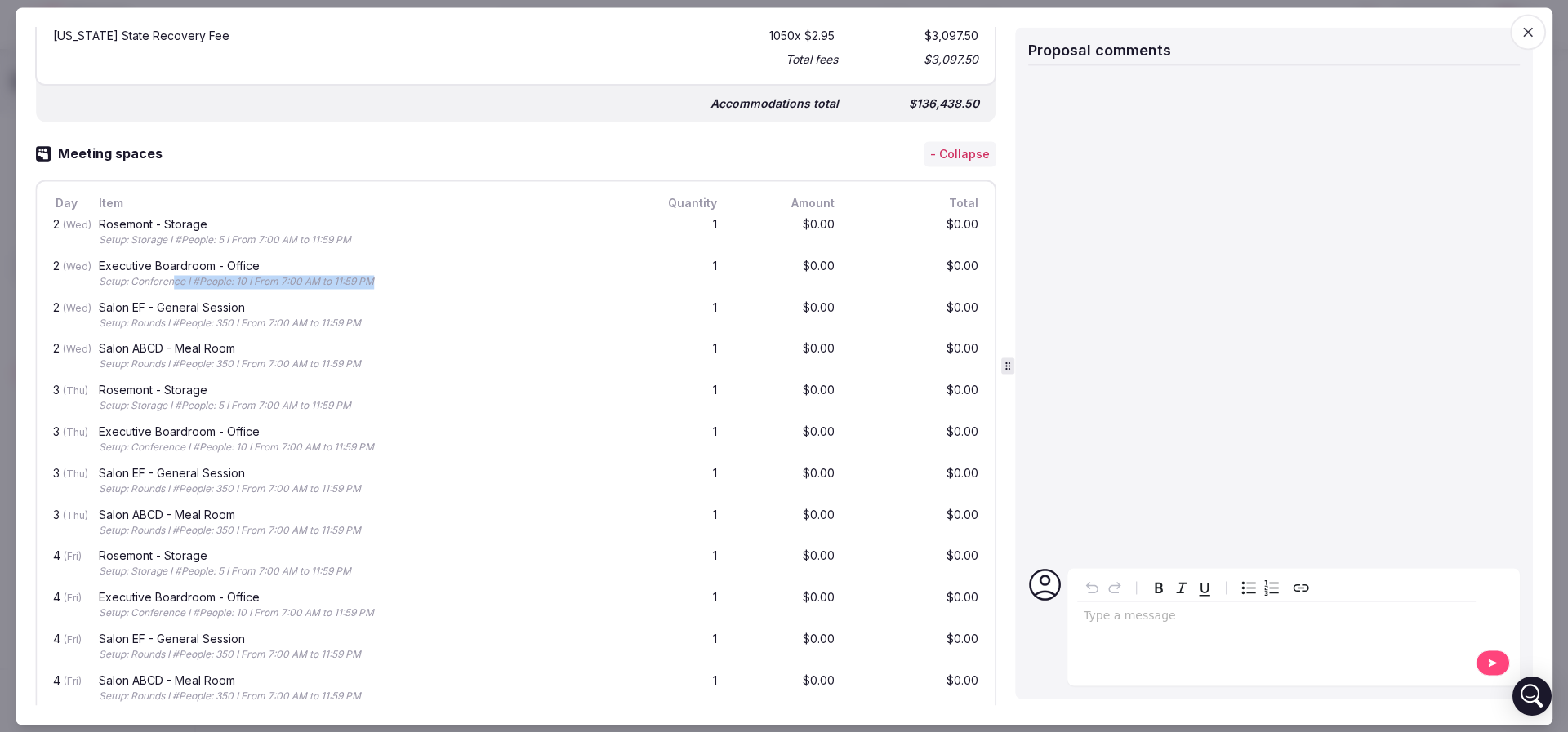
click at [175, 277] on div "Setup: Conference I #People: 10 I From 7:00 AM to 11:59 PM" at bounding box center [363, 282] width 527 height 14
click at [175, 276] on div "Setup: Conference I #People: 10 I From 7:00 AM to 11:59 PM" at bounding box center [363, 282] width 527 height 14
drag, startPoint x: 247, startPoint y: 315, endPoint x: 290, endPoint y: 318, distance: 43.1
click at [285, 318] on div "Setup: Rounds I #People: 350 I From 7:00 AM to 11:59 PM" at bounding box center [363, 323] width 527 height 14
click at [290, 318] on div "Setup: Rounds I #People: 350 I From 7:00 AM to 11:59 PM" at bounding box center [363, 323] width 527 height 14
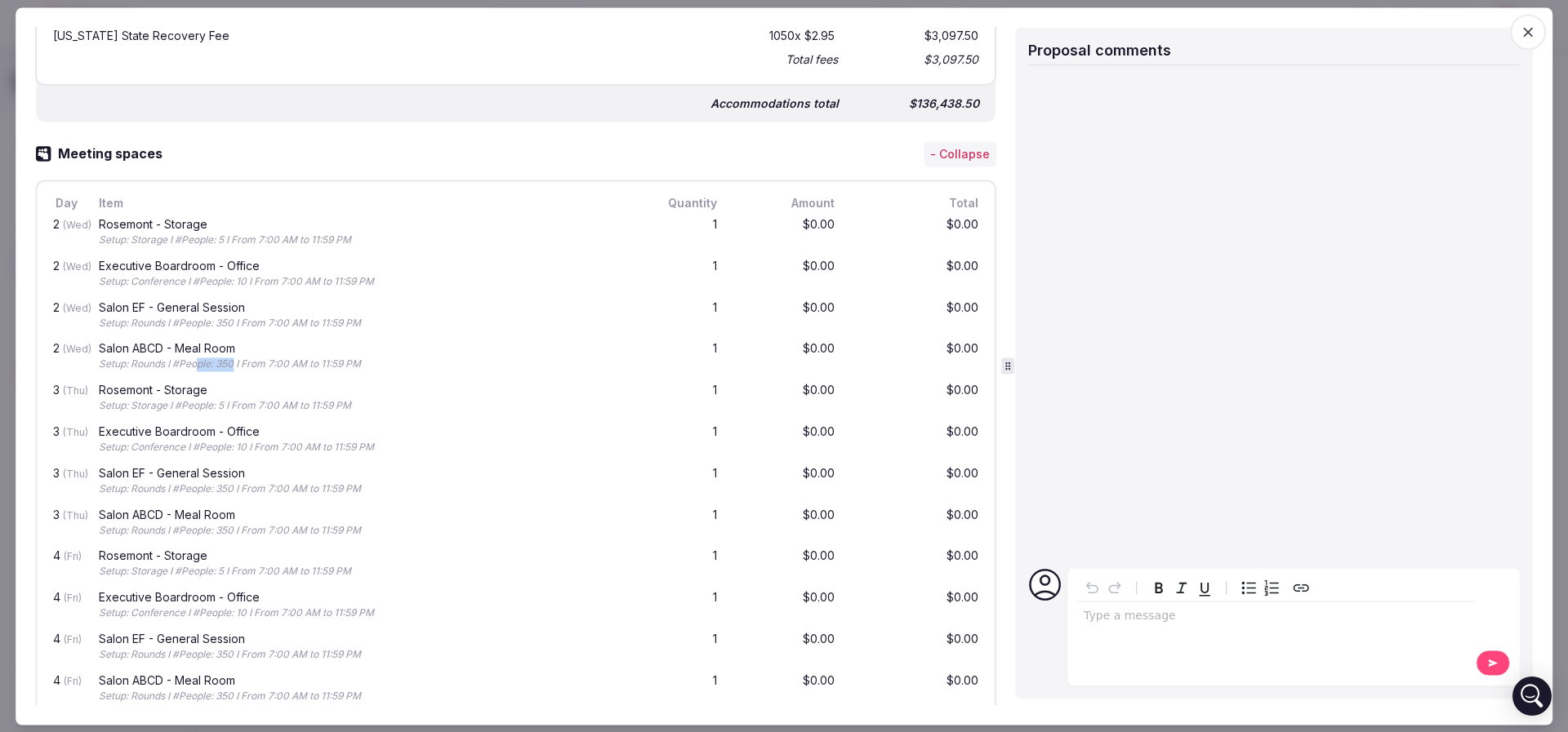
drag, startPoint x: 215, startPoint y: 362, endPoint x: 258, endPoint y: 360, distance: 43.0
click at [258, 360] on div "Setup: Rounds I #People: 350 I From 7:00 AM to 11:59 PM" at bounding box center [363, 366] width 527 height 14
drag, startPoint x: 211, startPoint y: 399, endPoint x: 257, endPoint y: 401, distance: 46.0
click at [257, 401] on div "Setup: Storage I #People: 5 I From 7:00 AM to 11:59 PM" at bounding box center [363, 407] width 527 height 14
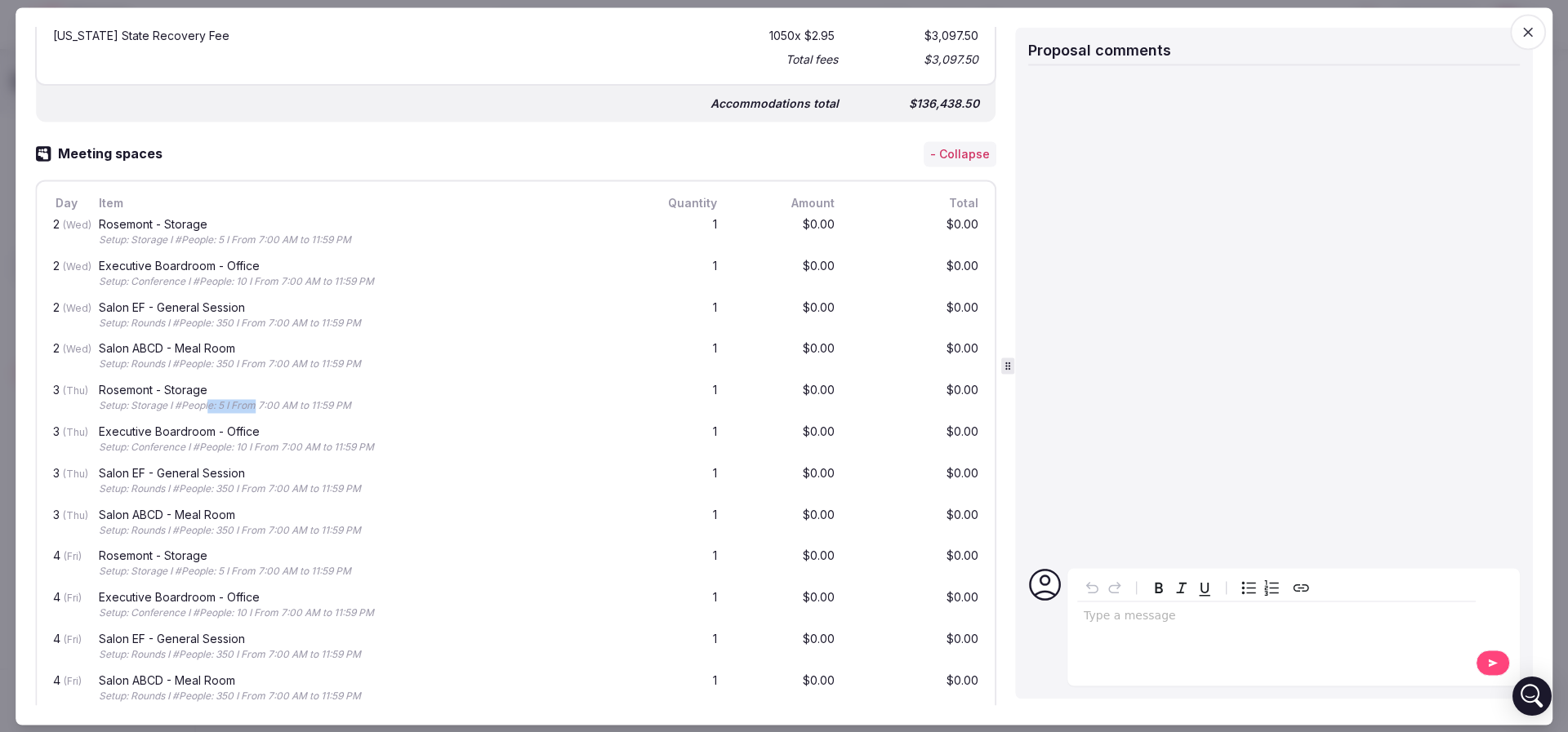
click at [257, 401] on div "Setup: Storage I #People: 5 I From 7:00 AM to 11:59 PM" at bounding box center [363, 407] width 527 height 14
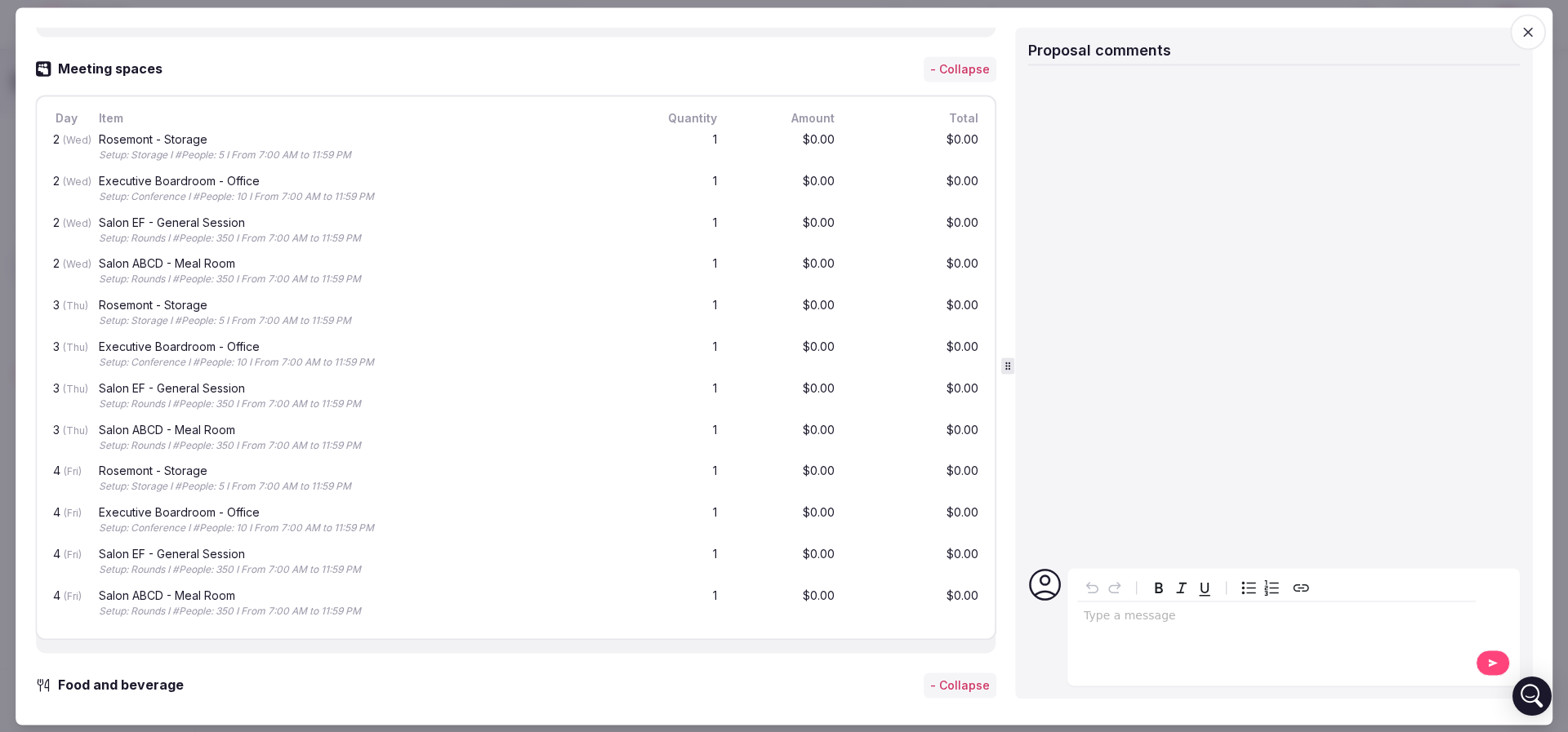
scroll to position [1101, 0]
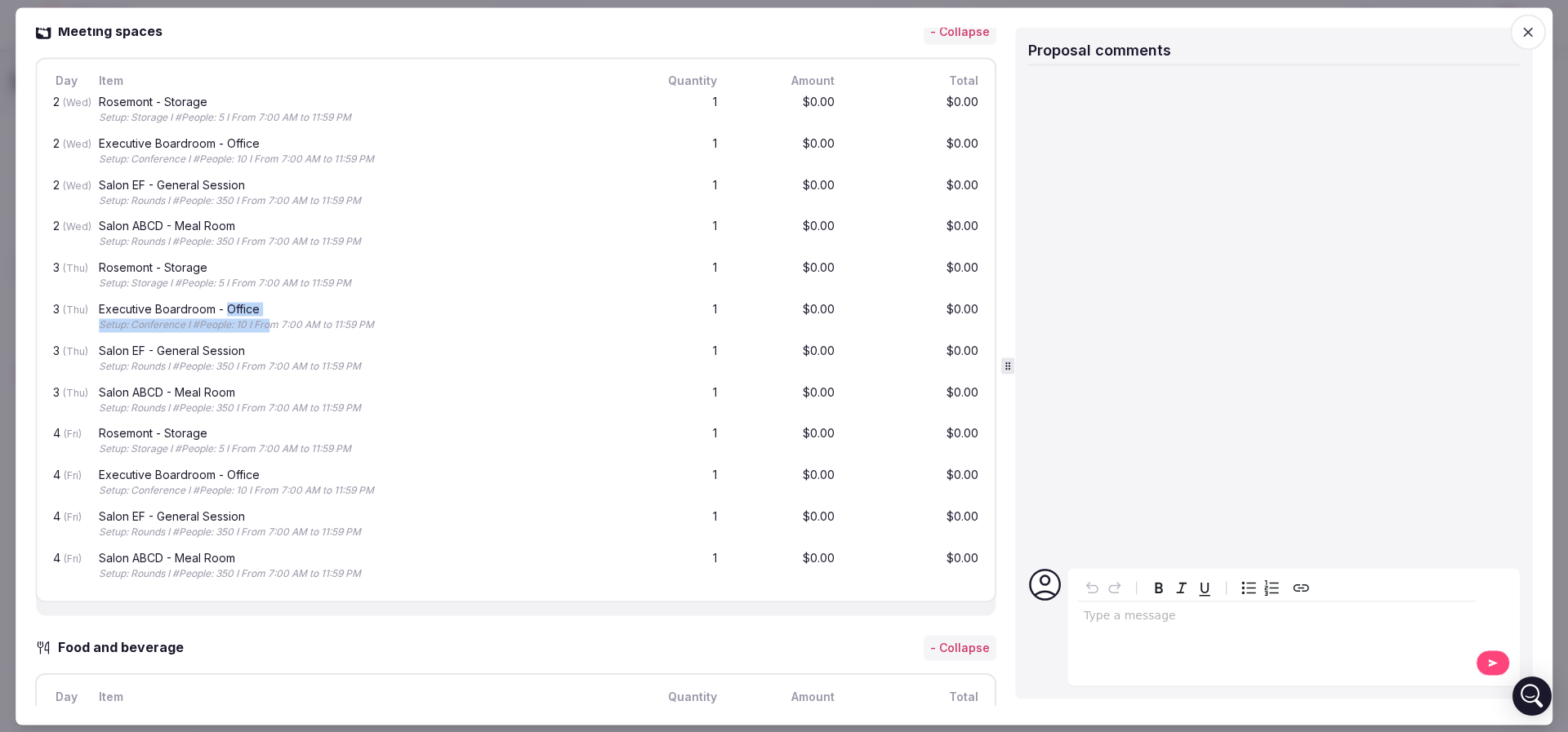
drag, startPoint x: 234, startPoint y: 310, endPoint x: 269, endPoint y: 315, distance: 35.4
click at [269, 315] on div "Executive Boardroom - Office Setup: Conference I #People: 10 I From 7:00 AM to …" at bounding box center [362, 319] width 533 height 35
click at [269, 319] on div "Setup: Conference I #People: 10 I From 7:00 AM to 11:59 PM" at bounding box center [363, 326] width 527 height 14
drag, startPoint x: 286, startPoint y: 320, endPoint x: 231, endPoint y: 319, distance: 55.0
click at [231, 319] on div "Setup: Conference I #People: 10 I From 7:00 AM to 11:59 PM" at bounding box center [363, 326] width 527 height 14
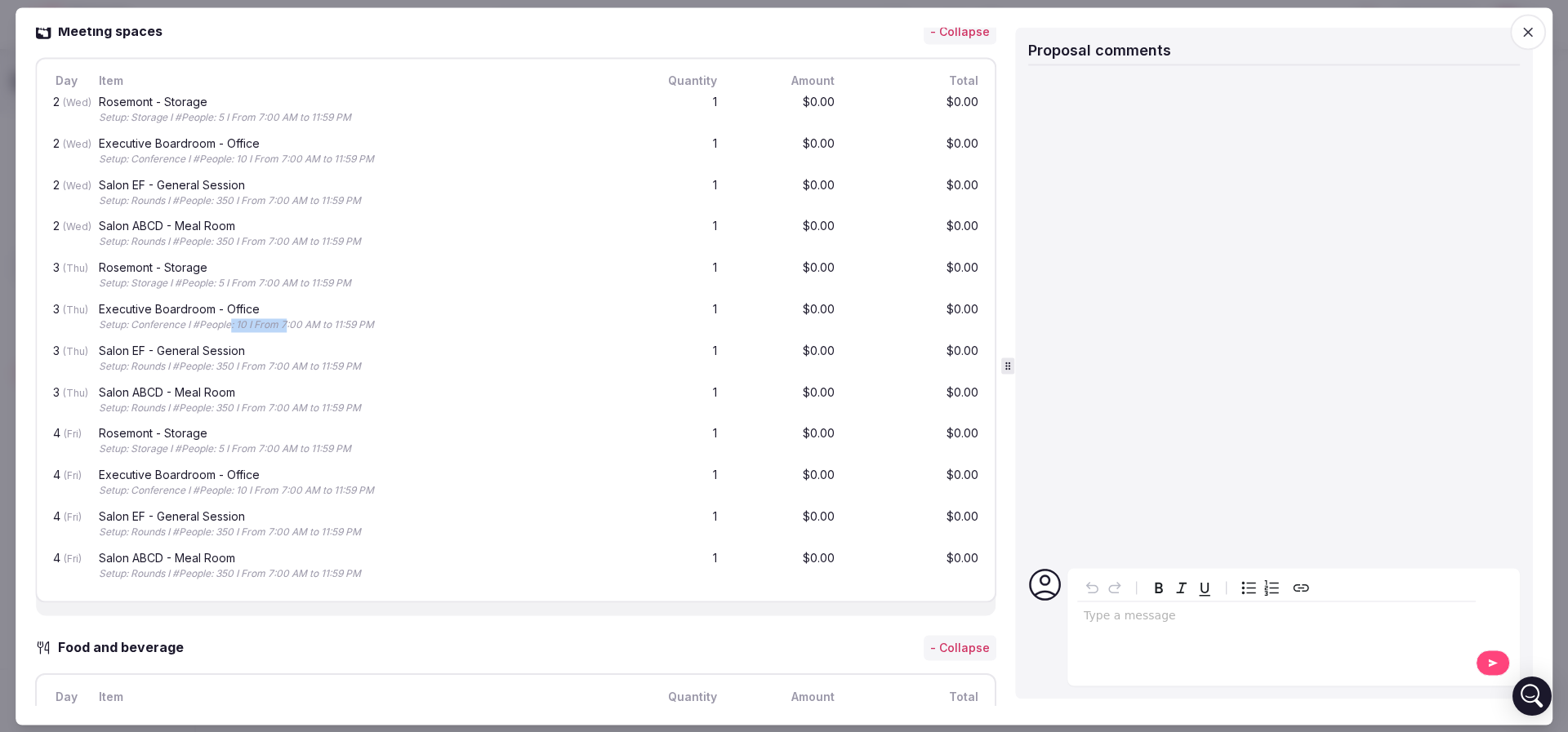
click at [231, 319] on div "Setup: Conference I #People: 10 I From 7:00 AM to 11:59 PM" at bounding box center [363, 326] width 527 height 14
drag, startPoint x: 217, startPoint y: 366, endPoint x: 259, endPoint y: 365, distance: 42.0
click at [259, 365] on div "Setup: Rounds I #People: 350 I From 7:00 AM to 11:59 PM" at bounding box center [363, 366] width 527 height 14
drag, startPoint x: 227, startPoint y: 410, endPoint x: 268, endPoint y: 415, distance: 41.3
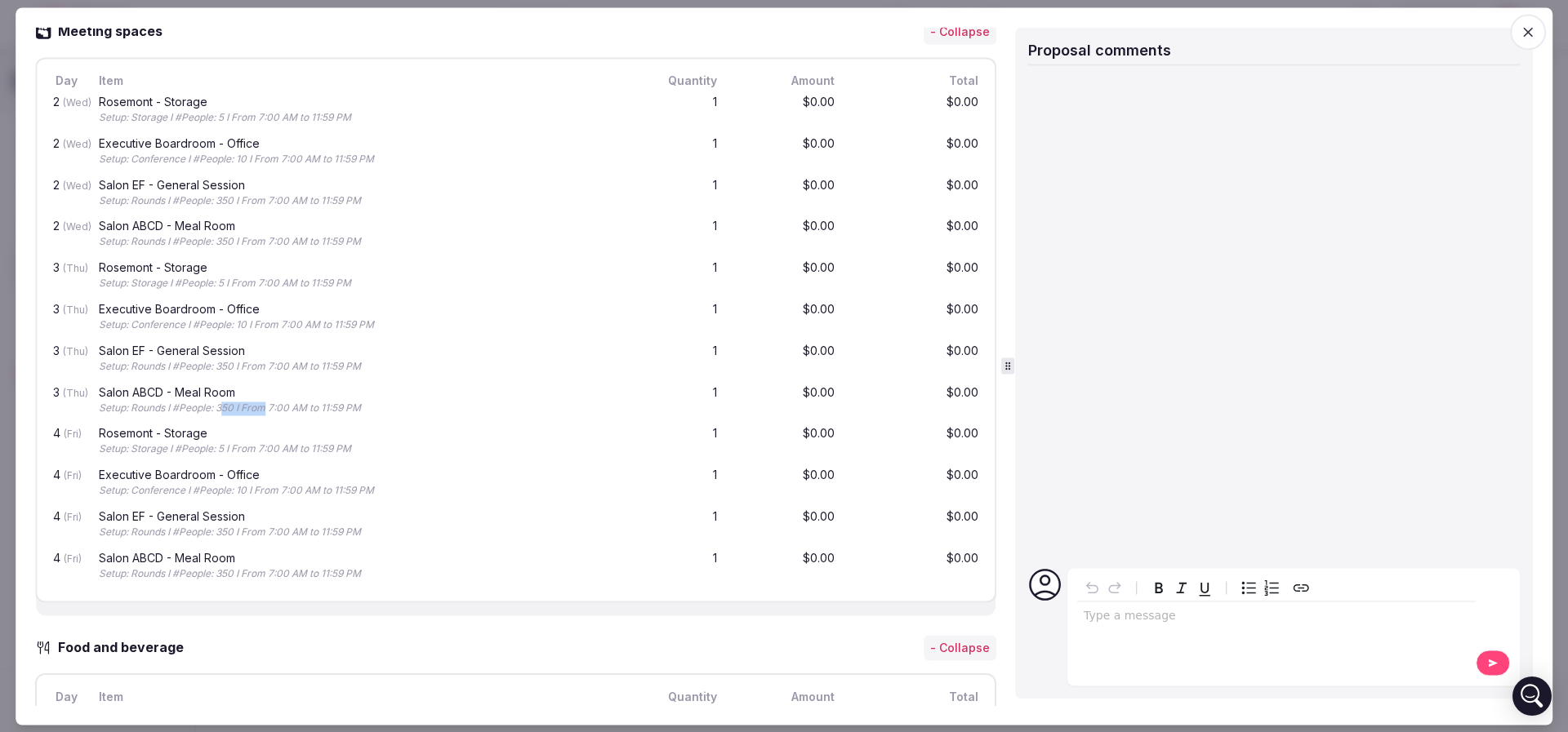
click at [268, 415] on div "Salon ABCD - Meal Room Setup: Rounds I #People: 350 I From 7:00 AM to 11:59 PM" at bounding box center [362, 401] width 533 height 35
drag, startPoint x: 208, startPoint y: 447, endPoint x: 248, endPoint y: 445, distance: 40.0
click at [248, 445] on div "Setup: Storage I #People: 5 I From 7:00 AM to 11:59 PM" at bounding box center [363, 450] width 527 height 14
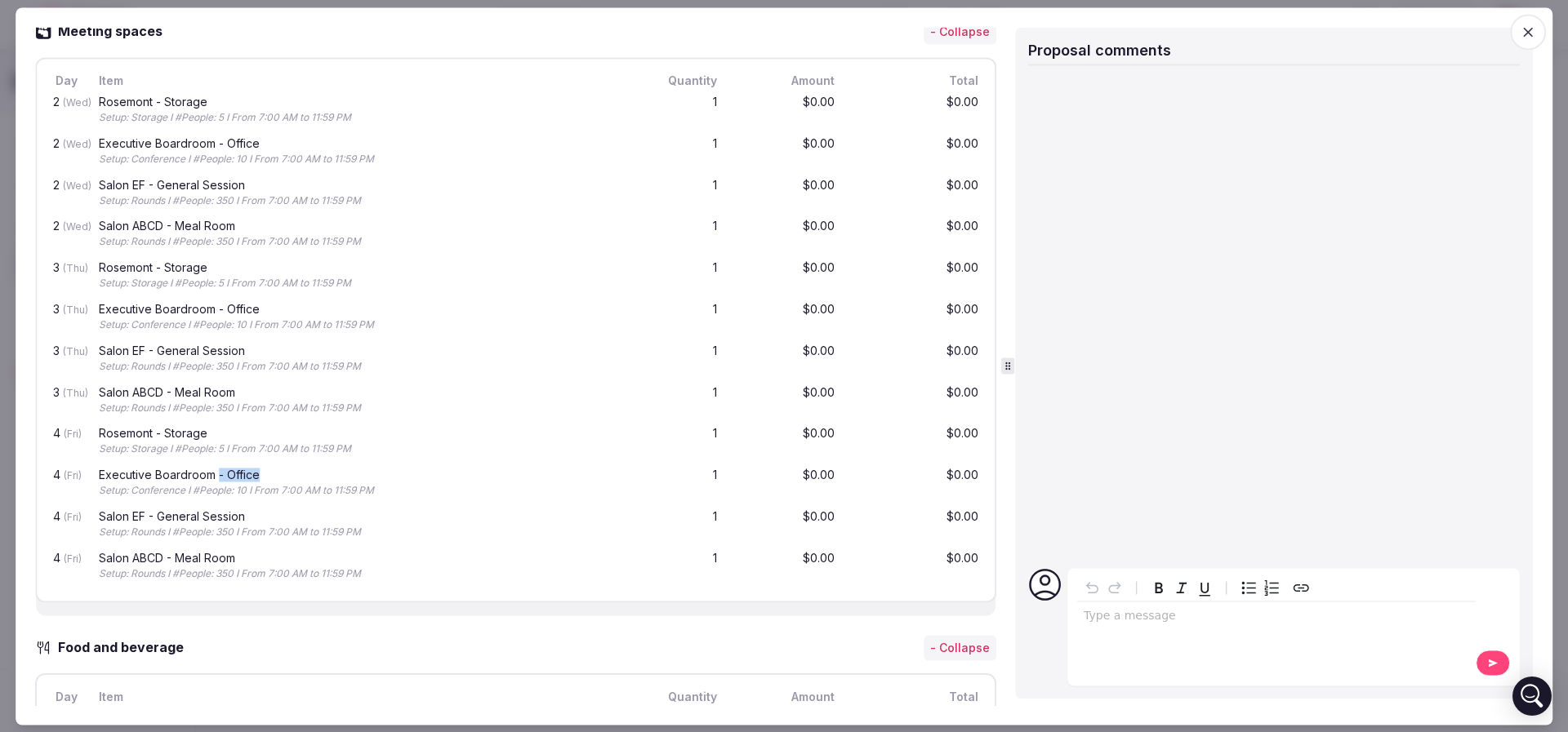
drag, startPoint x: 224, startPoint y: 469, endPoint x: 257, endPoint y: 470, distance: 33.0
click at [257, 470] on div "Executive Boardroom - Office" at bounding box center [363, 476] width 527 height 12
drag, startPoint x: 186, startPoint y: 518, endPoint x: 235, endPoint y: 516, distance: 49.0
click at [232, 516] on div "Salon EF - General Session" at bounding box center [363, 518] width 527 height 12
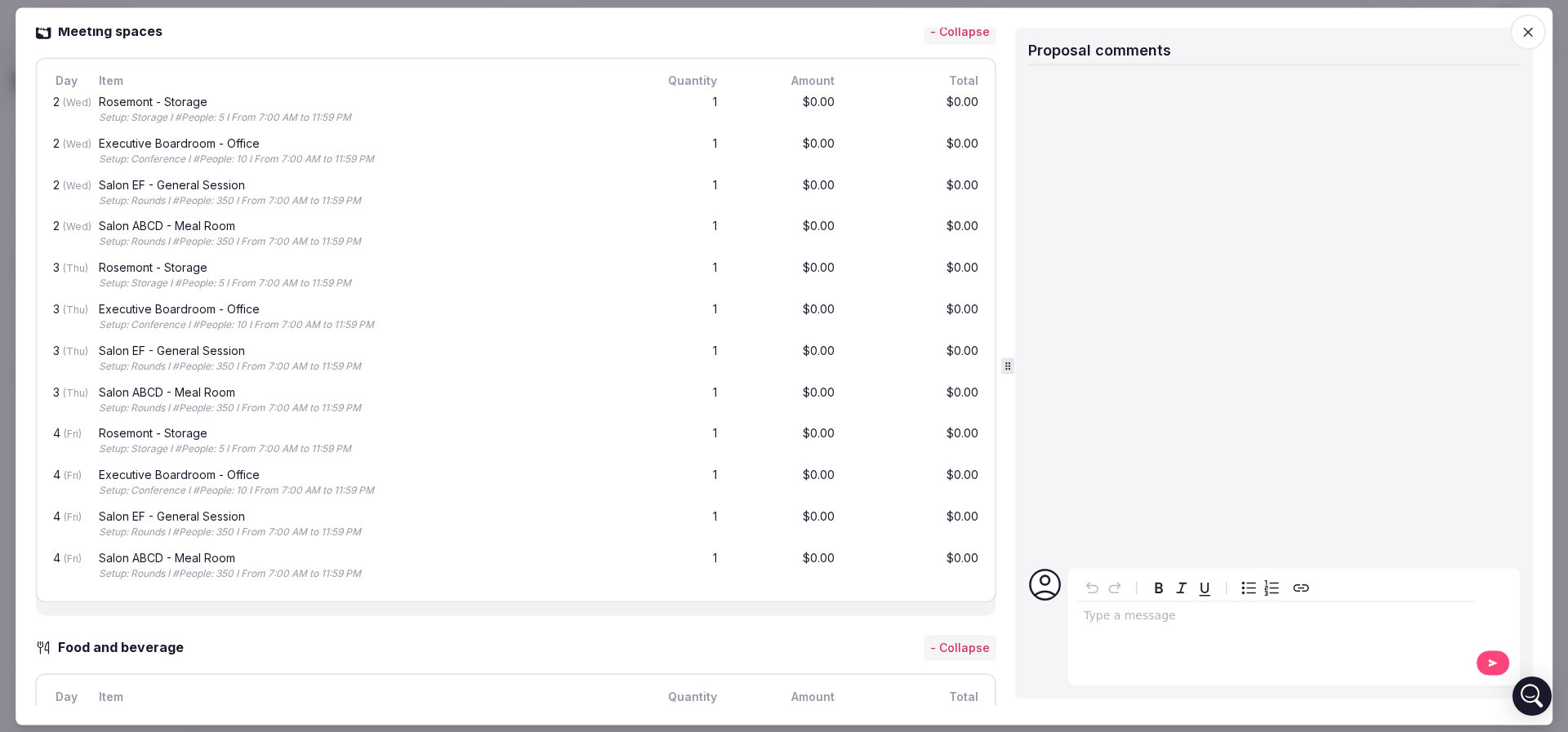
click at [236, 516] on div "Salon EF - General Session" at bounding box center [363, 518] width 527 height 12
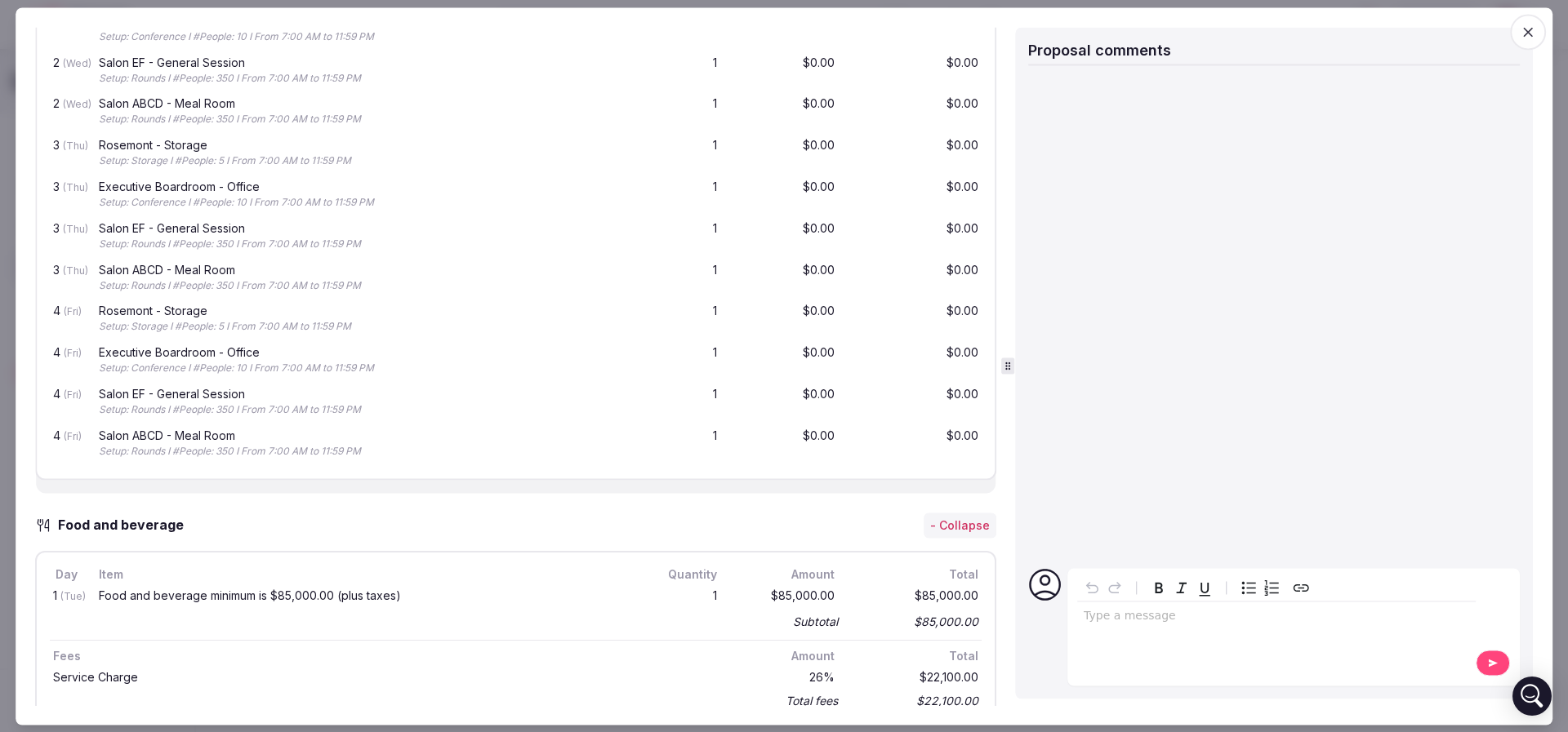
scroll to position [1347, 0]
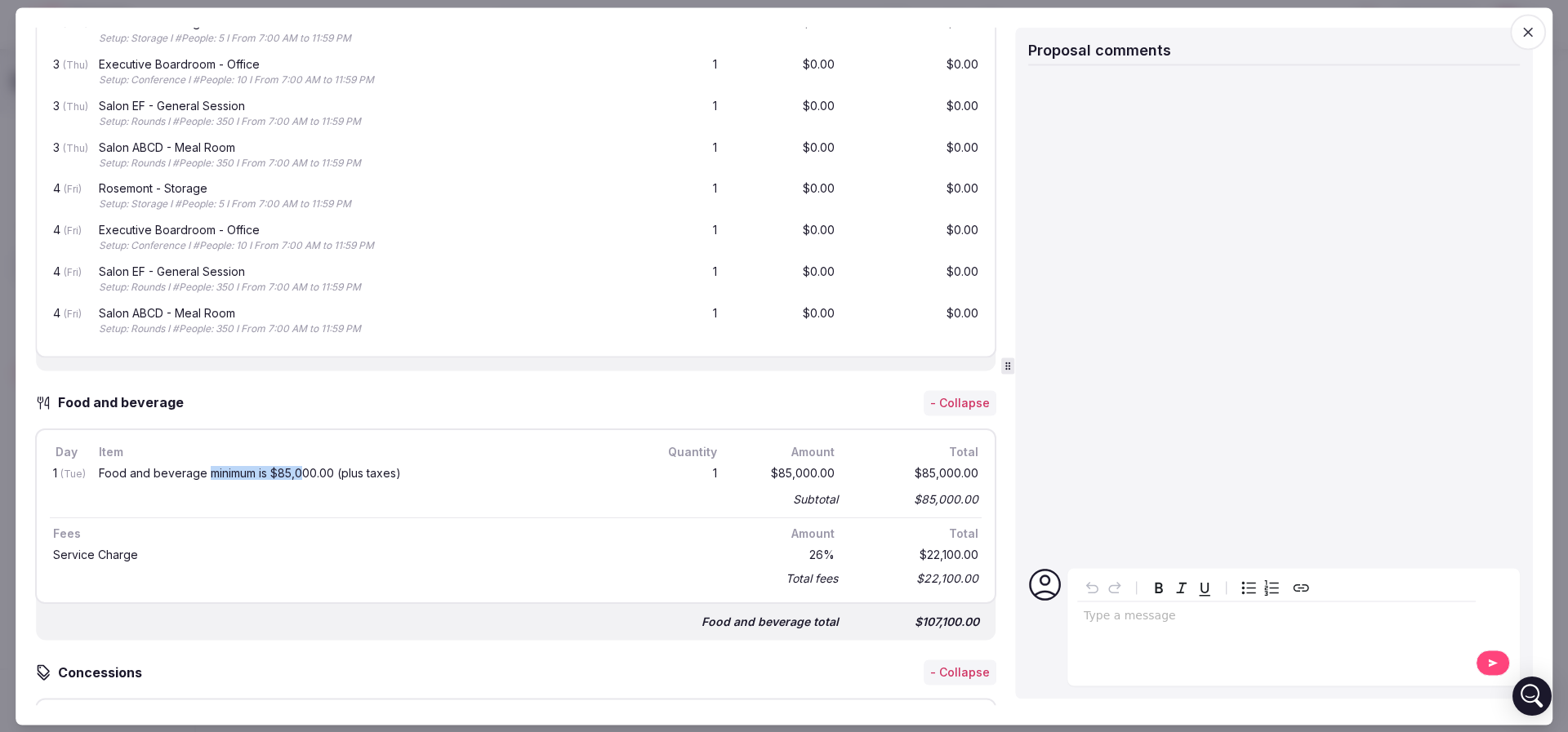
drag, startPoint x: 211, startPoint y: 469, endPoint x: 306, endPoint y: 470, distance: 95.0
click at [306, 470] on div "Food and beverage minimum is $85,000.00 (plus taxes)" at bounding box center [363, 475] width 527 height 12
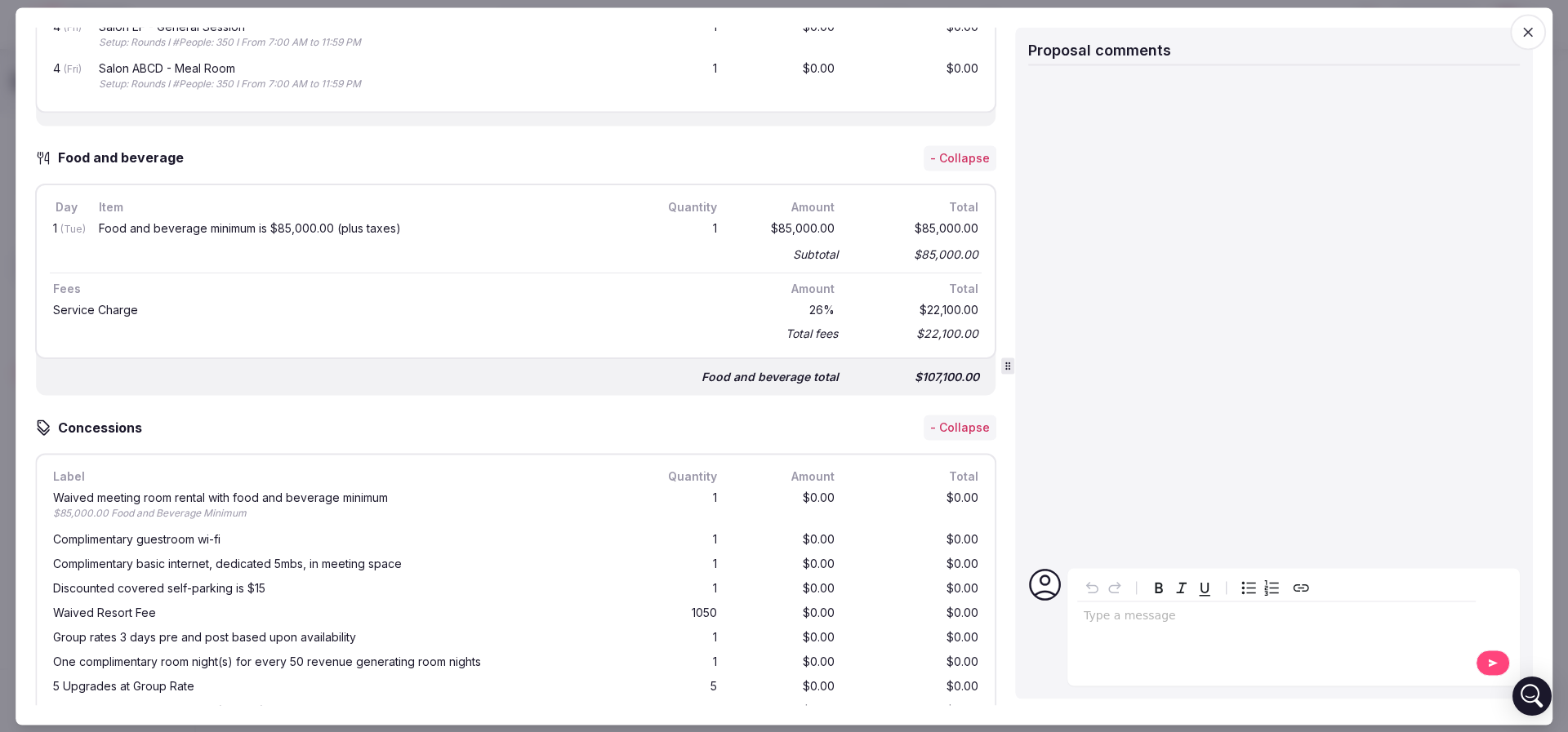
scroll to position [1714, 0]
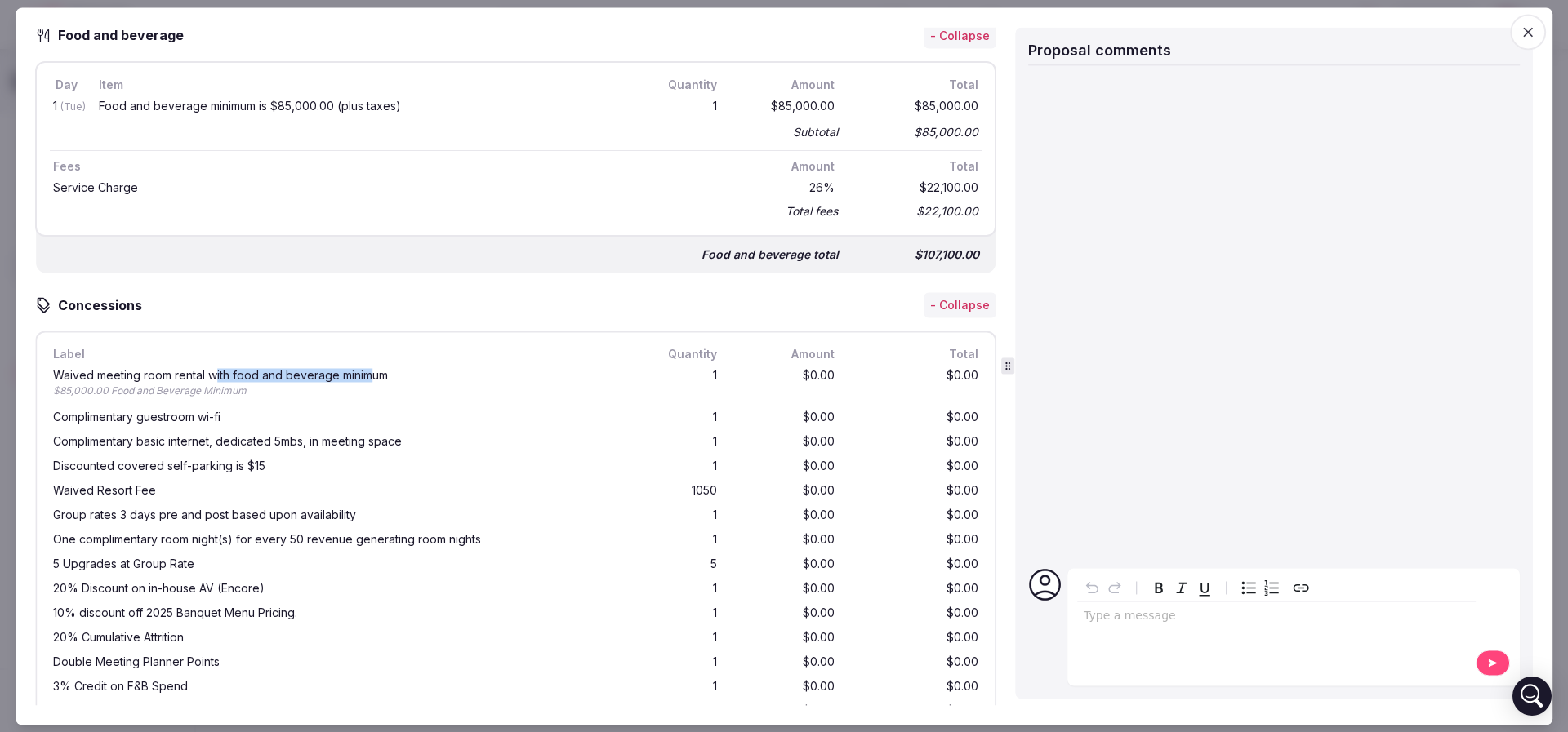
drag, startPoint x: 217, startPoint y: 371, endPoint x: 370, endPoint y: 366, distance: 153.1
click at [370, 370] on div "Waived meeting room rental with food and beverage minimum" at bounding box center [339, 376] width 572 height 12
drag, startPoint x: 399, startPoint y: 374, endPoint x: 132, endPoint y: 388, distance: 267.4
click at [132, 388] on div "Waived meeting room rental with food and beverage minimum $85,000.00 Food and B…" at bounding box center [339, 385] width 579 height 35
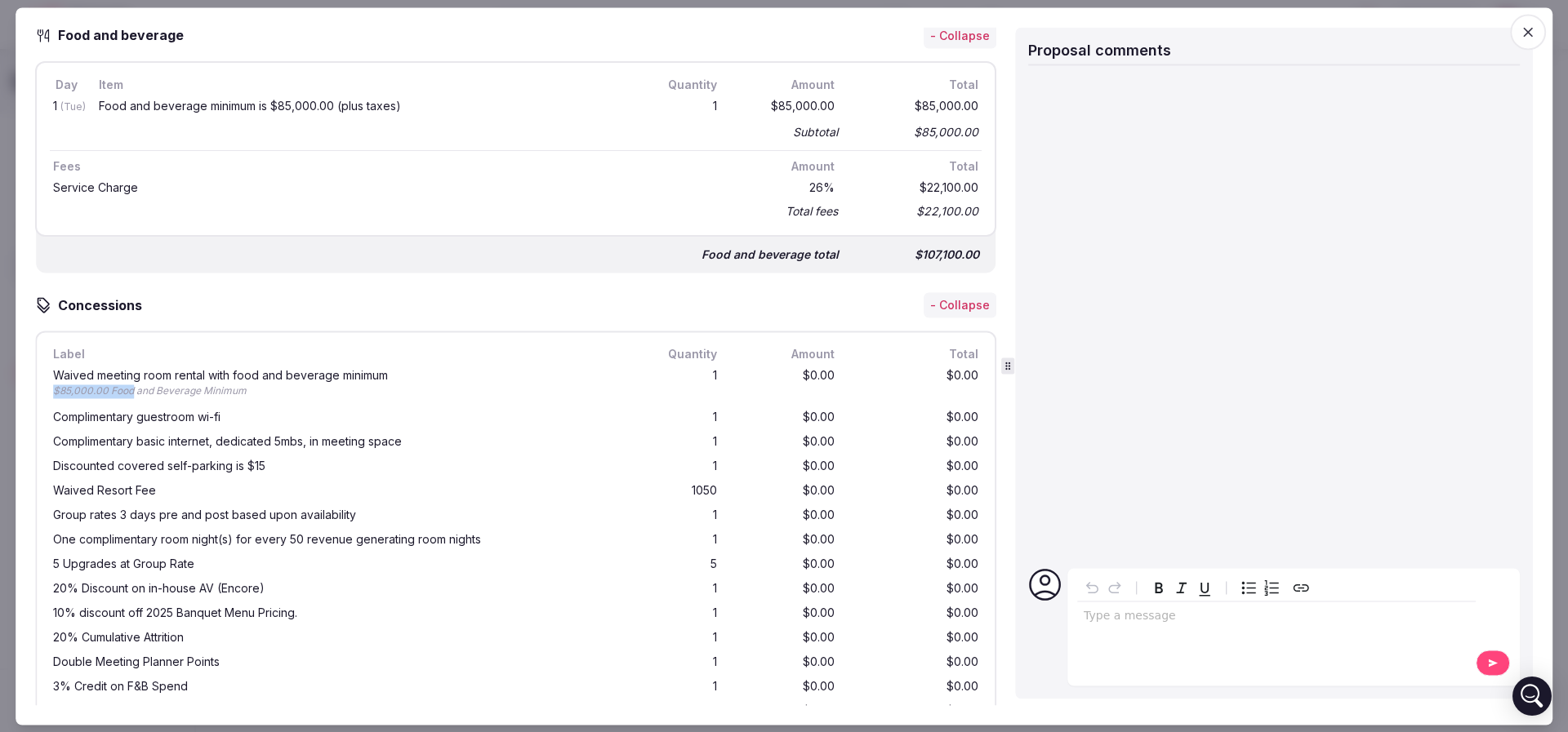
click at [132, 388] on div "$85,000.00 Food and Beverage Minimum" at bounding box center [339, 392] width 572 height 14
drag, startPoint x: 36, startPoint y: 388, endPoint x: 264, endPoint y: 384, distance: 228.0
click at [264, 384] on div "Label Quantity Amount Total Waived meeting room rental with food and beverage m…" at bounding box center [516, 535] width 961 height 408
drag, startPoint x: 70, startPoint y: 415, endPoint x: 208, endPoint y: 411, distance: 138.1
click at [205, 412] on div "Complimentary guestroom wi-fi" at bounding box center [339, 418] width 572 height 12
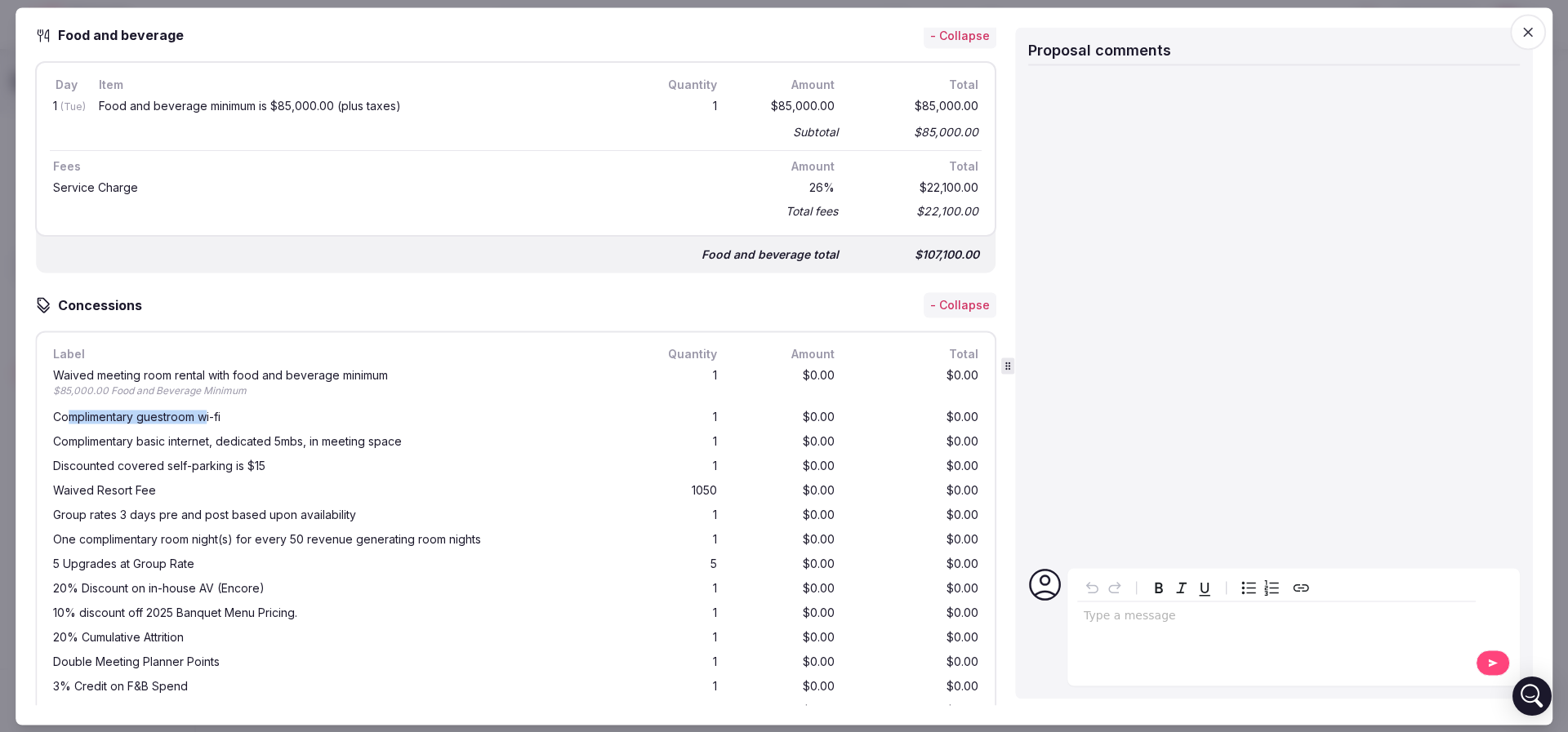
click at [209, 412] on div "Complimentary guestroom wi-fi" at bounding box center [339, 418] width 572 height 12
drag, startPoint x: 72, startPoint y: 441, endPoint x: 361, endPoint y: 435, distance: 289.1
click at [361, 436] on div "Complimentary basic internet, dedicated 5mbs, in meeting space" at bounding box center [339, 442] width 572 height 12
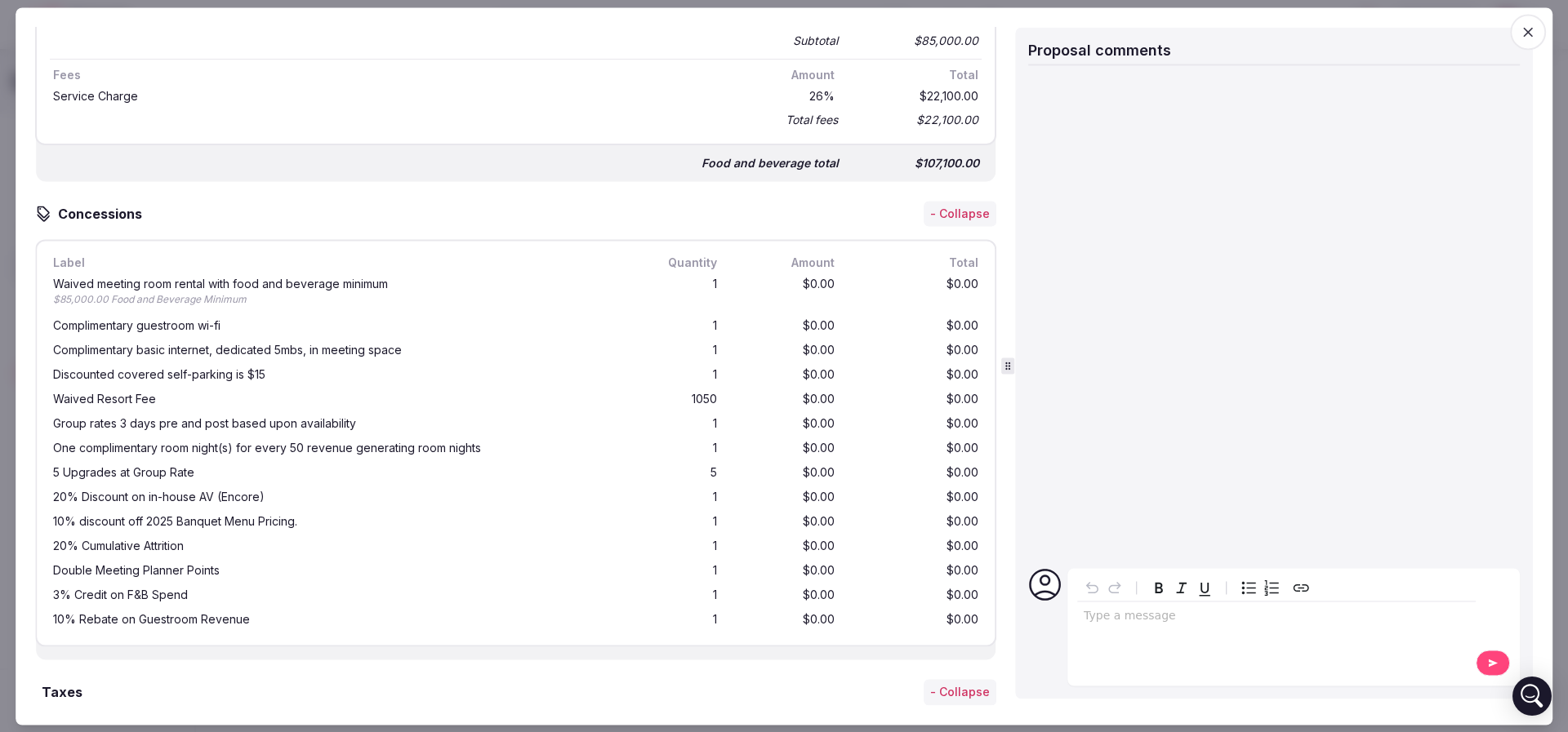
scroll to position [1836, 0]
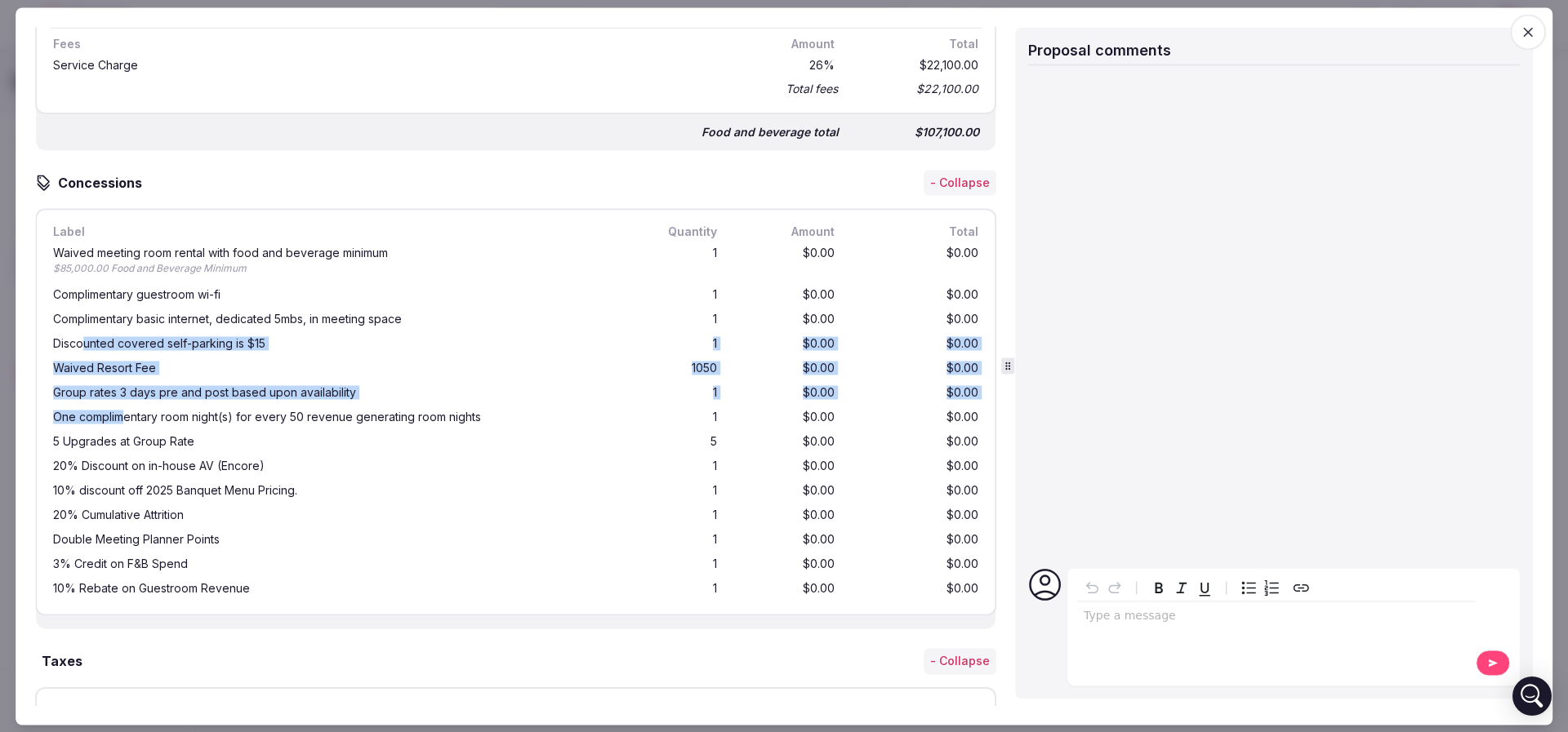
drag, startPoint x: 85, startPoint y: 350, endPoint x: 126, endPoint y: 420, distance: 81.1
click at [126, 420] on div "Waived meeting room rental with food and beverage minimum $85,000.00 Food and B…" at bounding box center [516, 422] width 932 height 360
click at [127, 420] on div "One complimentary room night(s) for every 50 revenue generating room nights" at bounding box center [339, 418] width 572 height 12
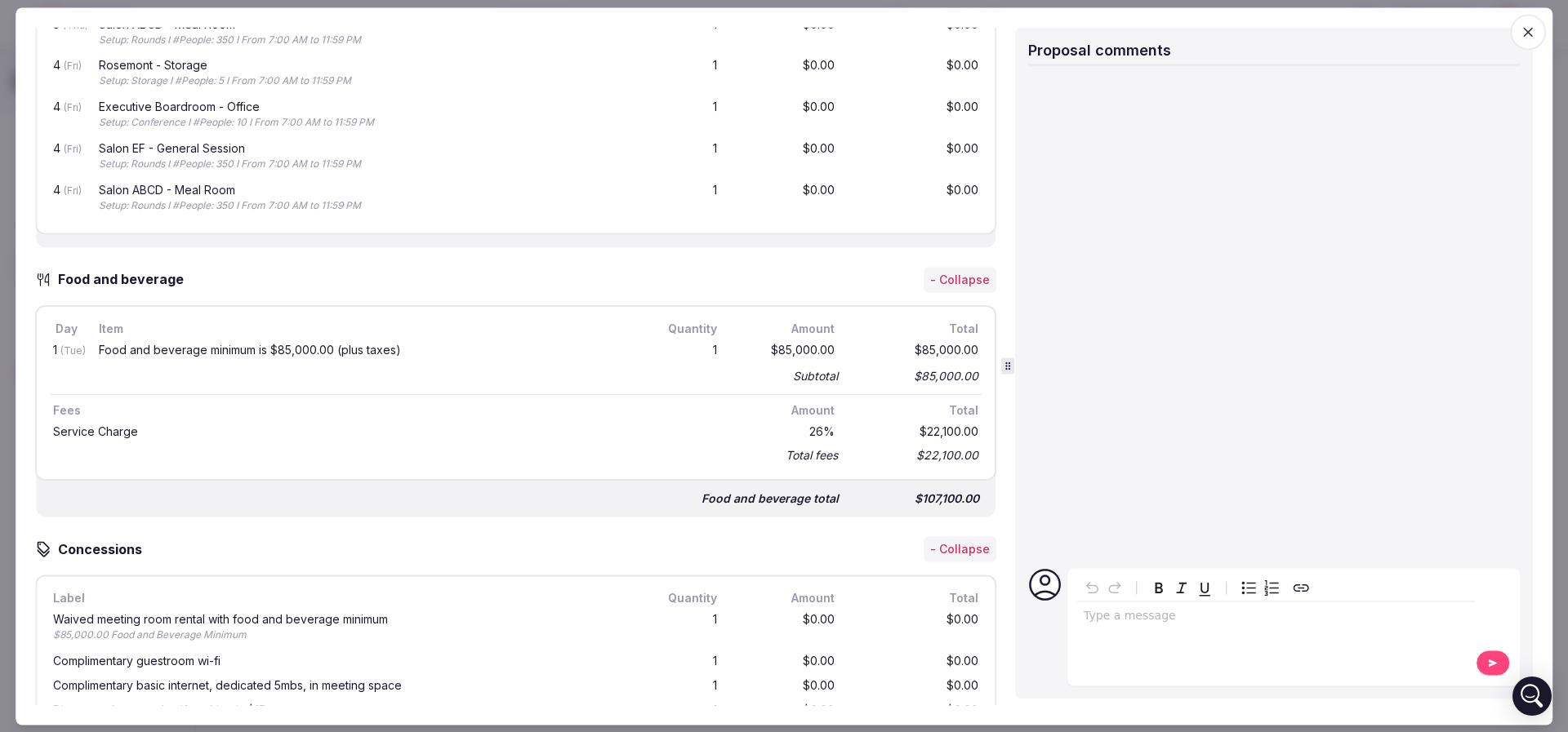
scroll to position [1347, 0]
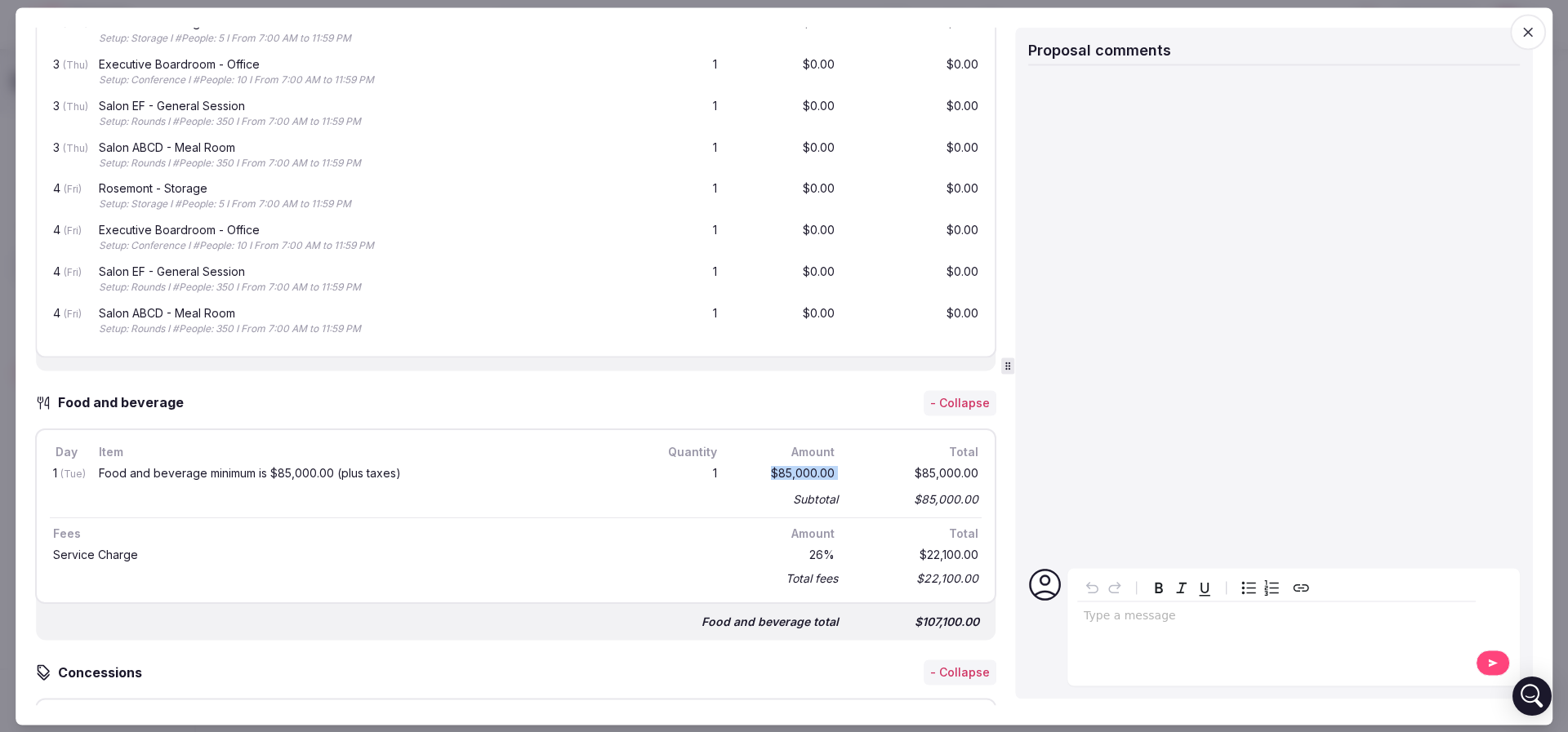
drag, startPoint x: 733, startPoint y: 471, endPoint x: 827, endPoint y: 467, distance: 94.1
click at [827, 467] on div "1 (Tue) Food and beverage minimum is $85,000.00 (plus taxes) 1 $85,000.00 $85,0…" at bounding box center [516, 475] width 932 height 27
drag, startPoint x: 832, startPoint y: 466, endPoint x: 706, endPoint y: 465, distance: 126.0
click at [706, 465] on div "1 (Tue) Food and beverage minimum is $85,000.00 (plus taxes) 1 $85,000.00 $85,0…" at bounding box center [516, 475] width 932 height 27
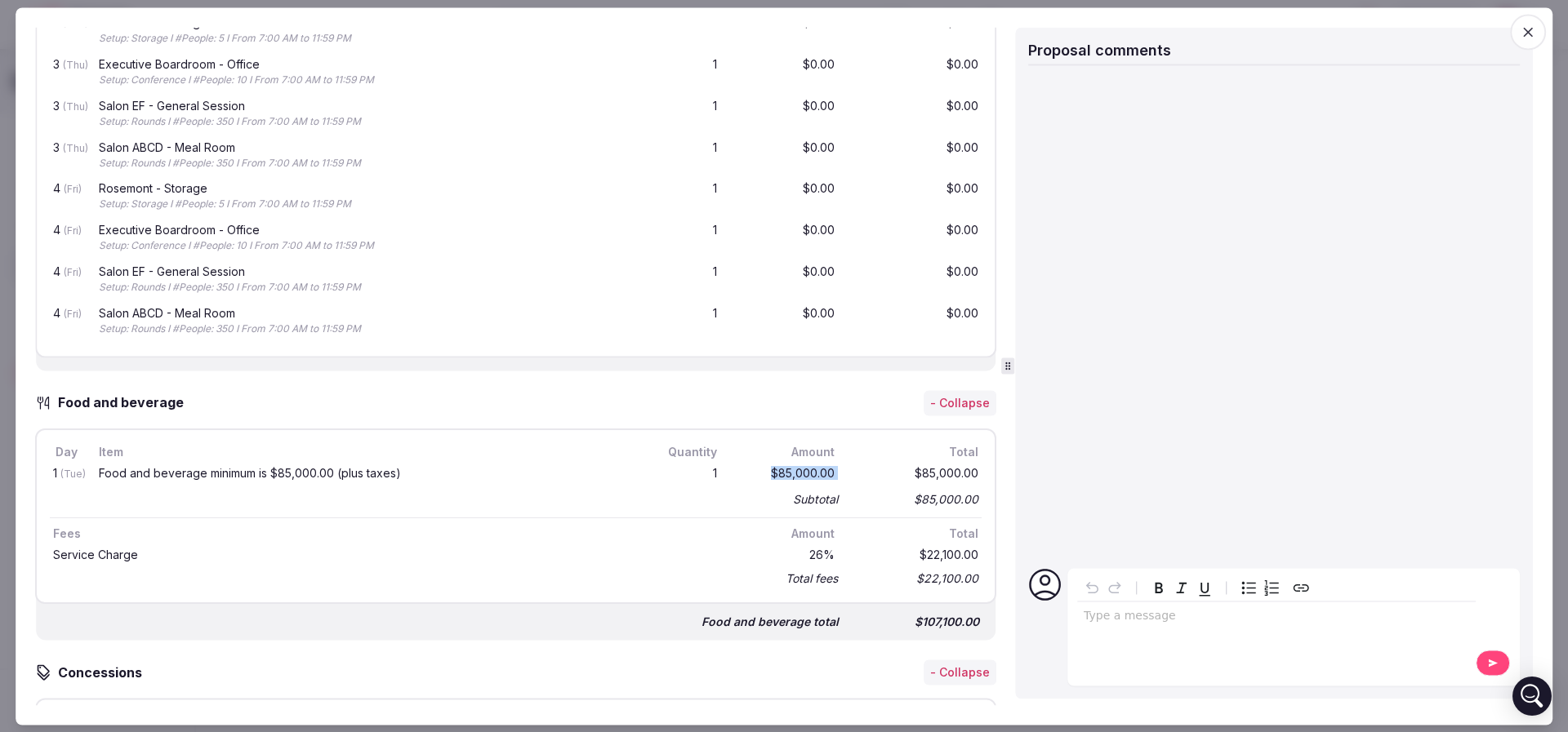
click at [706, 465] on div "1 (Tue) Food and beverage minimum is $85,000.00 (plus taxes) 1 $85,000.00 $85,0…" at bounding box center [516, 475] width 932 height 27
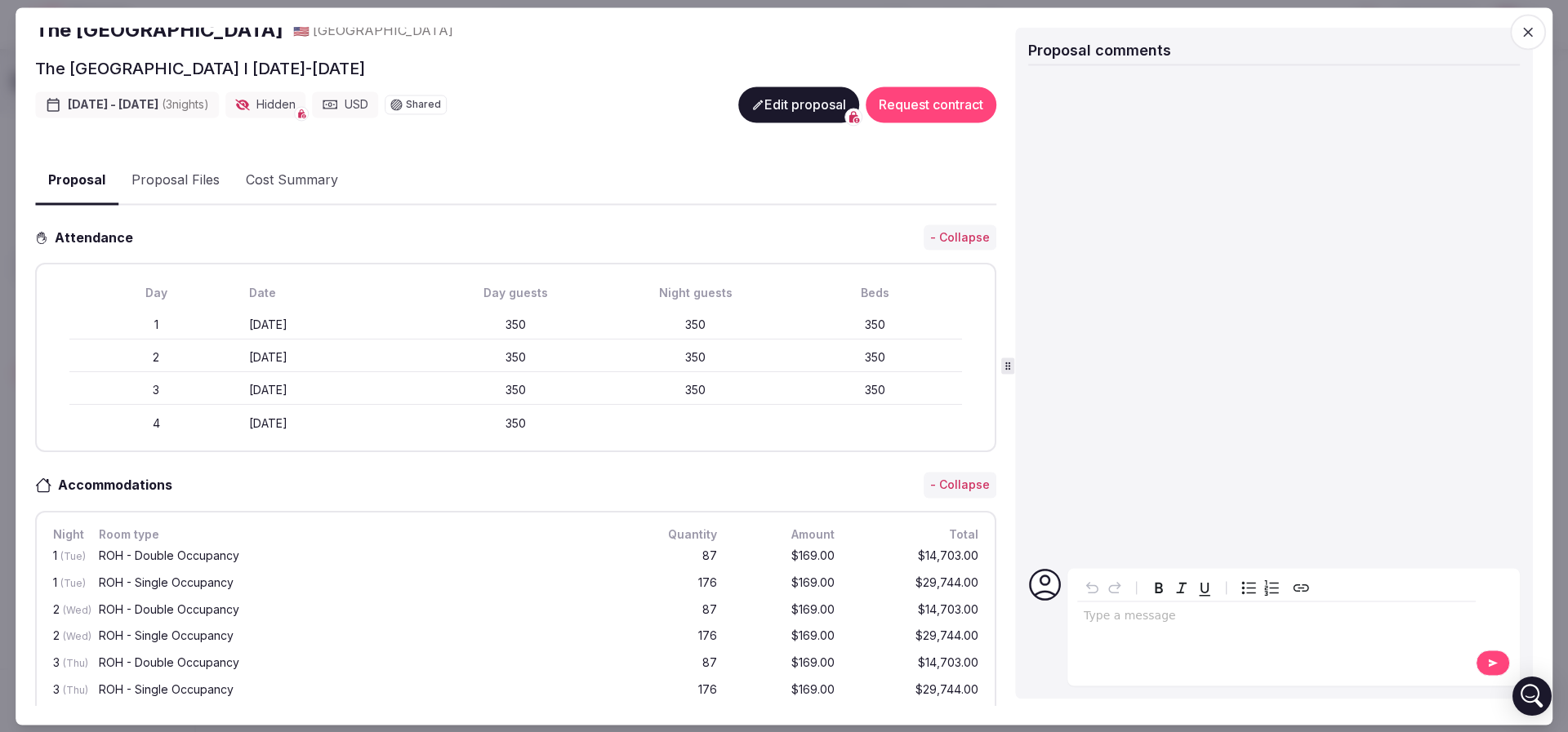
scroll to position [0, 0]
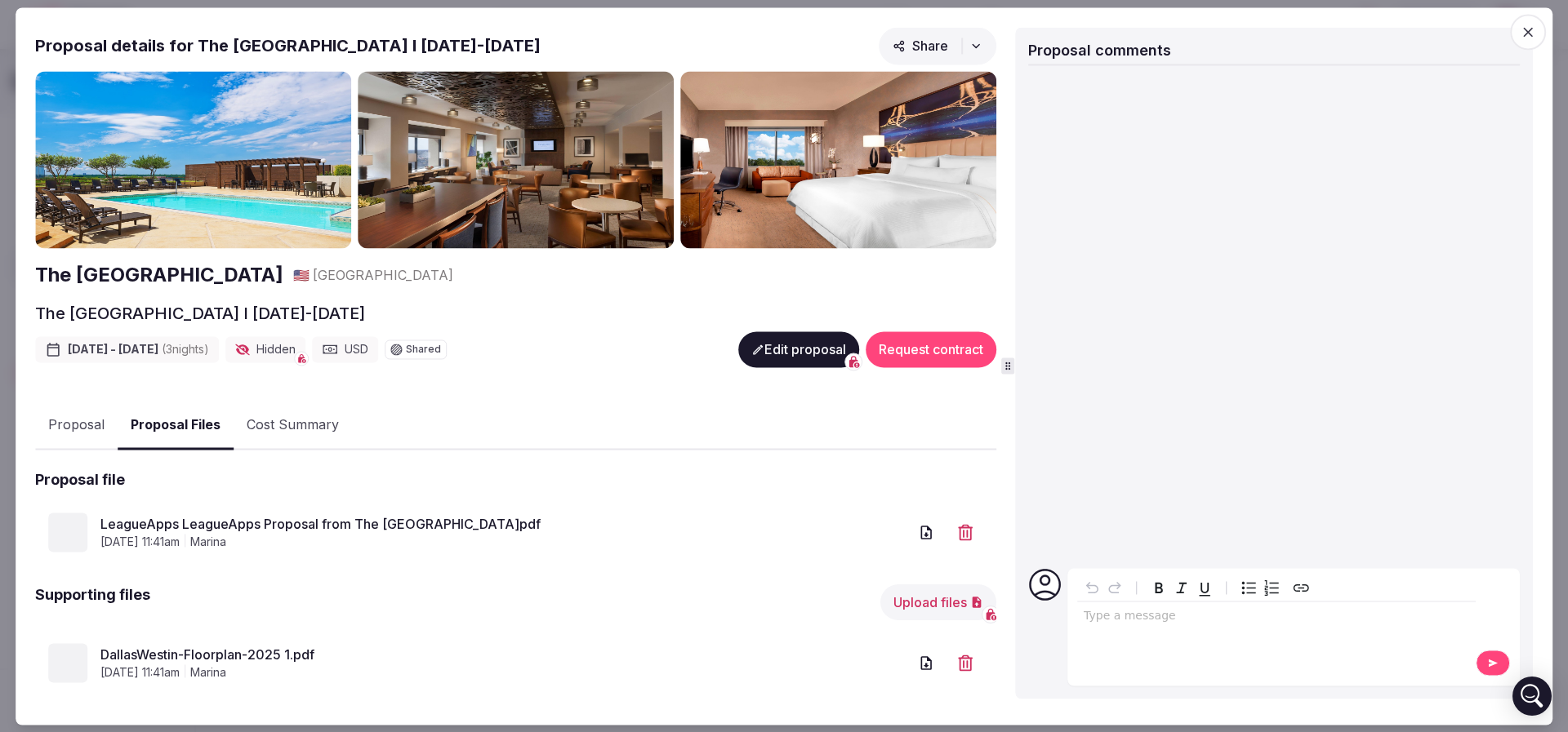
click at [190, 414] on button "Proposal Files" at bounding box center [176, 425] width 116 height 48
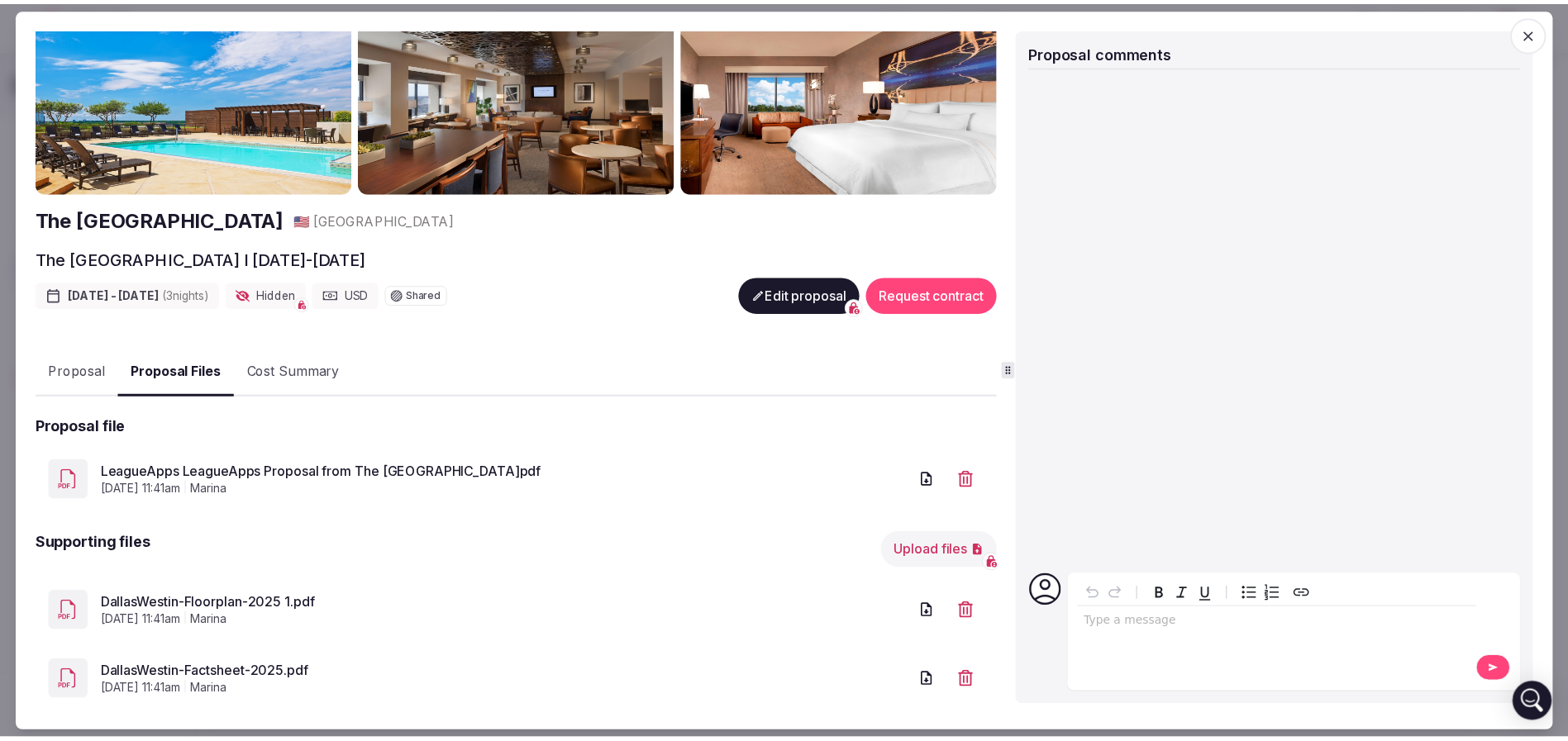
scroll to position [90, 0]
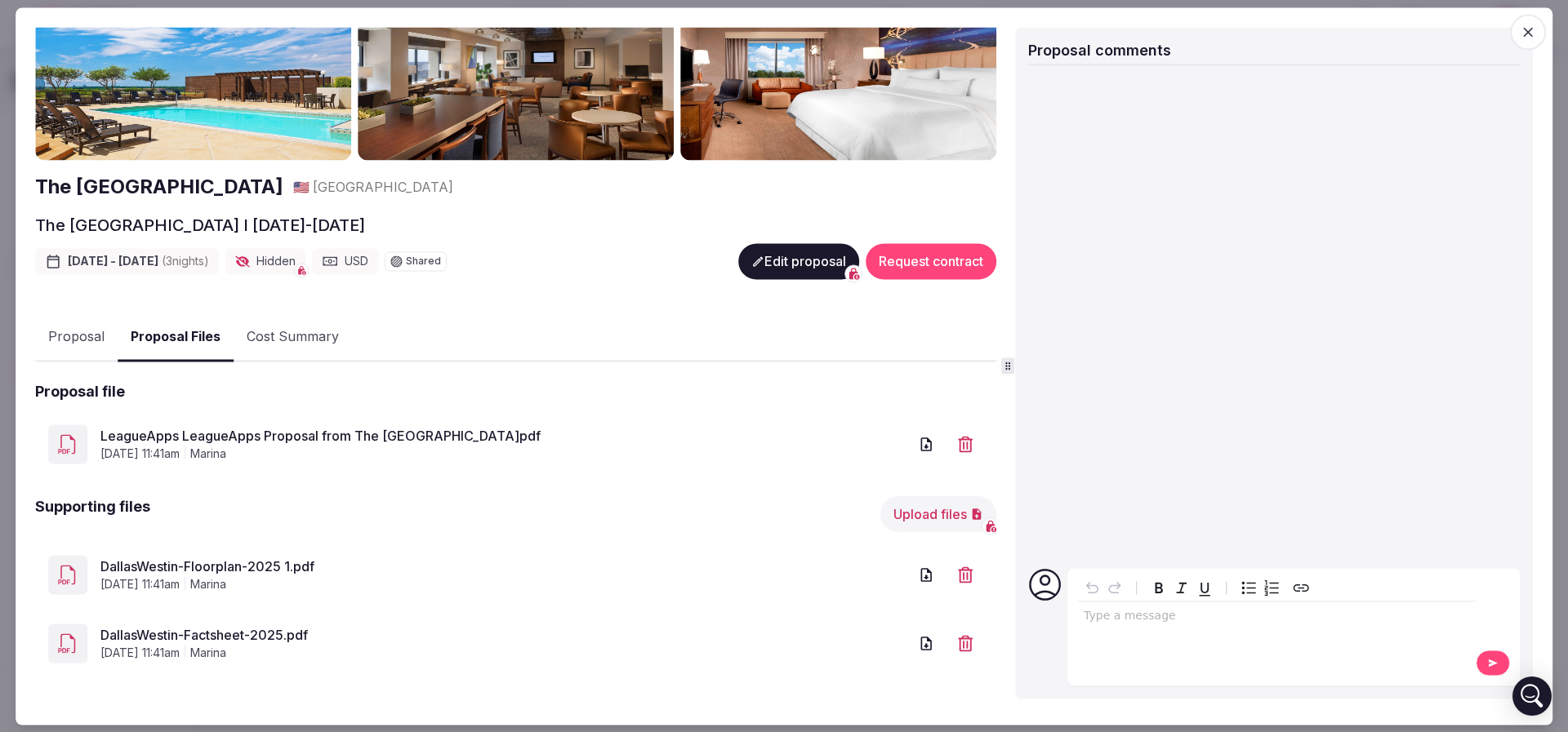
click at [244, 562] on link "DallasWestin-Floorplan-2025 1.pdf" at bounding box center [504, 567] width 808 height 20
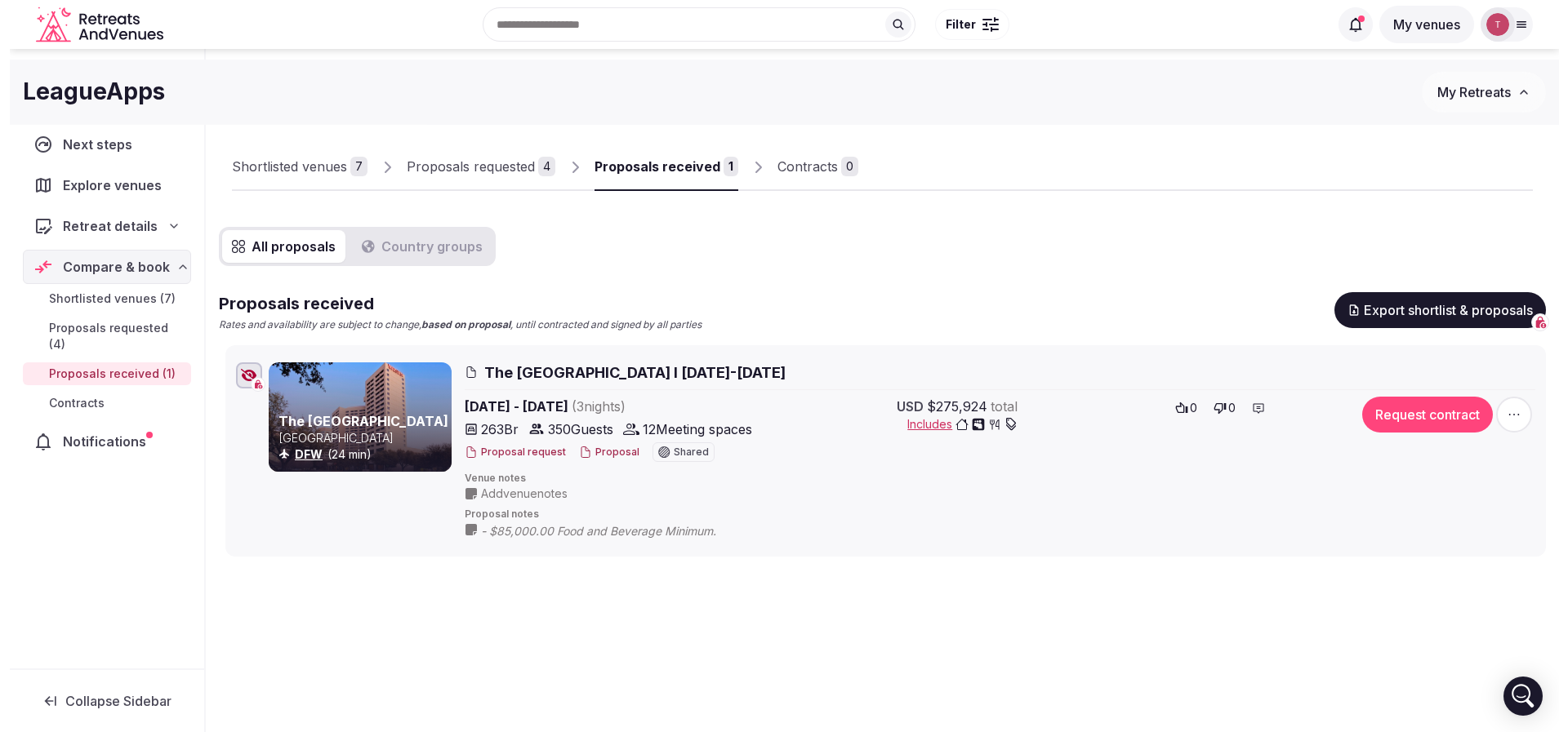
scroll to position [0, 0]
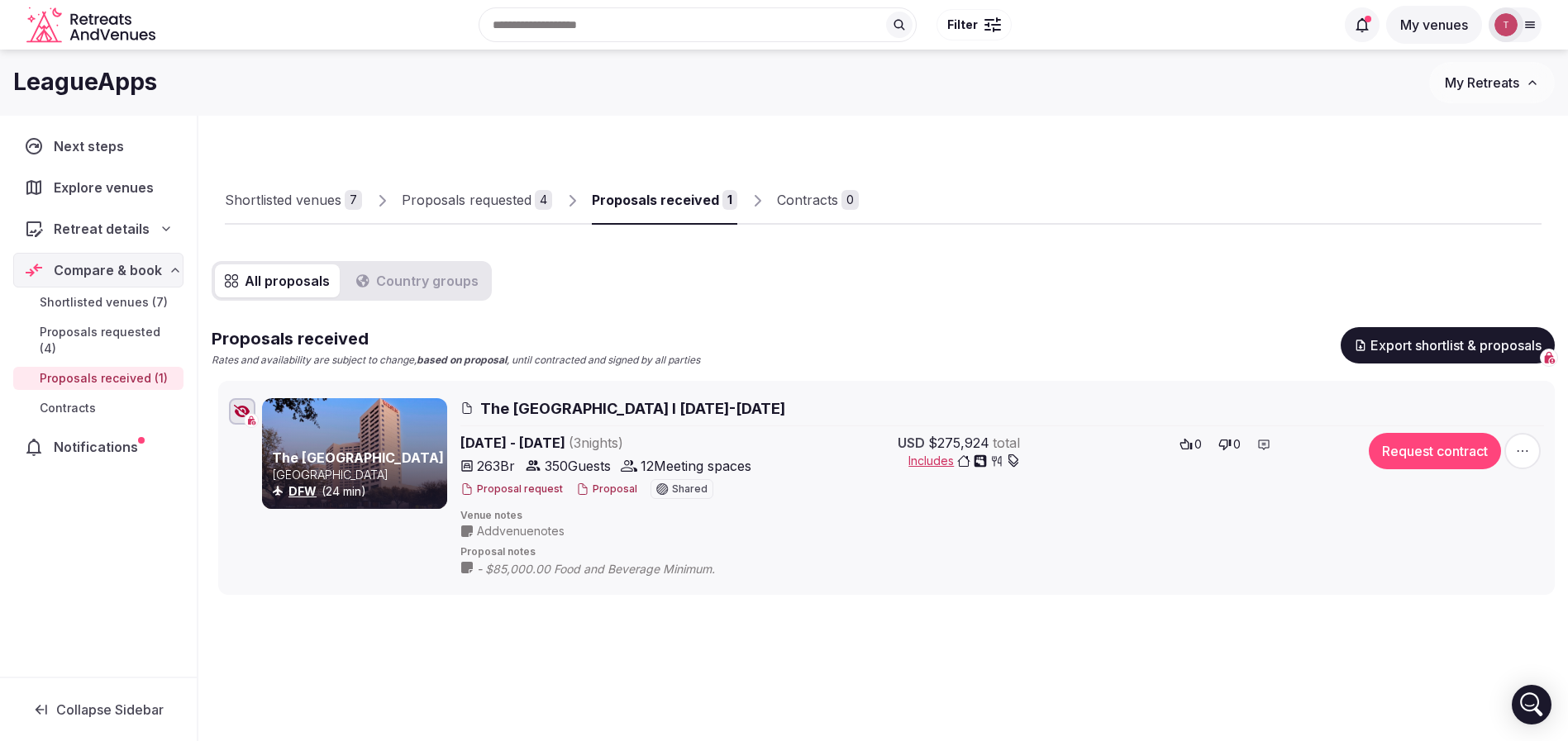
click at [596, 490] on button "Proposal" at bounding box center [606, 489] width 61 height 14
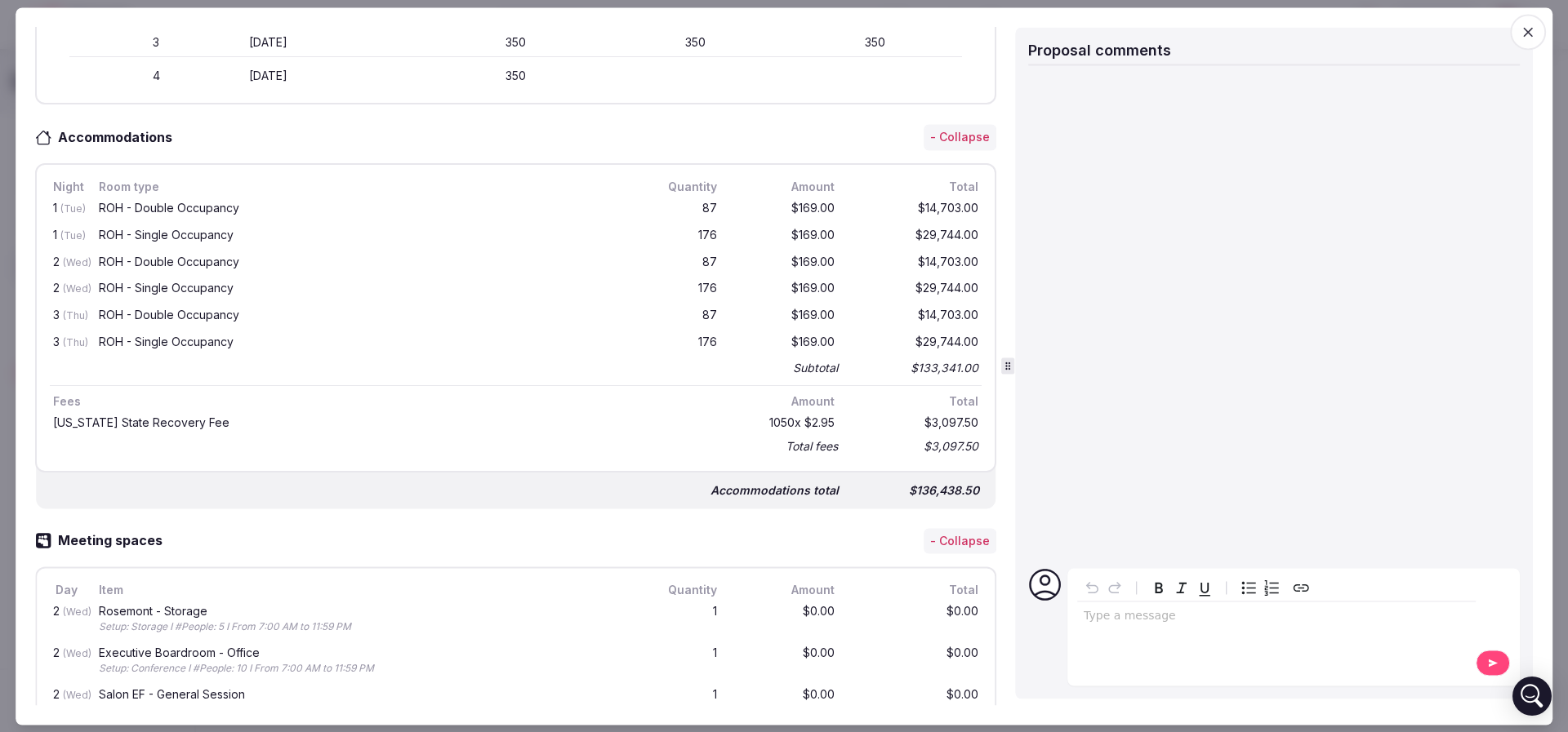
scroll to position [612, 0]
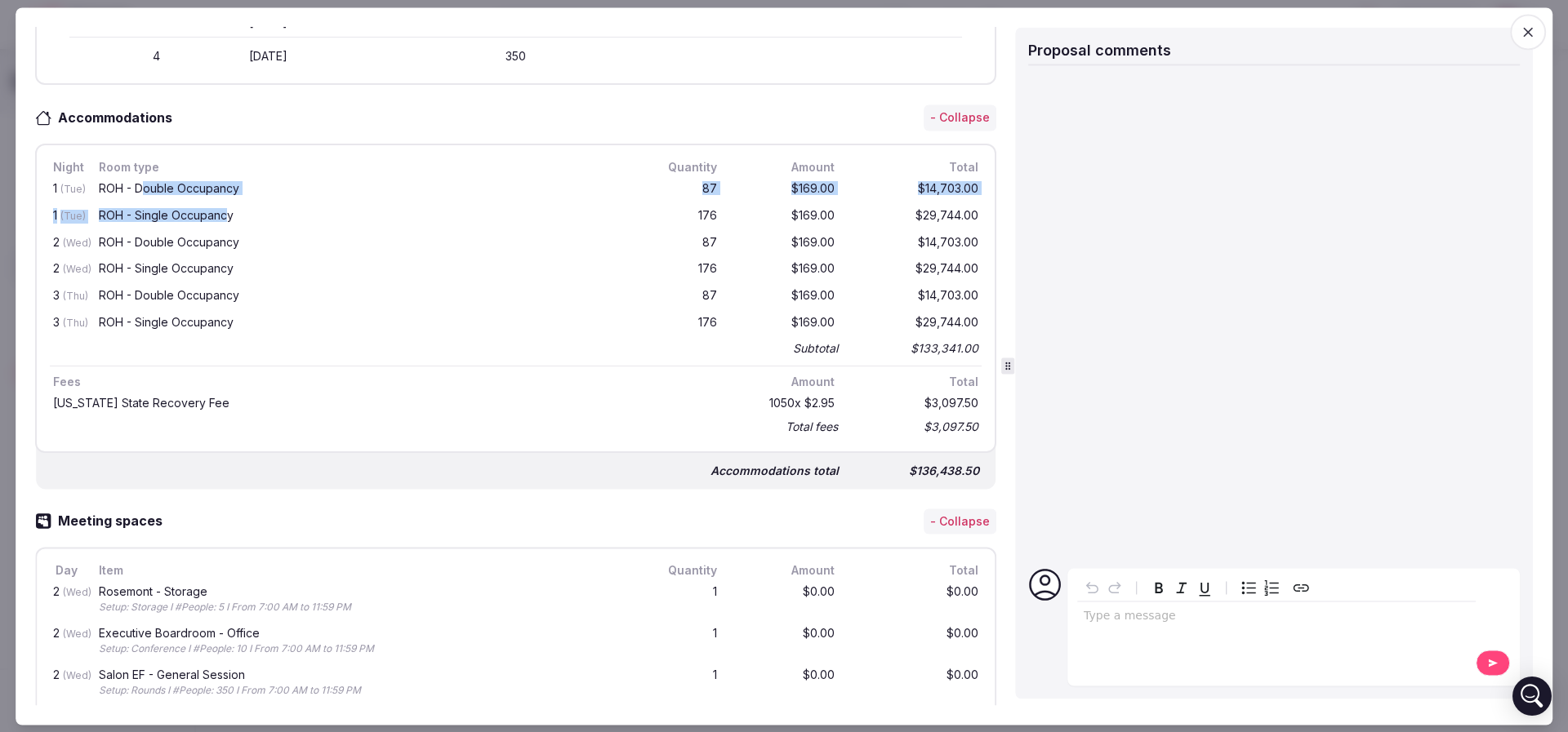
drag, startPoint x: 143, startPoint y: 186, endPoint x: 227, endPoint y: 222, distance: 91.4
click at [227, 222] on div "1 (Tue) ROH - Double Occupancy 87 $169.00 $14,703.00 1 (Tue) ROH - Single Occup…" at bounding box center [516, 267] width 932 height 183
click at [227, 222] on div "ROH - Single Occupancy" at bounding box center [362, 216] width 533 height 21
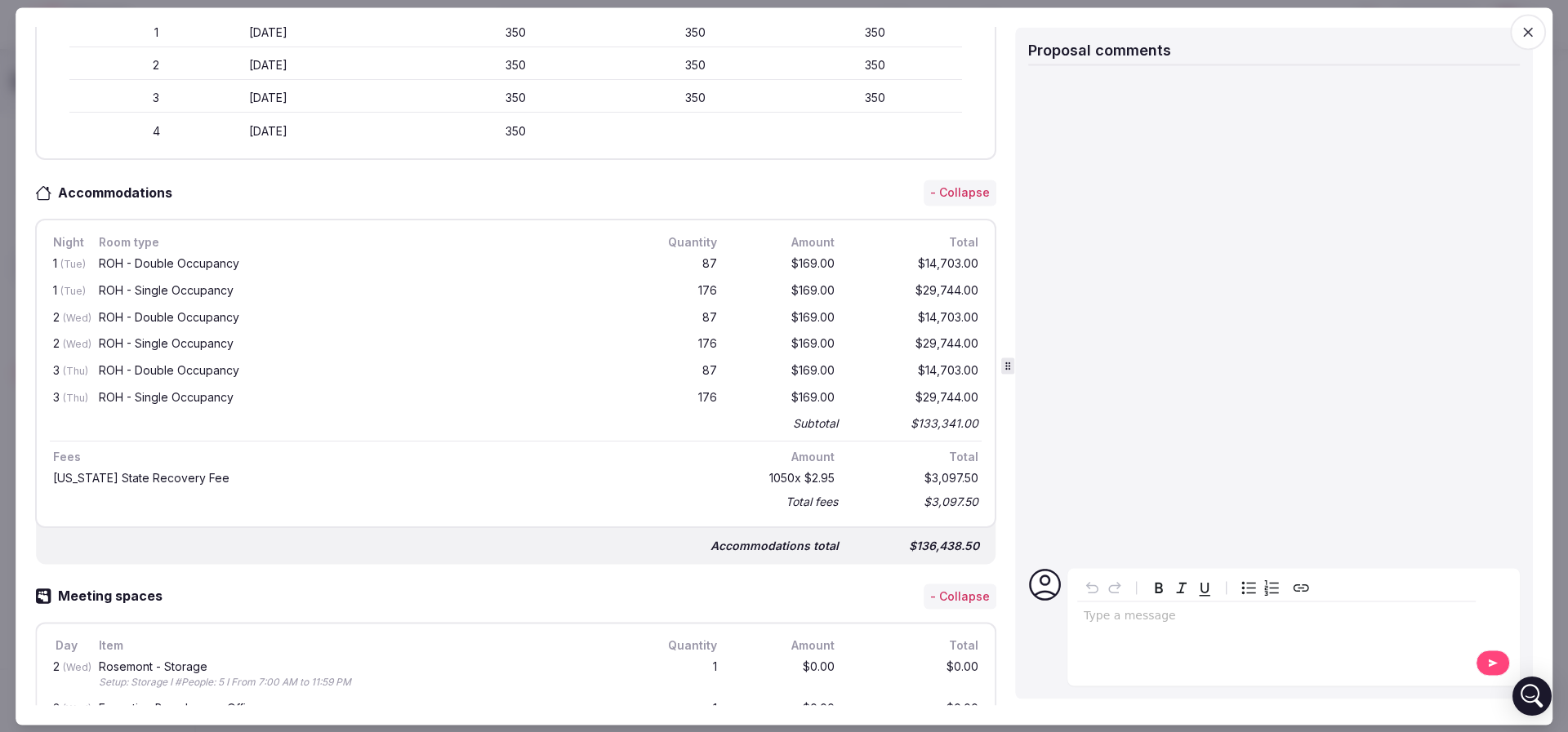
scroll to position [0, 0]
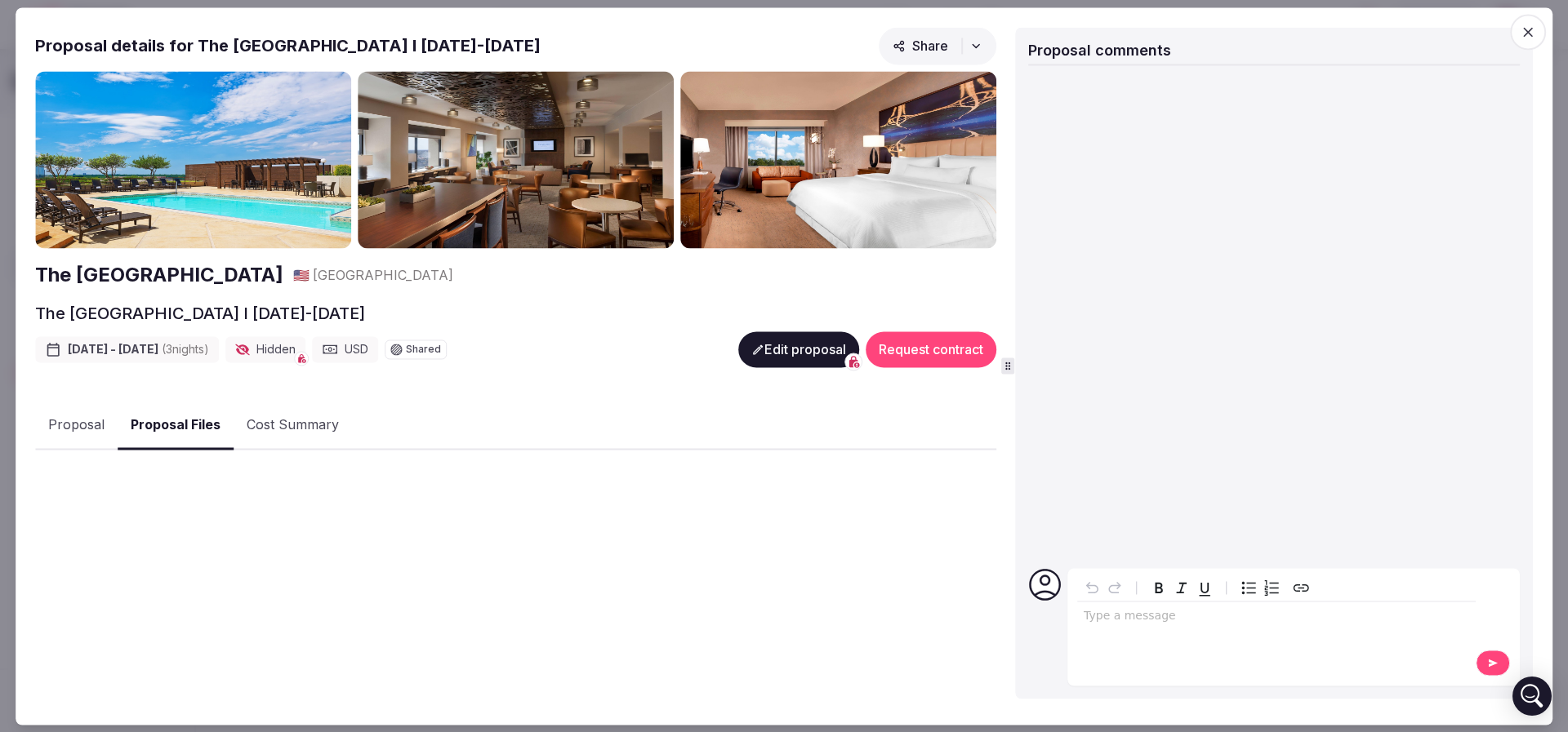
click at [199, 422] on button "Proposal Files" at bounding box center [176, 425] width 116 height 48
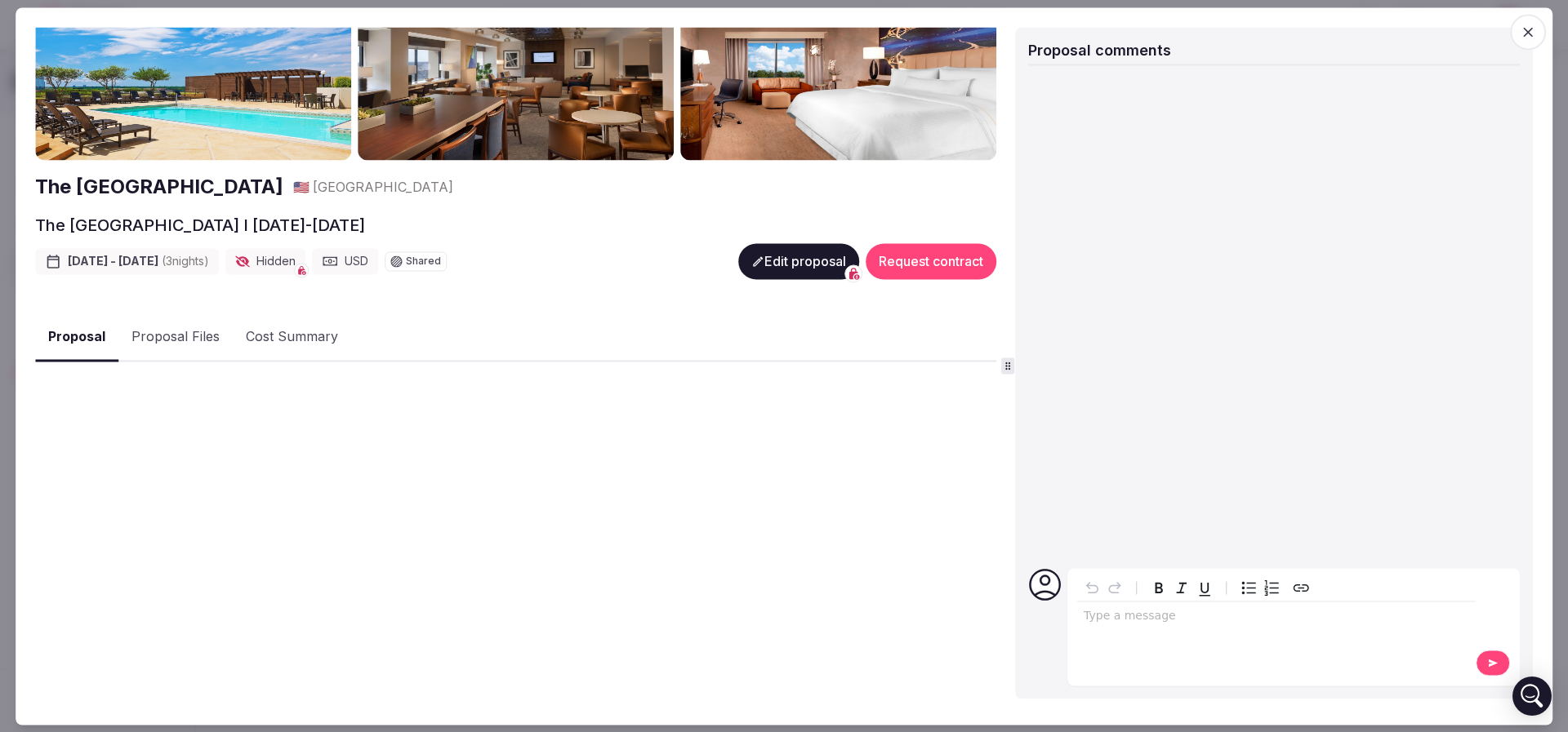
click at [88, 323] on button "Proposal" at bounding box center [77, 337] width 84 height 48
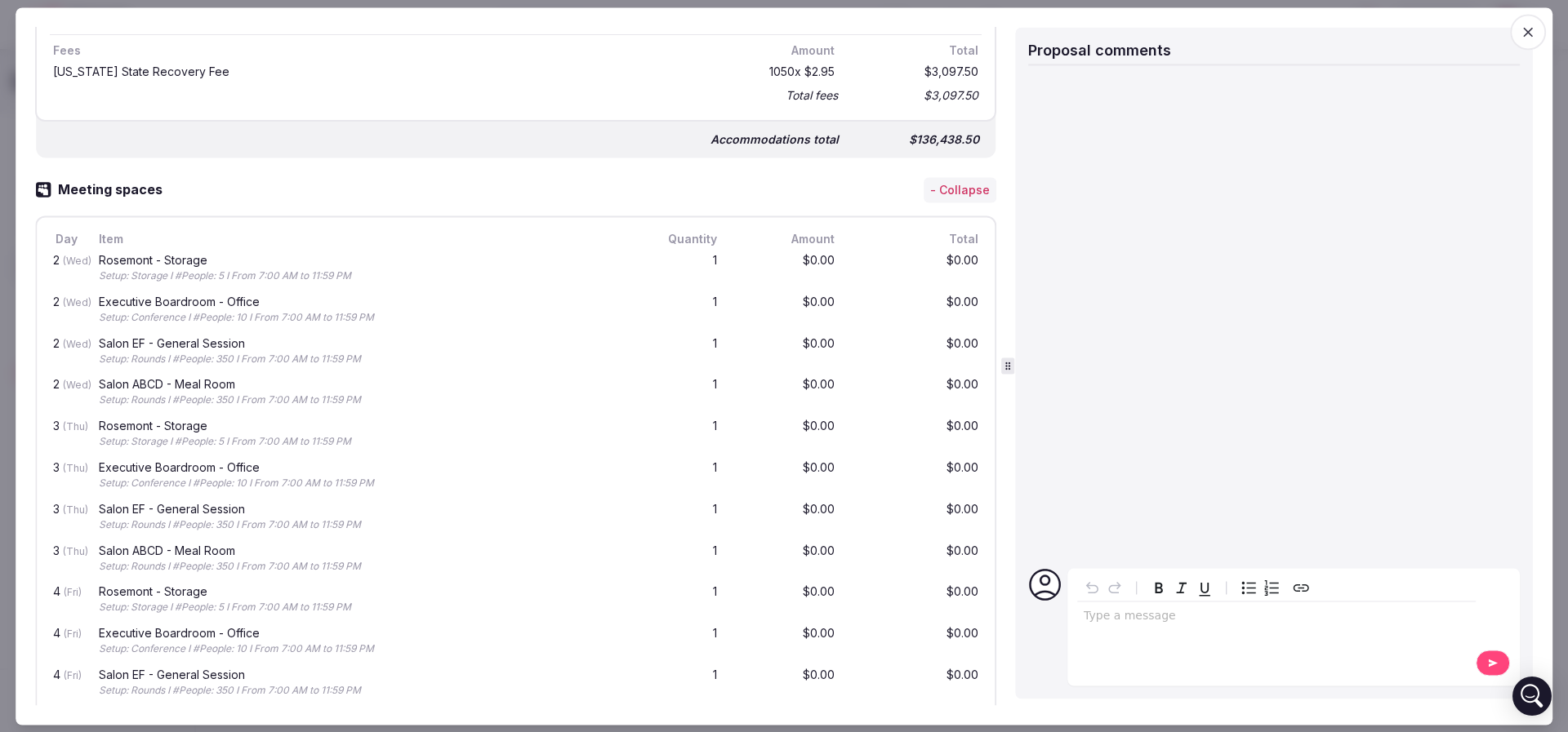
scroll to position [945, 0]
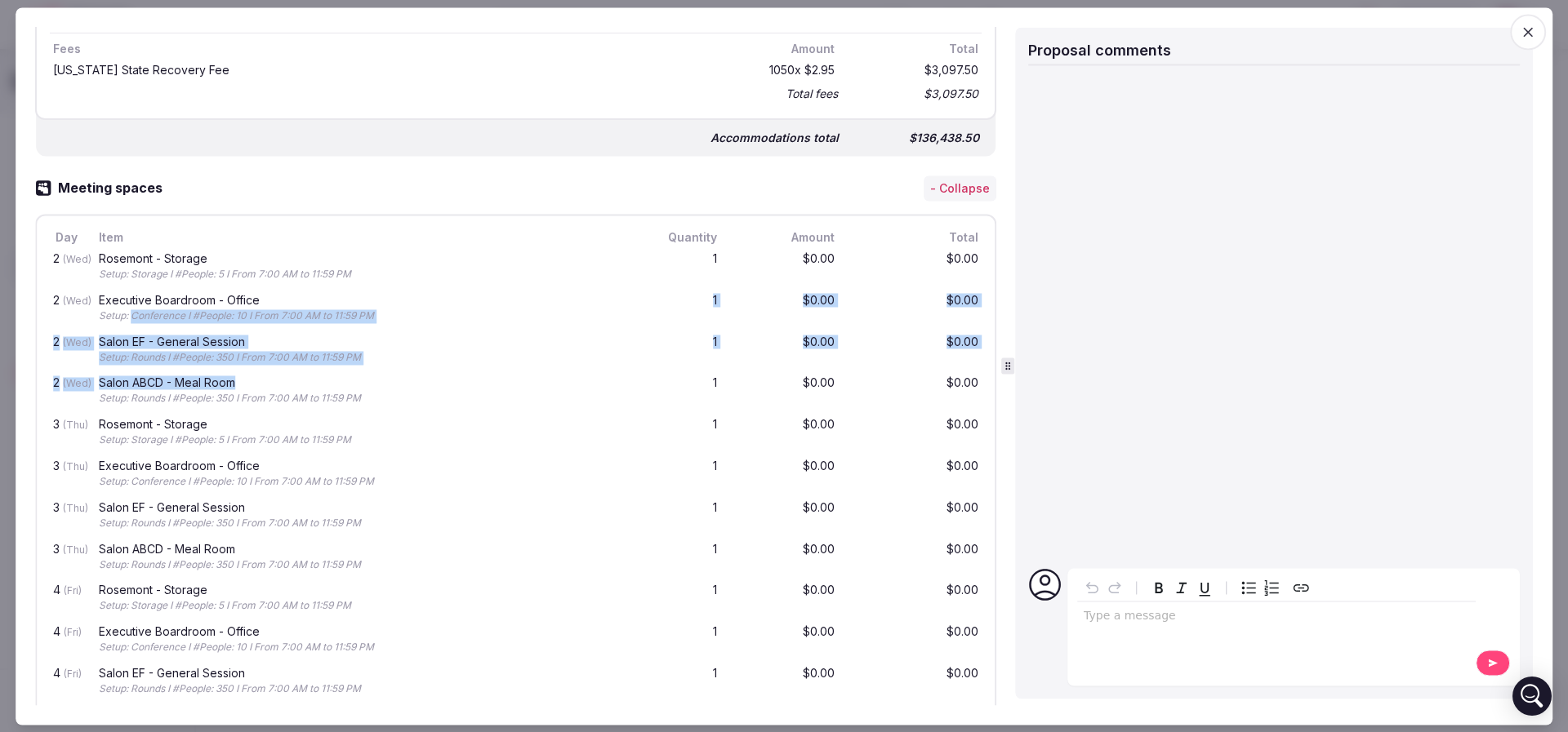
drag, startPoint x: 131, startPoint y: 309, endPoint x: 249, endPoint y: 383, distance: 139.3
click at [249, 383] on div "2 (Wed) Rosemont - Storage Setup: Storage I #People: 5 I From 7:00 AM to 11:59 …" at bounding box center [516, 496] width 932 height 498
click at [249, 383] on div "Salon ABCD - Meal Room" at bounding box center [363, 384] width 527 height 12
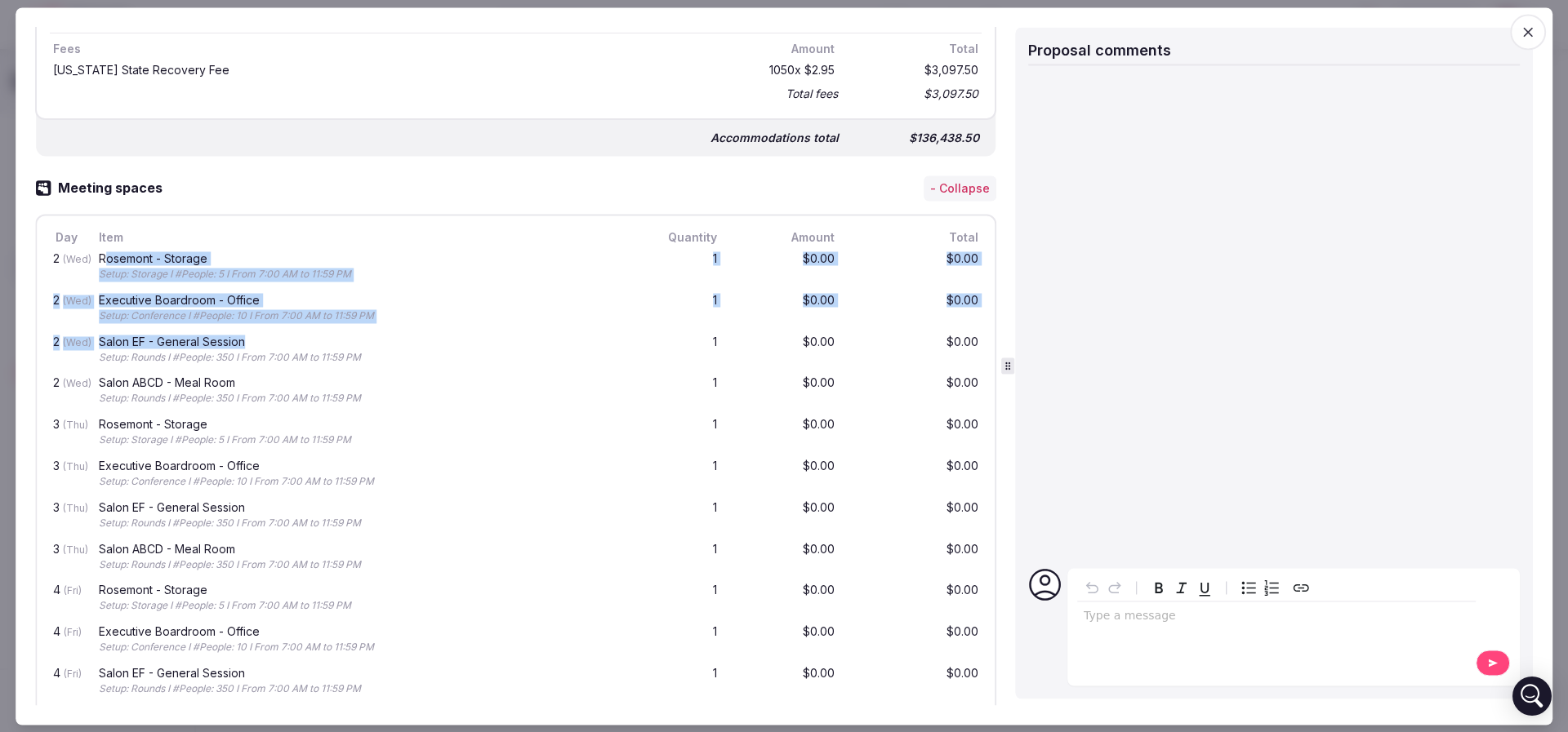
drag, startPoint x: 103, startPoint y: 254, endPoint x: 266, endPoint y: 332, distance: 180.7
click at [266, 332] on div "2 (Wed) Rosemont - Storage Setup: Storage I #People: 5 I From 7:00 AM to 11:59 …" at bounding box center [516, 496] width 932 height 498
click at [266, 336] on div "Salon EF - General Session" at bounding box center [363, 342] width 527 height 12
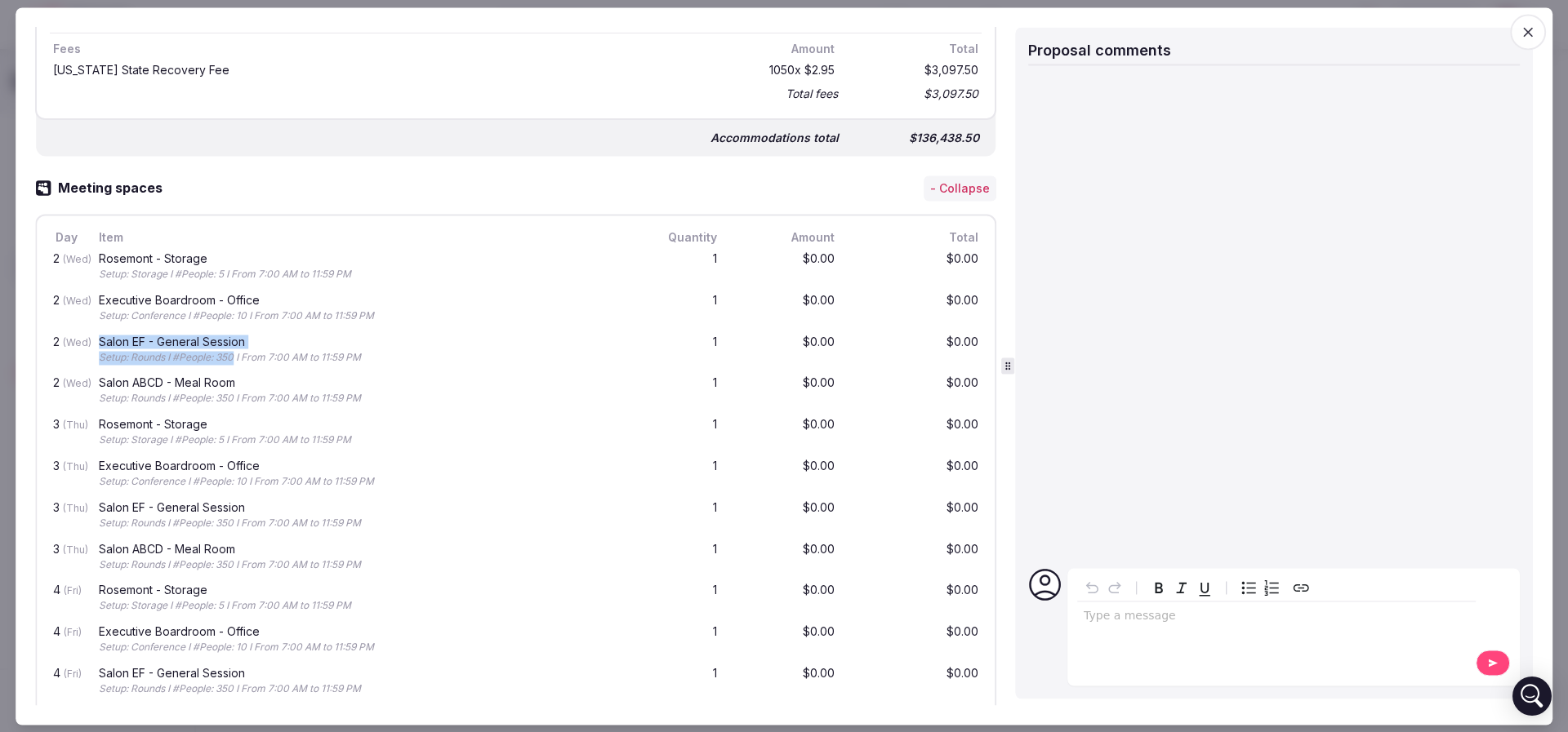
drag, startPoint x: 94, startPoint y: 342, endPoint x: 234, endPoint y: 359, distance: 141.0
click at [234, 359] on div "2 (Wed) Salon EF - General Session Setup: Rounds I #People: 350 I From 7:00 AM …" at bounding box center [516, 351] width 932 height 41
click at [234, 359] on div "Setup: Rounds I #People: 350 I From 7:00 AM to 11:59 PM" at bounding box center [363, 358] width 527 height 14
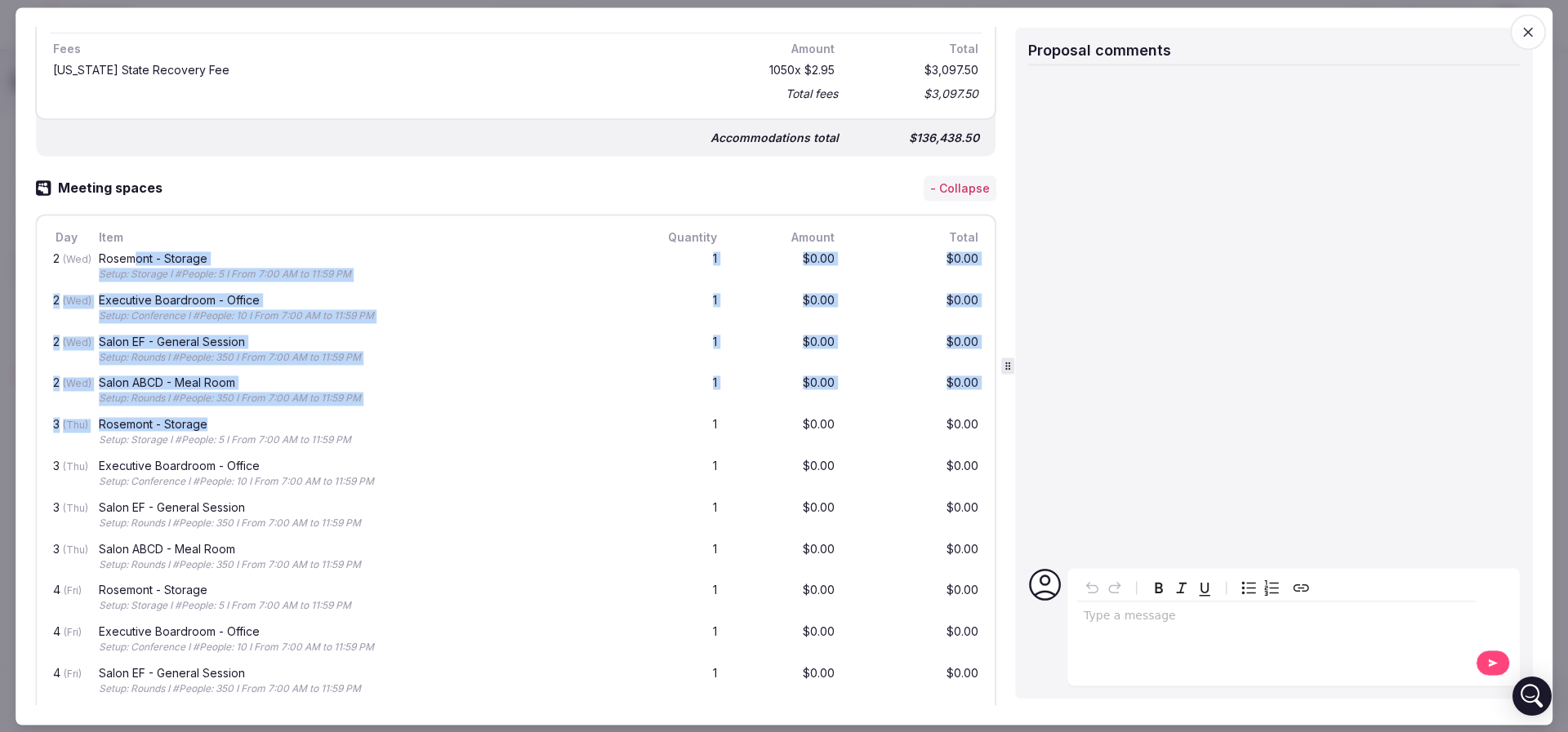
drag, startPoint x: 135, startPoint y: 253, endPoint x: 417, endPoint y: 429, distance: 332.4
click at [416, 429] on div "2 (Wed) Rosemont - Storage Setup: Storage I #People: 5 I From 7:00 AM to 11:59 …" at bounding box center [516, 496] width 932 height 498
click at [417, 434] on div "Setup: Storage I #People: 5 I From 7:00 AM to 11:59 PM" at bounding box center [363, 441] width 527 height 14
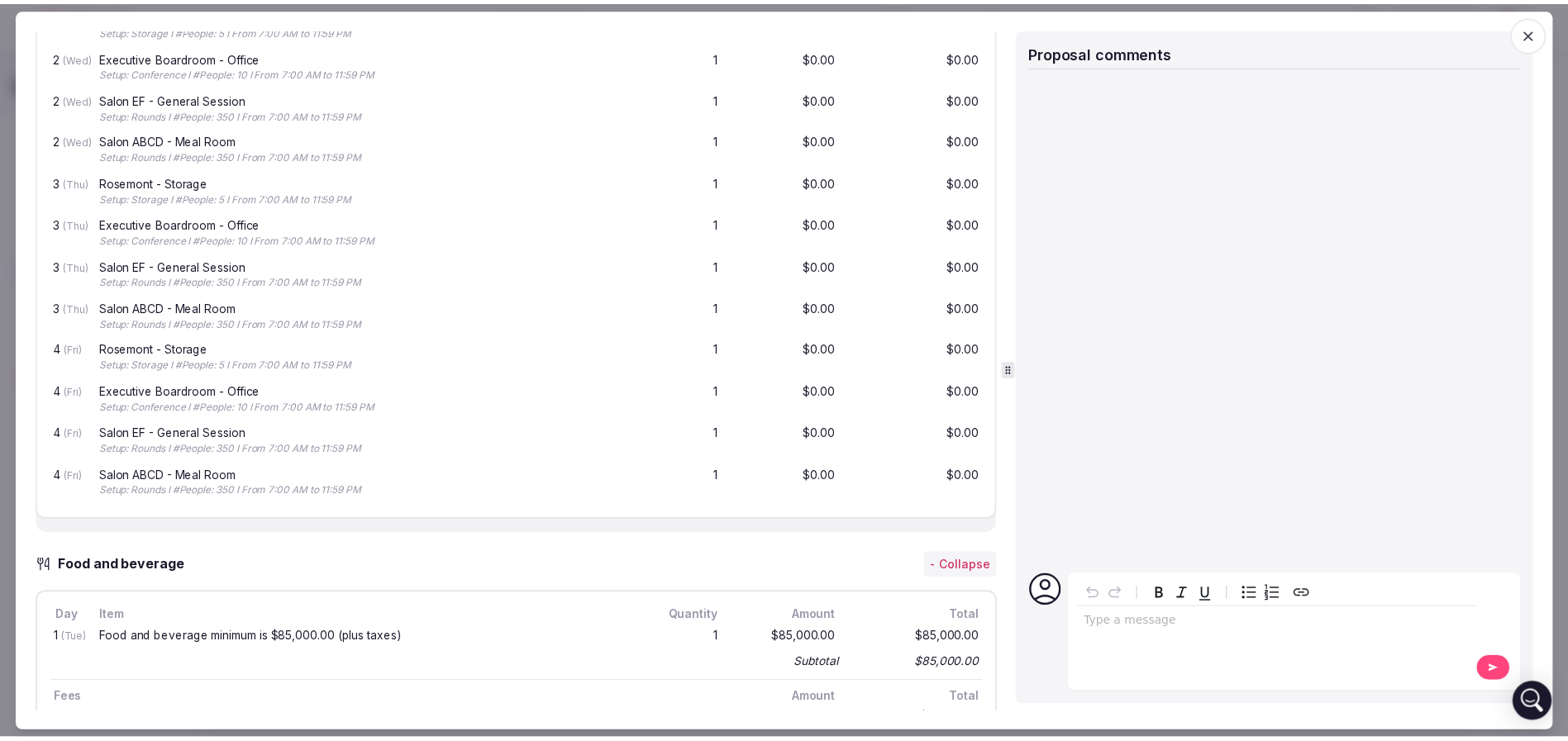
scroll to position [585, 0]
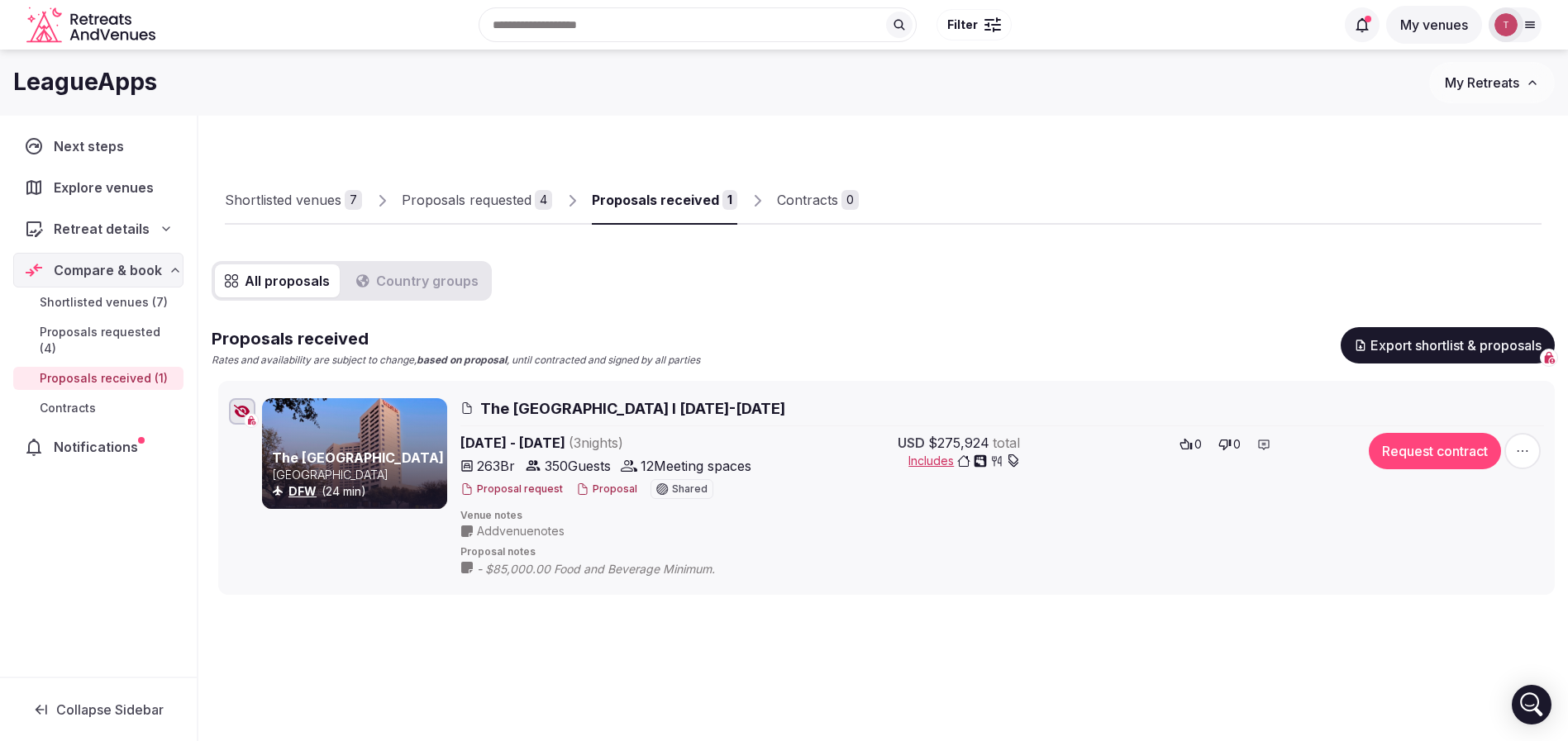
click at [875, 330] on div "Proposals received Rates and availability are subject to change, based on propo…" at bounding box center [883, 347] width 1343 height 41
click at [1149, 213] on div at bounding box center [1200, 211] width 683 height 28
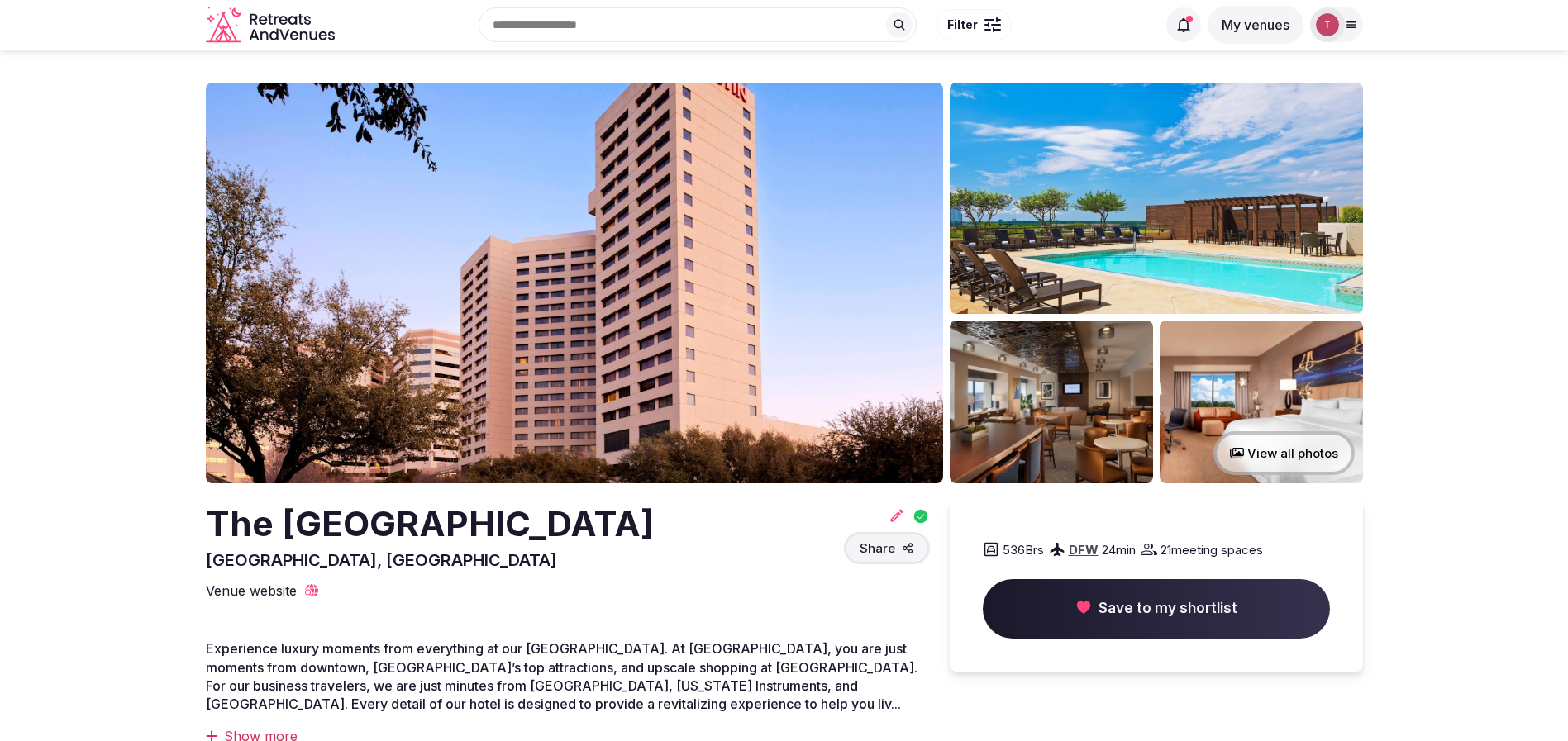
drag, startPoint x: 183, startPoint y: 533, endPoint x: 728, endPoint y: 525, distance: 545.1
copy h2 "The Westin Dallas Park Central"
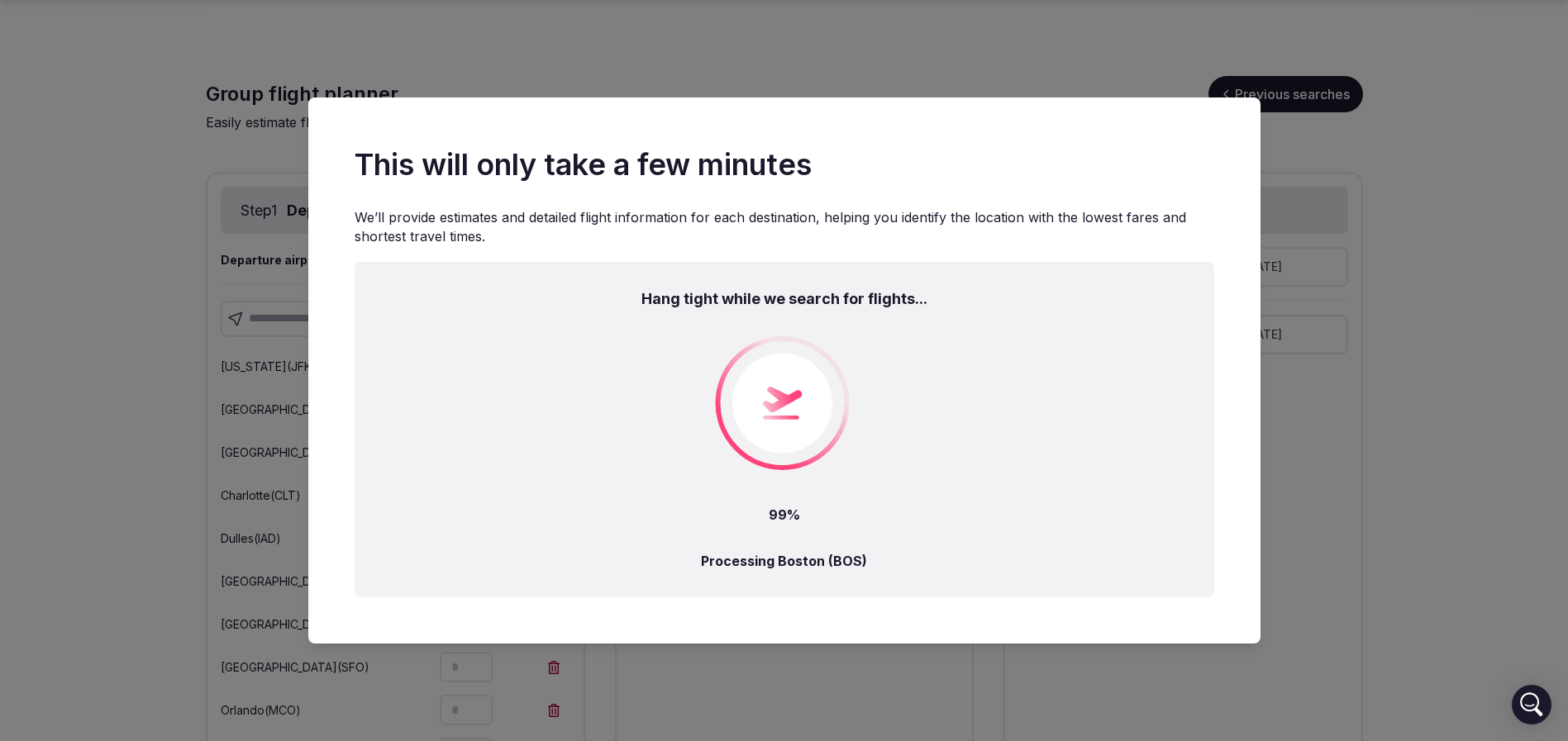
scroll to position [2492, 0]
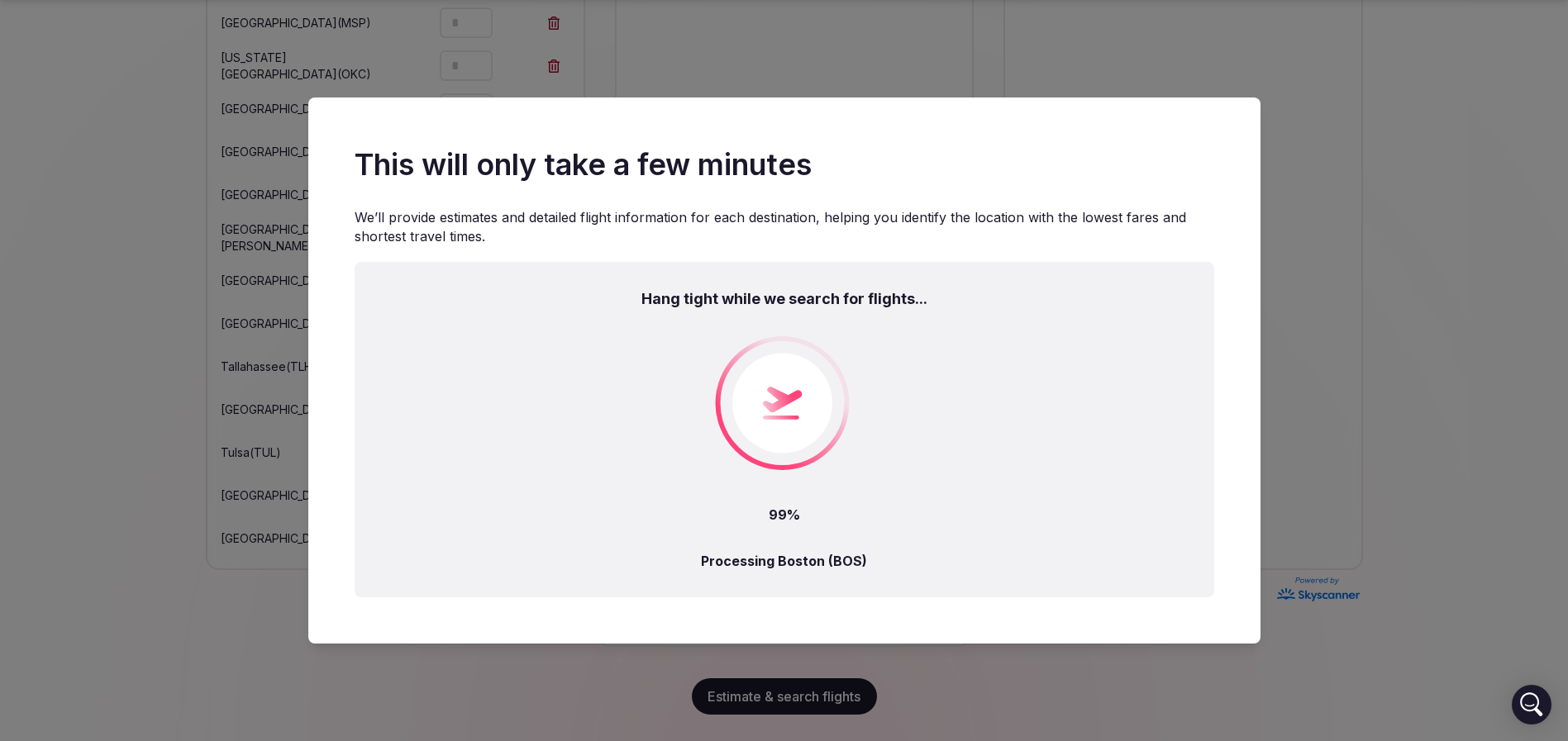
click at [837, 446] on icon at bounding box center [784, 407] width 138 height 143
click at [961, 440] on div "Hang tight while we search for flights... 99% Processing Boston (BOS)" at bounding box center [784, 429] width 860 height 335
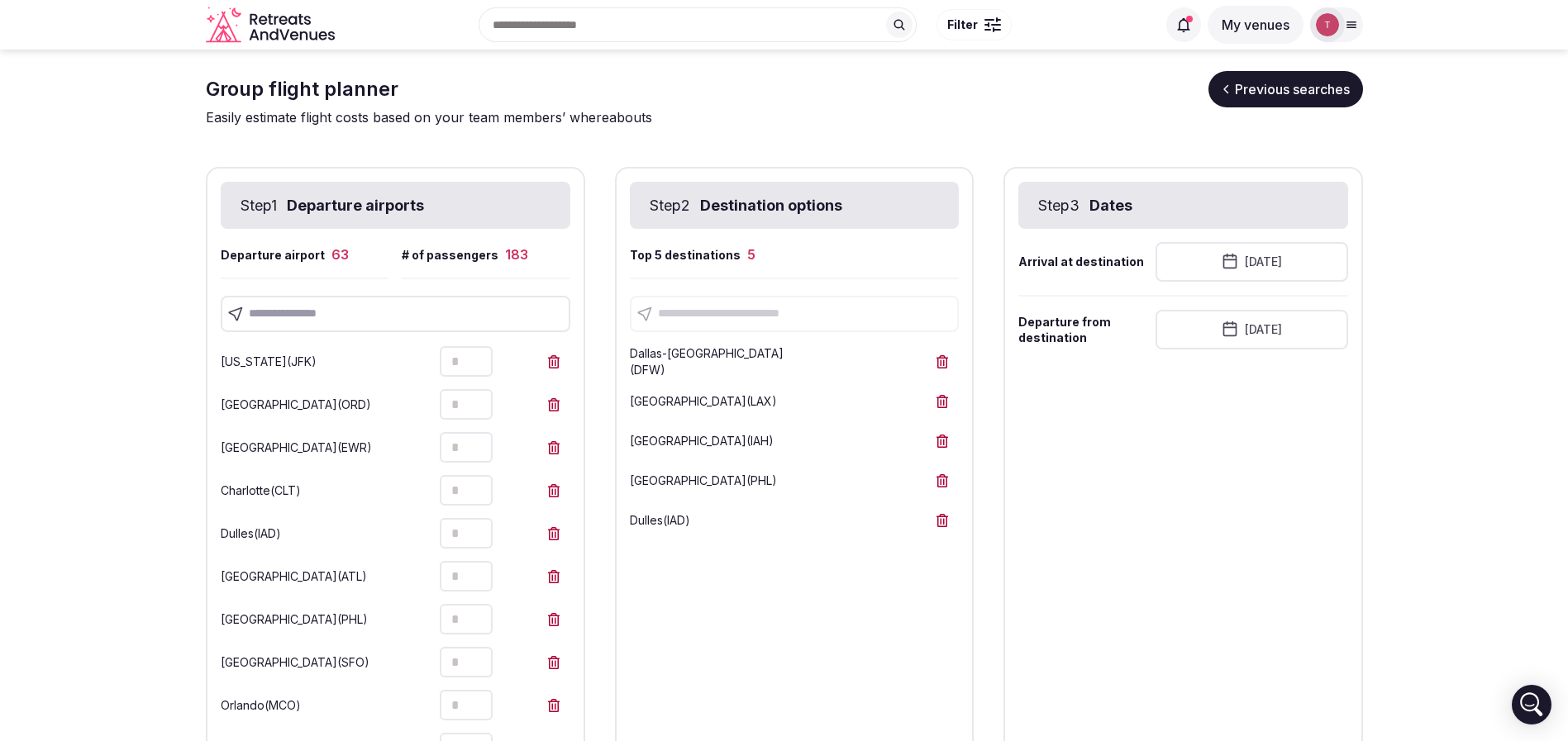
scroll to position [0, 0]
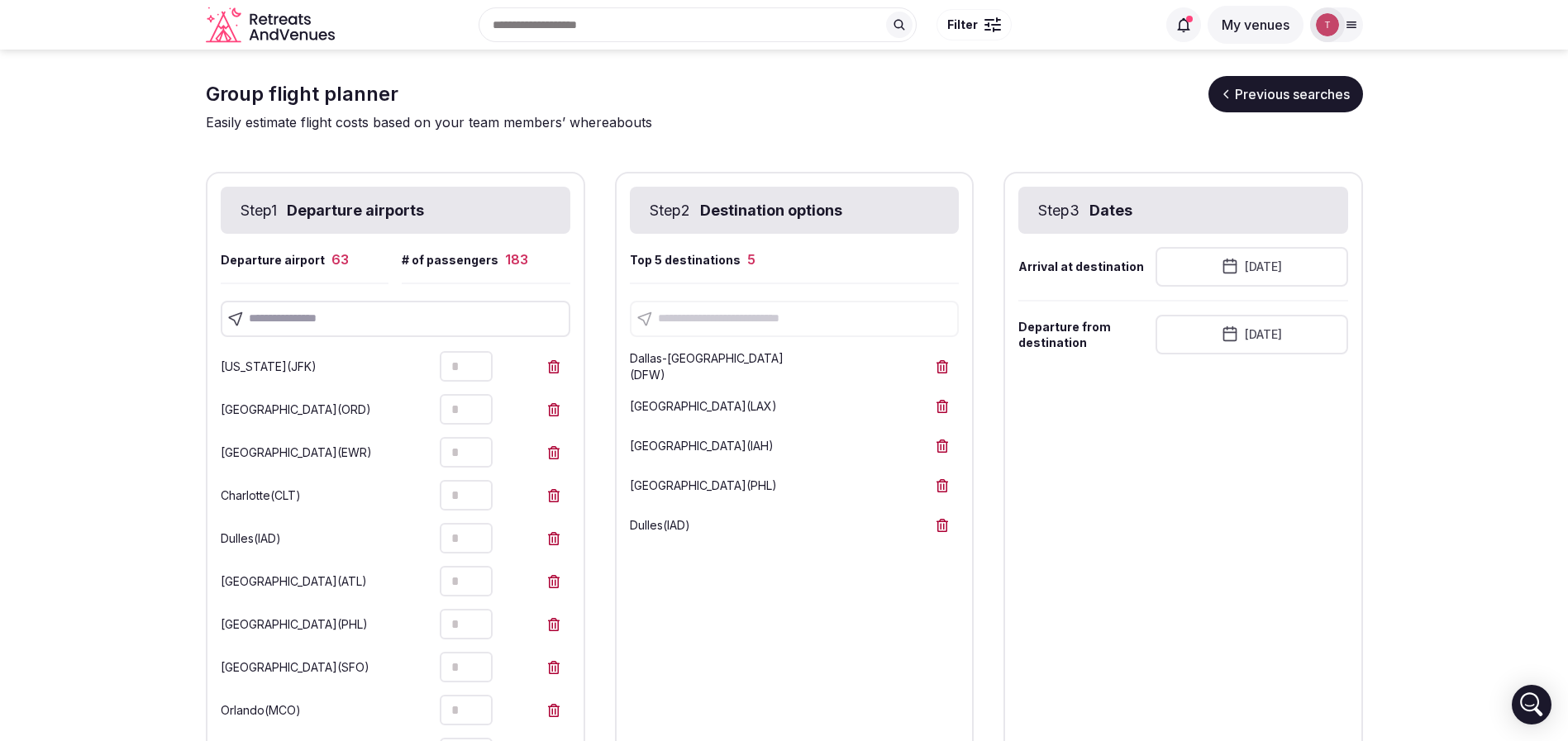
click at [1288, 265] on button "January 13th, 2026" at bounding box center [1251, 267] width 192 height 40
click at [1247, 482] on button "20" at bounding box center [1244, 484] width 23 height 24
click at [1284, 324] on button "January 20th, 2026" at bounding box center [1251, 334] width 192 height 40
click at [1323, 551] on button "23" at bounding box center [1324, 552] width 23 height 24
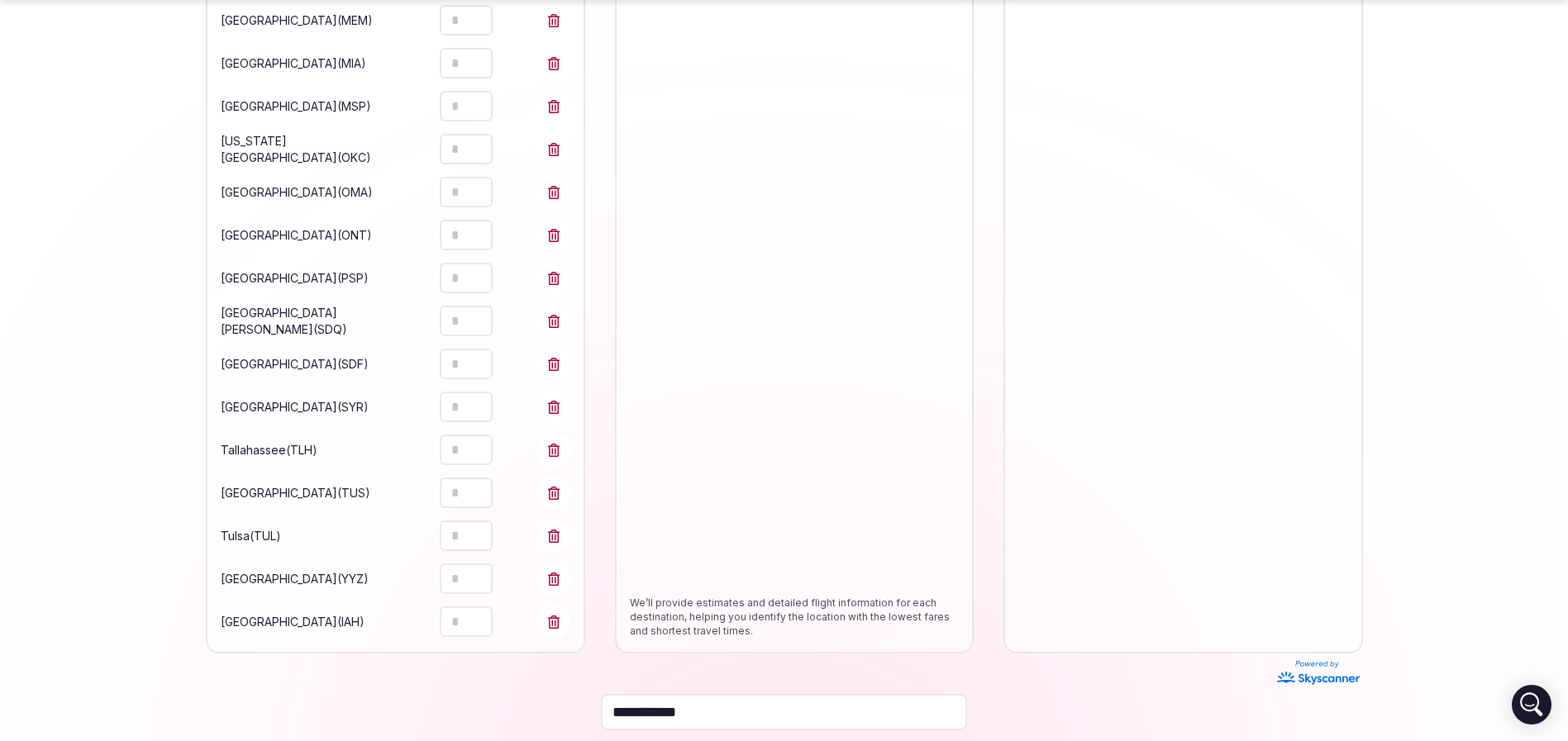
scroll to position [2492, 0]
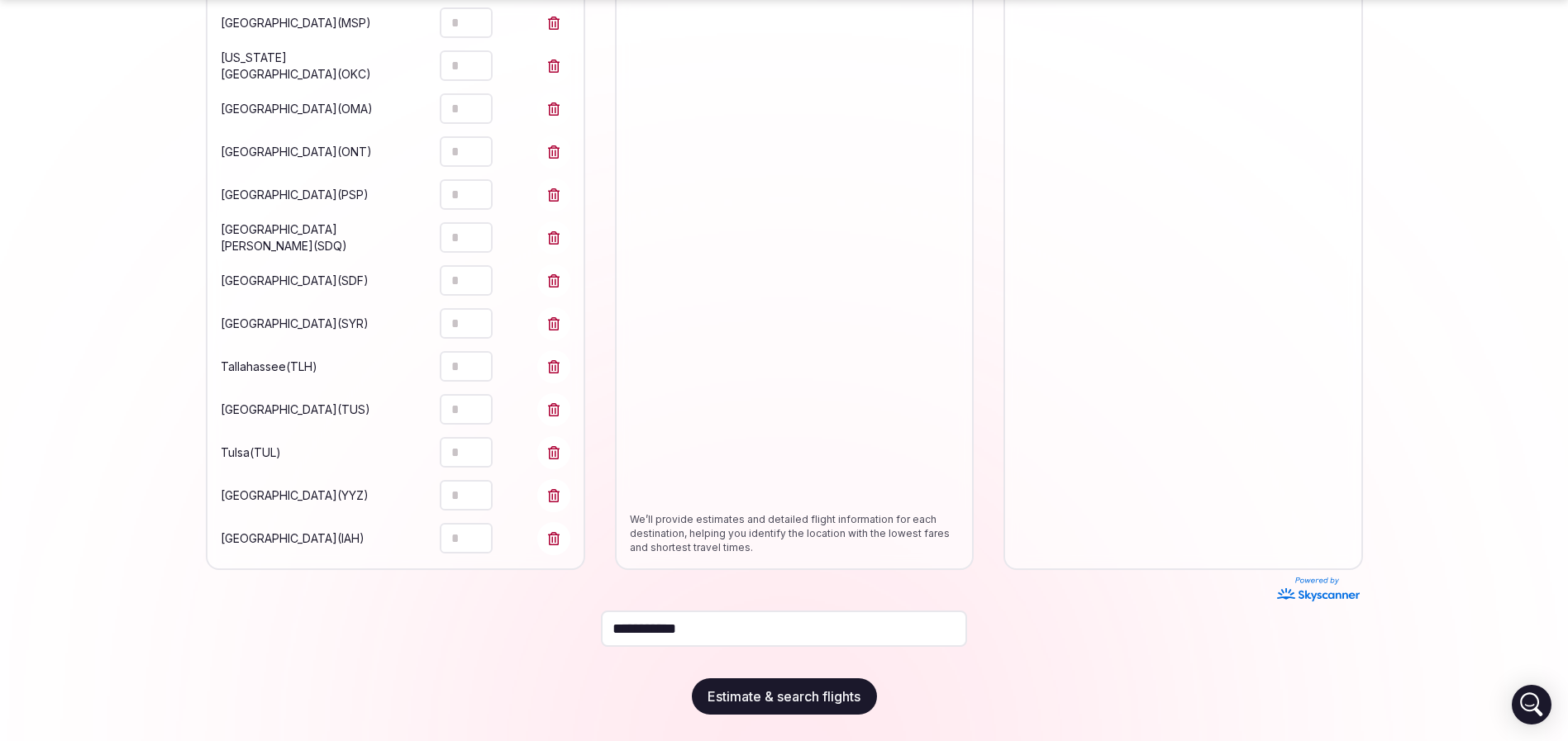
click at [802, 689] on button "Estimate & search flights" at bounding box center [784, 696] width 185 height 37
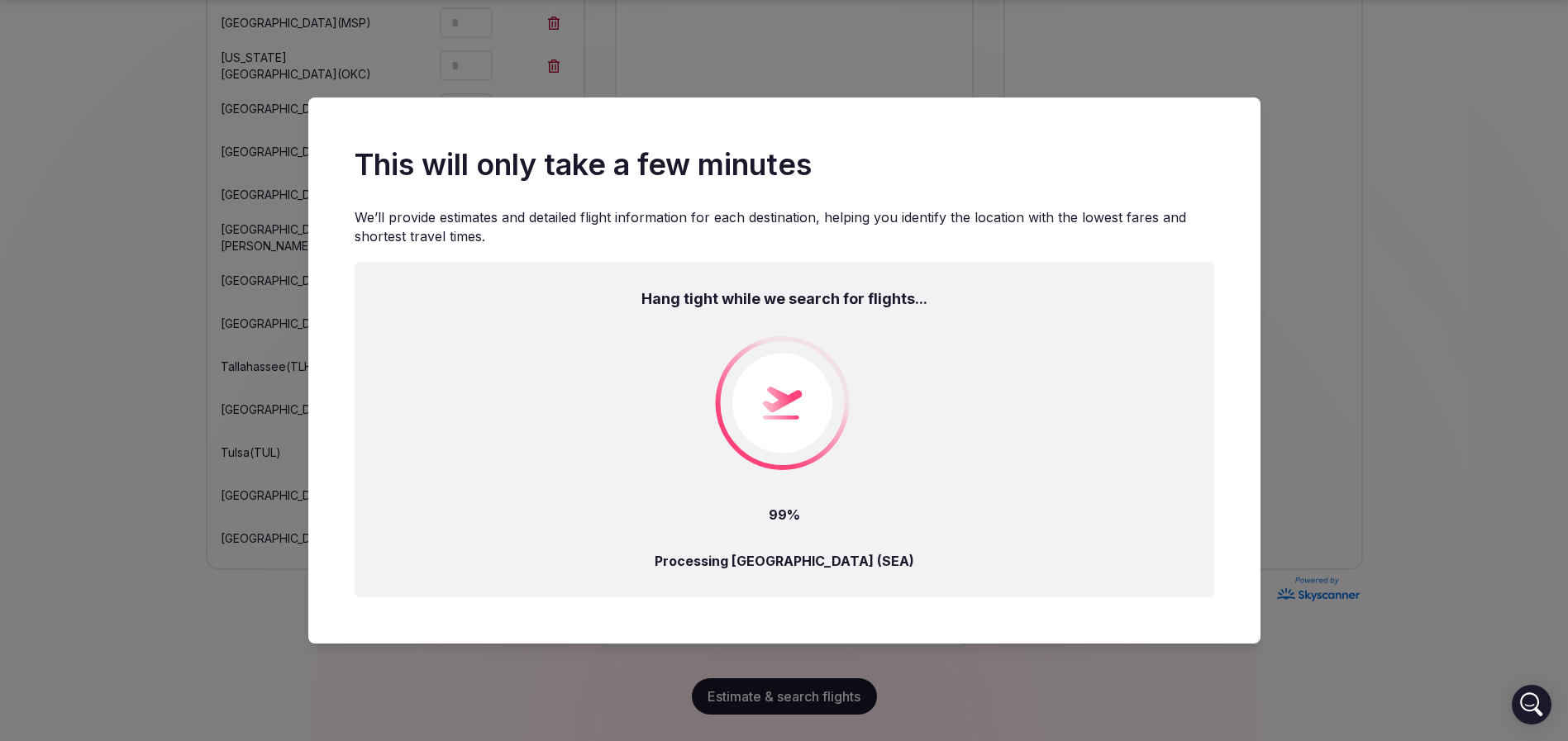
click at [1021, 339] on div "Hang tight while we search for flights... 99% Processing Seattle (SEA)" at bounding box center [784, 429] width 860 height 335
click at [967, 379] on div "Hang tight while we search for flights... 99% Processing San Francisco (SFO)" at bounding box center [784, 429] width 860 height 335
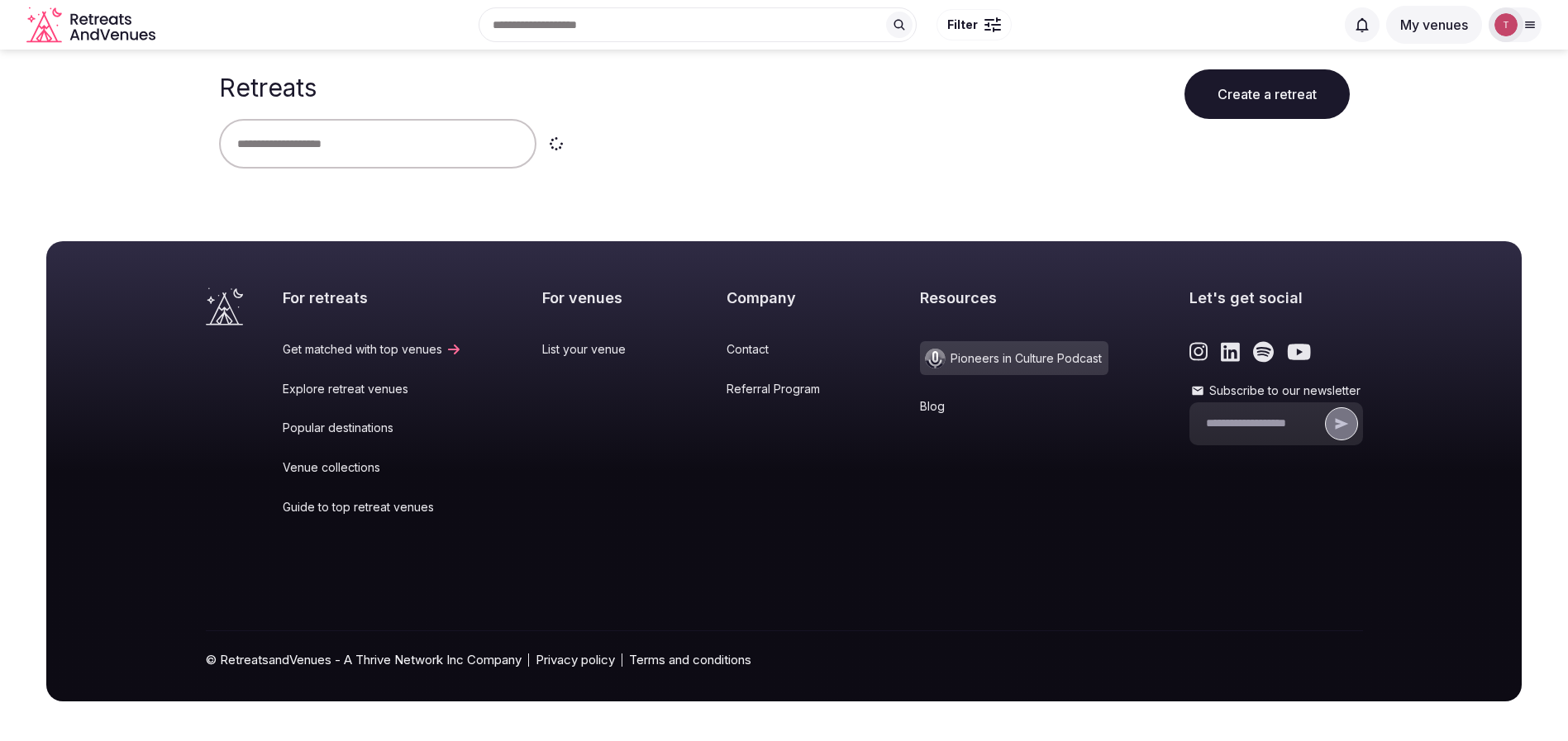
click at [303, 136] on input "text" at bounding box center [377, 144] width 317 height 50
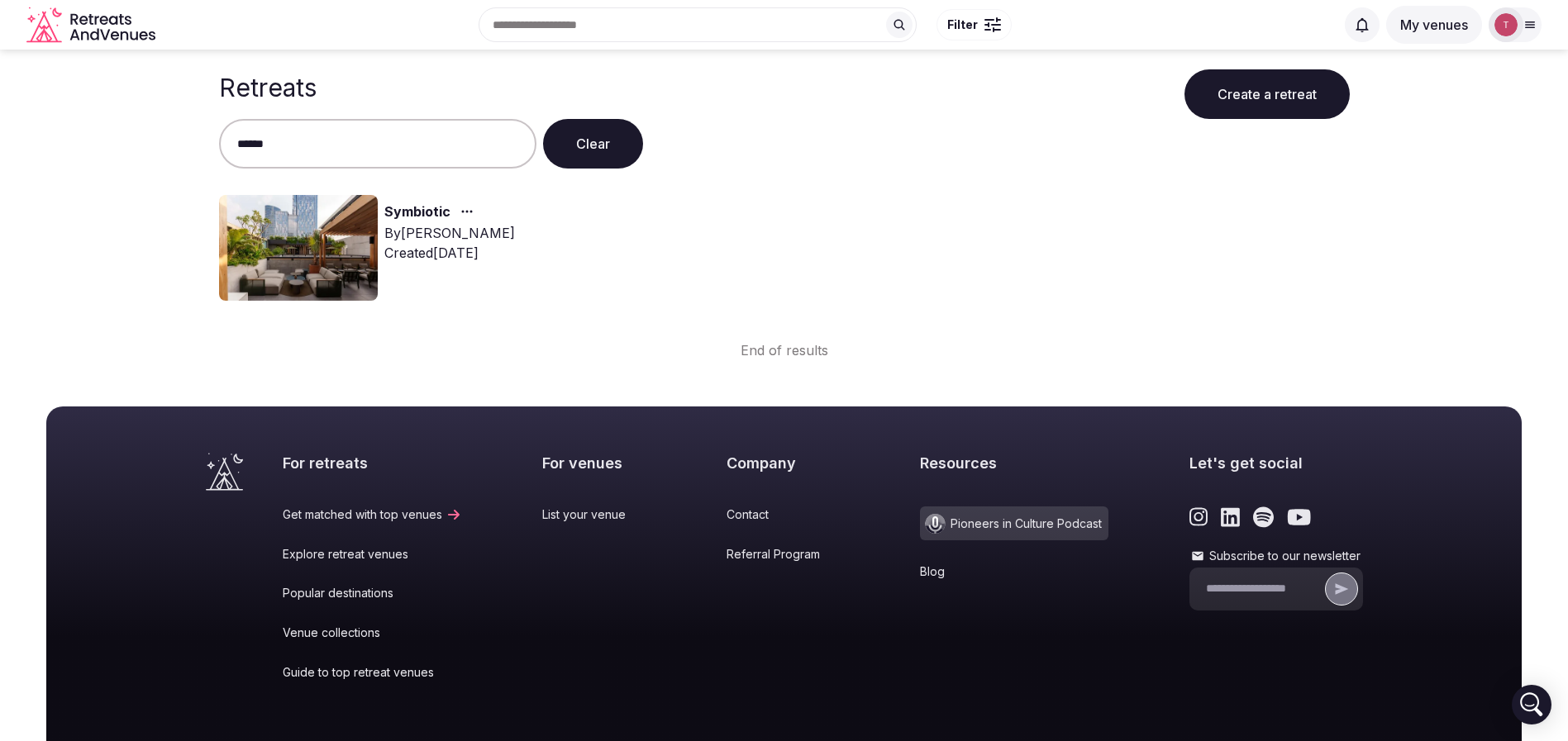
type input "******"
click at [348, 241] on img at bounding box center [297, 248] width 158 height 105
click at [419, 212] on link "Symbiotic" at bounding box center [417, 213] width 66 height 22
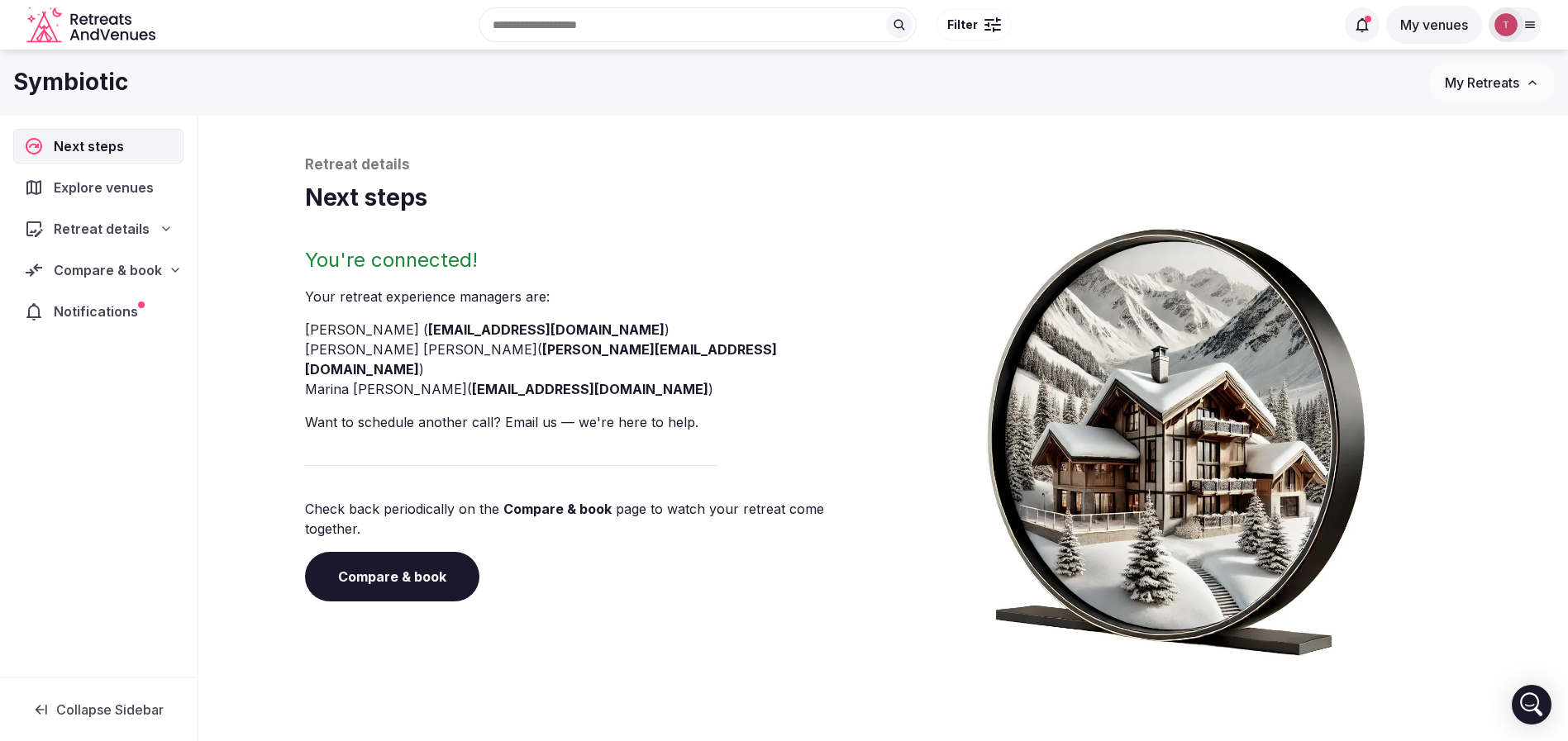
click at [431, 552] on link "Compare & book" at bounding box center [392, 577] width 174 height 50
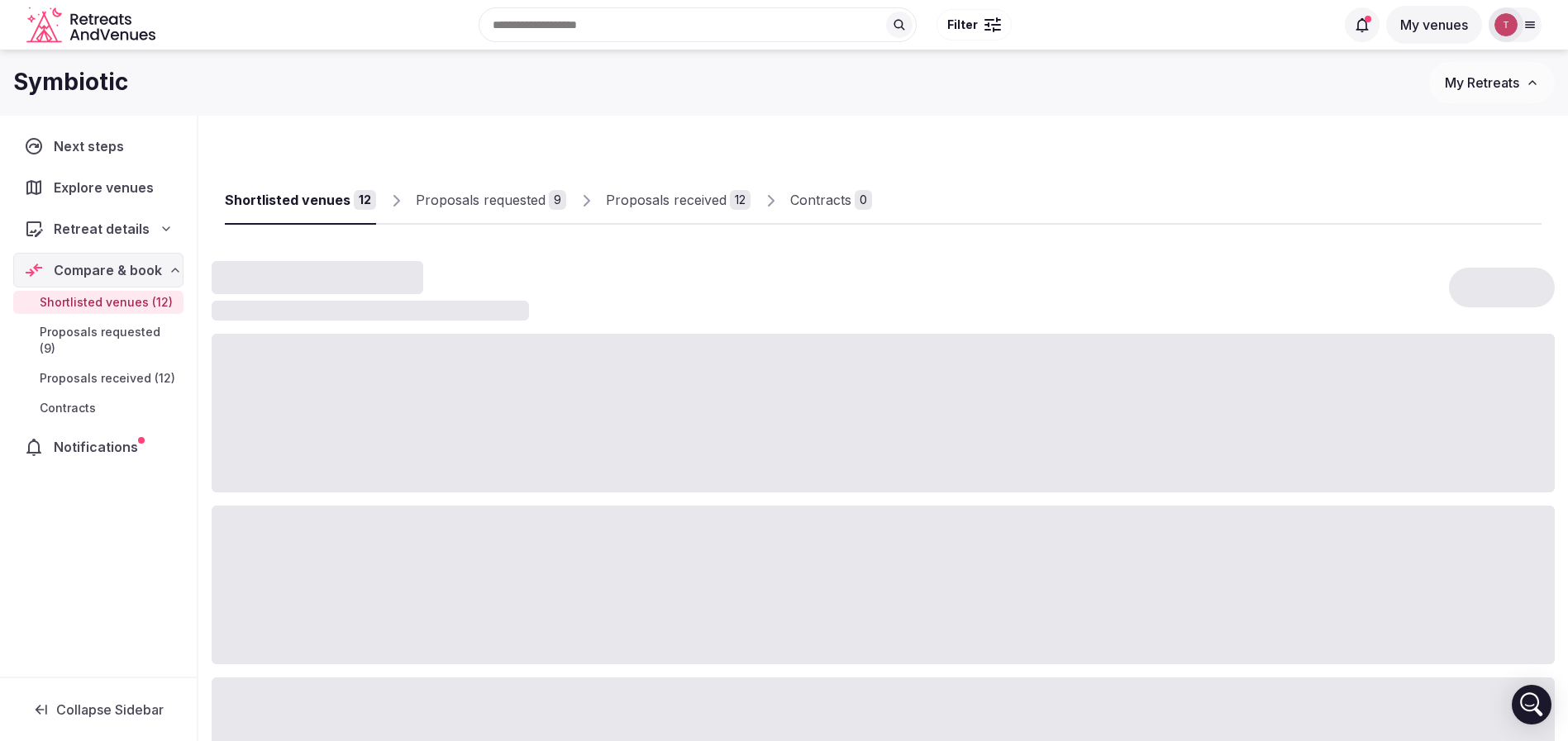
click at [695, 208] on div "Proposals received" at bounding box center [666, 200] width 120 height 20
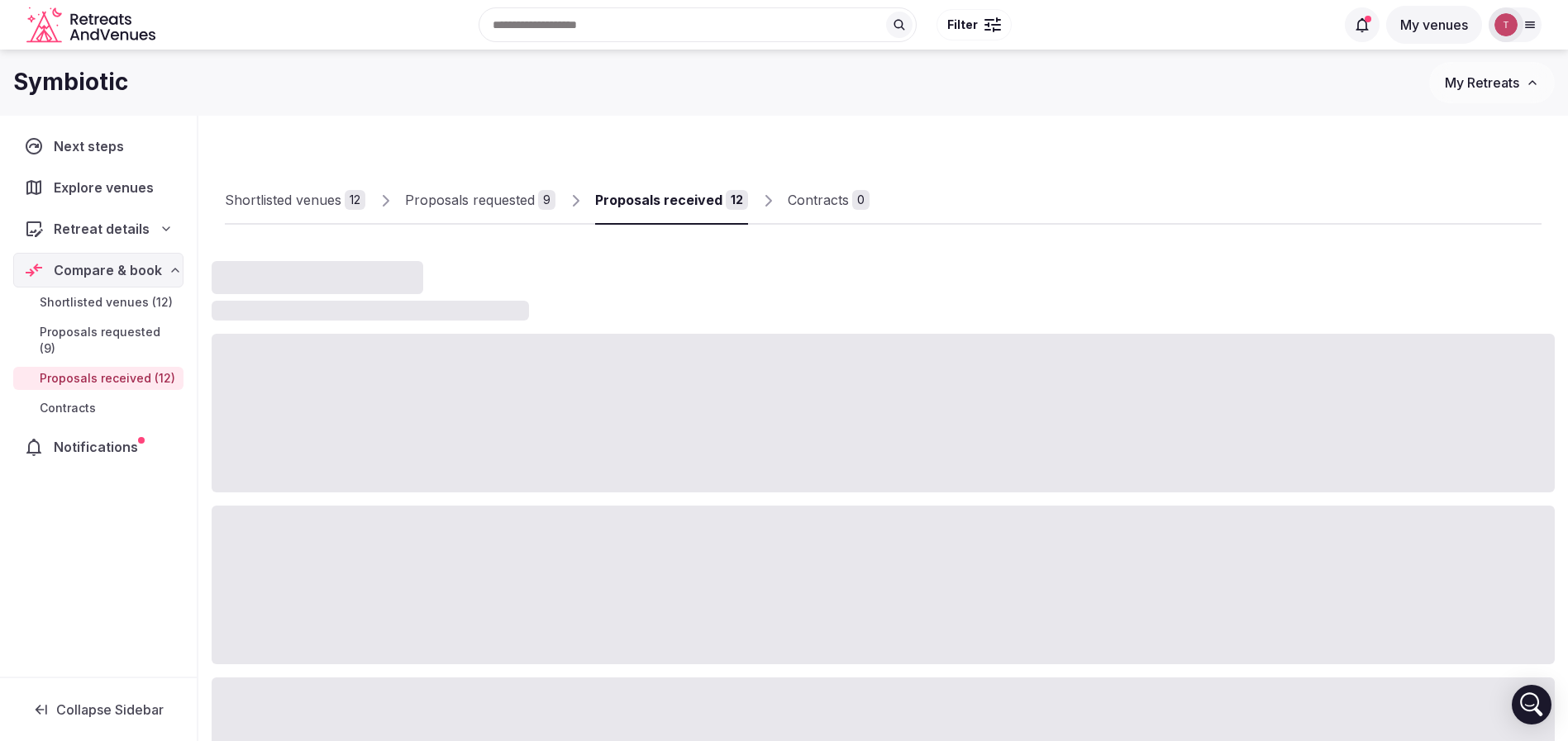
click at [695, 208] on div "Proposals received" at bounding box center [659, 200] width 127 height 20
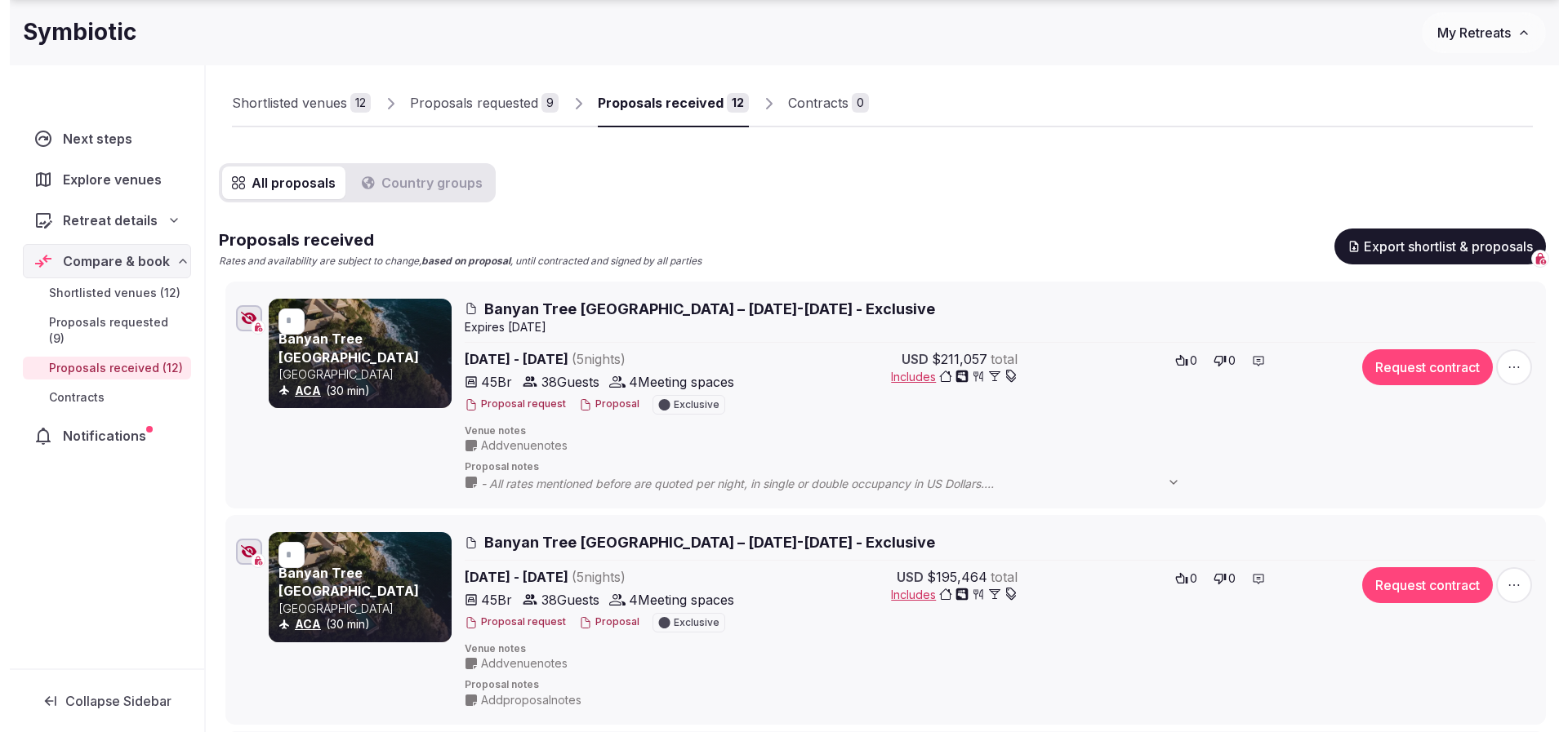
scroll to position [123, 0]
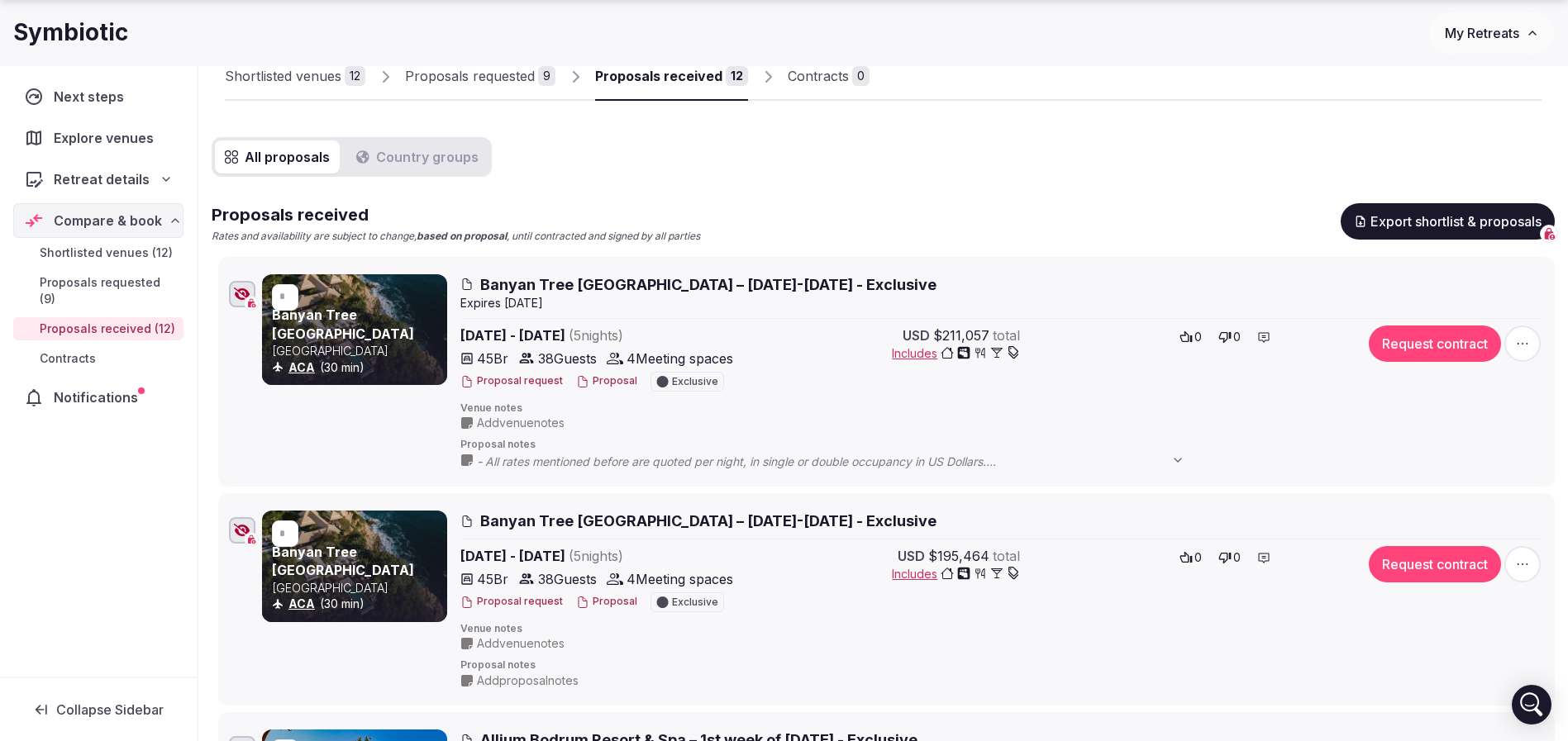
click at [588, 601] on button "Proposal" at bounding box center [606, 602] width 61 height 14
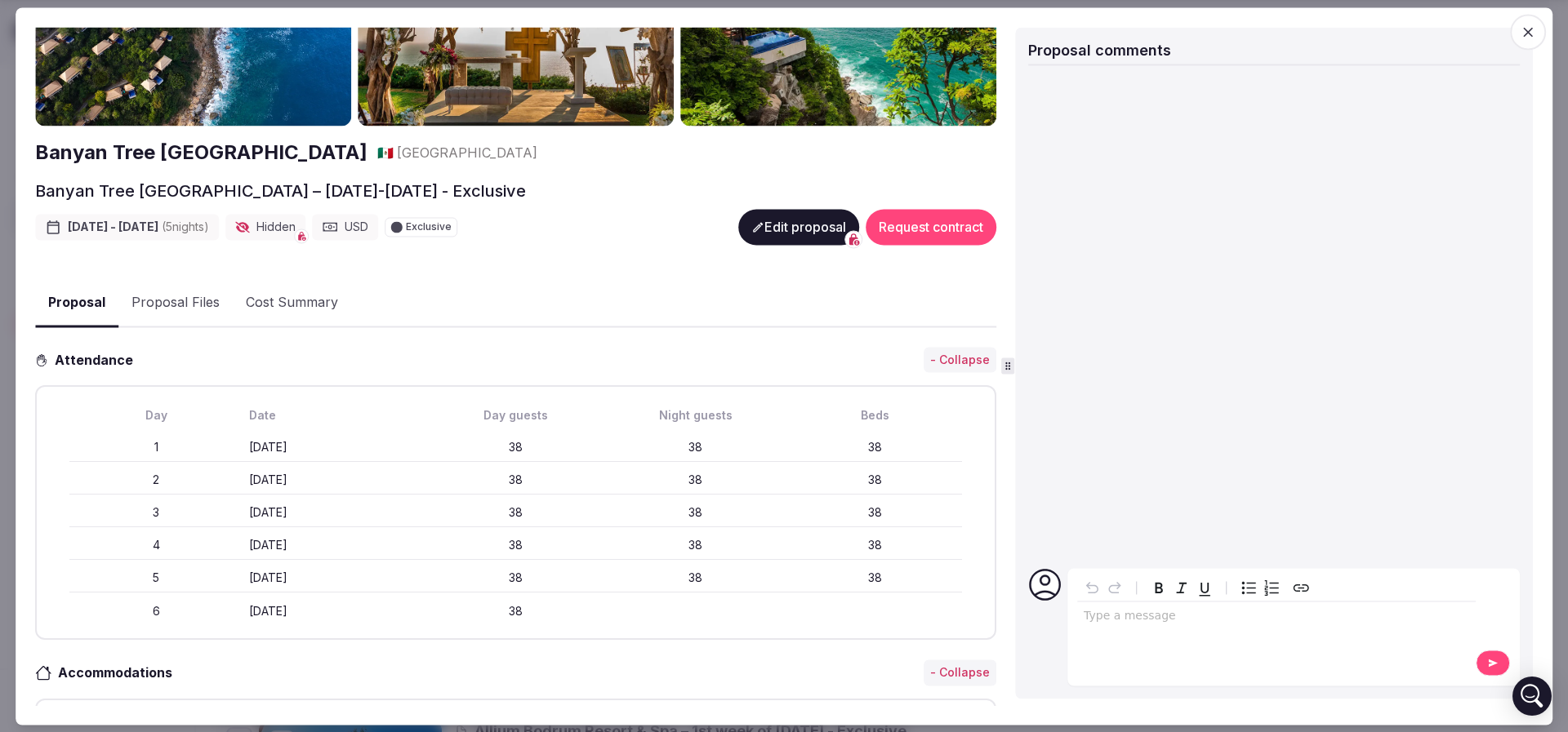
drag, startPoint x: 275, startPoint y: 443, endPoint x: 388, endPoint y: 444, distance: 113.0
click at [388, 444] on div "Monday April 6th" at bounding box center [335, 448] width 173 height 17
drag, startPoint x: 543, startPoint y: 446, endPoint x: 646, endPoint y: 446, distance: 103.0
click at [646, 446] on div "1 Monday April 6th 38 38 38" at bounding box center [516, 448] width 893 height 29
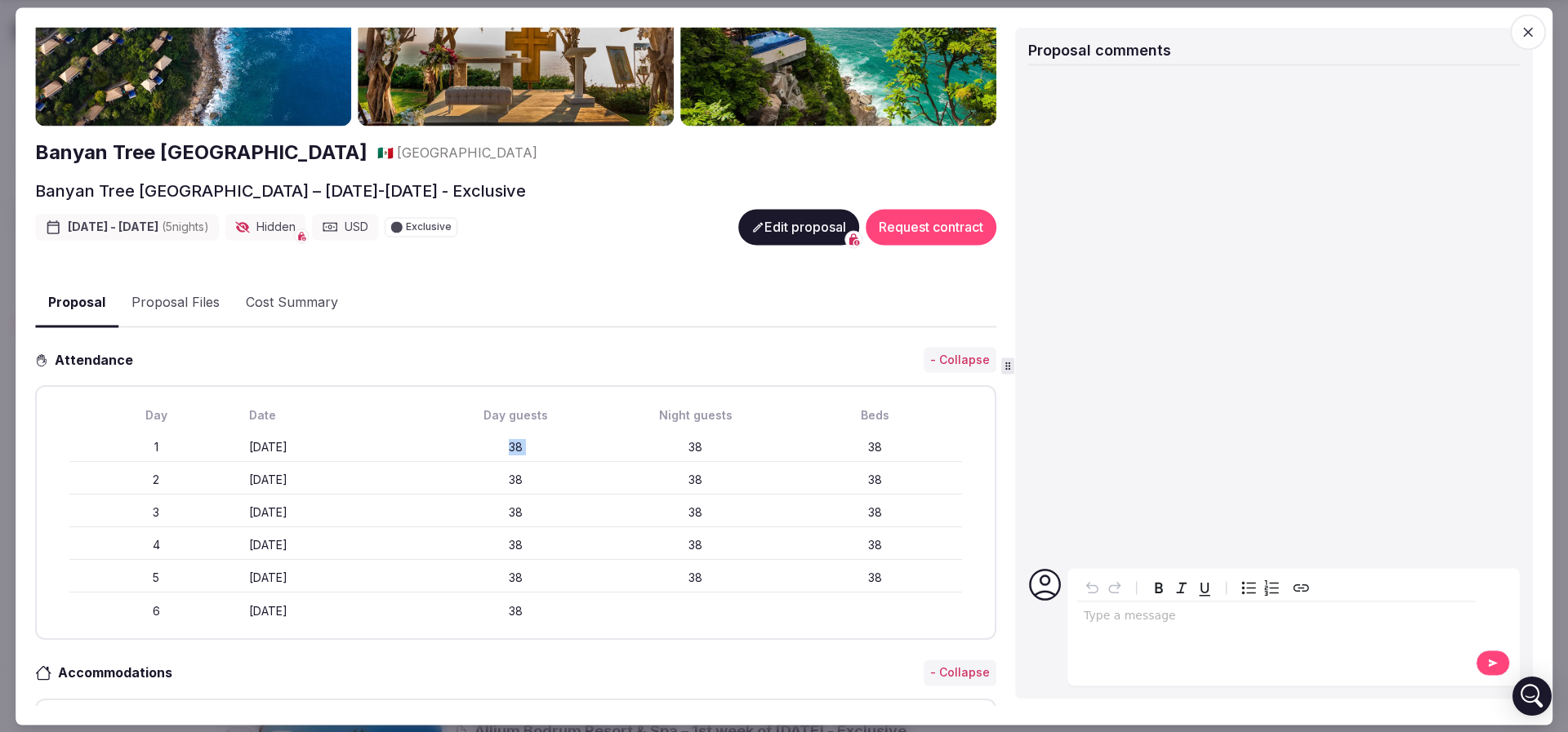
click at [646, 446] on div "38" at bounding box center [696, 448] width 173 height 17
drag, startPoint x: 478, startPoint y: 440, endPoint x: 643, endPoint y: 441, distance: 165.0
click at [643, 441] on div "1 Monday April 6th 38 38 38" at bounding box center [516, 448] width 893 height 29
click at [644, 441] on div "38" at bounding box center [696, 448] width 173 height 17
drag, startPoint x: 556, startPoint y: 496, endPoint x: 710, endPoint y: 501, distance: 154.1
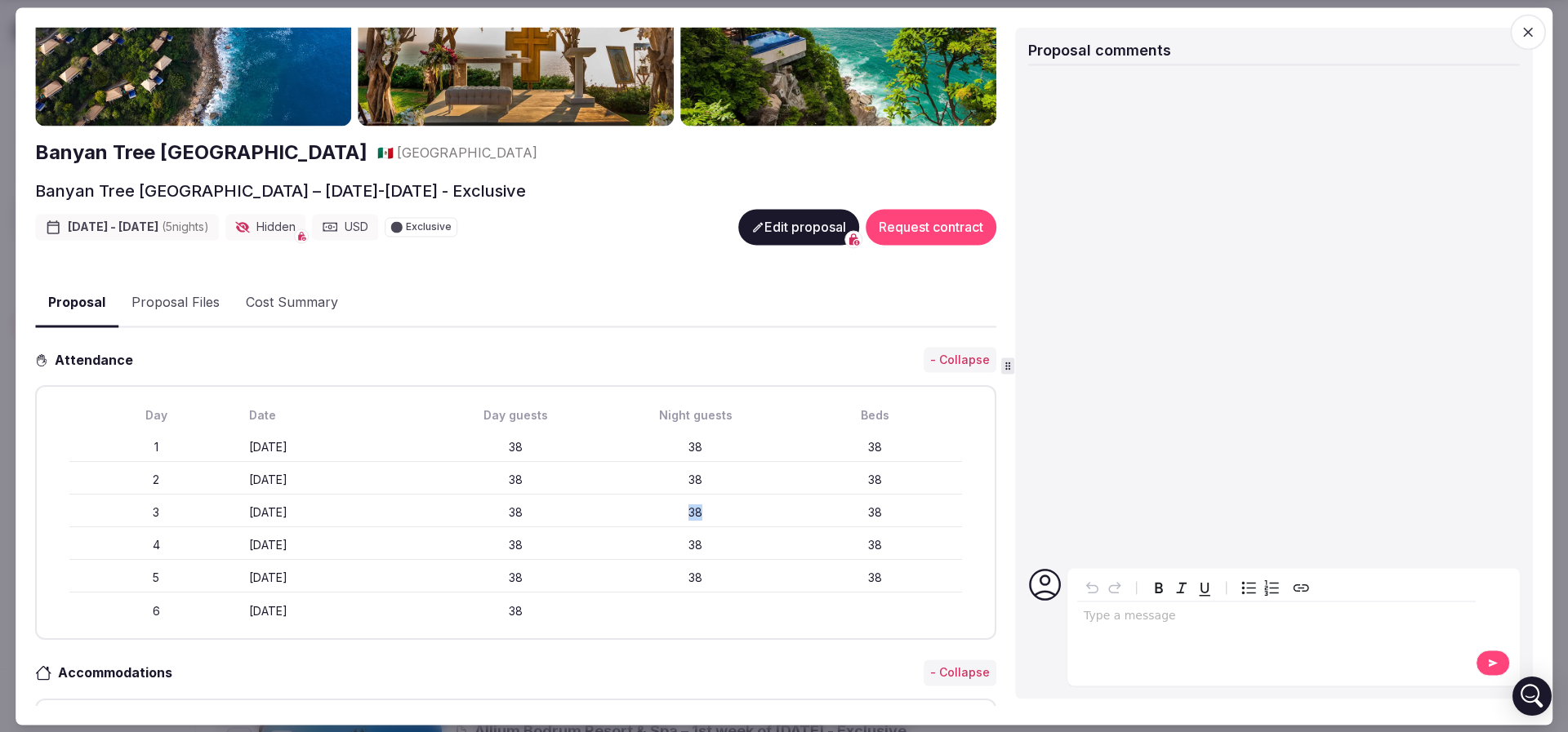
click at [709, 501] on div "3 Wednesday April 8th 38 38 38" at bounding box center [516, 514] width 893 height 29
click at [710, 505] on div "38" at bounding box center [696, 513] width 173 height 17
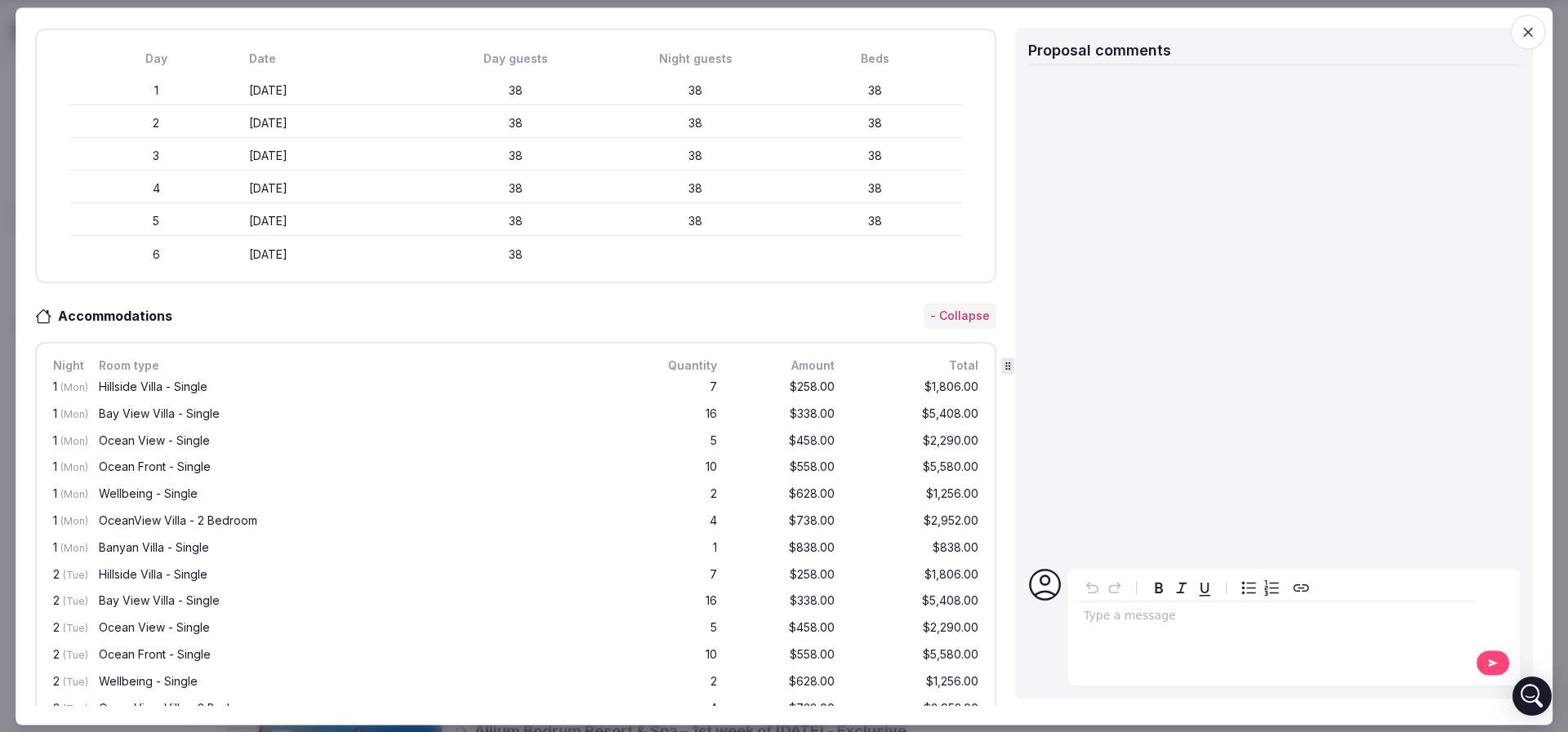
scroll to position [489, 0]
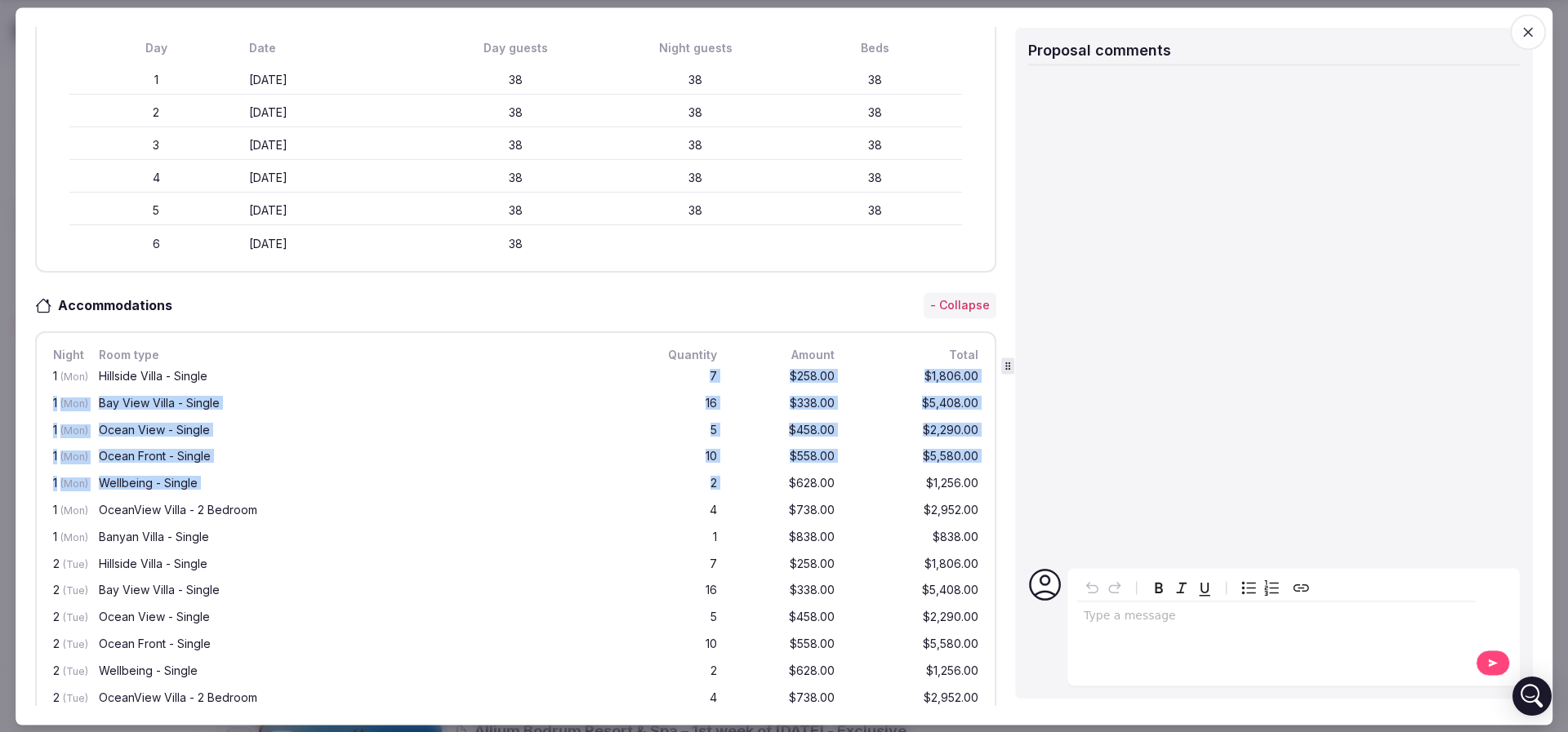
drag, startPoint x: 670, startPoint y: 368, endPoint x: 725, endPoint y: 473, distance: 118.5
click at [733, 475] on div "$628.00" at bounding box center [785, 484] width 104 height 21
drag, startPoint x: 687, startPoint y: 372, endPoint x: 700, endPoint y: 488, distance: 116.7
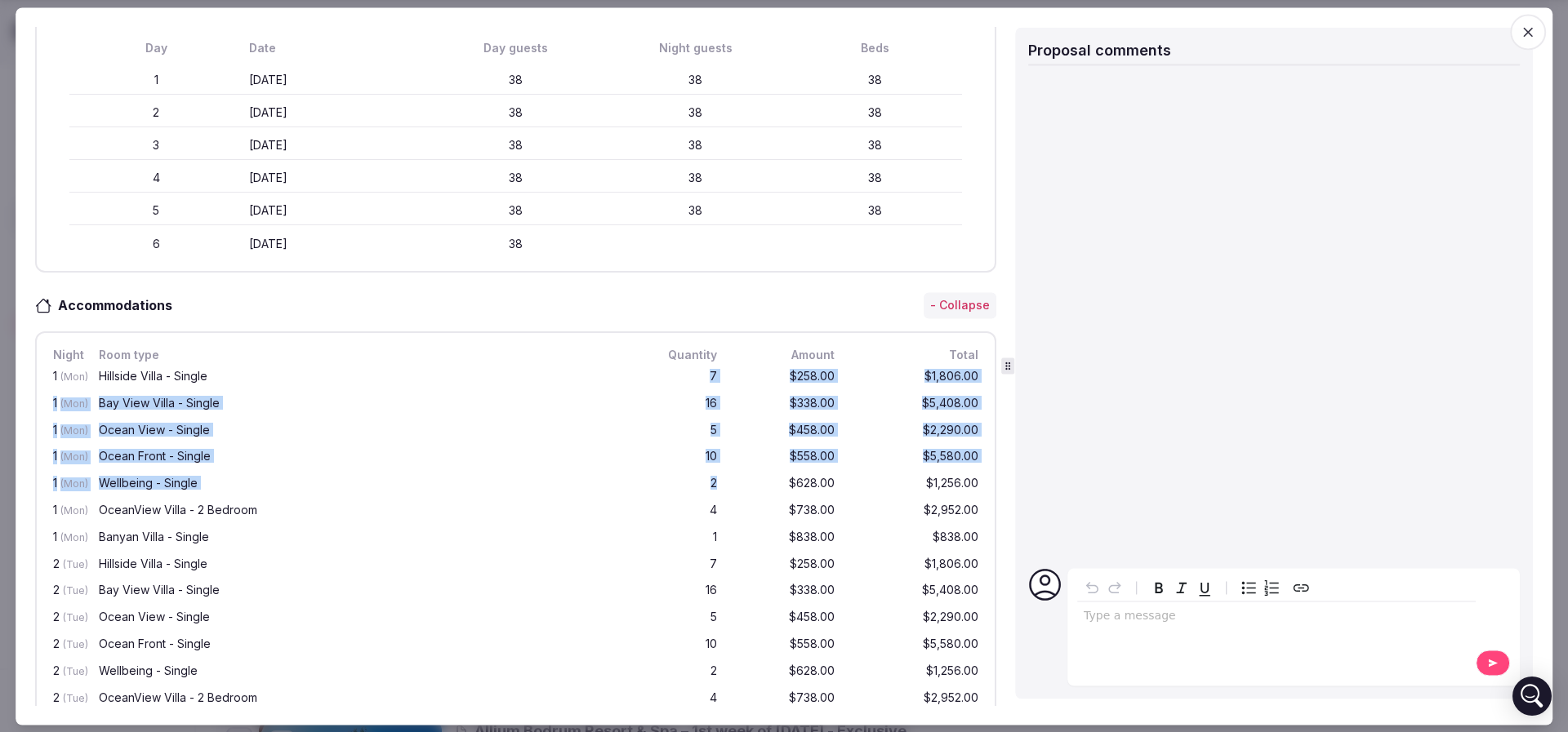
click at [700, 489] on div "2" at bounding box center [681, 484] width 79 height 21
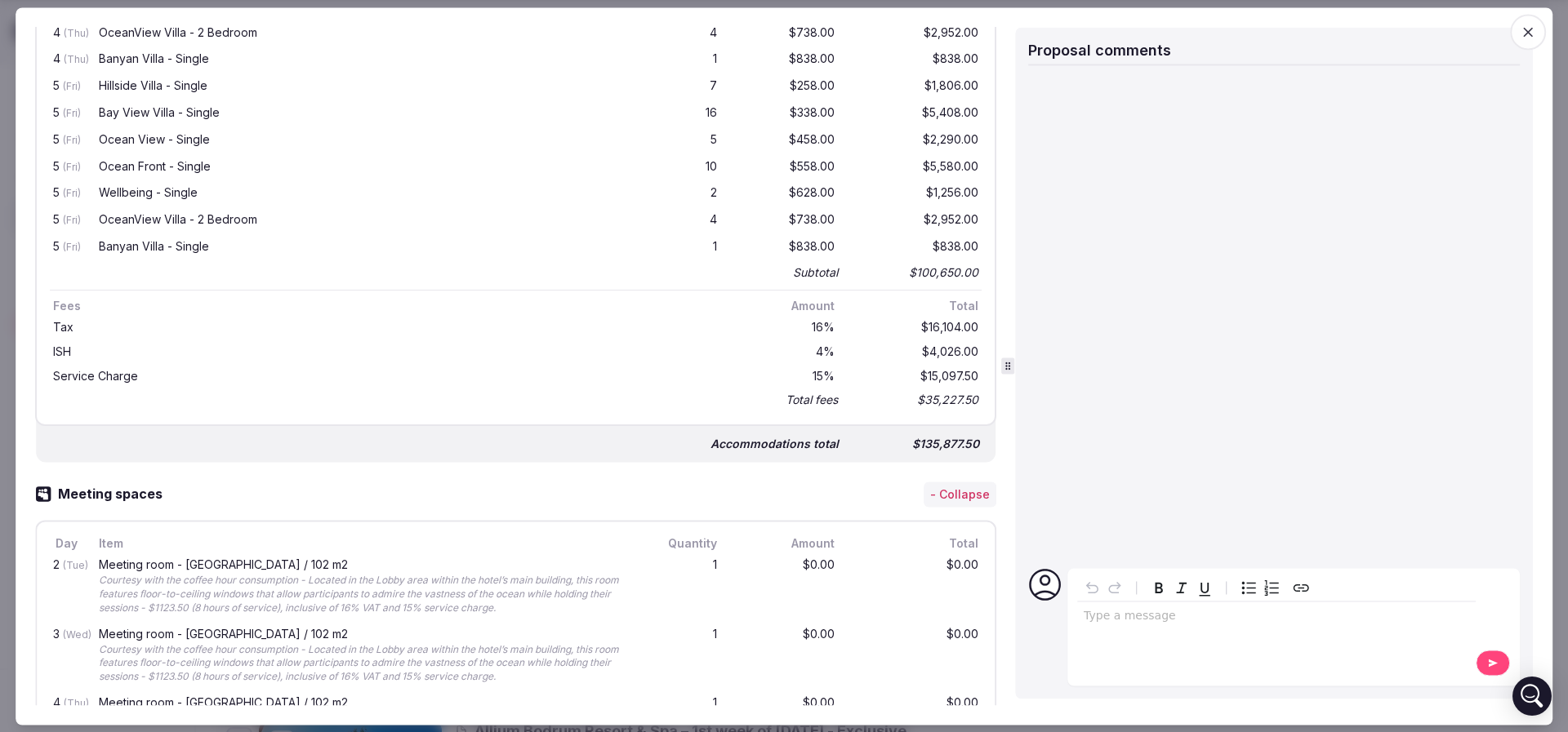
scroll to position [1592, 0]
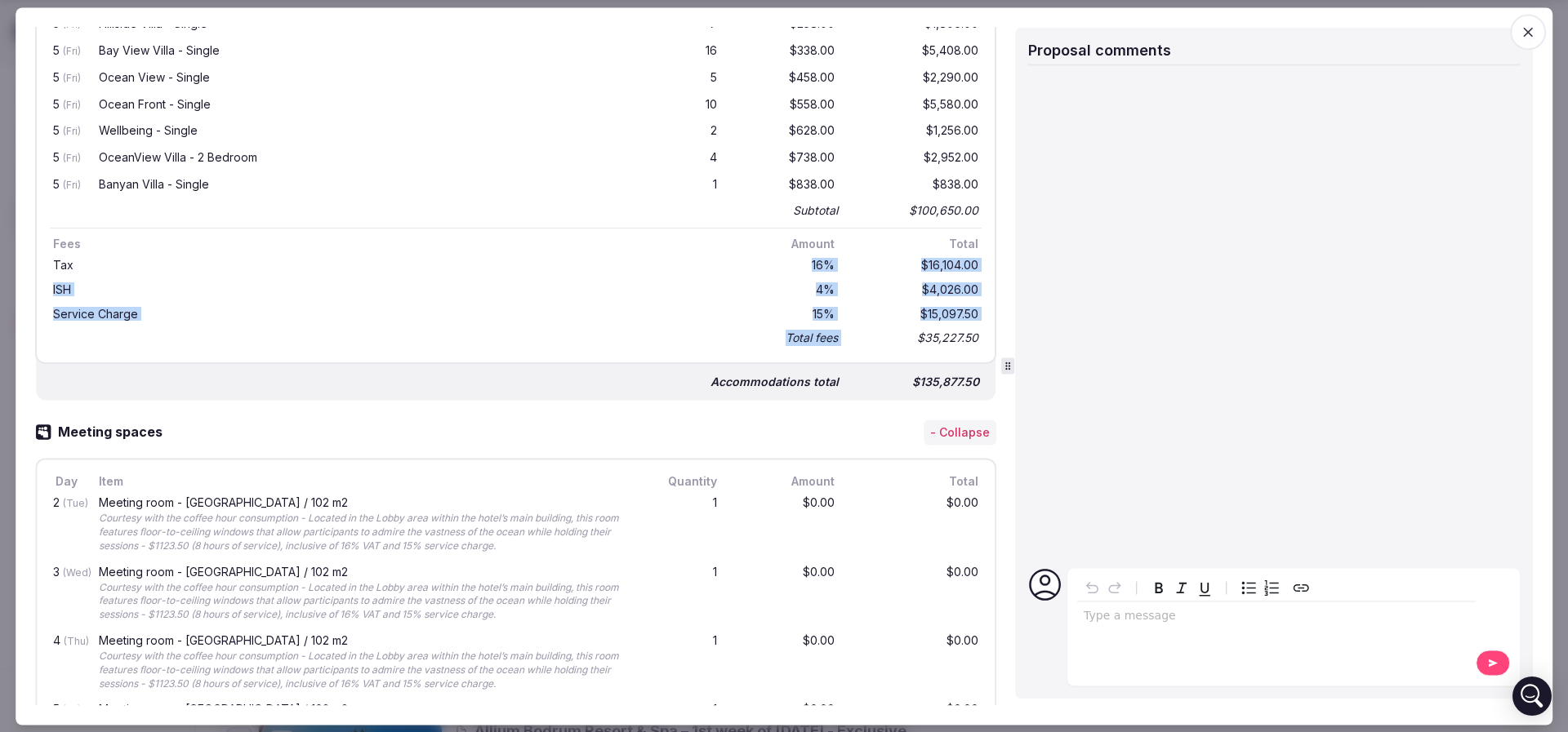
drag, startPoint x: 758, startPoint y: 254, endPoint x: 826, endPoint y: 329, distance: 101.2
click at [826, 329] on div "Tax 16 % $16,104.00 ISH 4 % $4,026.00 Service Charge 15 % $15,097.50 Total fees…" at bounding box center [516, 302] width 932 height 96
click at [826, 329] on div "Total fees $35,227.50" at bounding box center [516, 338] width 932 height 23
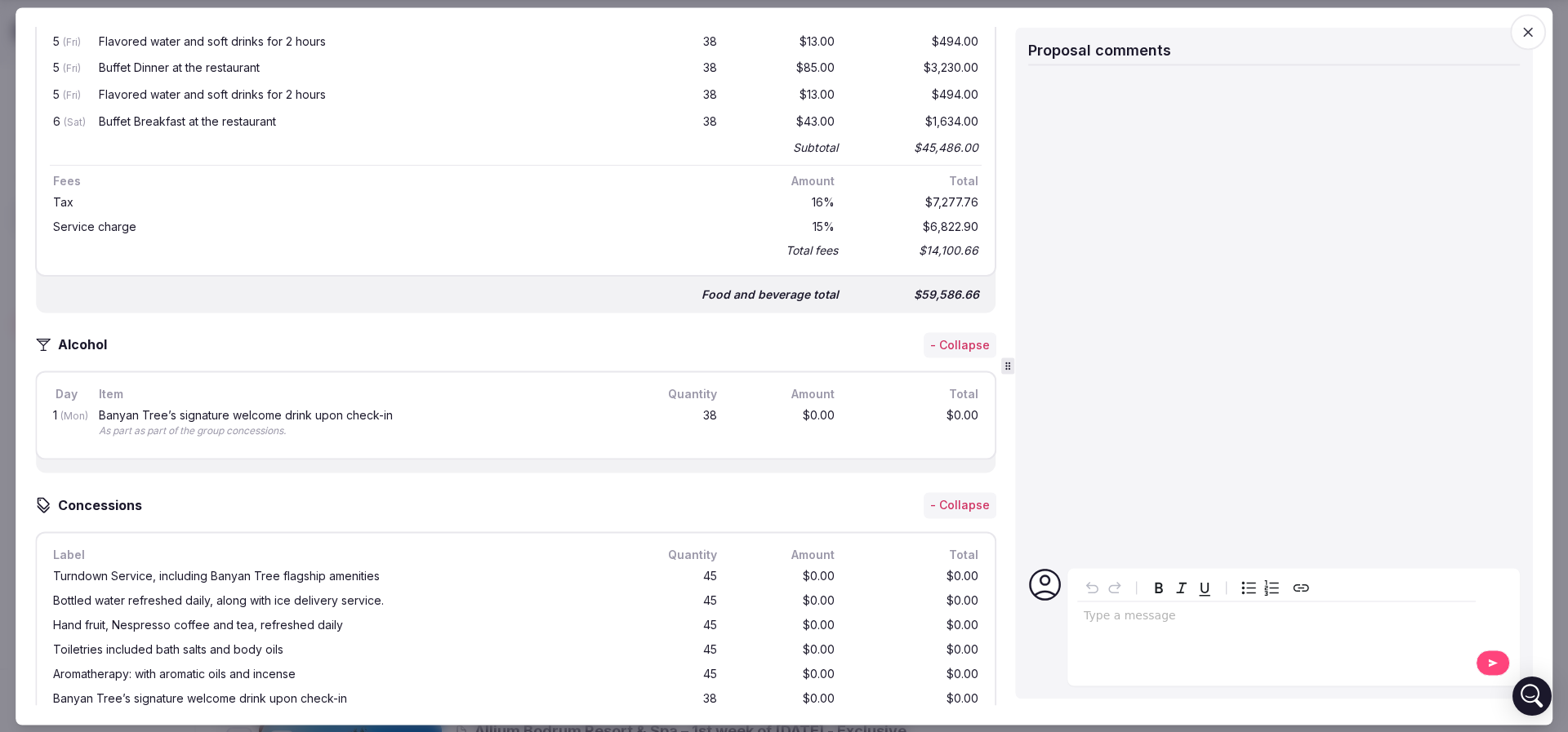
scroll to position [3183, 0]
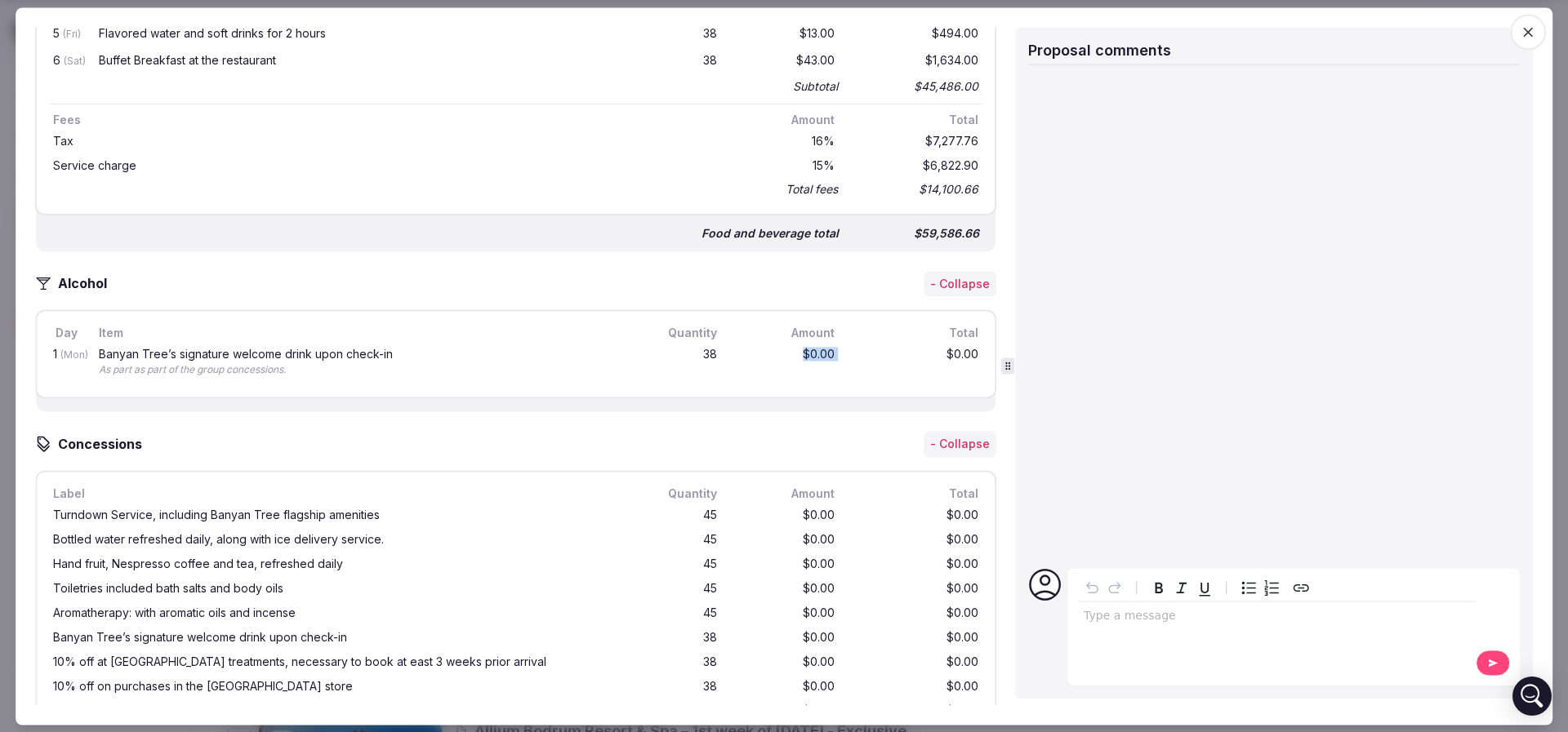
drag, startPoint x: 758, startPoint y: 345, endPoint x: 845, endPoint y: 343, distance: 87.0
click at [844, 343] on div "1 (Mon) Banyan Tree’s signature welcome drink upon check-in As part as part of …" at bounding box center [516, 364] width 932 height 41
click at [851, 346] on div "$0.00" at bounding box center [916, 364] width 131 height 35
drag, startPoint x: 875, startPoint y: 227, endPoint x: 945, endPoint y: 224, distance: 70.1
click at [940, 223] on div "$59,586.66" at bounding box center [916, 234] width 131 height 23
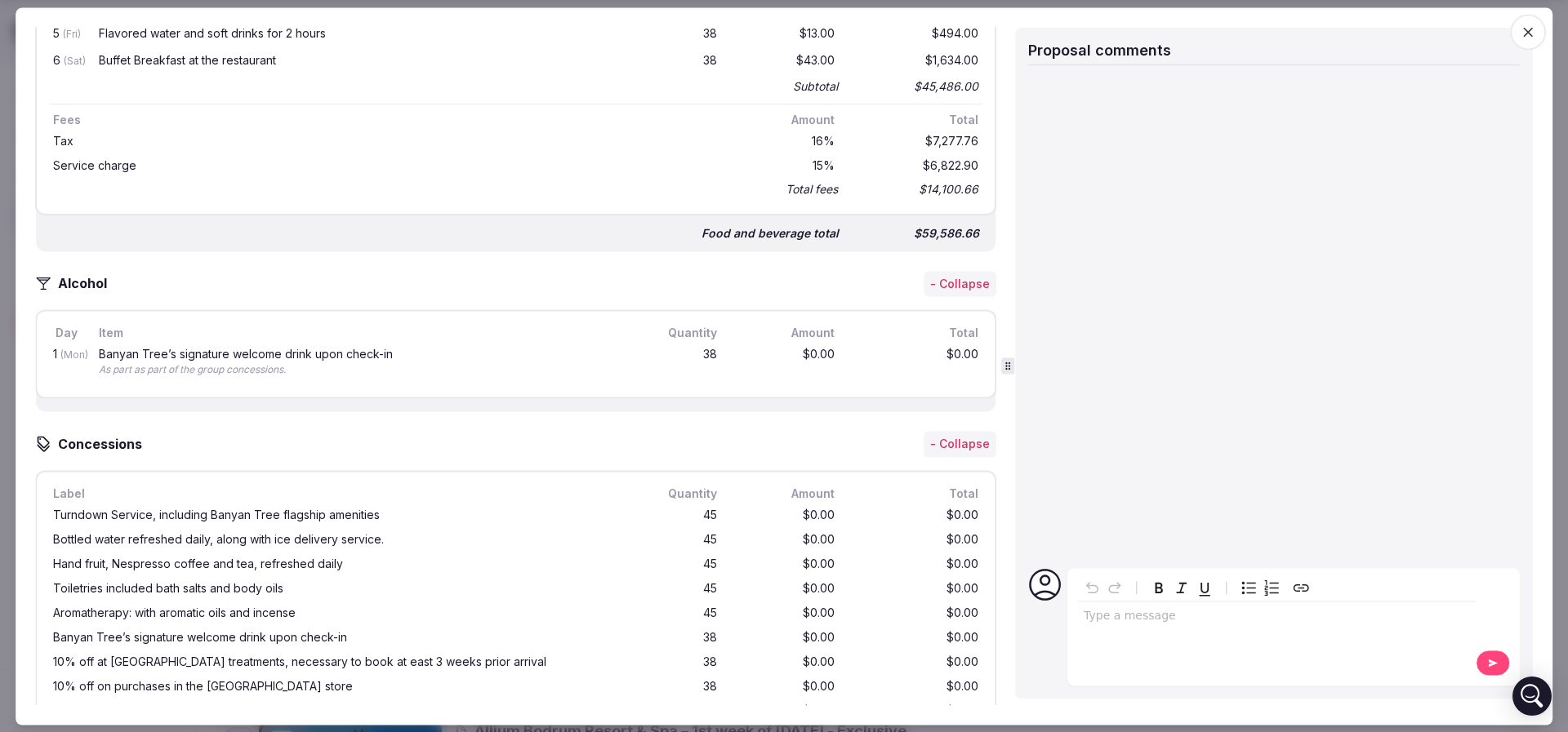
click at [945, 224] on div "$59,586.66" at bounding box center [916, 234] width 131 height 23
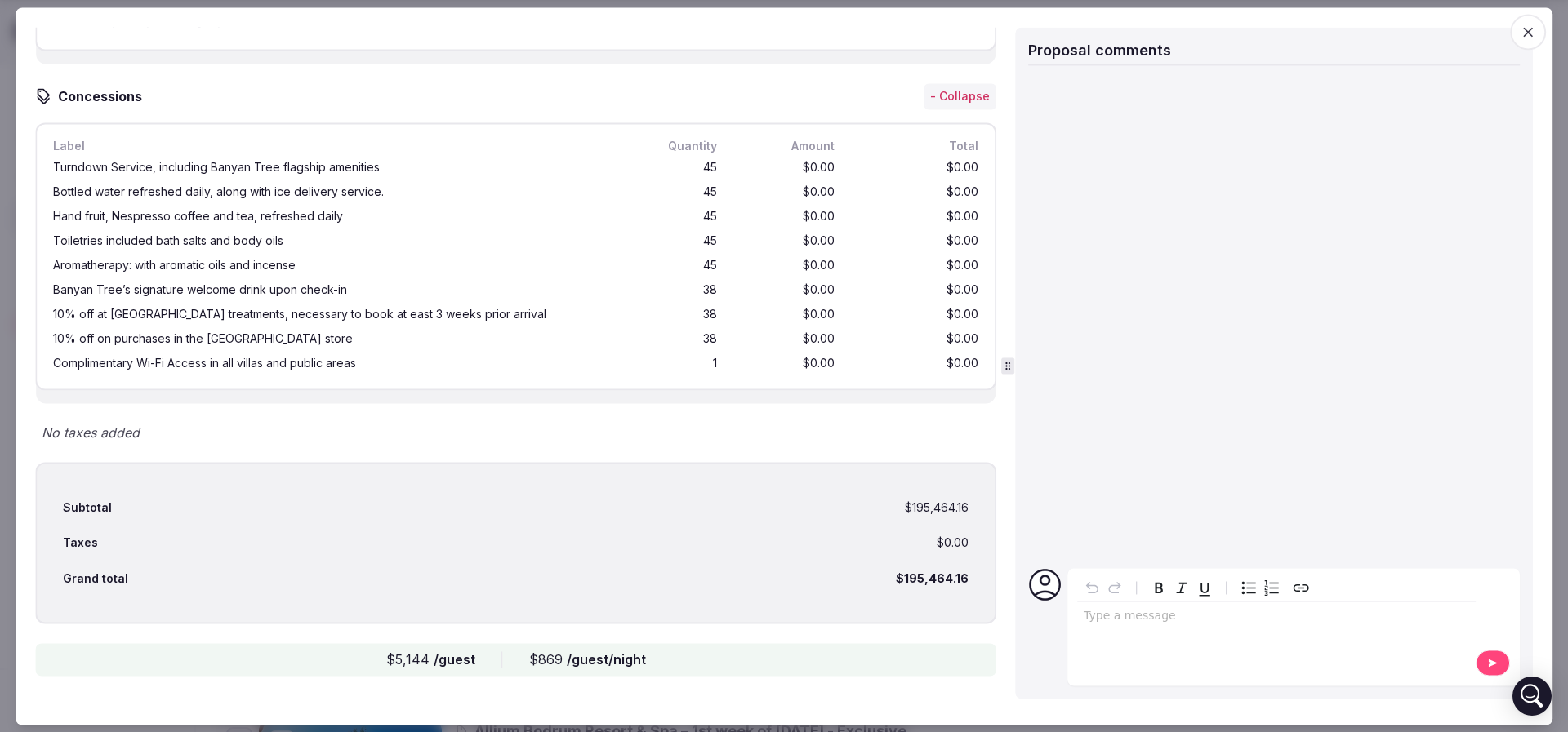
drag, startPoint x: 774, startPoint y: 350, endPoint x: 845, endPoint y: 359, distance: 71.6
click at [840, 357] on div "Complimentary Wi-Fi Access in all villas and public areas 1 $0.00 $0.00" at bounding box center [516, 363] width 932 height 25
click at [851, 359] on div "$0.00" at bounding box center [916, 364] width 131 height 18
drag, startPoint x: 872, startPoint y: 513, endPoint x: 941, endPoint y: 514, distance: 69.0
click at [941, 514] on div "Subtotal $195,464.16" at bounding box center [515, 507] width 905 height 36
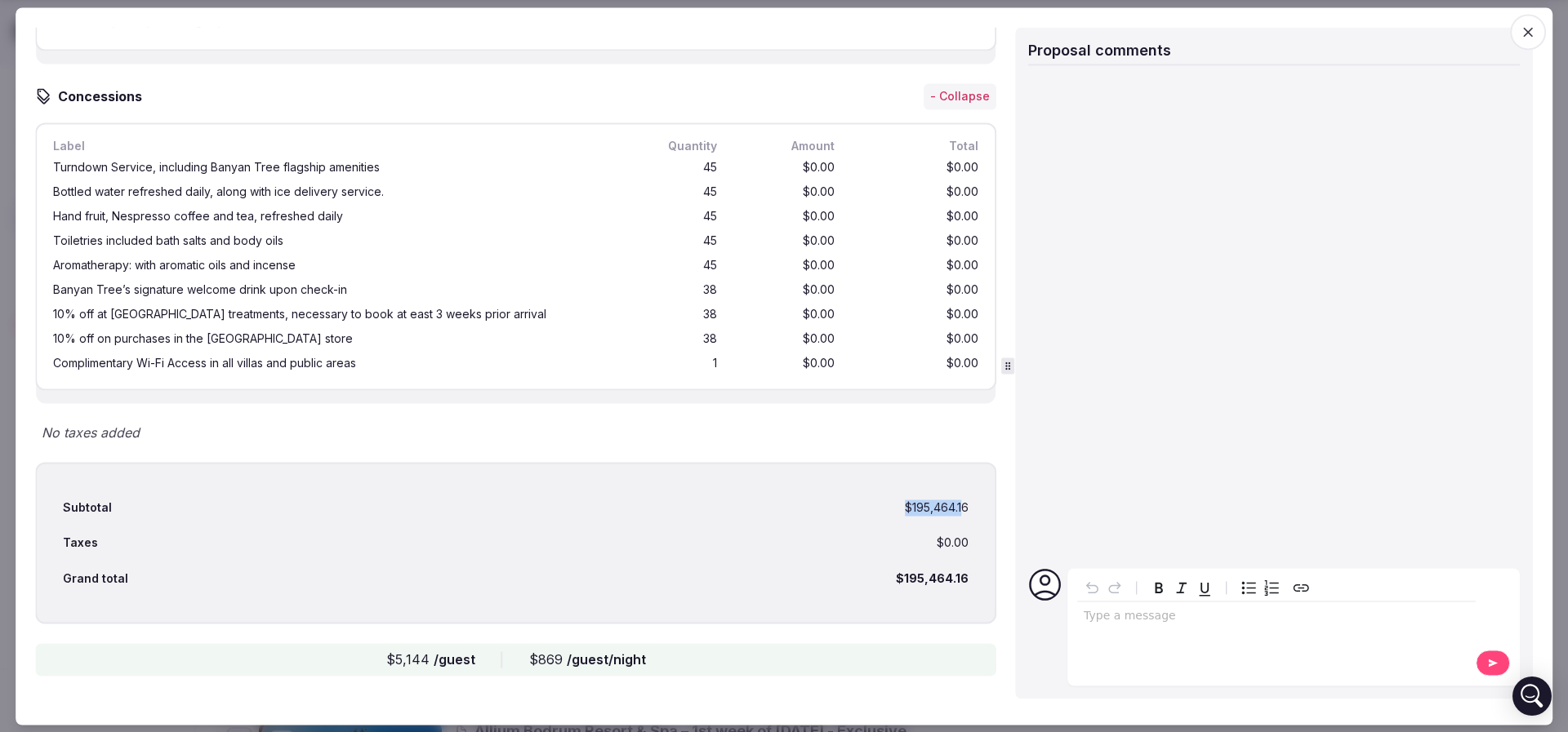
click at [942, 514] on div "Subtotal $195,464.16" at bounding box center [515, 507] width 905 height 36
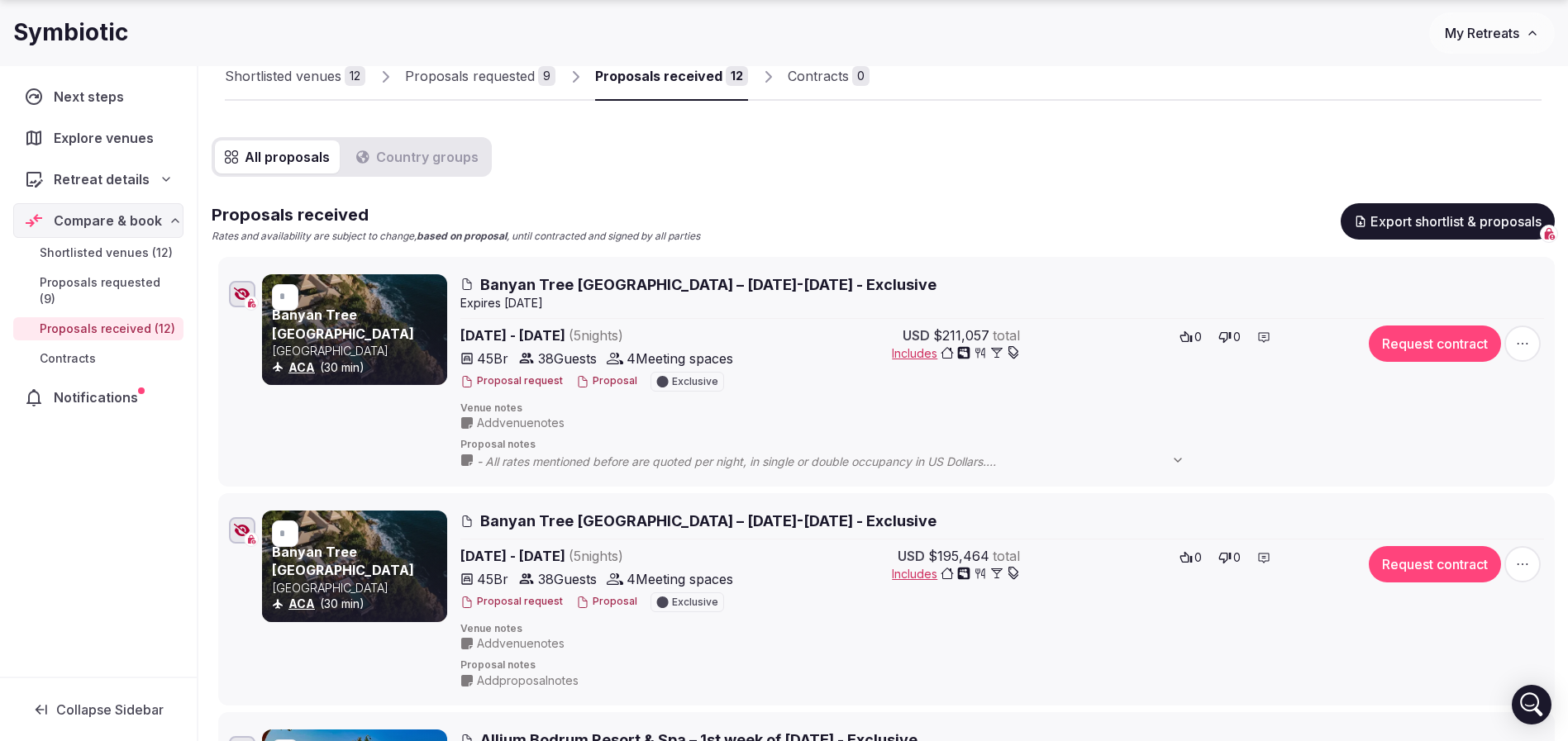
click at [232, 293] on div at bounding box center [242, 293] width 27 height 27
click at [598, 604] on button "Proposal" at bounding box center [606, 602] width 61 height 14
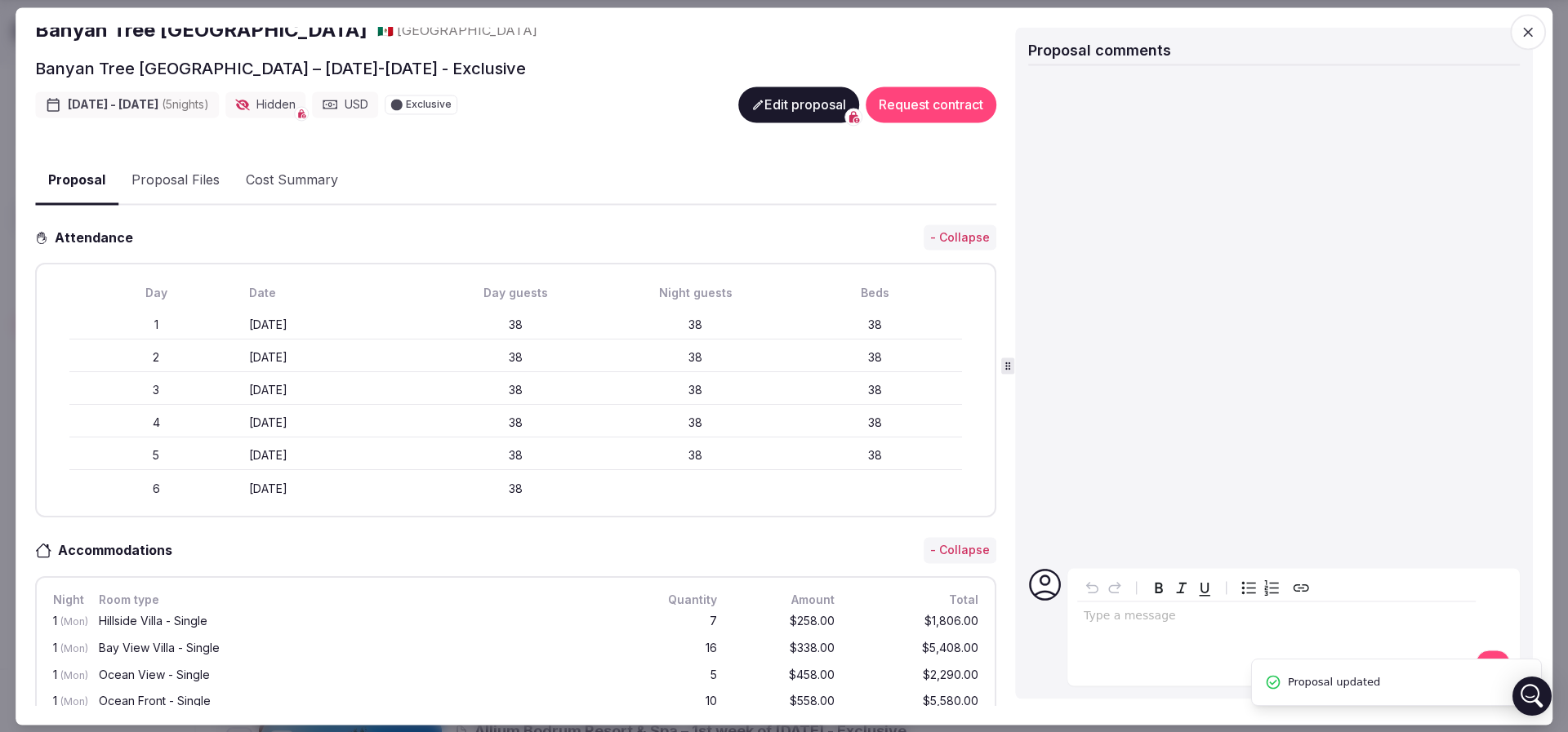
scroll to position [367, 0]
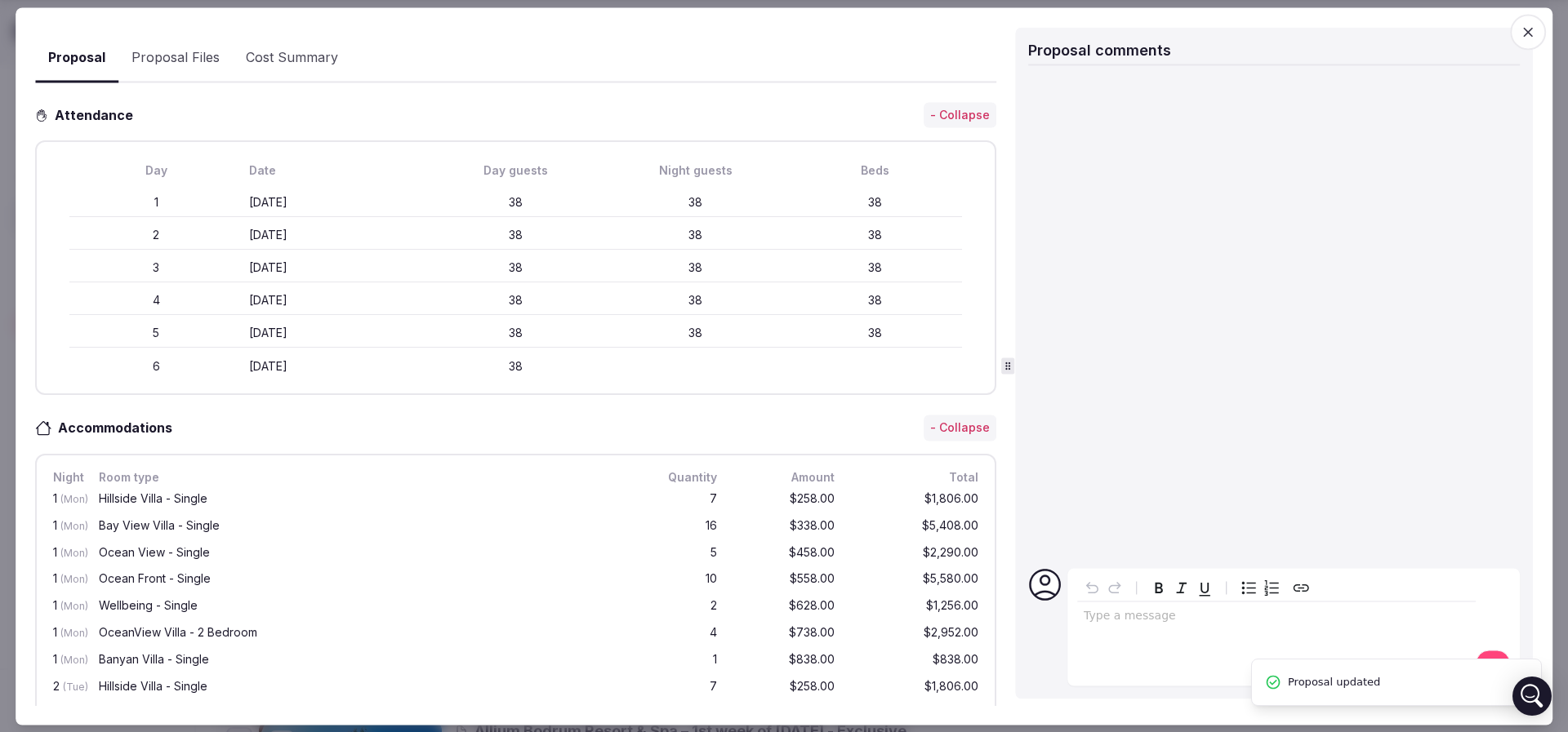
drag, startPoint x: 770, startPoint y: 342, endPoint x: 811, endPoint y: 393, distance: 65.4
click at [777, 342] on div "5 Friday April 10th 38 38 38" at bounding box center [516, 334] width 893 height 29
drag, startPoint x: 746, startPoint y: 496, endPoint x: 851, endPoint y: 513, distance: 106.4
click at [851, 517] on div "$5,408.00" at bounding box center [916, 527] width 131 height 21
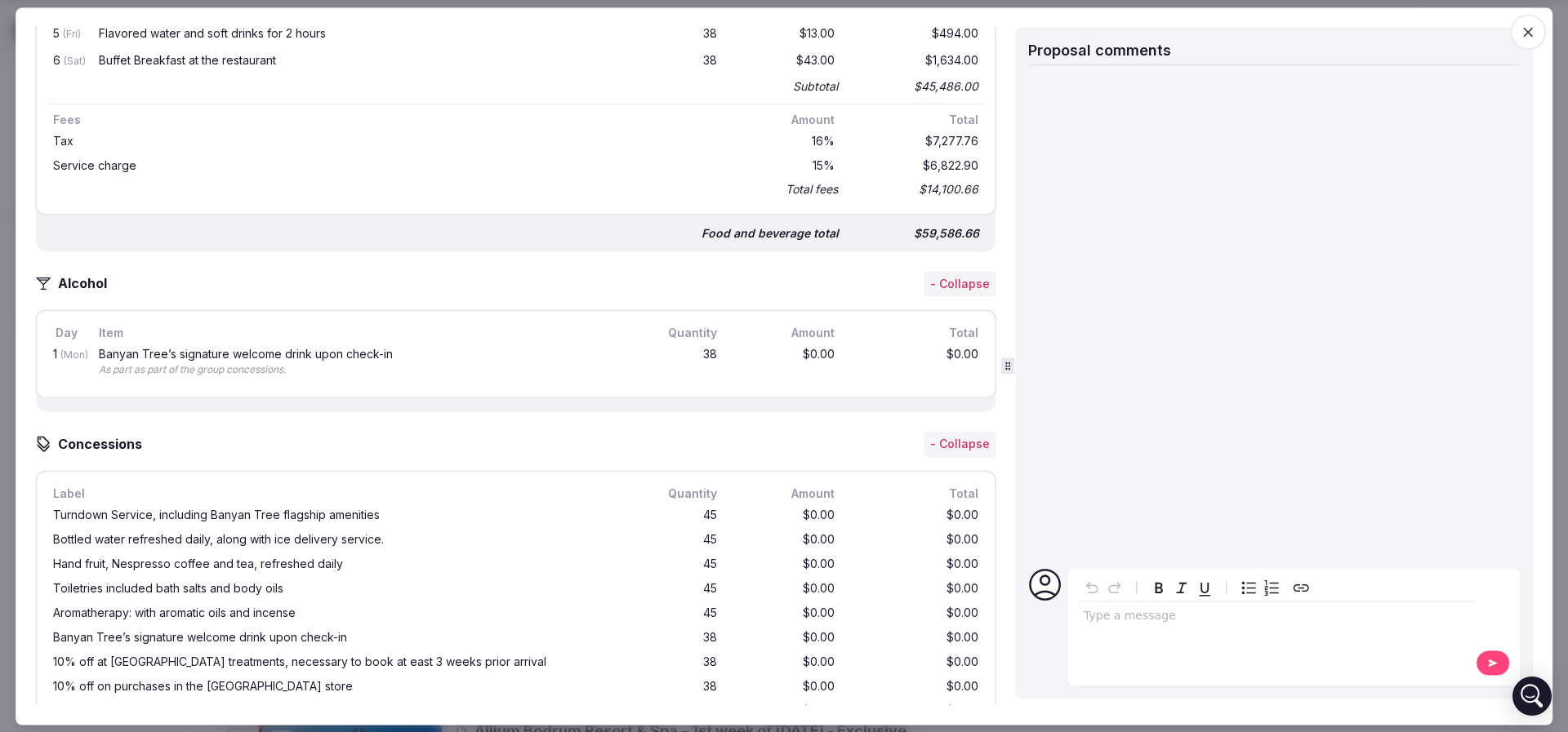
scroll to position [3530, 0]
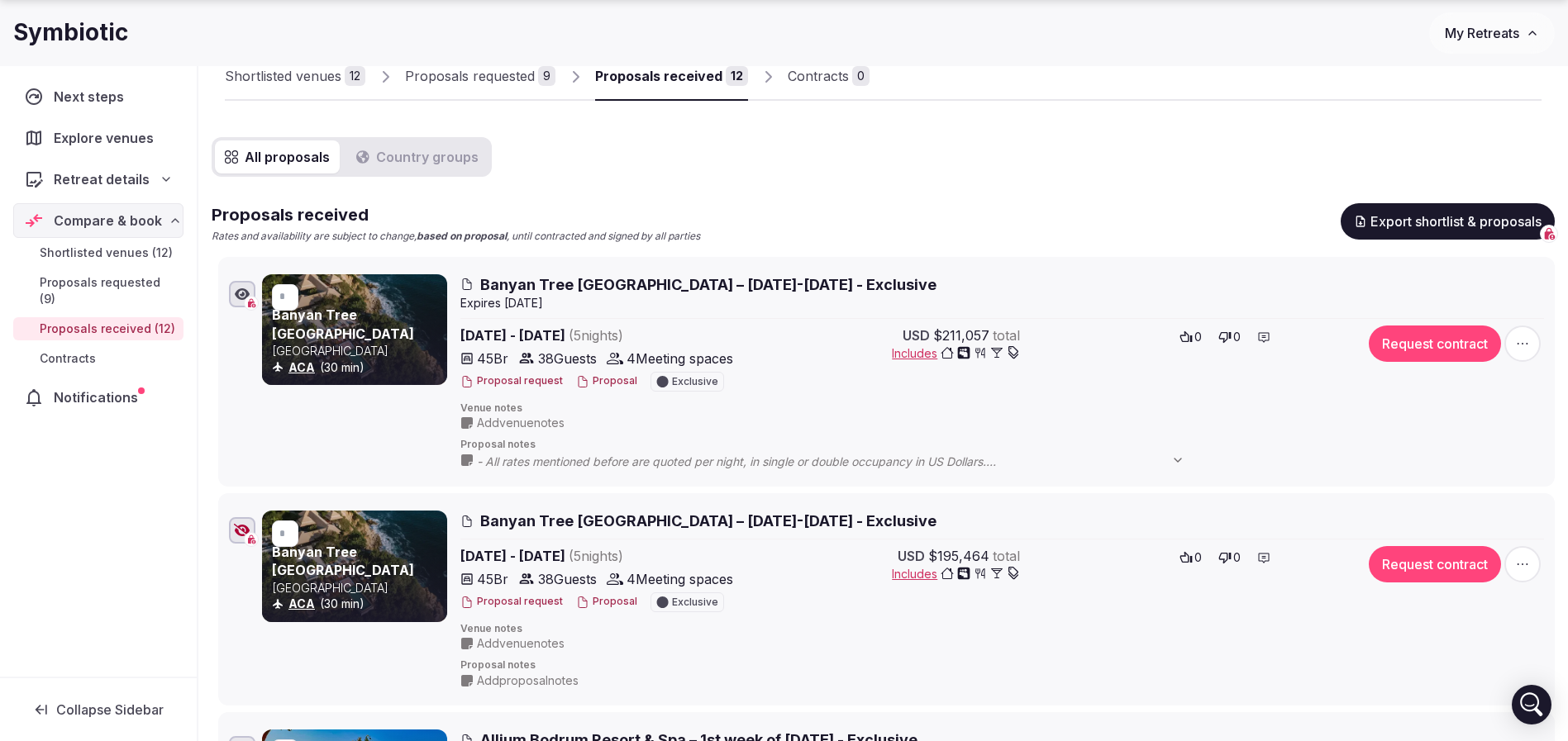
click at [247, 521] on div at bounding box center [242, 530] width 27 height 27
click at [598, 376] on button "Proposal" at bounding box center [606, 381] width 61 height 14
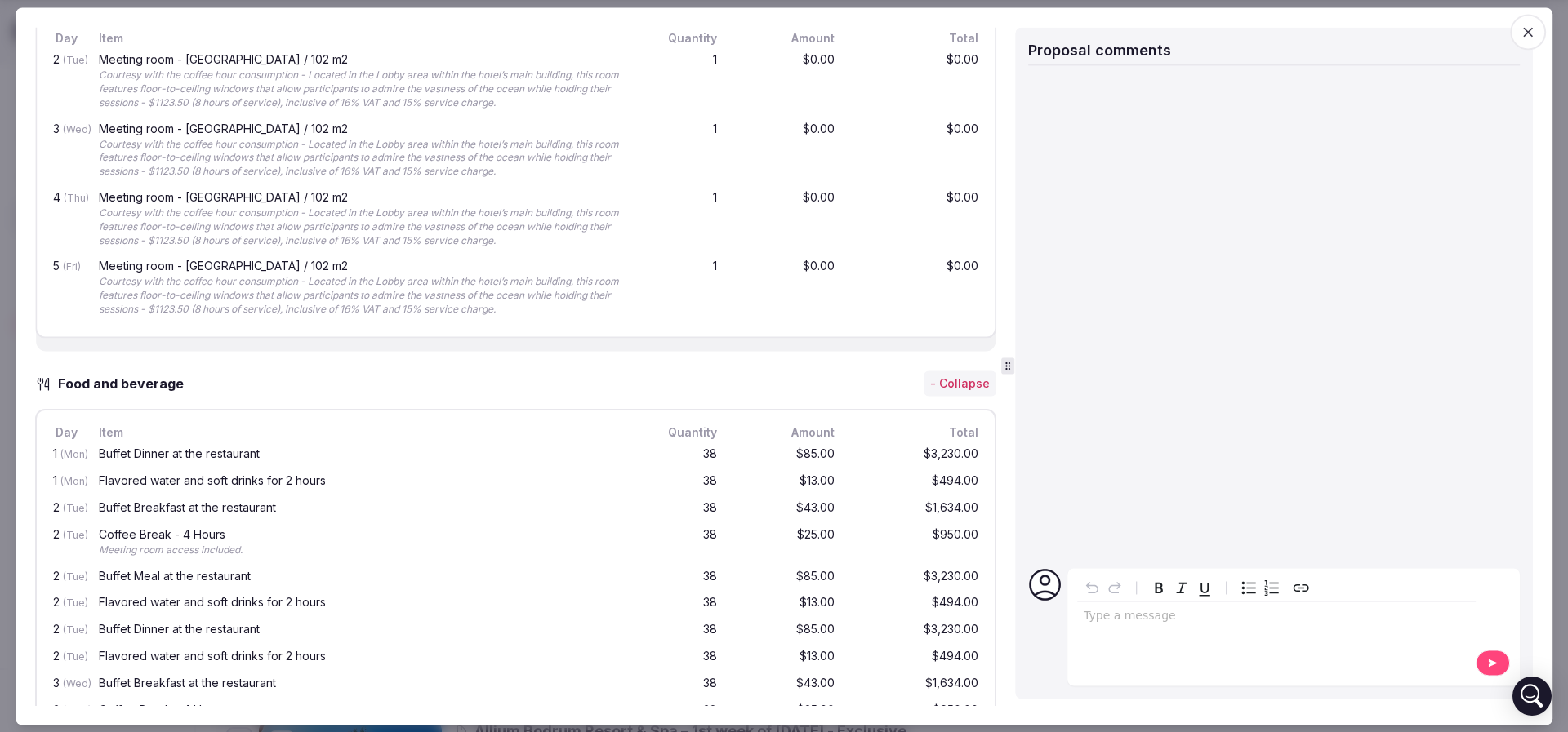
scroll to position [2081, 0]
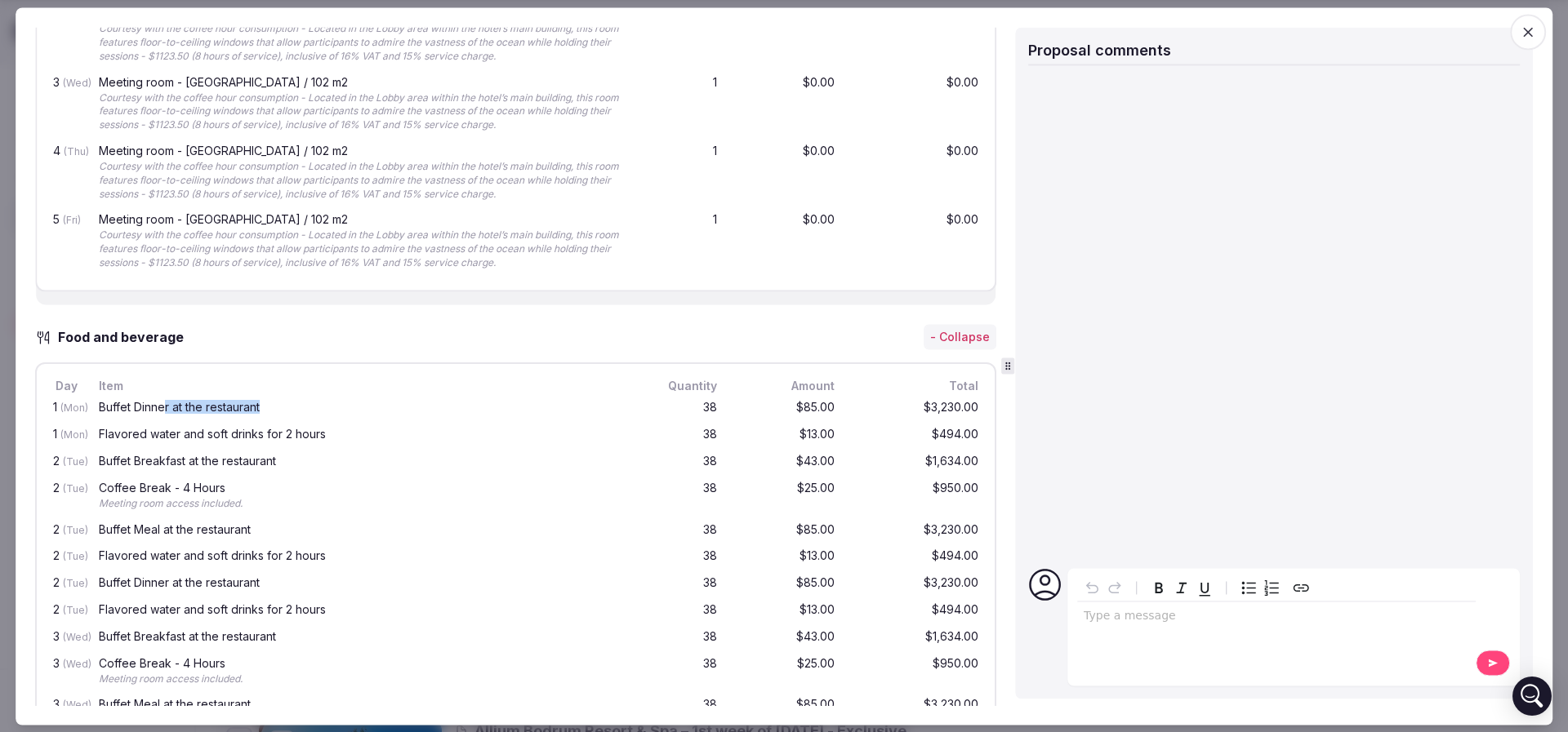
drag, startPoint x: 165, startPoint y: 400, endPoint x: 272, endPoint y: 403, distance: 107.0
click at [272, 403] on div "Buffet Dinner at the restaurant" at bounding box center [363, 409] width 527 height 12
drag, startPoint x: 197, startPoint y: 423, endPoint x: 287, endPoint y: 425, distance: 90.0
click at [275, 429] on div "Flavored water and soft drinks for 2 hours" at bounding box center [363, 435] width 527 height 12
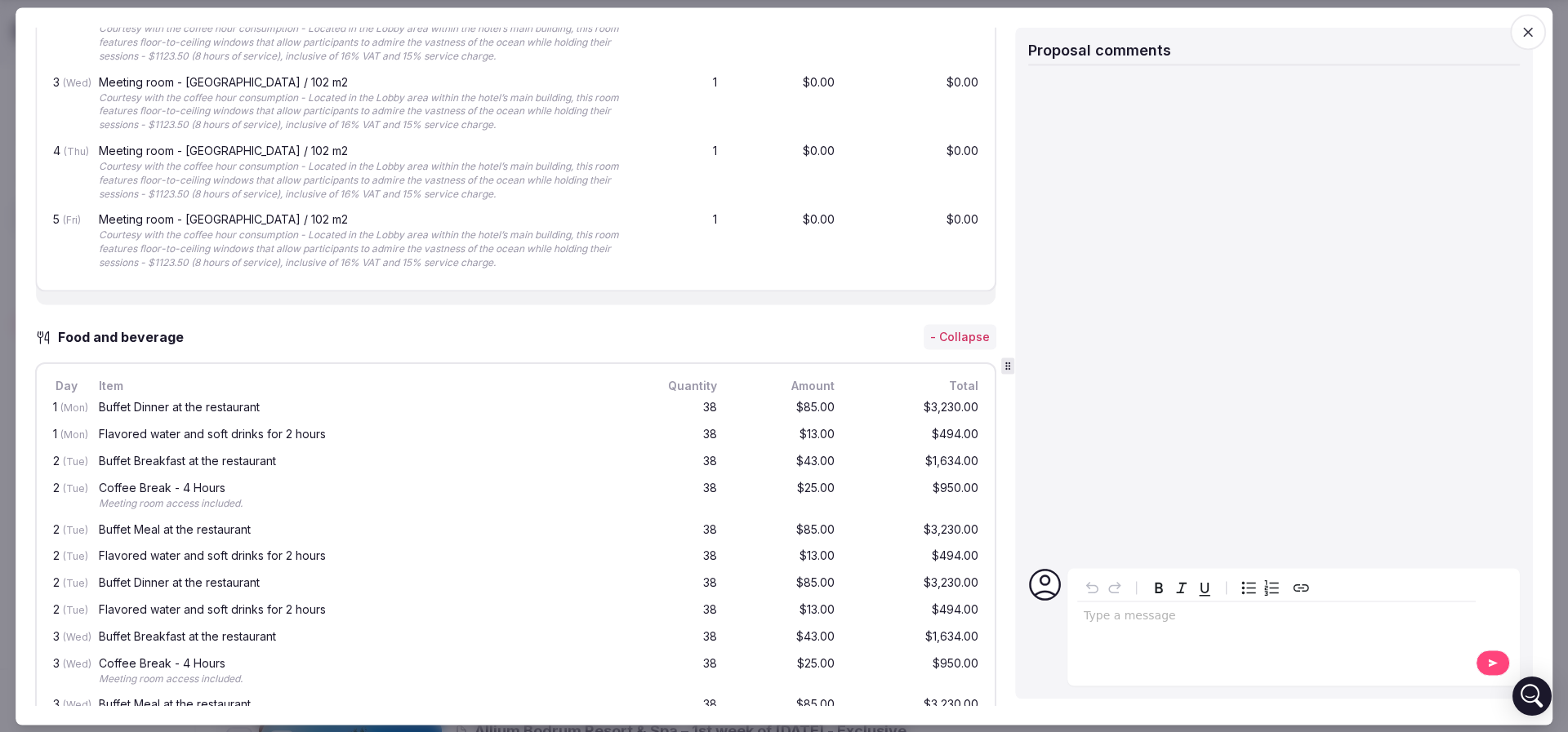
click at [287, 429] on div "Flavored water and soft drinks for 2 hours" at bounding box center [363, 435] width 527 height 12
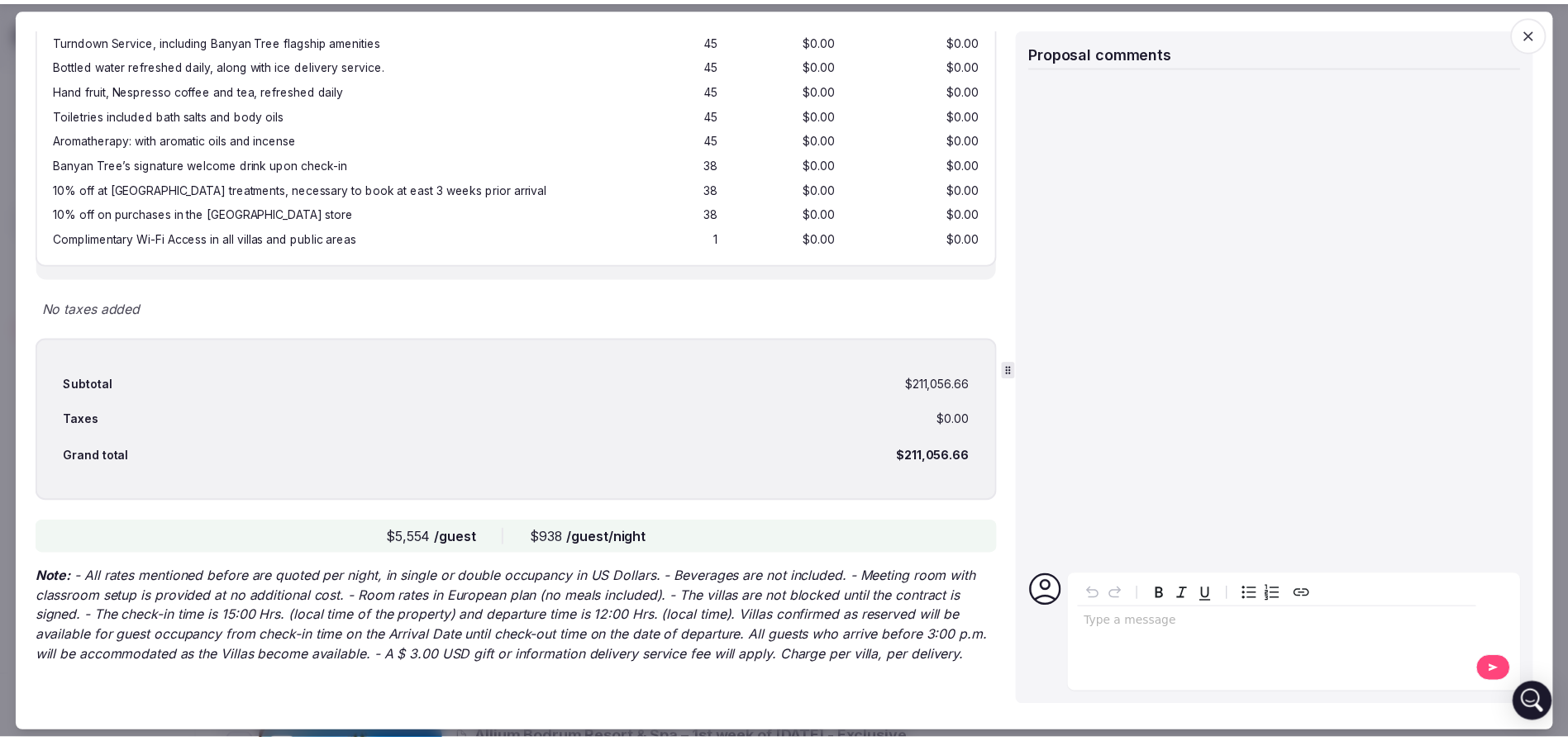
scroll to position [3720, 0]
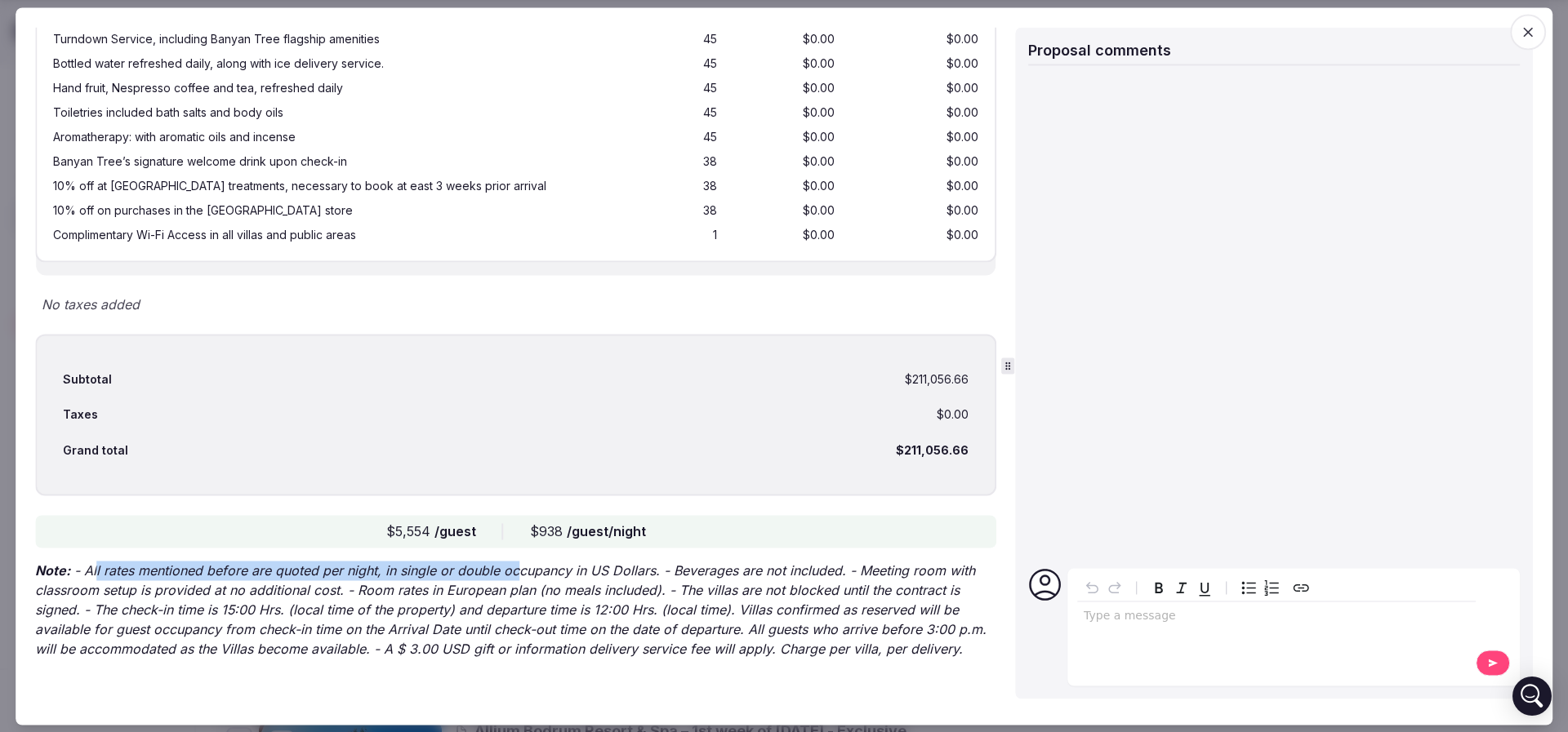
drag, startPoint x: 110, startPoint y: 550, endPoint x: 520, endPoint y: 551, distance: 410.0
click at [519, 561] on p "Note: - All rates mentioned before are quoted per night, in single or double oc…" at bounding box center [516, 610] width 961 height 98
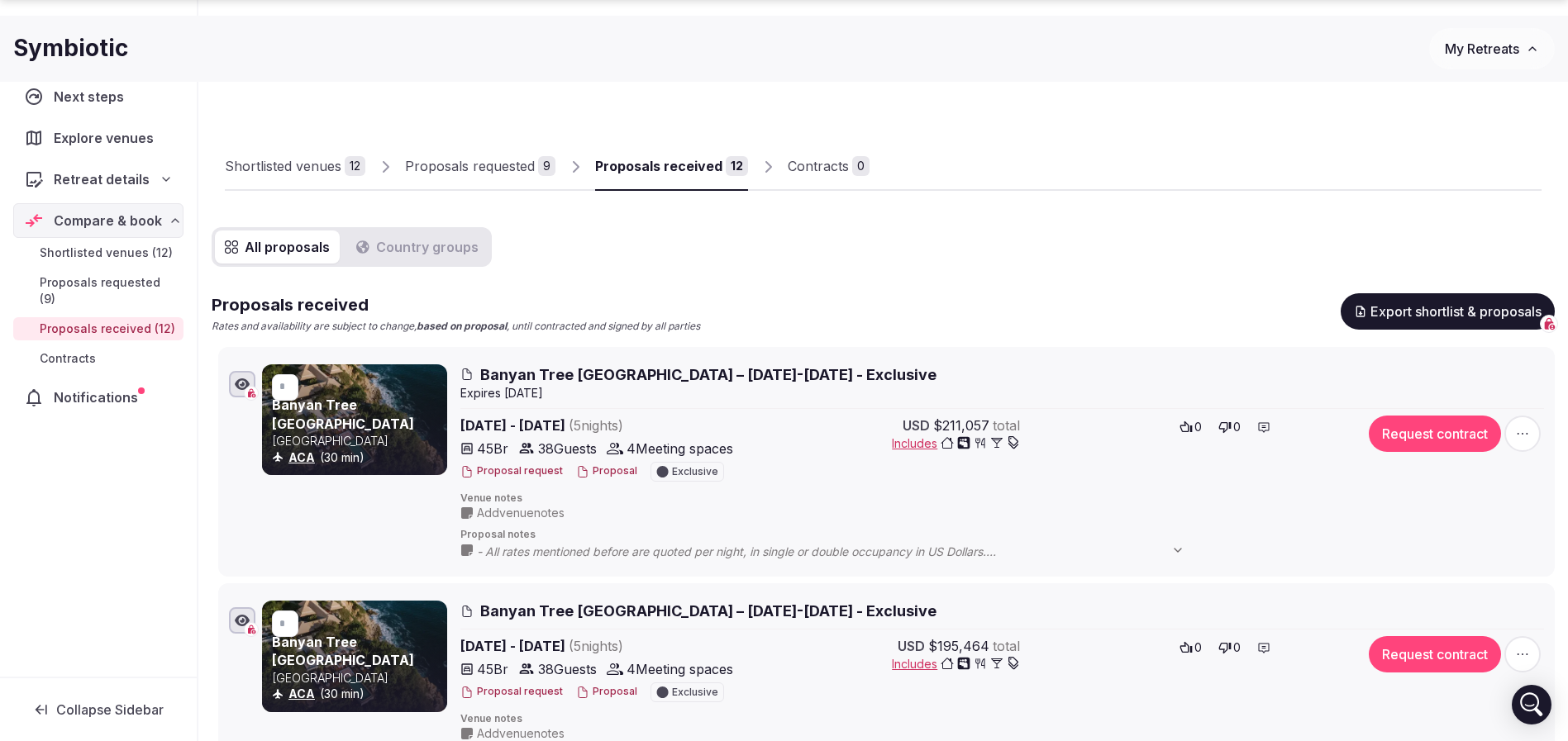
scroll to position [0, 0]
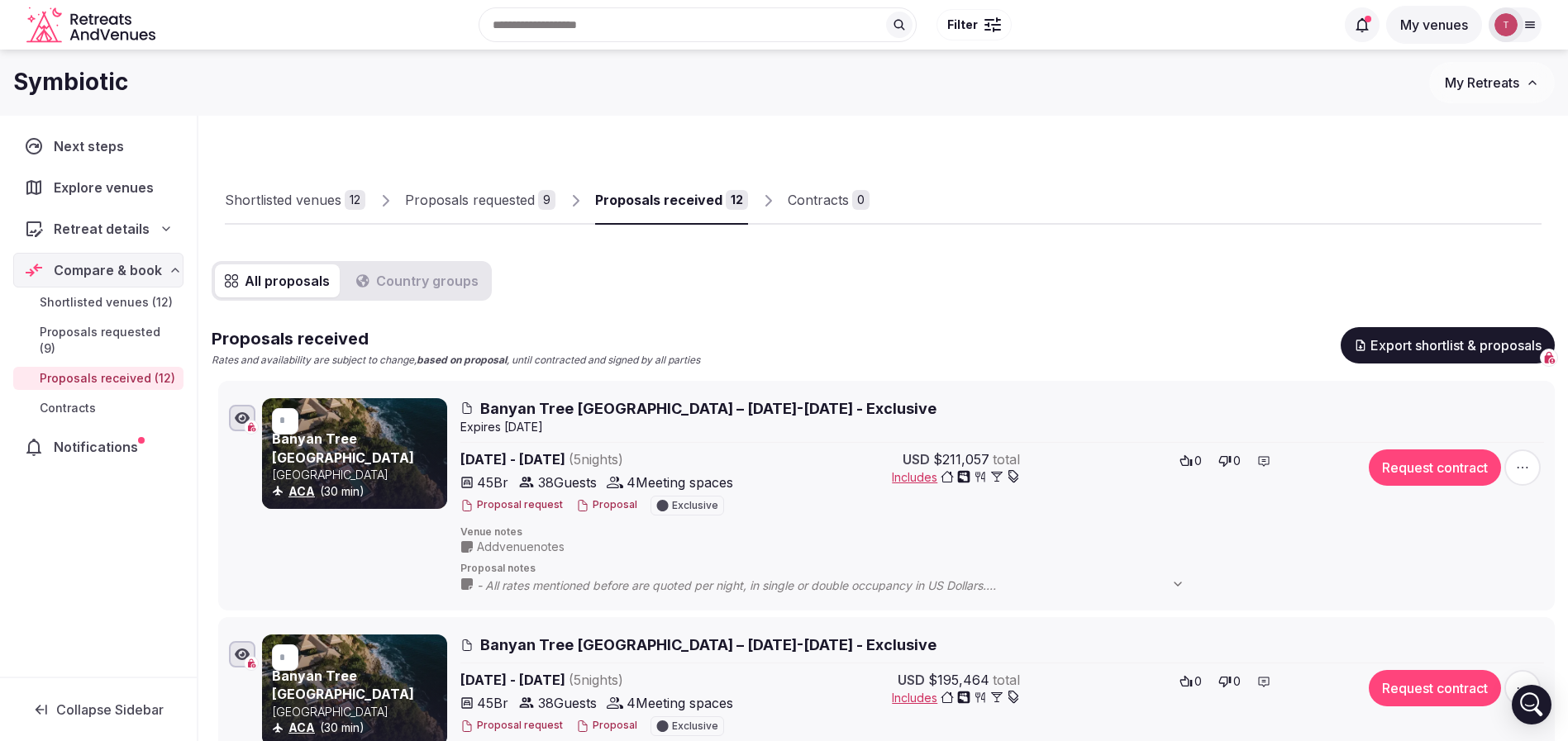
click at [312, 203] on div "Shortlisted venues" at bounding box center [283, 200] width 116 height 20
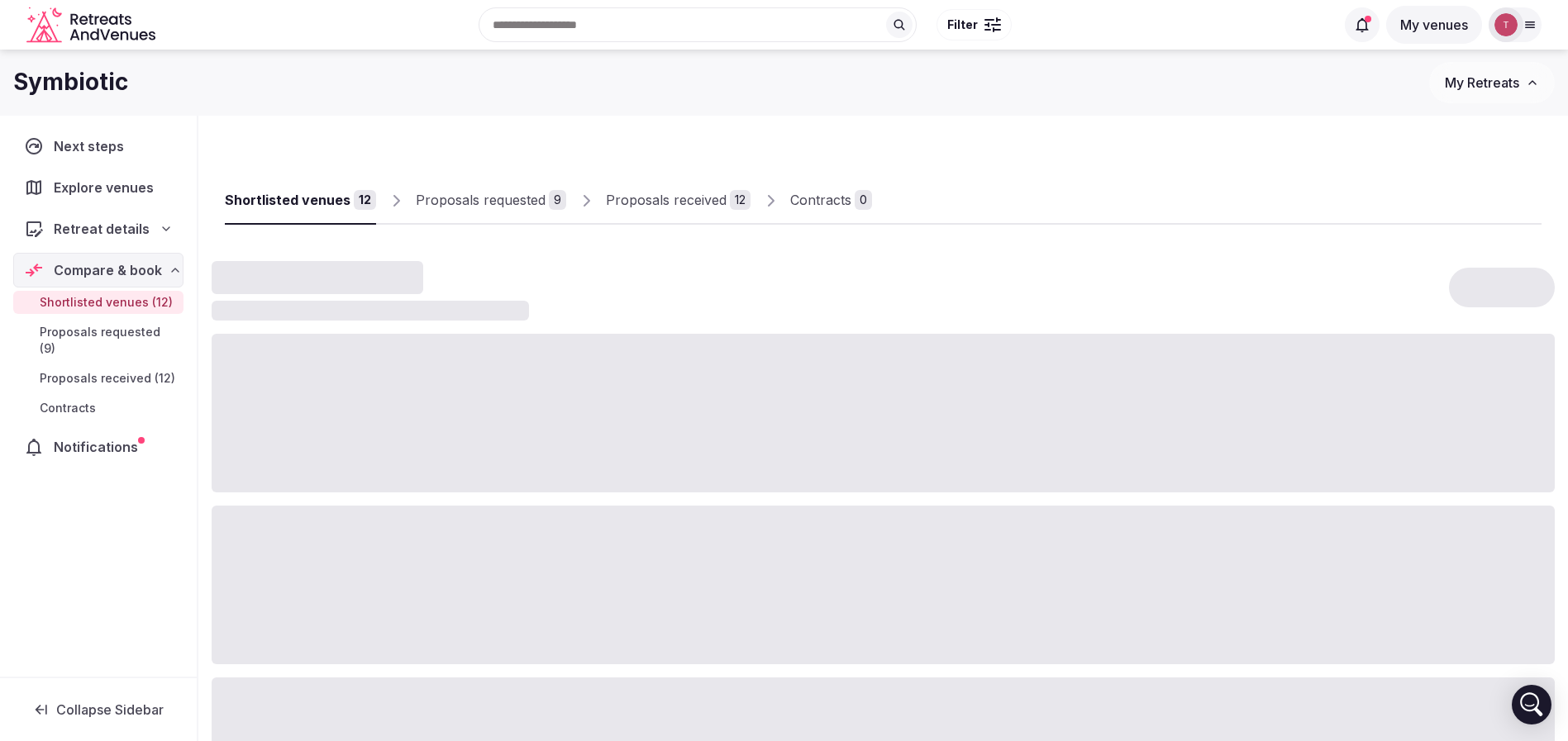
click at [359, 207] on div "12" at bounding box center [365, 200] width 22 height 20
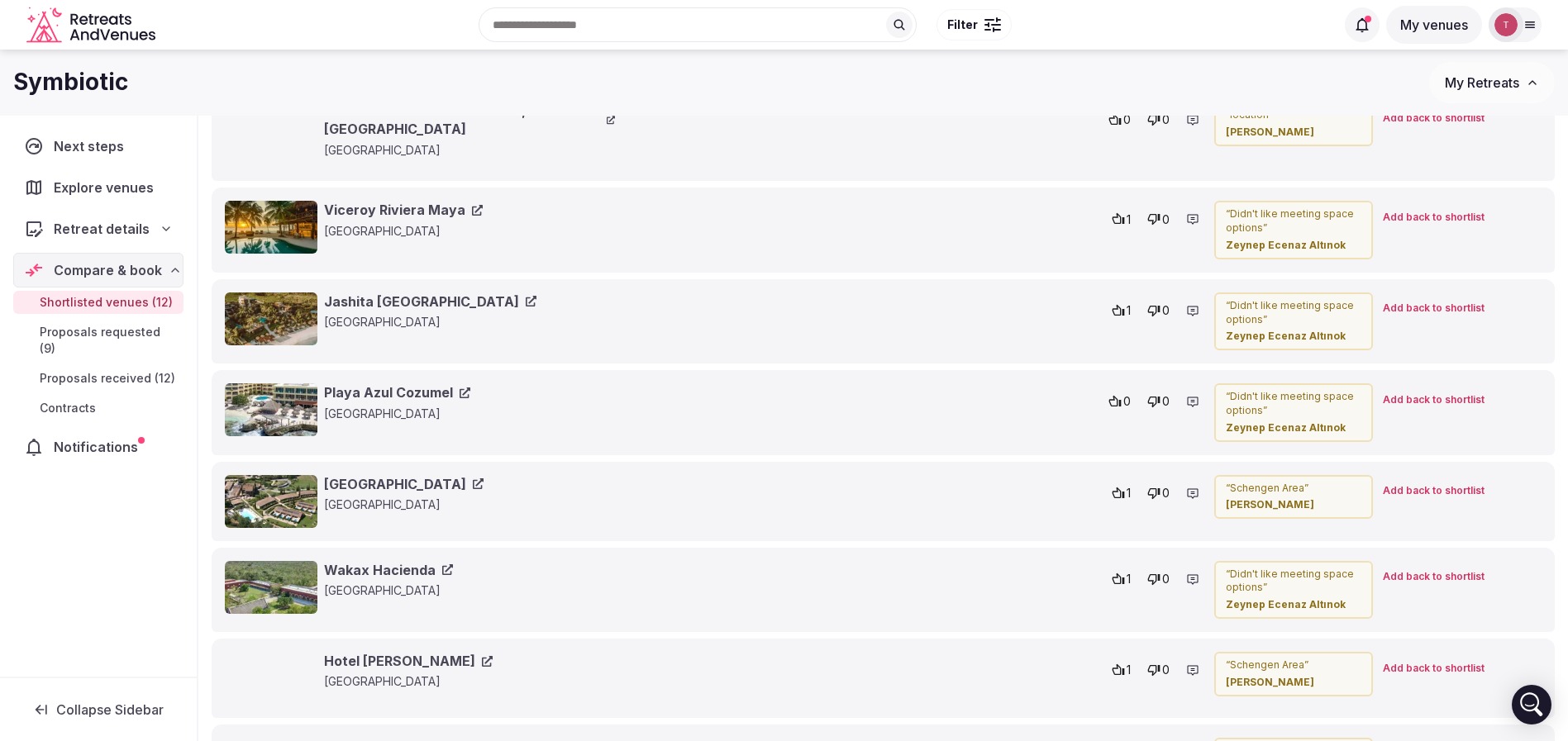
scroll to position [4055, 0]
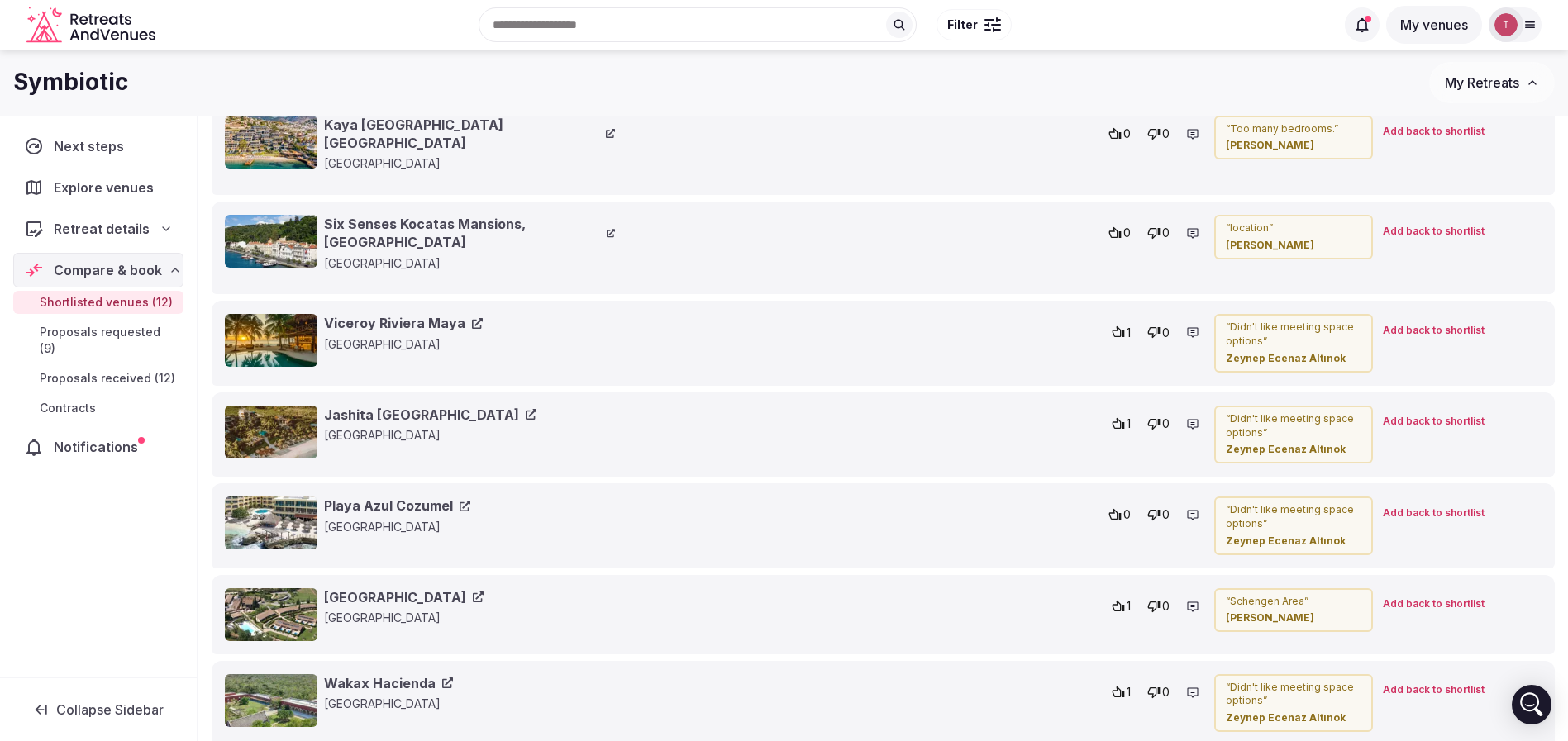
click at [423, 314] on link "Viceroy Riviera Maya" at bounding box center [403, 323] width 158 height 18
click at [417, 406] on link "Jashita [GEOGRAPHIC_DATA]" at bounding box center [430, 415] width 212 height 18
click at [349, 496] on link "Playa Azul Cozumel" at bounding box center [397, 505] width 146 height 18
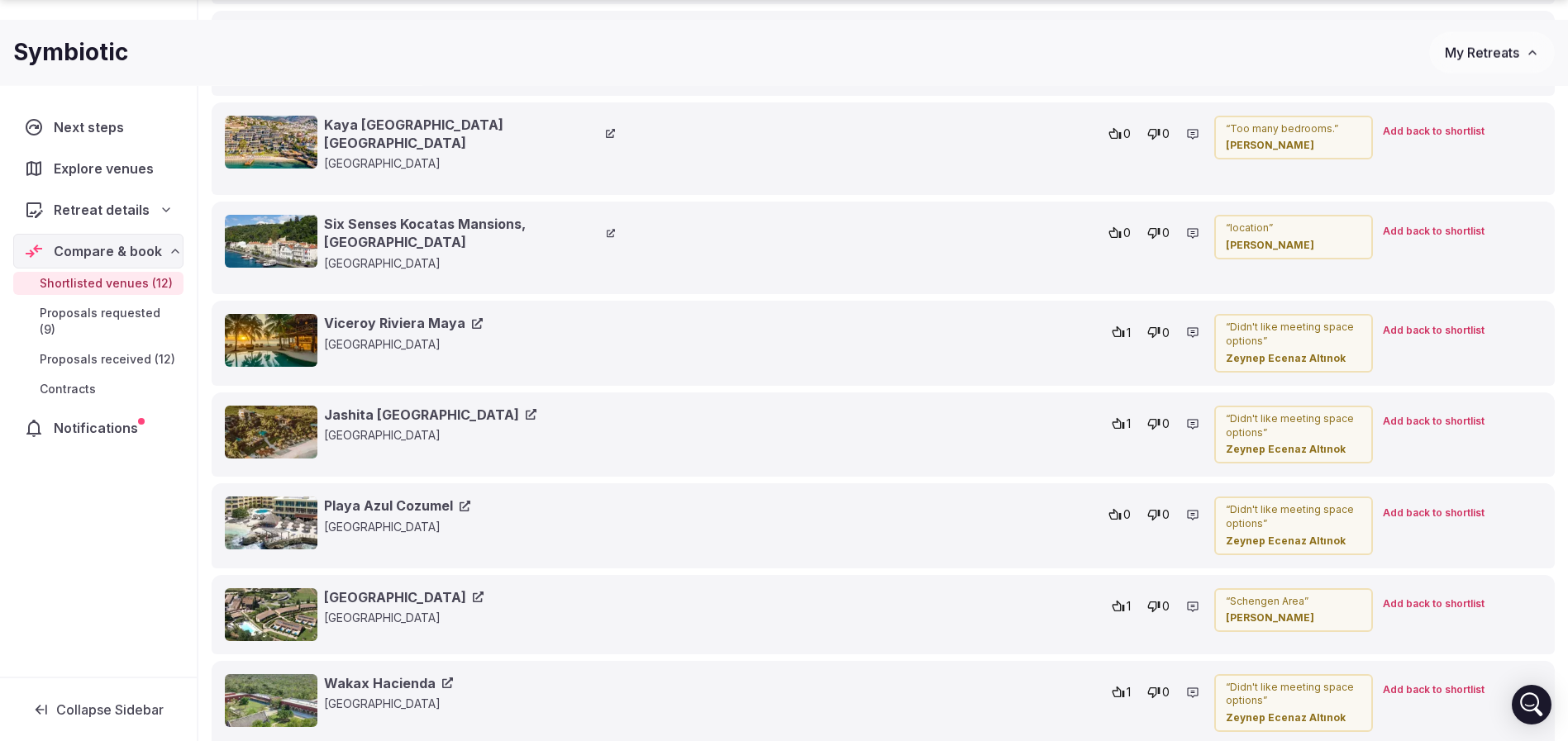
scroll to position [4178, 0]
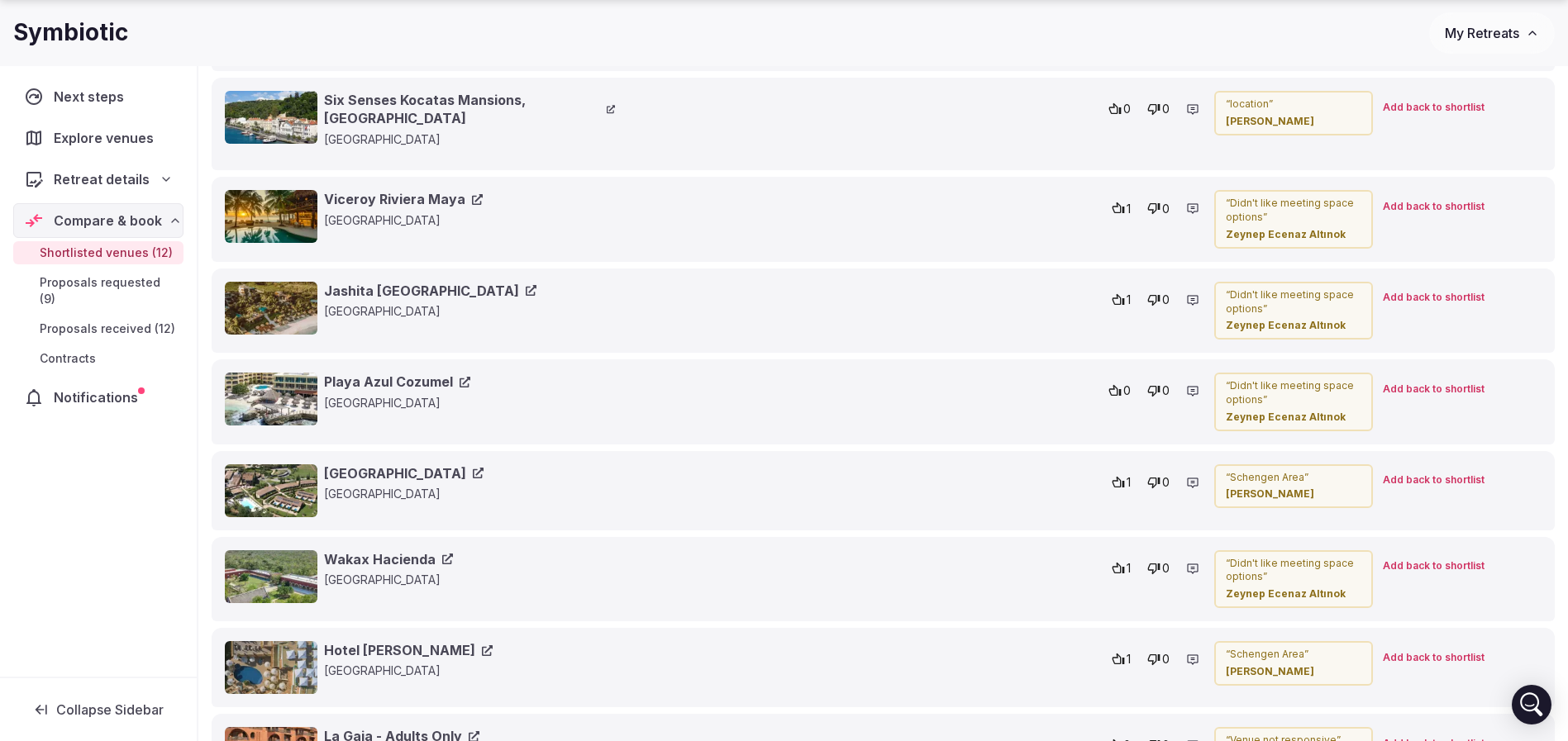
click at [370, 550] on link "Wakax Hacienda" at bounding box center [389, 559] width 129 height 18
click at [413, 190] on link "Viceroy Riviera Maya" at bounding box center [403, 199] width 158 height 18
click at [381, 281] on link "Jashita Tulum Hotel" at bounding box center [430, 290] width 212 height 18
click at [358, 373] on link "Playa Azul Cozumel" at bounding box center [397, 382] width 146 height 18
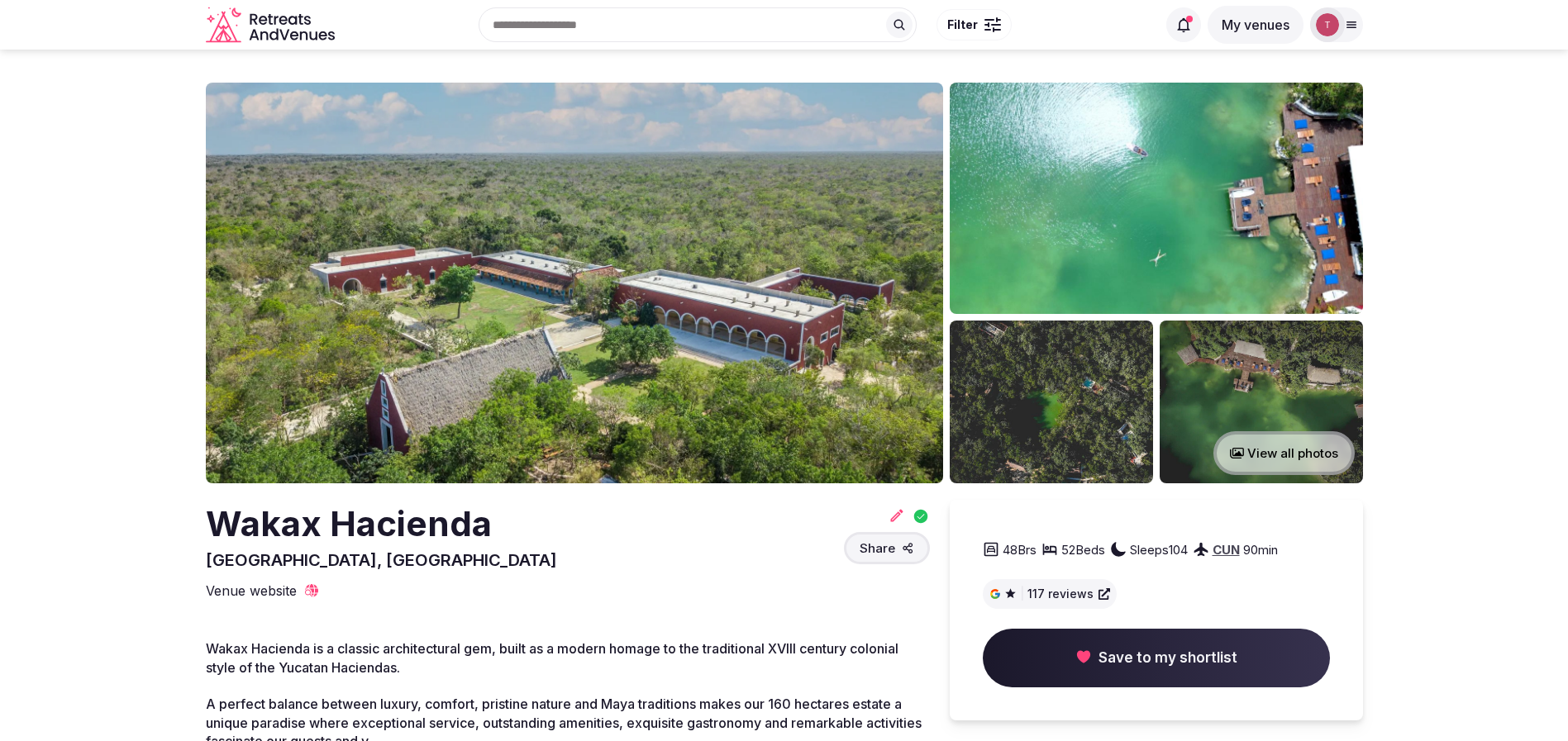
click at [683, 266] on img at bounding box center [574, 282] width 737 height 401
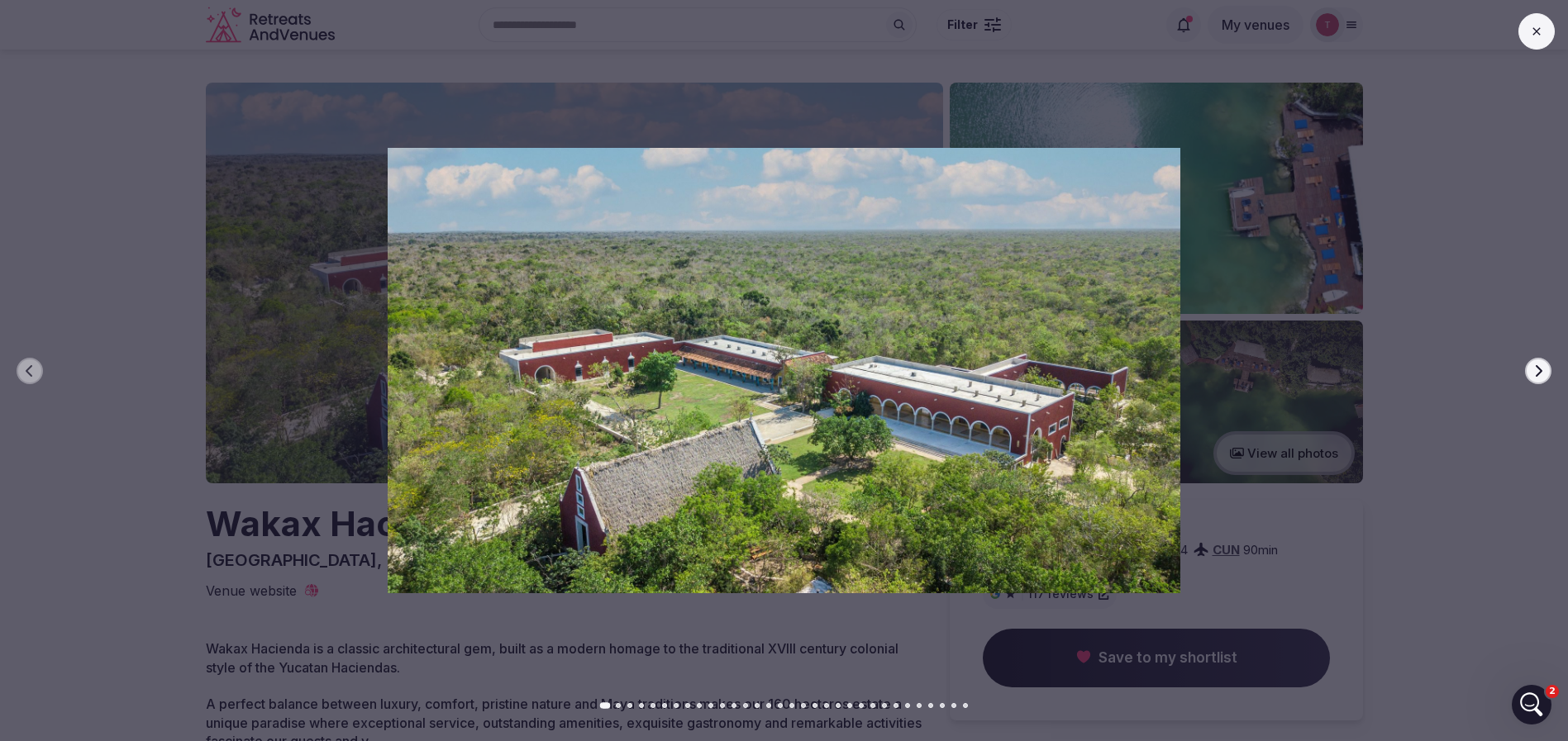
click at [1538, 371] on icon "button" at bounding box center [1537, 370] width 13 height 13
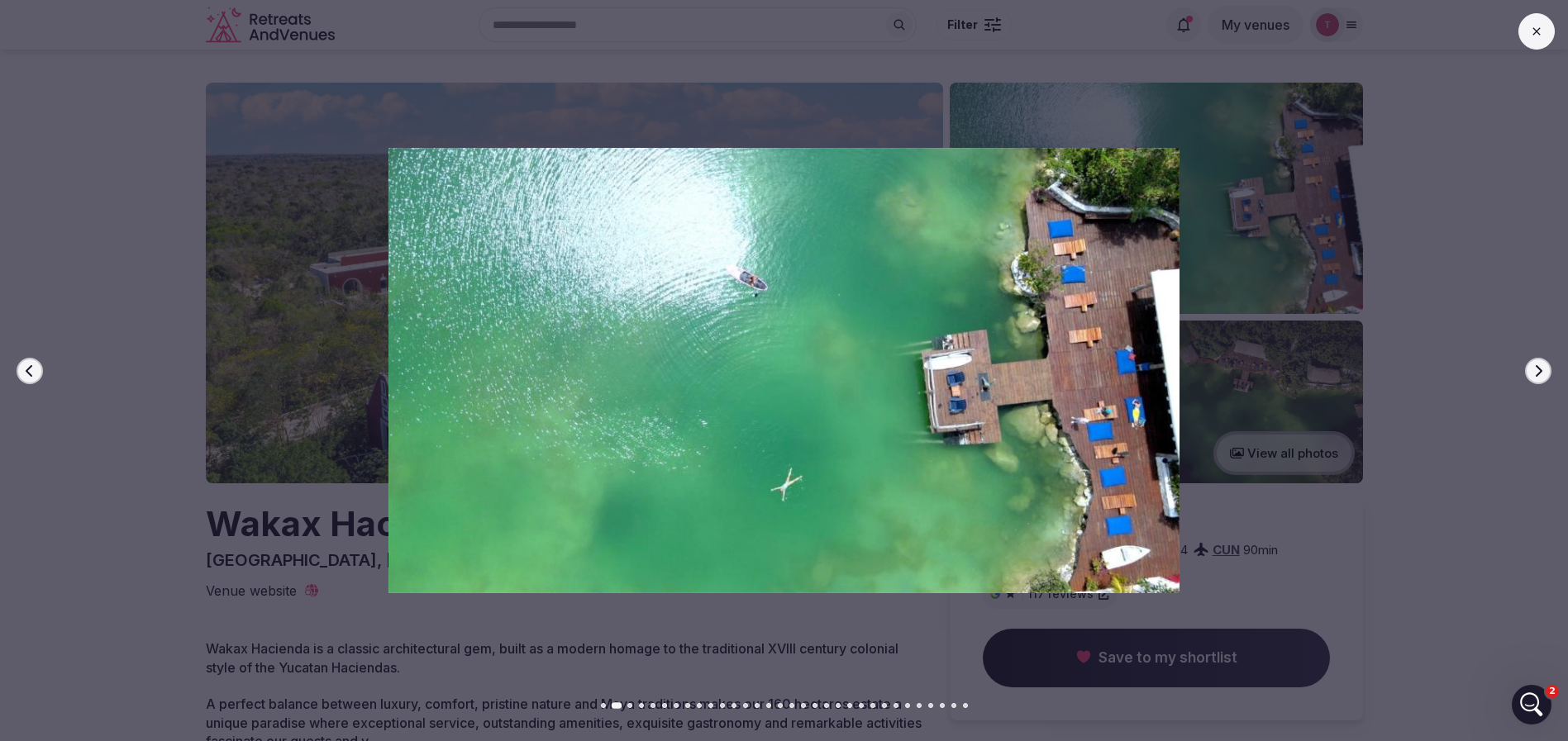
click at [1538, 372] on icon "button" at bounding box center [1537, 370] width 13 height 13
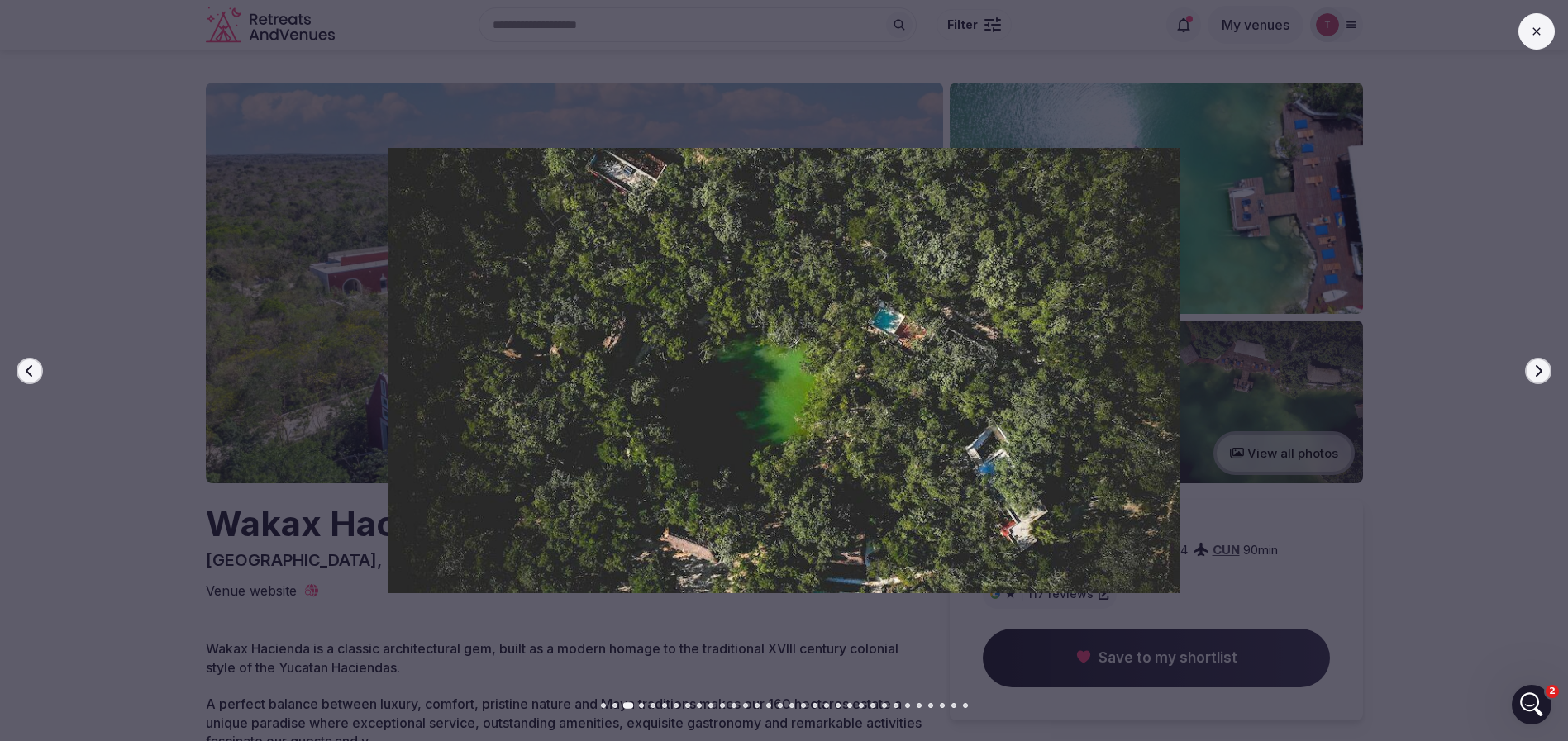
click at [1538, 372] on icon "button" at bounding box center [1537, 370] width 13 height 13
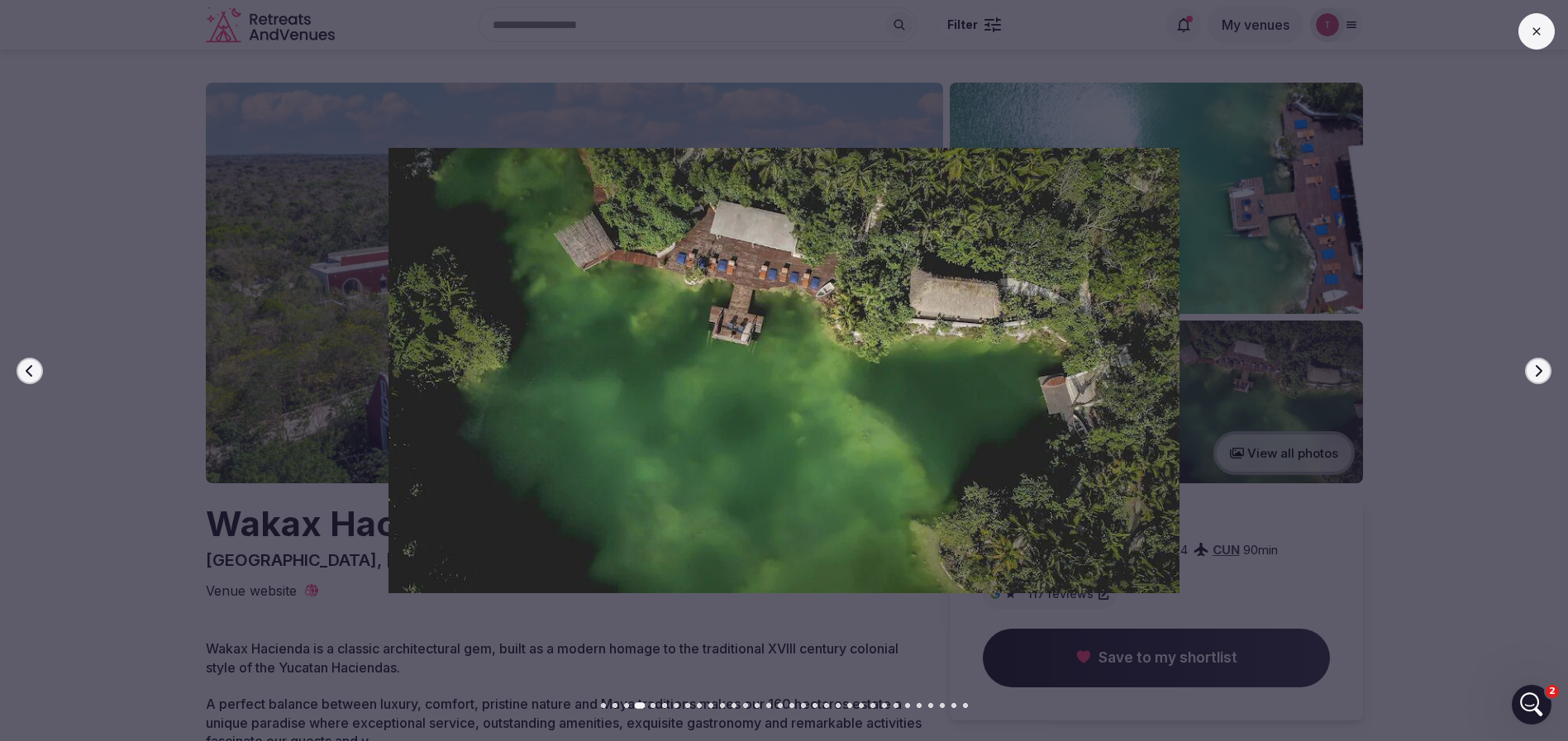
click at [1538, 372] on icon "button" at bounding box center [1537, 370] width 13 height 13
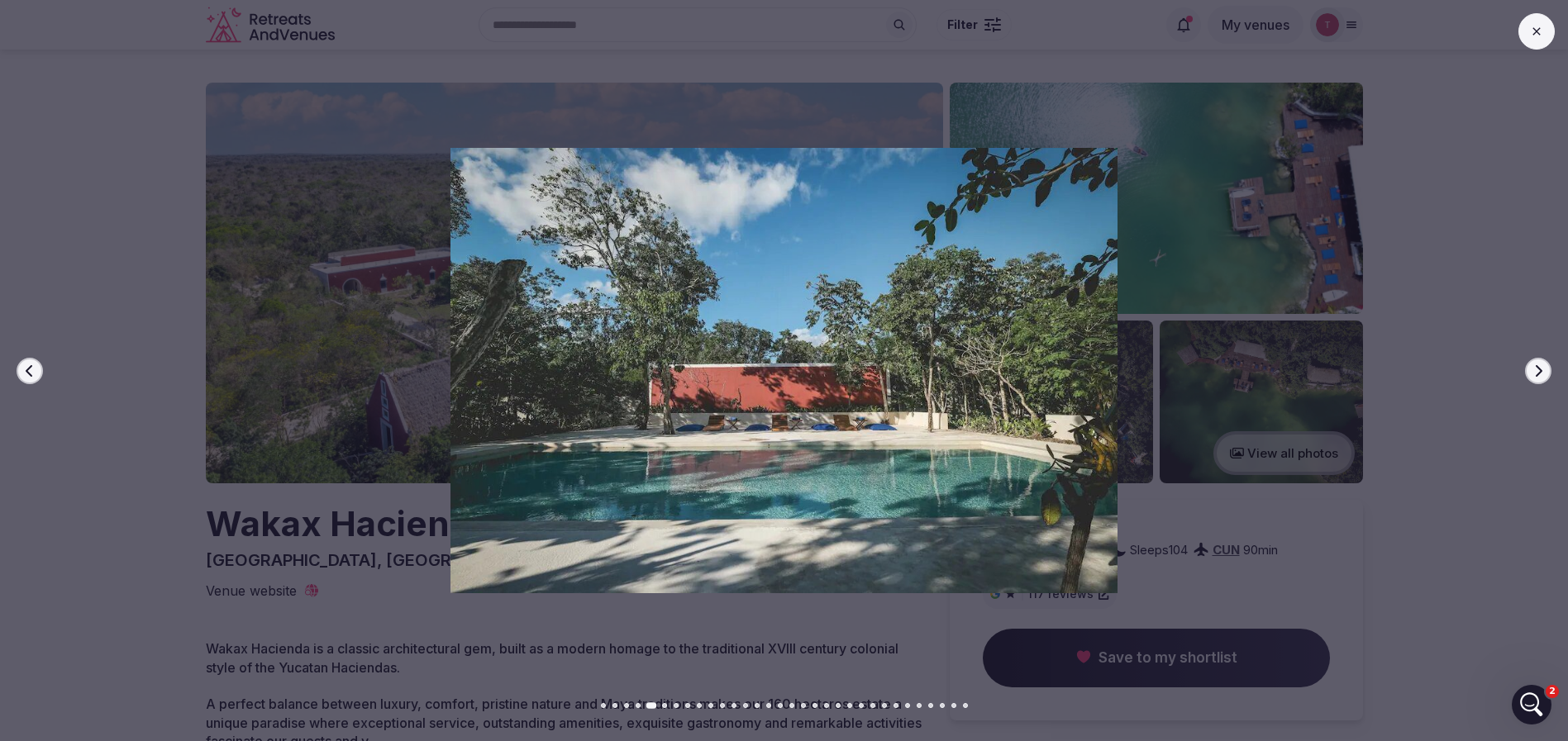
click at [1538, 372] on icon "button" at bounding box center [1537, 370] width 13 height 13
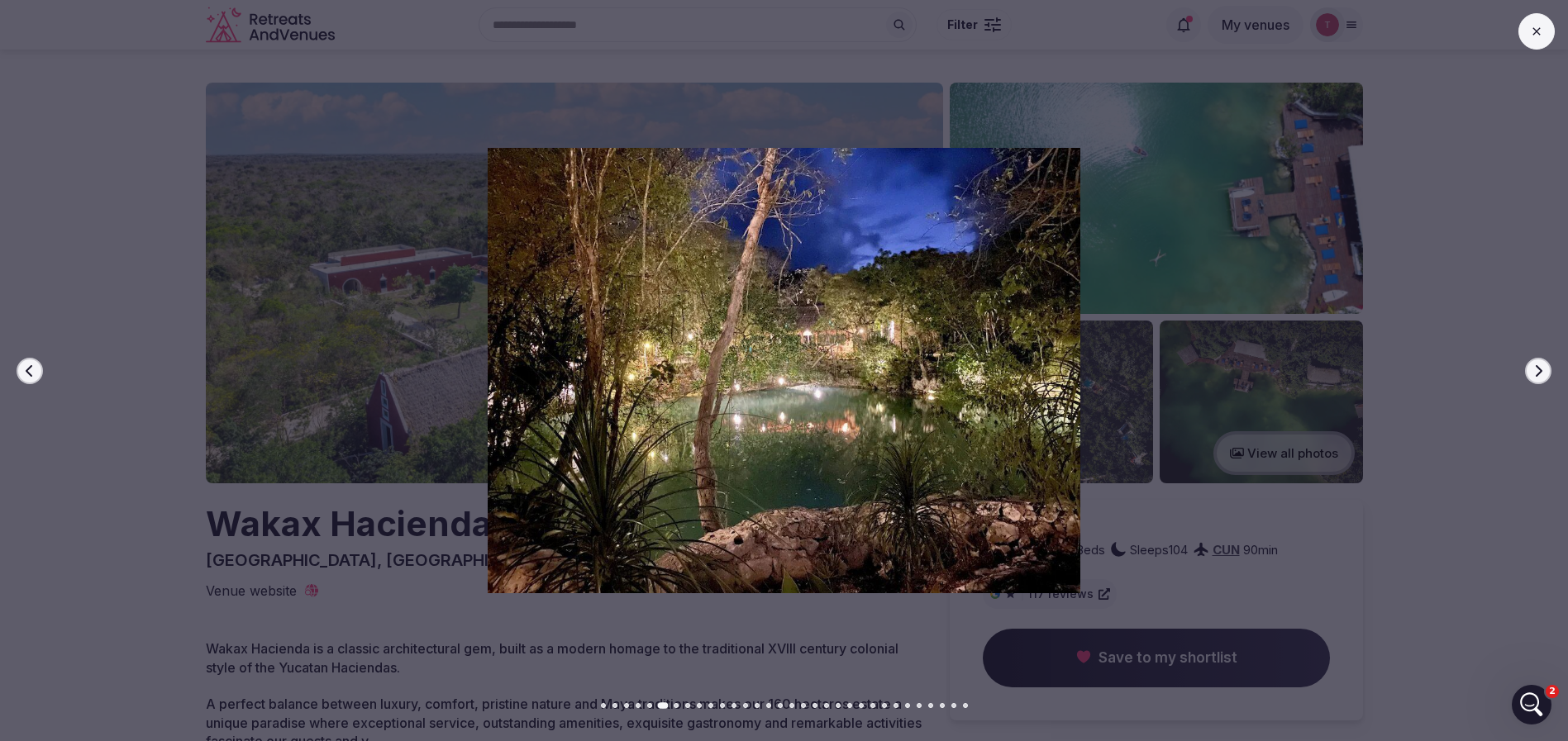
click at [1538, 372] on icon "button" at bounding box center [1537, 370] width 13 height 13
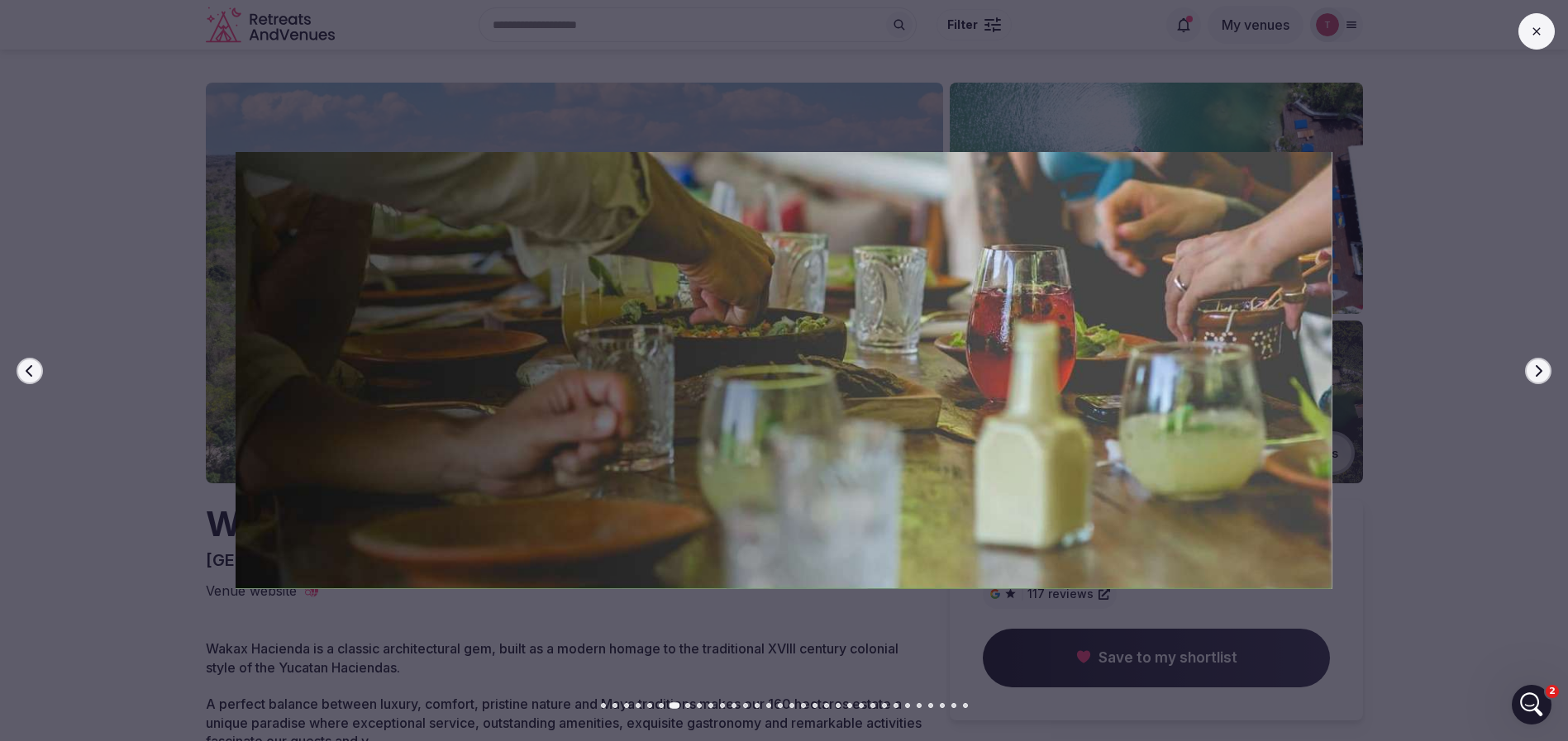
click at [1538, 372] on icon "button" at bounding box center [1537, 370] width 13 height 13
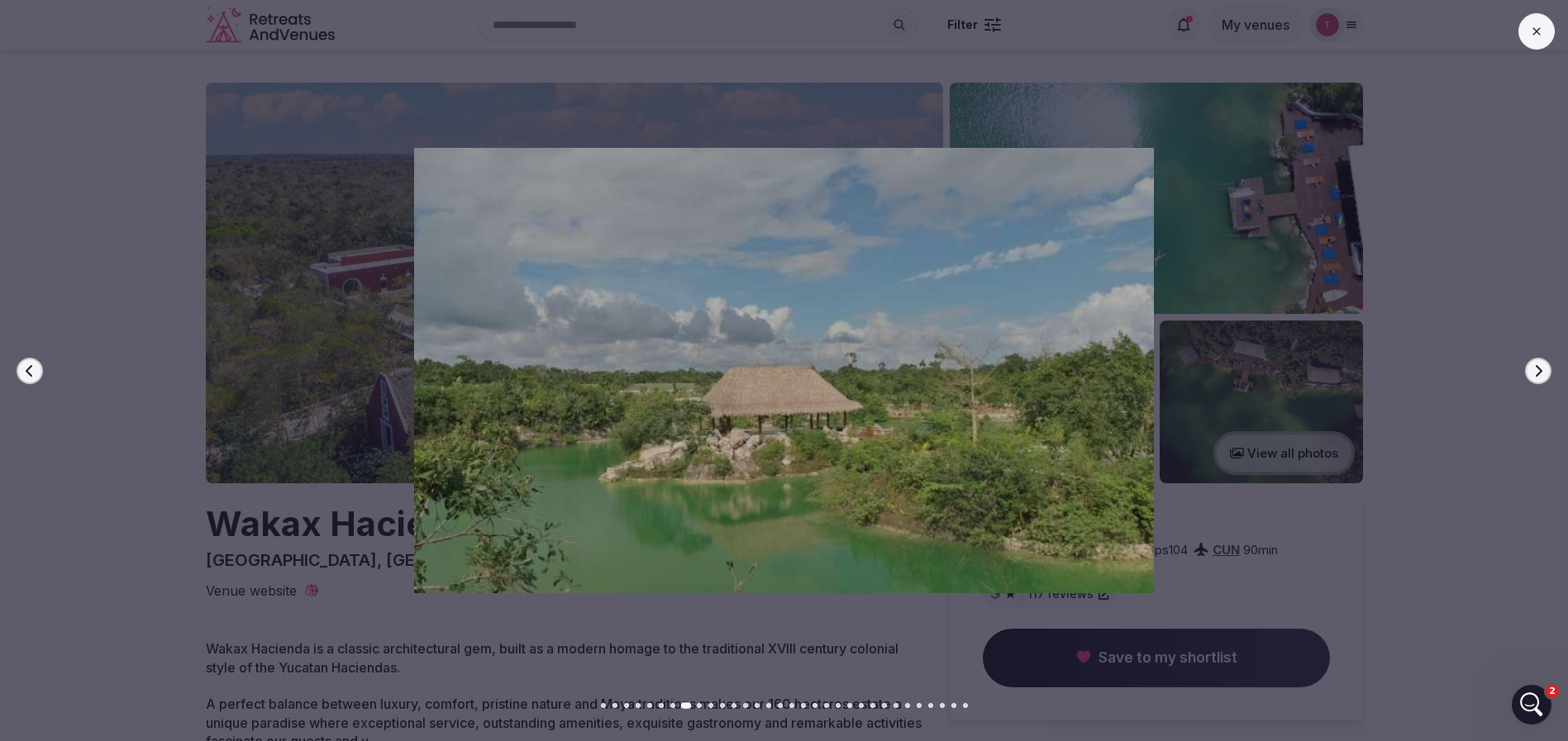
click at [1538, 372] on icon "button" at bounding box center [1537, 370] width 13 height 13
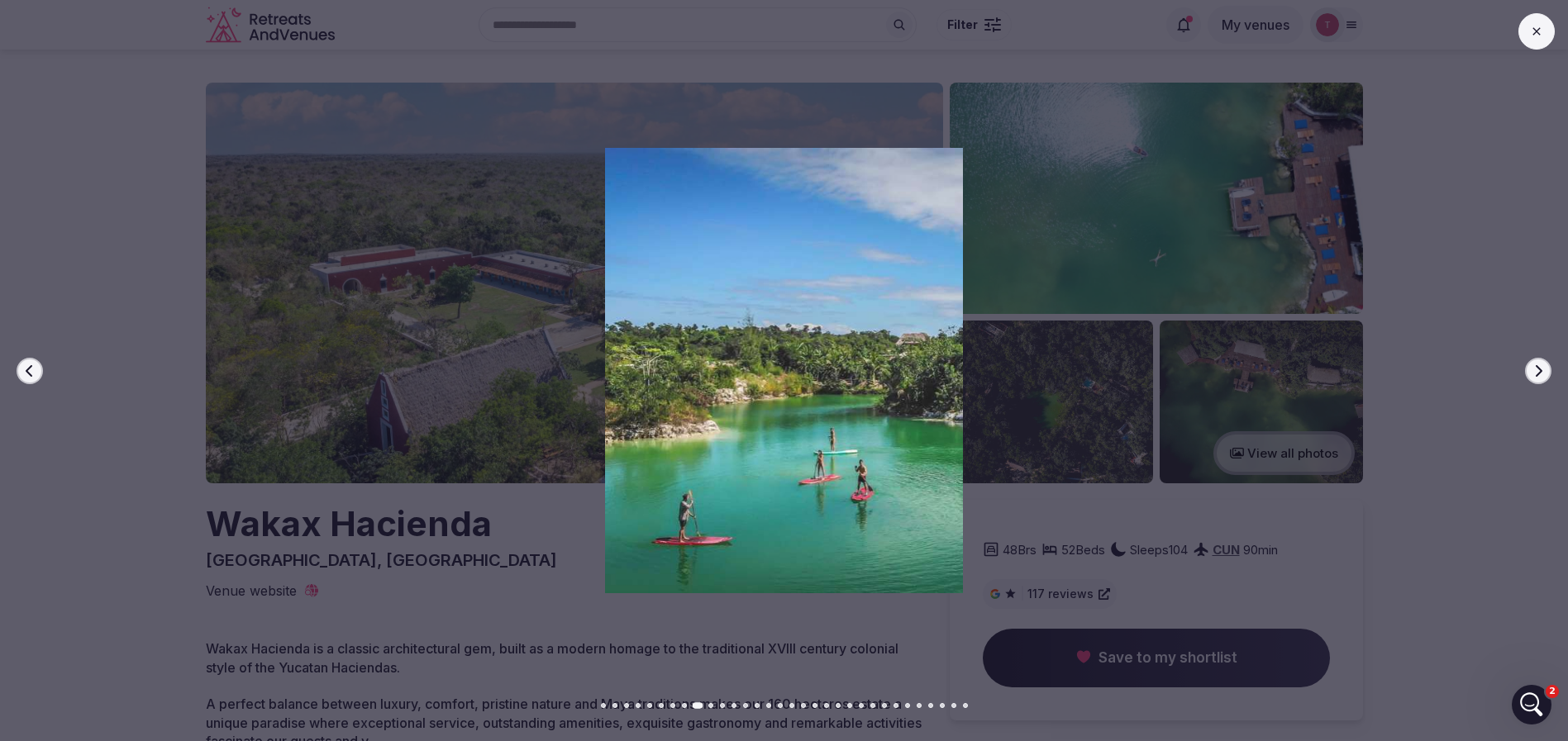
click at [1538, 372] on icon "button" at bounding box center [1537, 370] width 13 height 13
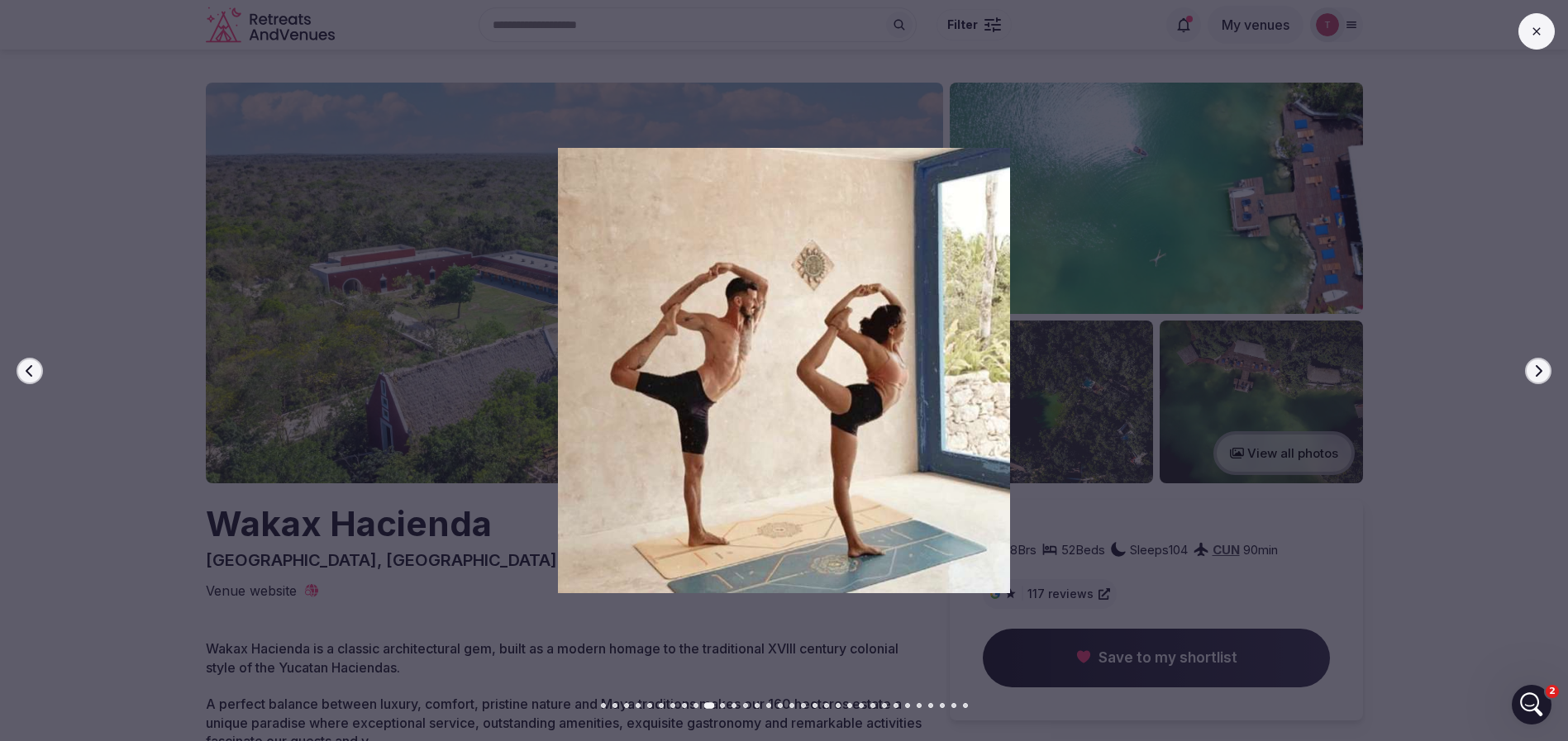
click at [1538, 372] on icon "button" at bounding box center [1537, 370] width 13 height 13
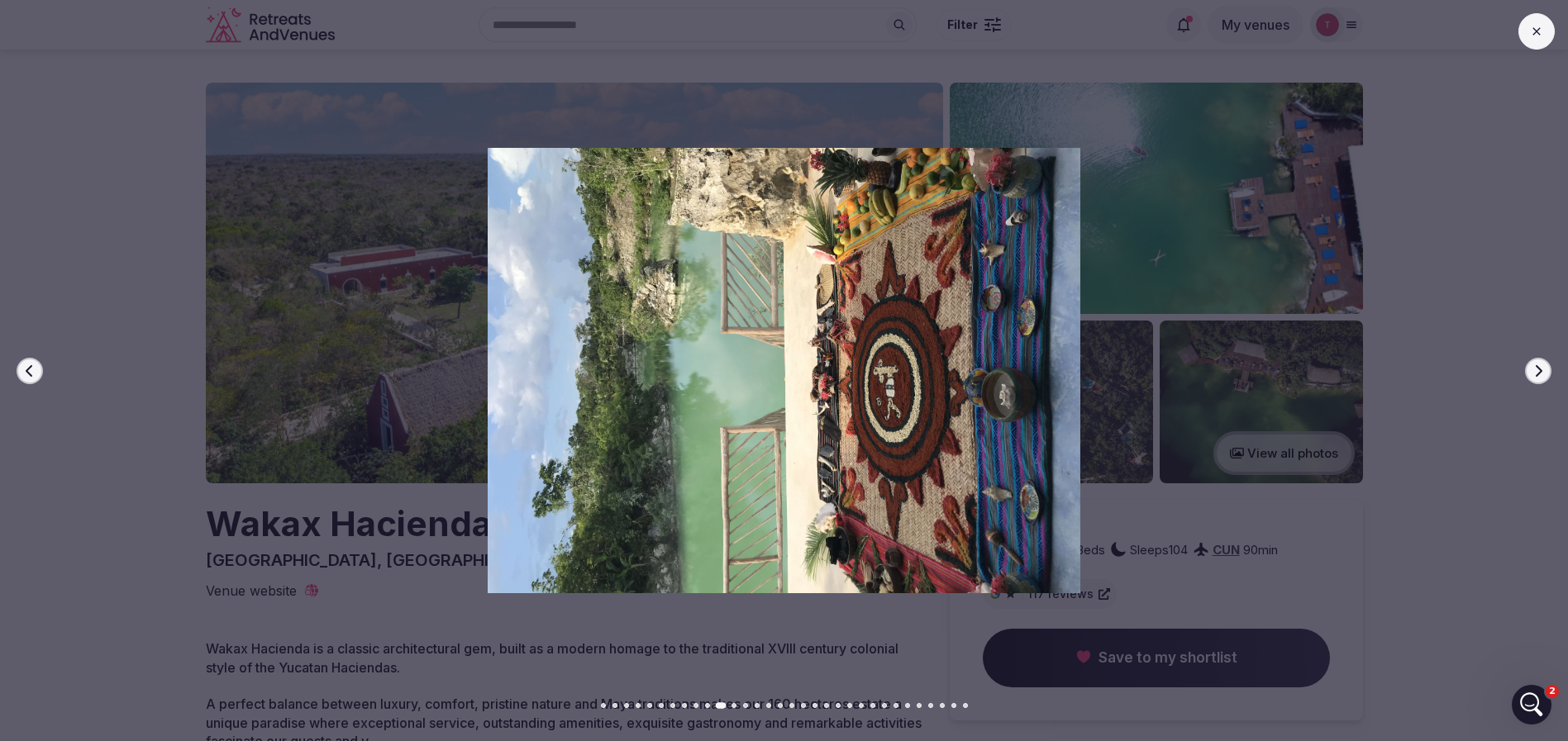
click at [1538, 372] on icon "button" at bounding box center [1537, 370] width 13 height 13
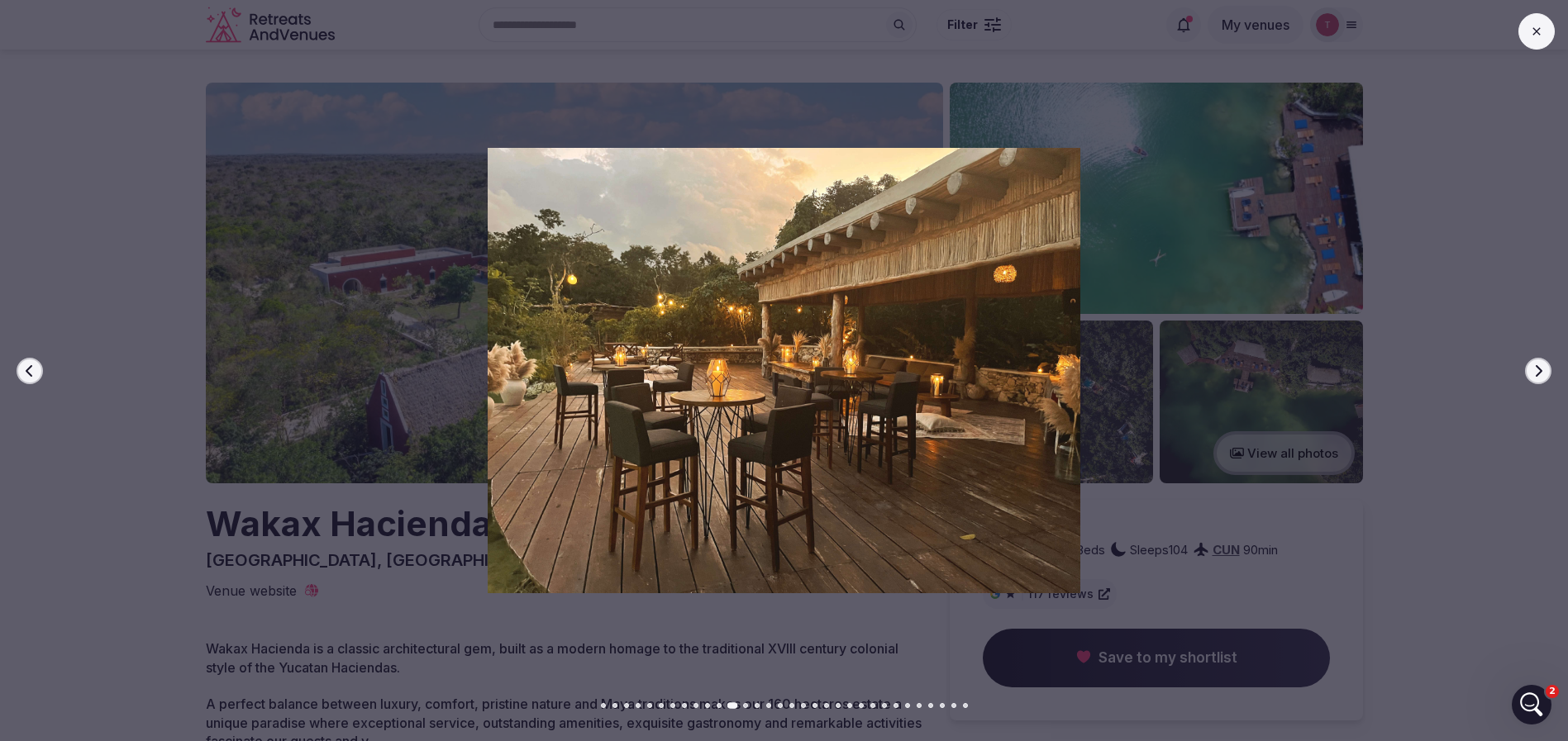
click at [1538, 372] on icon "button" at bounding box center [1537, 370] width 13 height 13
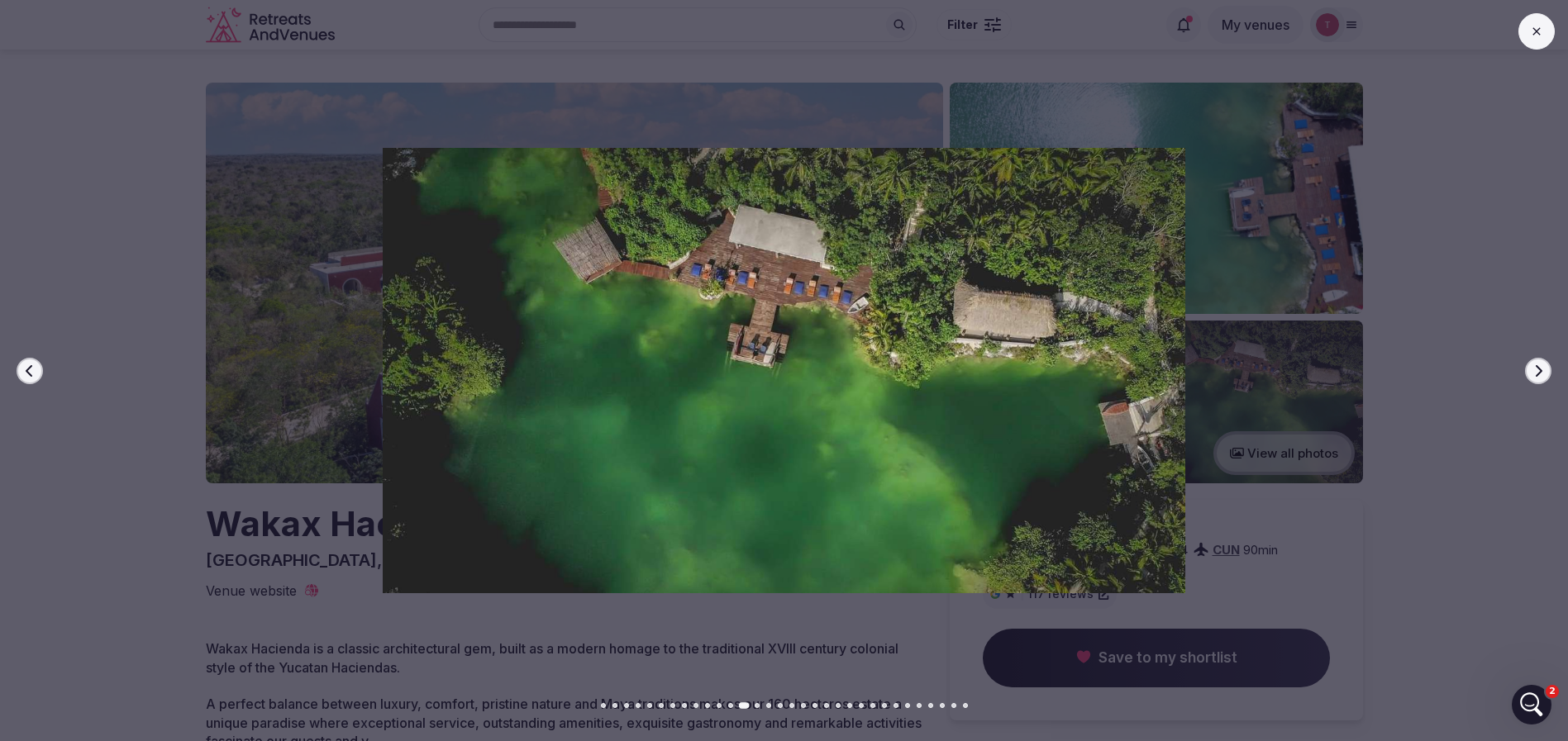
click at [1538, 372] on icon "button" at bounding box center [1537, 370] width 13 height 13
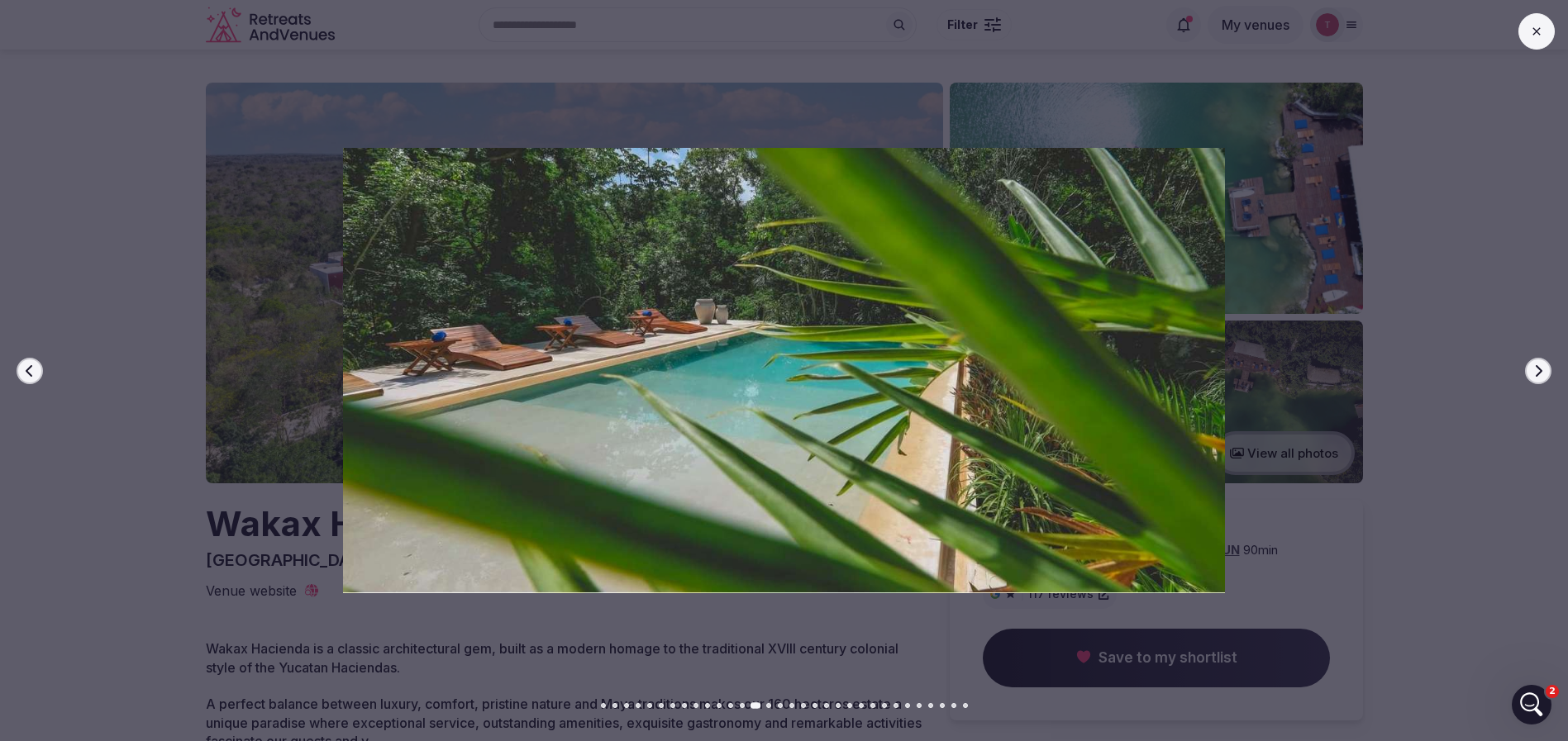
click at [1538, 372] on icon "button" at bounding box center [1537, 370] width 13 height 13
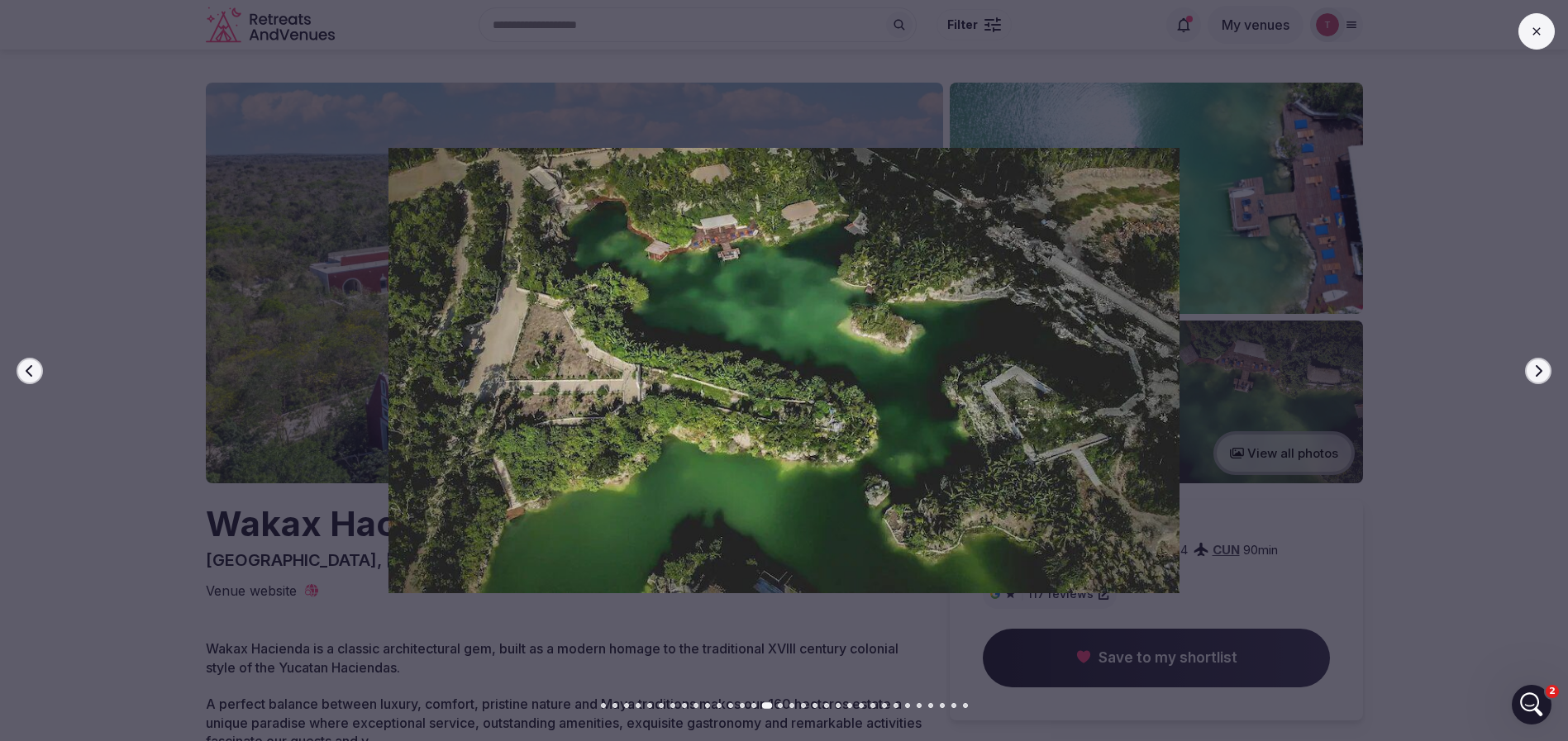
click at [1538, 372] on icon "button" at bounding box center [1537, 370] width 13 height 13
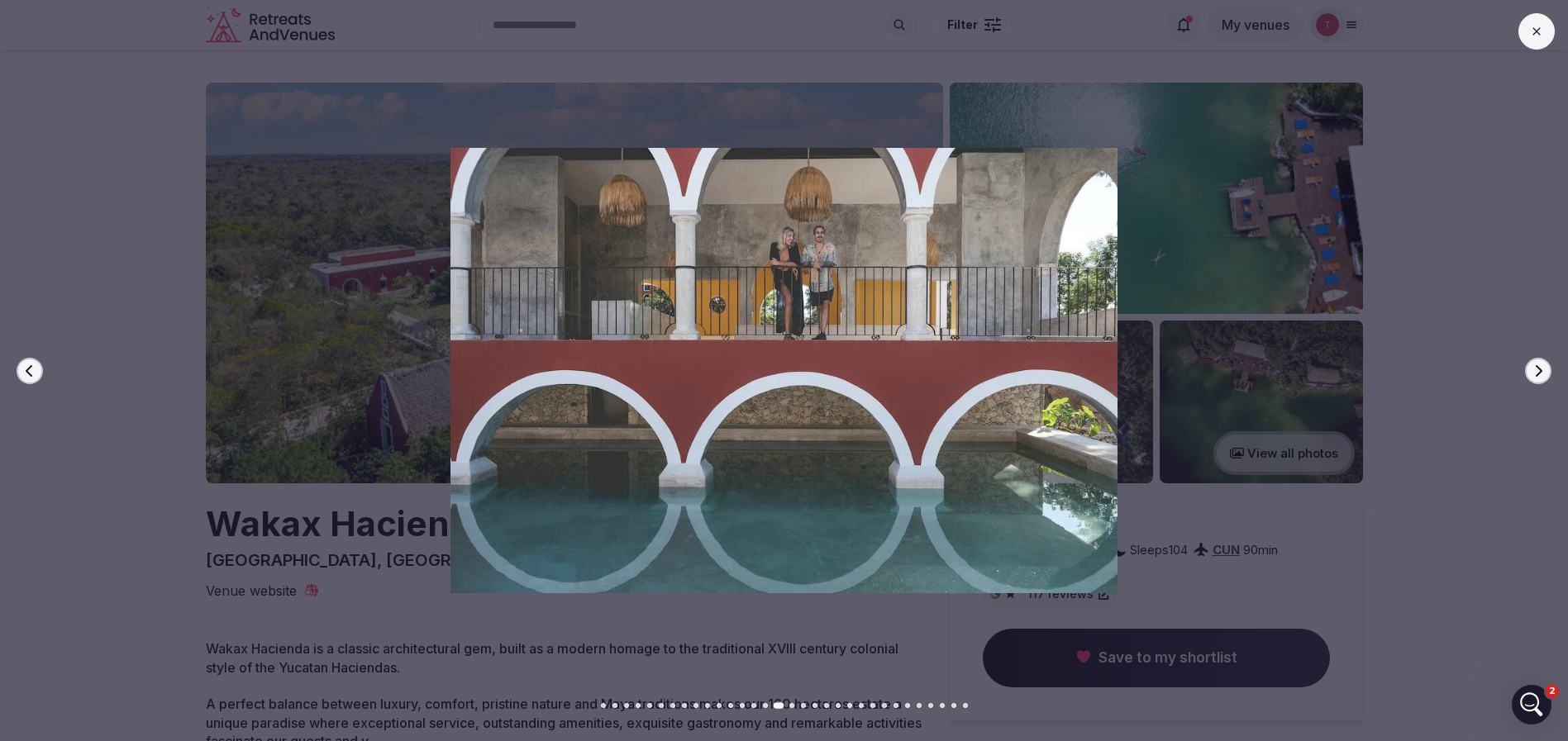
click at [1538, 372] on icon "button" at bounding box center [1537, 370] width 13 height 13
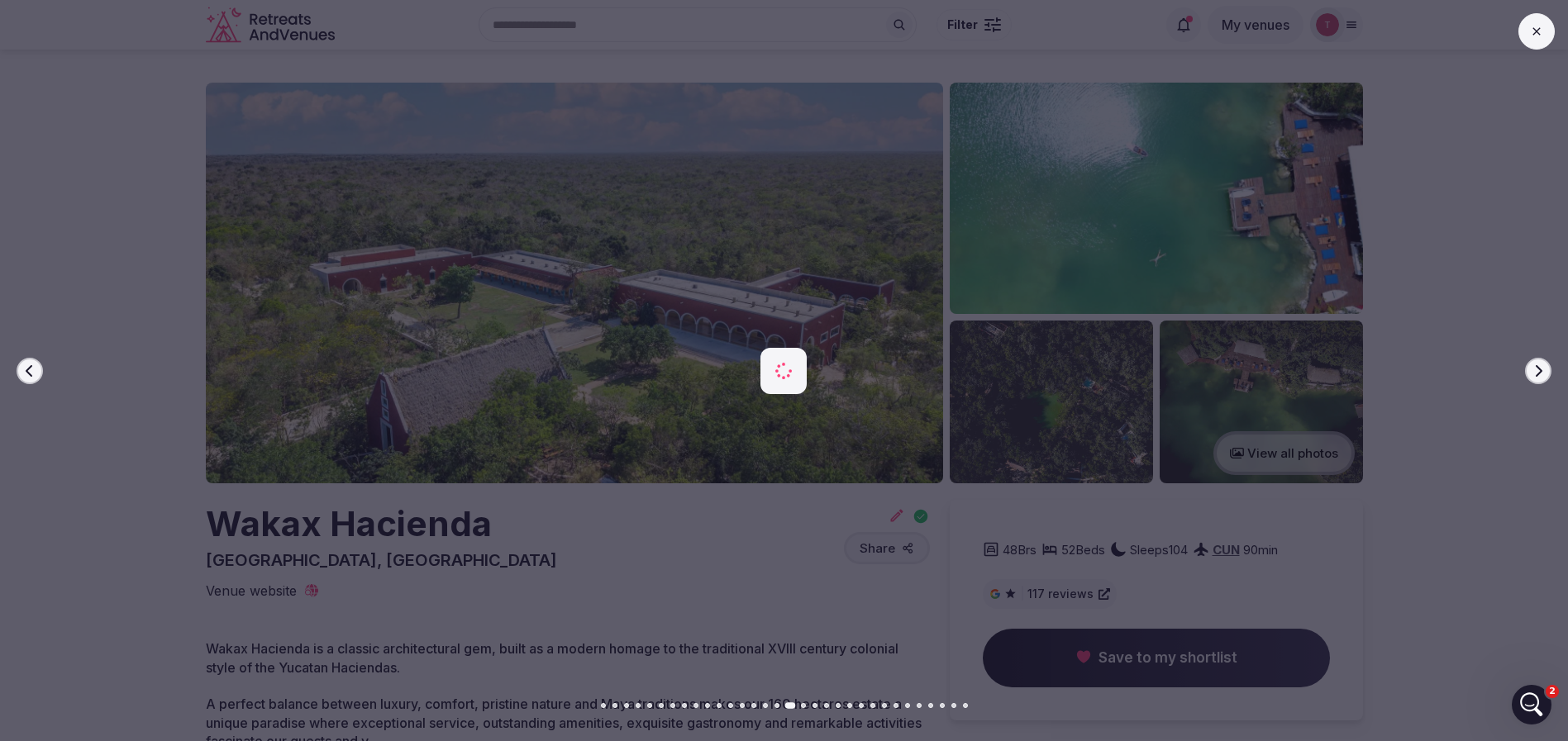
click at [1538, 372] on icon "button" at bounding box center [1537, 370] width 13 height 13
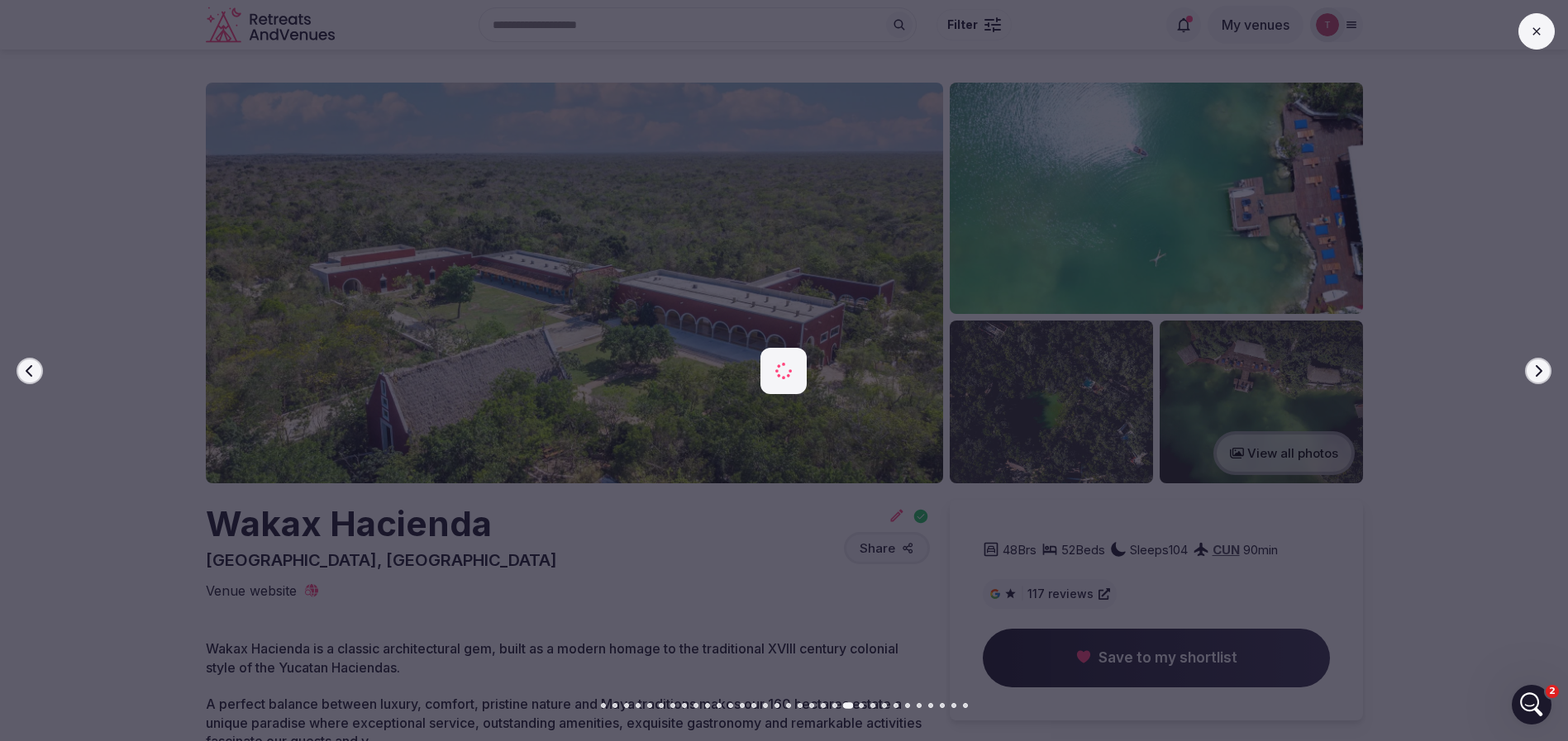
click at [1538, 372] on icon "button" at bounding box center [1537, 370] width 13 height 13
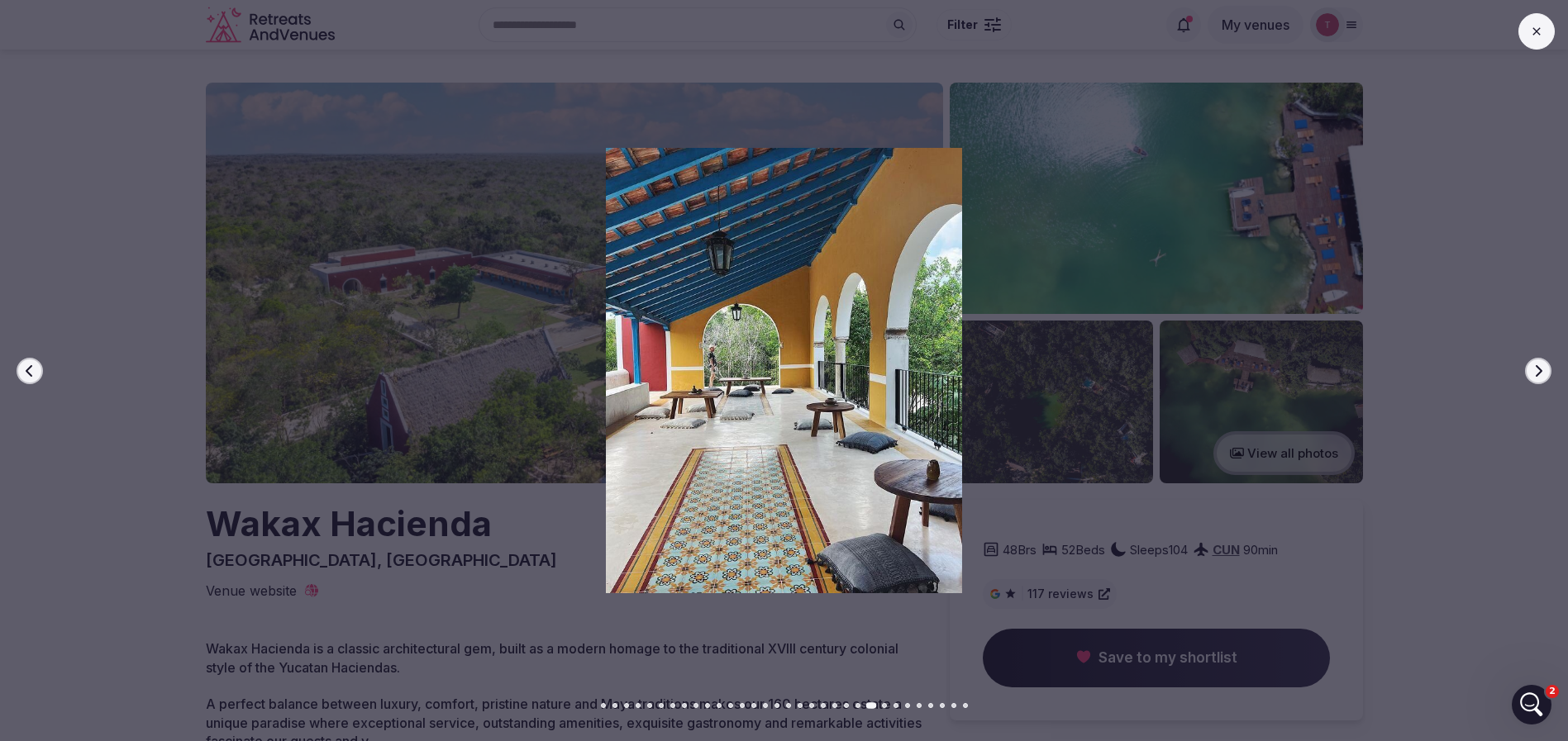
click at [1538, 372] on icon "button" at bounding box center [1537, 370] width 13 height 13
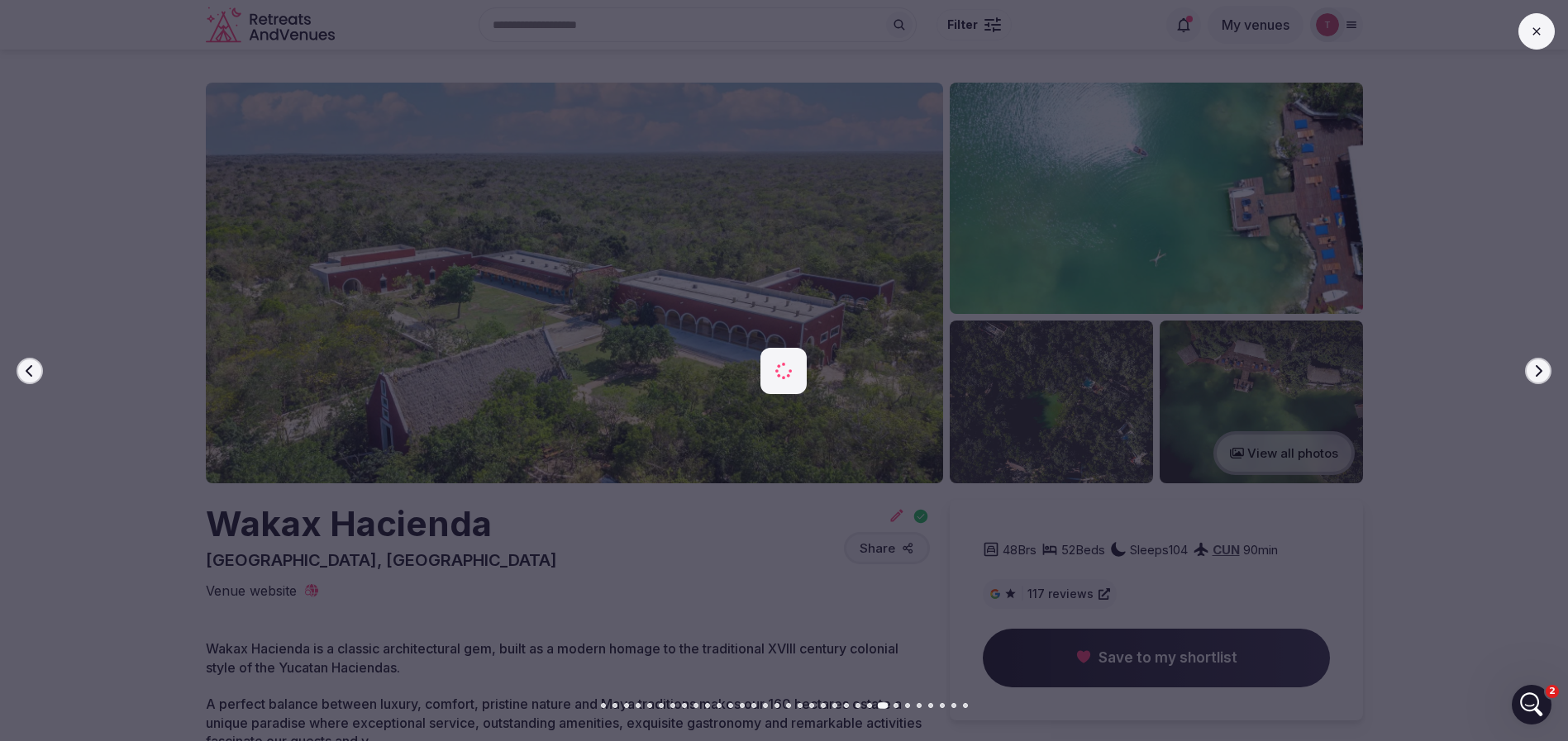
click at [1538, 372] on icon "button" at bounding box center [1537, 370] width 13 height 13
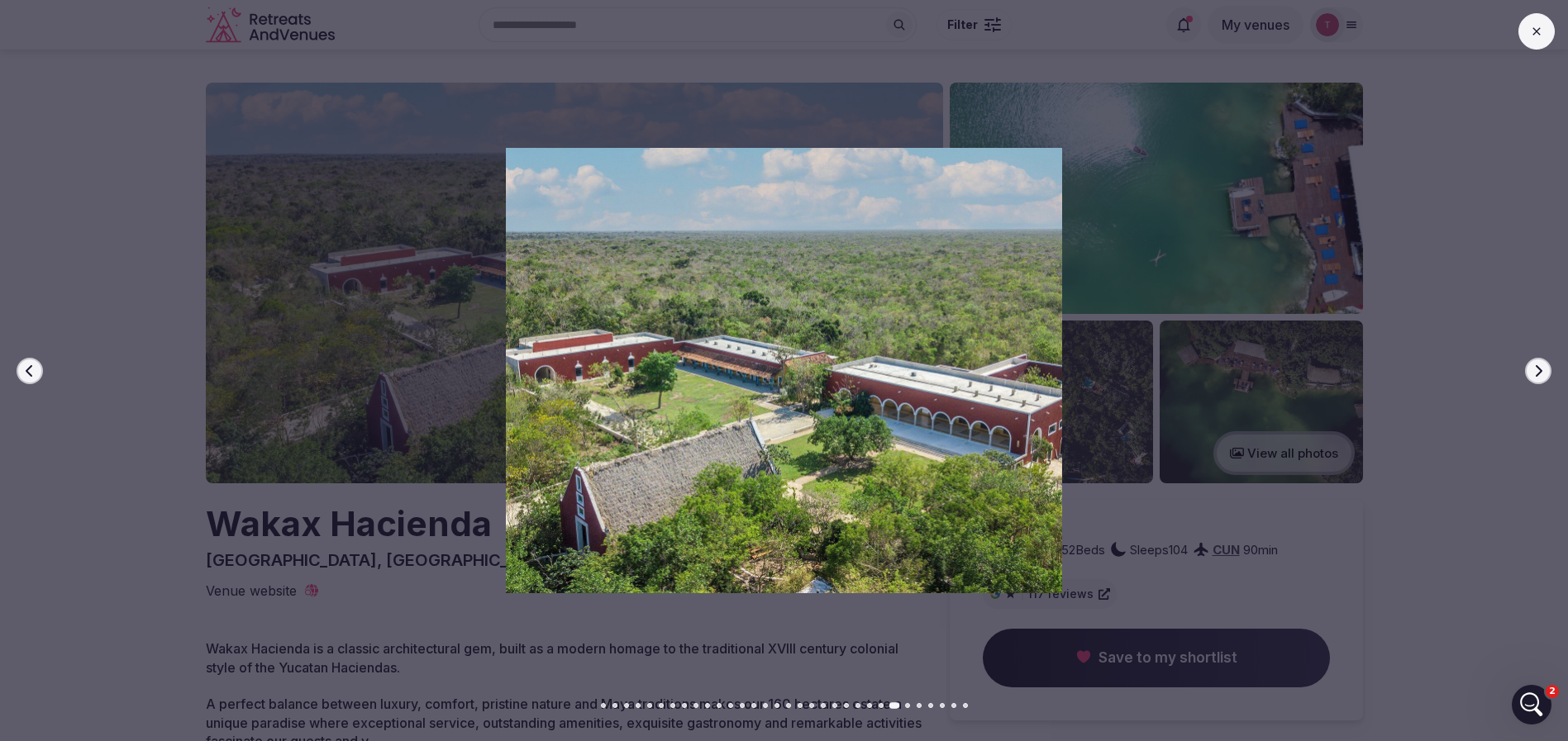
click at [1538, 372] on icon "button" at bounding box center [1537, 370] width 13 height 13
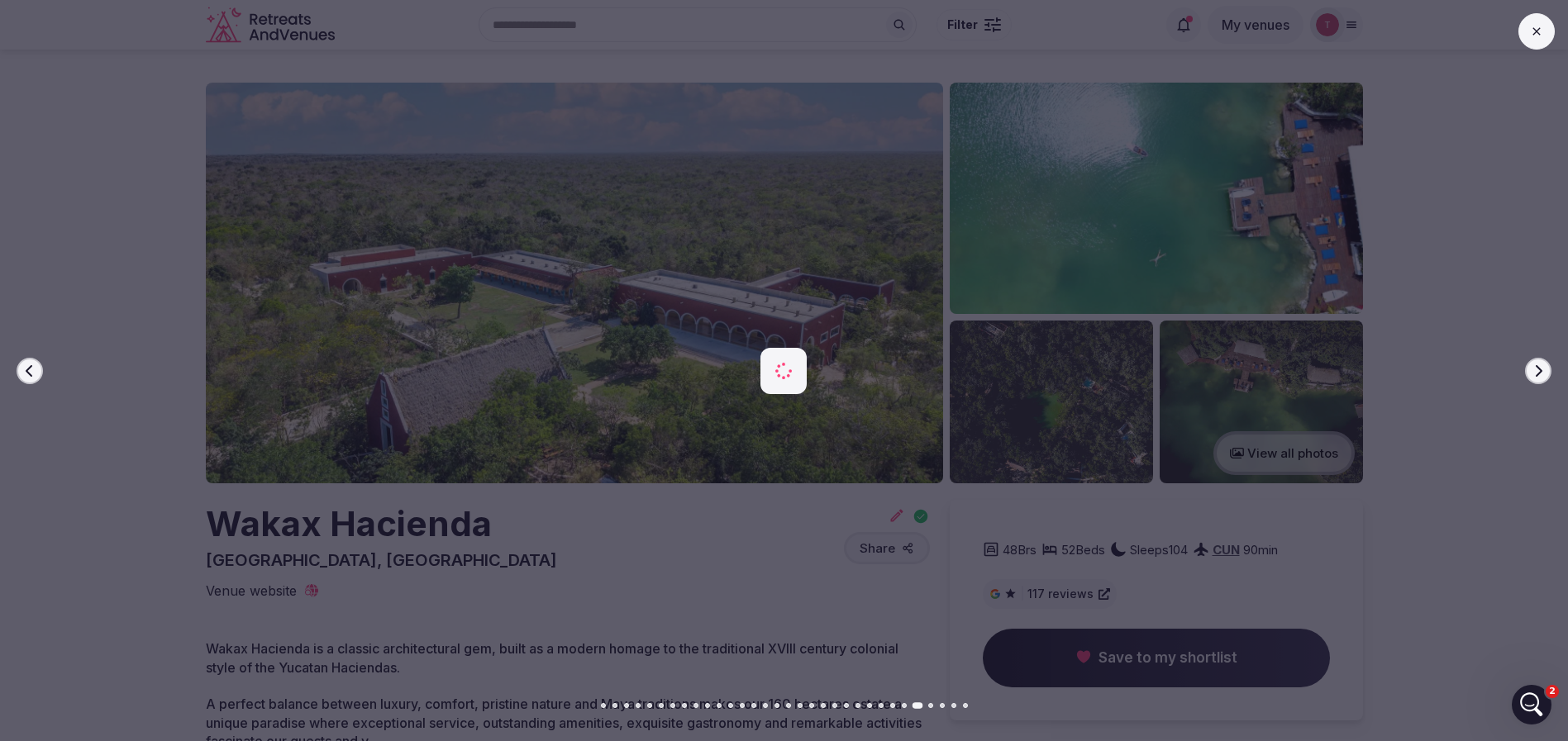
click at [1538, 372] on icon "button" at bounding box center [1537, 370] width 13 height 13
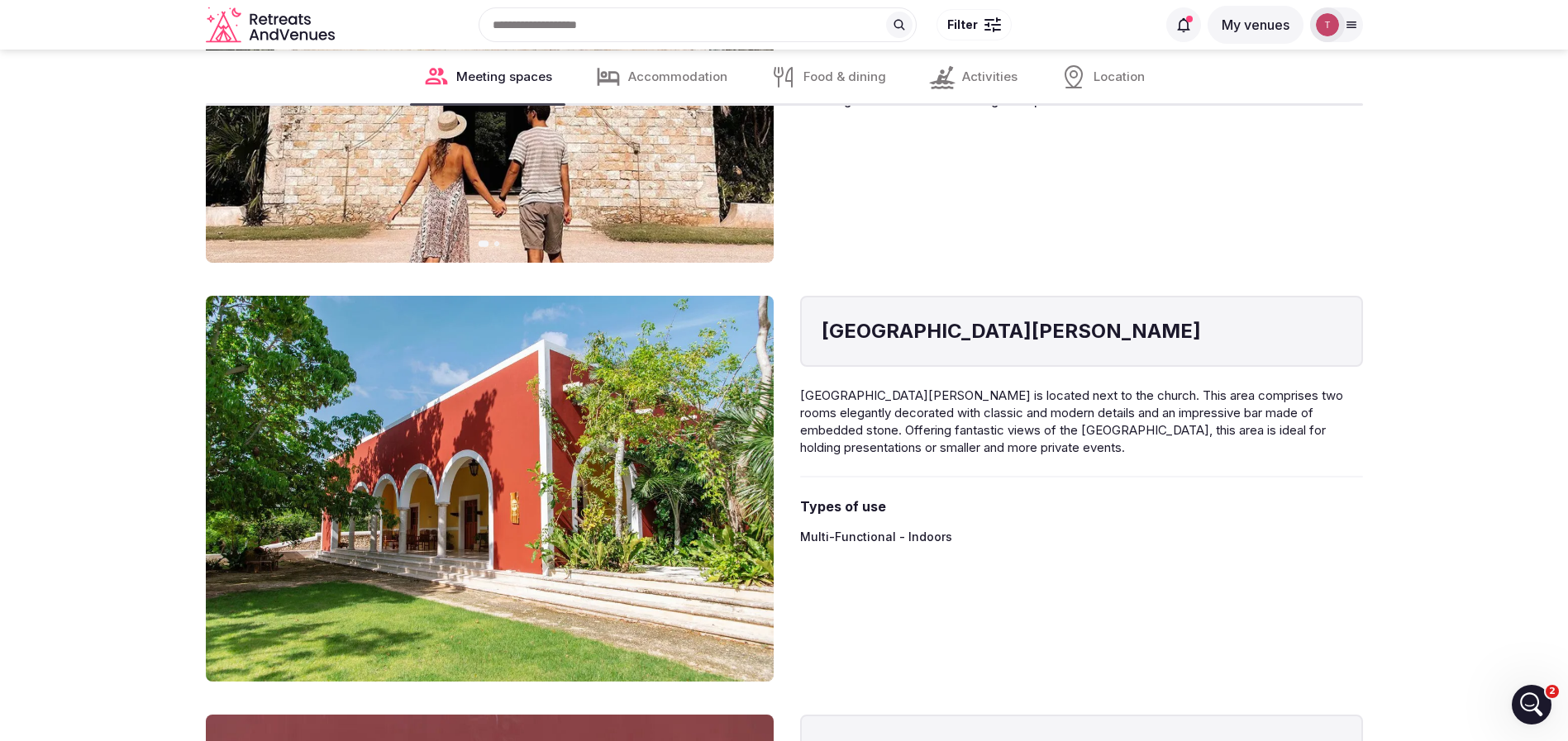
scroll to position [2974, 0]
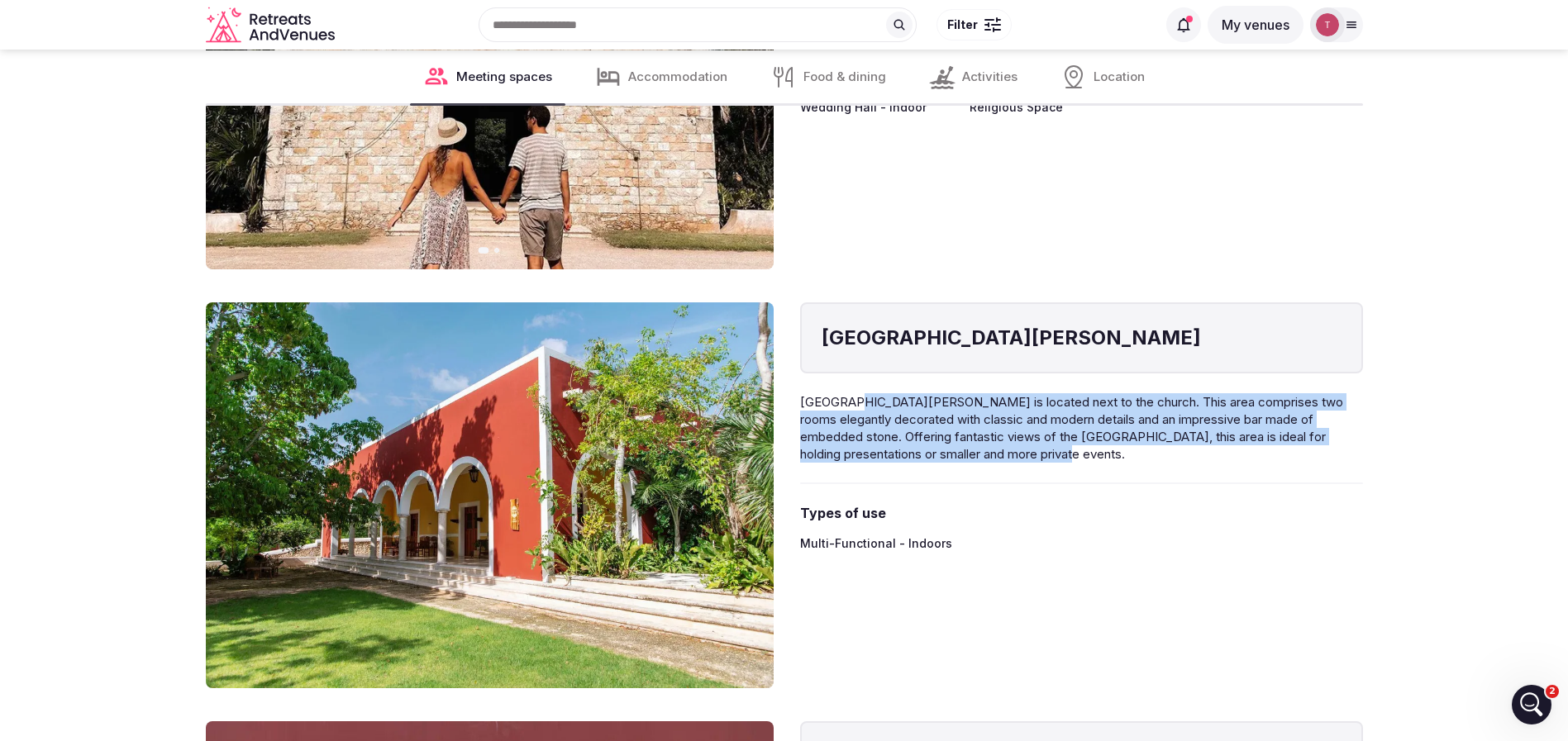
drag, startPoint x: 843, startPoint y: 391, endPoint x: 1307, endPoint y: 456, distance: 468.5
click at [1307, 456] on div "[GEOGRAPHIC_DATA][PERSON_NAME][PERSON_NAME] is located next to the church. This…" at bounding box center [1081, 495] width 563 height 386
click at [1307, 456] on p "[GEOGRAPHIC_DATA][PERSON_NAME] is located next to the church. This area compris…" at bounding box center [1081, 428] width 563 height 70
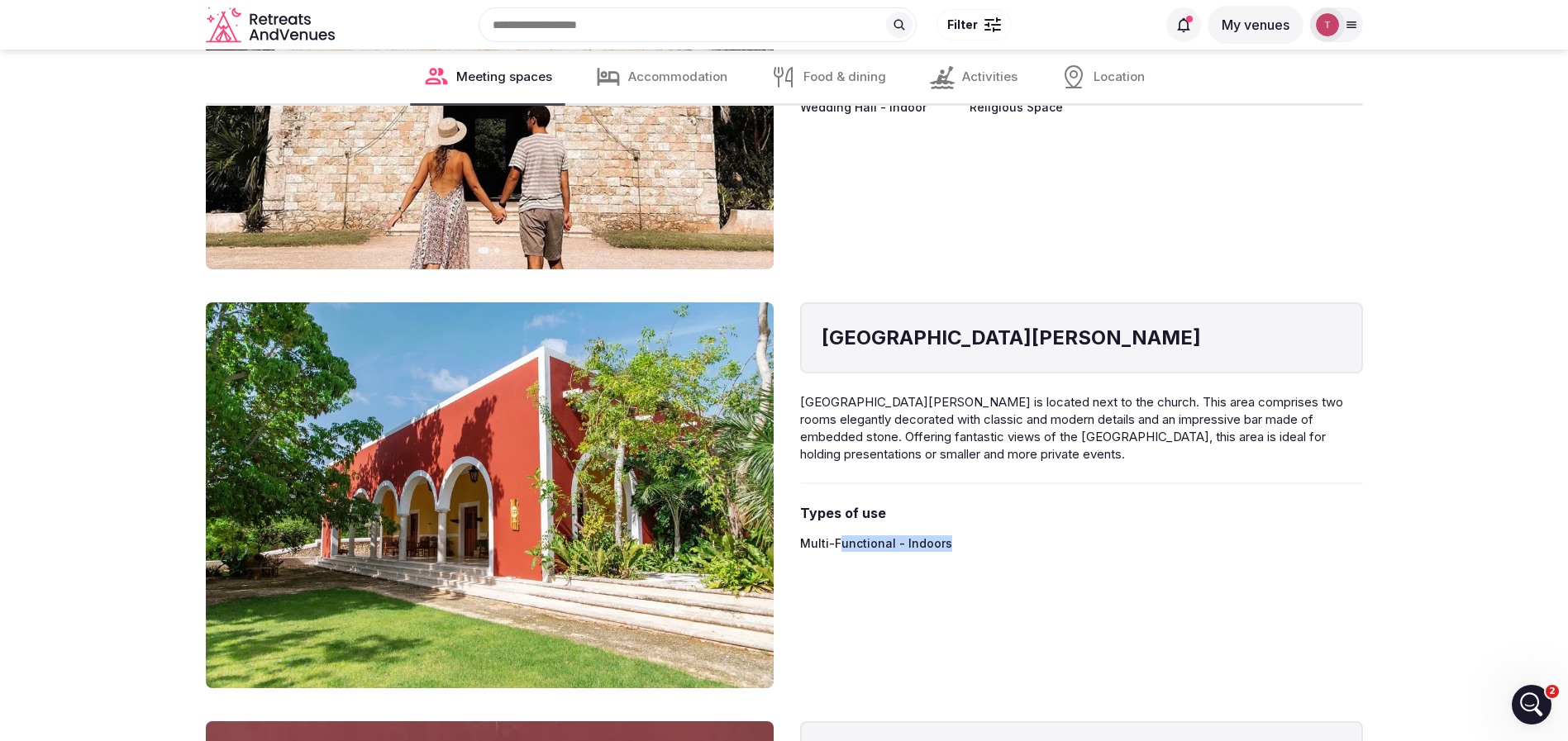
drag, startPoint x: 837, startPoint y: 546, endPoint x: 974, endPoint y: 545, distance: 137.0
click at [971, 544] on div "Multi-Functional - Indoors" at bounding box center [1081, 543] width 563 height 17
drag, startPoint x: 974, startPoint y: 545, endPoint x: 622, endPoint y: 493, distance: 355.8
click at [975, 546] on div "Multi-Functional - Indoors" at bounding box center [1081, 543] width 563 height 17
click at [605, 488] on img at bounding box center [490, 495] width 568 height 386
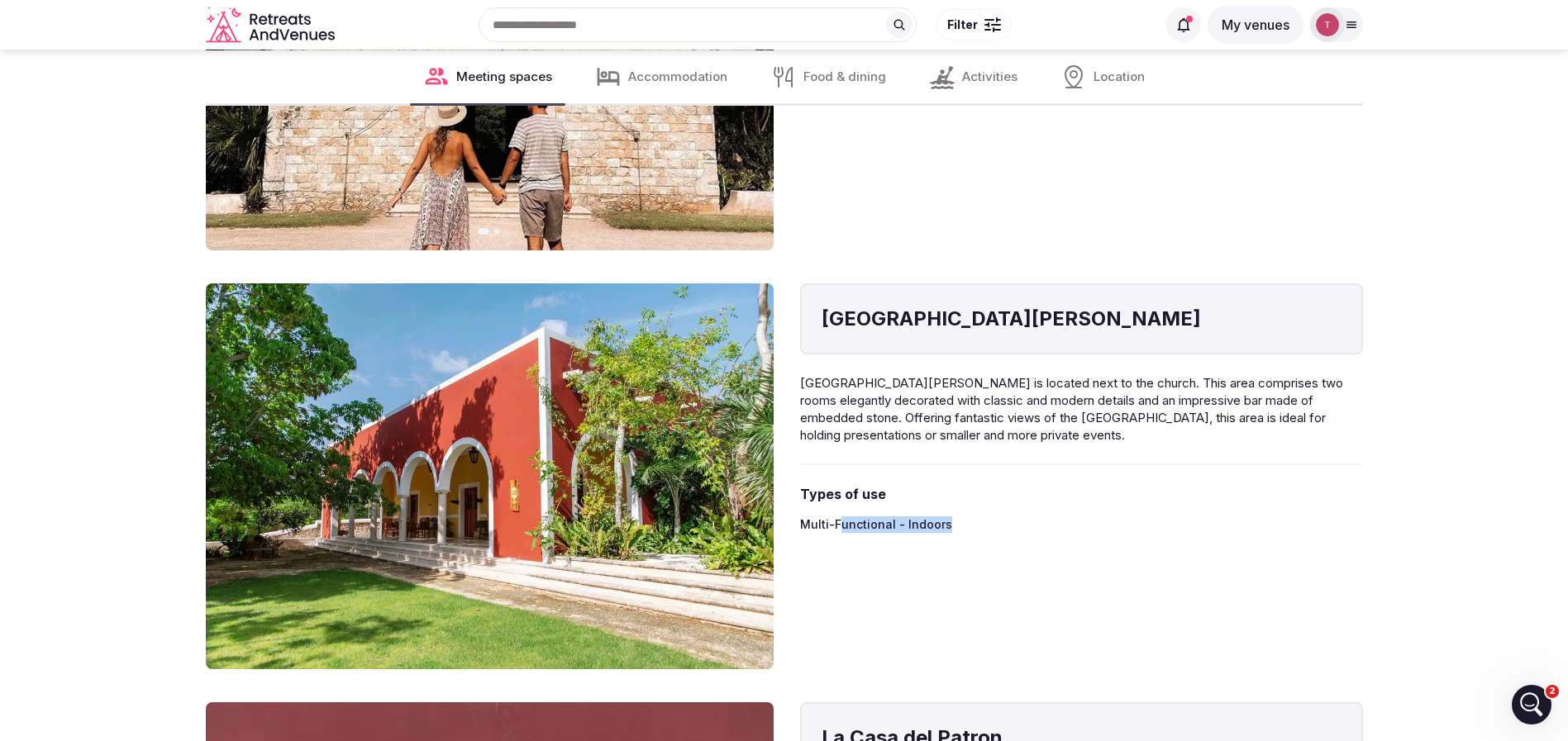
scroll to position [3098, 0]
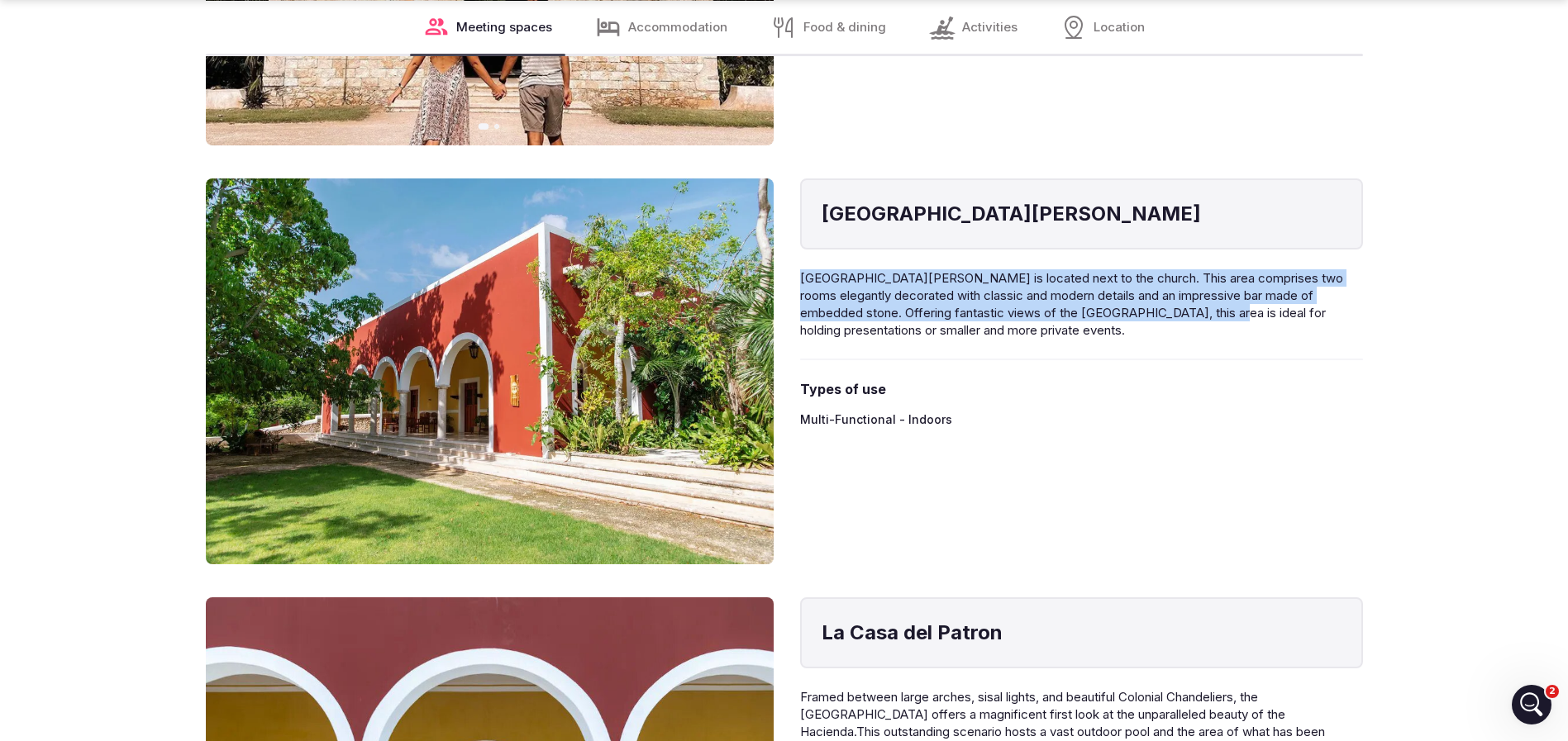
drag, startPoint x: 803, startPoint y: 277, endPoint x: 1186, endPoint y: 317, distance: 385.1
click at [1186, 317] on span "[GEOGRAPHIC_DATA][PERSON_NAME] is located next to the church. This area compris…" at bounding box center [1072, 304] width 543 height 68
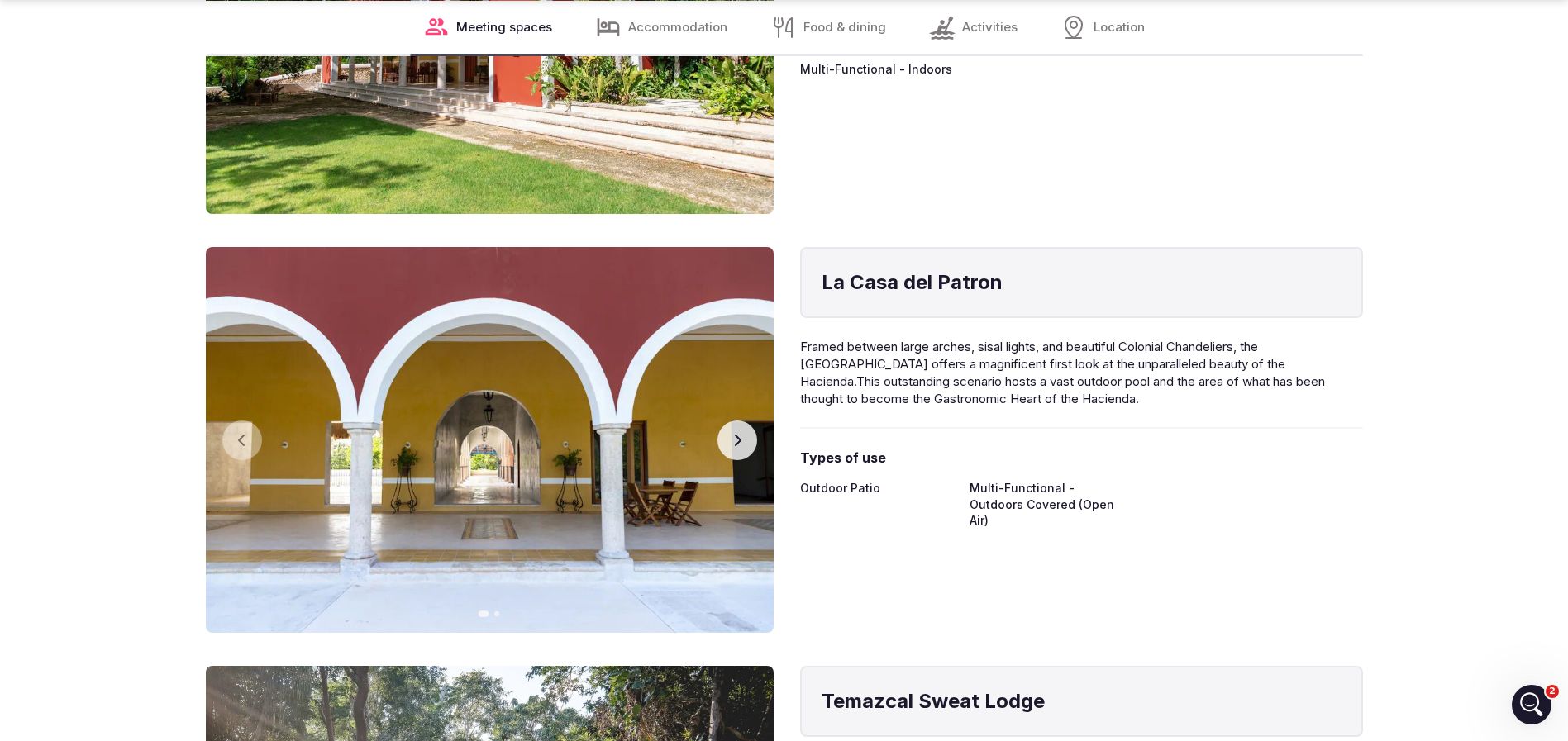
scroll to position [3470, 0]
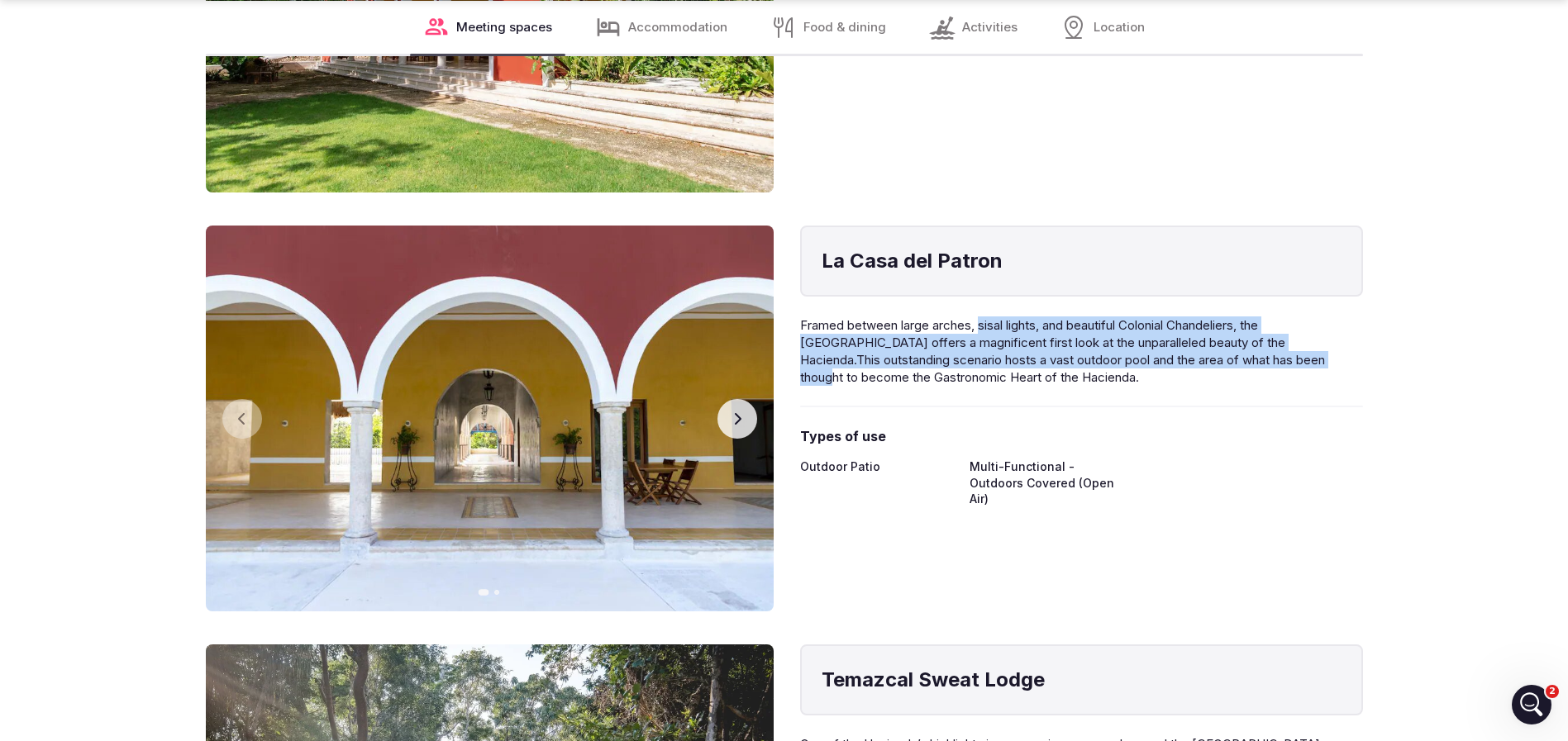
drag, startPoint x: 981, startPoint y: 327, endPoint x: 1303, endPoint y: 361, distance: 323.8
click at [1303, 361] on span "Framed between large arches, sisal lights, and beautiful Colonial Chandeliers, …" at bounding box center [1062, 351] width 524 height 68
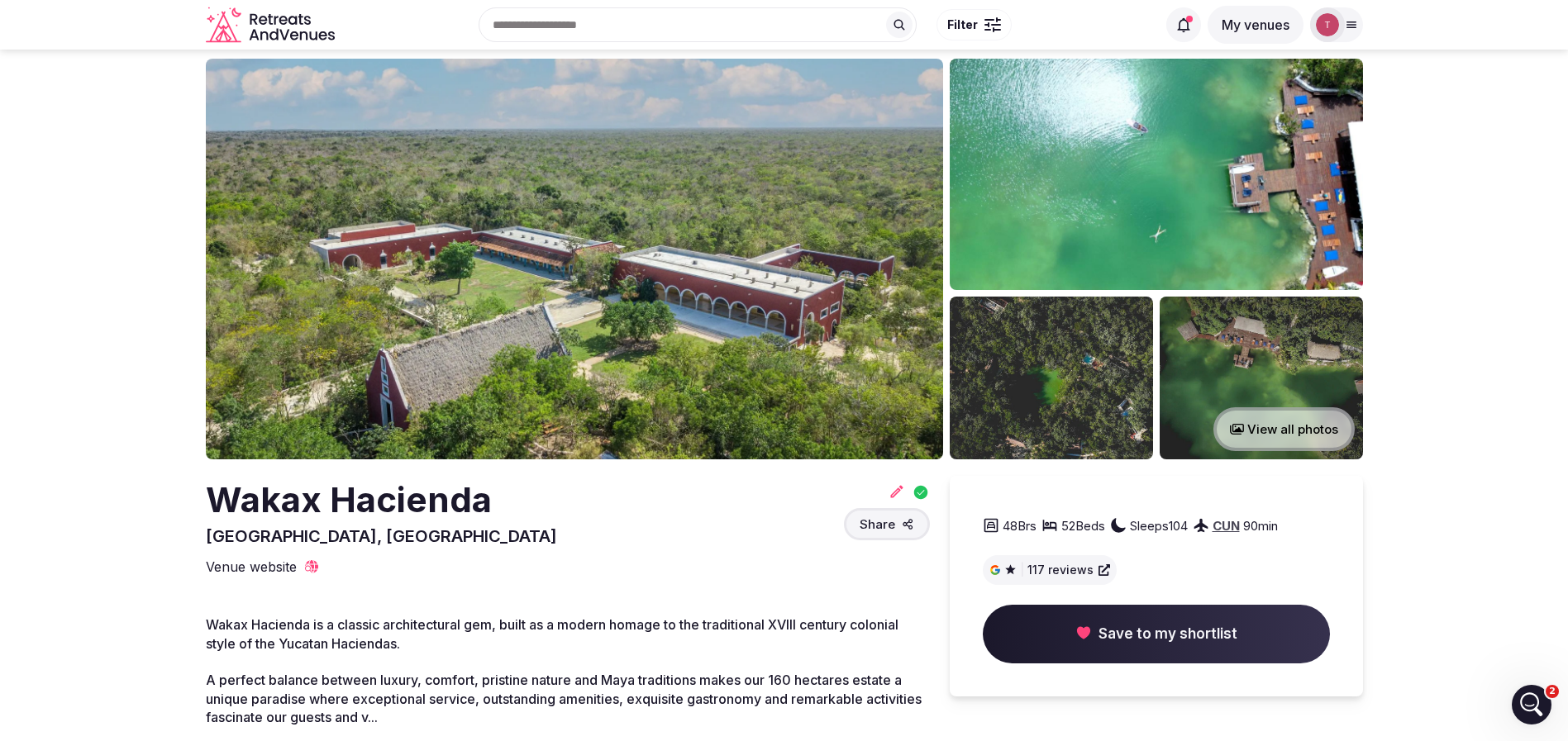
scroll to position [0, 0]
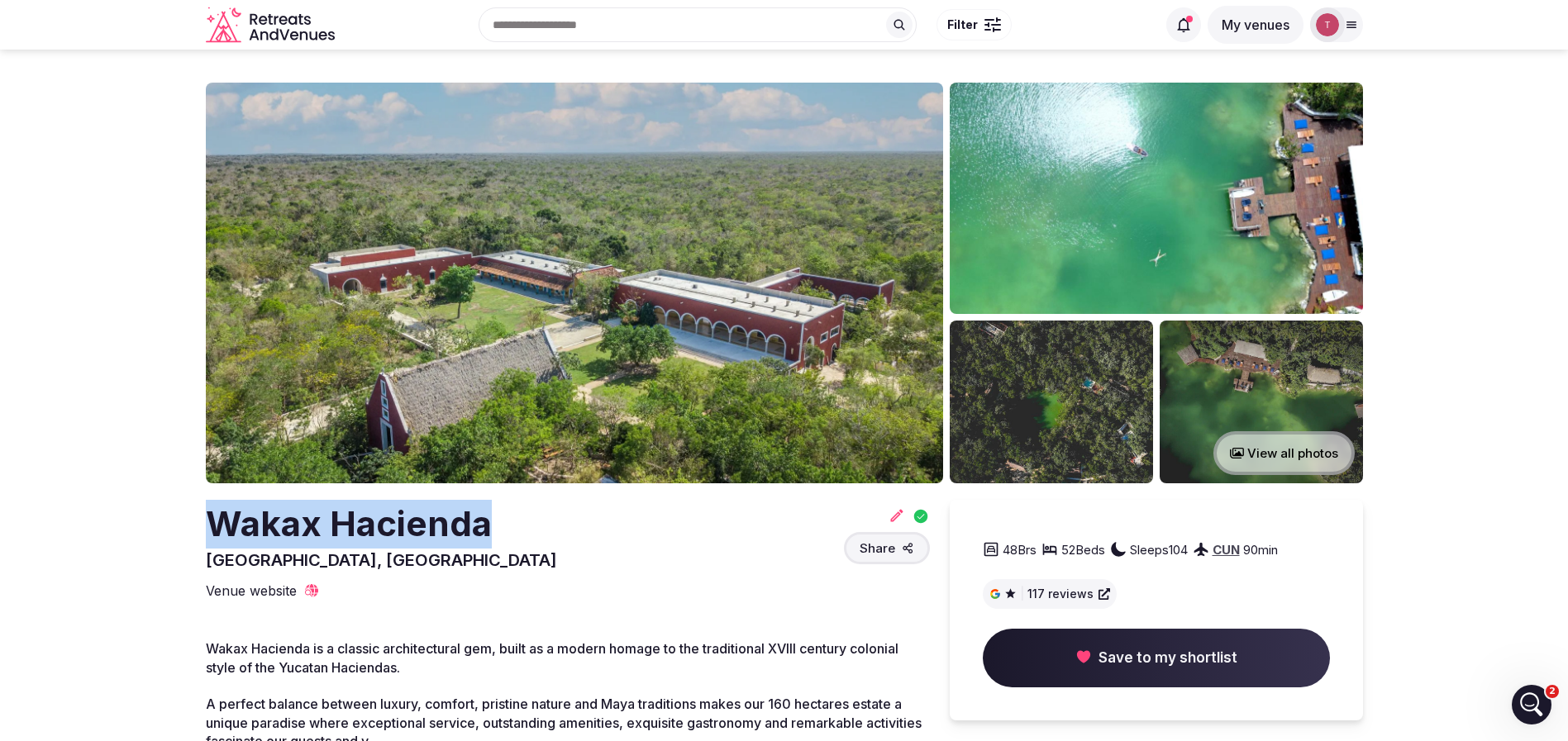
drag, startPoint x: 408, startPoint y: 505, endPoint x: 583, endPoint y: 516, distance: 175.3
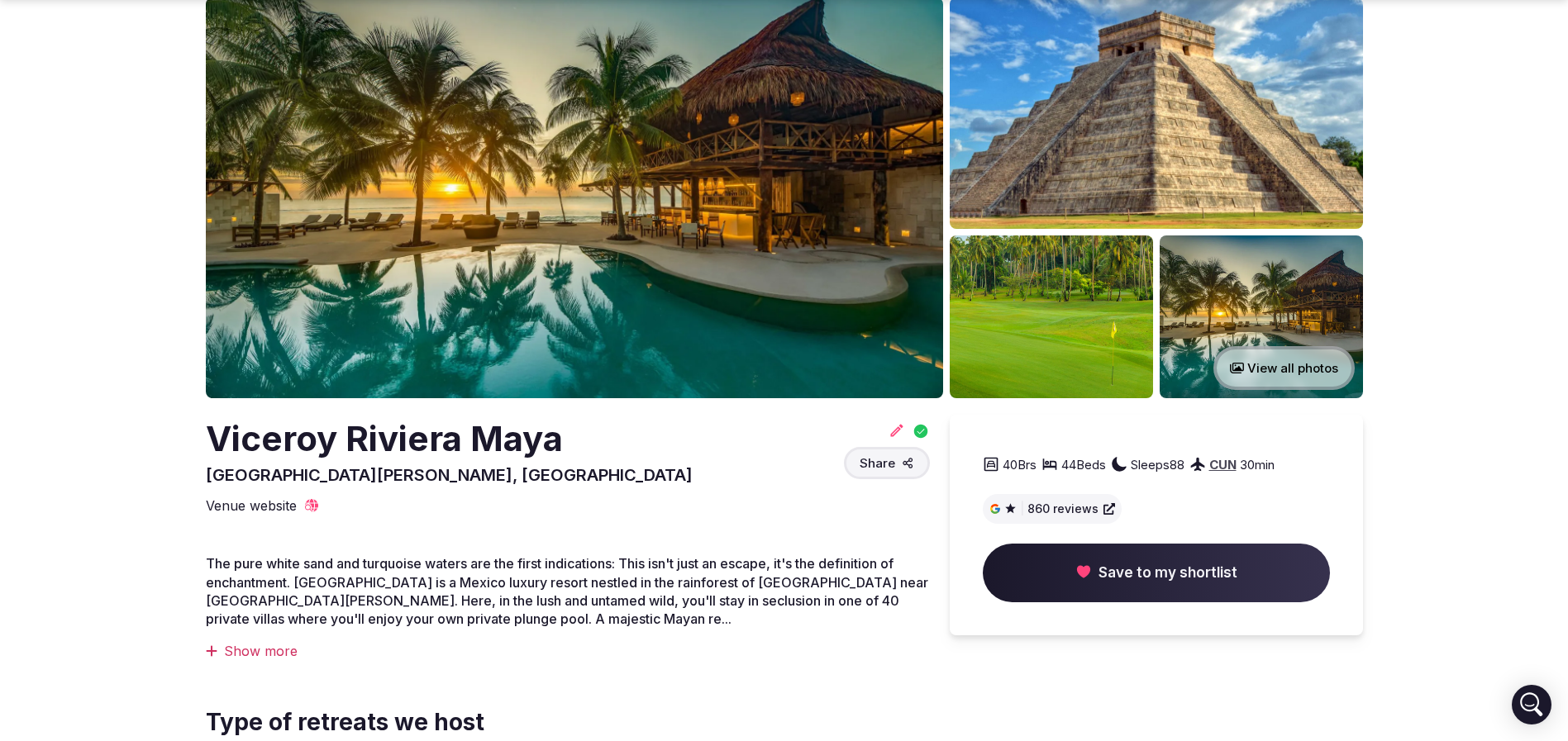
scroll to position [124, 0]
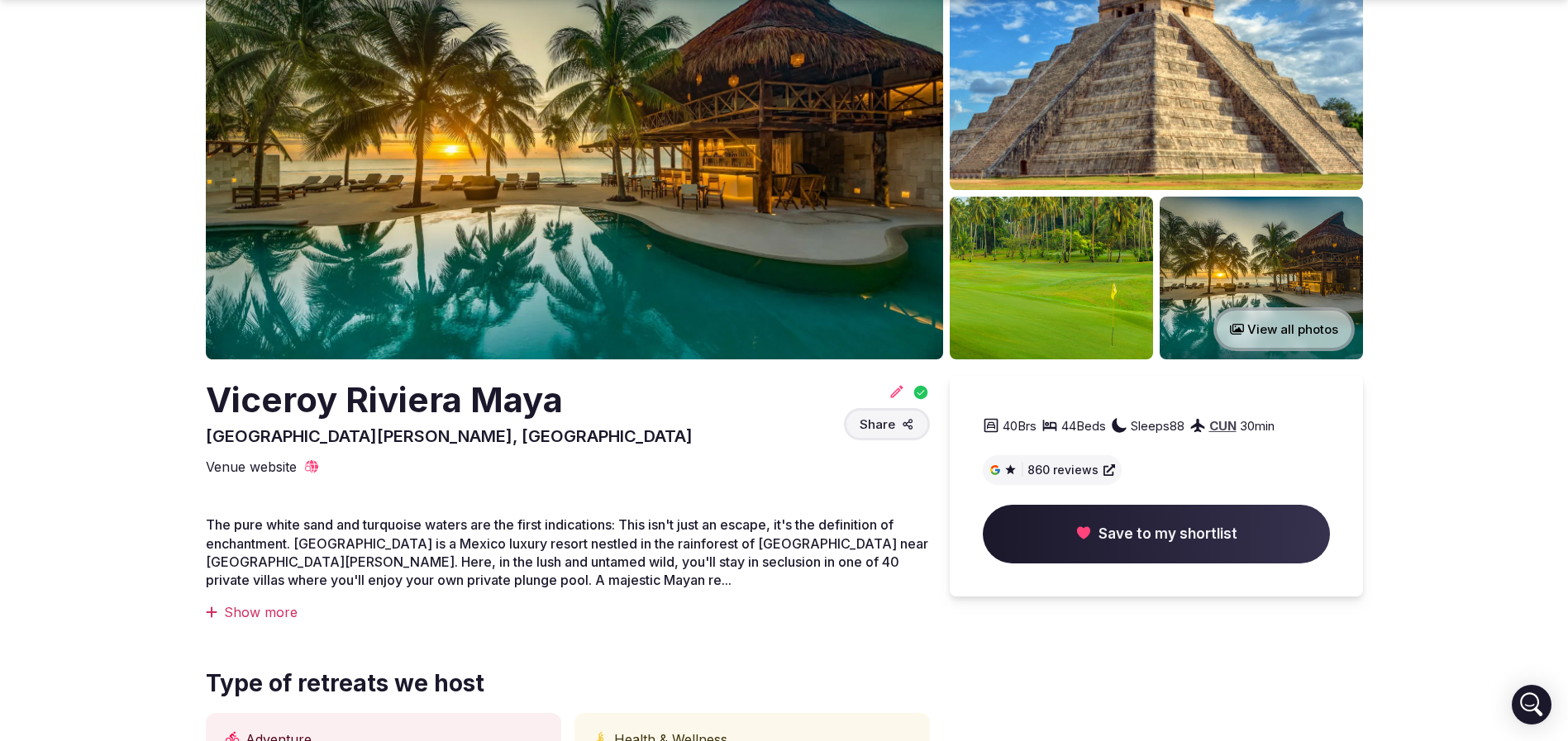
click at [1259, 324] on button "View all photos" at bounding box center [1283, 329] width 141 height 44
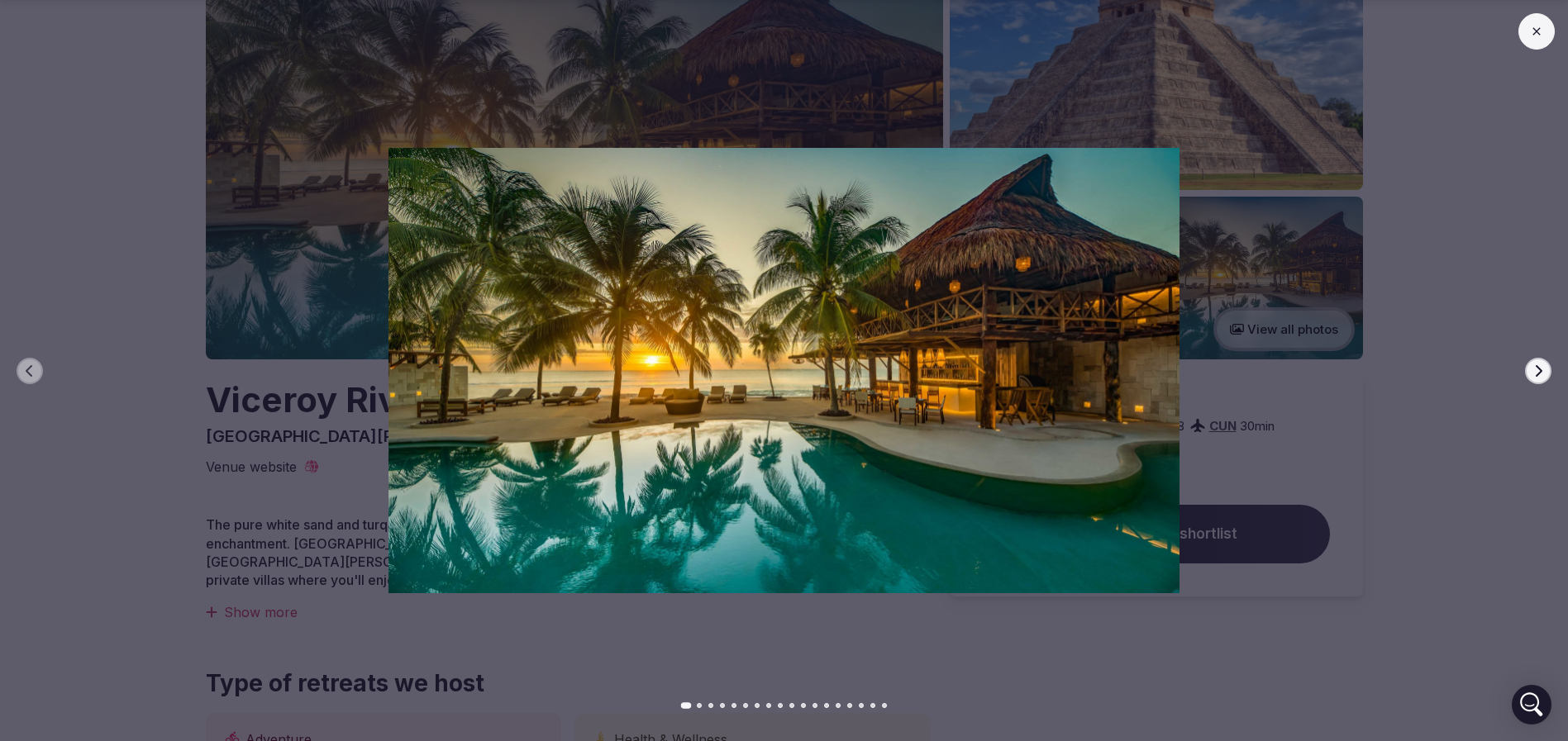
scroll to position [372, 0]
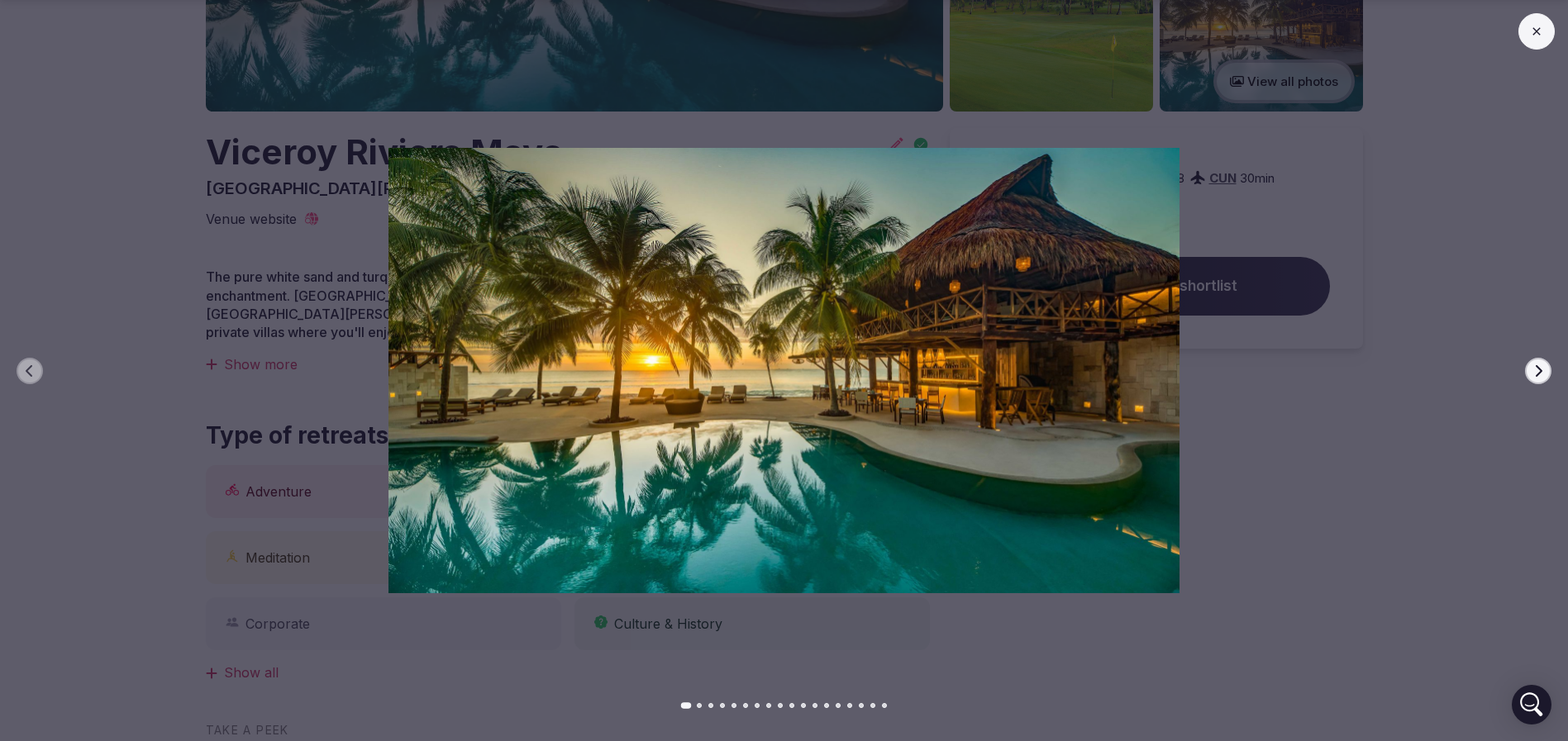
click at [1535, 378] on button "Next slide" at bounding box center [1538, 371] width 27 height 27
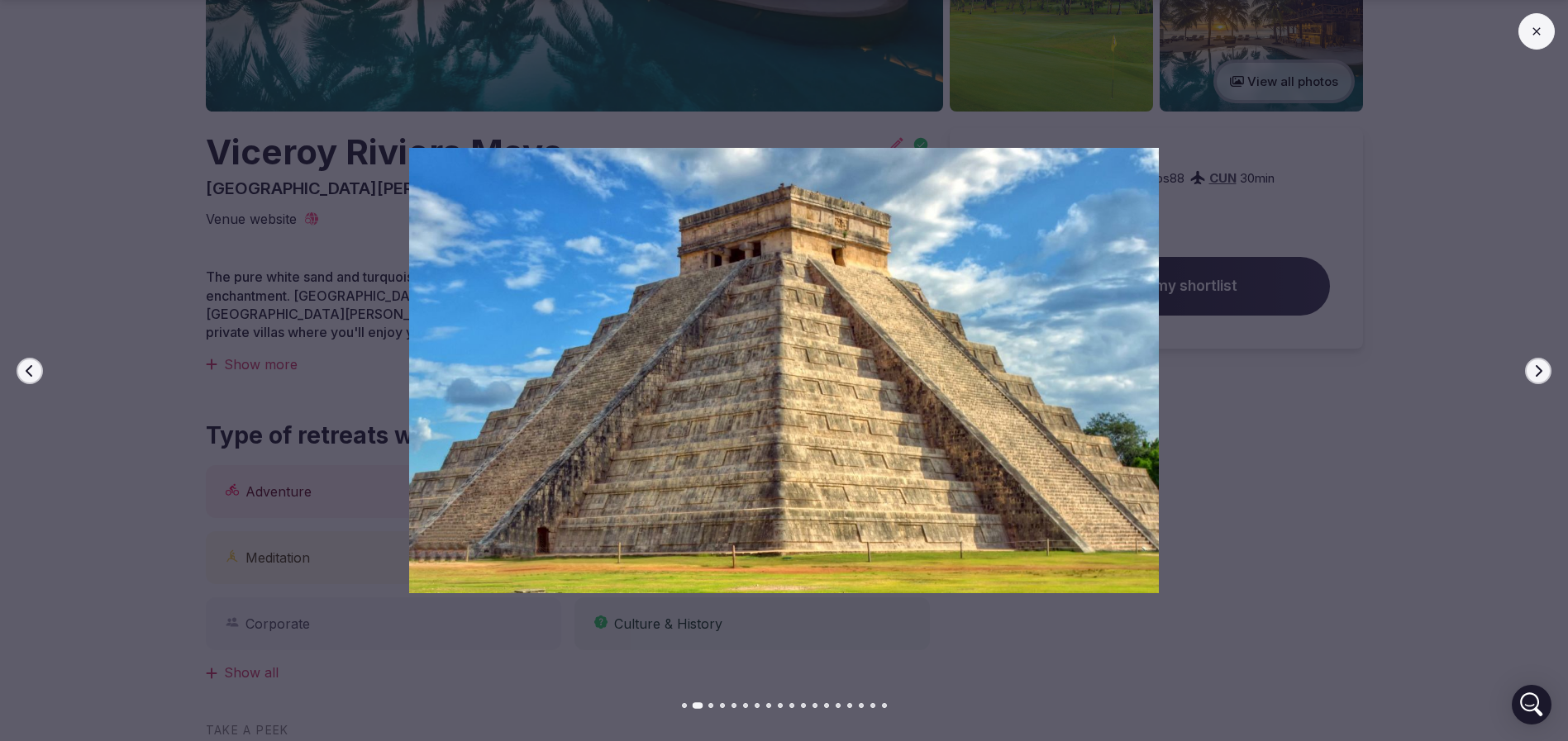
click at [1541, 373] on icon "button" at bounding box center [1537, 370] width 13 height 13
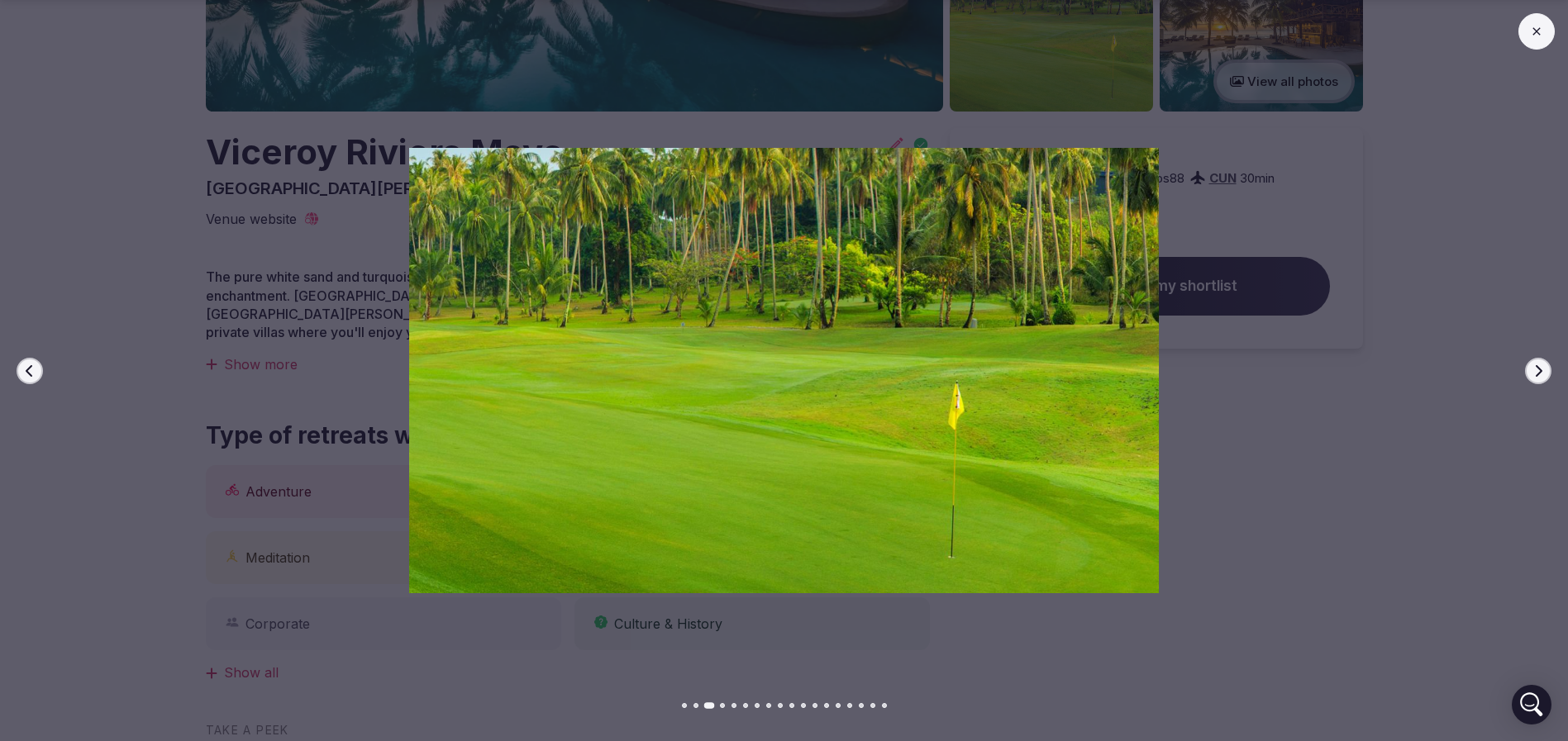
click at [1540, 372] on icon "button" at bounding box center [1538, 370] width 7 height 12
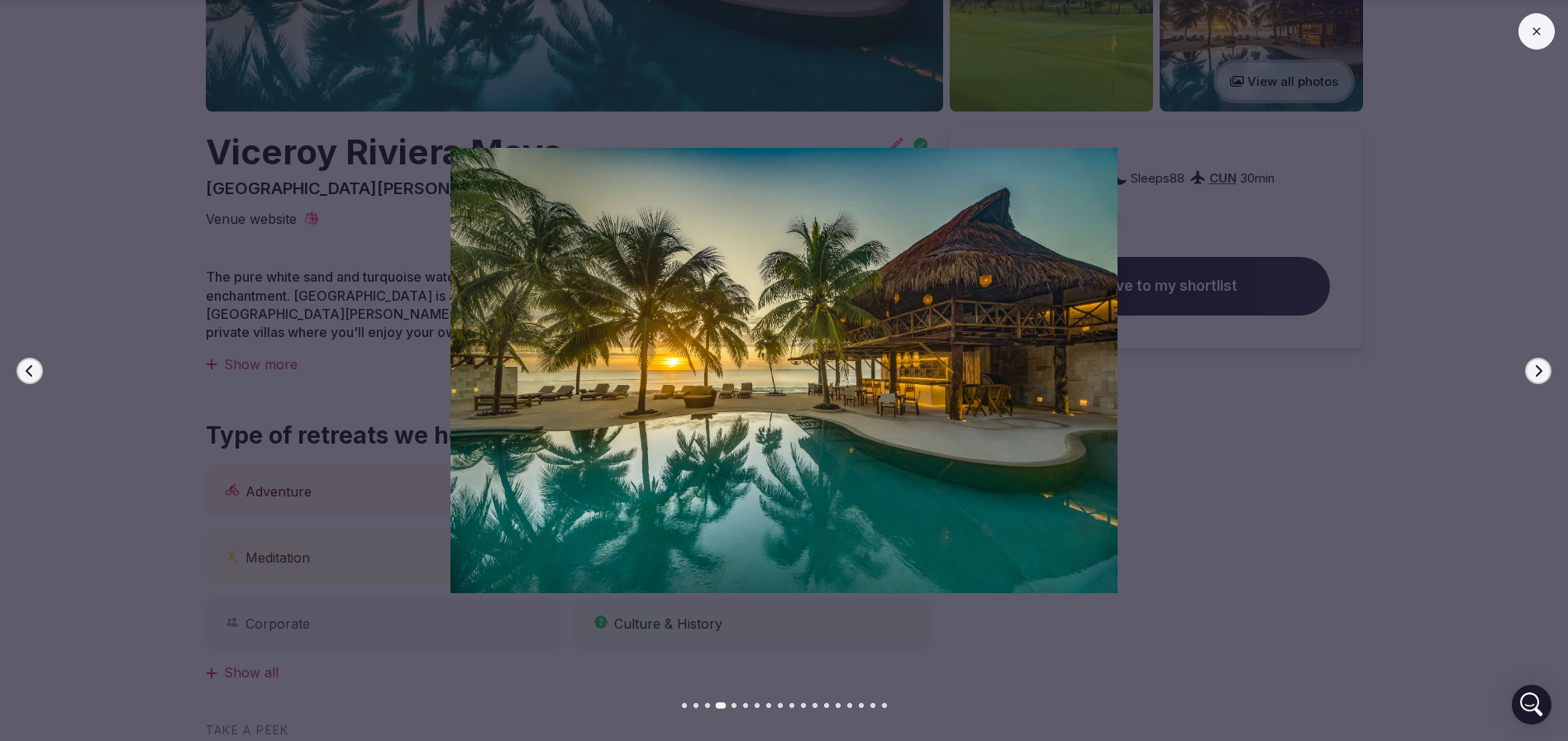
click at [1540, 372] on icon "button" at bounding box center [1538, 370] width 7 height 12
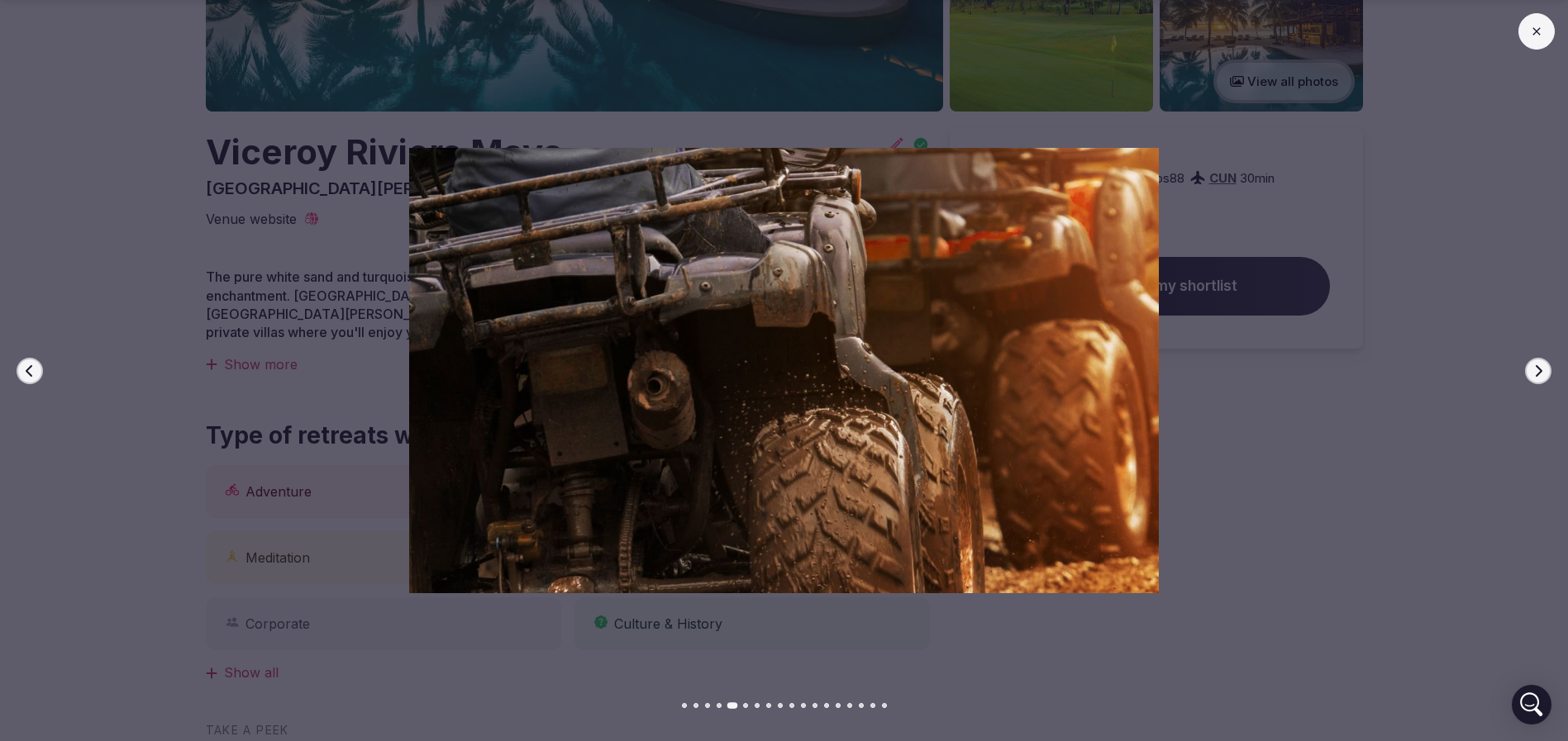
click at [1540, 372] on icon "button" at bounding box center [1538, 370] width 7 height 12
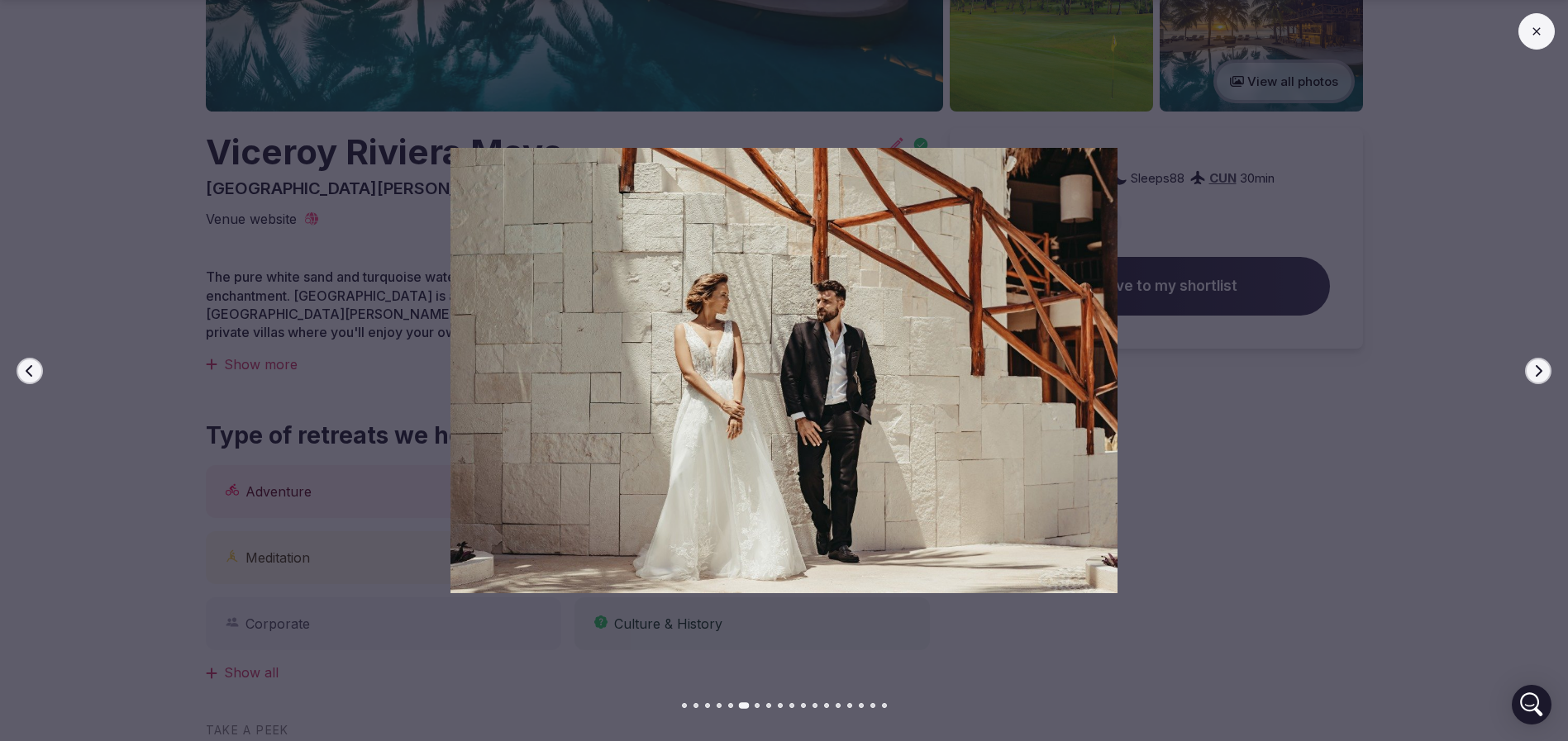
click at [1540, 372] on icon "button" at bounding box center [1538, 370] width 7 height 12
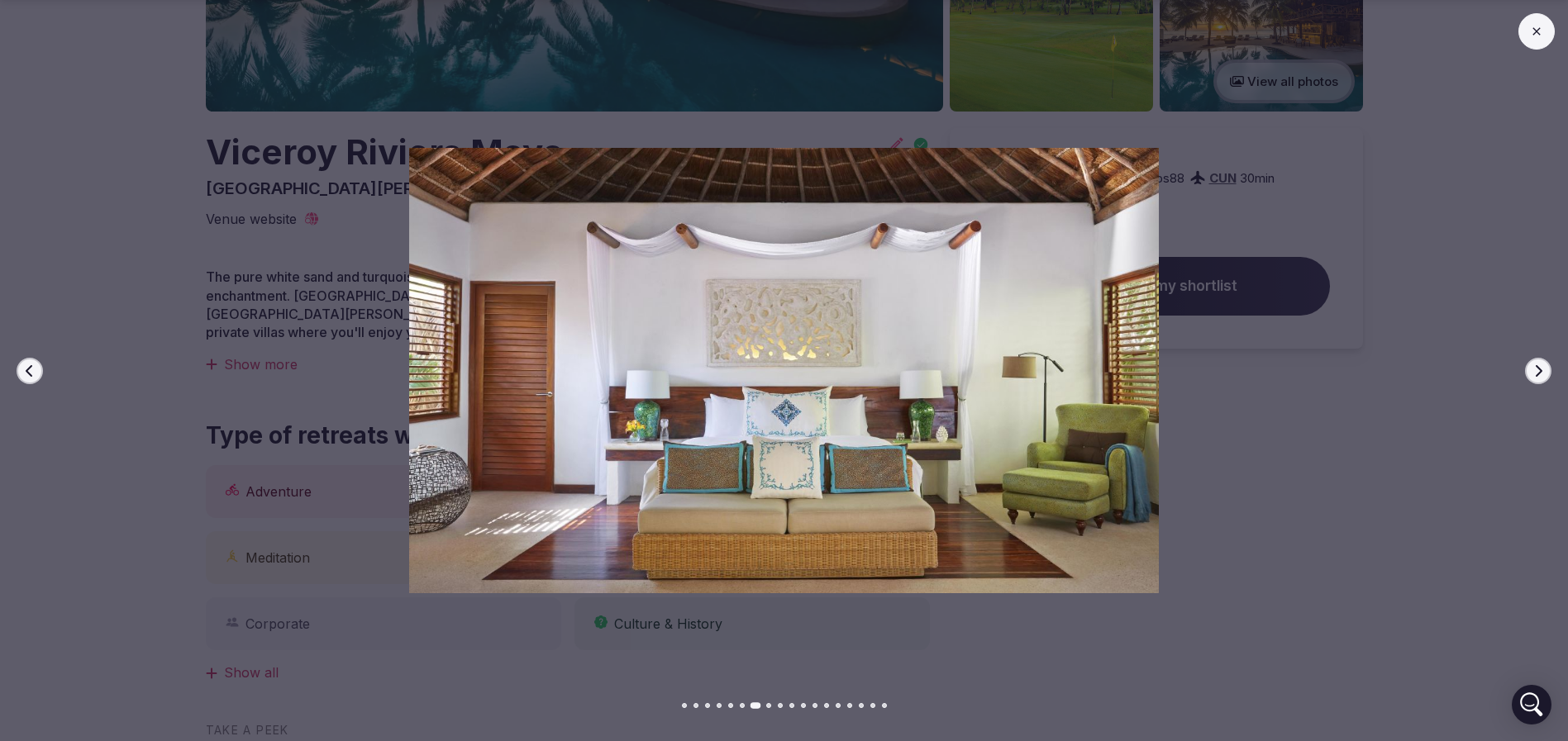
click at [1540, 372] on icon "button" at bounding box center [1538, 370] width 7 height 12
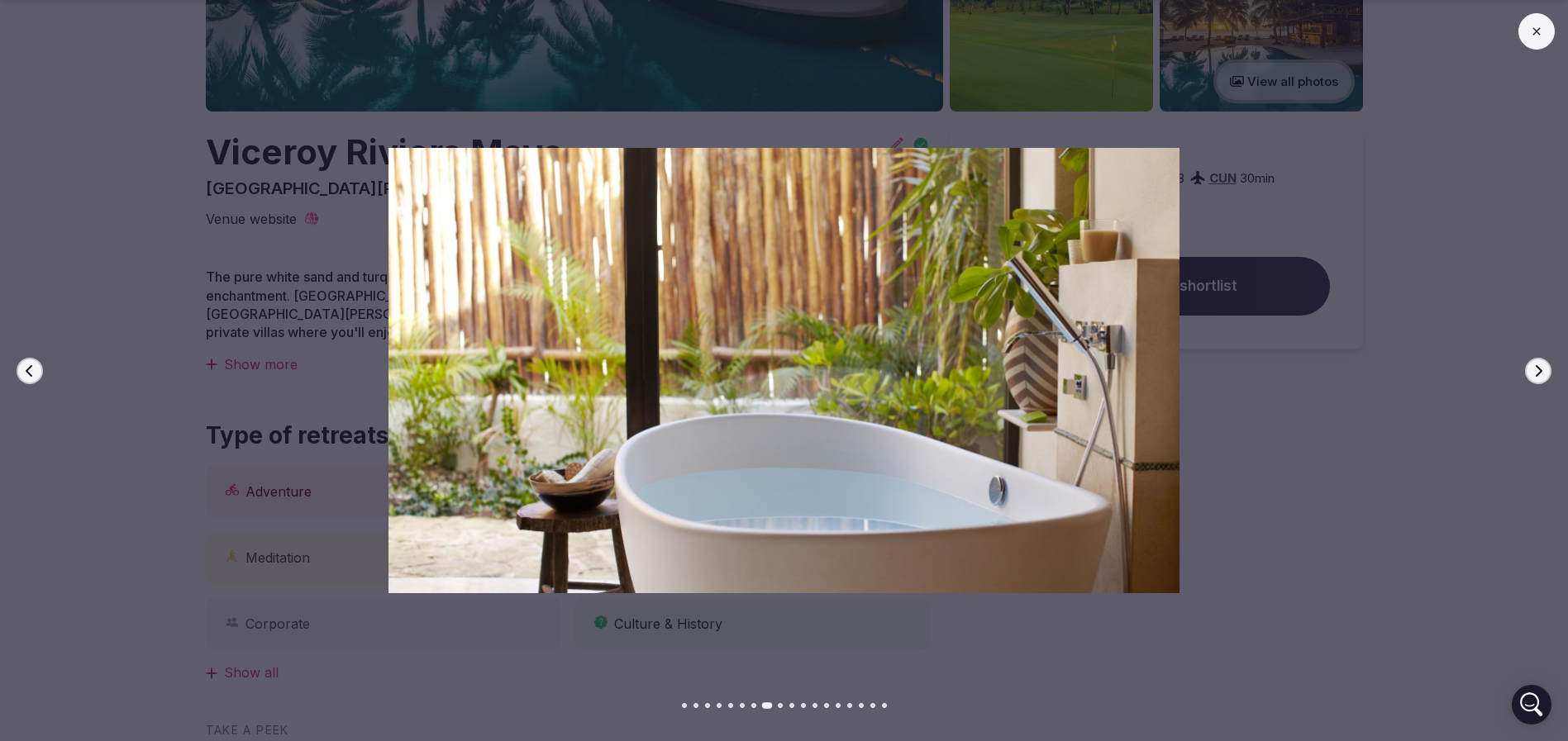
click at [1540, 372] on icon "button" at bounding box center [1538, 370] width 7 height 12
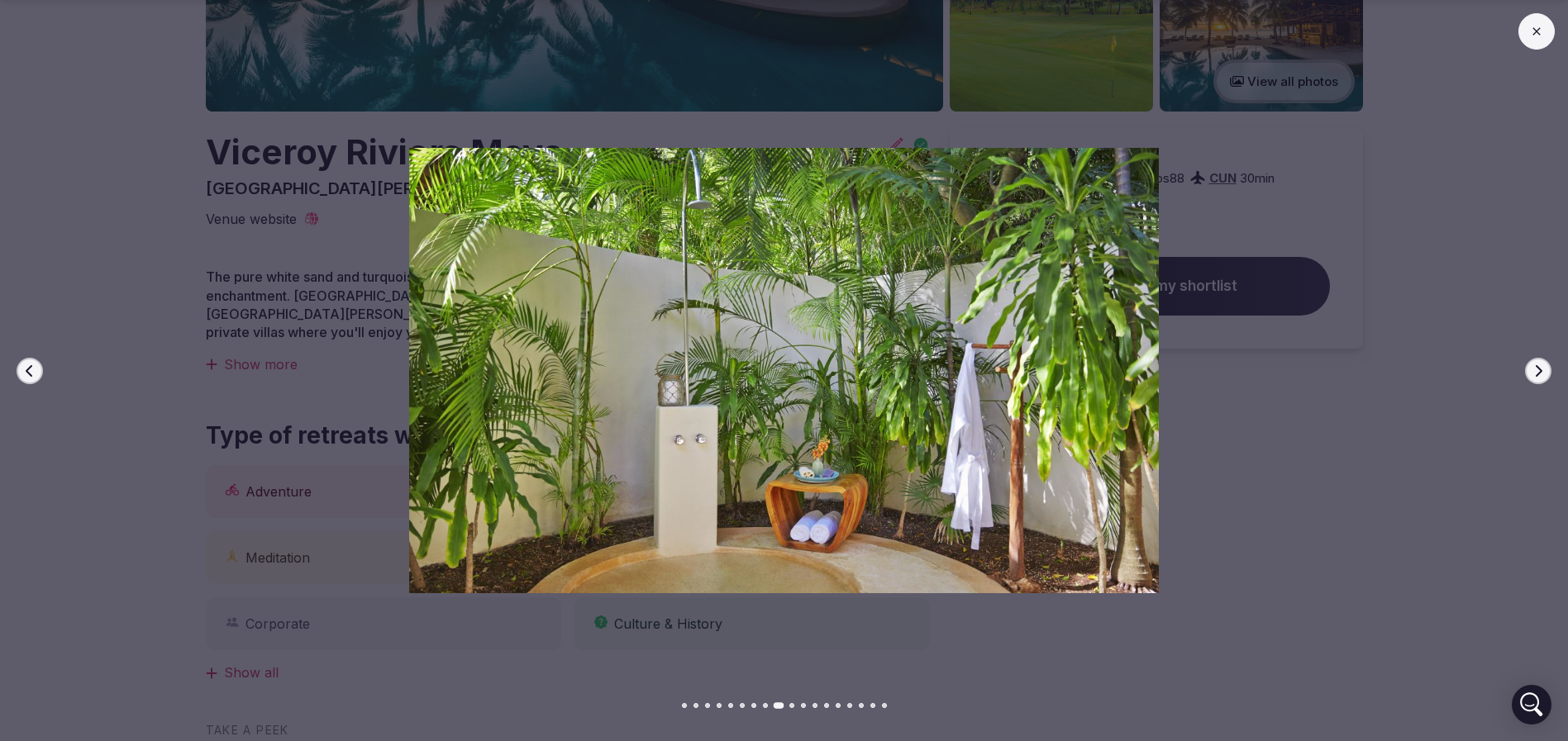
click at [1540, 372] on icon "button" at bounding box center [1538, 370] width 7 height 12
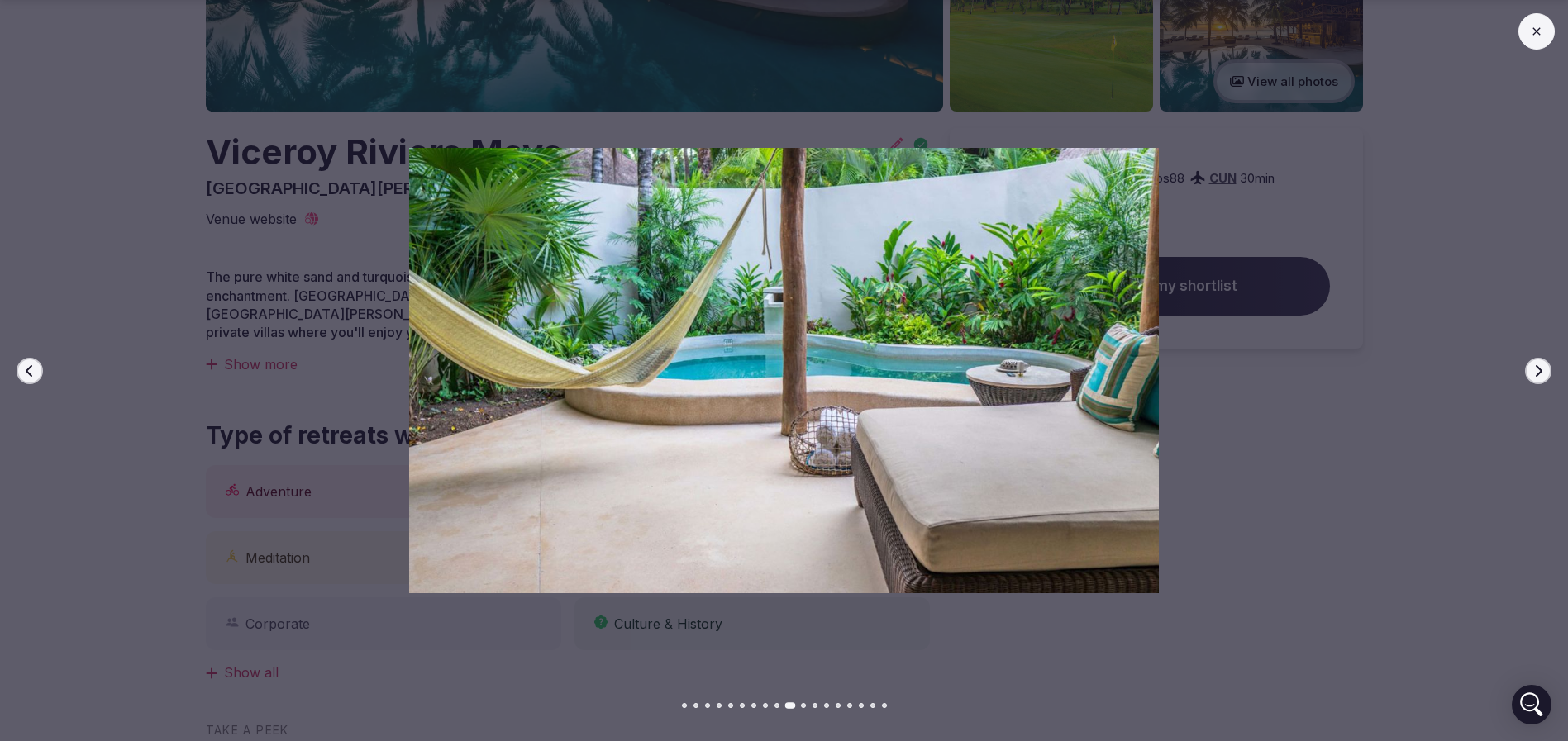
click at [1540, 372] on icon "button" at bounding box center [1538, 370] width 7 height 12
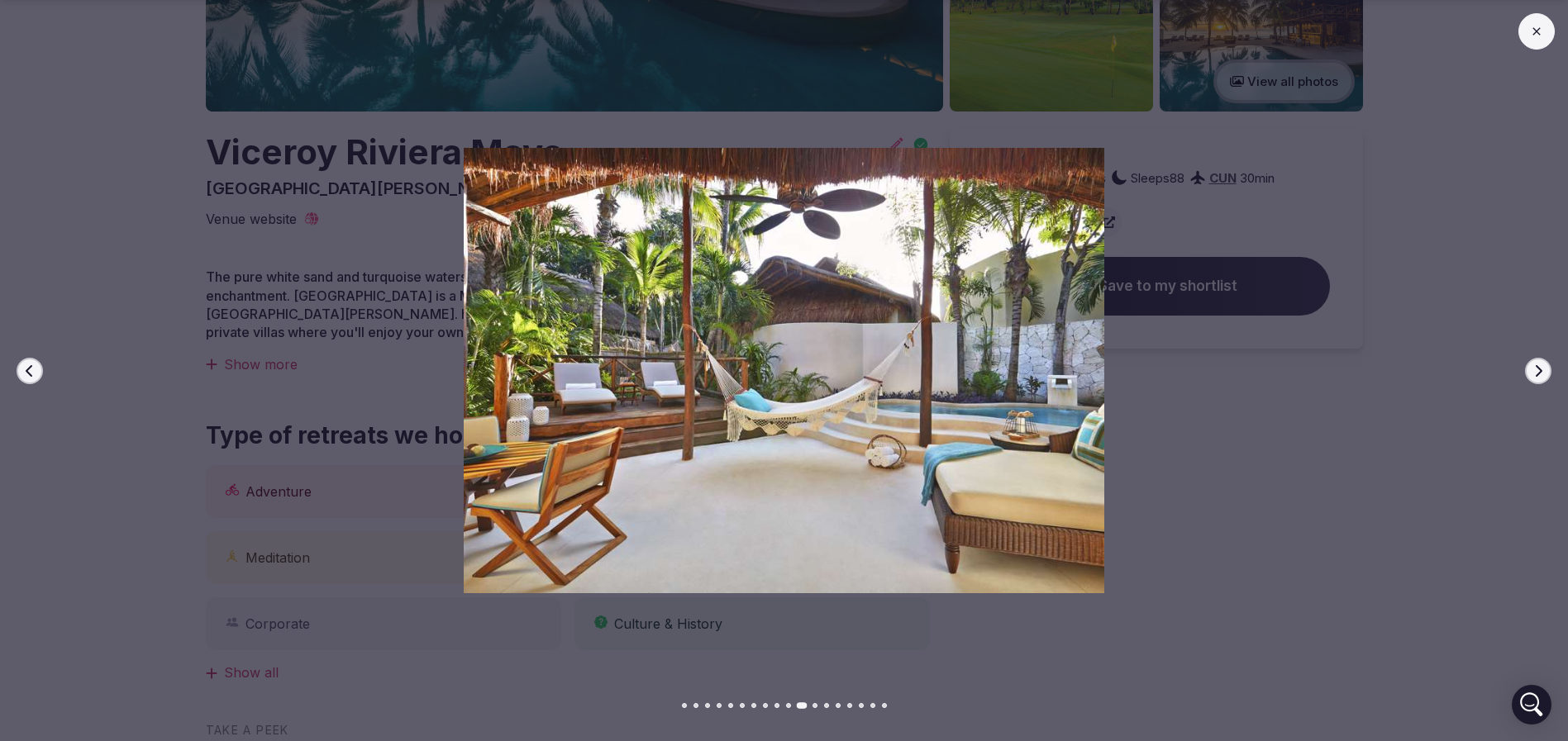
click at [1540, 372] on icon "button" at bounding box center [1538, 370] width 7 height 12
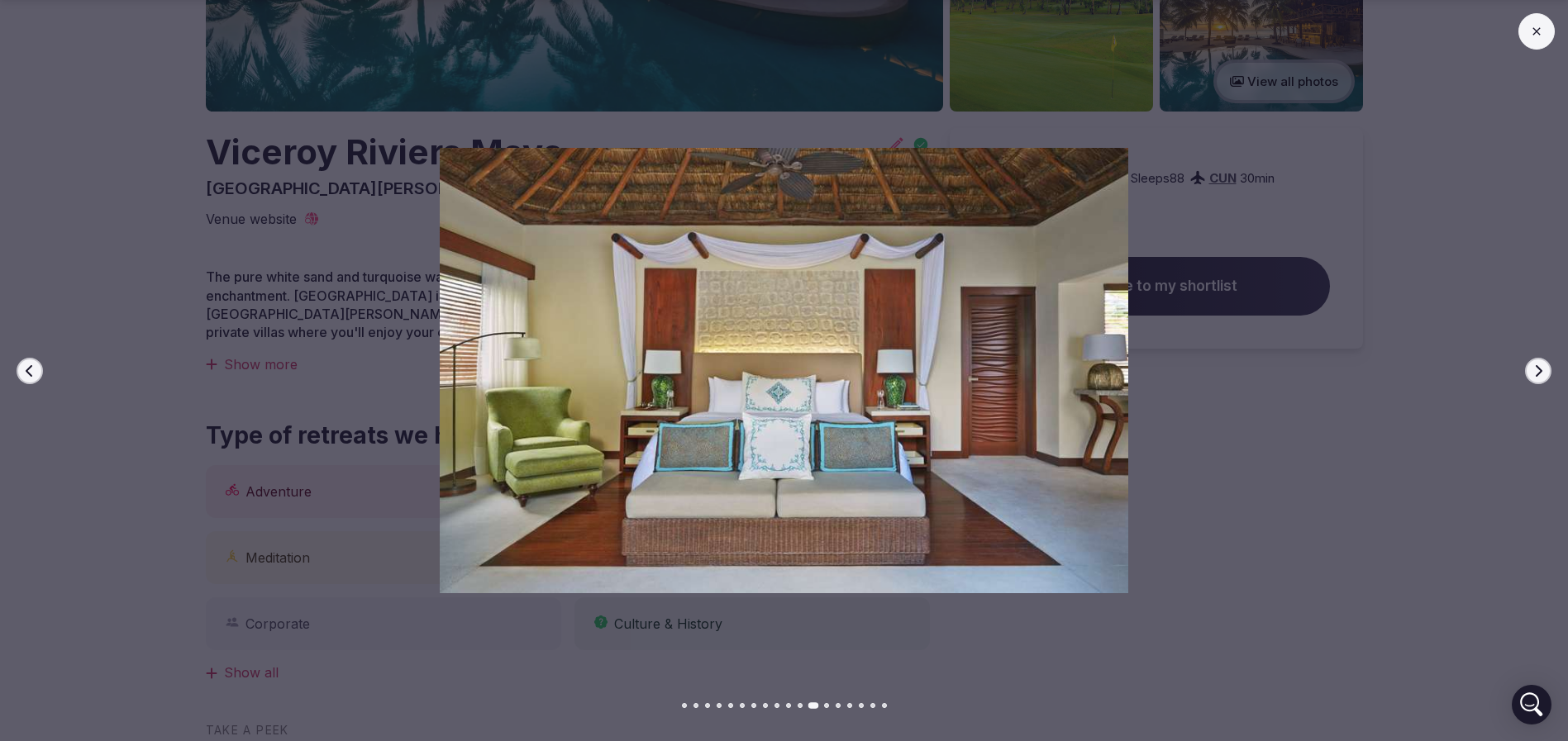
click at [1540, 372] on icon "button" at bounding box center [1538, 370] width 7 height 12
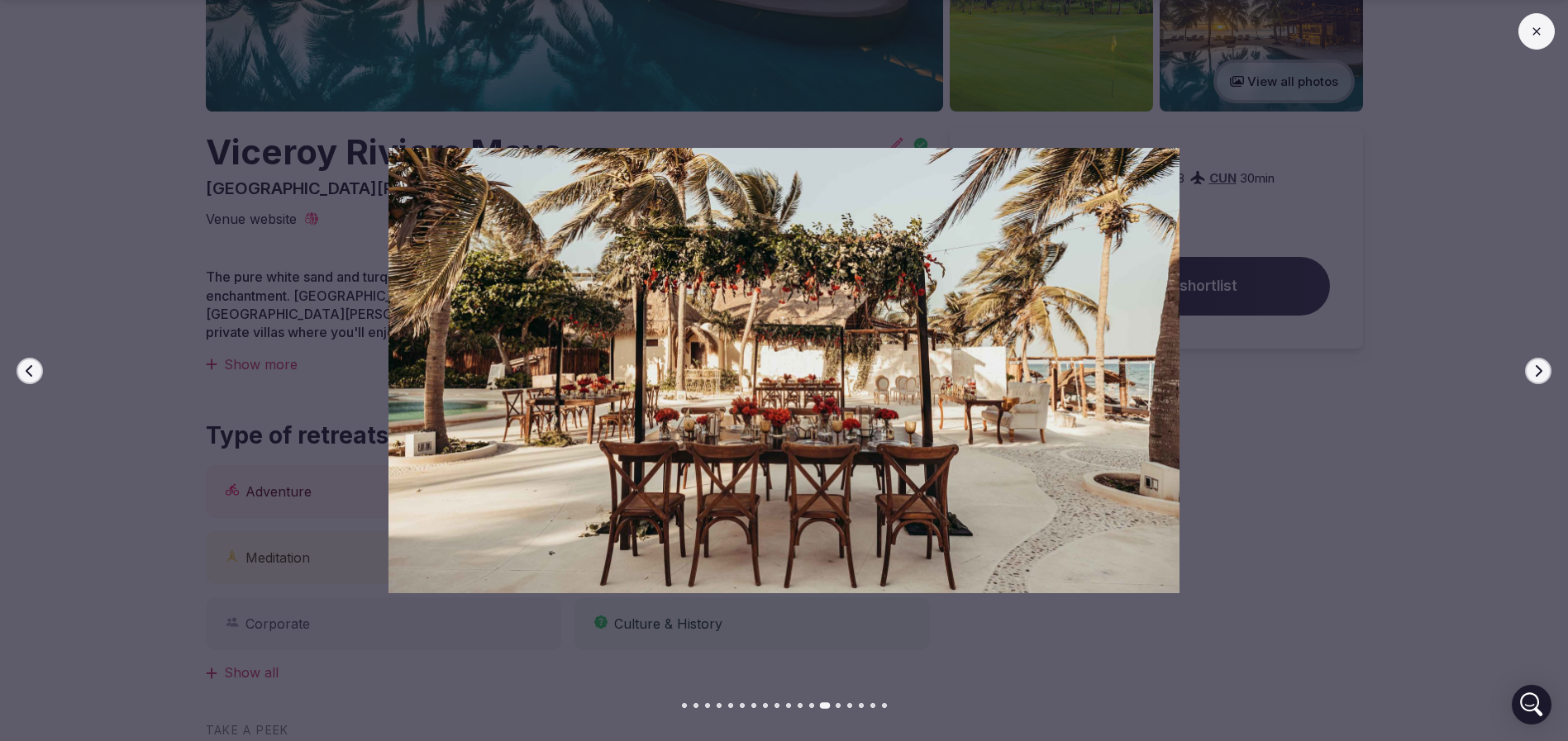
click at [1540, 372] on icon "button" at bounding box center [1538, 370] width 7 height 12
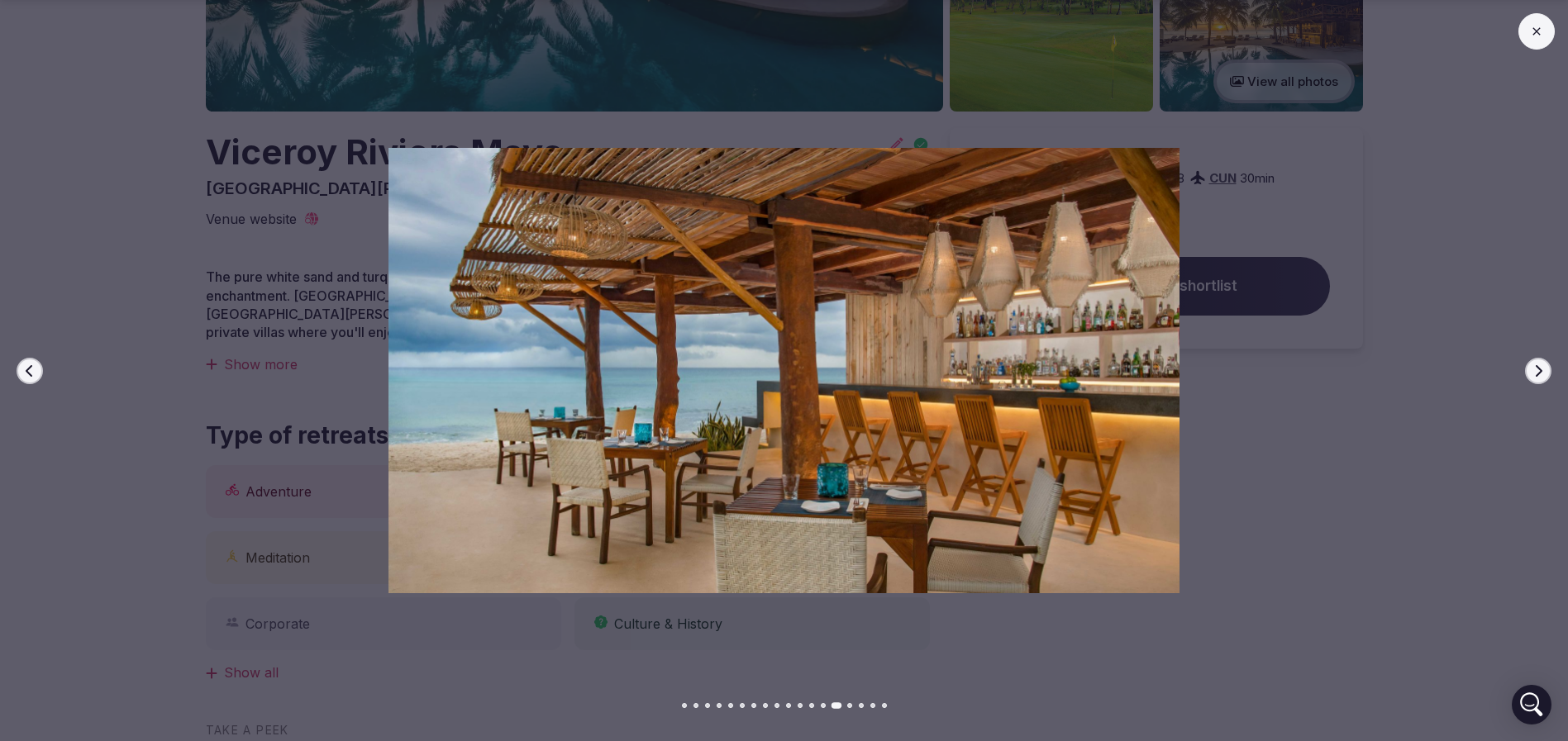
click at [1540, 372] on icon "button" at bounding box center [1538, 370] width 7 height 12
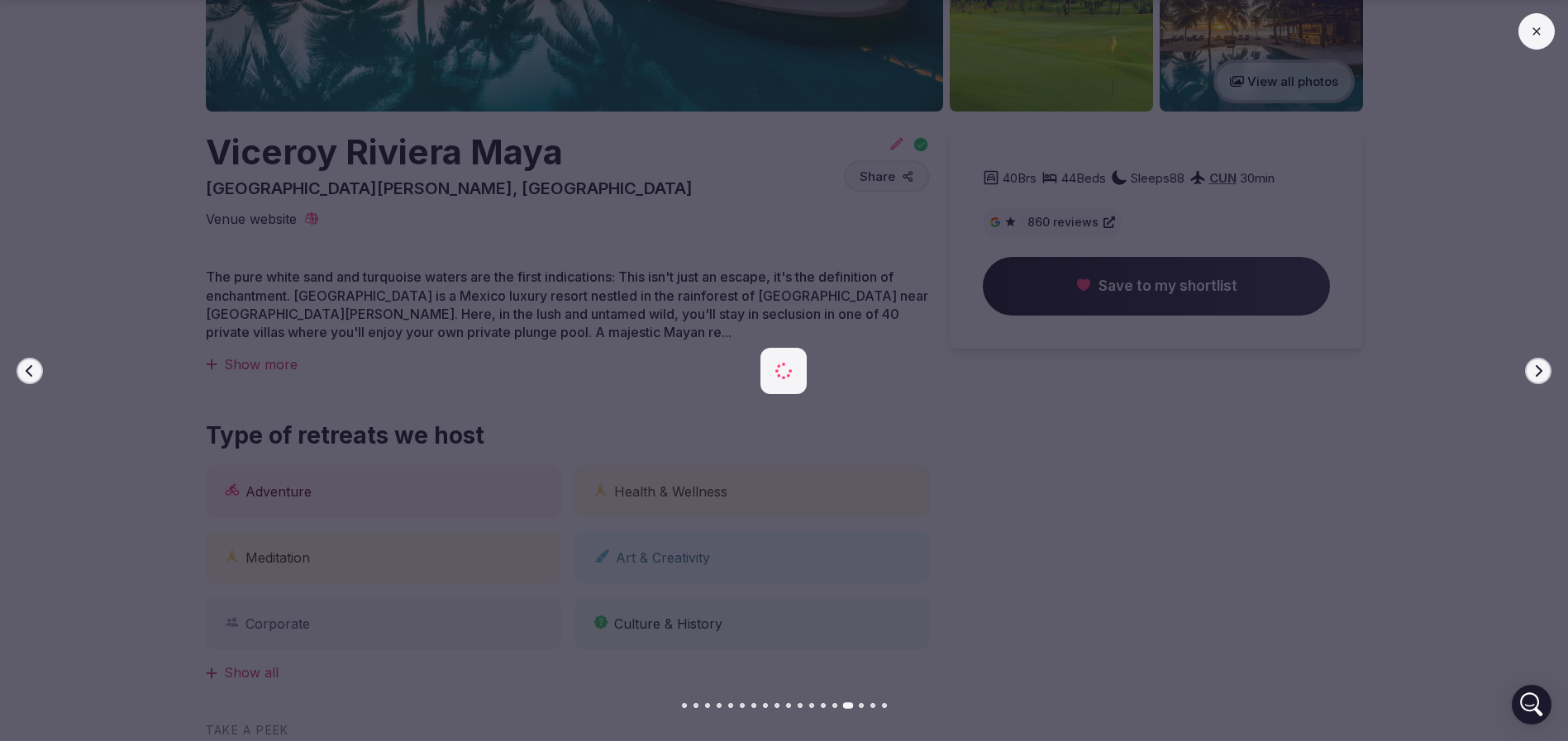
click at [1540, 372] on icon "button" at bounding box center [1538, 370] width 7 height 12
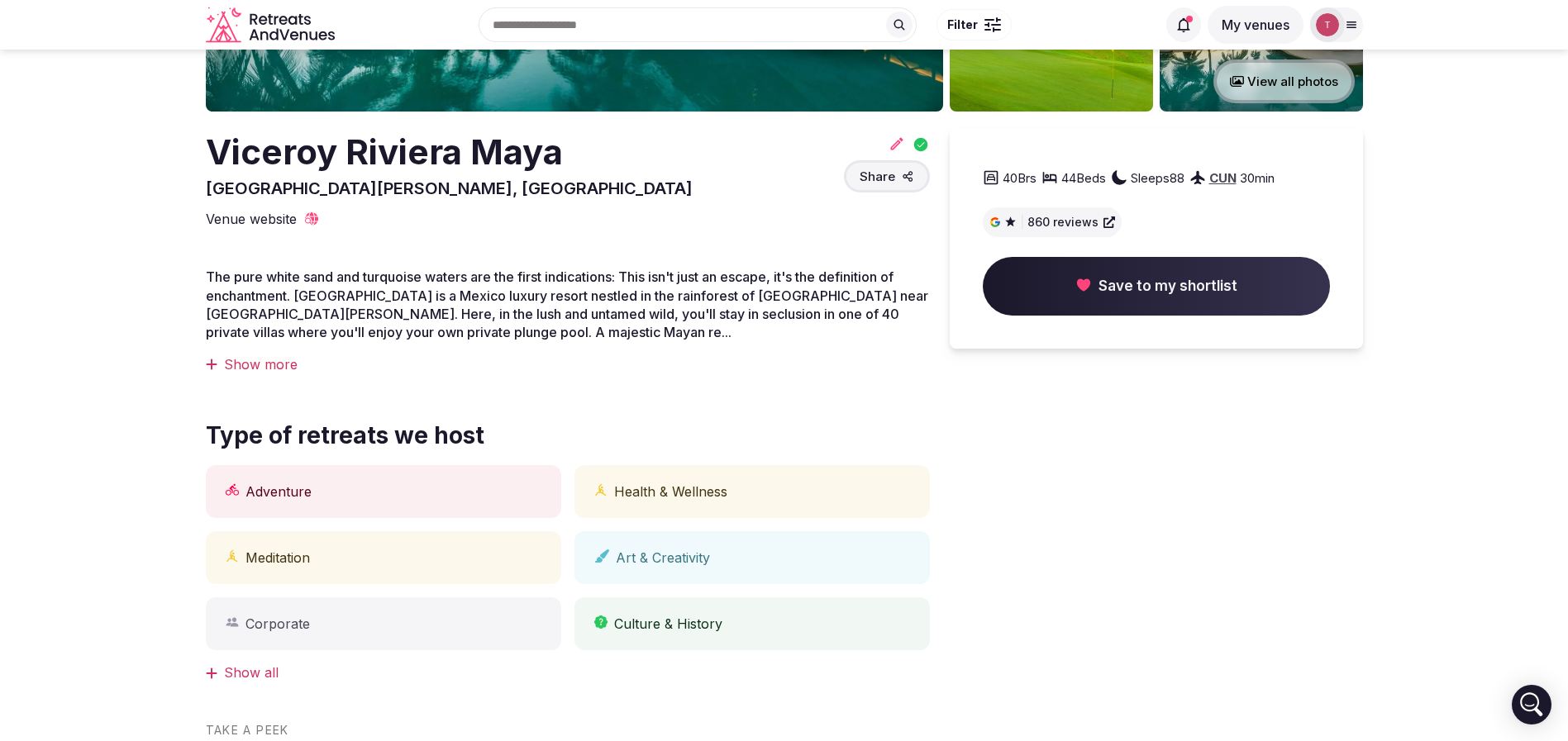
scroll to position [0, 0]
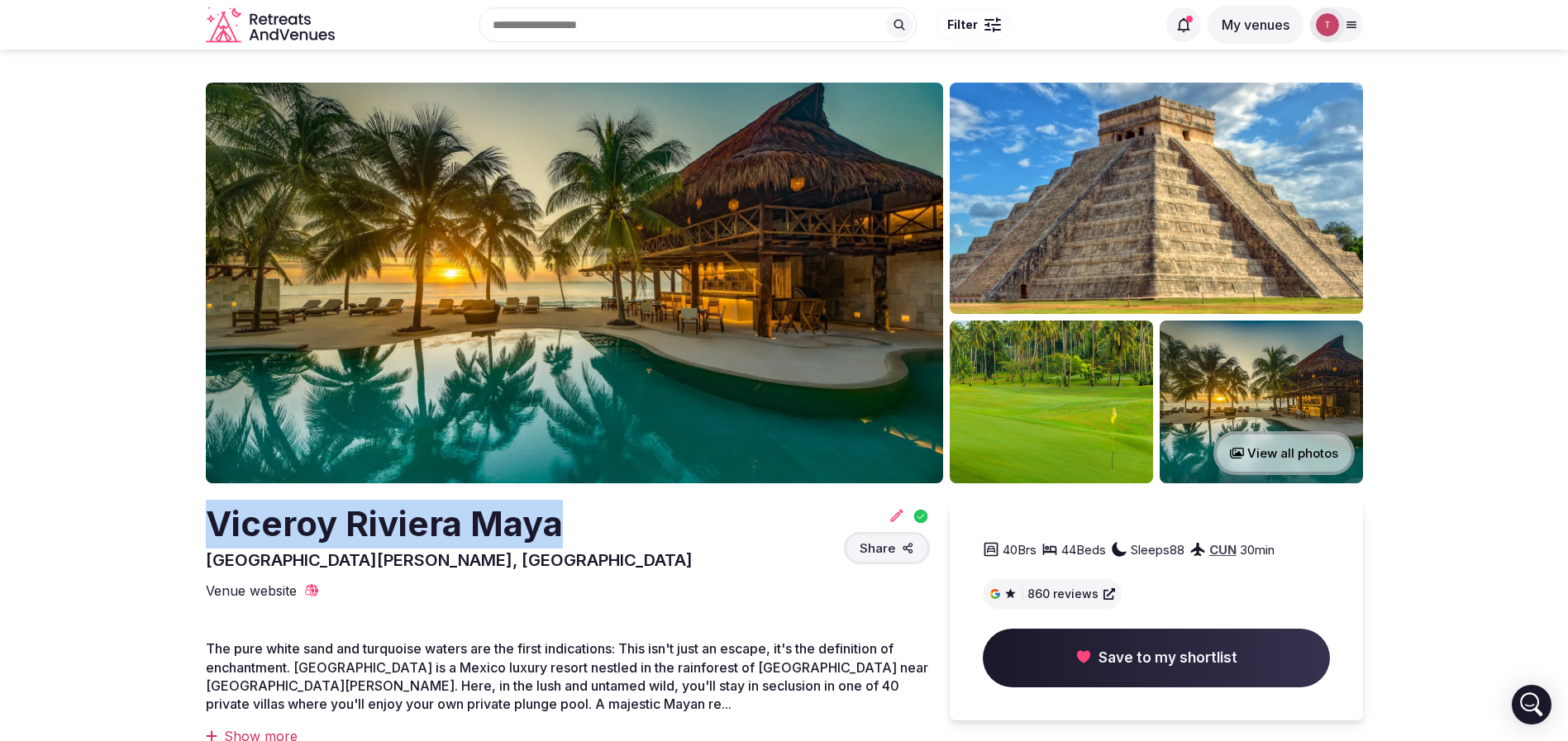
drag, startPoint x: 174, startPoint y: 544, endPoint x: 662, endPoint y: 528, distance: 488.3
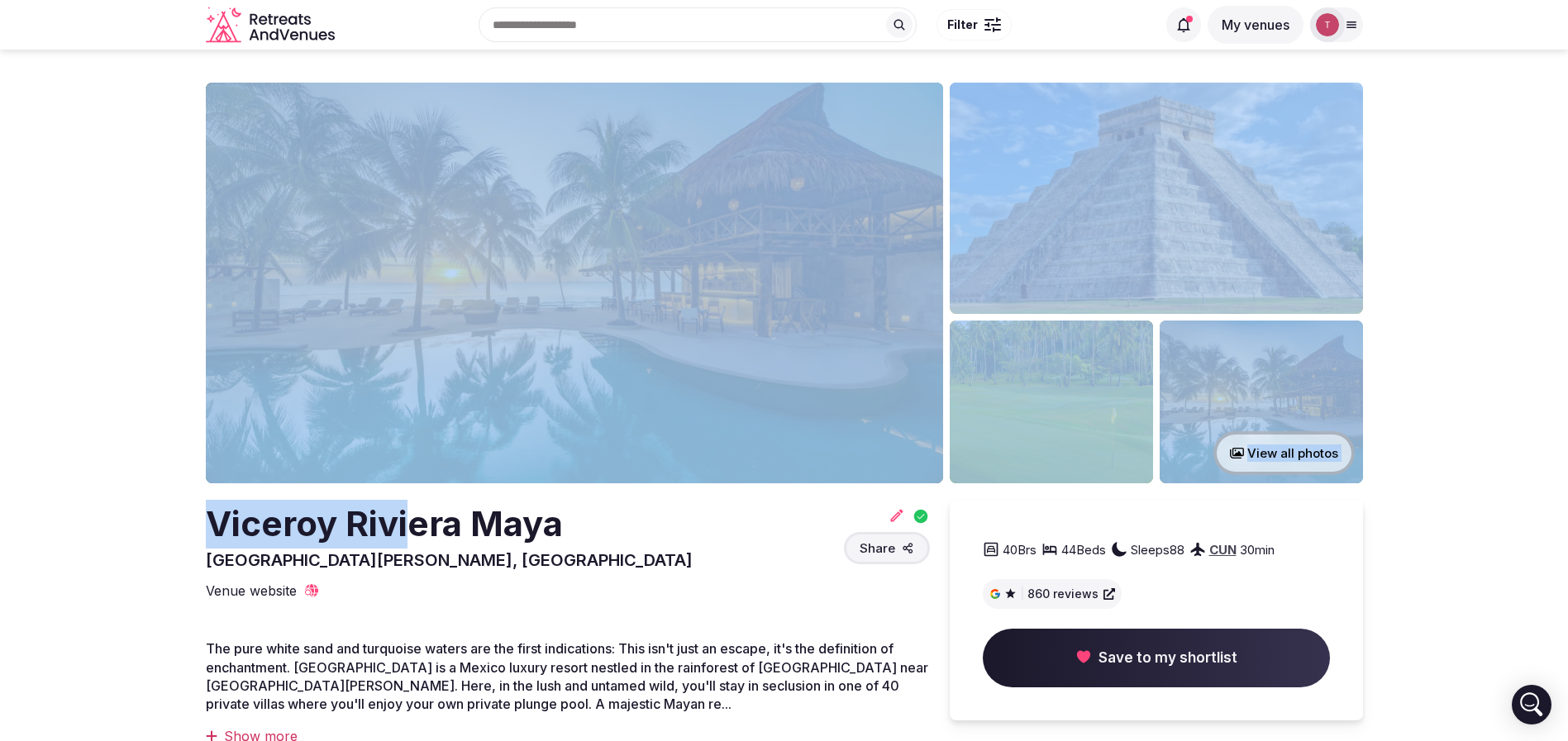
drag, startPoint x: 196, startPoint y: 431, endPoint x: 462, endPoint y: 526, distance: 282.5
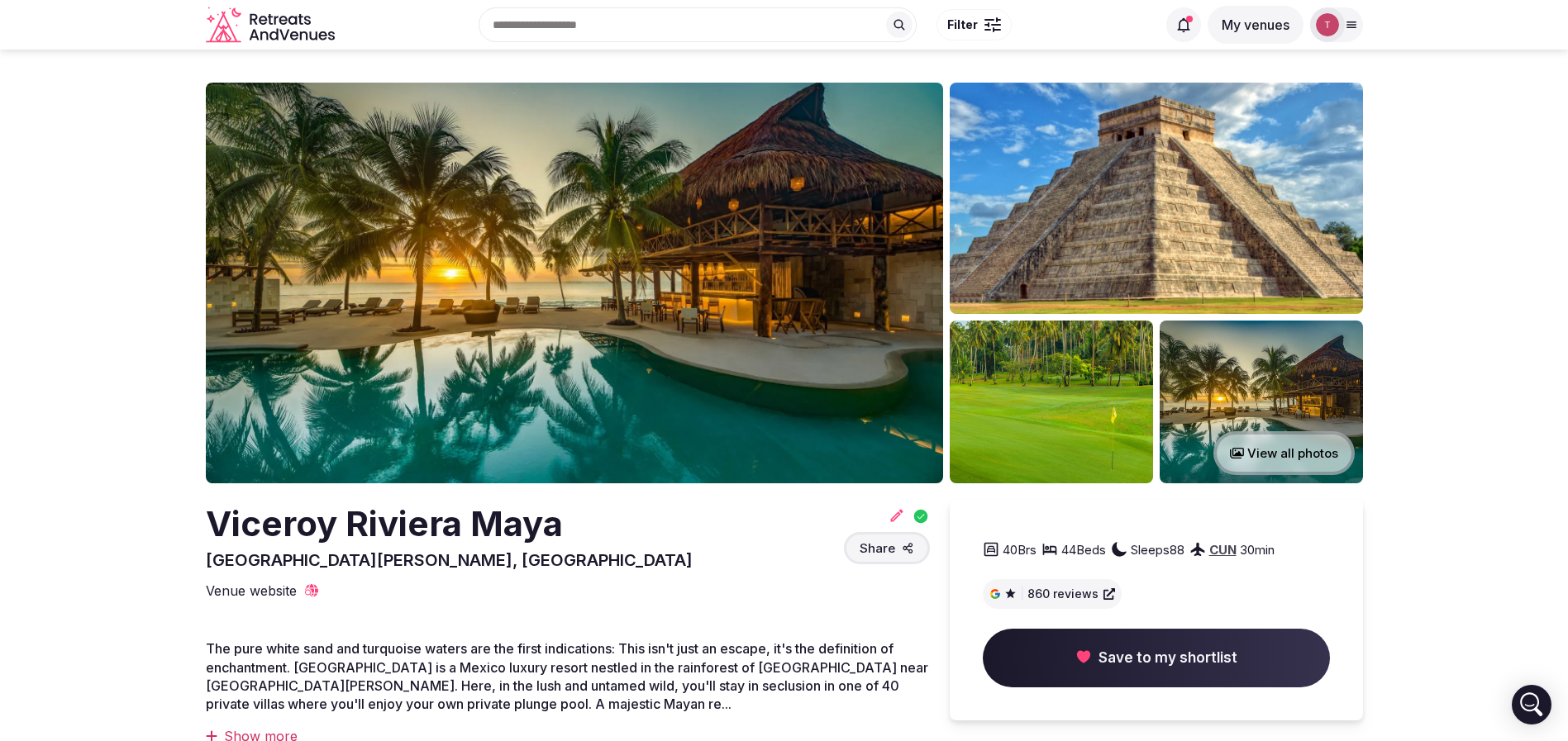
click at [462, 526] on h2 "Viceroy Riviera Maya" at bounding box center [449, 524] width 487 height 49
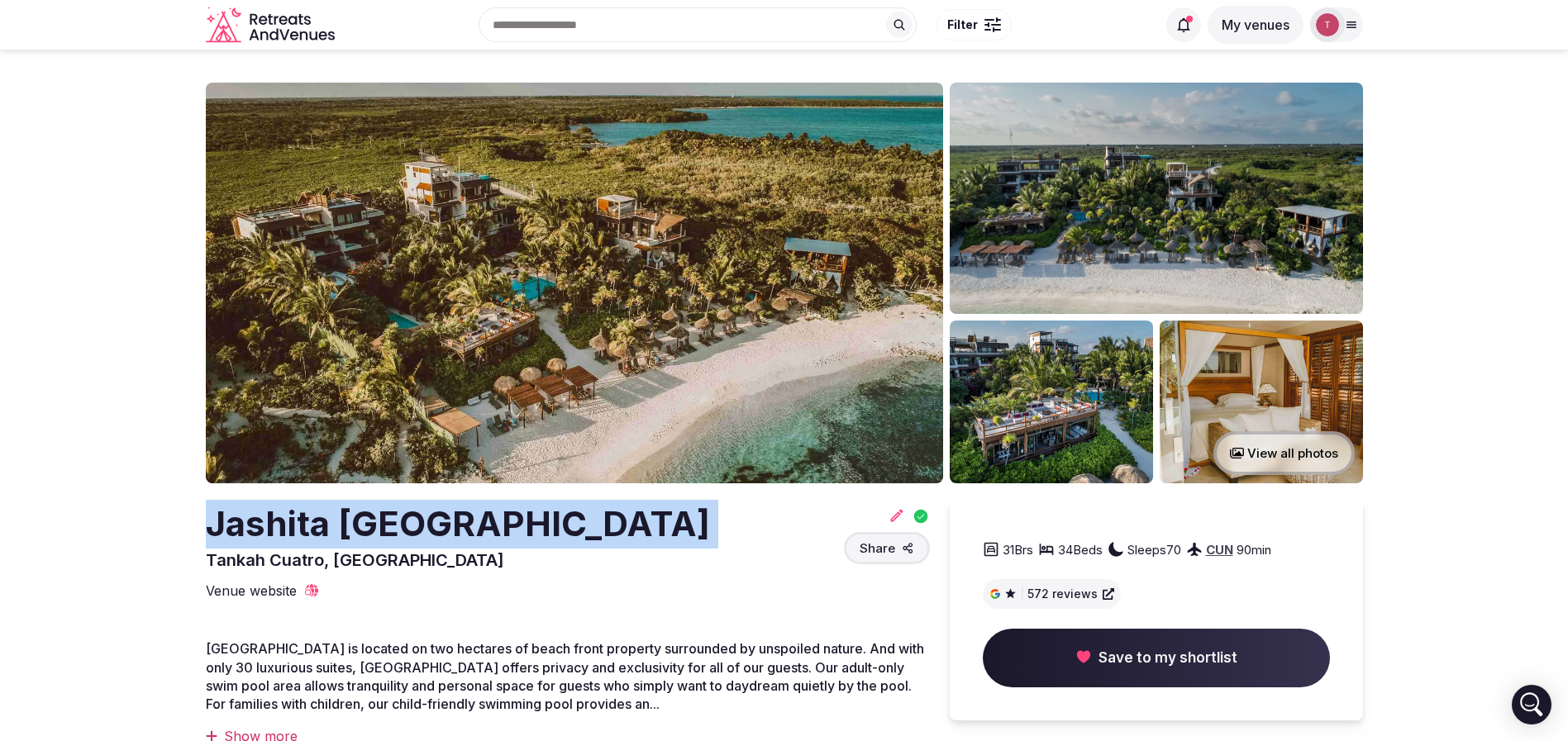
drag, startPoint x: 197, startPoint y: 544, endPoint x: 98, endPoint y: 541, distance: 99.0
click at [568, 237] on img at bounding box center [574, 282] width 737 height 401
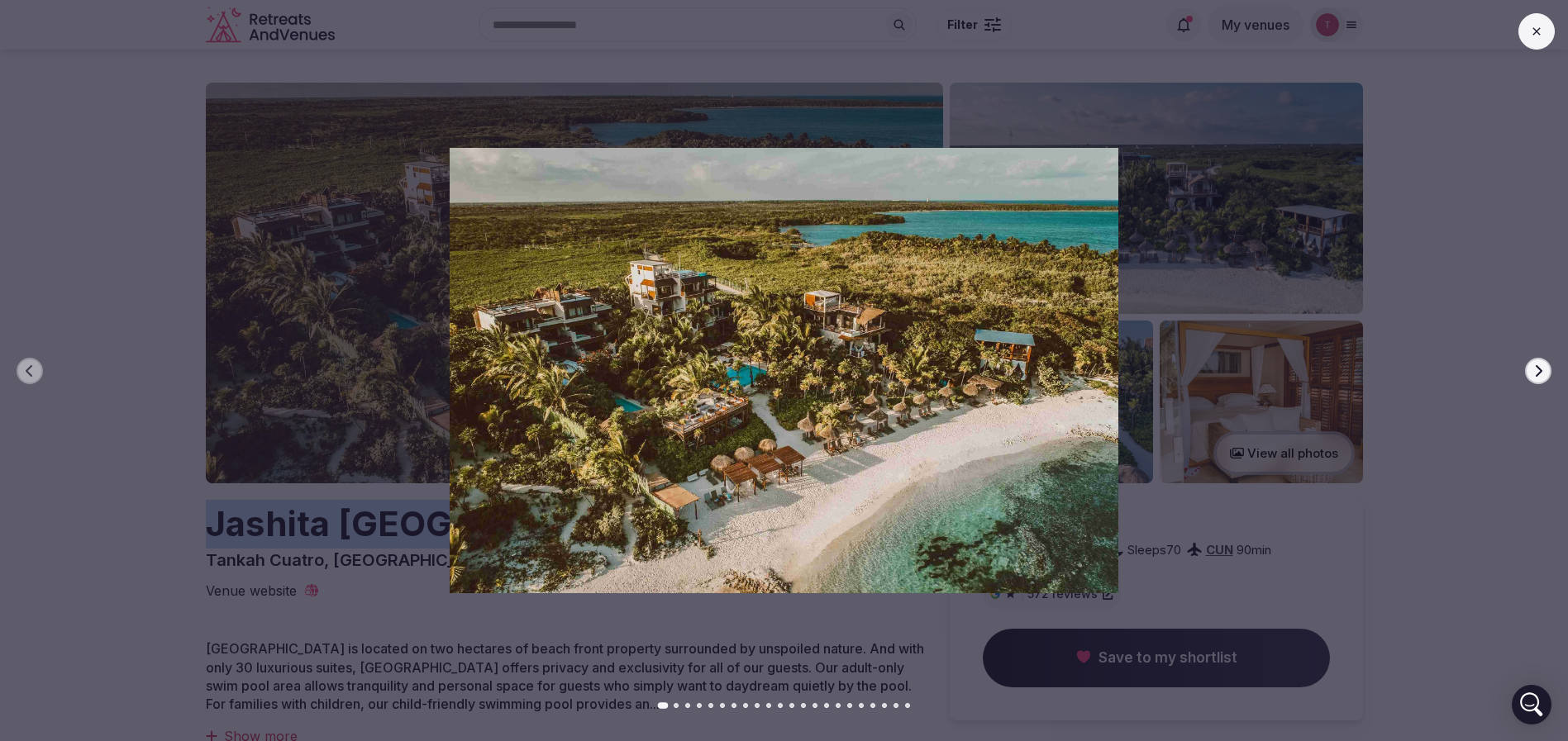
click at [1536, 369] on icon "button" at bounding box center [1537, 370] width 13 height 13
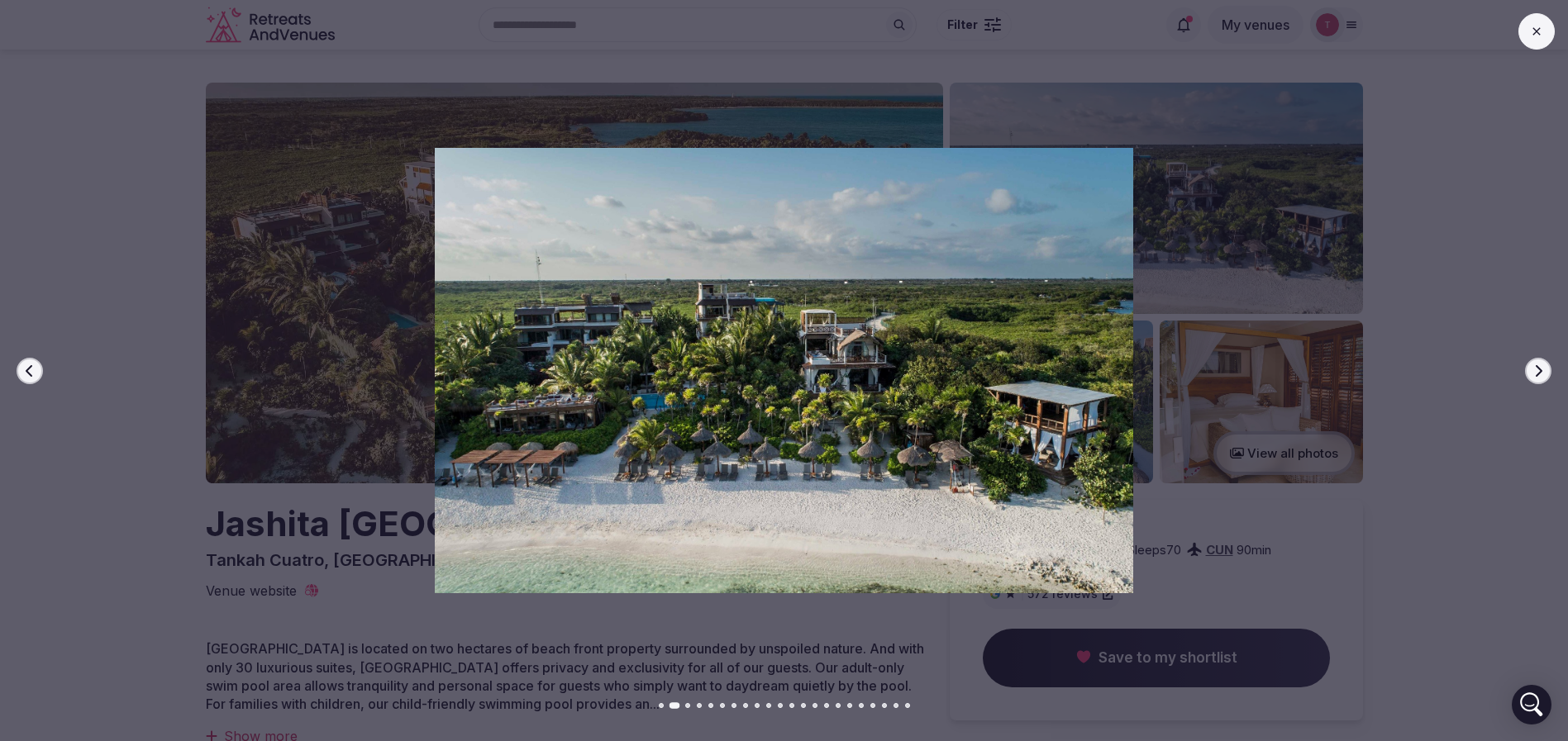
click at [1535, 351] on div at bounding box center [777, 370] width 1581 height 445
click at [1534, 353] on div at bounding box center [777, 370] width 1581 height 445
click at [1531, 369] on icon "button" at bounding box center [1537, 370] width 13 height 13
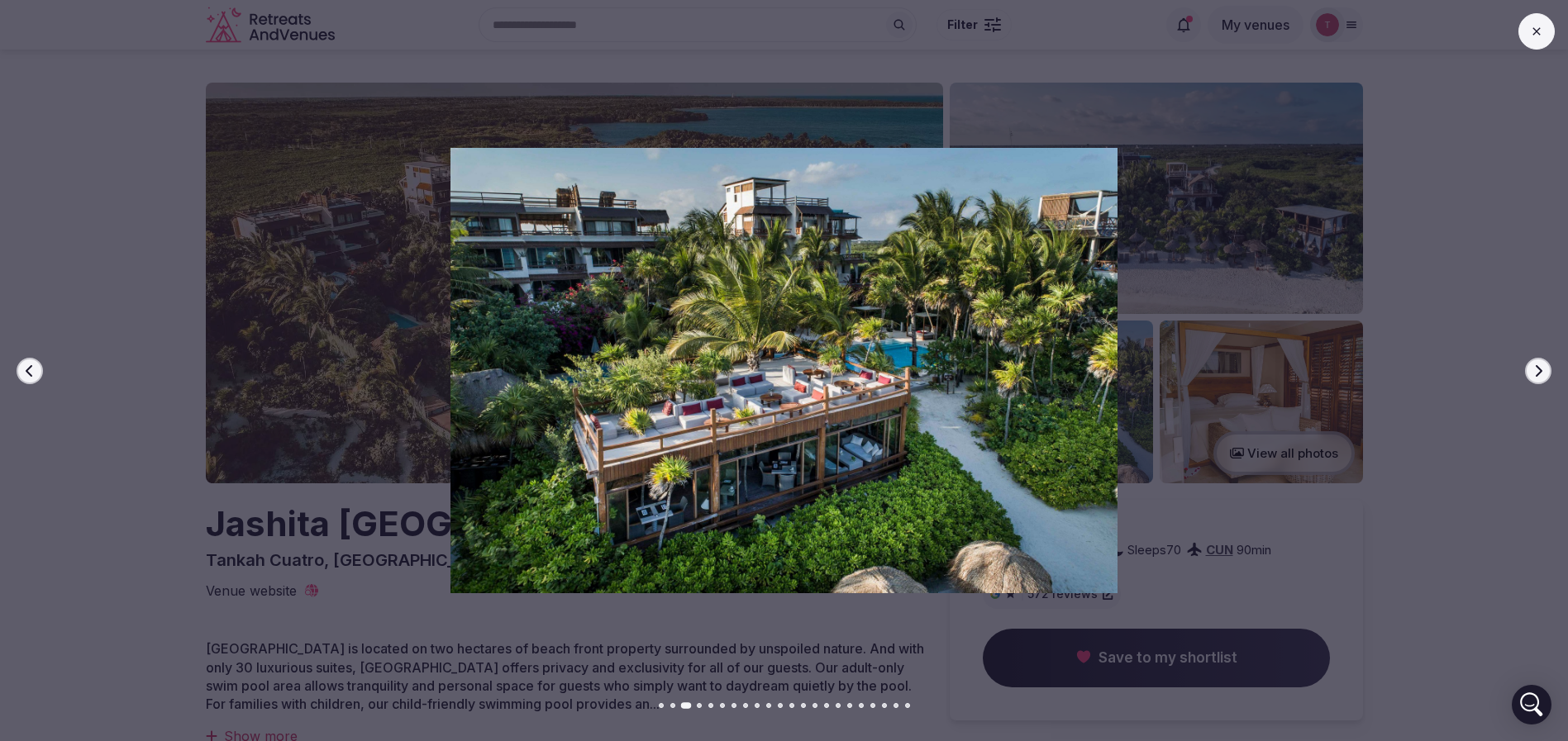
click at [1531, 369] on icon "button" at bounding box center [1537, 370] width 13 height 13
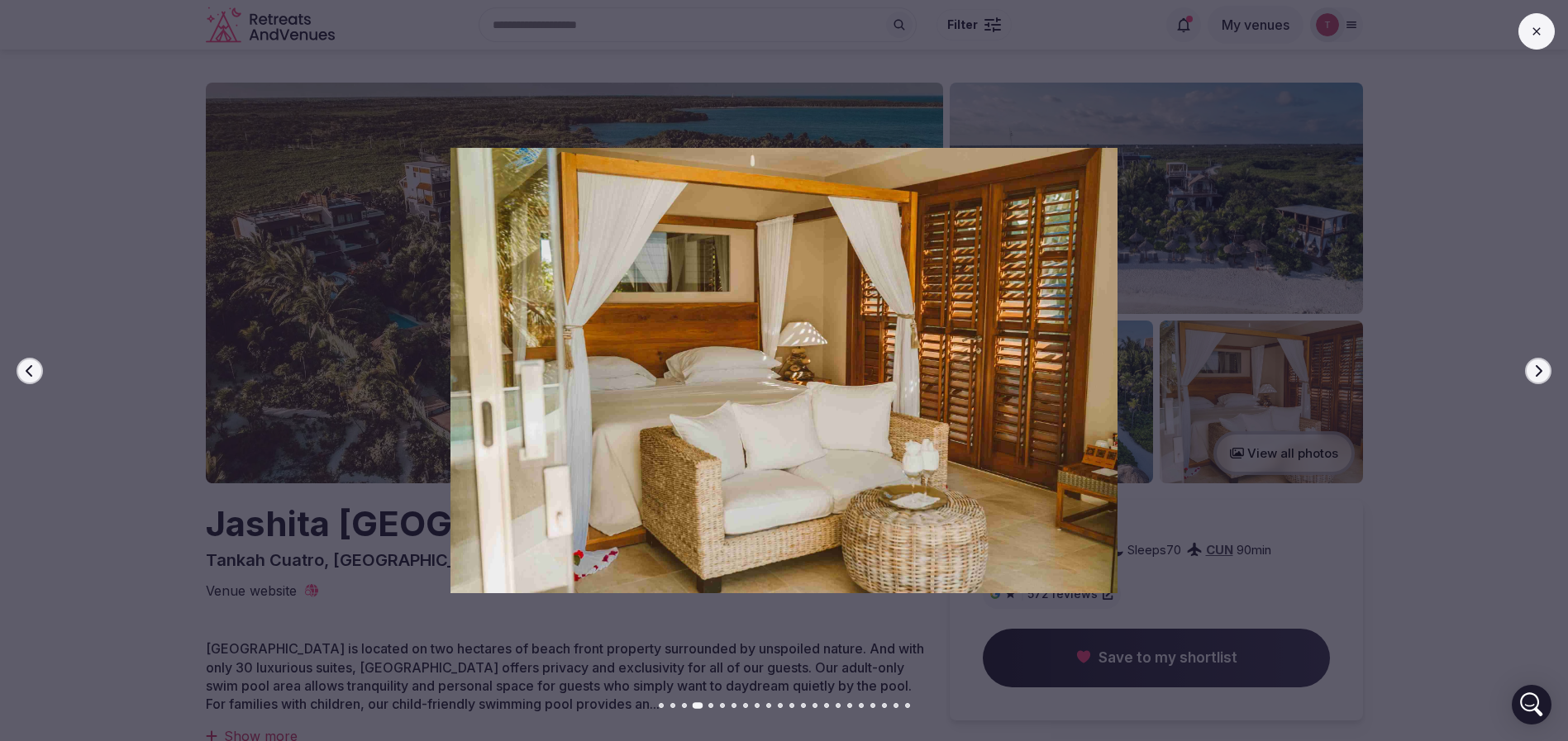
click at [1531, 369] on icon "button" at bounding box center [1537, 370] width 13 height 13
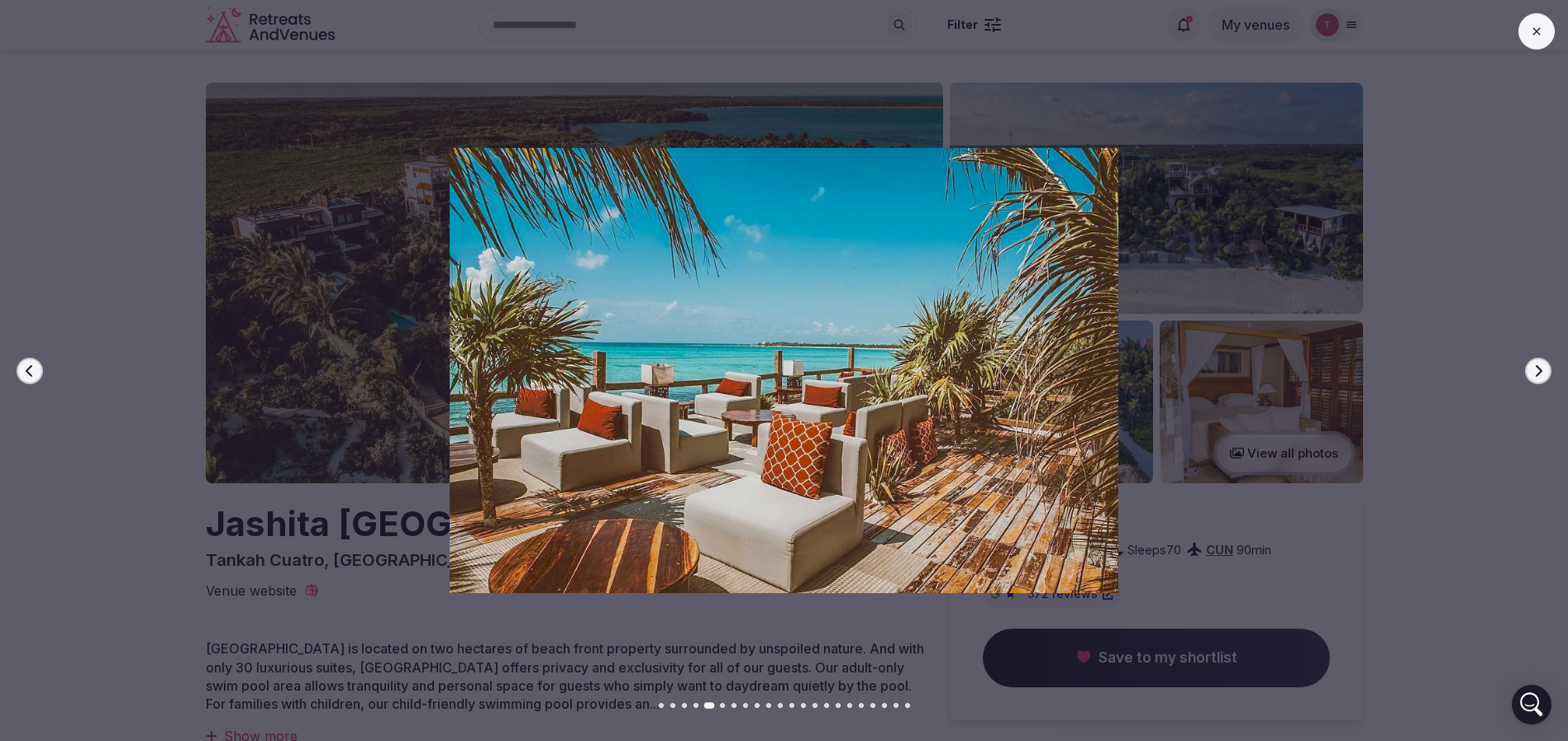
click at [1531, 369] on icon "button" at bounding box center [1537, 370] width 13 height 13
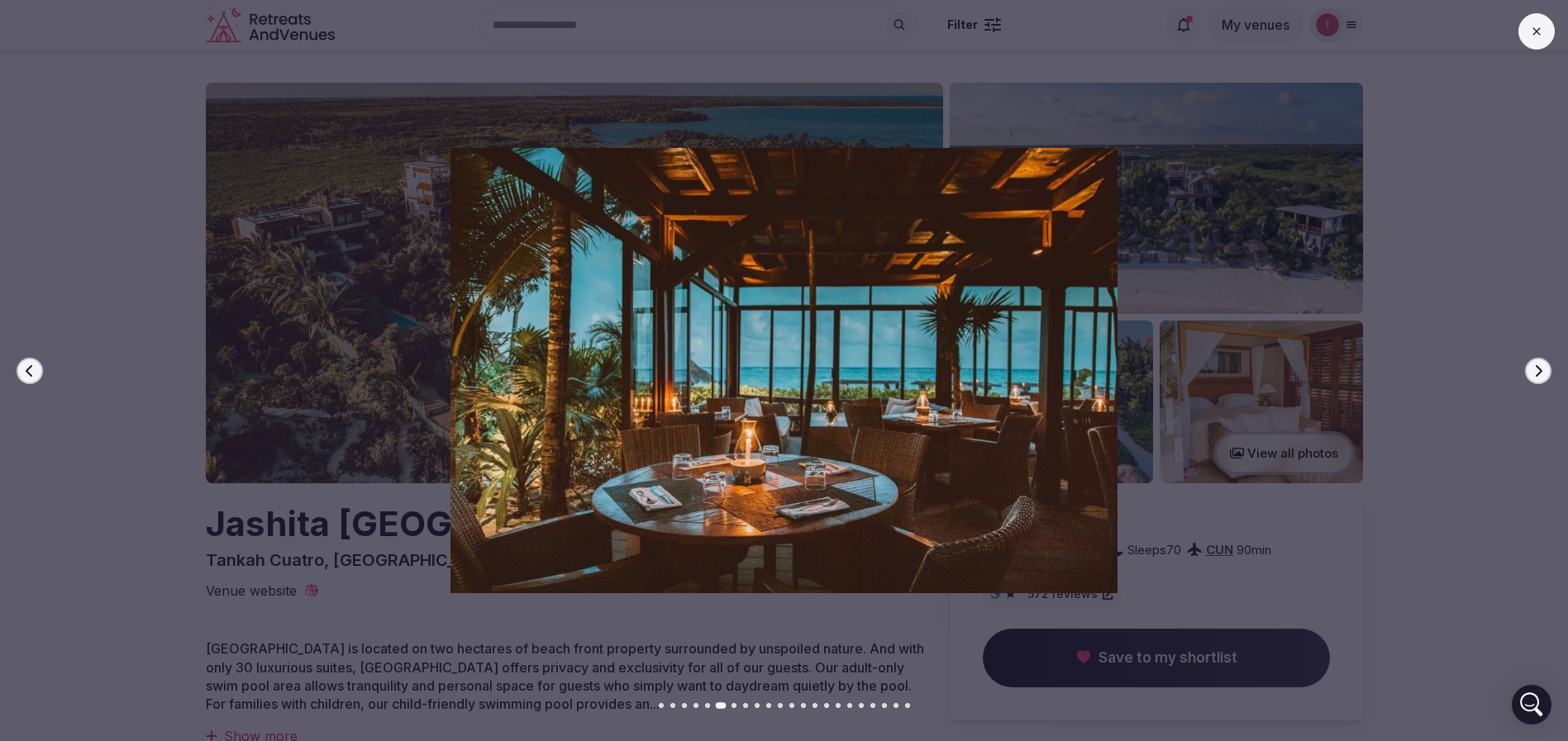
click at [1531, 369] on icon "button" at bounding box center [1537, 370] width 13 height 13
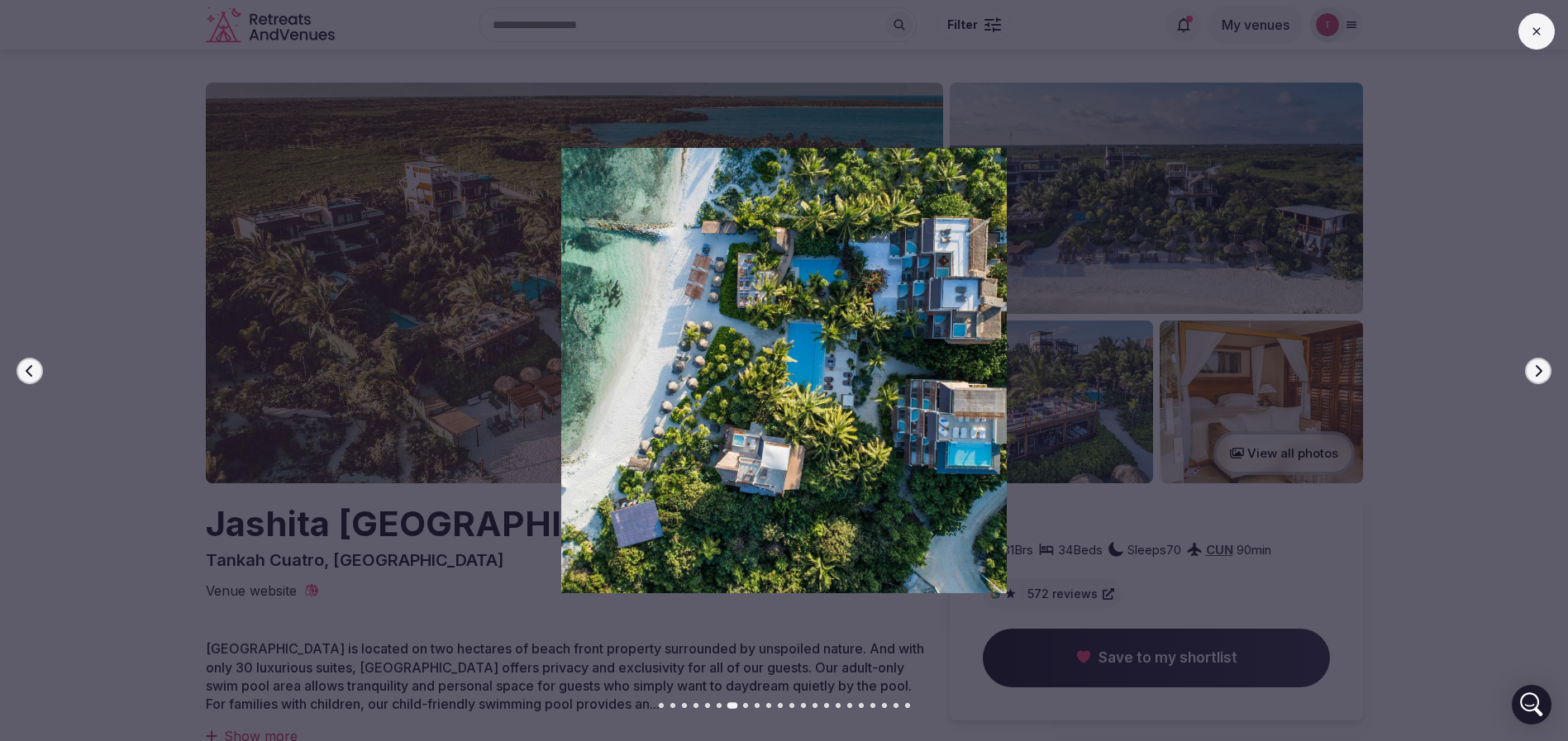
click at [1531, 369] on icon "button" at bounding box center [1537, 370] width 13 height 13
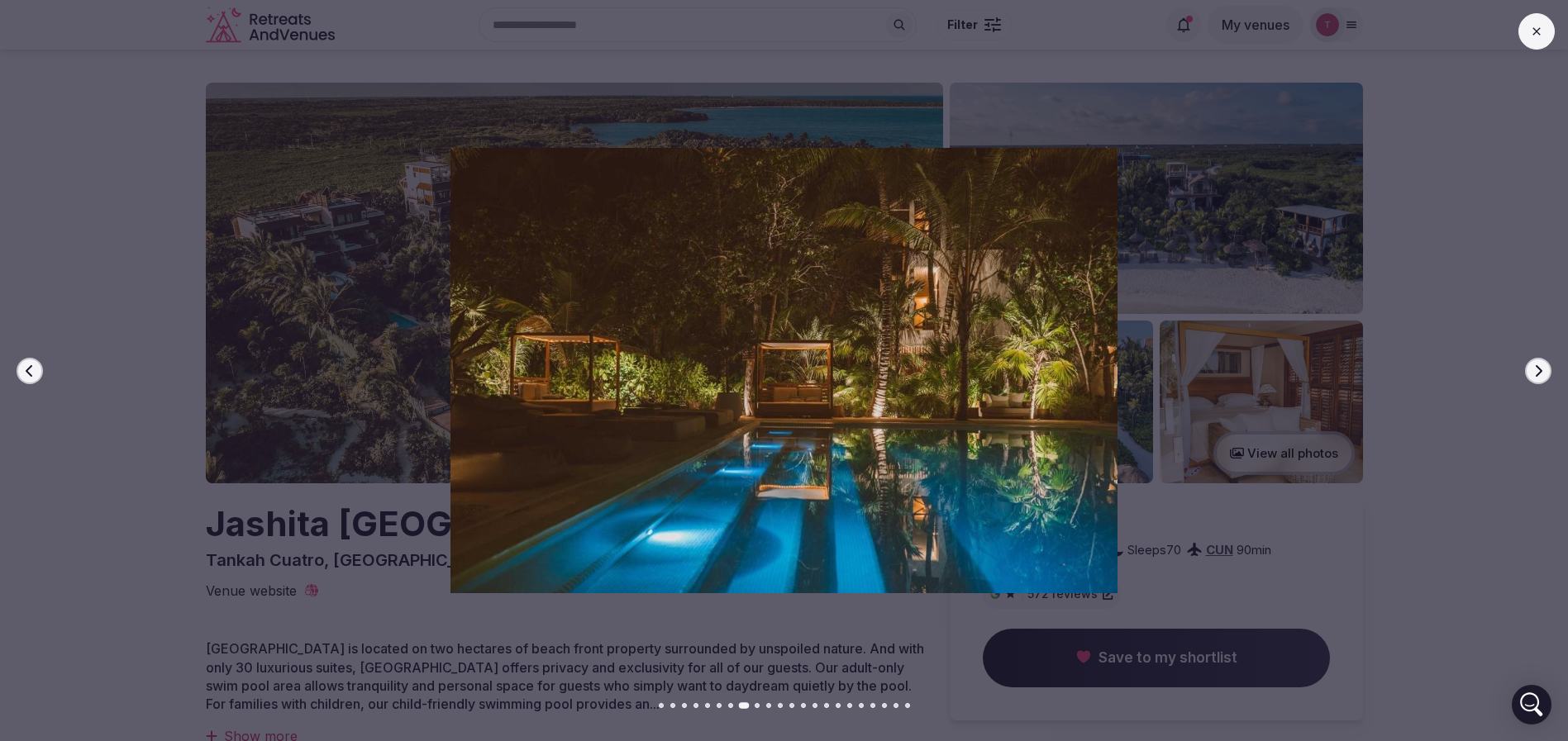
click at [1531, 369] on icon "button" at bounding box center [1537, 370] width 13 height 13
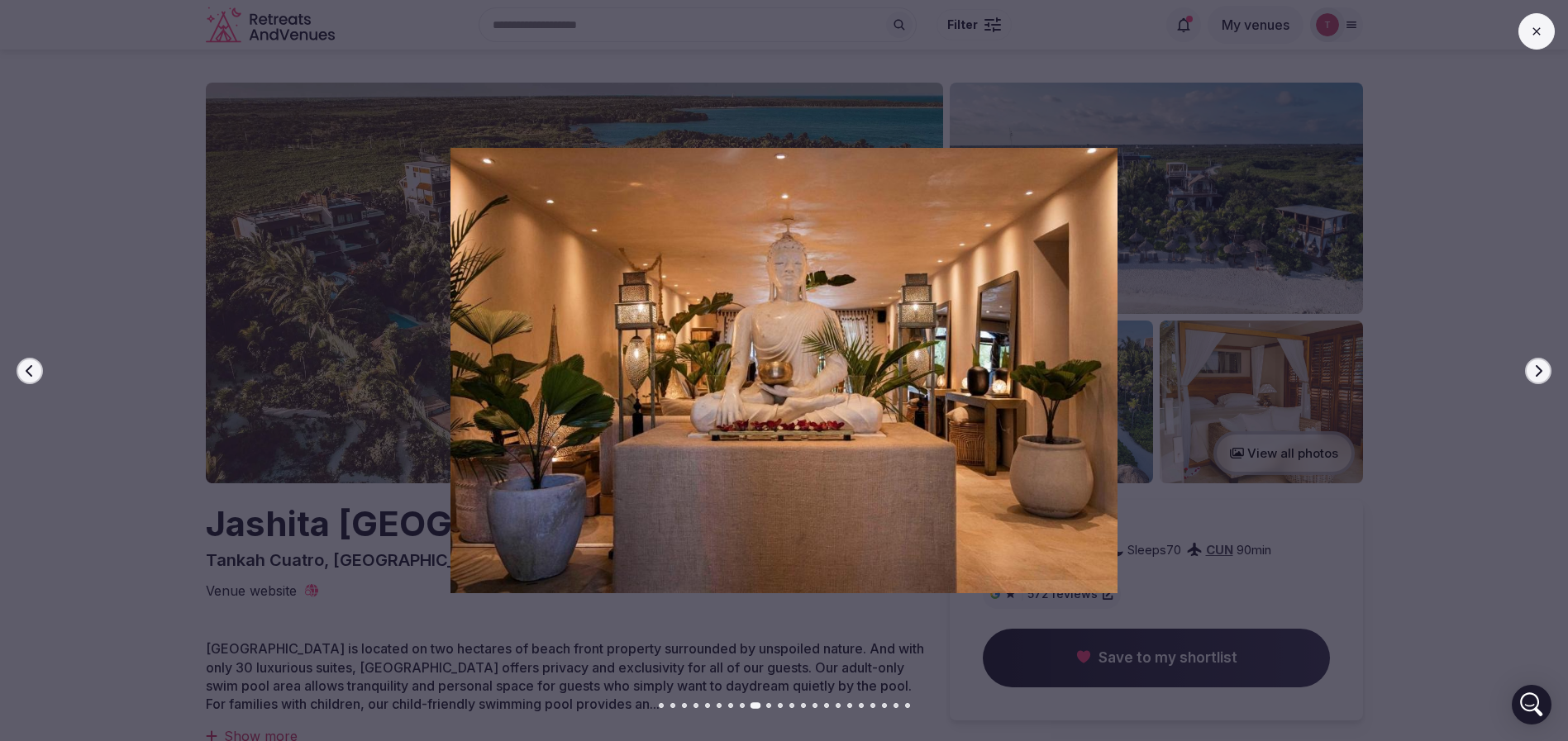
click at [1531, 369] on icon "button" at bounding box center [1537, 370] width 13 height 13
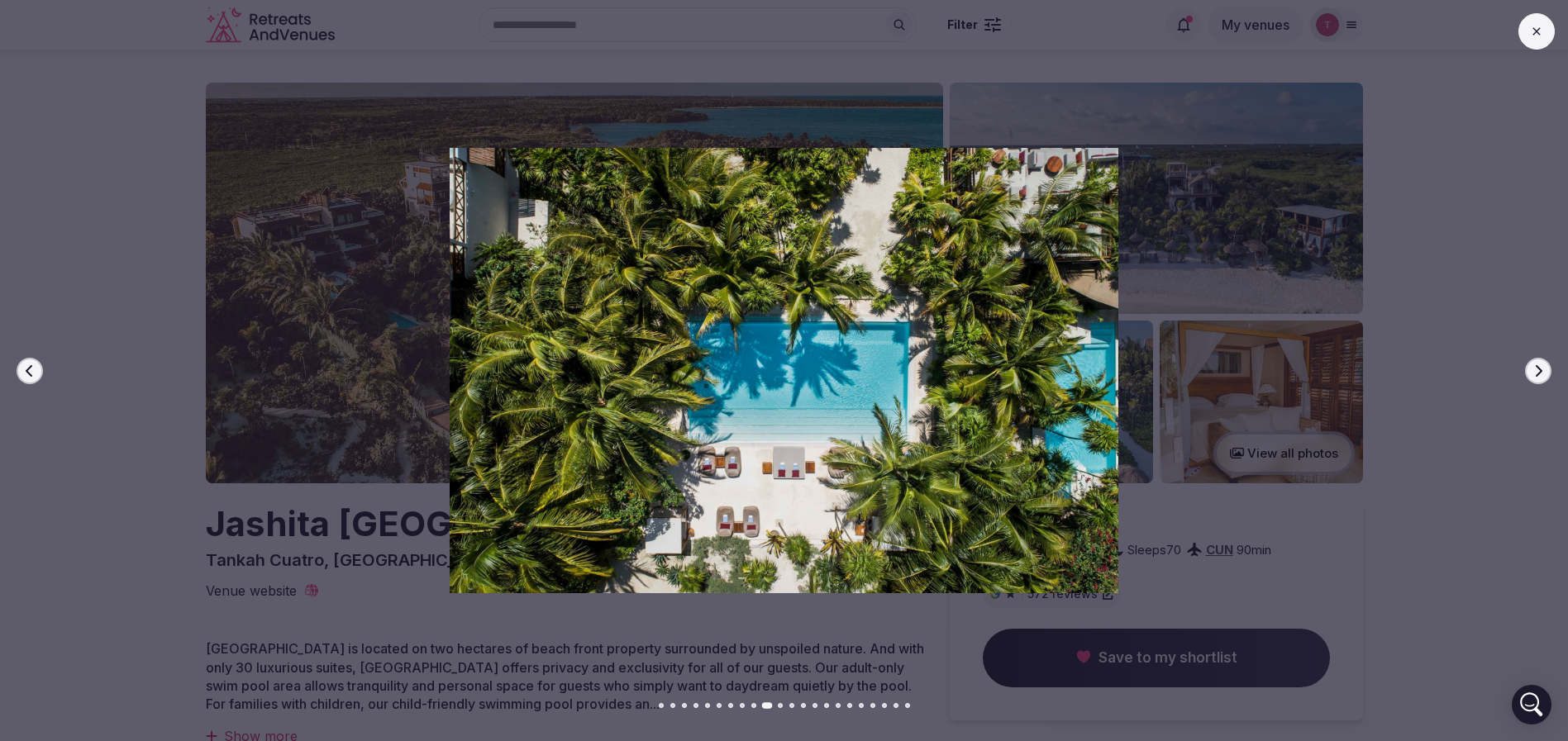
click at [1531, 369] on icon "button" at bounding box center [1537, 370] width 13 height 13
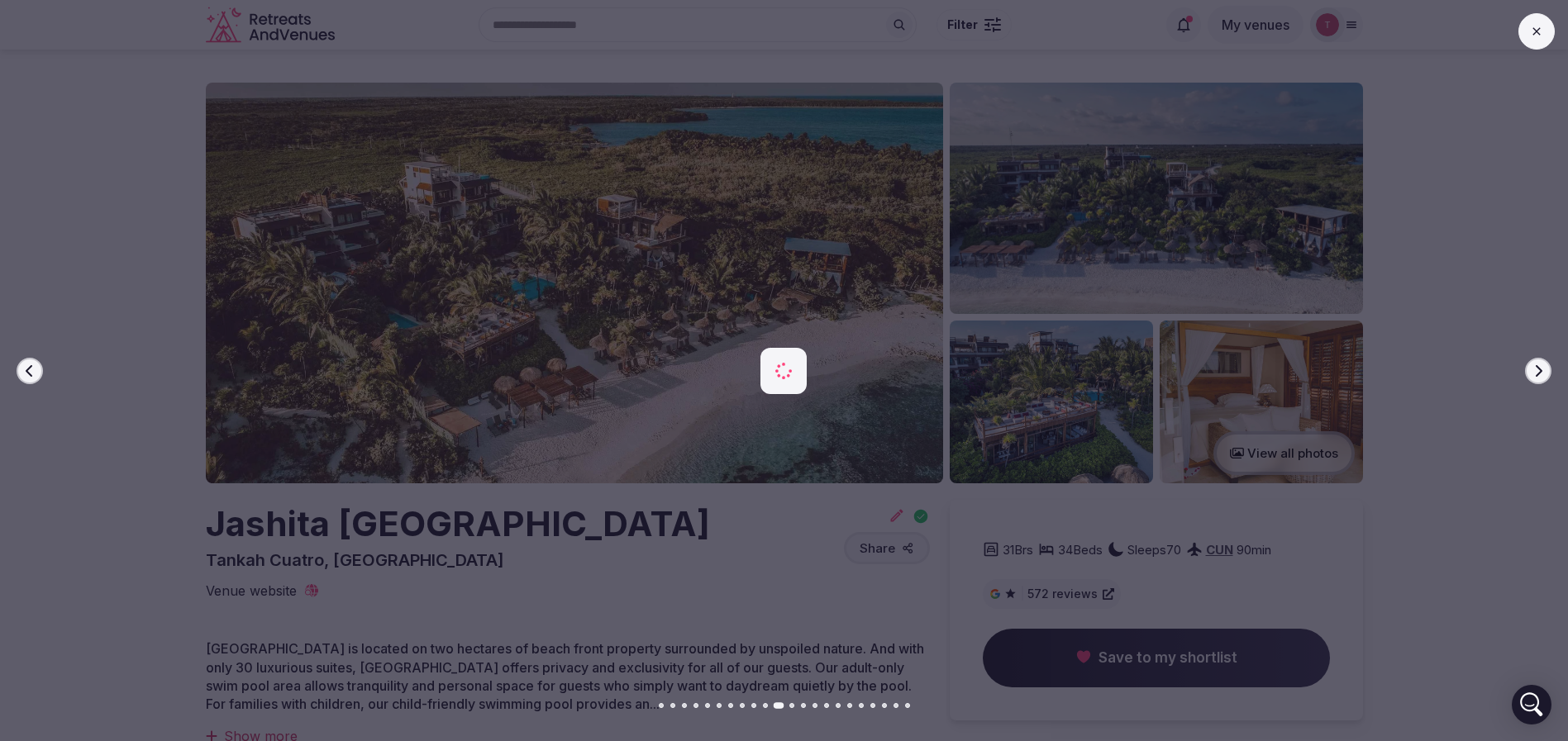
click at [1531, 369] on icon "button" at bounding box center [1537, 370] width 13 height 13
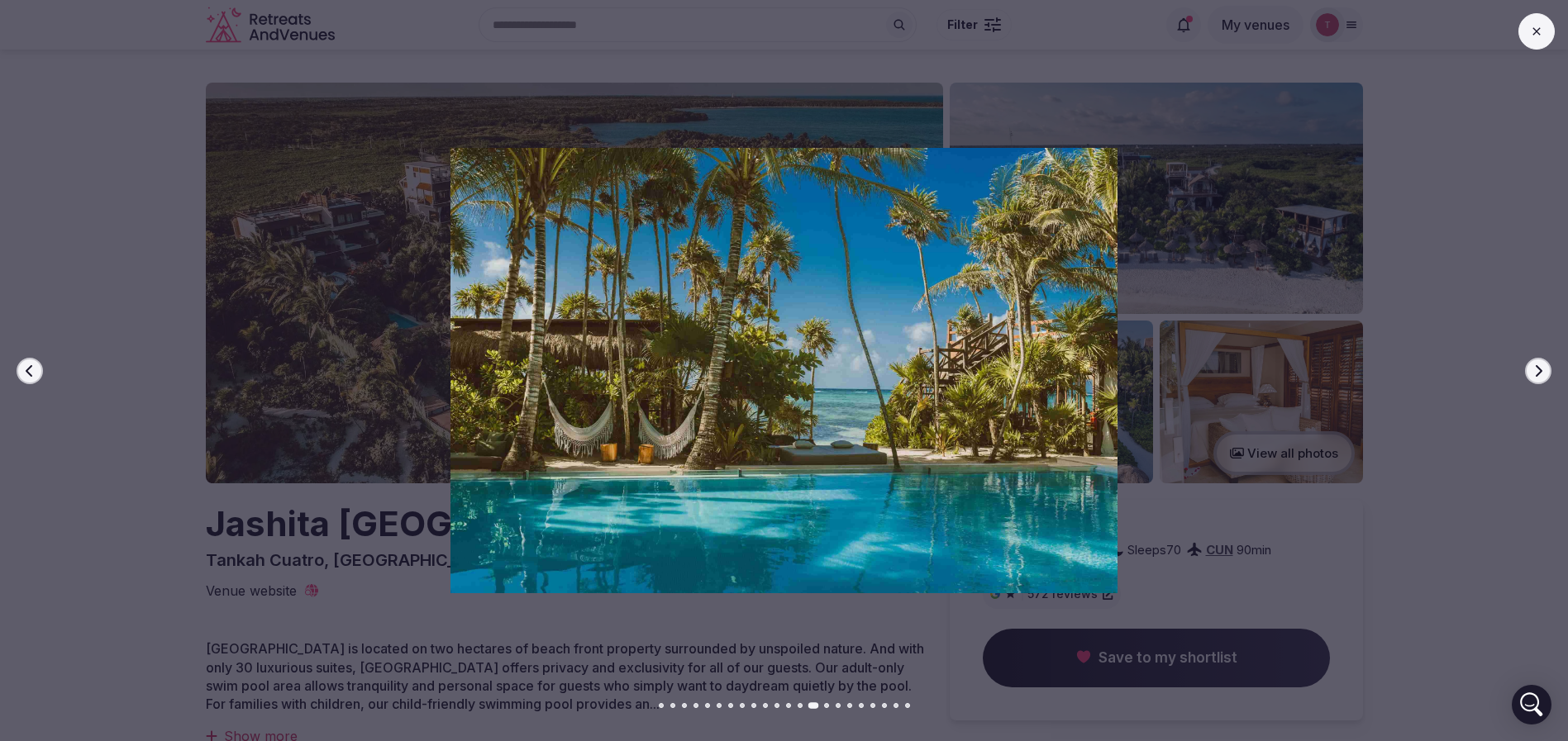
click at [1531, 369] on icon "button" at bounding box center [1537, 370] width 13 height 13
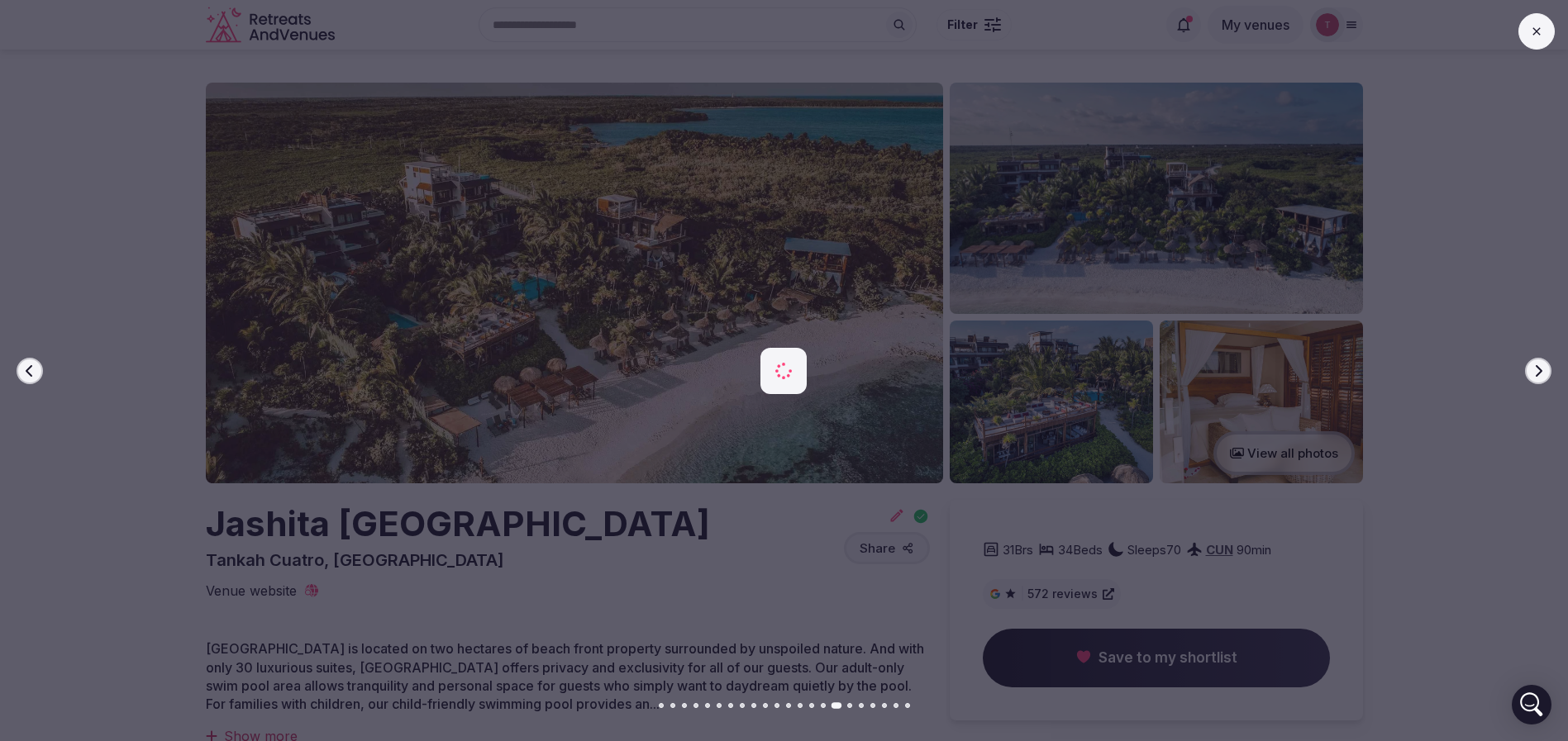
click at [1531, 369] on icon "button" at bounding box center [1537, 370] width 13 height 13
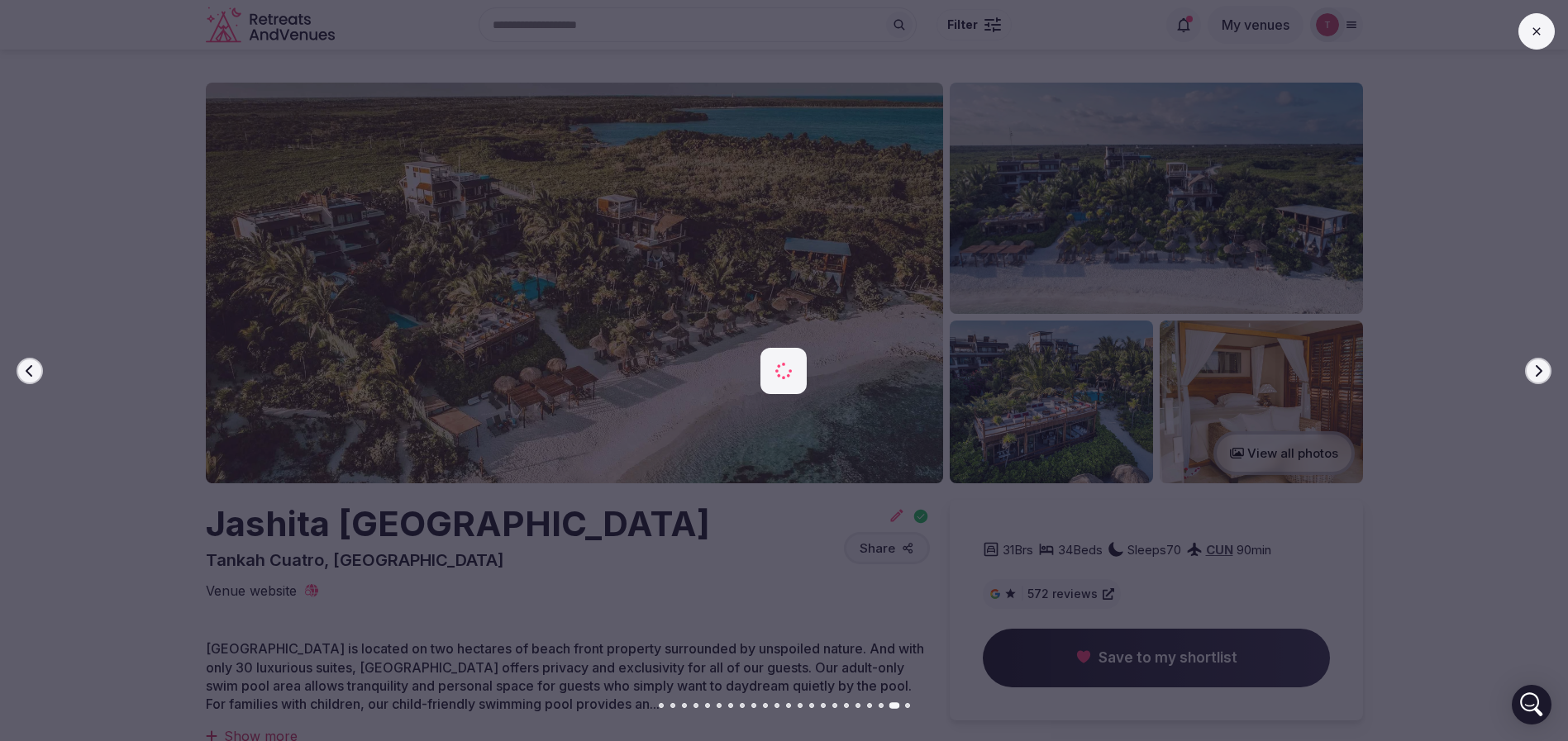
click at [1531, 369] on icon "button" at bounding box center [1537, 370] width 13 height 13
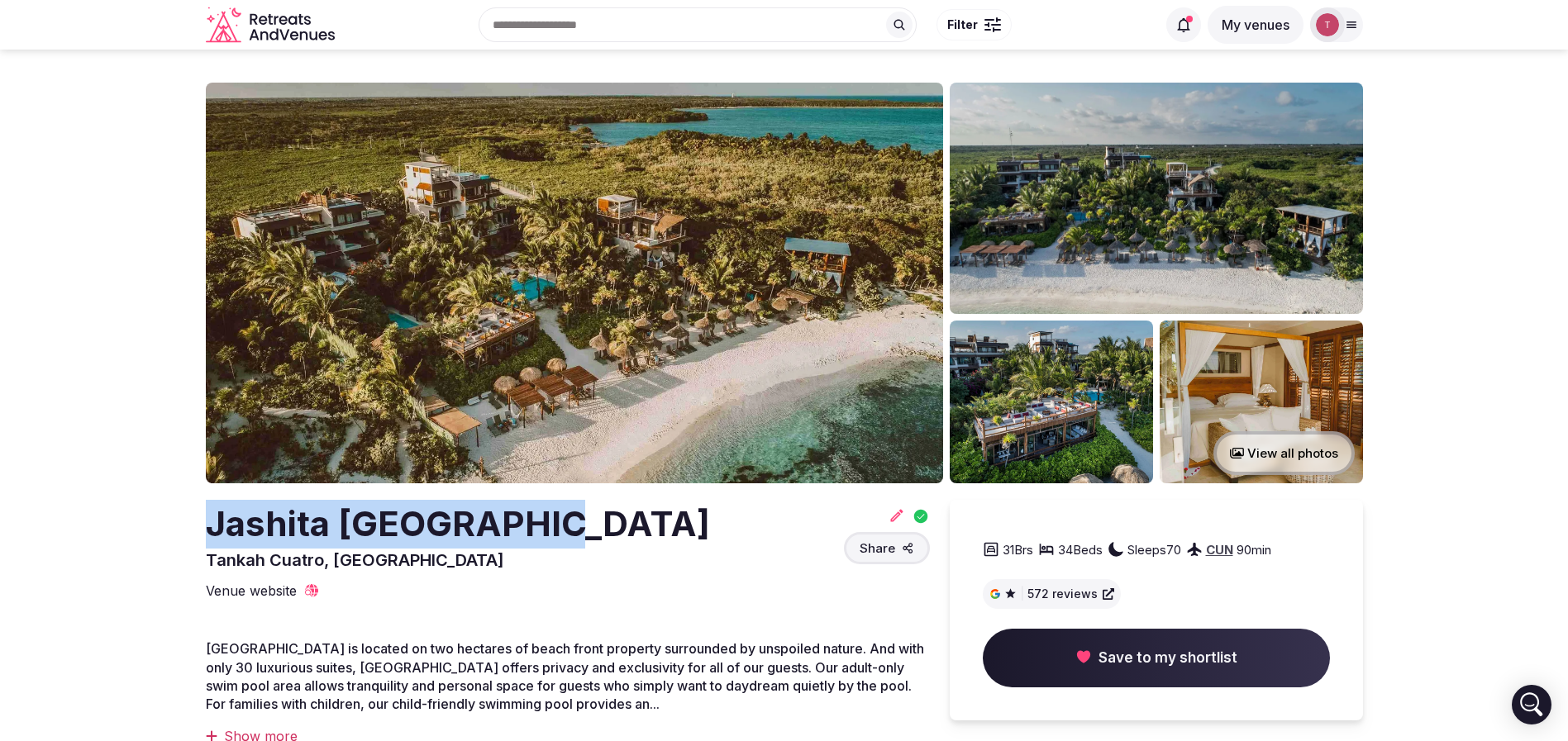
drag, startPoint x: 209, startPoint y: 528, endPoint x: 551, endPoint y: 511, distance: 342.4
click at [551, 511] on div "Jashita Tulum Hotel Tankah Cuatro, Mexico Share" at bounding box center [568, 536] width 724 height 72
copy h2 "Jashita [GEOGRAPHIC_DATA]"
click at [890, 507] on icon at bounding box center [896, 515] width 17 height 17
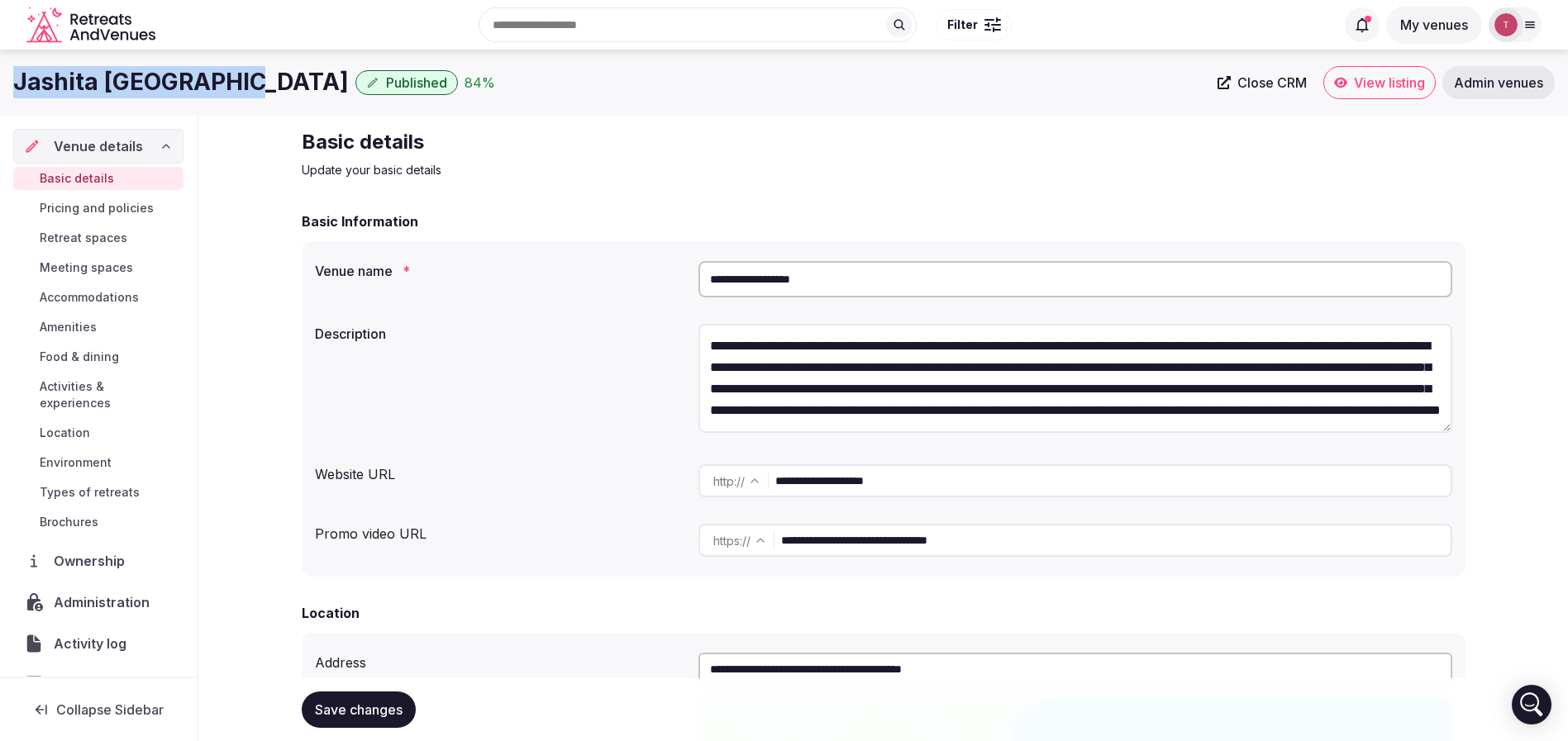
drag, startPoint x: 8, startPoint y: 71, endPoint x: 229, endPoint y: 80, distance: 221.2
click at [237, 79] on div "Jashita Tulum Hotel Published 84 % Close CRM View listing Admin venues" at bounding box center [784, 82] width 1568 height 33
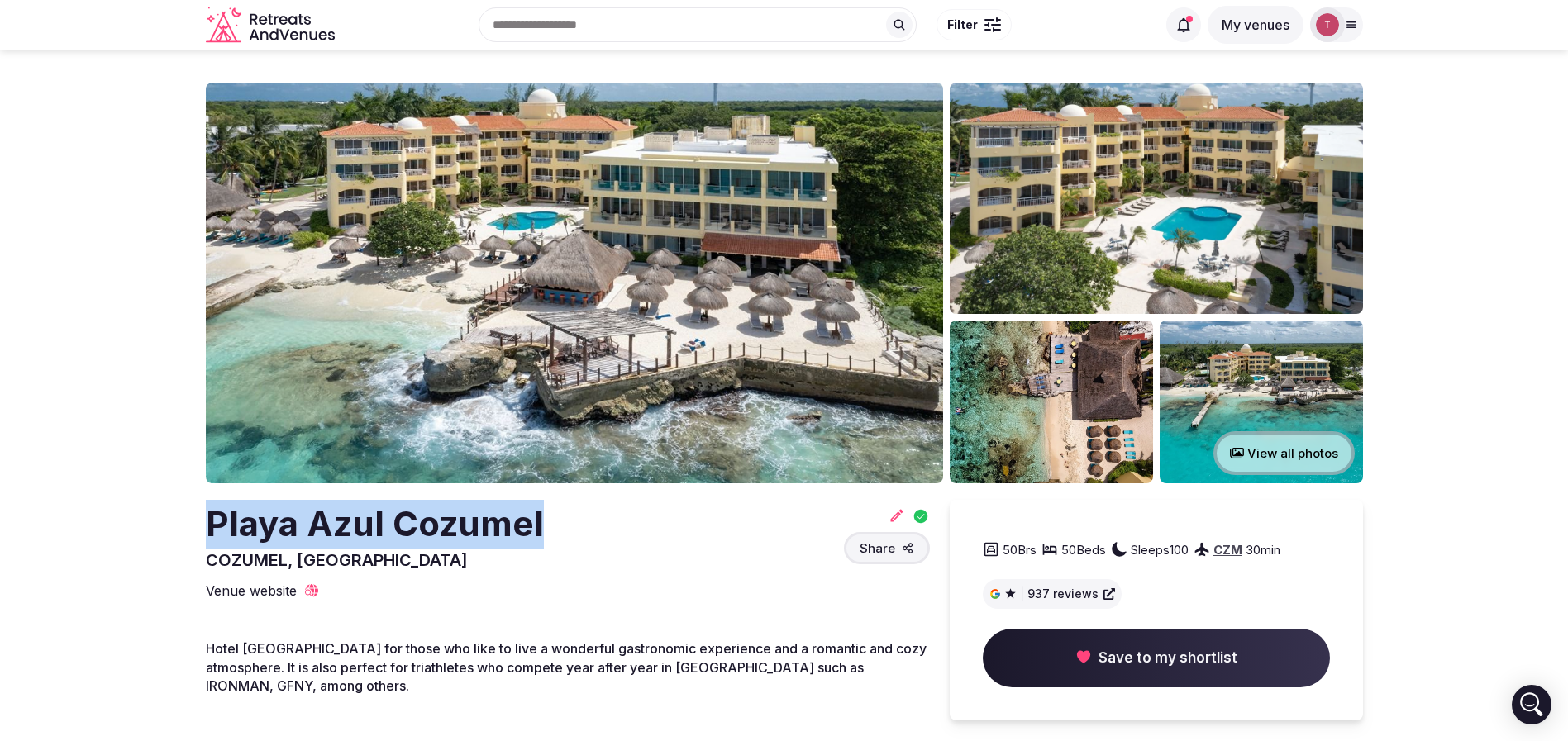
drag, startPoint x: 207, startPoint y: 534, endPoint x: 554, endPoint y: 522, distance: 347.2
click at [554, 522] on div "Playa Azul Cozumel COZUMEL, [GEOGRAPHIC_DATA] Share" at bounding box center [568, 536] width 724 height 72
copy h2 "Playa Azul Cozumel"
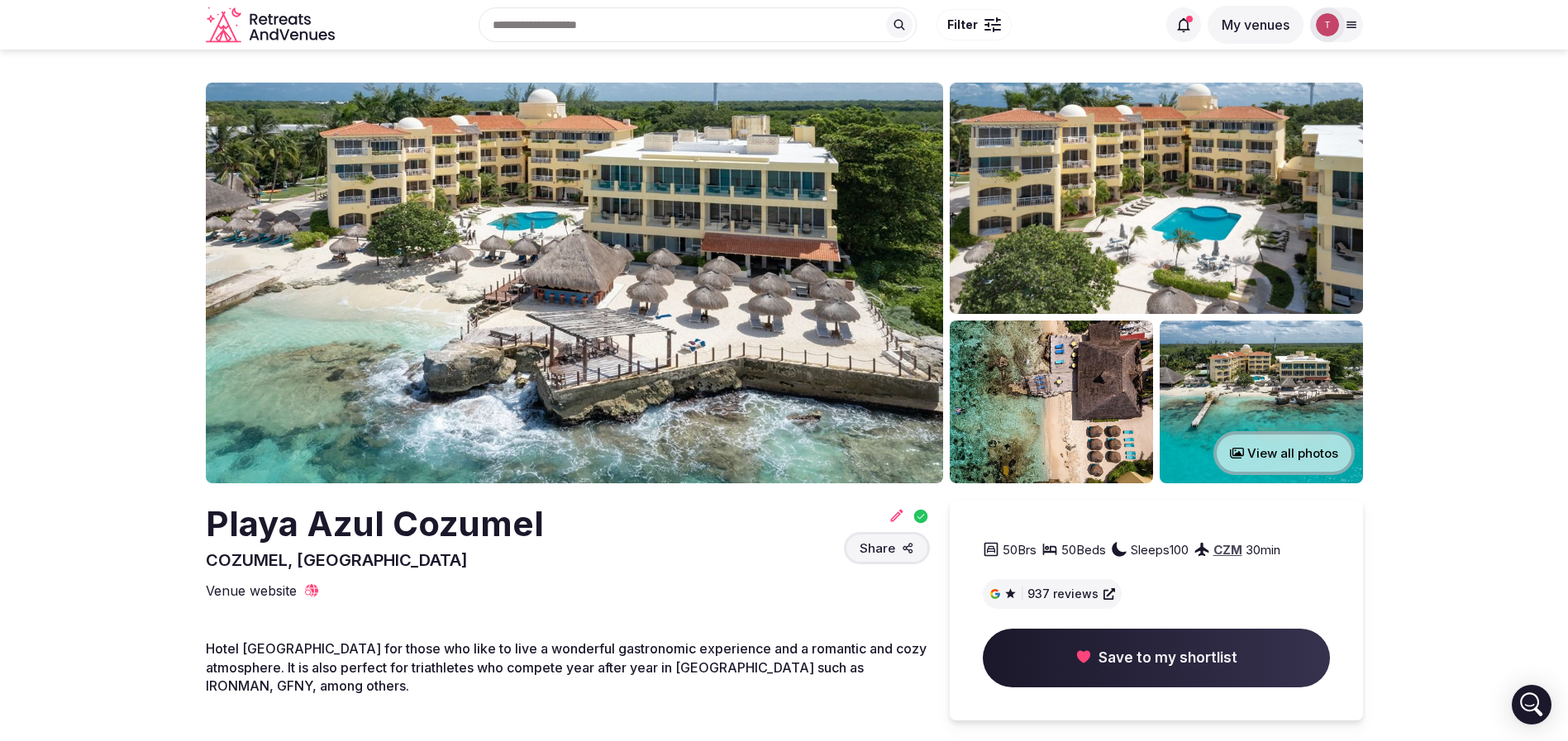
click at [884, 518] on div at bounding box center [886, 516] width 86 height 18
click at [888, 515] on icon at bounding box center [896, 515] width 17 height 17
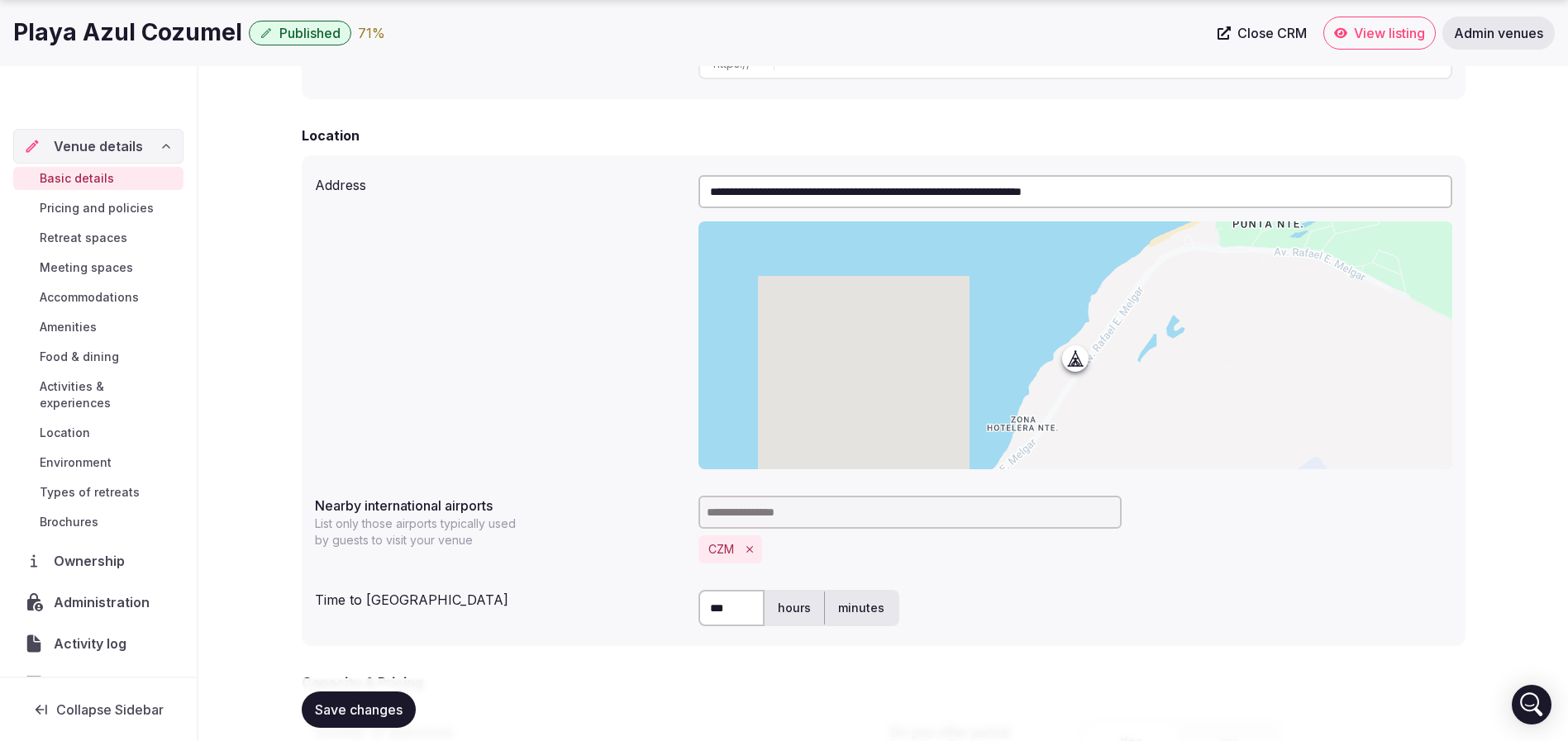
scroll to position [744, 0]
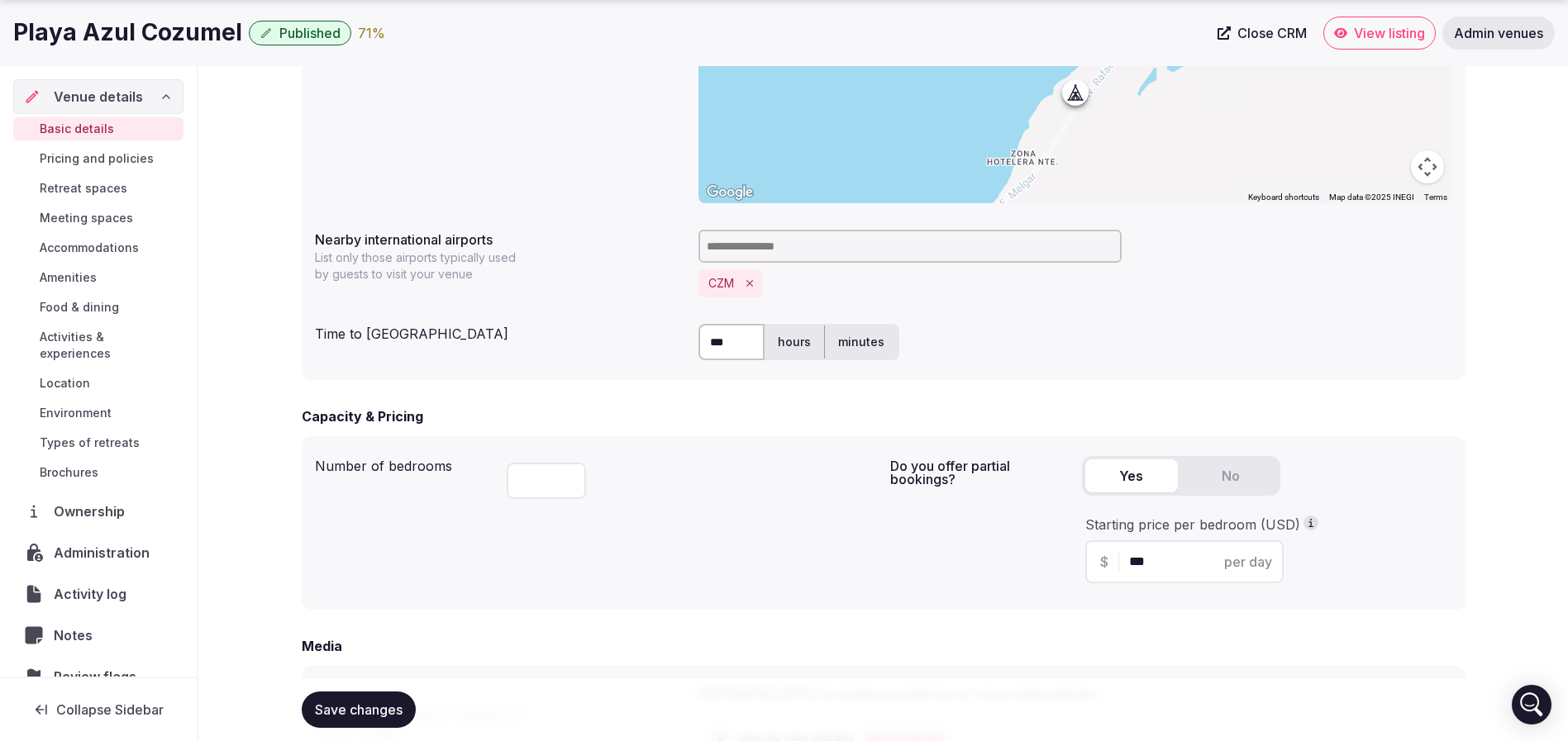
click at [386, 715] on span "Save changes" at bounding box center [358, 709] width 88 height 17
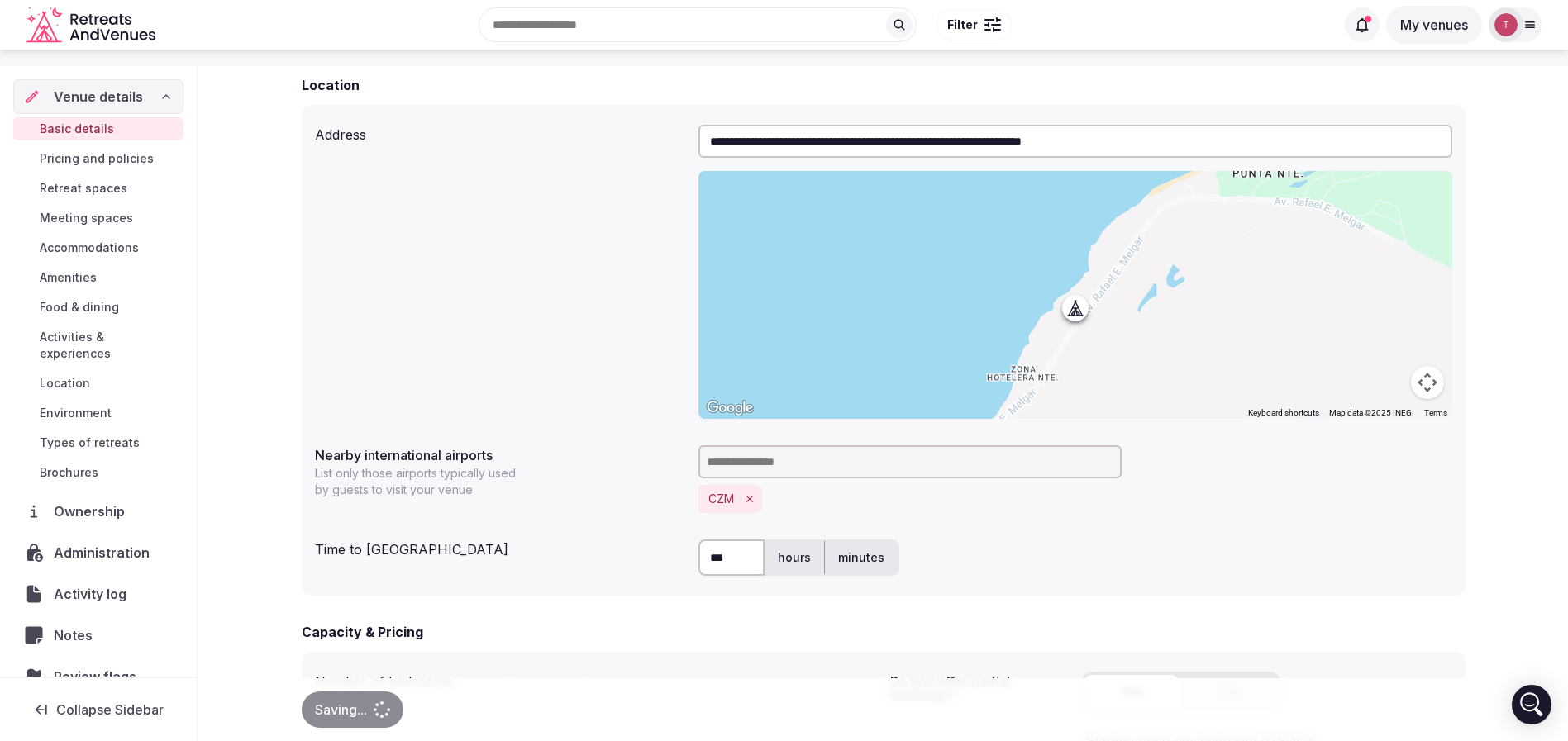
scroll to position [0, 0]
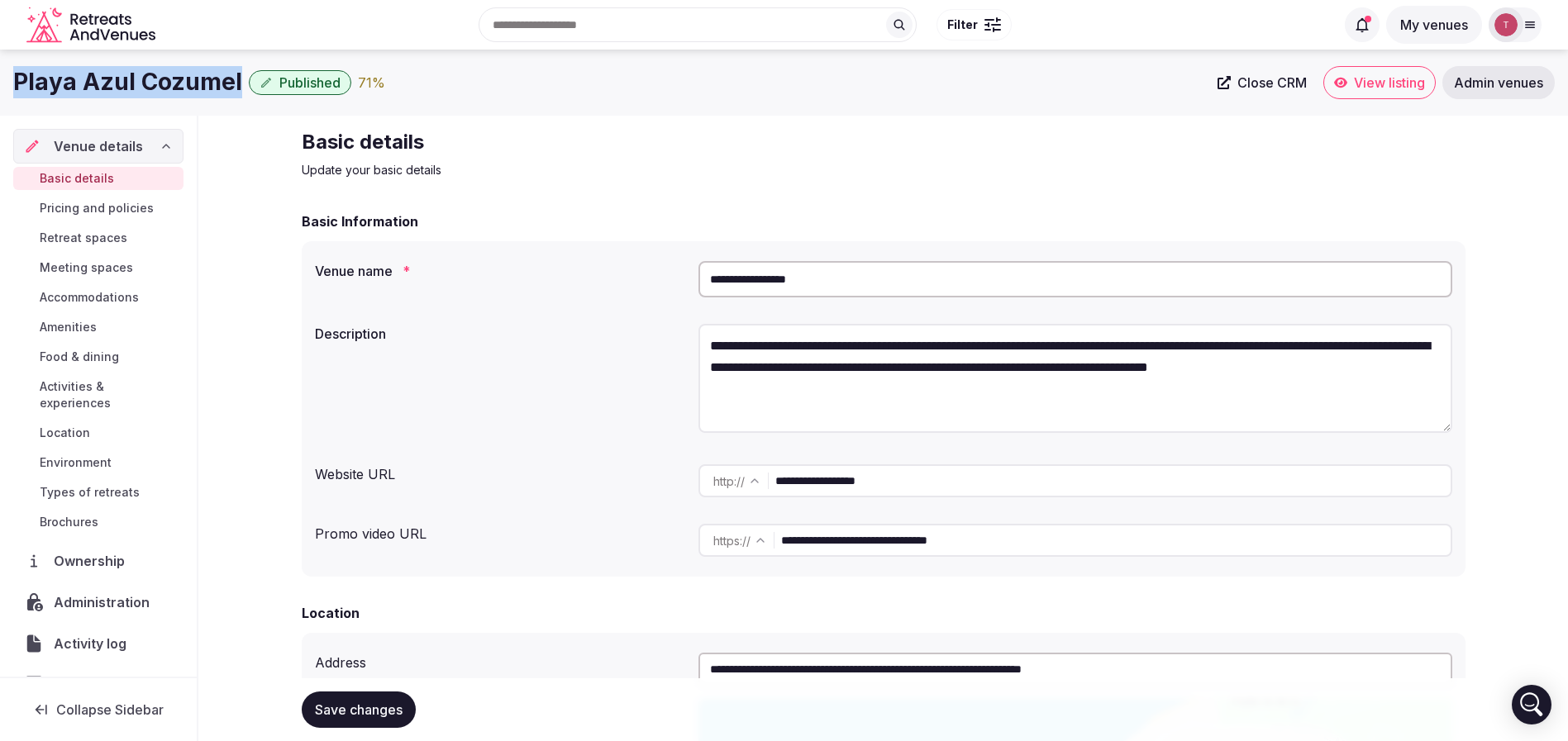
drag, startPoint x: 0, startPoint y: 104, endPoint x: 252, endPoint y: 91, distance: 252.3
click at [252, 91] on div "Playa Azul Cozumel Published 71 % Close CRM View listing Admin venues" at bounding box center [784, 83] width 1568 height 66
click at [81, 16] on icon "Retreats and Venues company logo" at bounding box center [93, 25] width 132 height 37
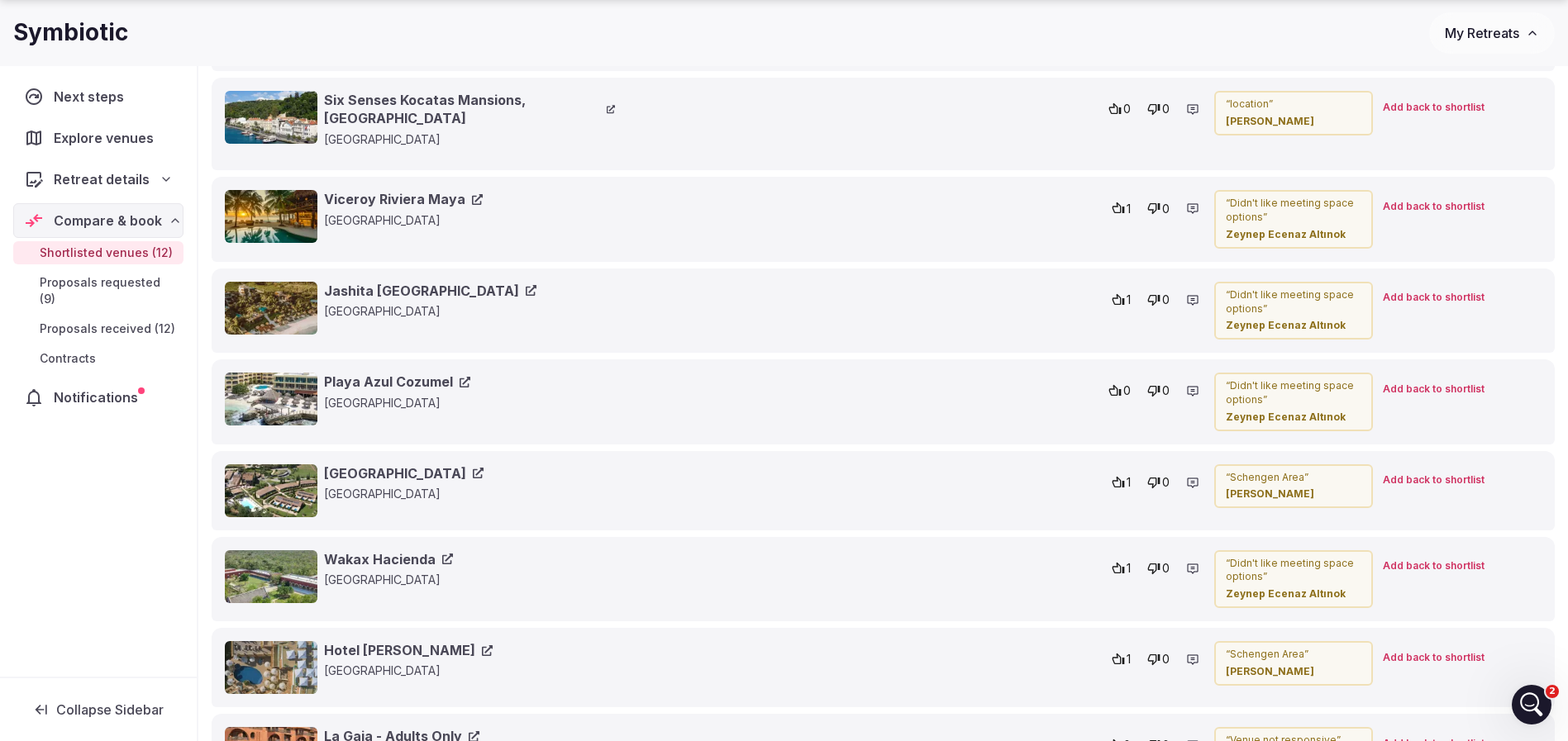
click at [1531, 285] on span at bounding box center [1524, 297] width 33 height 33
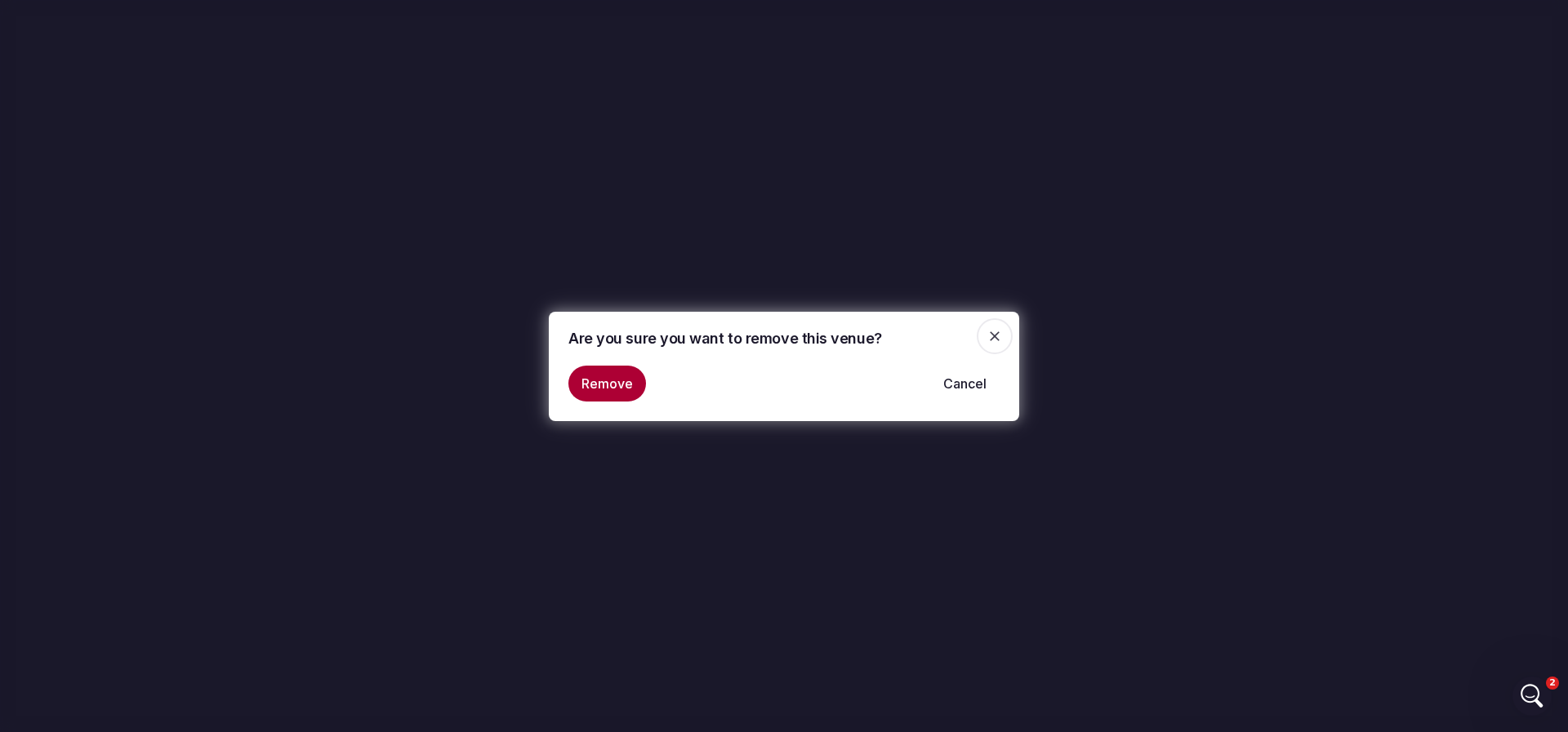
click at [599, 387] on button "Remove" at bounding box center [607, 383] width 78 height 36
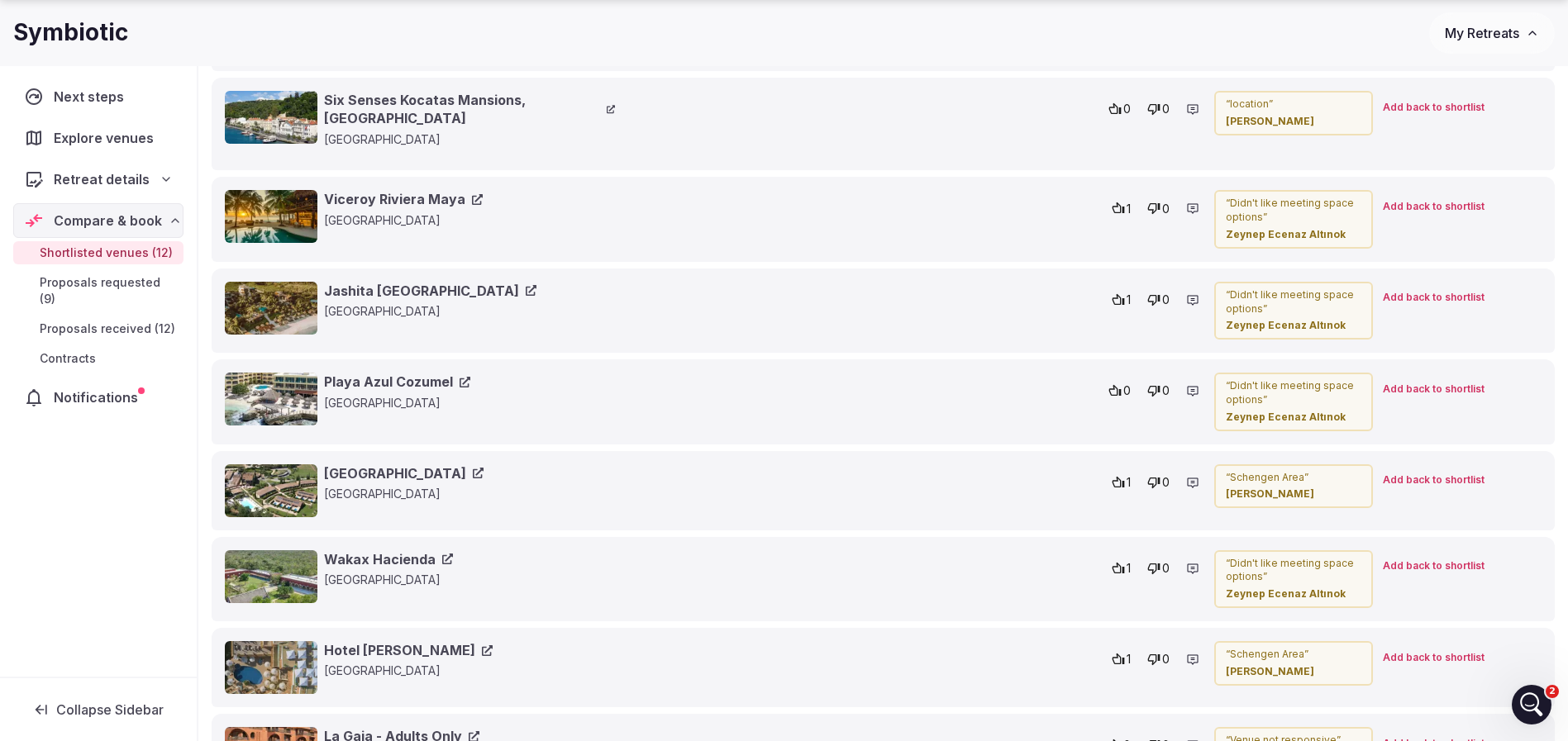
click at [383, 281] on link "Jashita Tulum Hotel" at bounding box center [430, 290] width 212 height 18
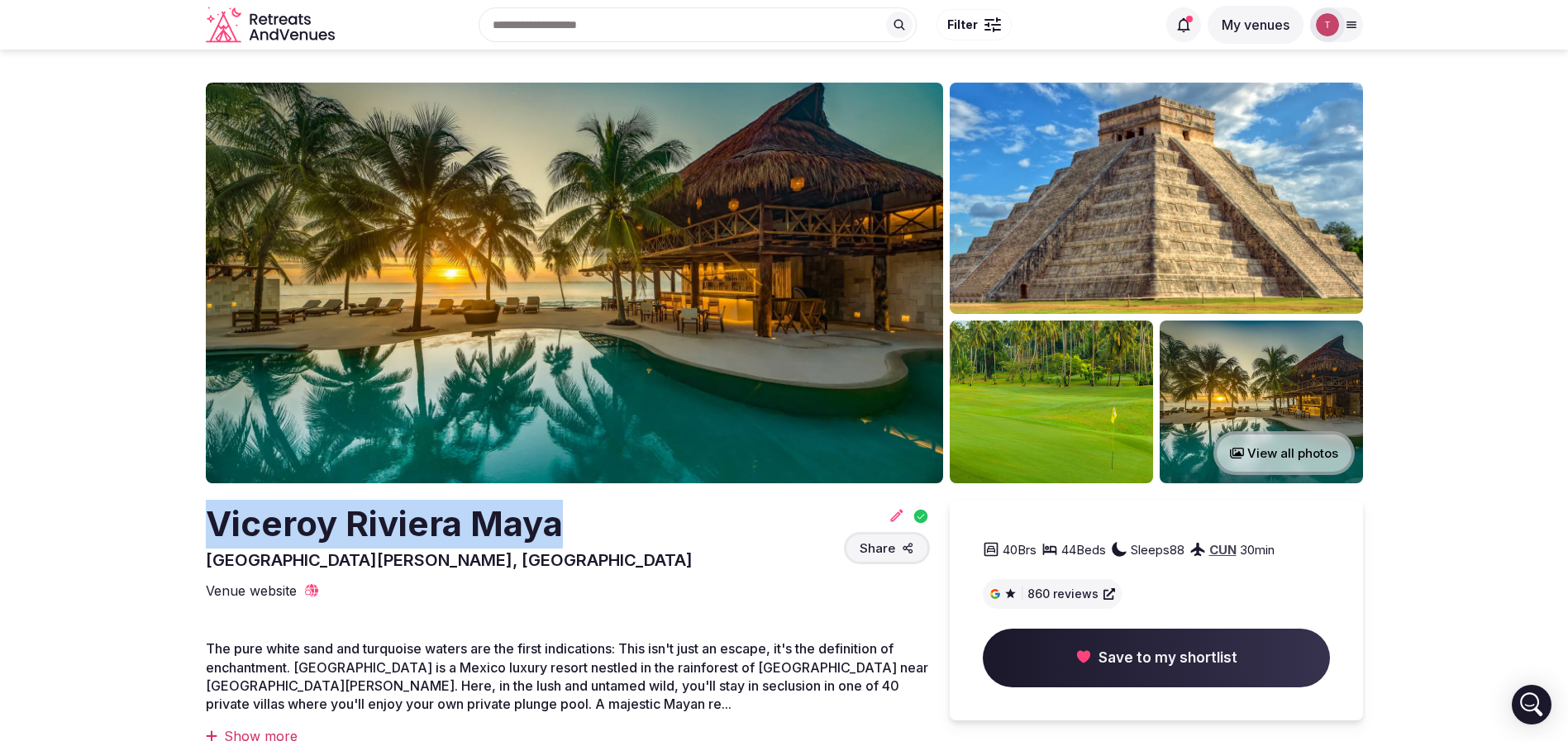
drag, startPoint x: 206, startPoint y: 529, endPoint x: 559, endPoint y: 525, distance: 353.0
copy h2 "Viceroy Riviera Maya"
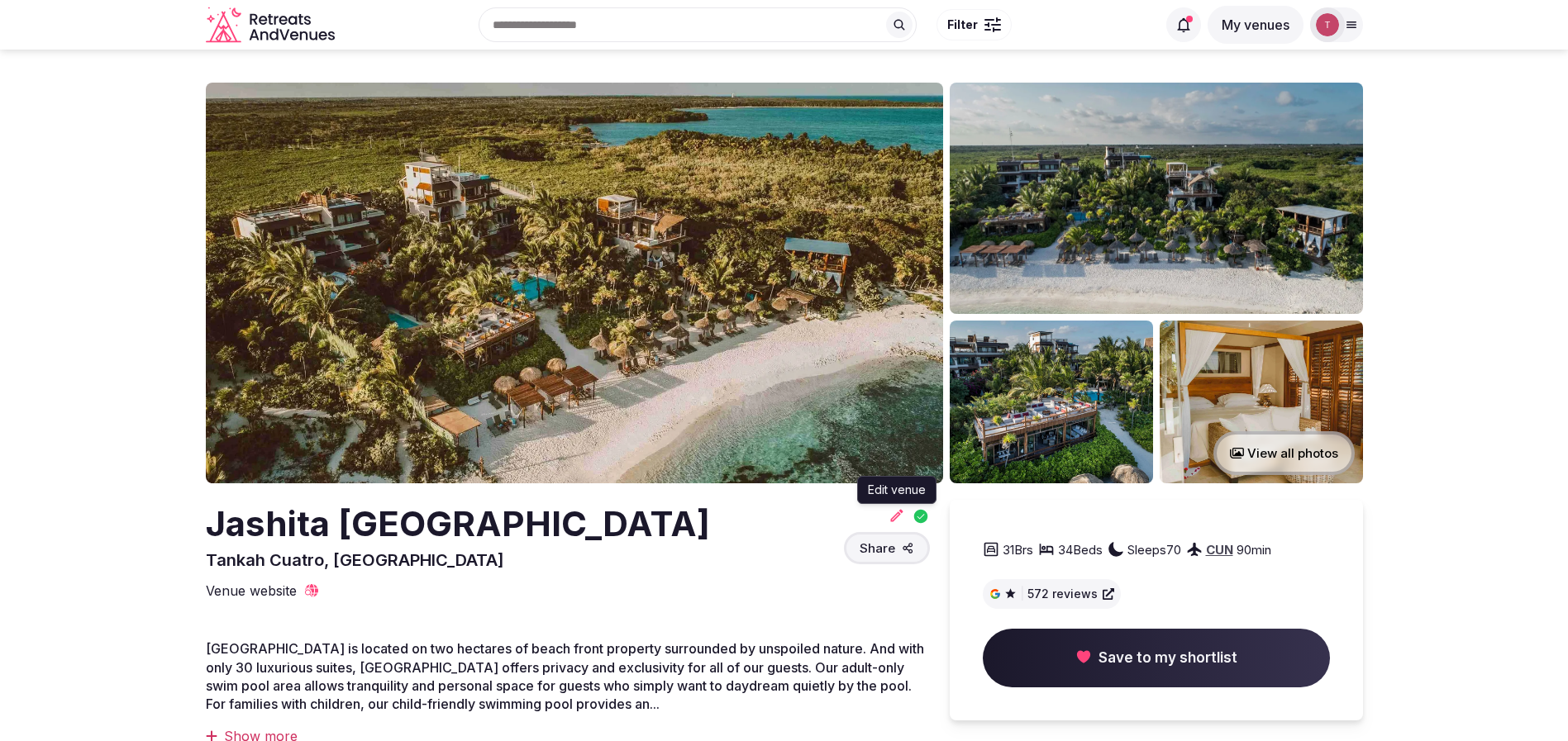
click at [895, 515] on icon at bounding box center [896, 515] width 12 height 12
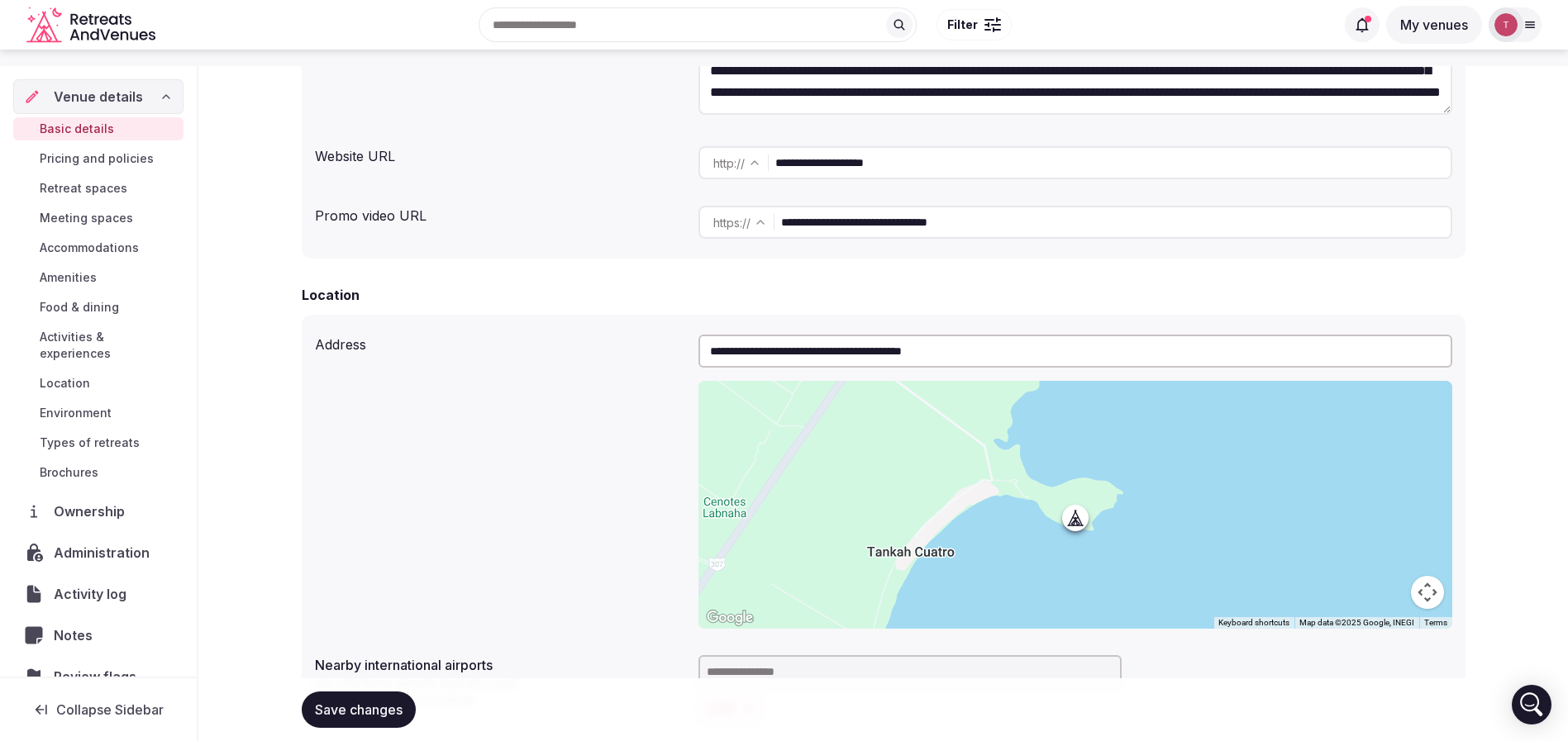
scroll to position [124, 0]
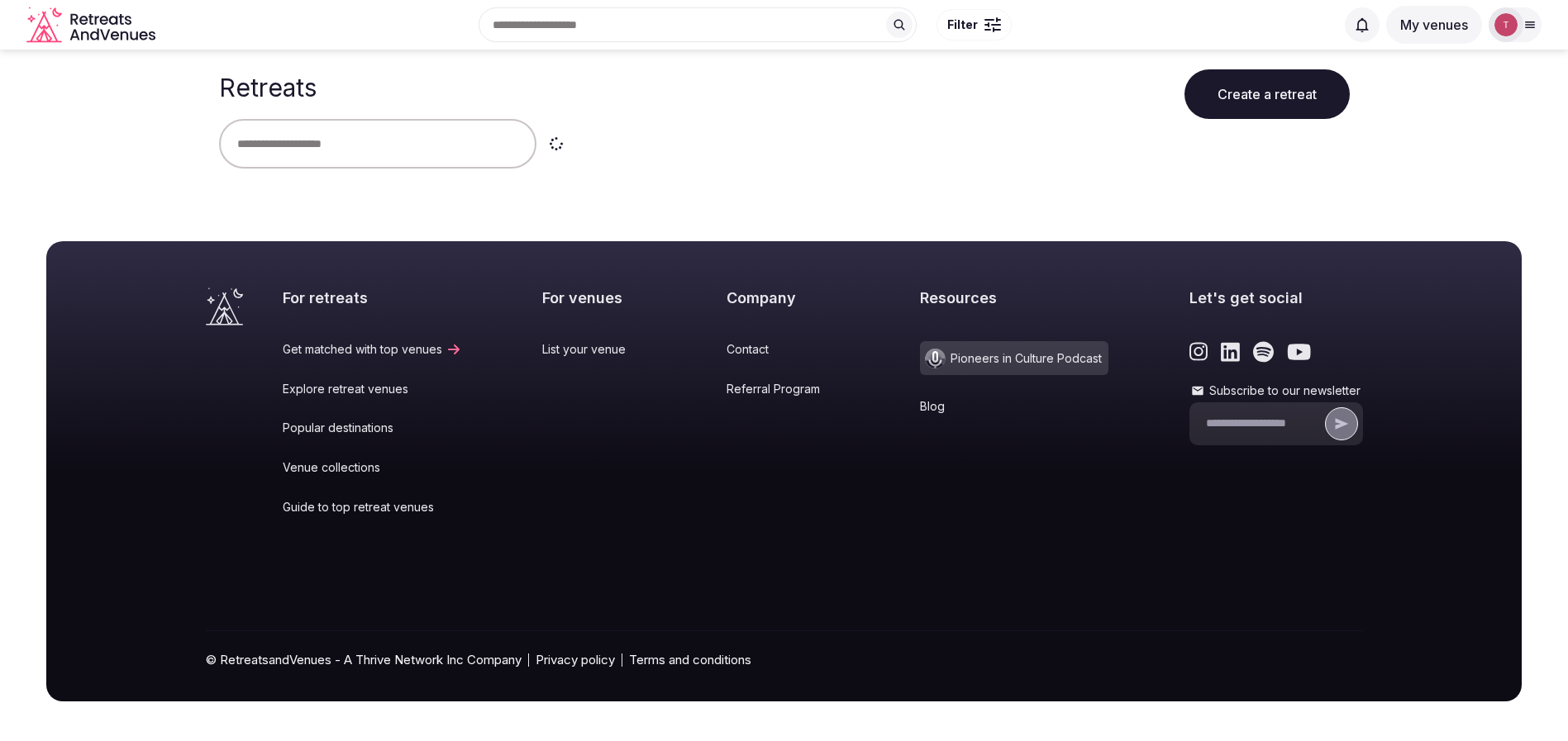
click at [378, 140] on input "text" at bounding box center [377, 144] width 317 height 50
type input "******"
click at [577, 145] on button "Clear" at bounding box center [593, 144] width 100 height 50
click at [372, 152] on input "text" at bounding box center [377, 144] width 317 height 50
type input "*"
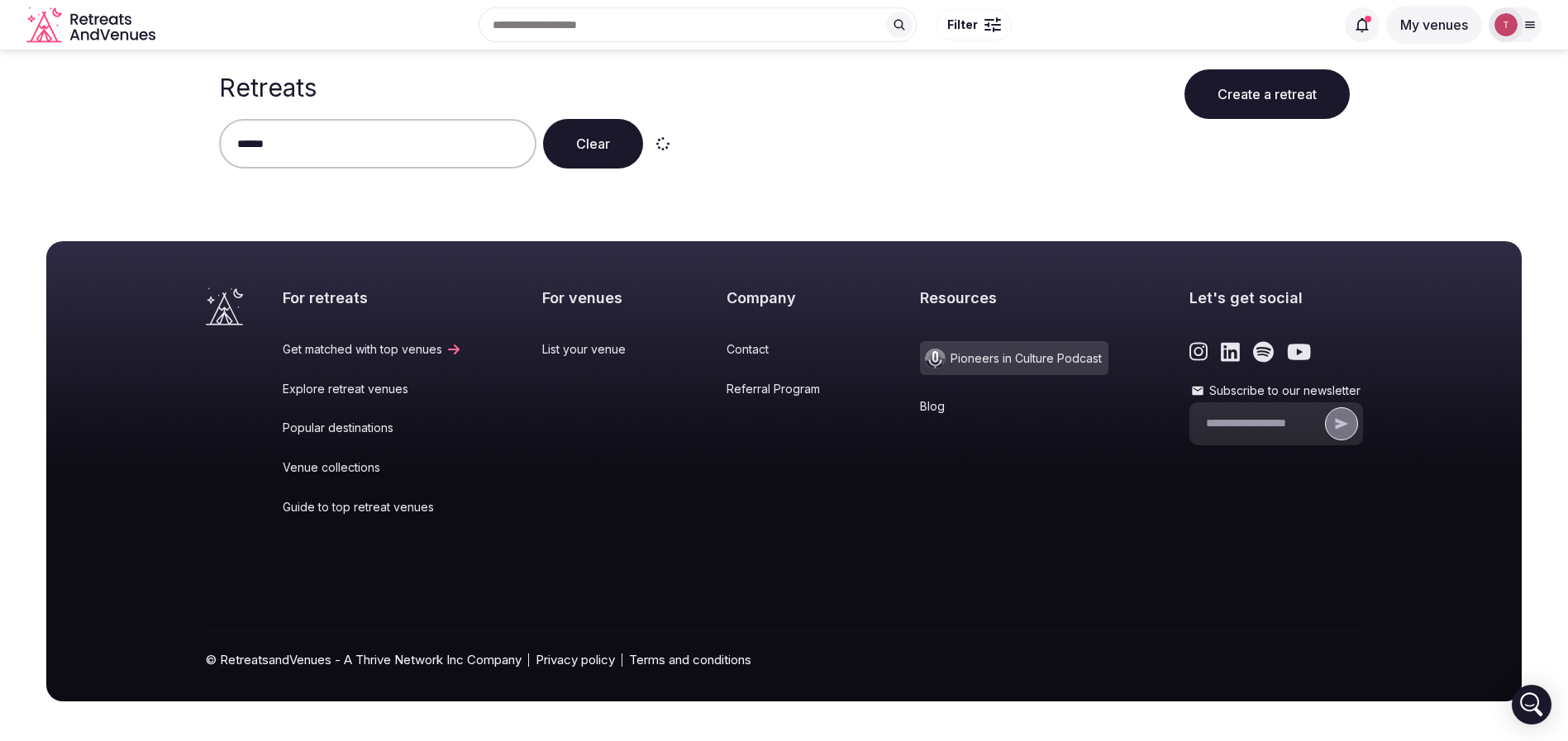
click at [372, 152] on input "******" at bounding box center [377, 144] width 317 height 50
type input "******"
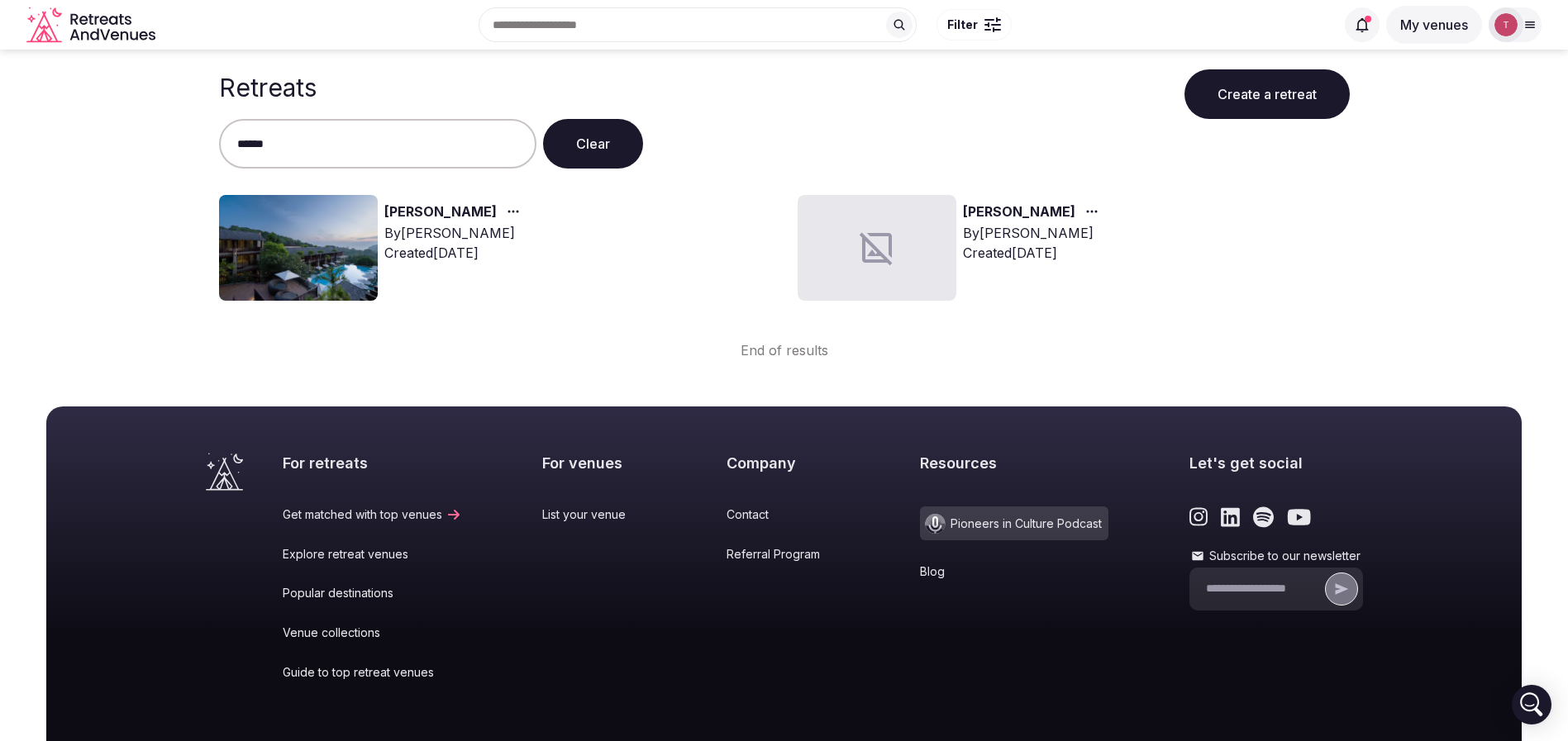
click at [397, 216] on link "[PERSON_NAME]" at bounding box center [440, 213] width 112 height 22
click at [408, 208] on link "[PERSON_NAME]" at bounding box center [440, 213] width 112 height 22
